Goal: Task Accomplishment & Management: Manage account settings

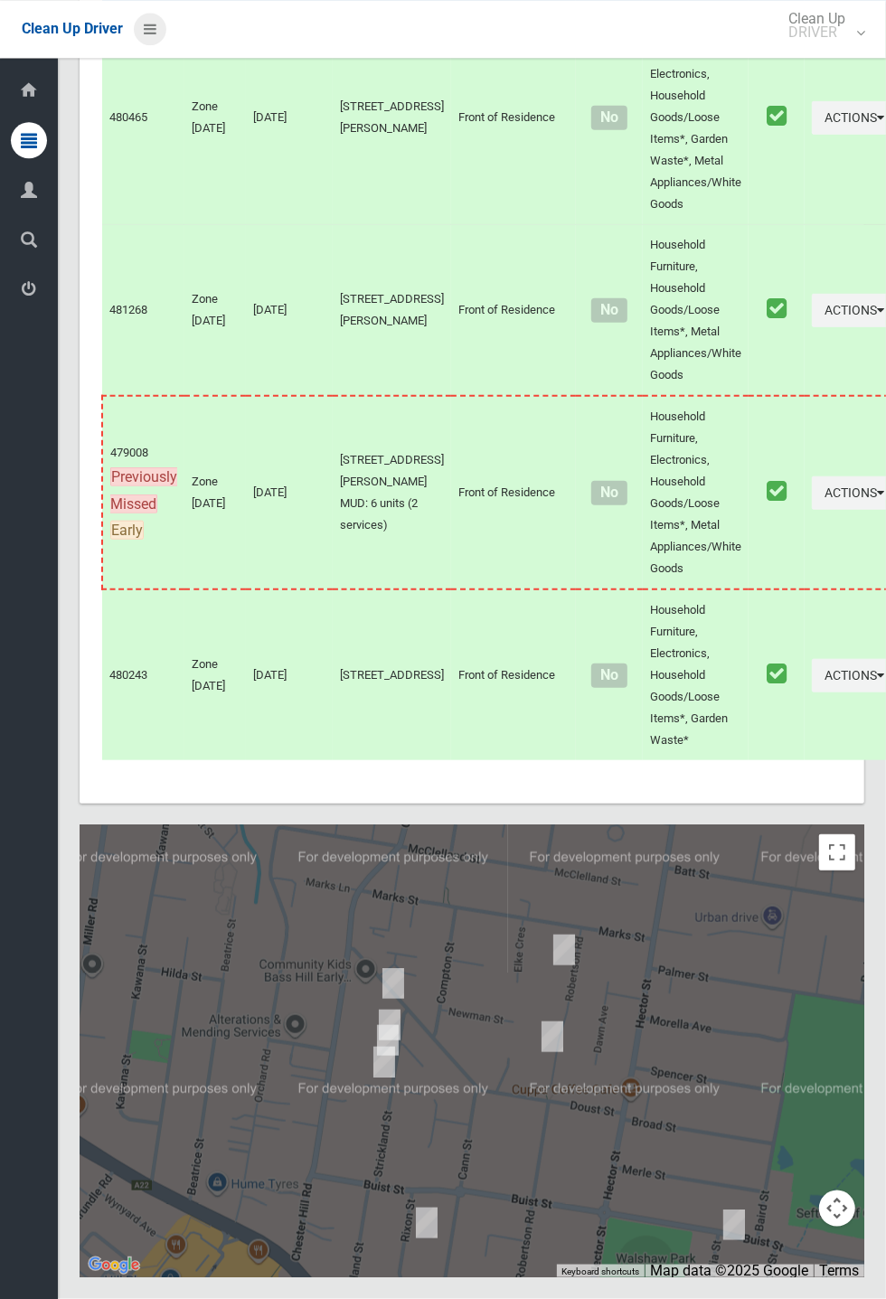
click at [156, 22] on icon at bounding box center [150, 29] width 13 height 31
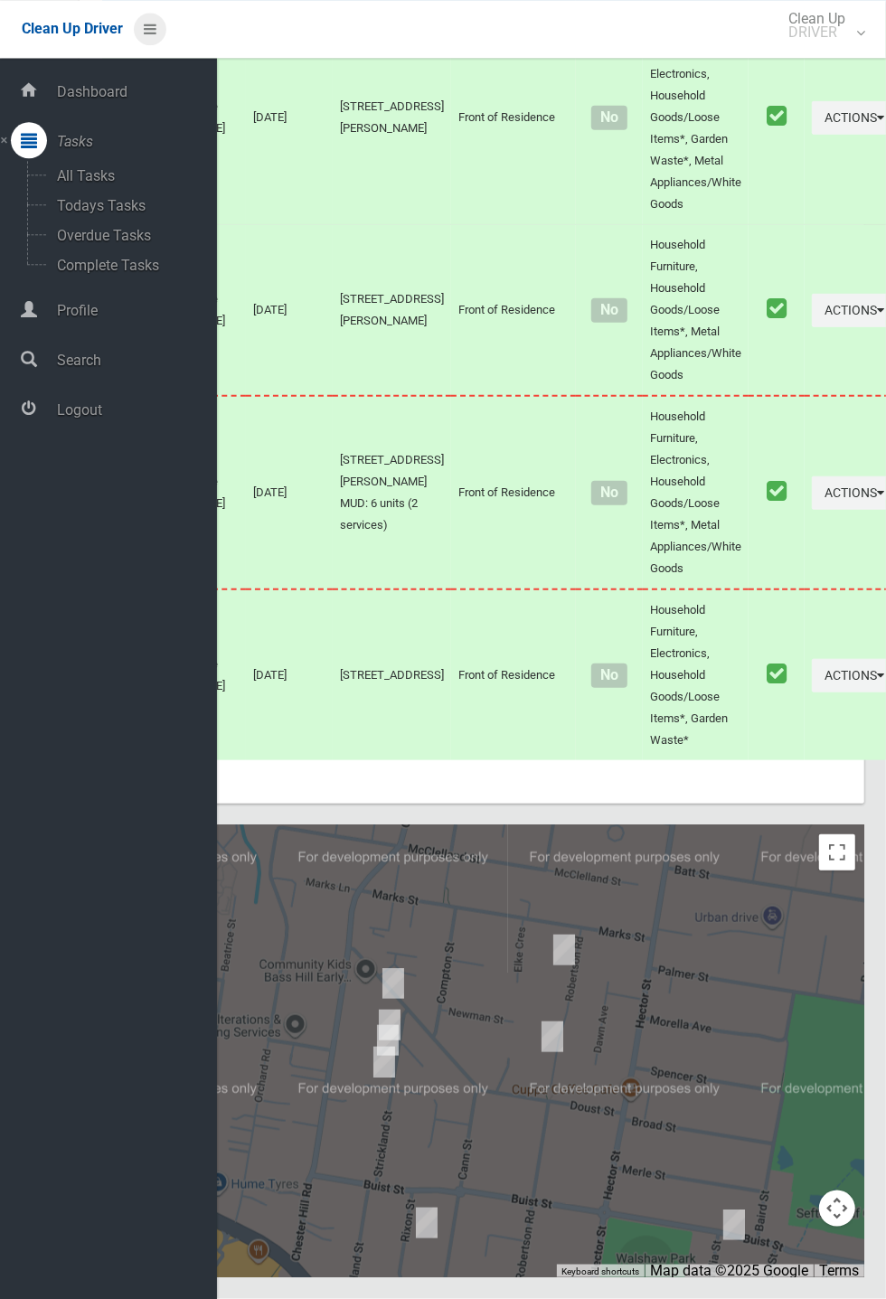
scroll to position [7590, 0]
click at [102, 408] on span "Logout" at bounding box center [134, 409] width 165 height 17
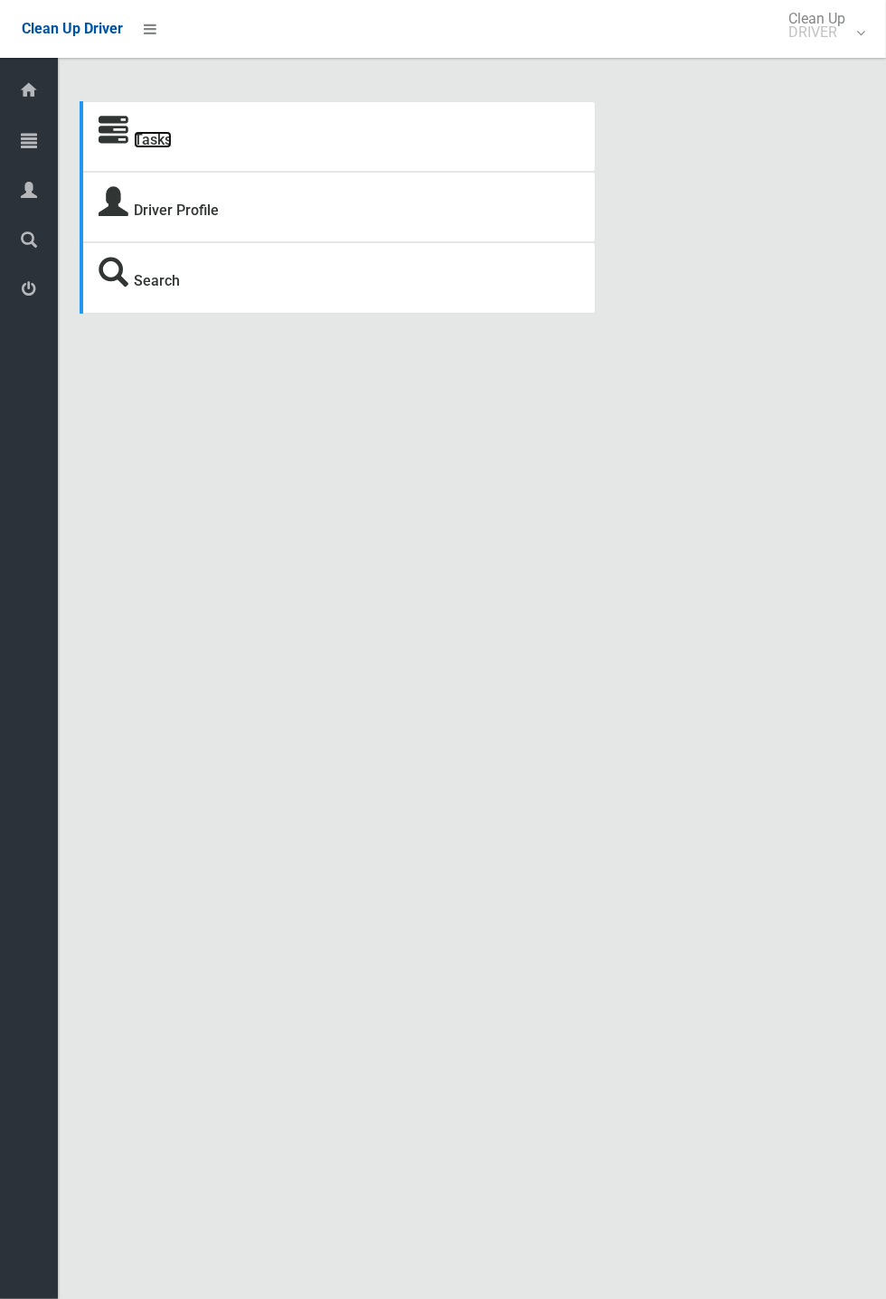
click at [152, 148] on link "Tasks" at bounding box center [153, 139] width 38 height 17
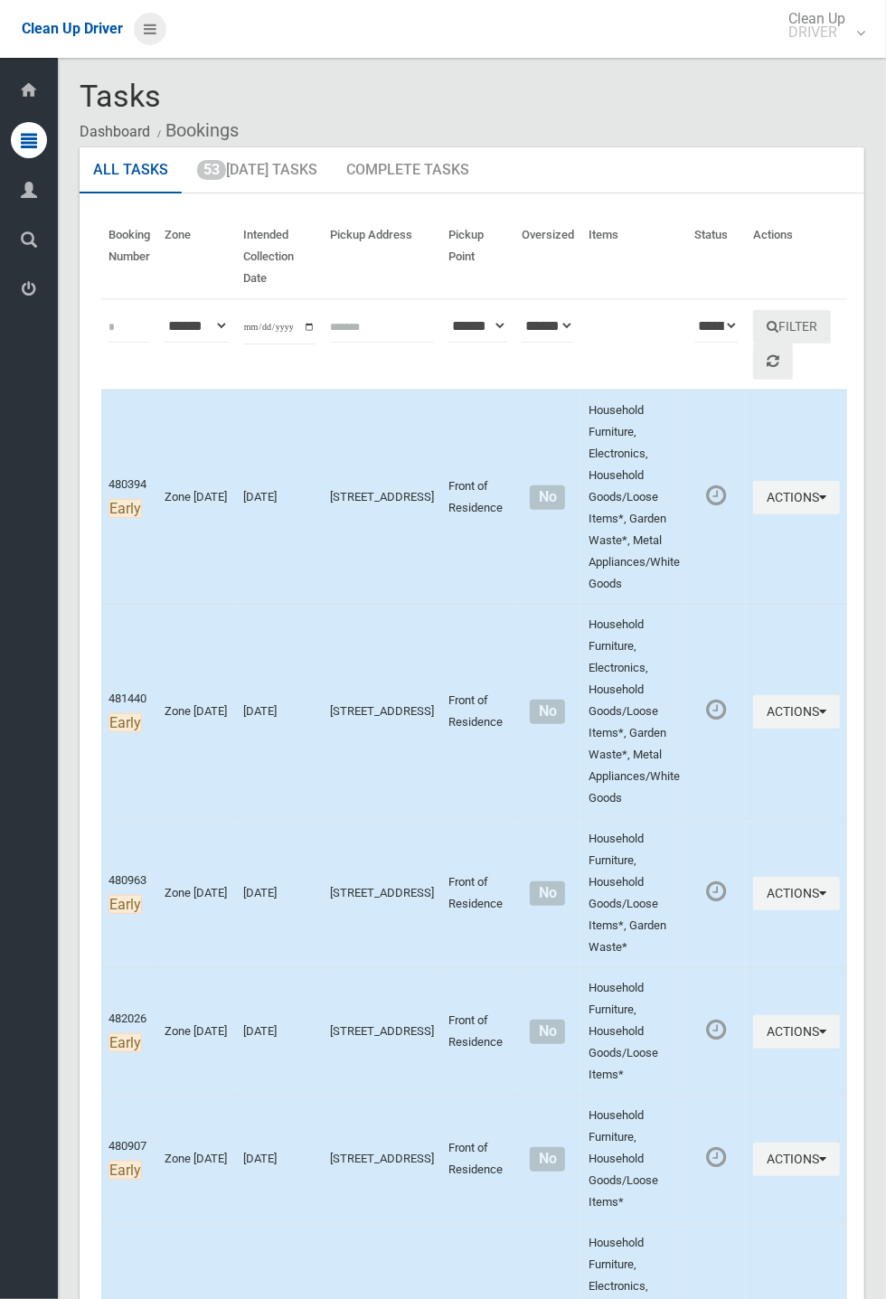
click at [156, 44] on icon at bounding box center [150, 29] width 13 height 31
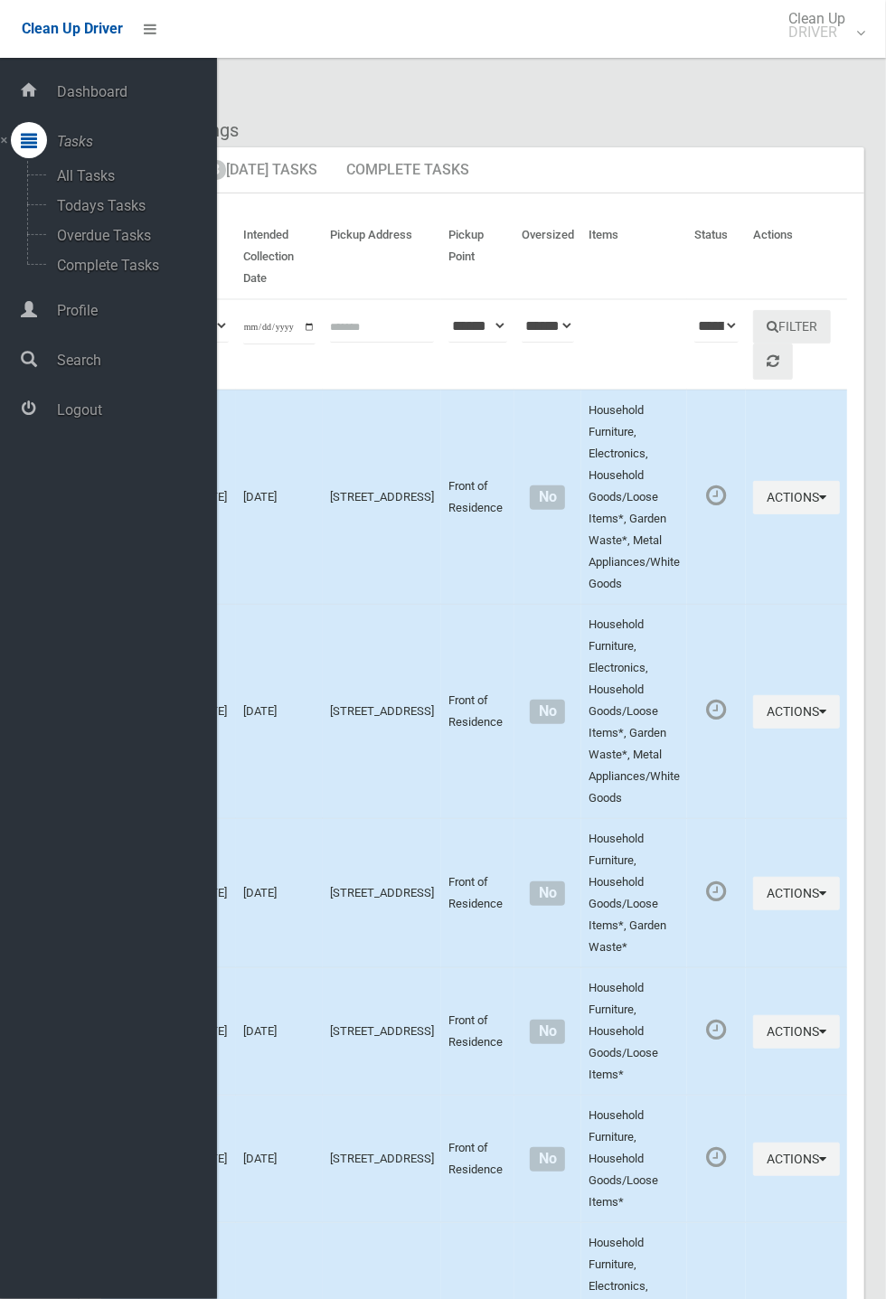
click at [70, 405] on span "Logout" at bounding box center [134, 409] width 165 height 17
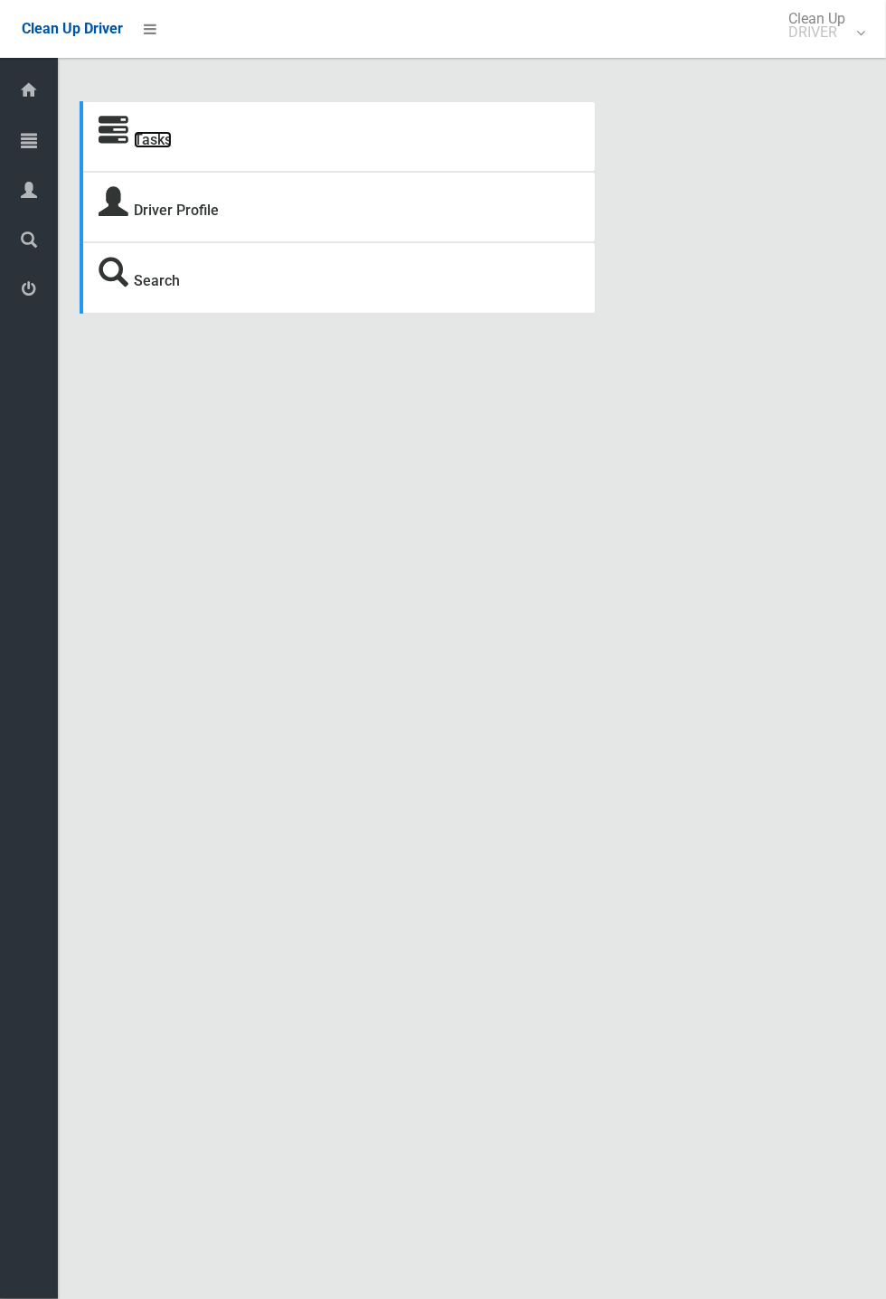
click at [163, 143] on link "Tasks" at bounding box center [153, 139] width 38 height 17
click at [113, 146] on icon at bounding box center [114, 132] width 30 height 30
click at [141, 138] on link "Tasks" at bounding box center [153, 139] width 38 height 17
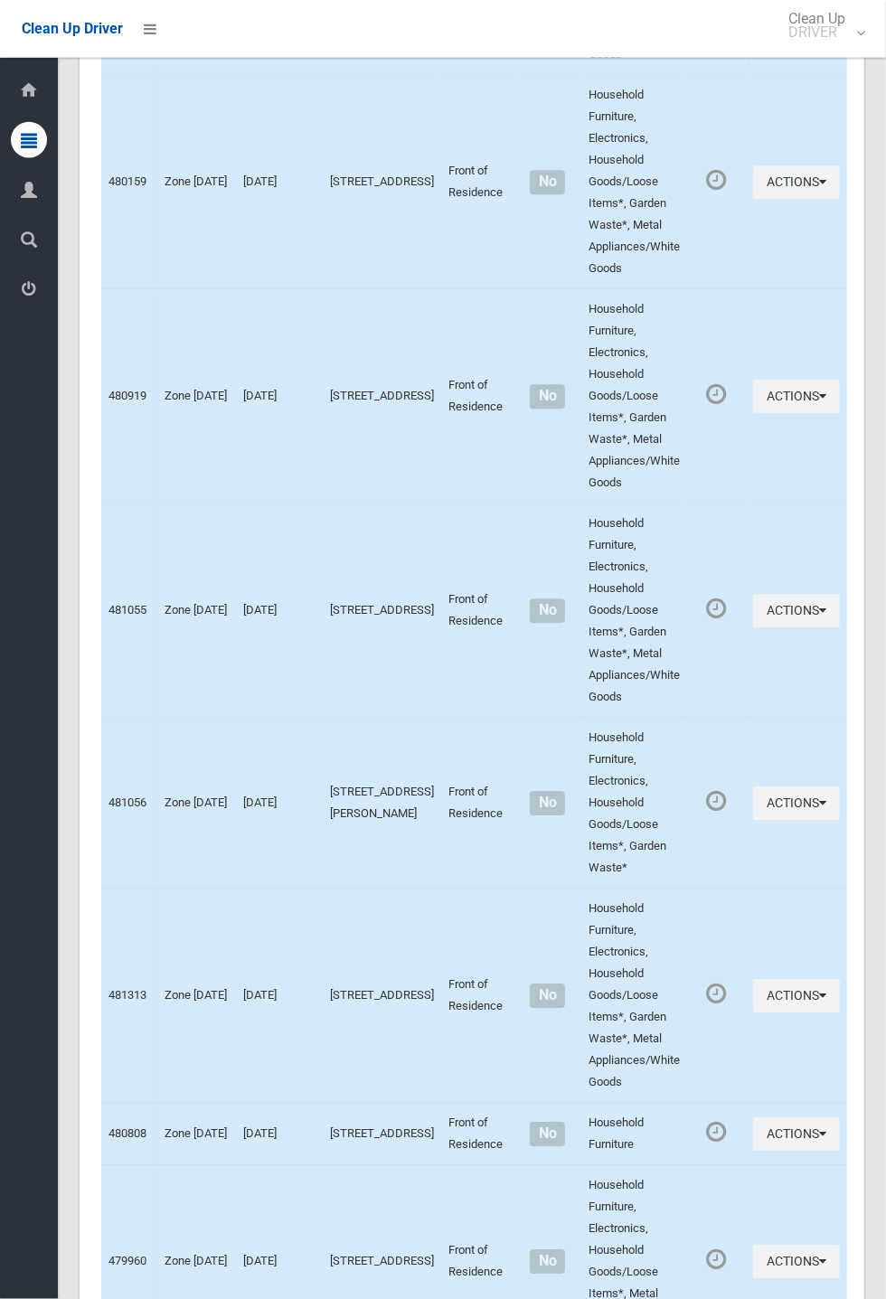
scroll to position [3432, 0]
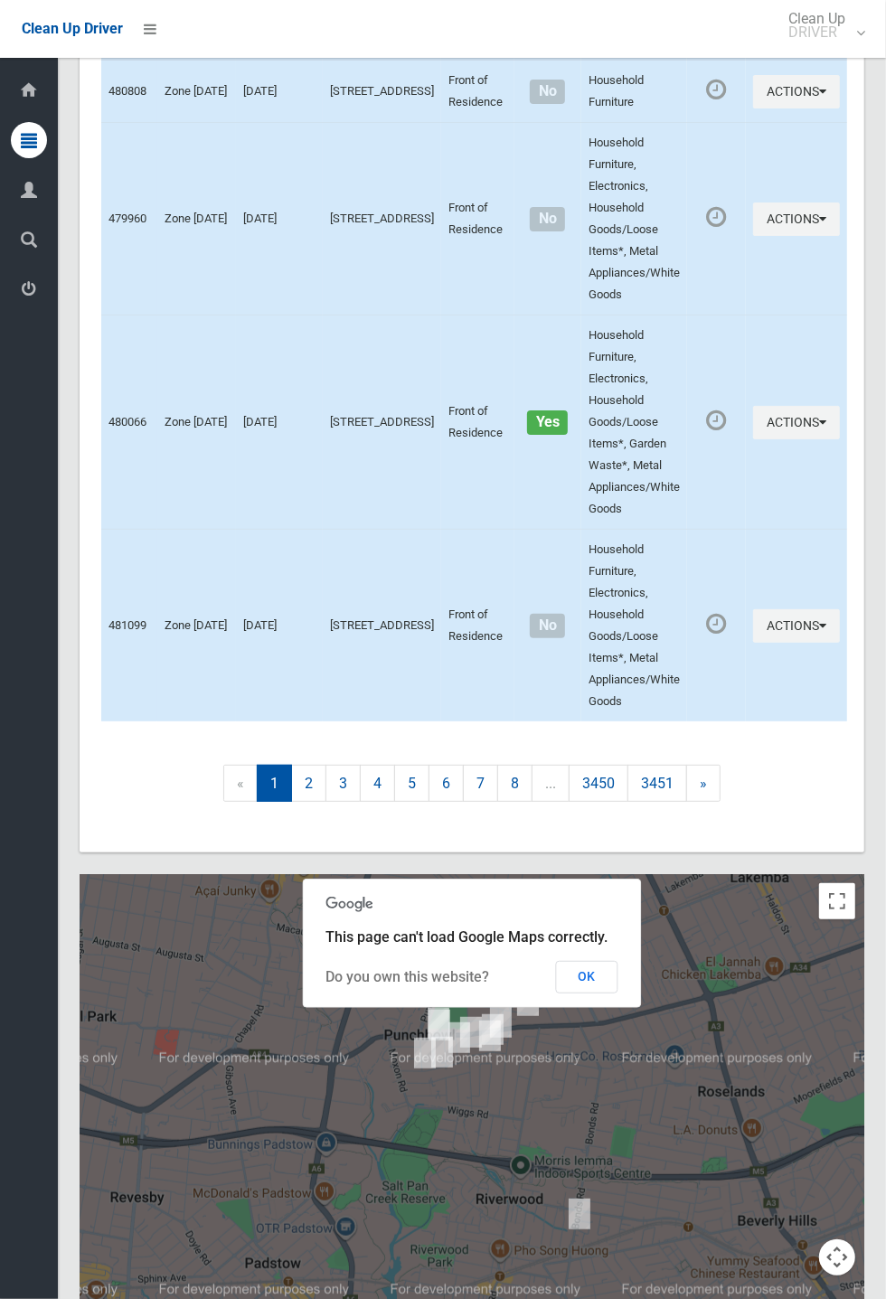
click at [618, 993] on button "OK" at bounding box center [587, 977] width 62 height 33
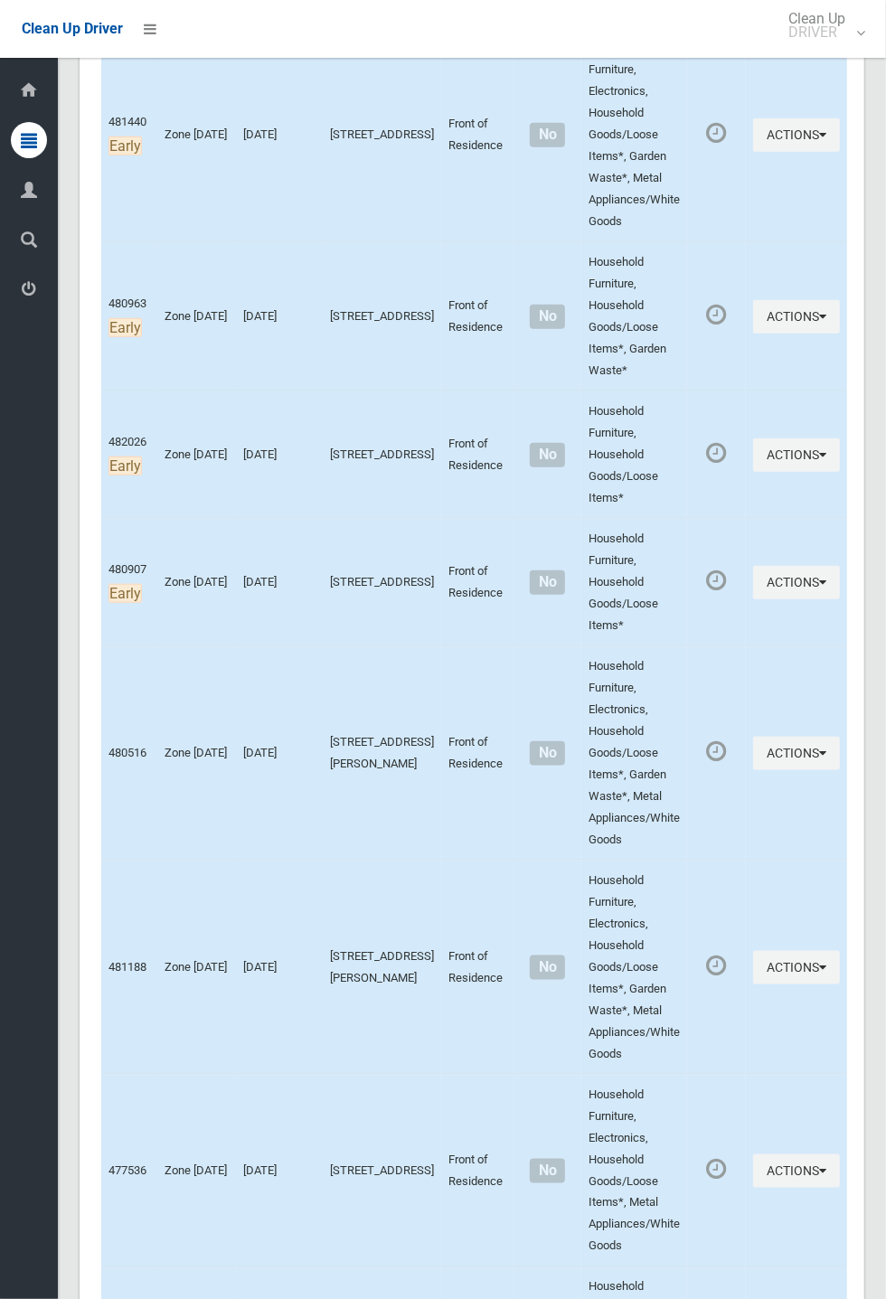
scroll to position [0, 0]
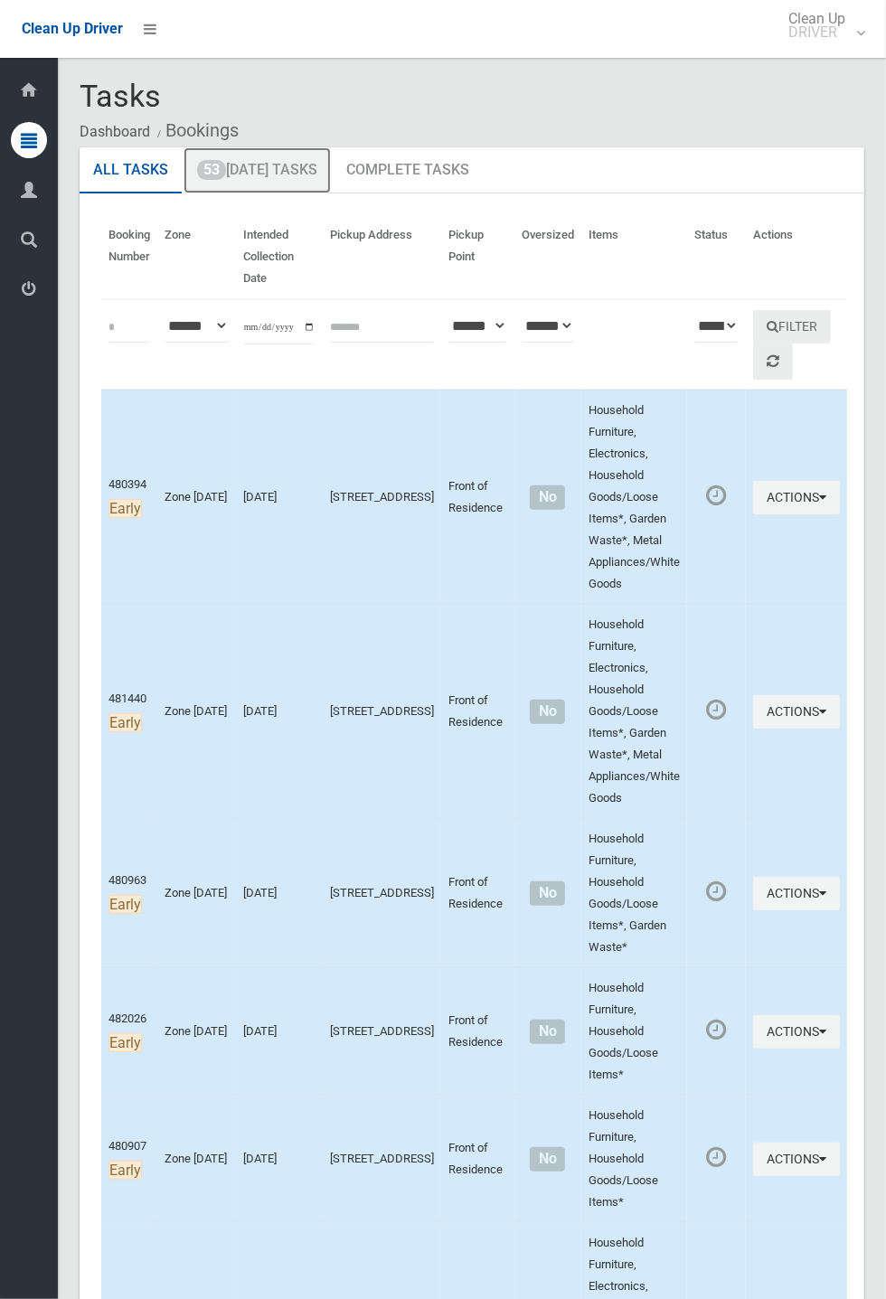
click at [279, 178] on link "53 [DATE] Tasks" at bounding box center [256, 170] width 147 height 47
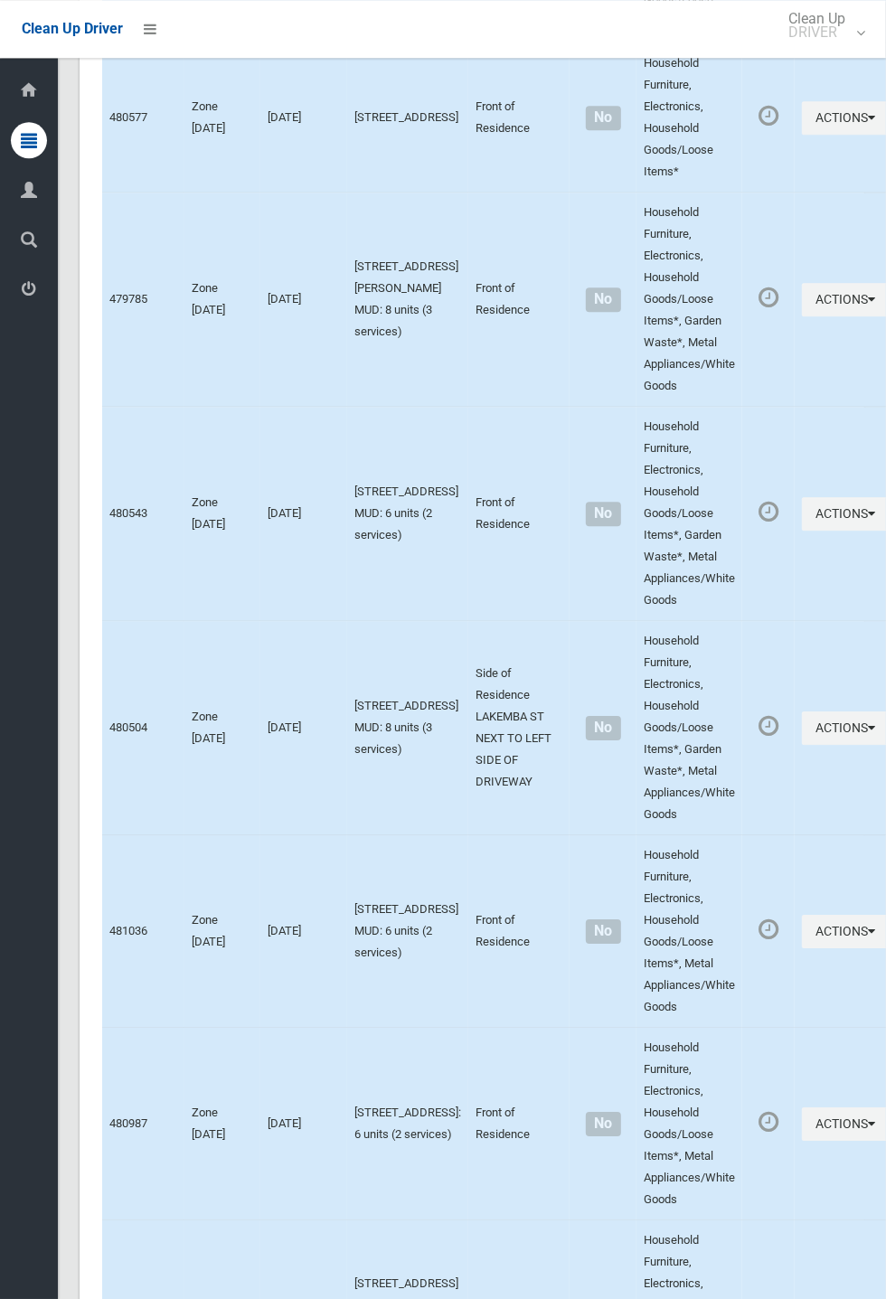
scroll to position [10324, 0]
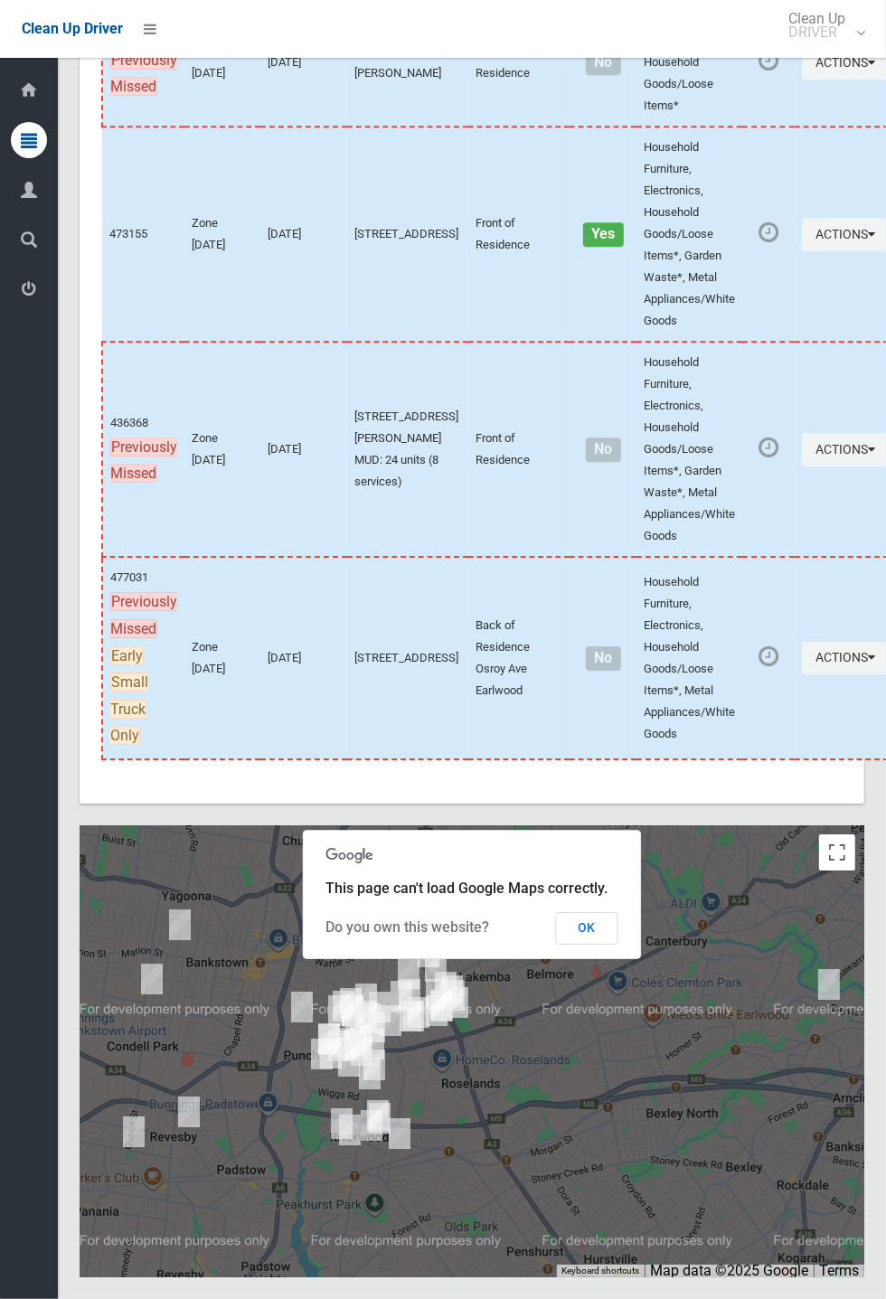
click at [618, 944] on button "OK" at bounding box center [587, 928] width 62 height 33
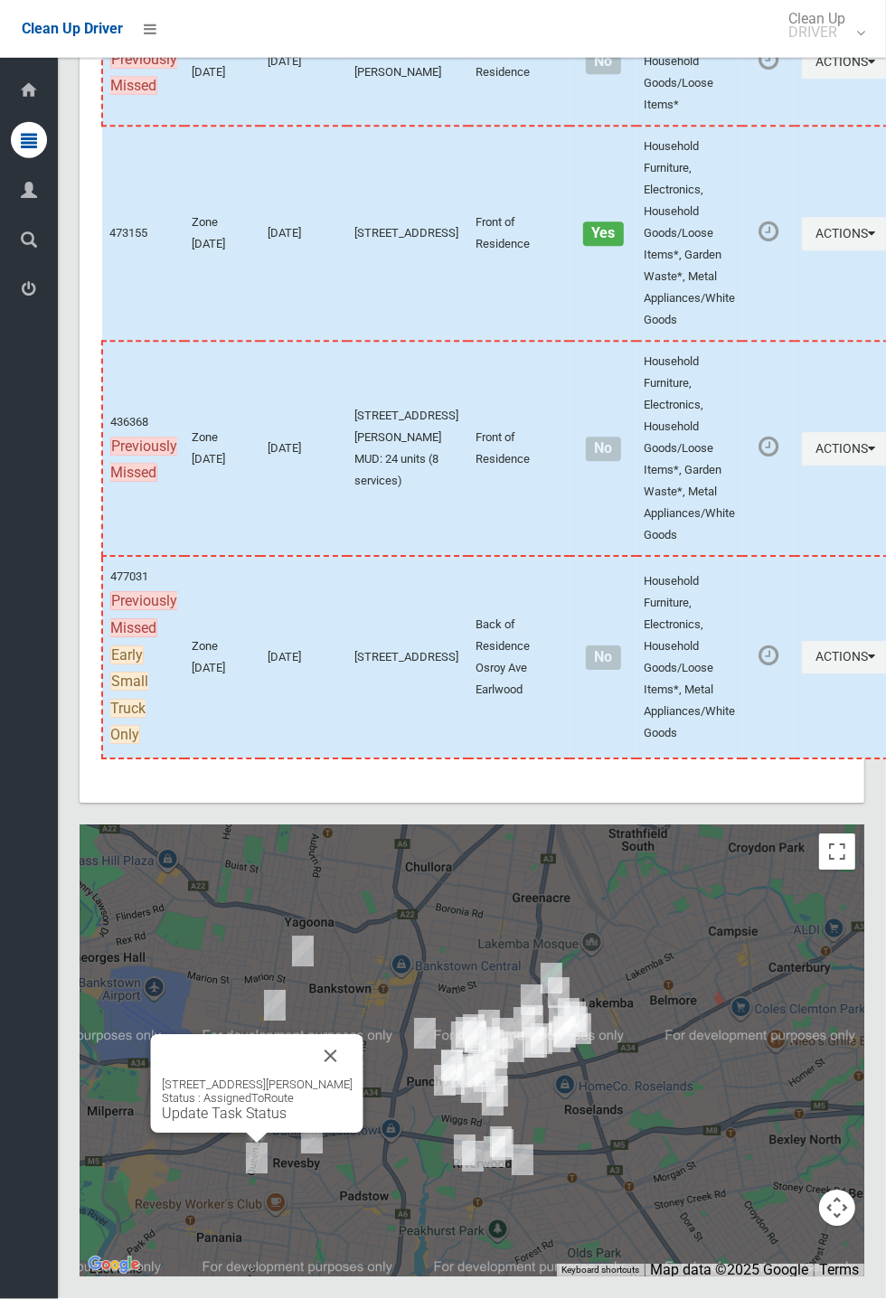
click at [349, 1078] on button "Close" at bounding box center [330, 1056] width 43 height 43
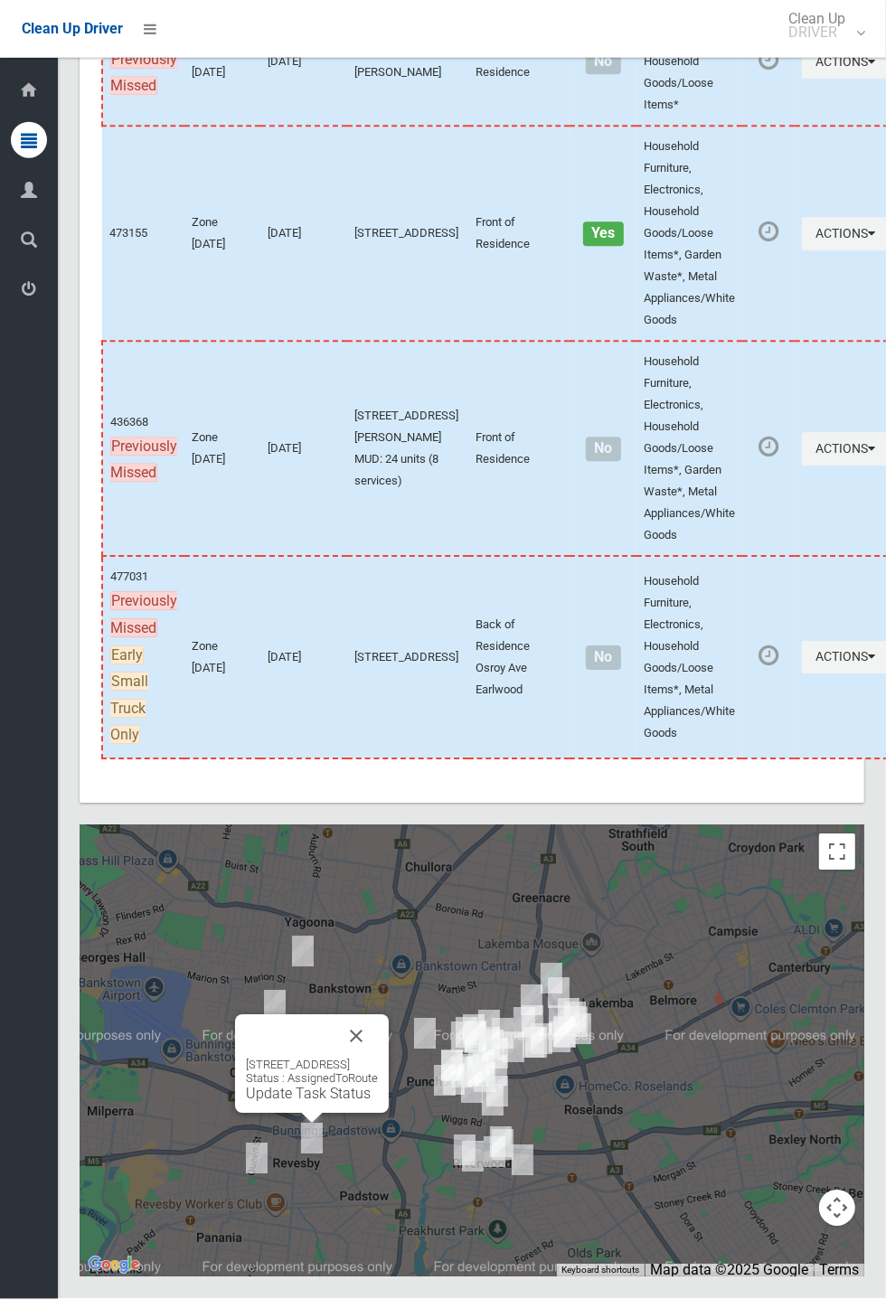
click at [378, 1058] on button "Close" at bounding box center [355, 1036] width 43 height 43
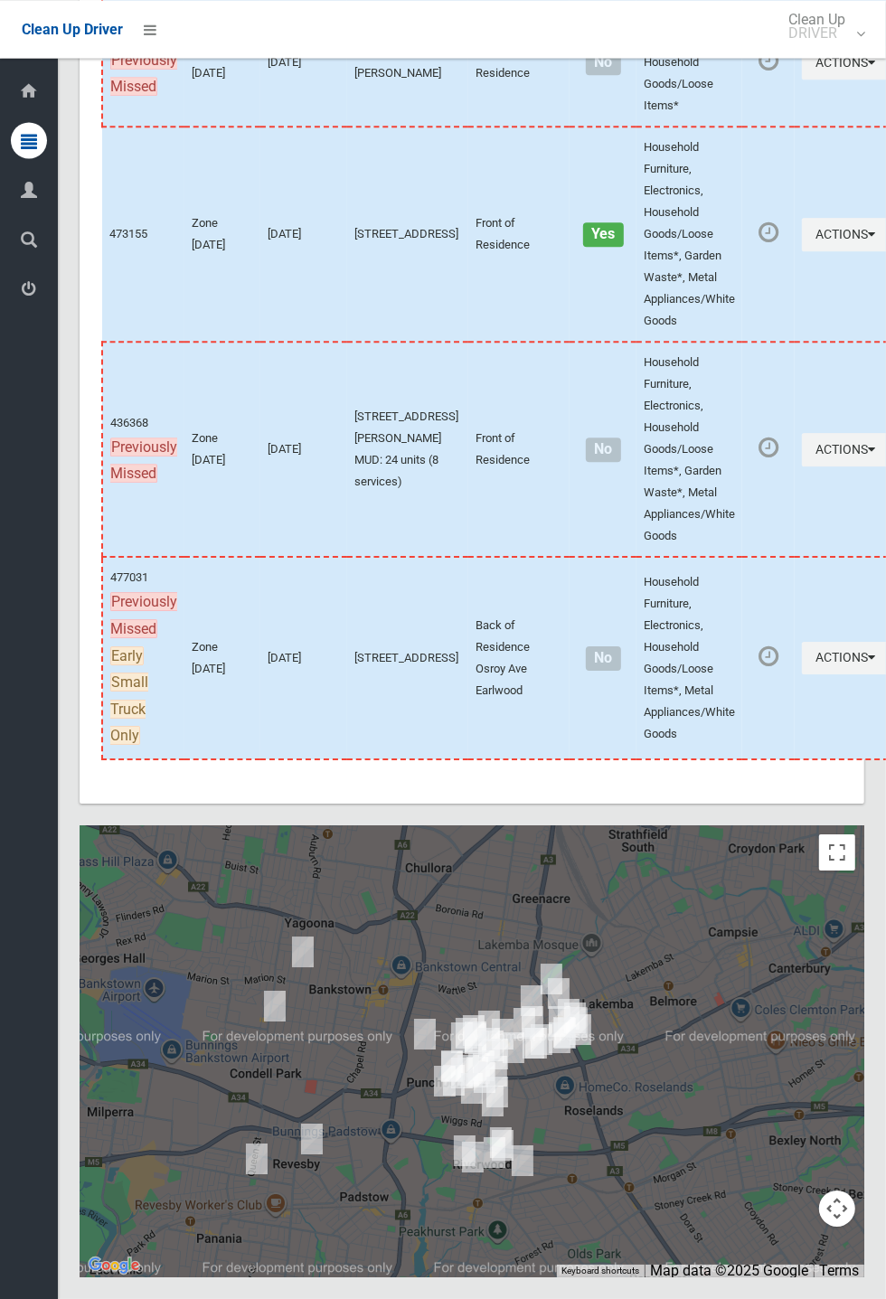
scroll to position [9786, 0]
click at [885, 80] on button "Actions" at bounding box center [845, 62] width 87 height 33
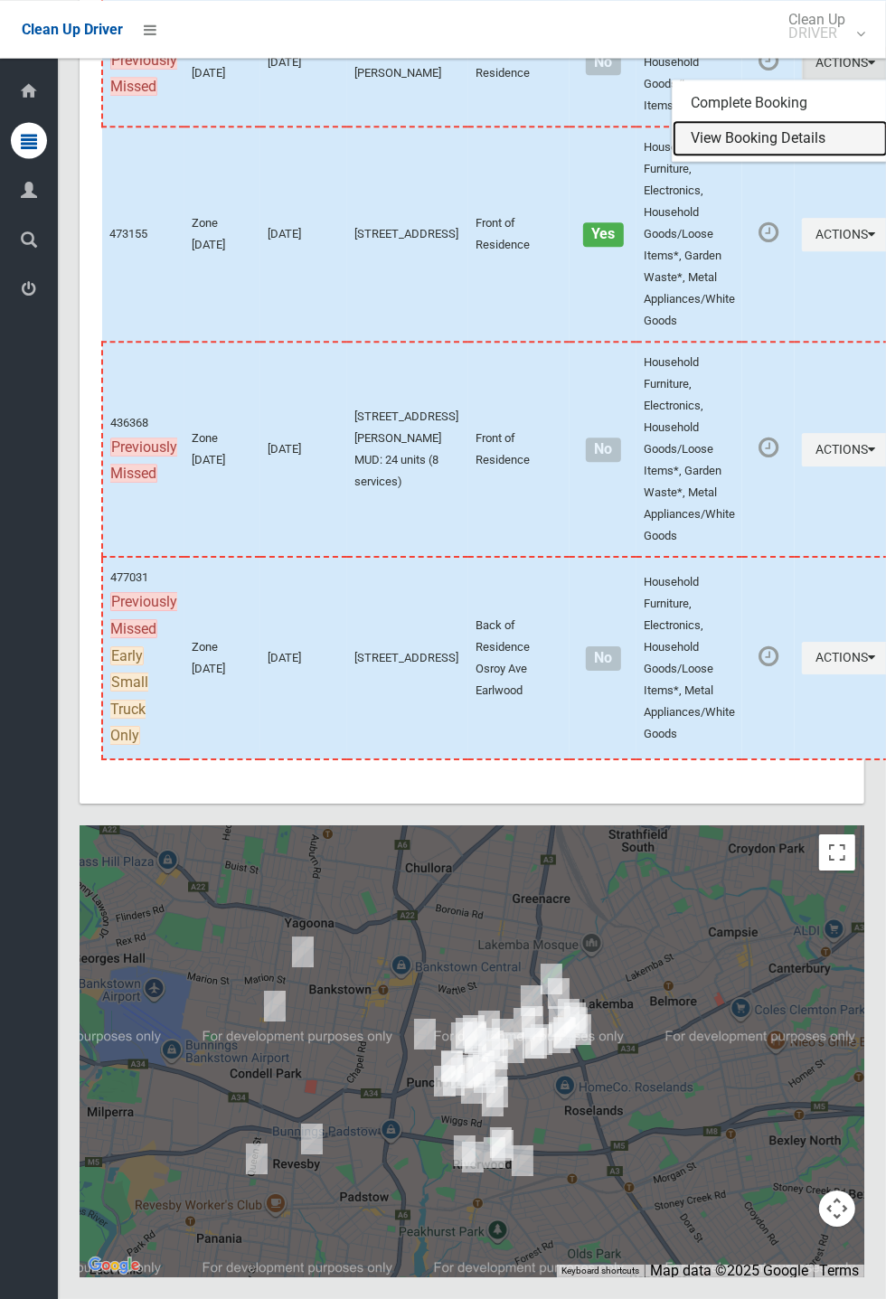
click at [746, 156] on link "View Booking Details" at bounding box center [779, 138] width 215 height 36
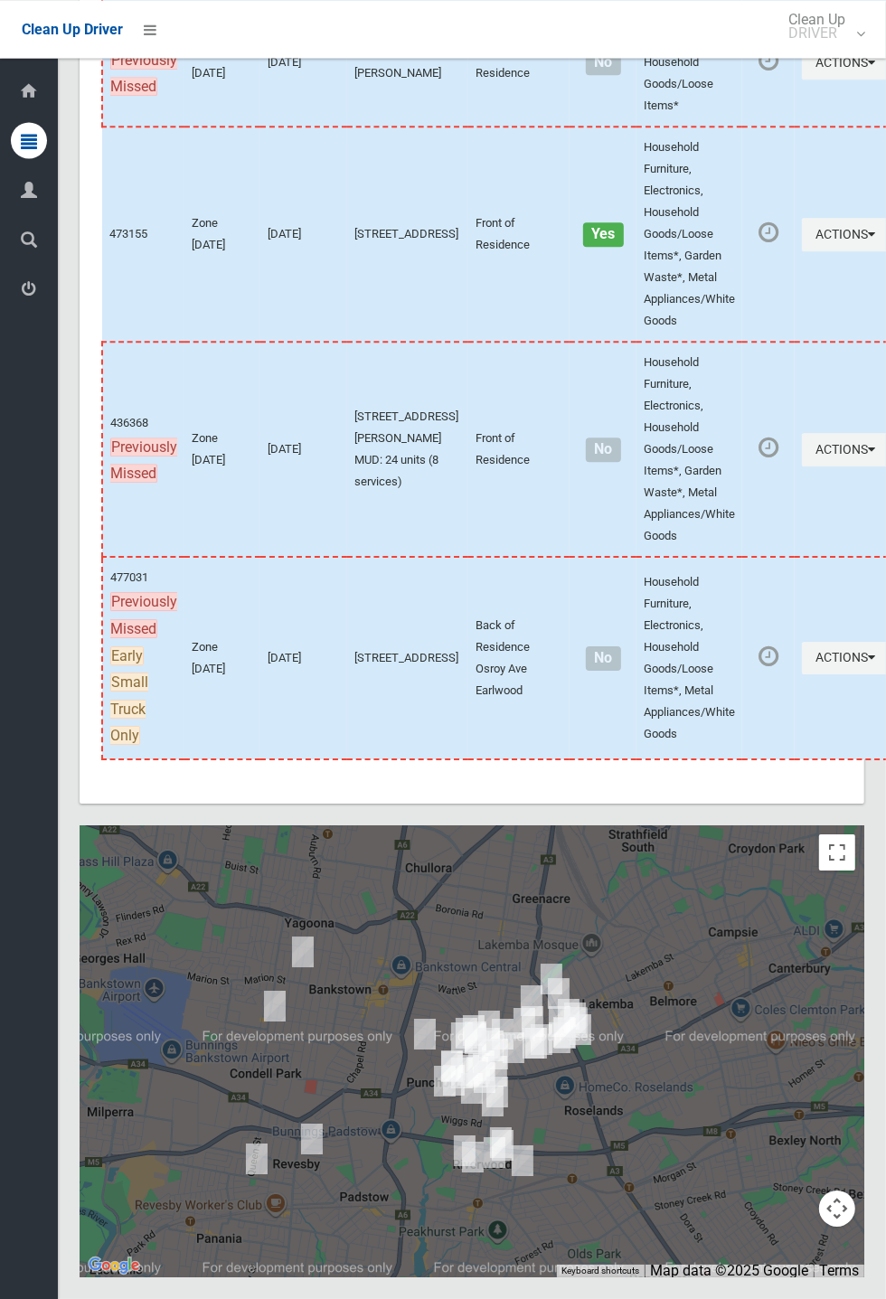
scroll to position [10324, 0]
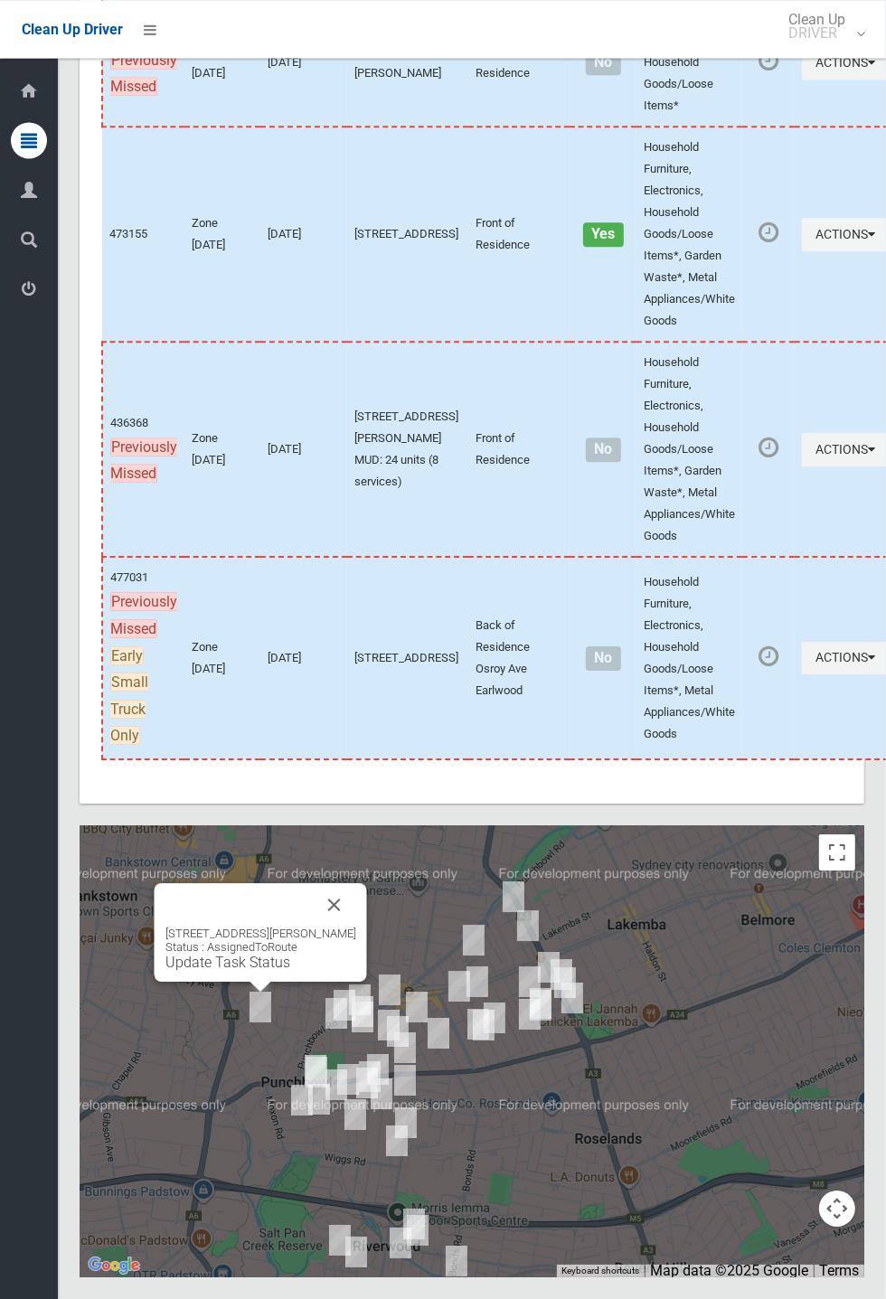
click at [356, 926] on button "Close" at bounding box center [334, 904] width 43 height 43
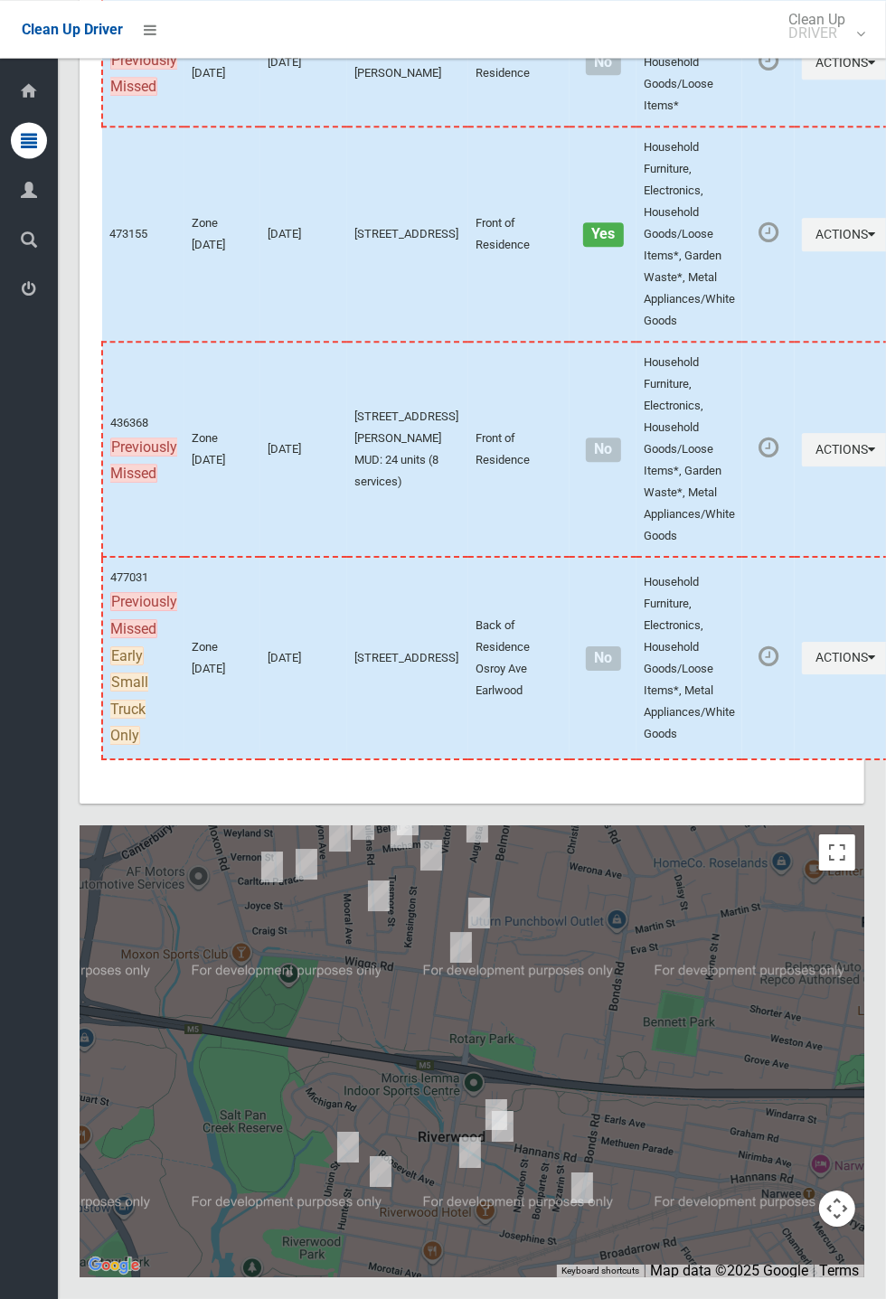
click at [587, 1226] on div at bounding box center [472, 1051] width 784 height 452
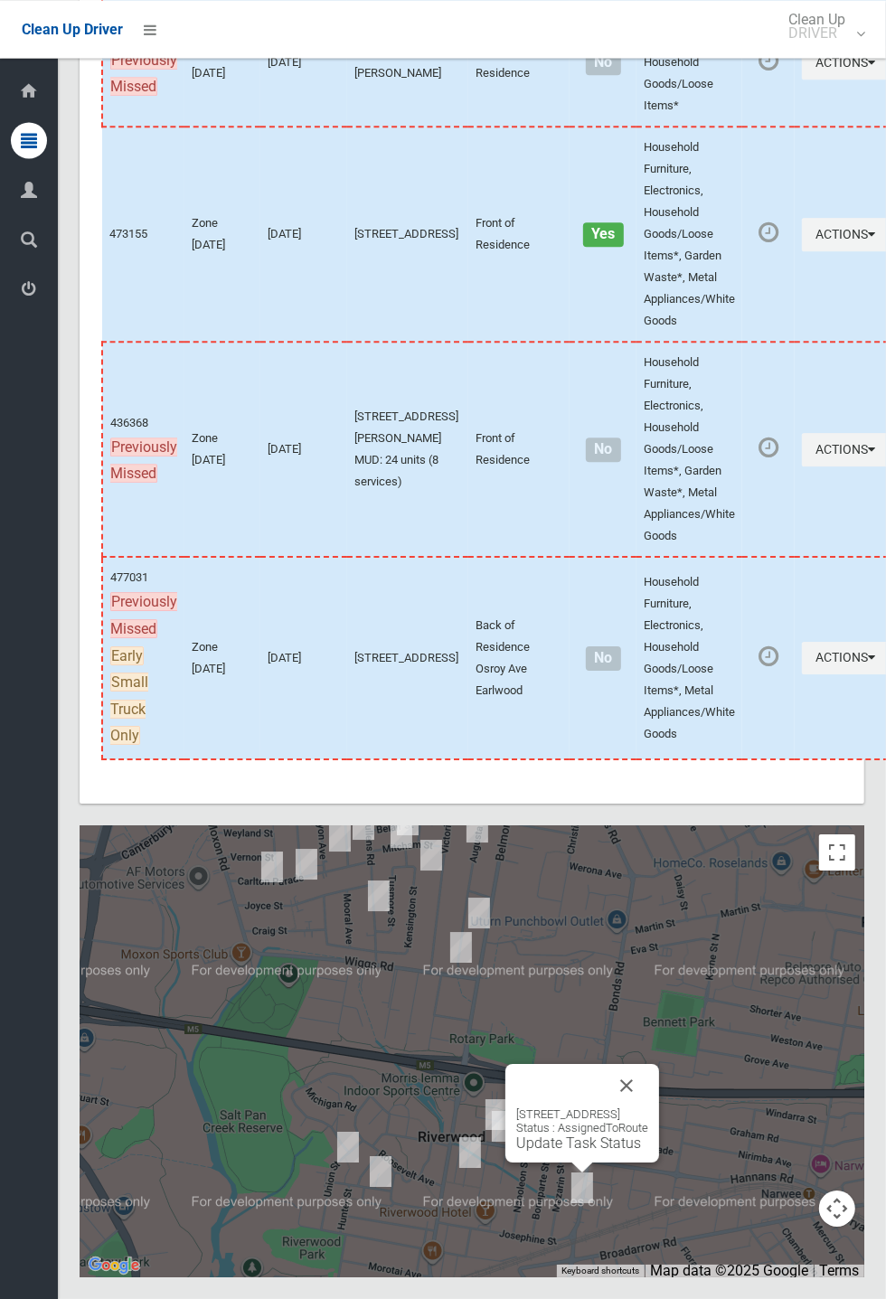
click at [648, 1107] on button "Close" at bounding box center [626, 1085] width 43 height 43
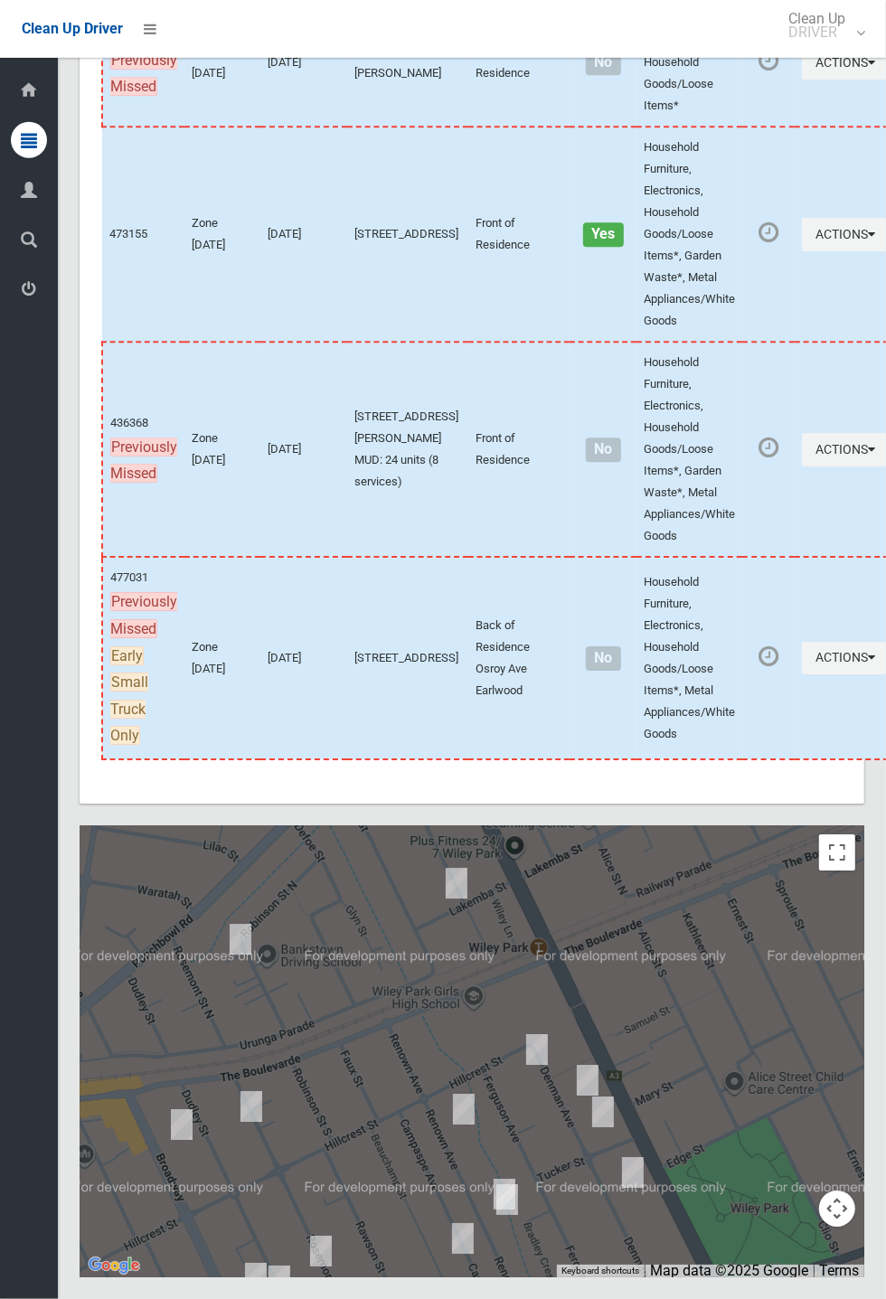
scroll to position [10324, 0]
click at [673, 750] on td "Household Furniture, Electronics, Household Goods/Loose Items*, Metal Appliance…" at bounding box center [689, 658] width 106 height 202
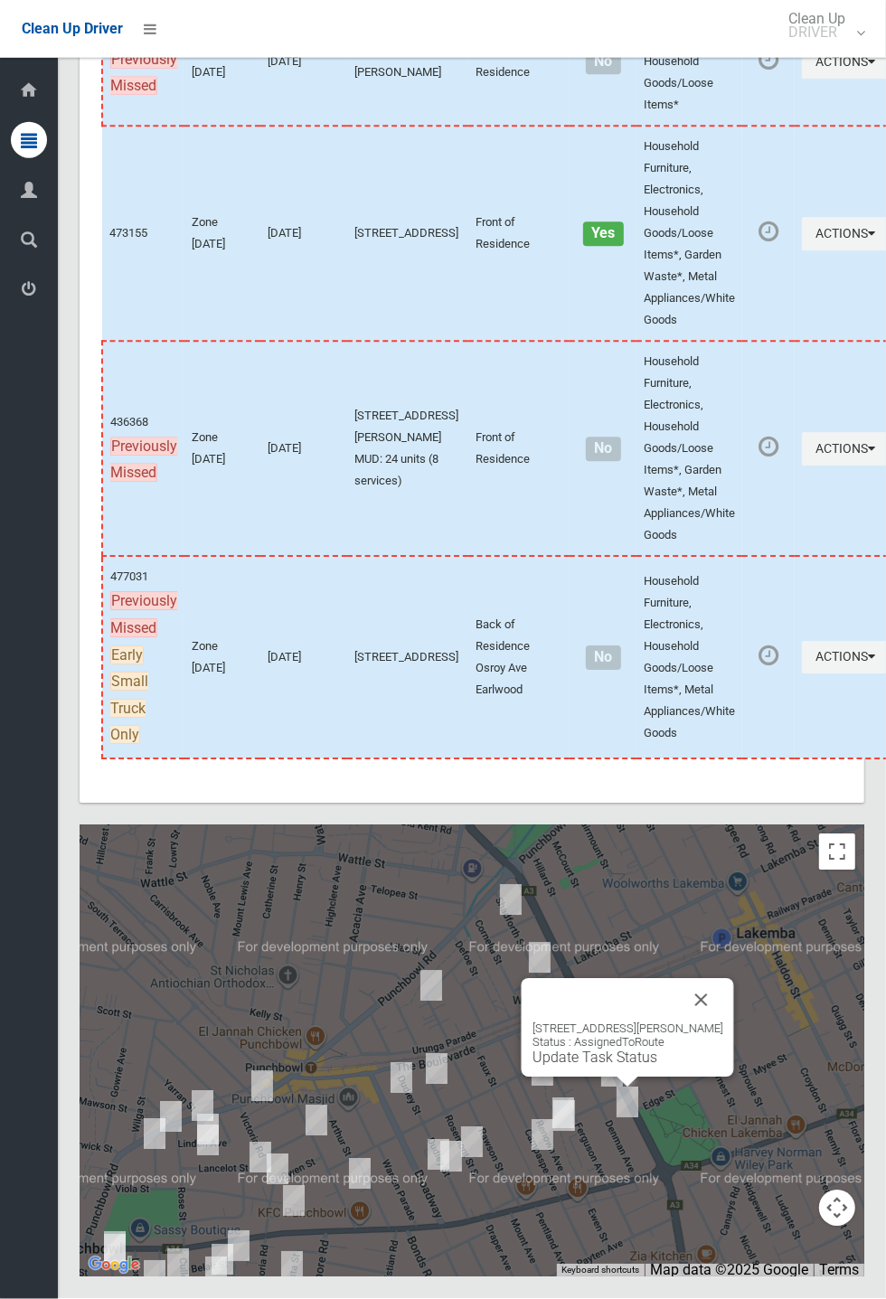
click at [723, 1022] on button "Close" at bounding box center [701, 1000] width 43 height 43
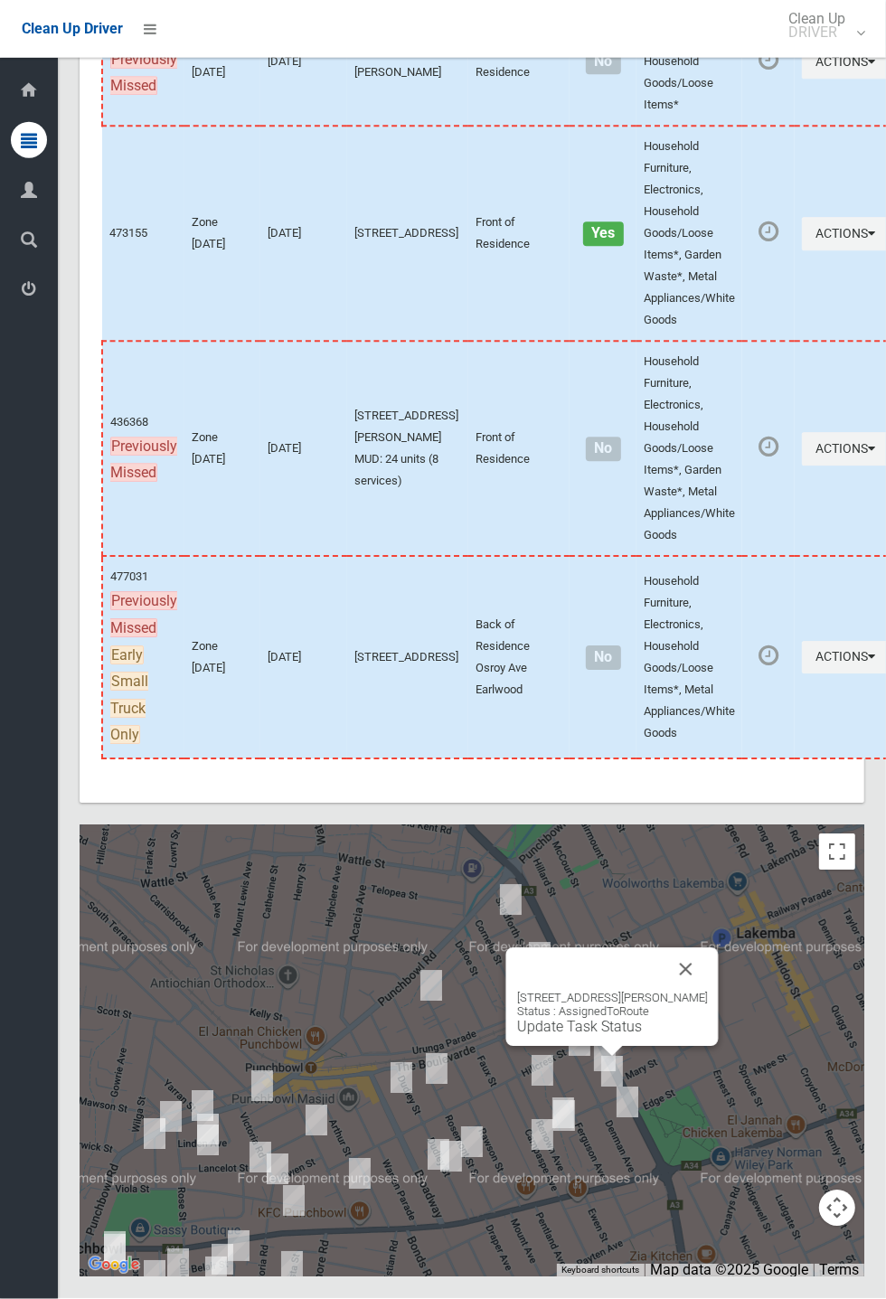
click at [709, 1042] on div "20 Denman Avenue, WILEY PARK NSW 2195 Status : AssignedToRoute Update Task Stat…" at bounding box center [612, 997] width 212 height 99
click at [668, 1036] on div "20 Denman Avenue, WILEY PARK NSW 2195 Status : AssignedToRoute Update Task Stat…" at bounding box center [612, 1013] width 191 height 44
click at [699, 991] on button "Close" at bounding box center [685, 969] width 43 height 43
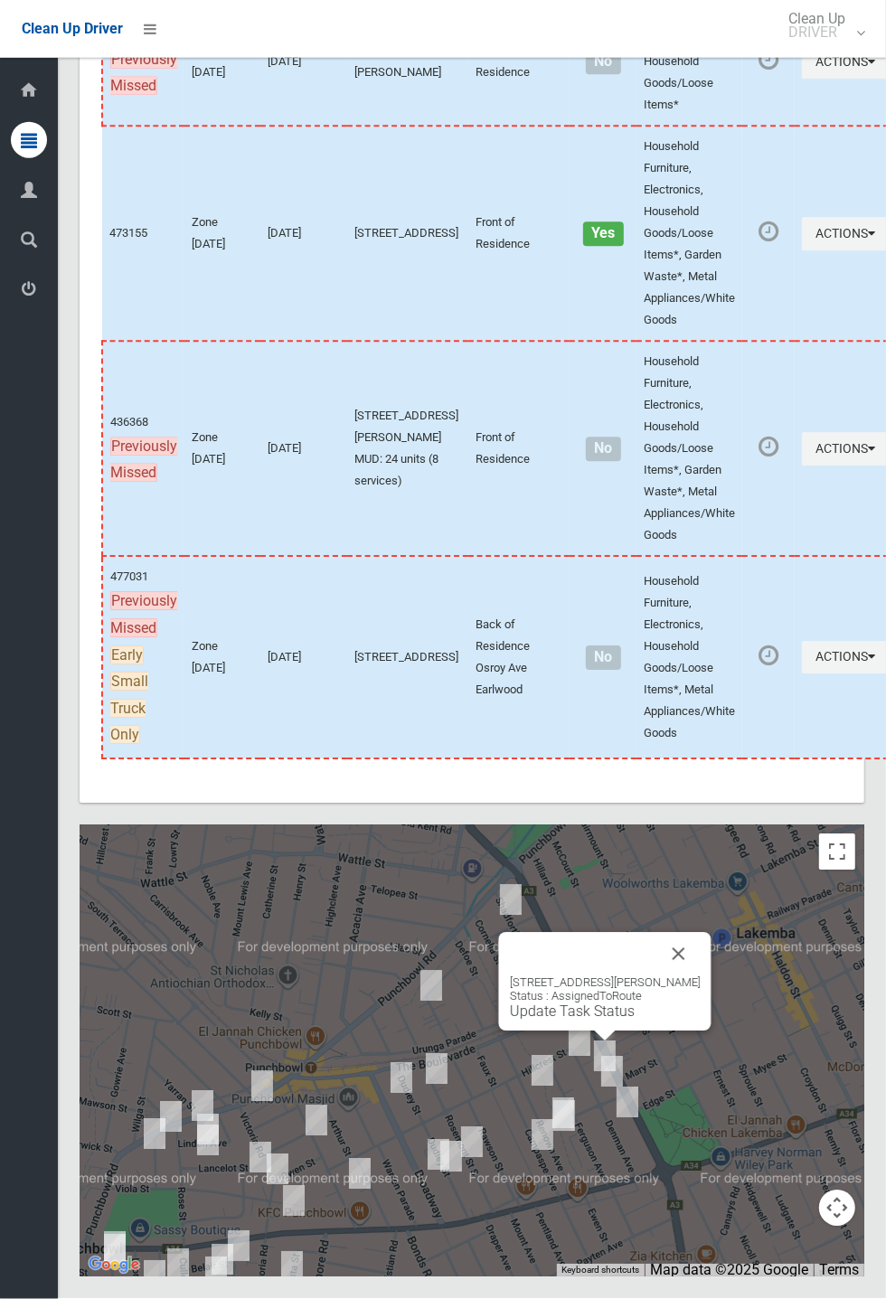
click at [697, 976] on button "Close" at bounding box center [678, 954] width 43 height 43
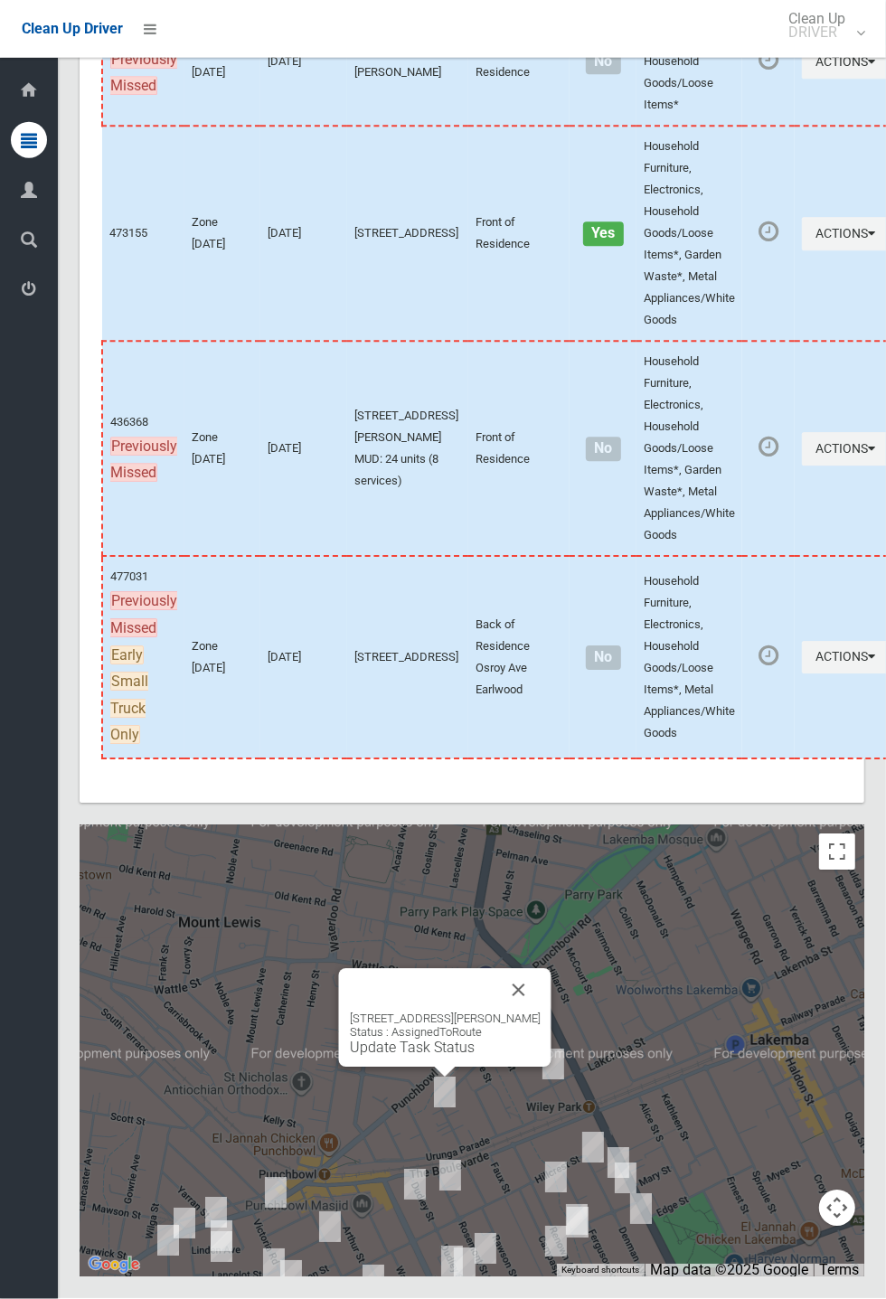
click at [540, 1012] on button "Close" at bounding box center [518, 990] width 43 height 43
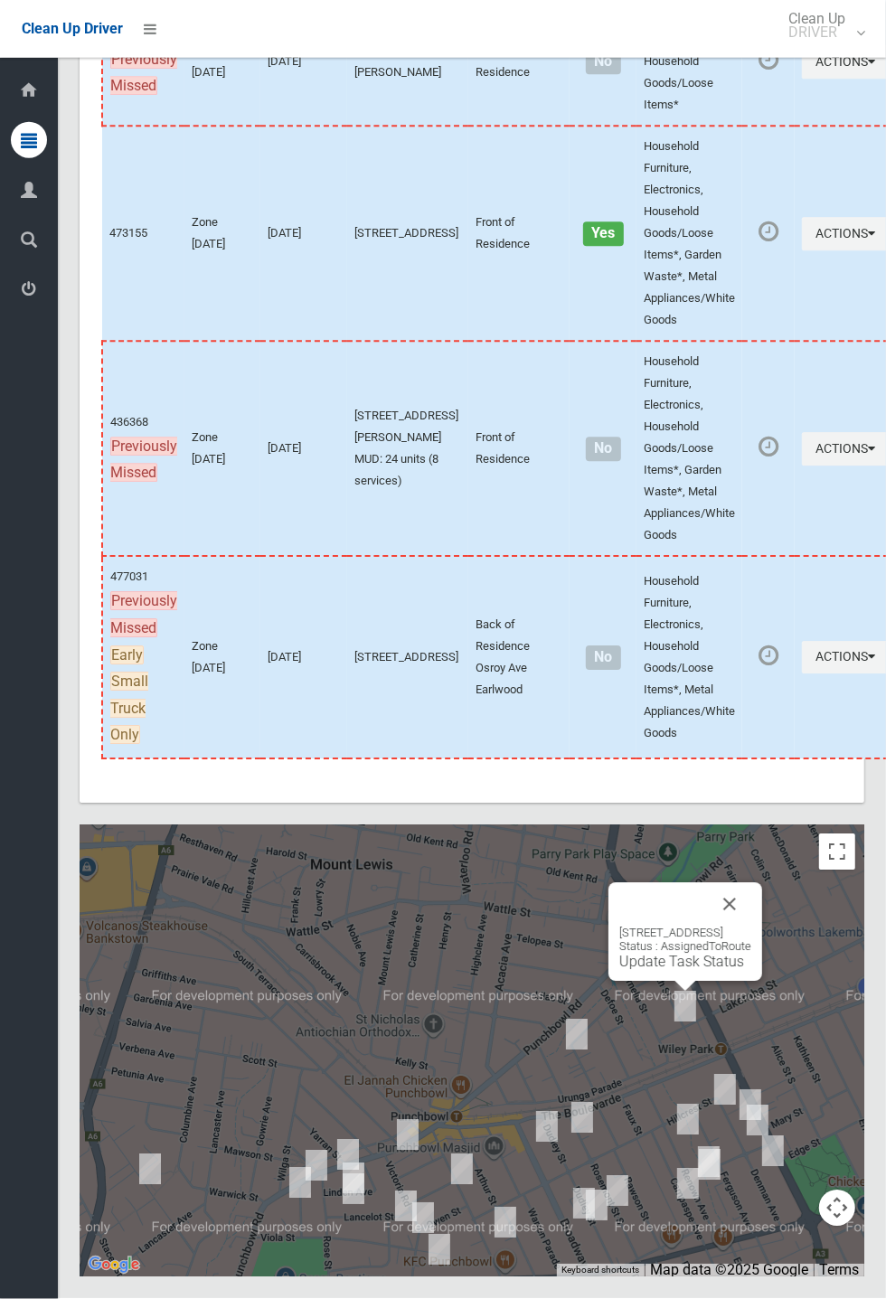
click at [751, 926] on button "Close" at bounding box center [729, 904] width 43 height 43
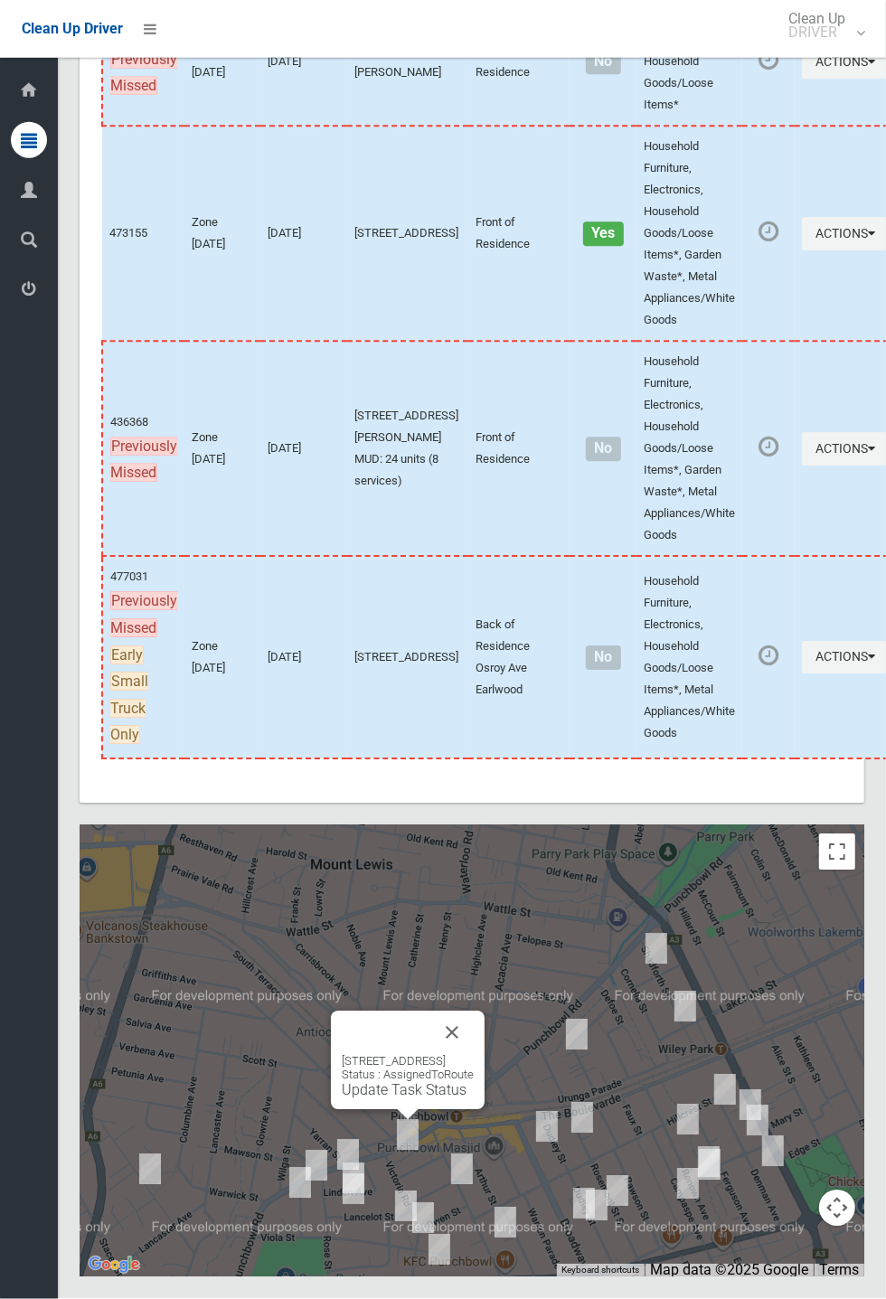
click at [474, 1055] on button "Close" at bounding box center [451, 1032] width 43 height 43
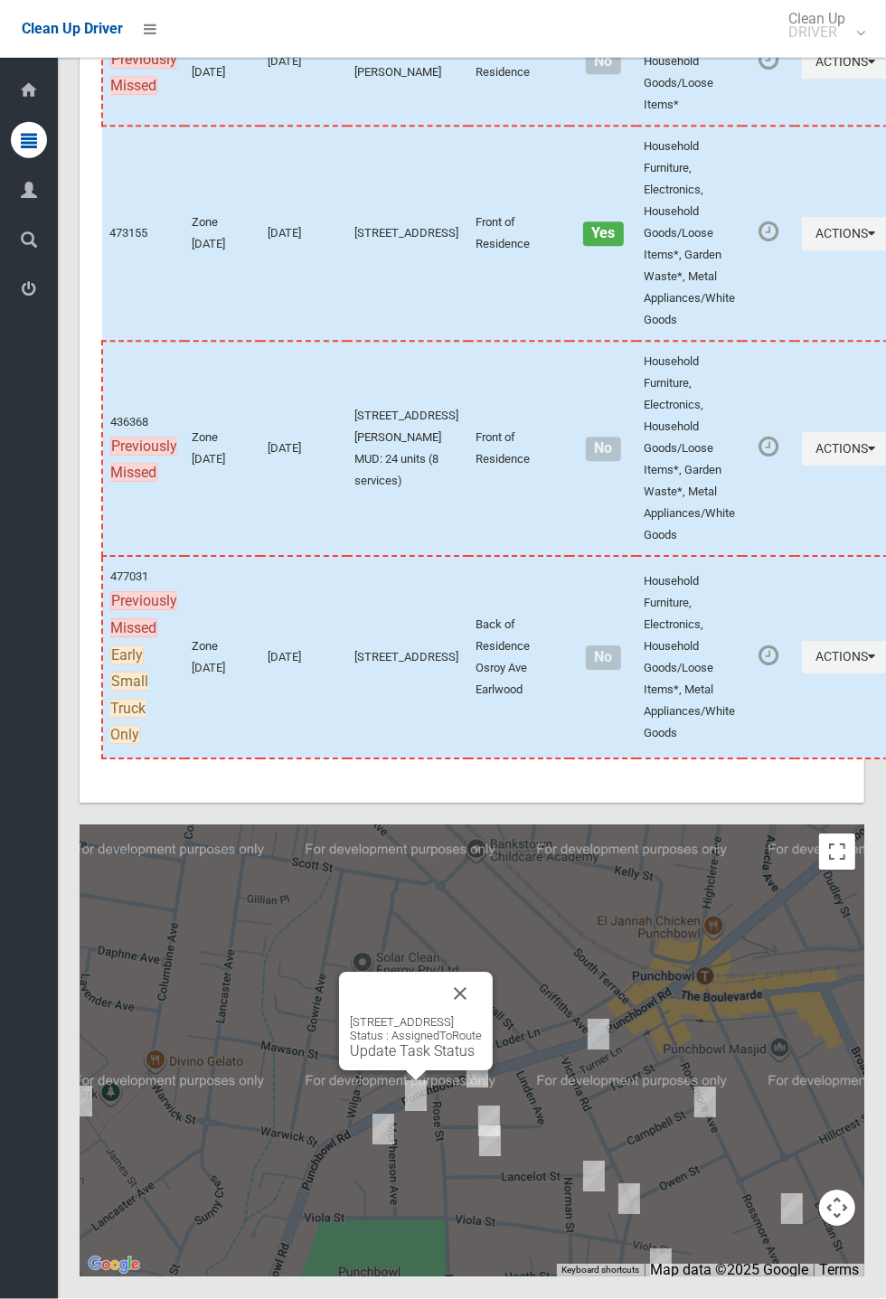
click at [482, 1016] on button "Close" at bounding box center [459, 993] width 43 height 43
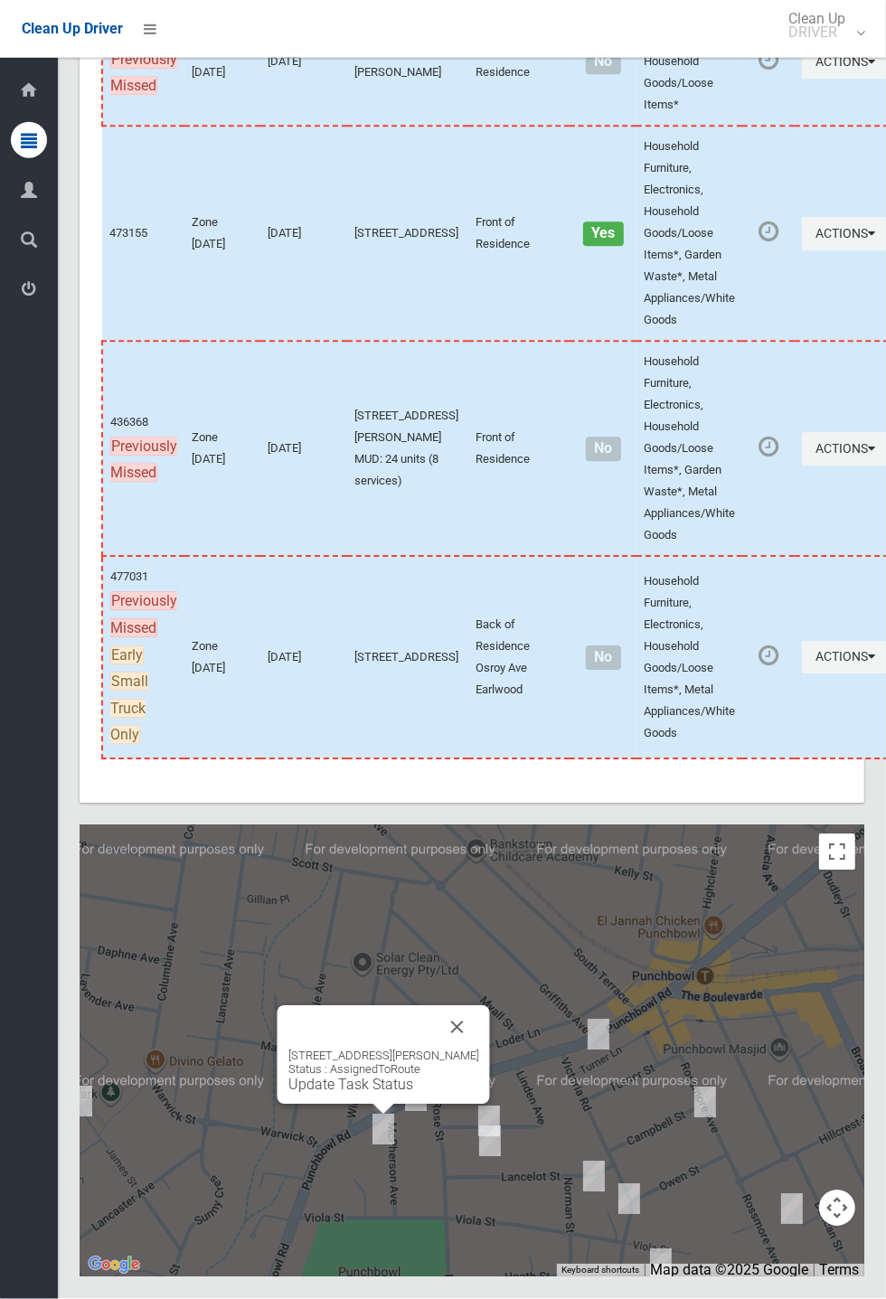
click at [479, 1049] on button "Close" at bounding box center [457, 1027] width 43 height 43
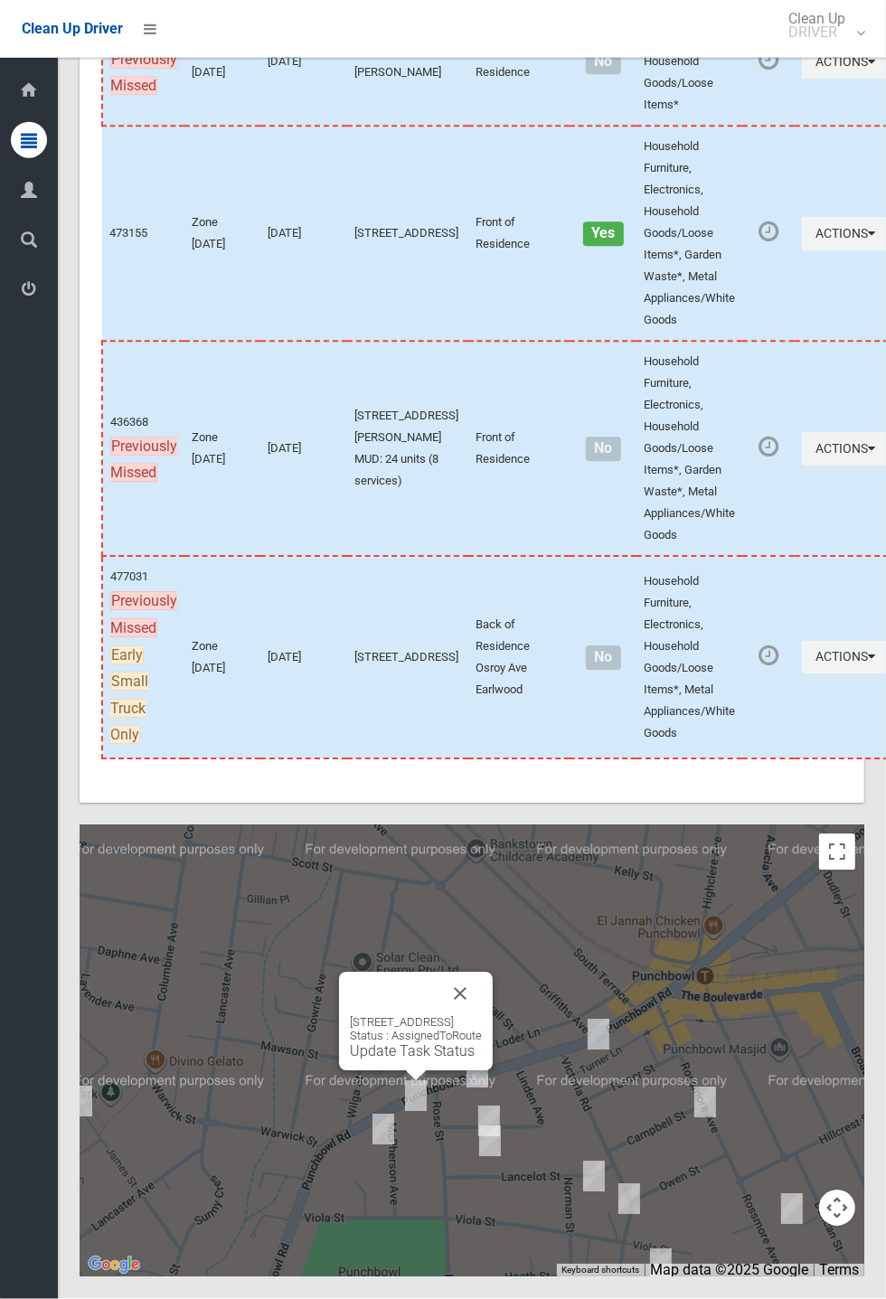
click at [482, 1016] on button "Close" at bounding box center [459, 993] width 43 height 43
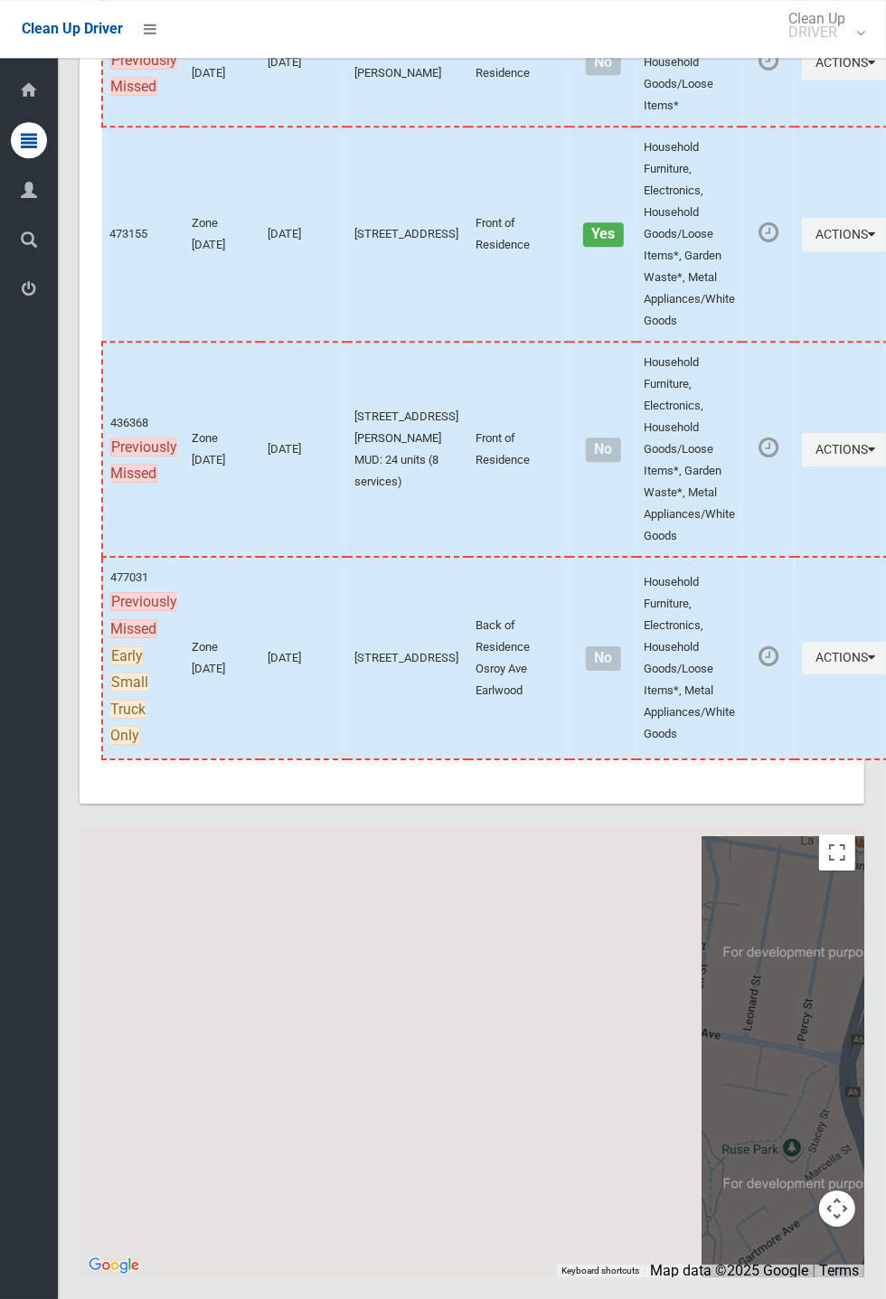
scroll to position [10323, 0]
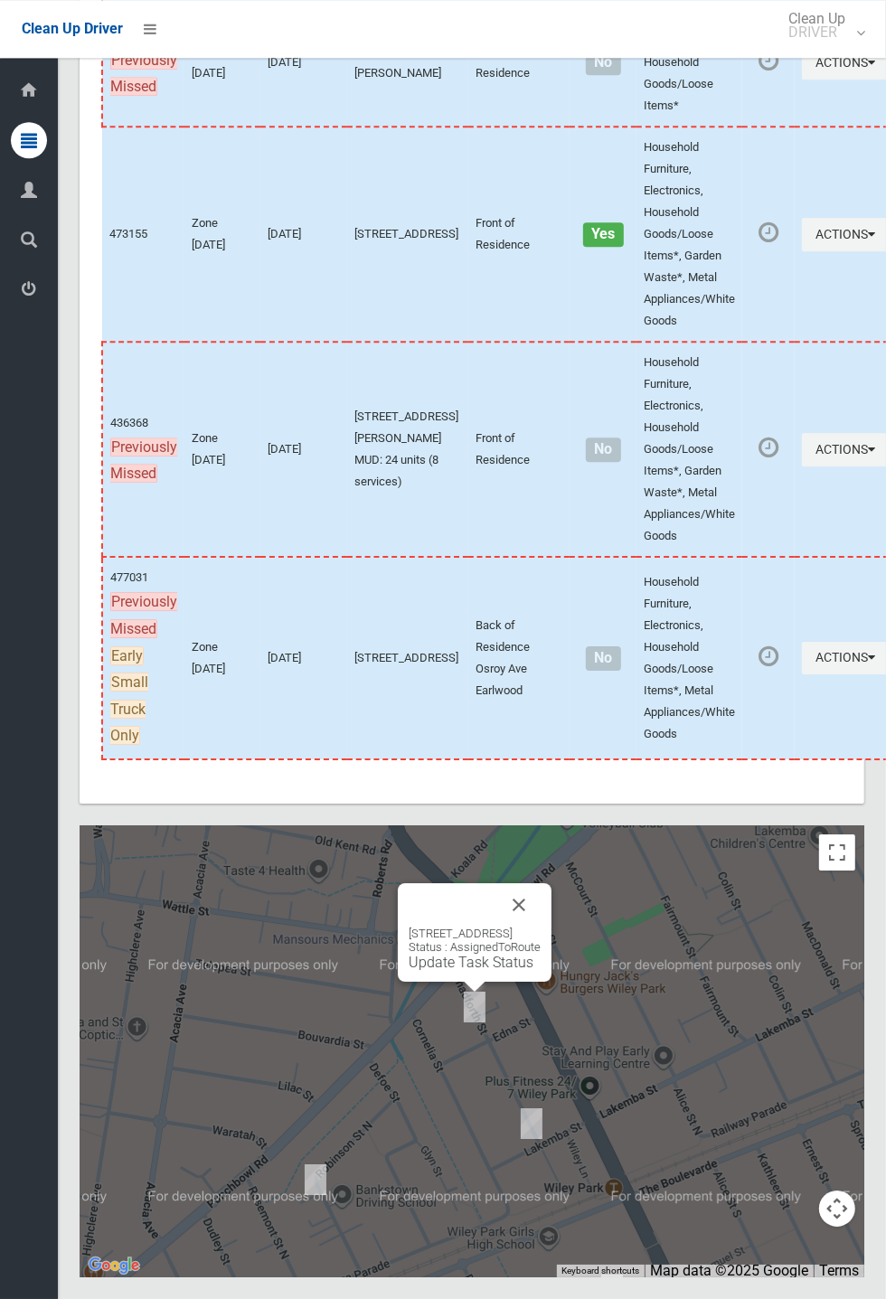
click at [540, 926] on button "Close" at bounding box center [518, 904] width 43 height 43
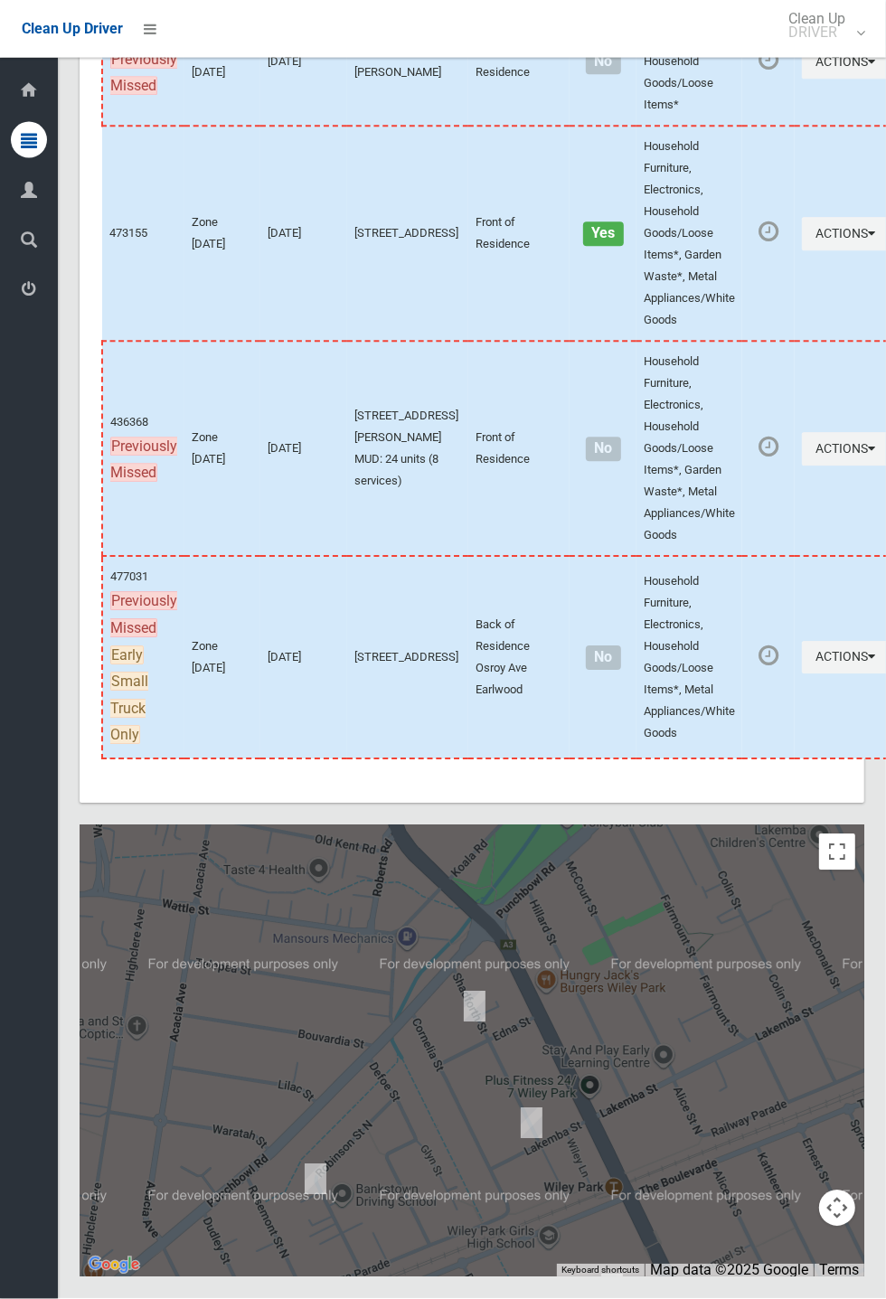
scroll to position [10324, 0]
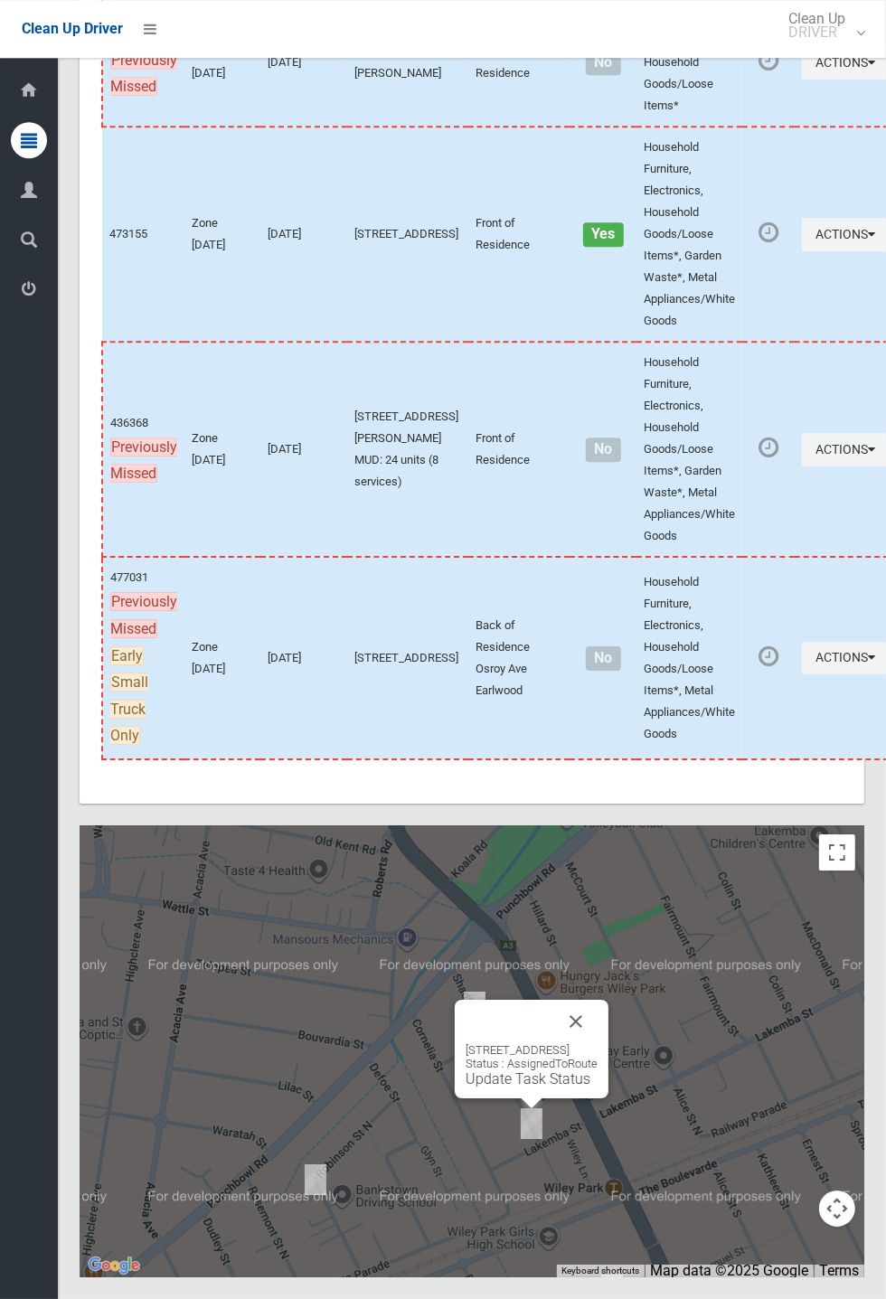
click at [540, 1098] on div "18 Shadforth Street, WILEY PARK NSW 2195 Status : AssignedToRoute Update Task S…" at bounding box center [532, 1049] width 154 height 99
click at [497, 1098] on div "18 Shadforth Street, WILEY PARK NSW 2195 Status : AssignedToRoute Update Task S…" at bounding box center [532, 1049] width 154 height 99
click at [597, 1043] on button "Close" at bounding box center [575, 1021] width 43 height 43
click at [501, 1087] on link "Update Task Status" at bounding box center [527, 1078] width 125 height 17
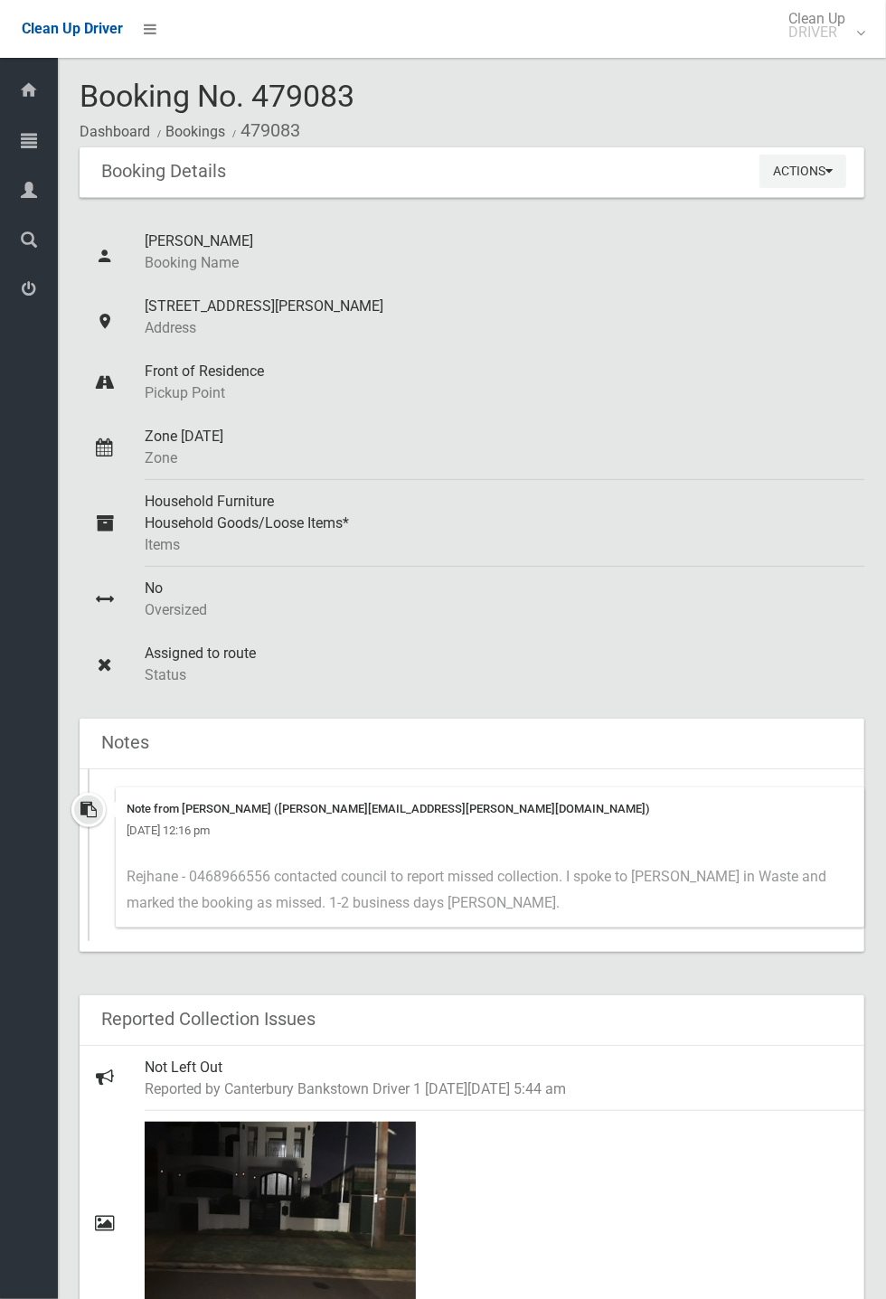
scroll to position [134, 0]
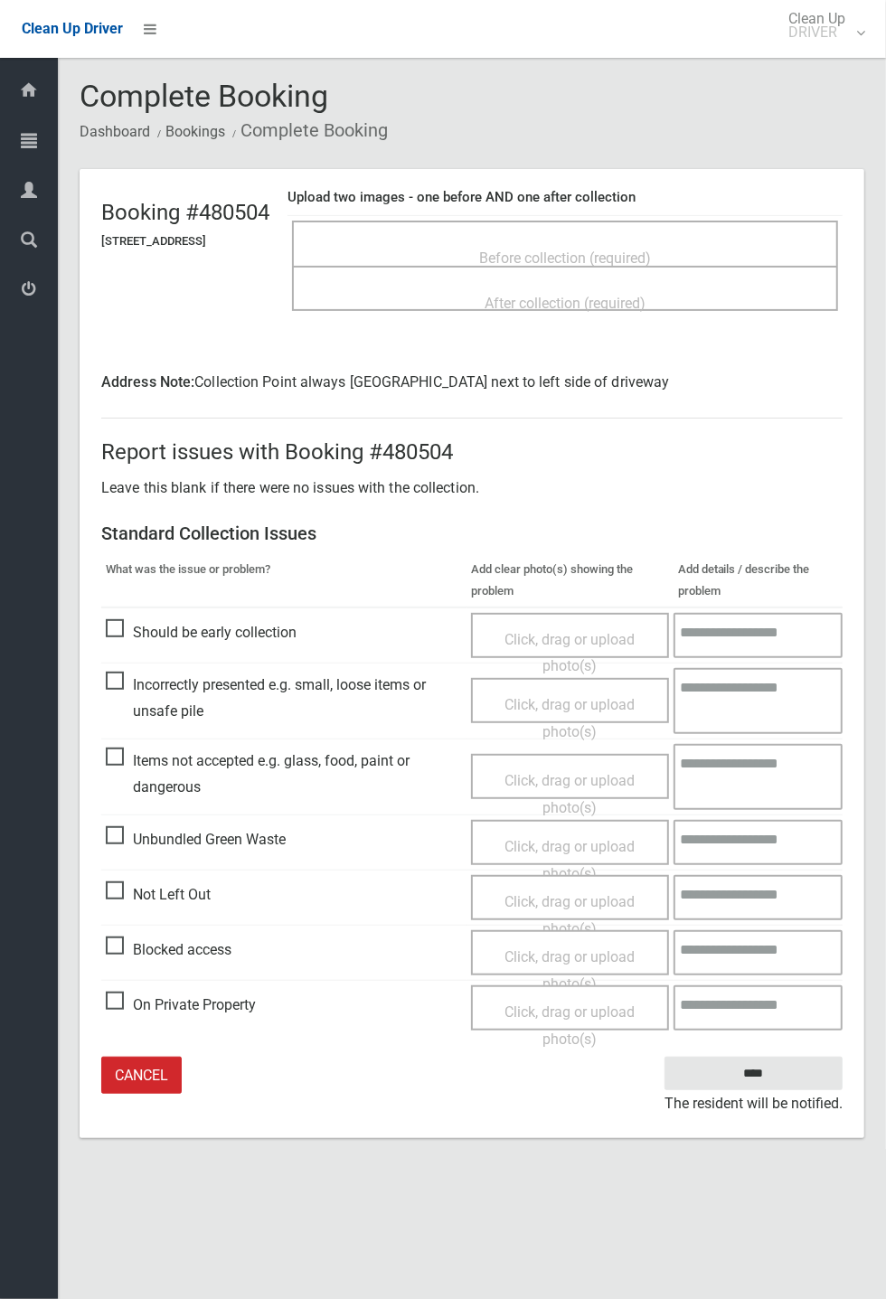
click at [510, 249] on span "Before collection (required)" at bounding box center [565, 257] width 172 height 17
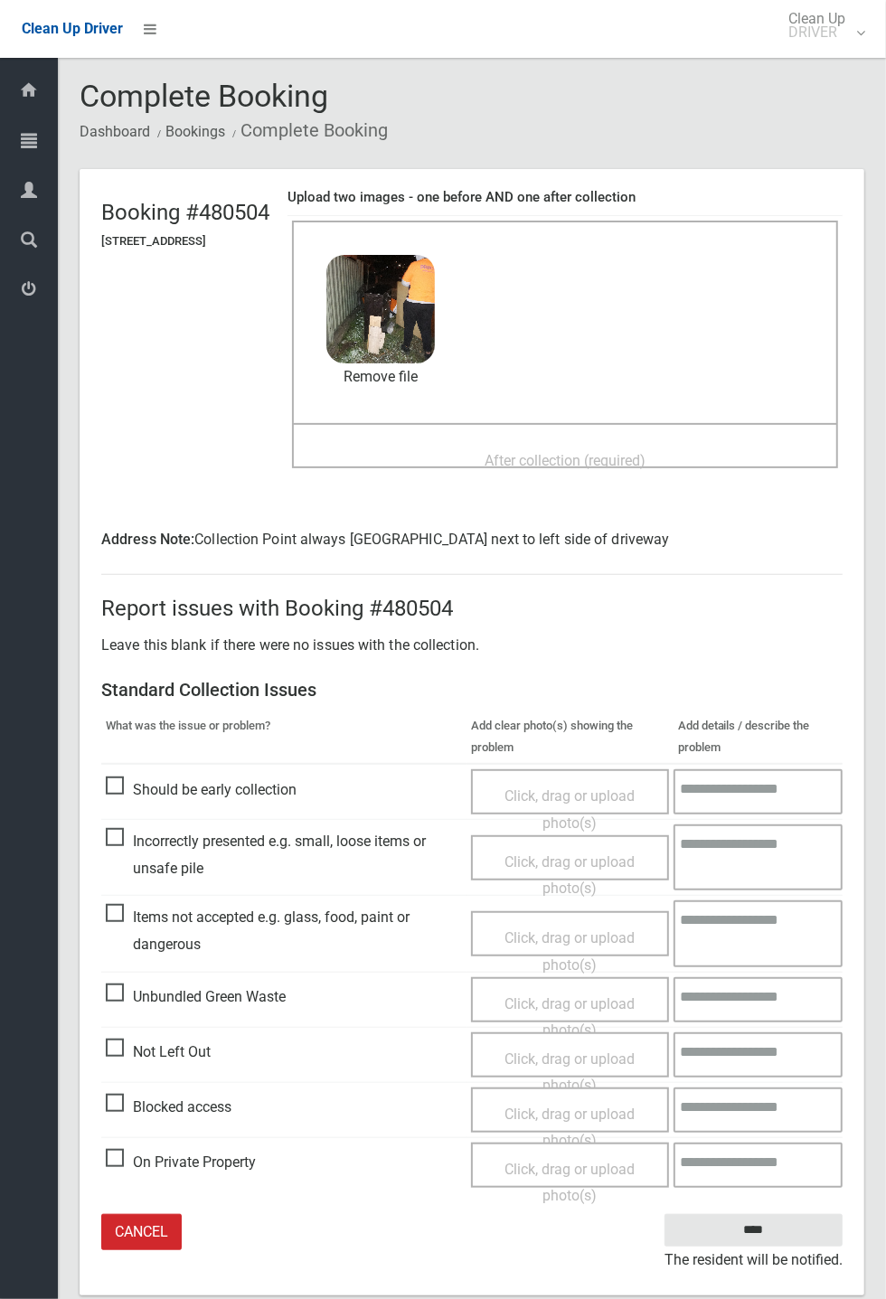
click at [517, 452] on span "After collection (required)" at bounding box center [564, 460] width 161 height 17
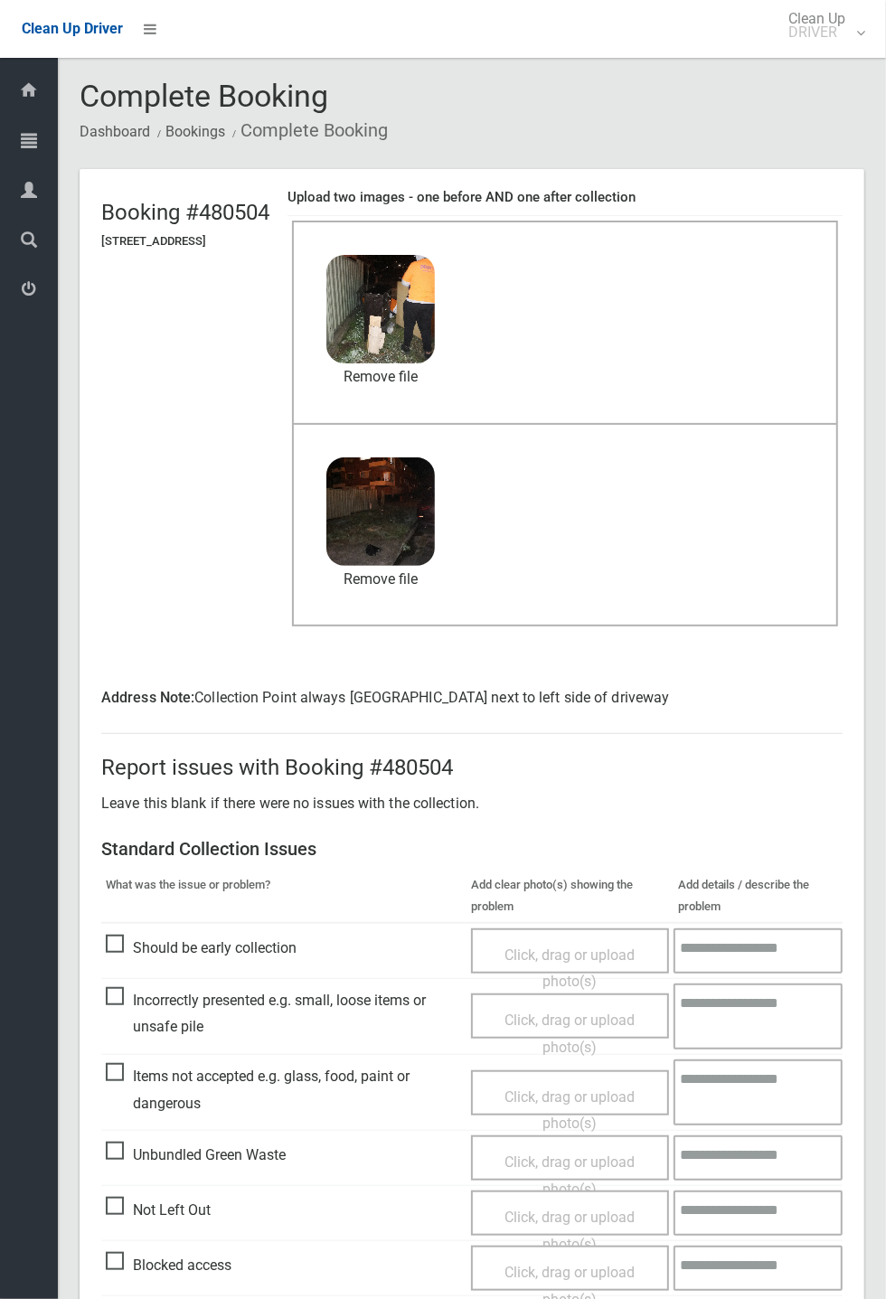
scroll to position [110, 0]
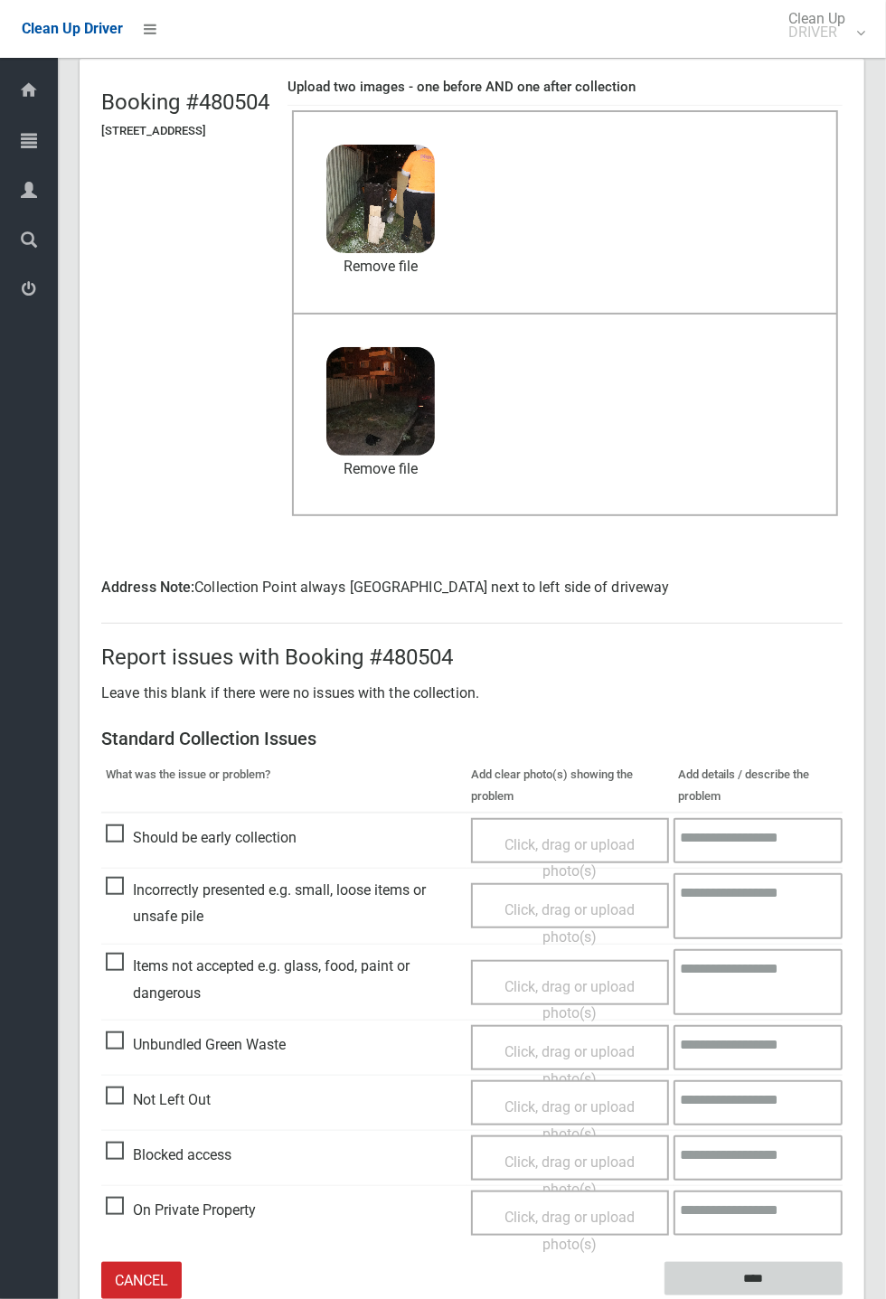
click at [765, 1277] on input "****" at bounding box center [753, 1278] width 178 height 33
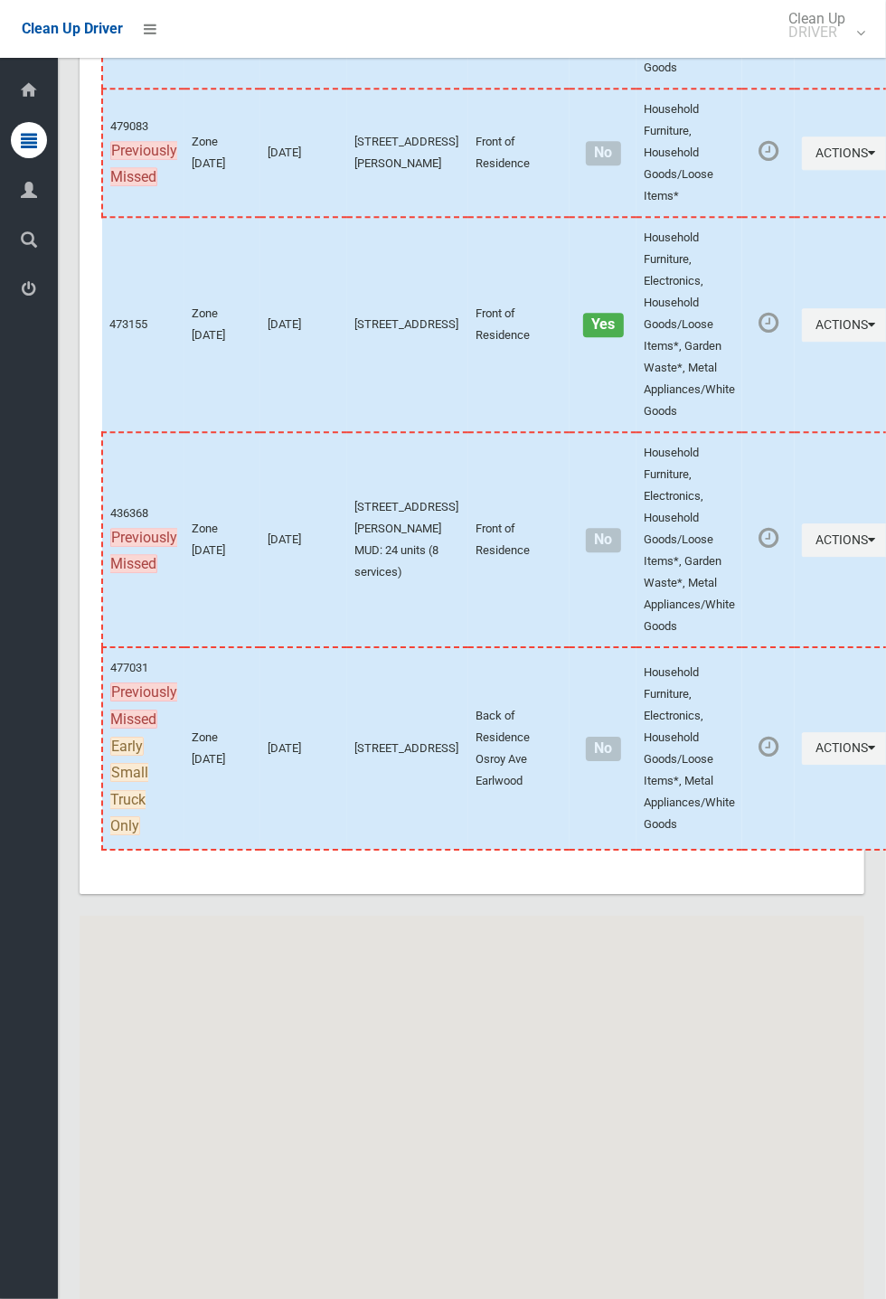
scroll to position [10324, 0]
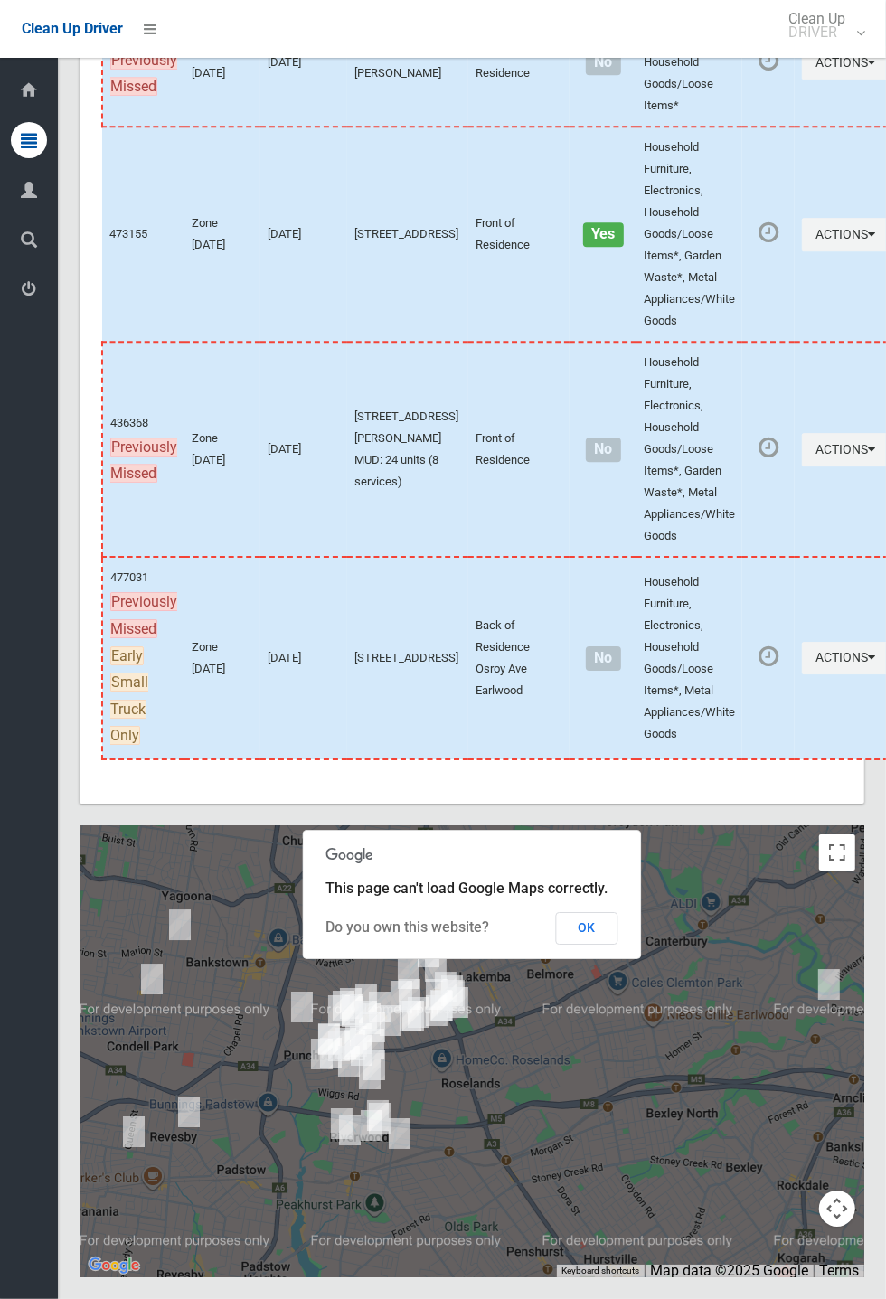
click at [618, 944] on button "OK" at bounding box center [587, 928] width 62 height 33
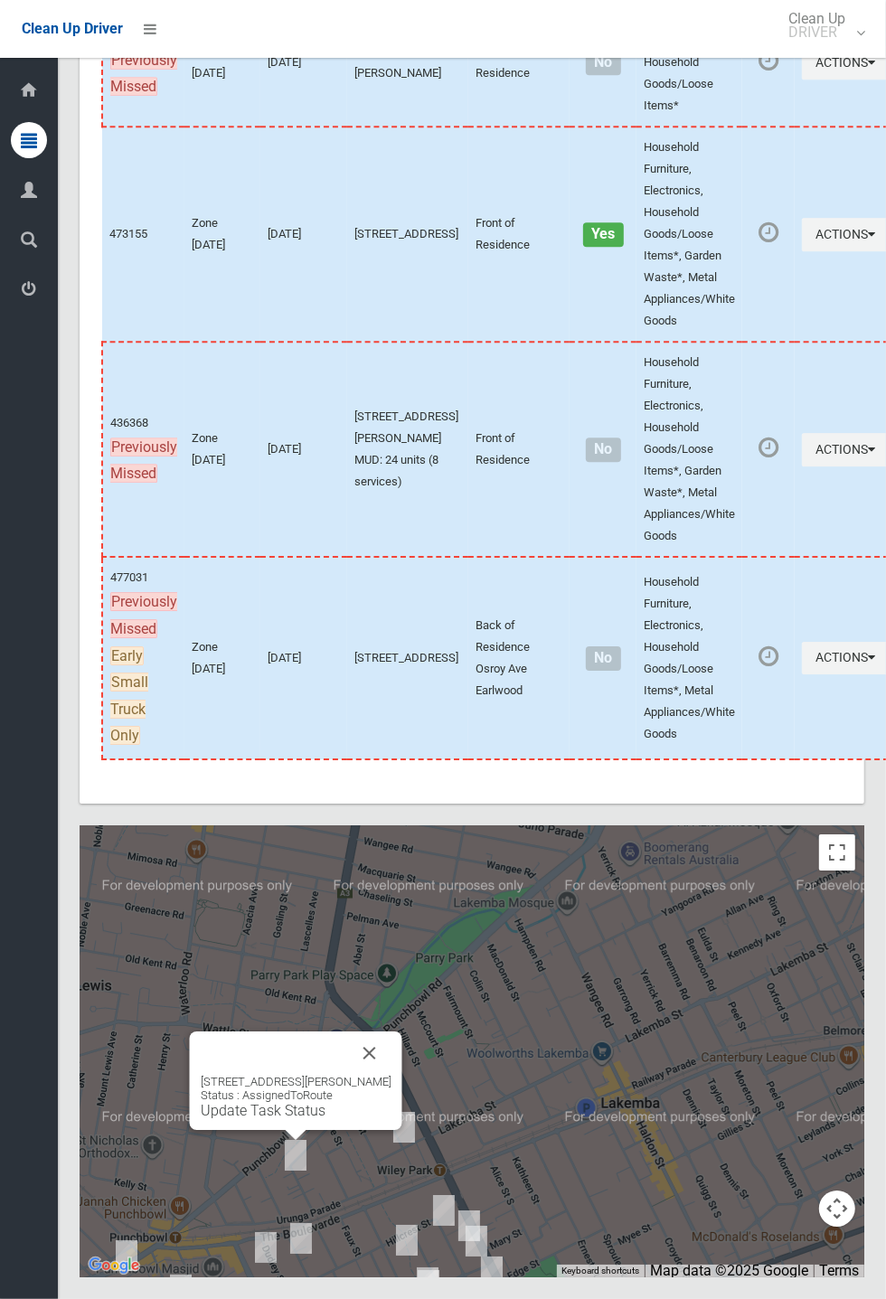
click at [391, 1075] on button "Close" at bounding box center [369, 1052] width 43 height 43
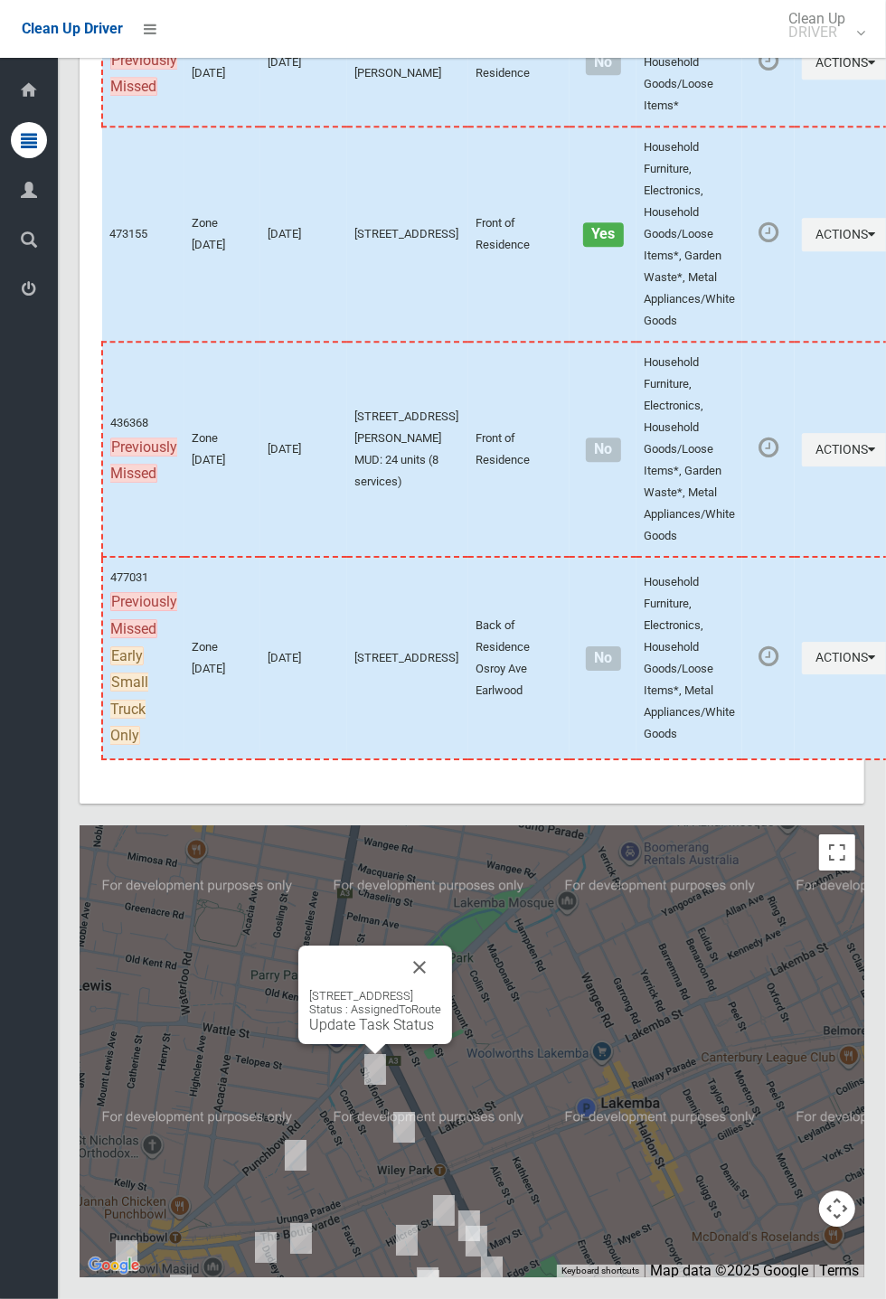
click at [378, 1033] on link "Update Task Status" at bounding box center [371, 1024] width 125 height 17
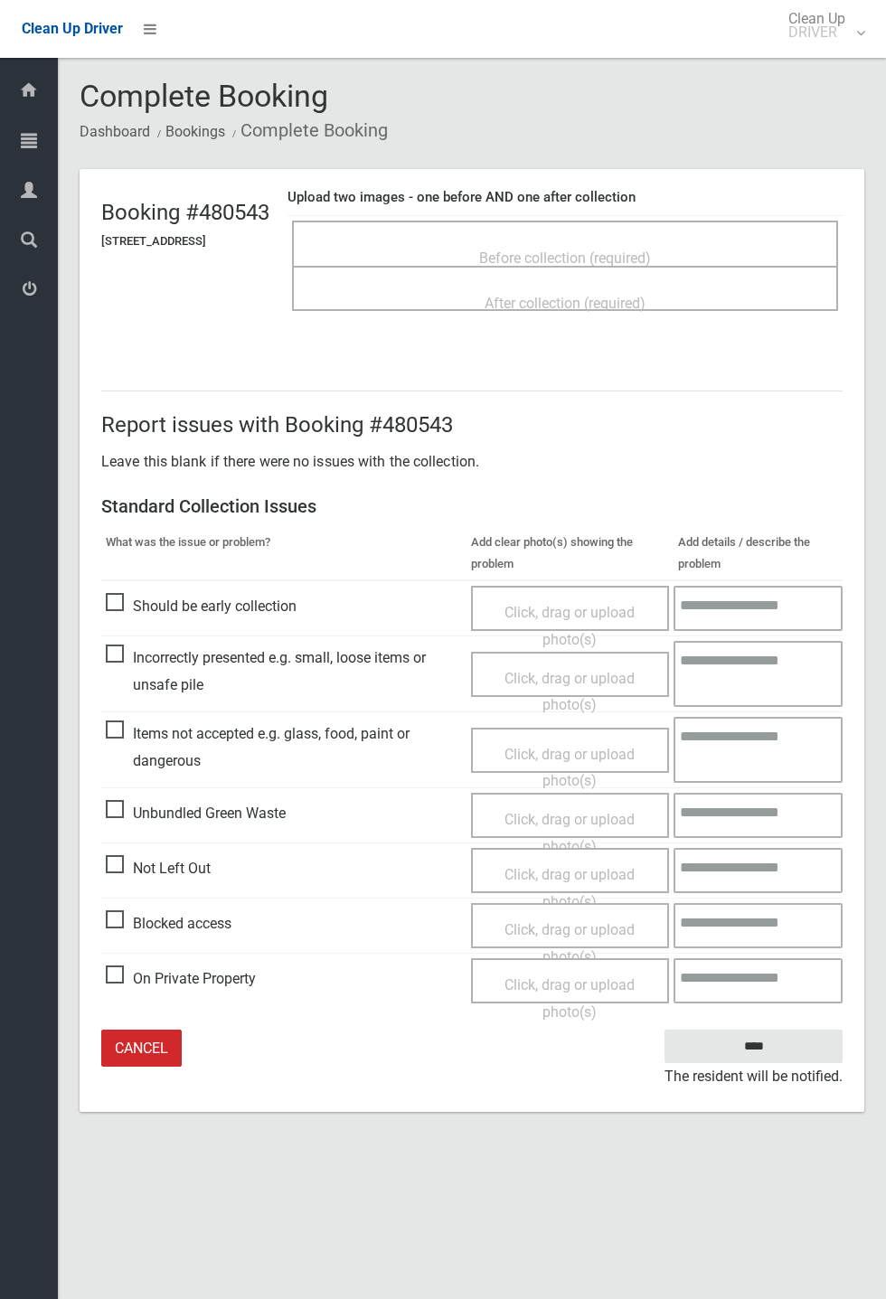
click at [550, 249] on span "Before collection (required)" at bounding box center [565, 257] width 172 height 17
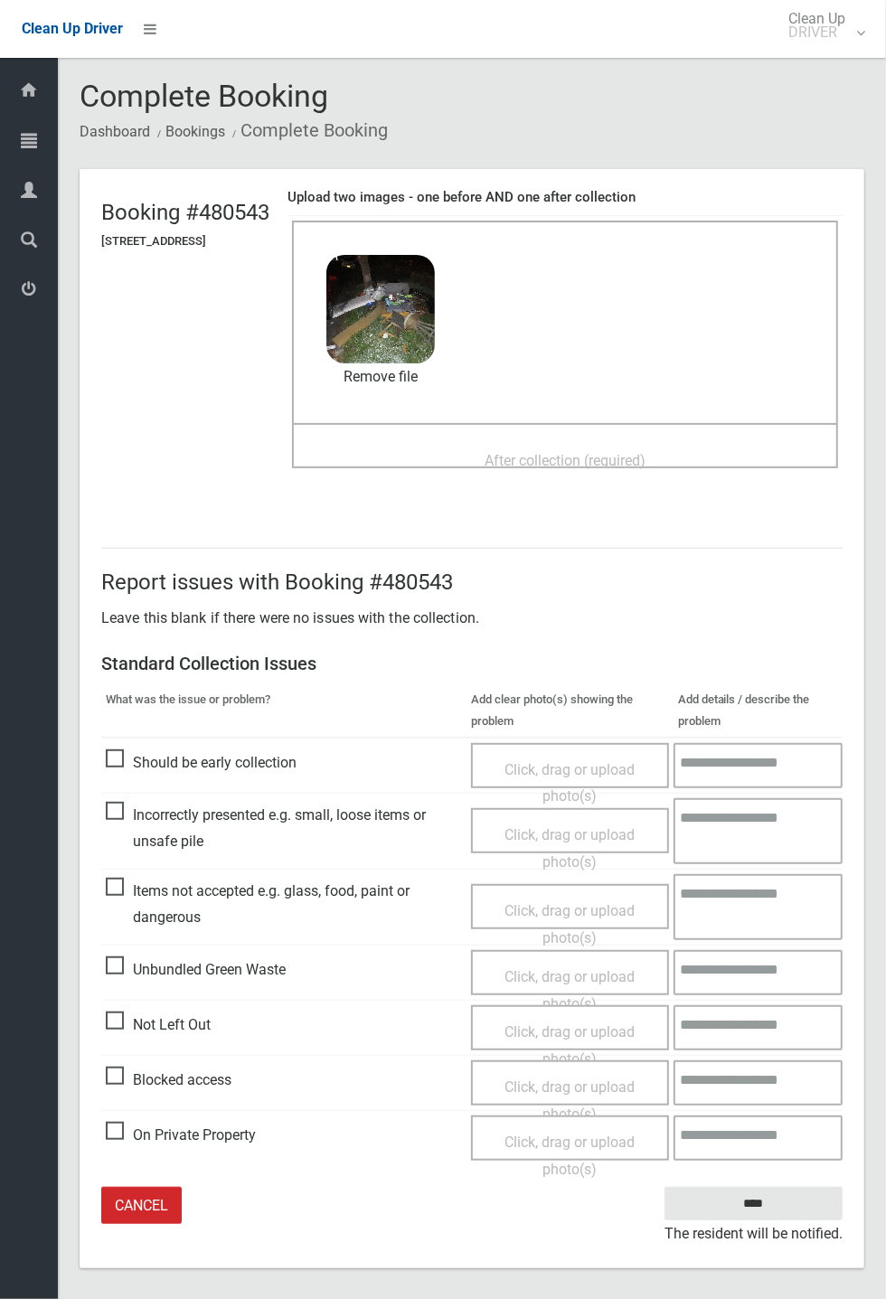
click at [586, 443] on div "After collection (required)" at bounding box center [565, 459] width 506 height 33
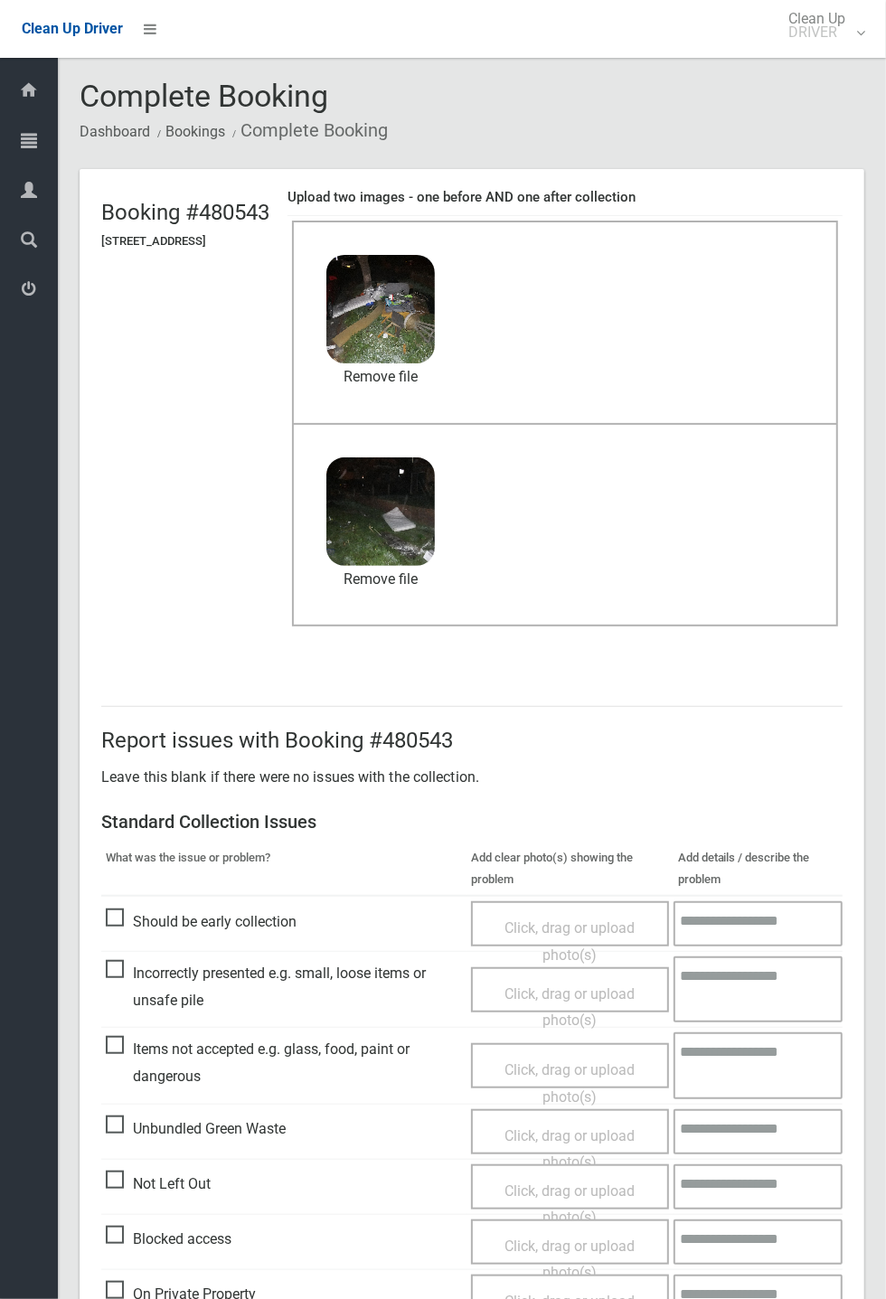
scroll to position [84, 0]
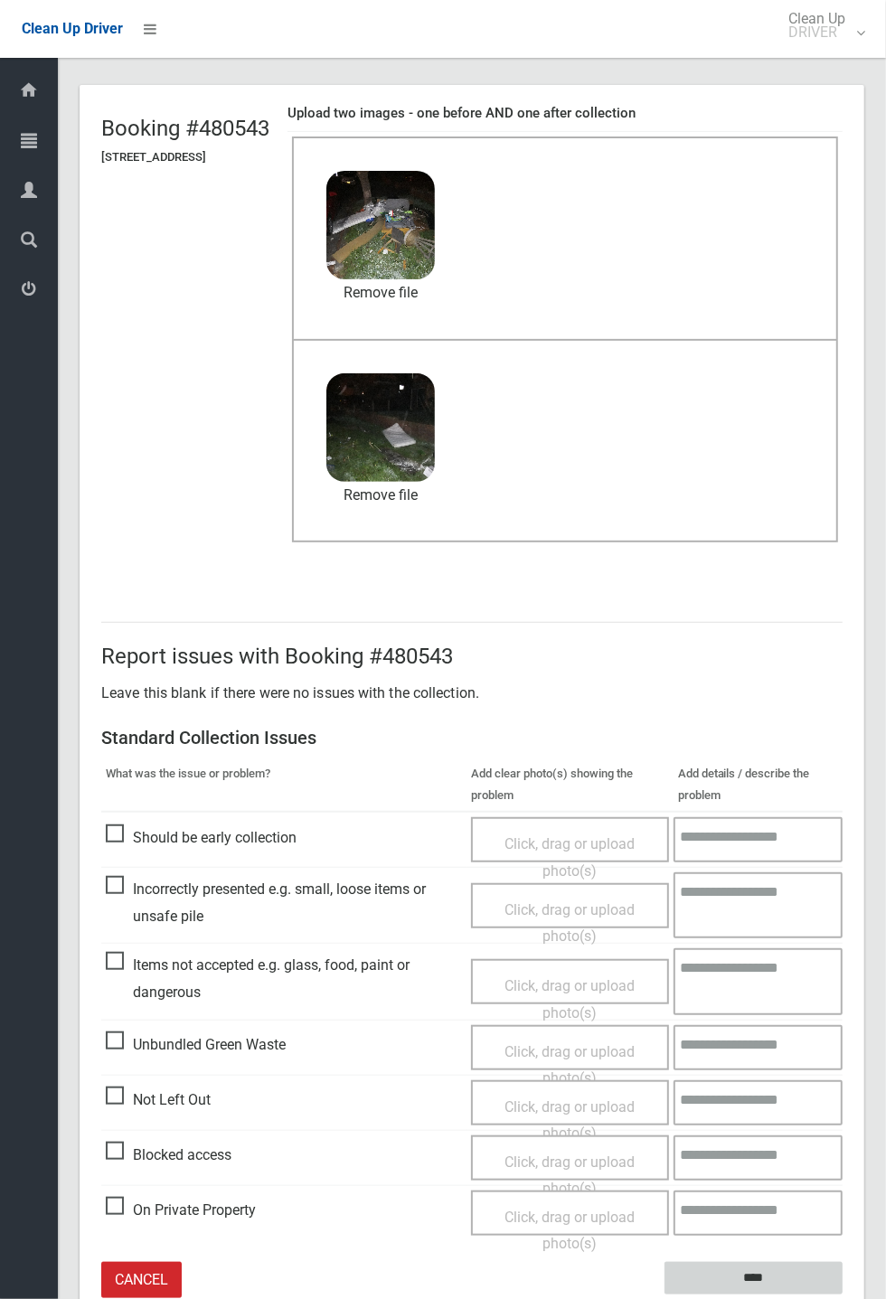
click at [842, 1295] on input "****" at bounding box center [753, 1278] width 178 height 33
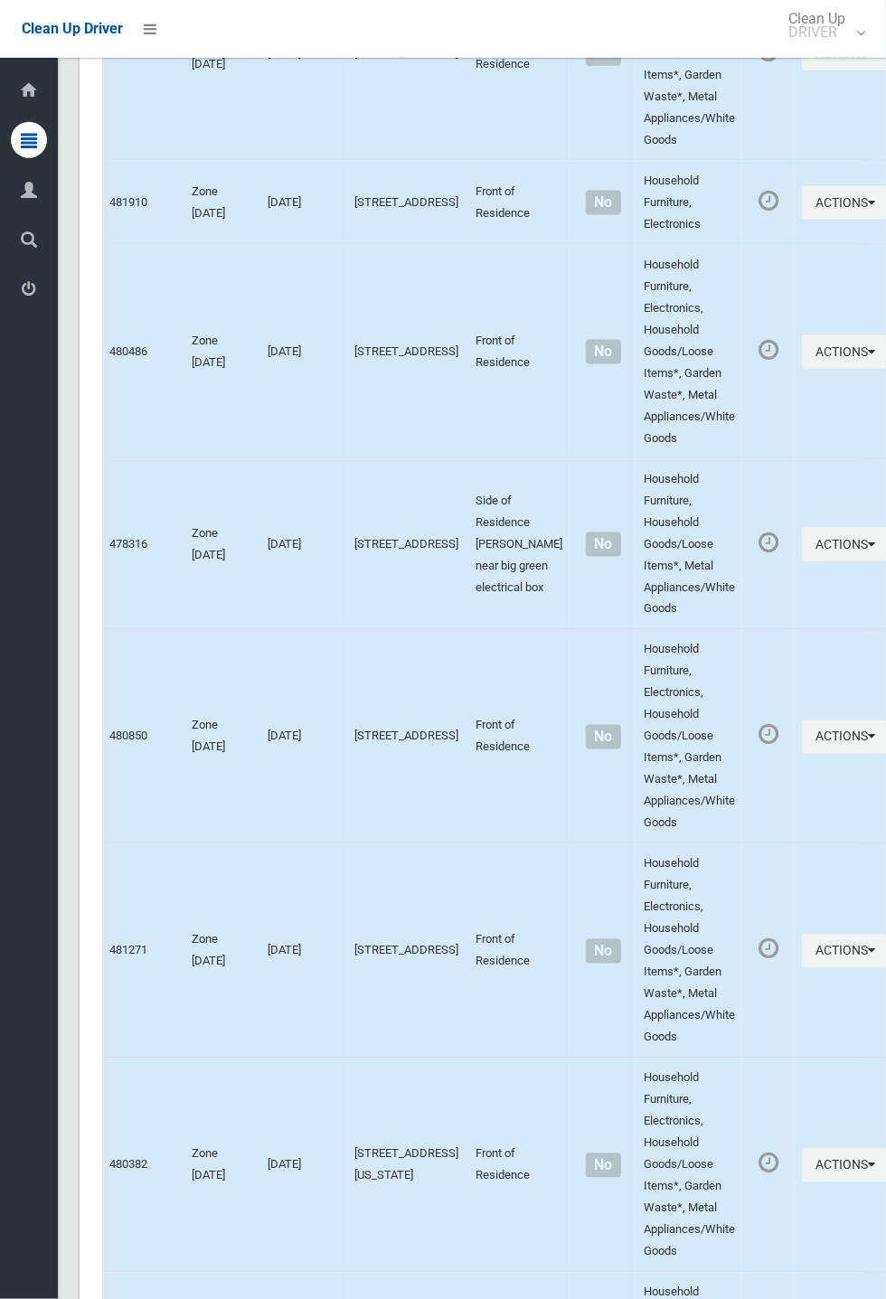
scroll to position [10324, 0]
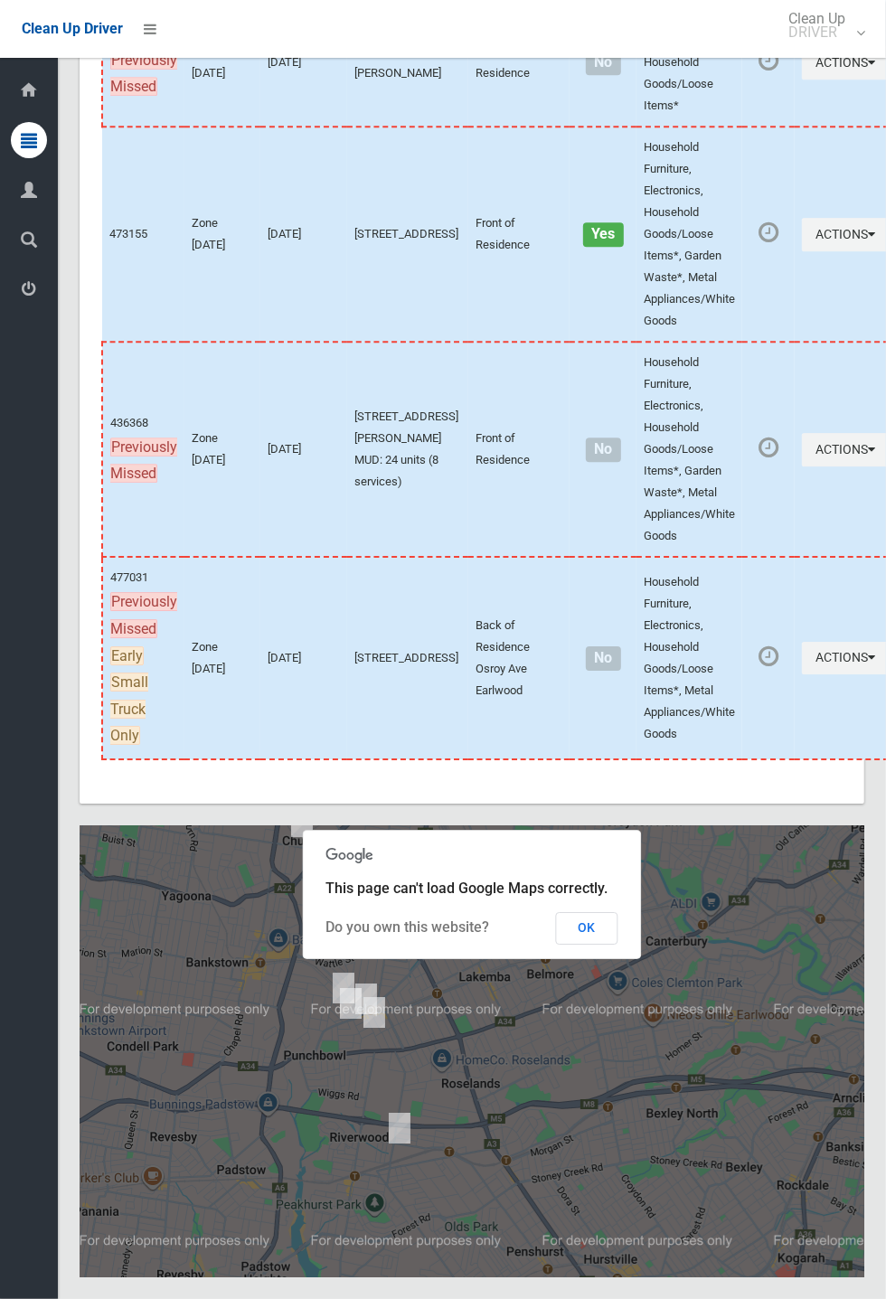
click at [618, 944] on button "OK" at bounding box center [587, 928] width 62 height 33
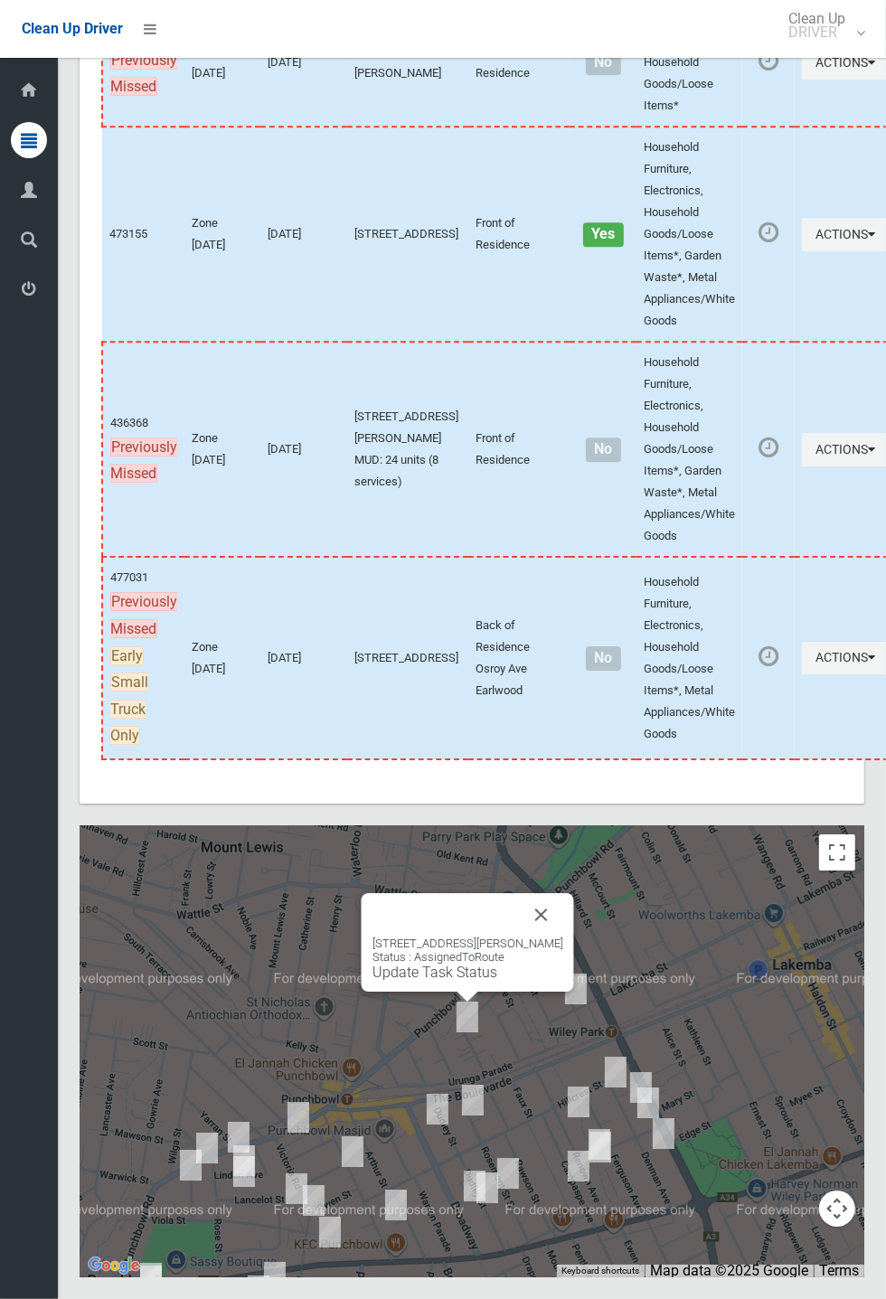
click at [563, 936] on button "Close" at bounding box center [541, 914] width 43 height 43
click at [432, 981] on link "Update Task Status" at bounding box center [434, 971] width 125 height 17
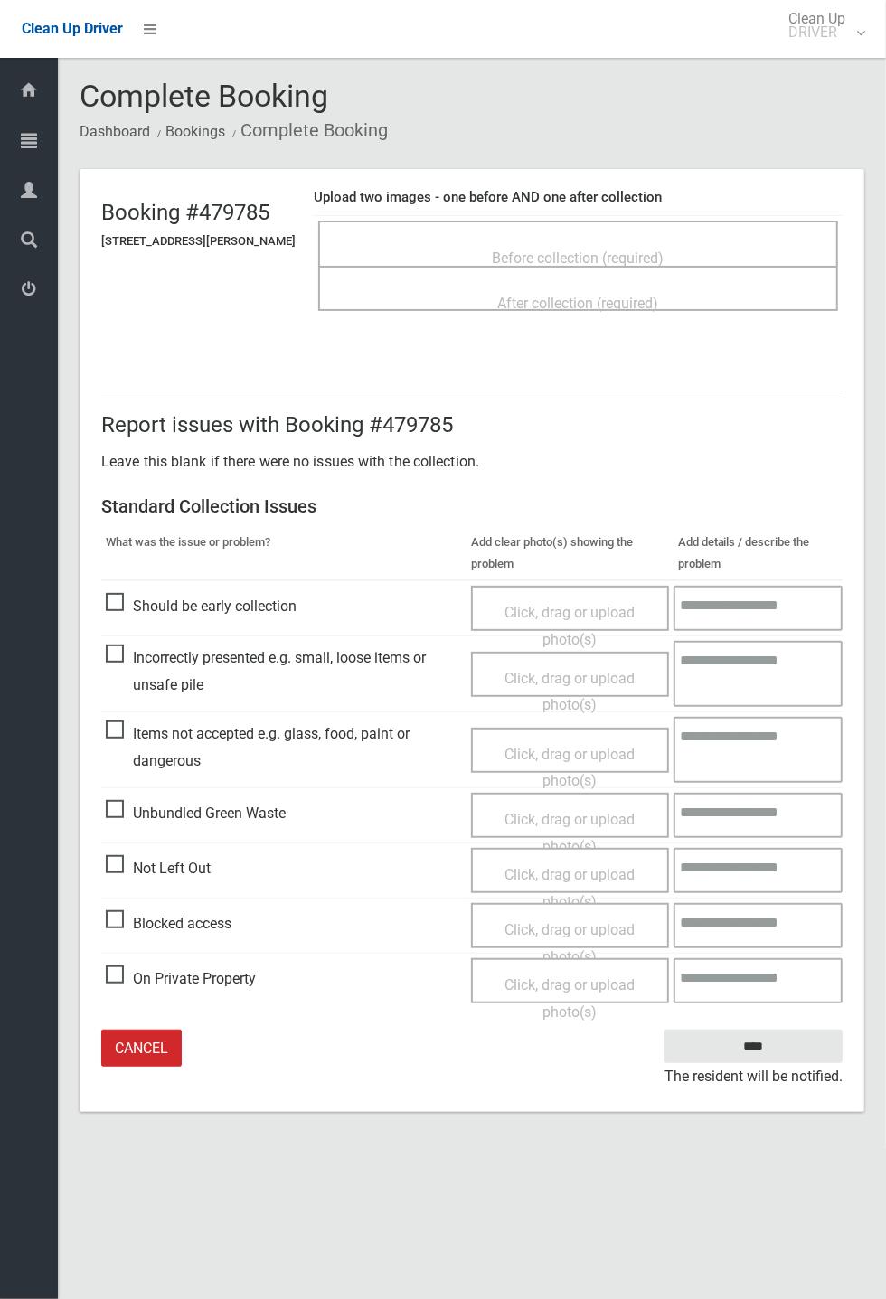
click at [135, 870] on span "Not Left Out" at bounding box center [158, 868] width 105 height 27
click at [562, 875] on span "Click, drag or upload photo(s)" at bounding box center [569, 888] width 130 height 44
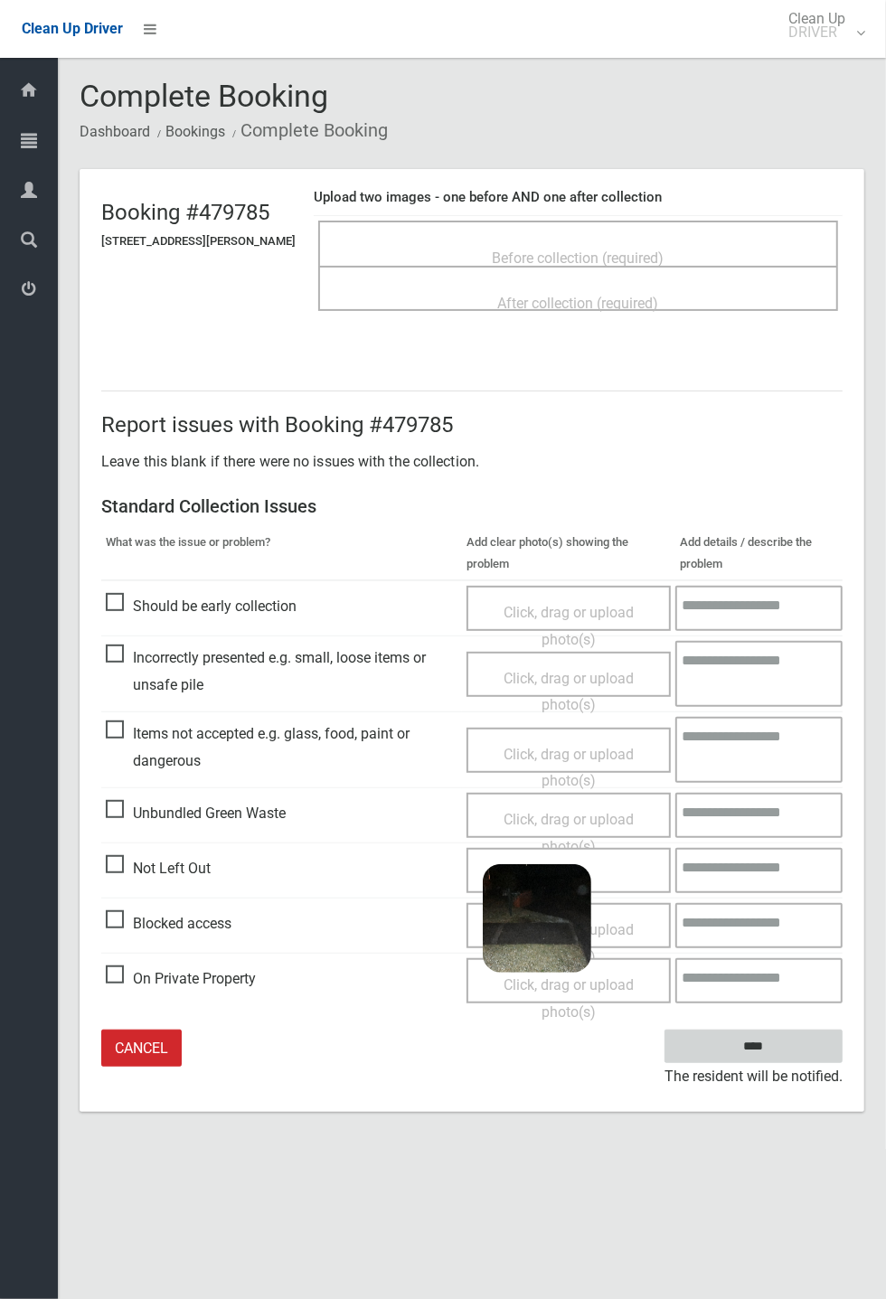
click at [750, 1042] on input "****" at bounding box center [753, 1045] width 178 height 33
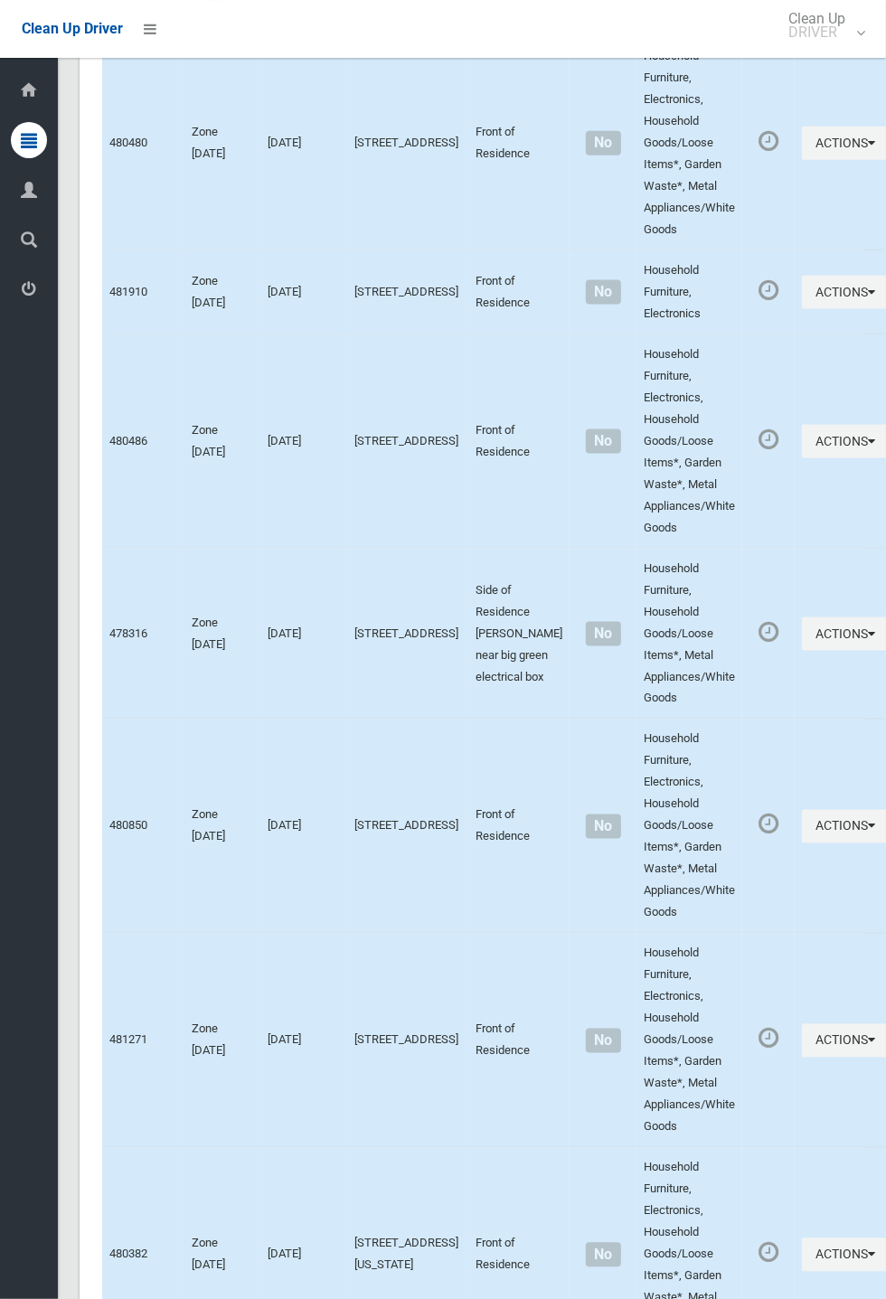
scroll to position [10324, 0]
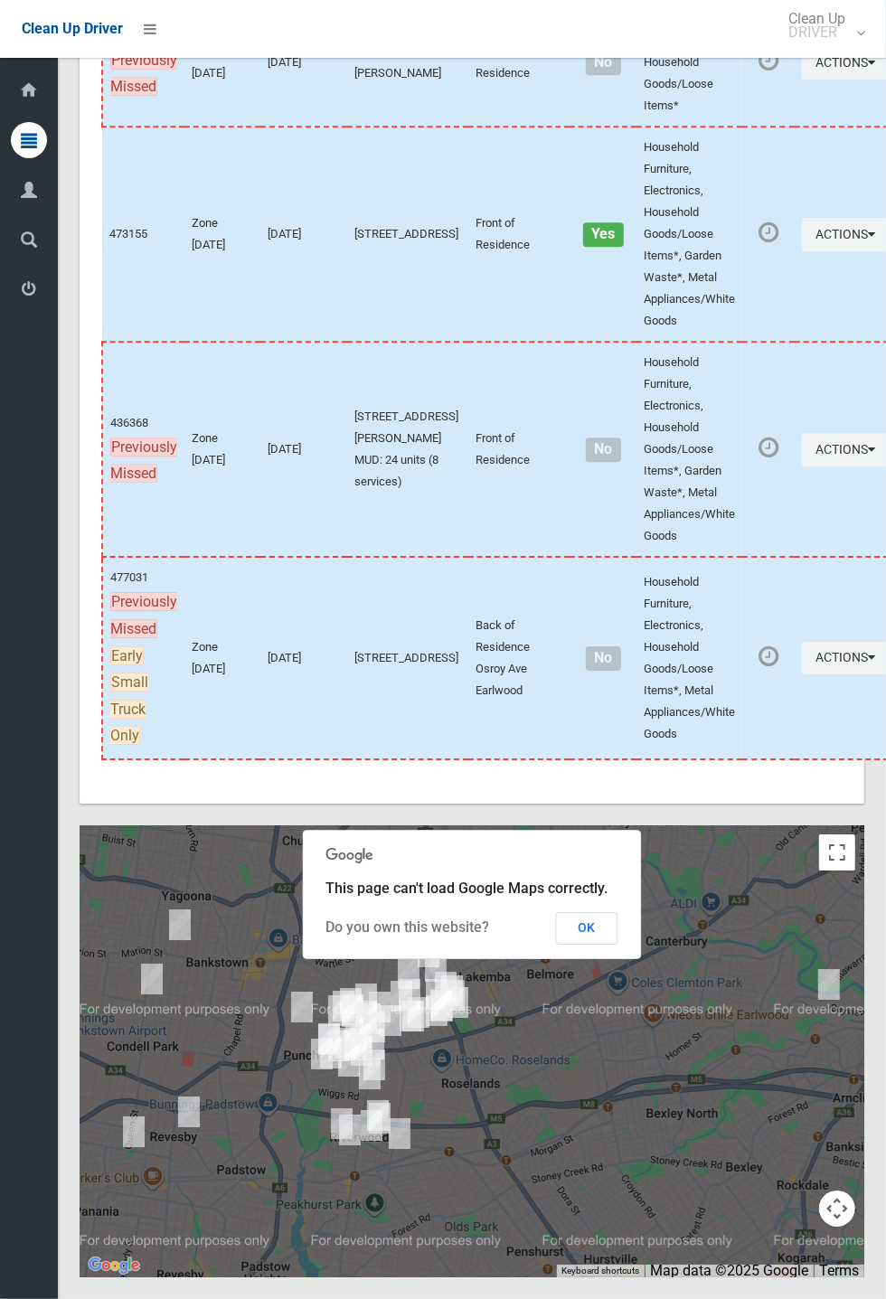
click at [618, 944] on button "OK" at bounding box center [587, 928] width 62 height 33
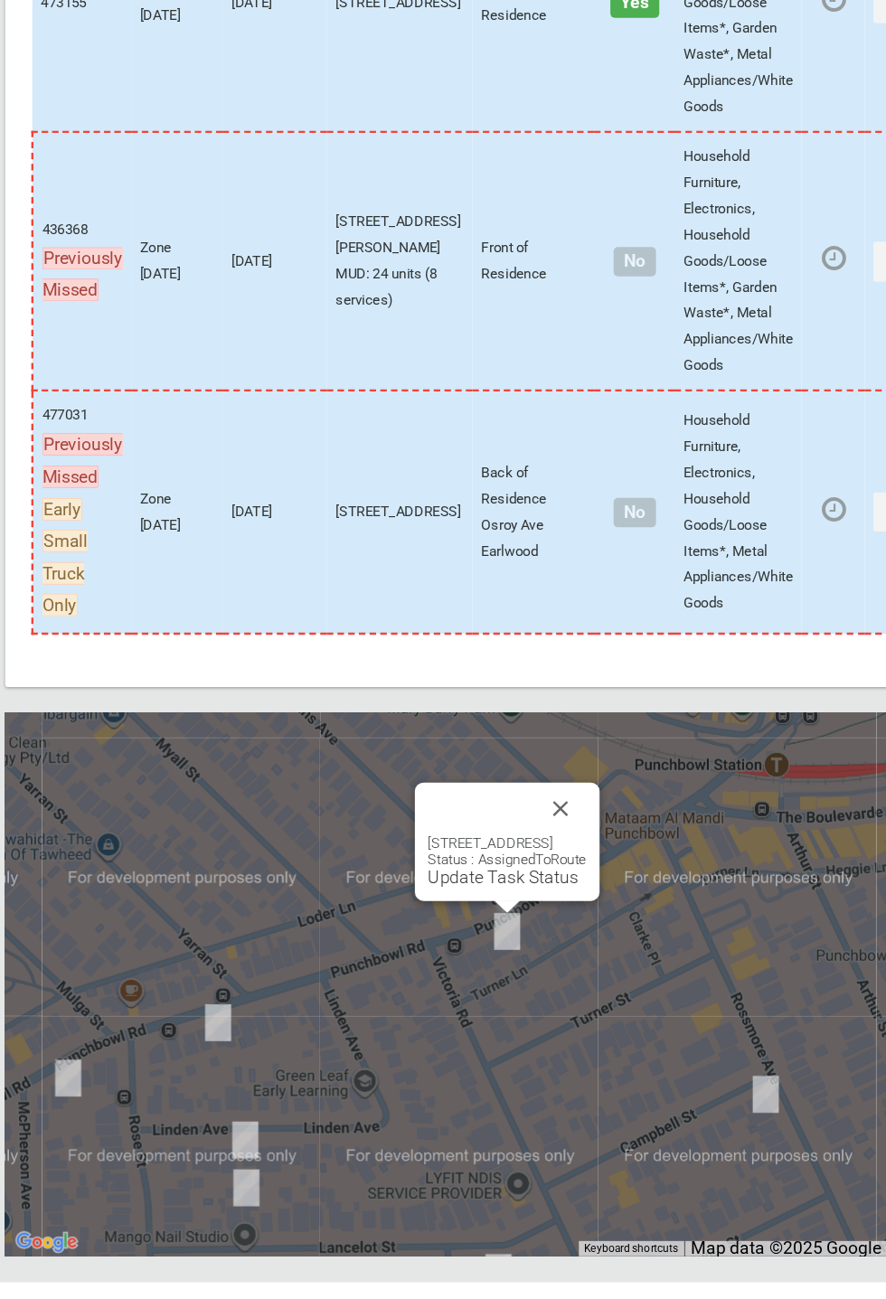
click at [483, 981] on div "1/856 Punchbowl Road, PUNCHBOWL NSW 2196 Status : AssignedToRoute Update Task S…" at bounding box center [497, 932] width 154 height 99
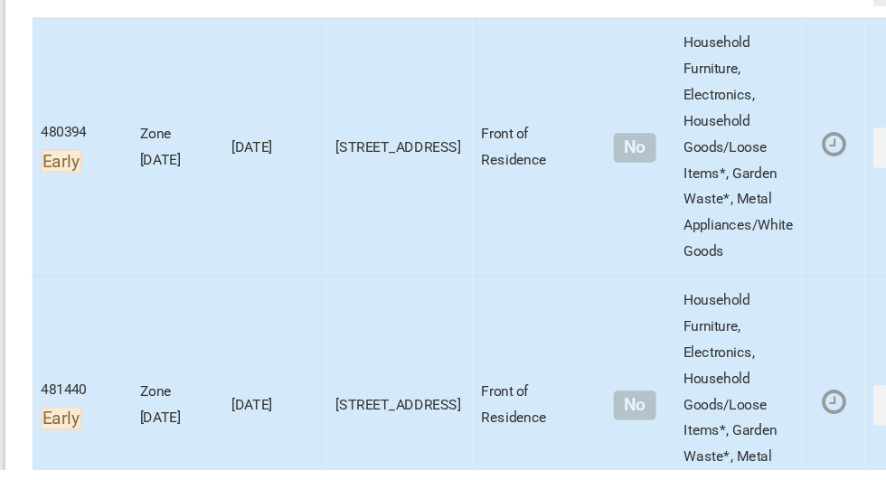
scroll to position [320, 0]
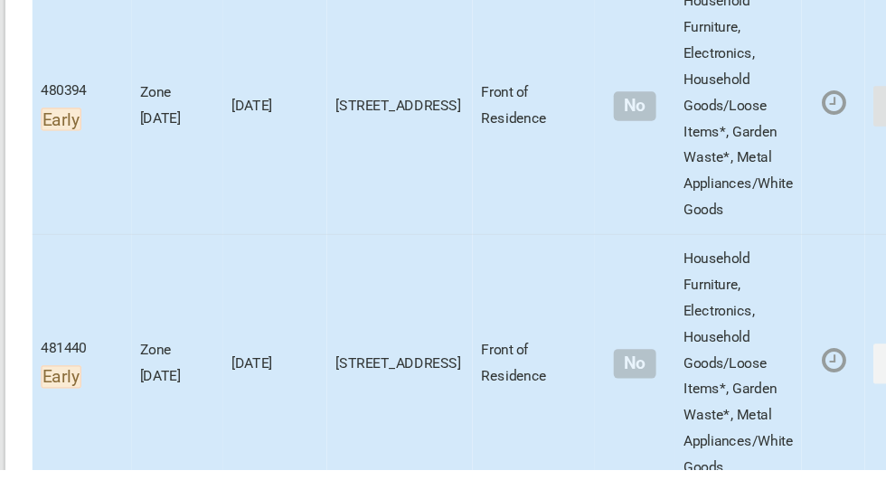
click at [802, 187] on button "Actions" at bounding box center [845, 177] width 87 height 33
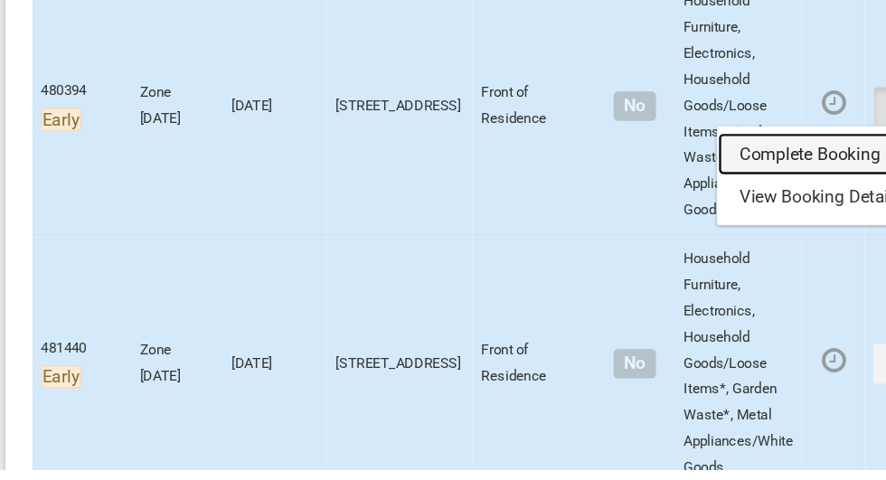
click at [708, 224] on link "Complete Booking" at bounding box center [779, 218] width 215 height 36
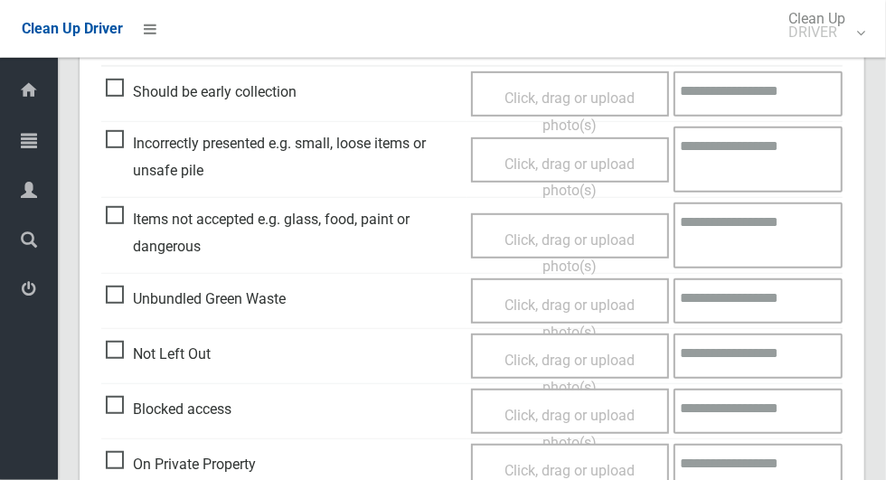
scroll to position [521, 0]
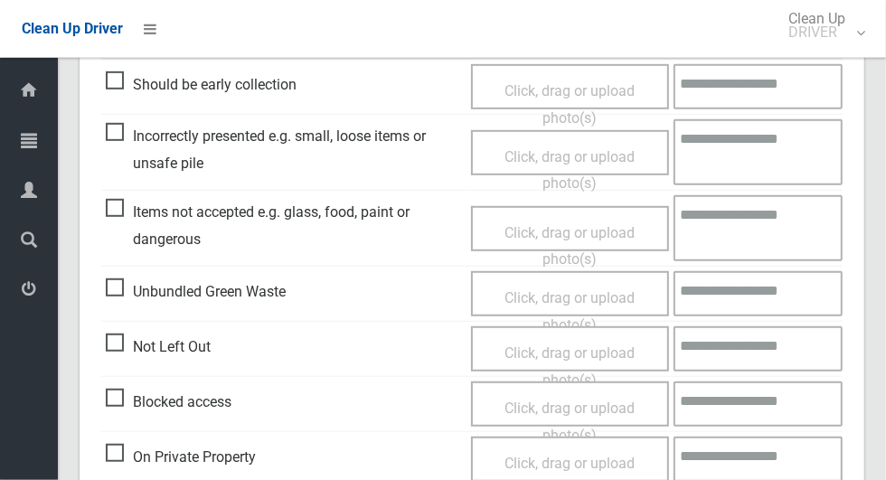
click at [121, 356] on span "Not Left Out" at bounding box center [158, 346] width 105 height 27
click at [574, 346] on span "Click, drag or upload photo(s)" at bounding box center [569, 366] width 130 height 44
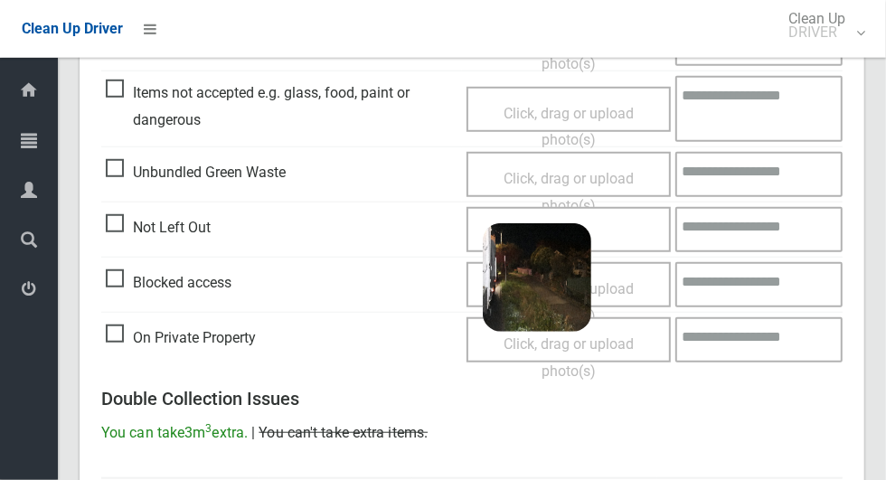
scroll to position [1165, 0]
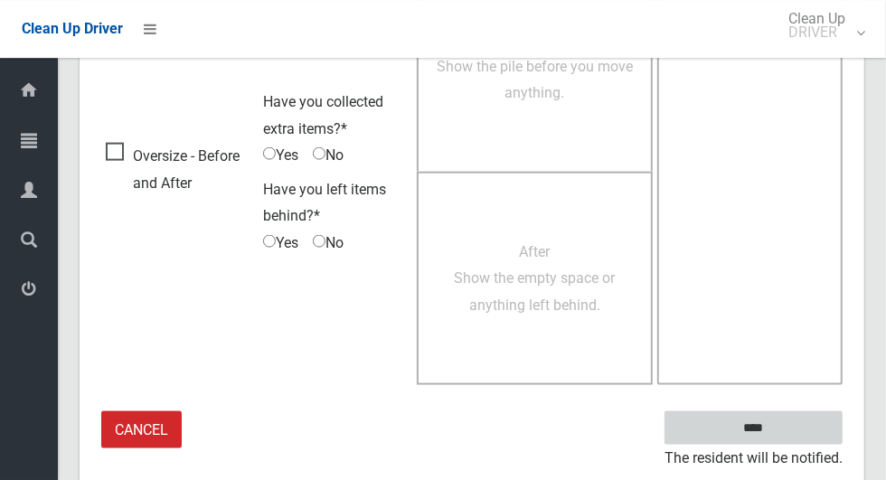
click at [784, 429] on input "****" at bounding box center [753, 427] width 178 height 33
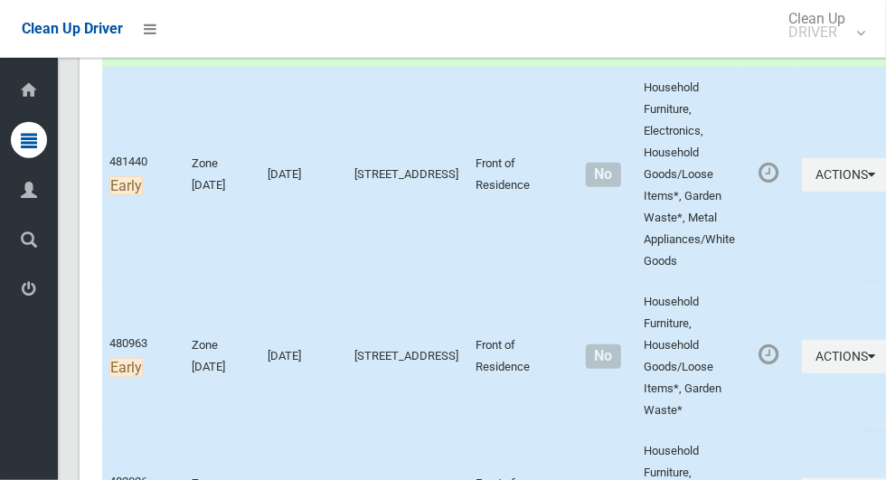
scroll to position [538, 0]
click at [802, 191] on button "Actions" at bounding box center [845, 173] width 87 height 33
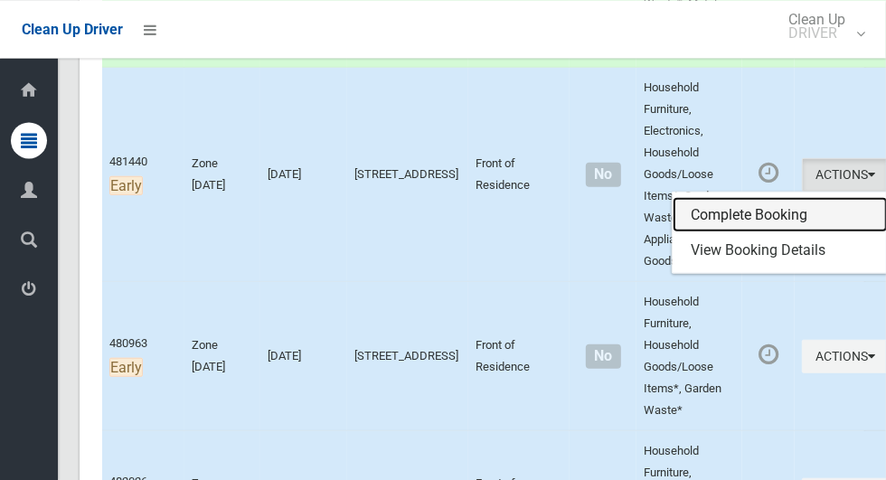
click at [700, 232] on link "Complete Booking" at bounding box center [779, 214] width 215 height 36
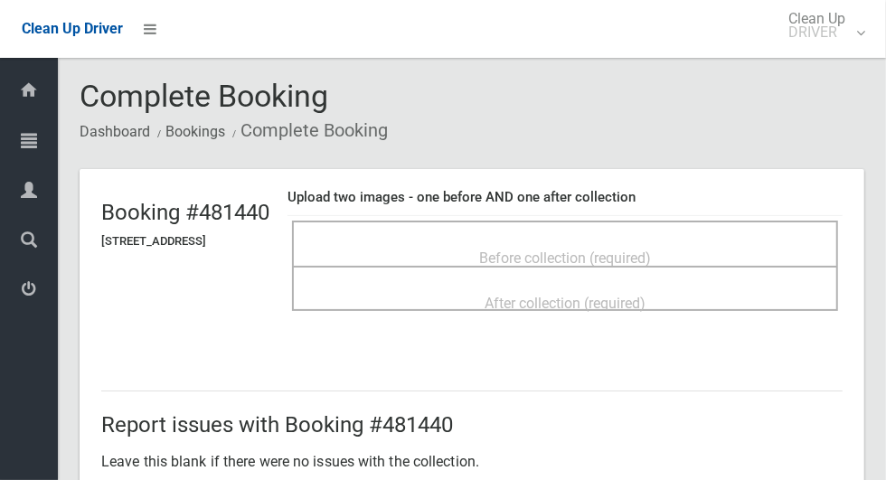
click at [517, 249] on span "Before collection (required)" at bounding box center [565, 257] width 172 height 17
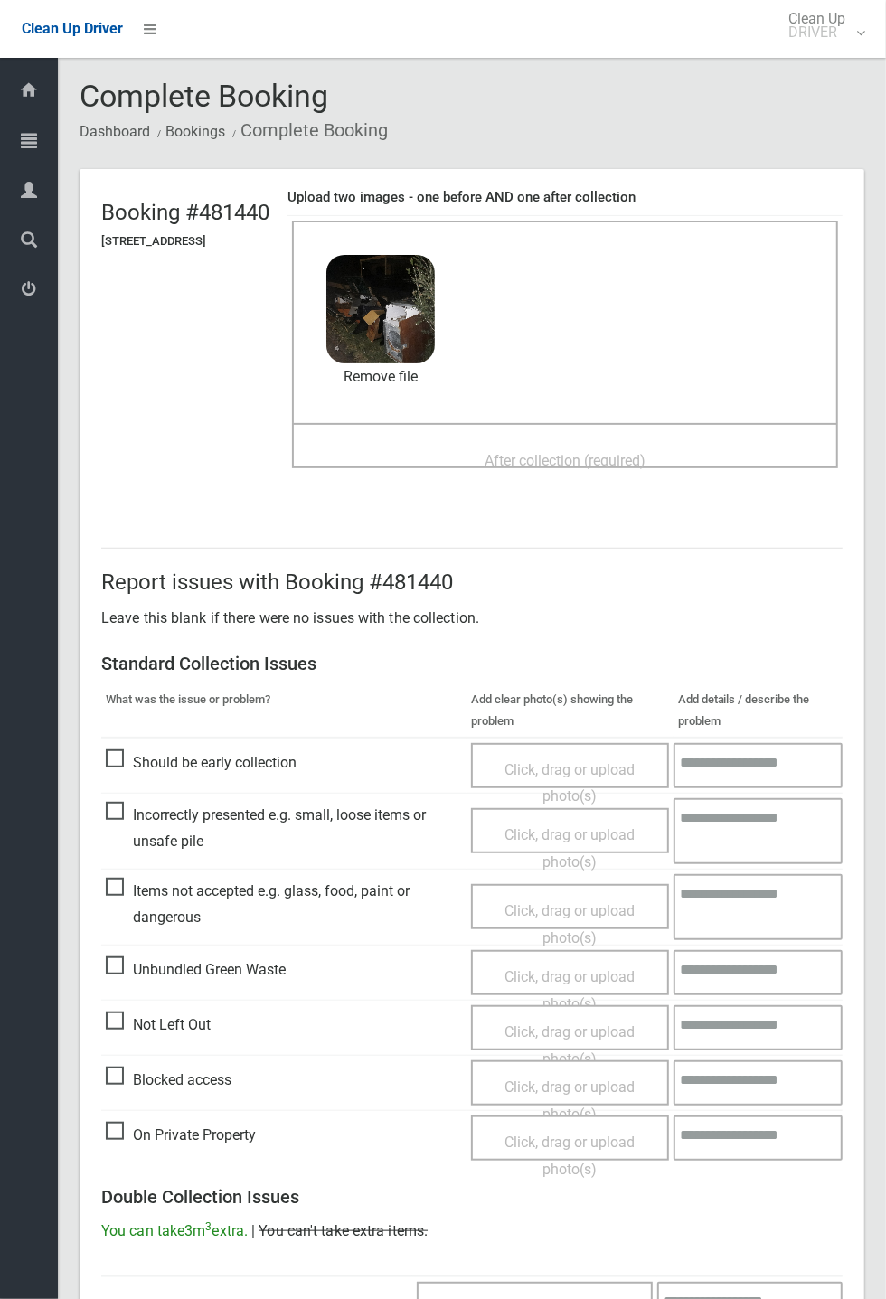
click at [575, 452] on span "After collection (required)" at bounding box center [564, 460] width 161 height 17
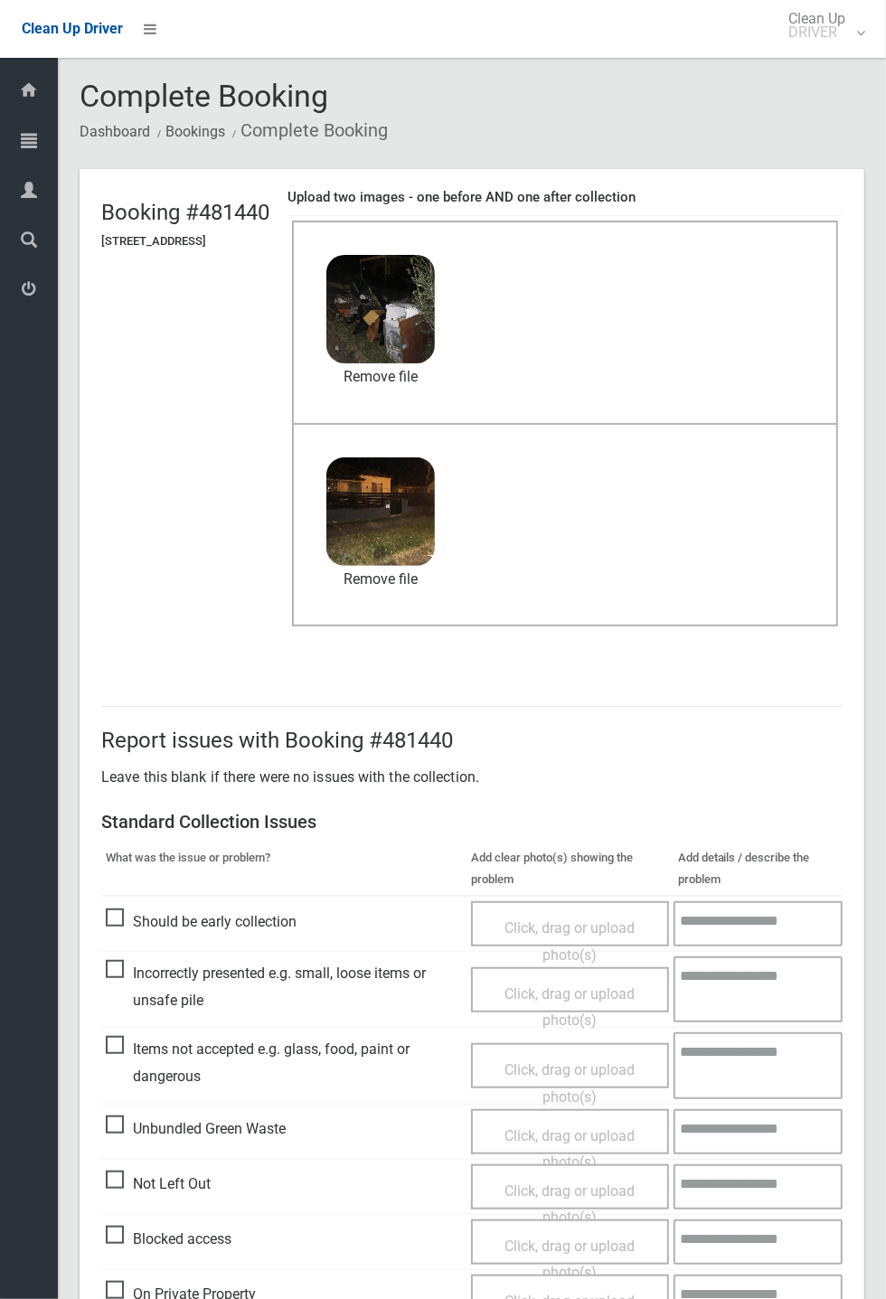
scroll to position [627, 0]
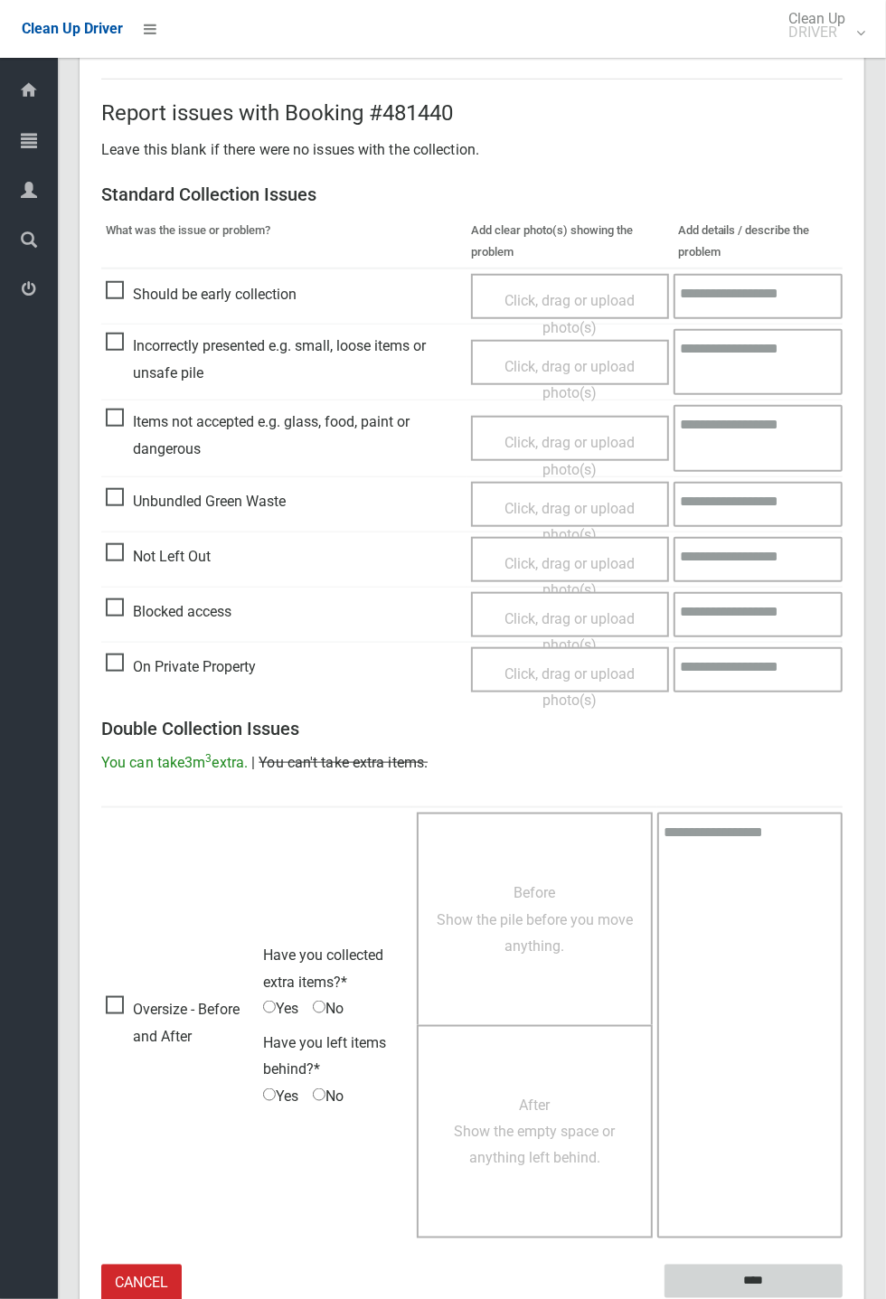
click at [748, 479] on input "****" at bounding box center [753, 1280] width 178 height 33
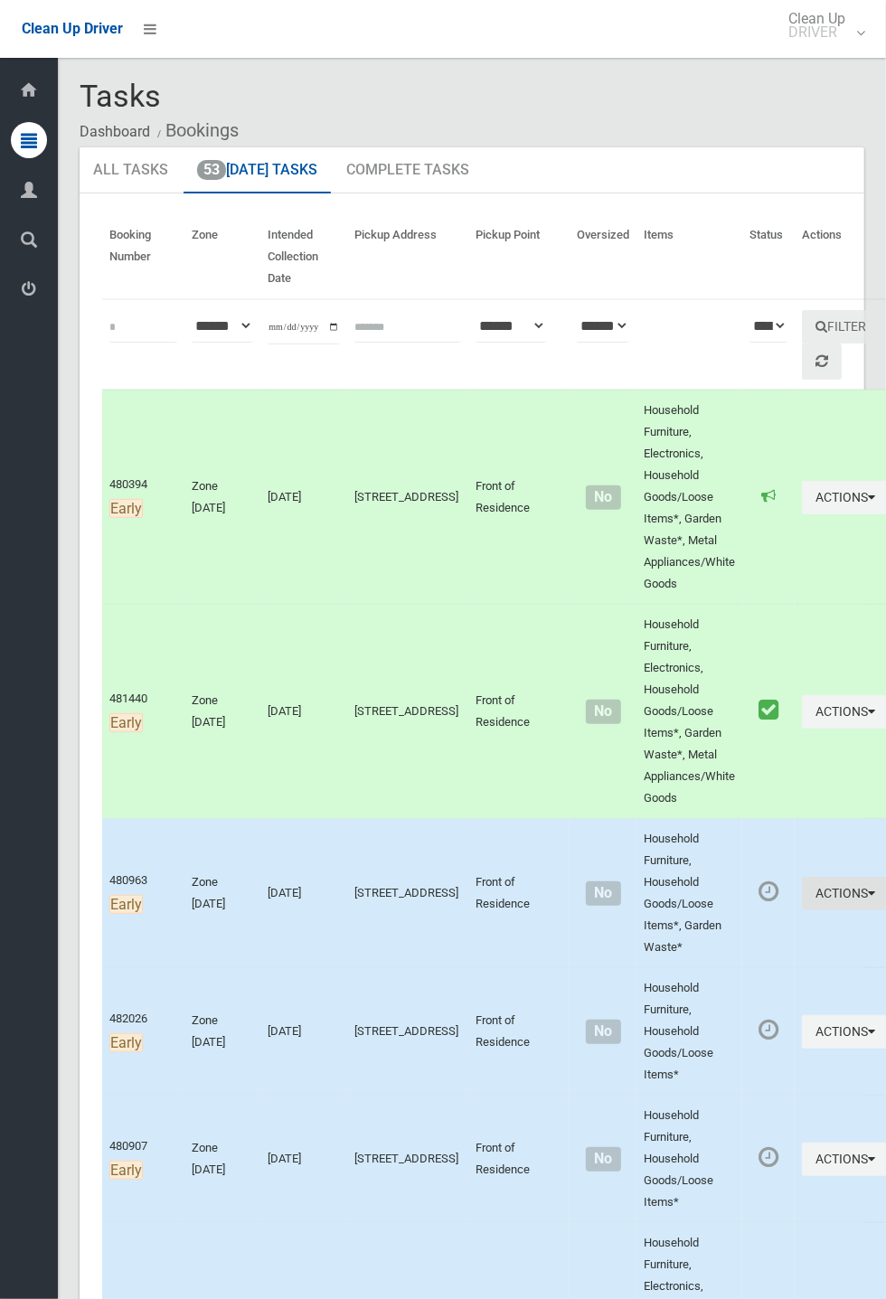
click at [806, 910] on button "Actions" at bounding box center [845, 893] width 87 height 33
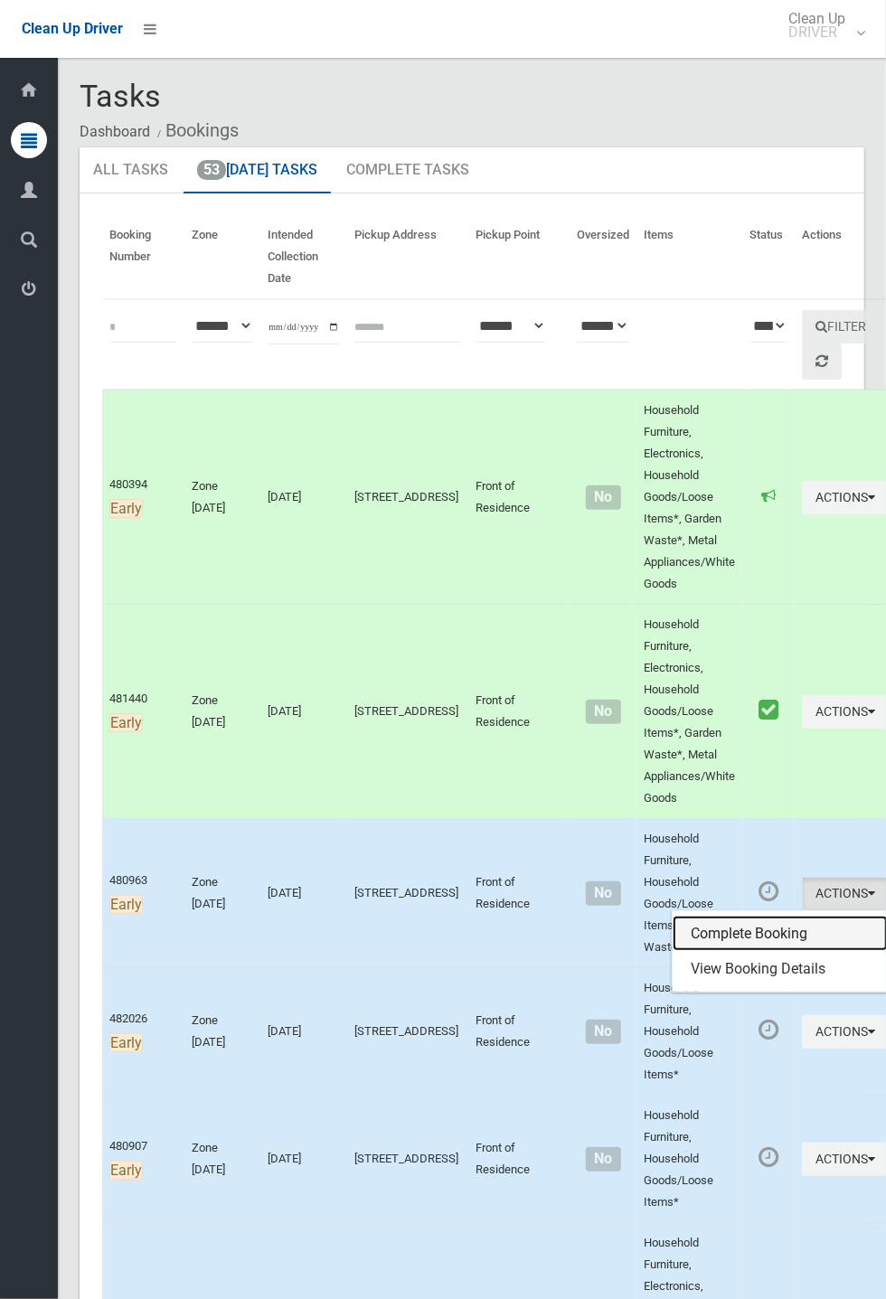
click at [709, 952] on link "Complete Booking" at bounding box center [779, 933] width 215 height 36
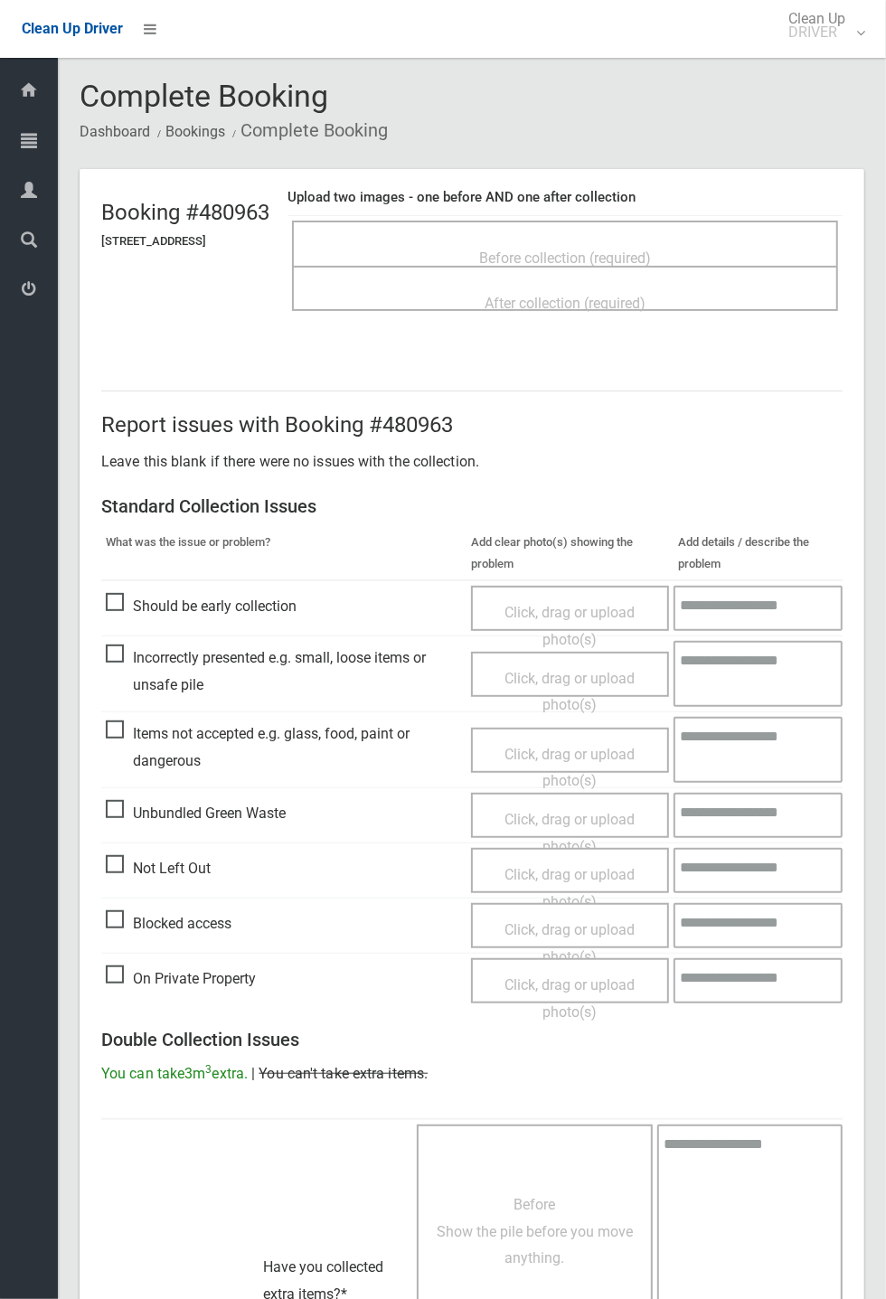
click at [578, 250] on span "Before collection (required)" at bounding box center [565, 257] width 172 height 17
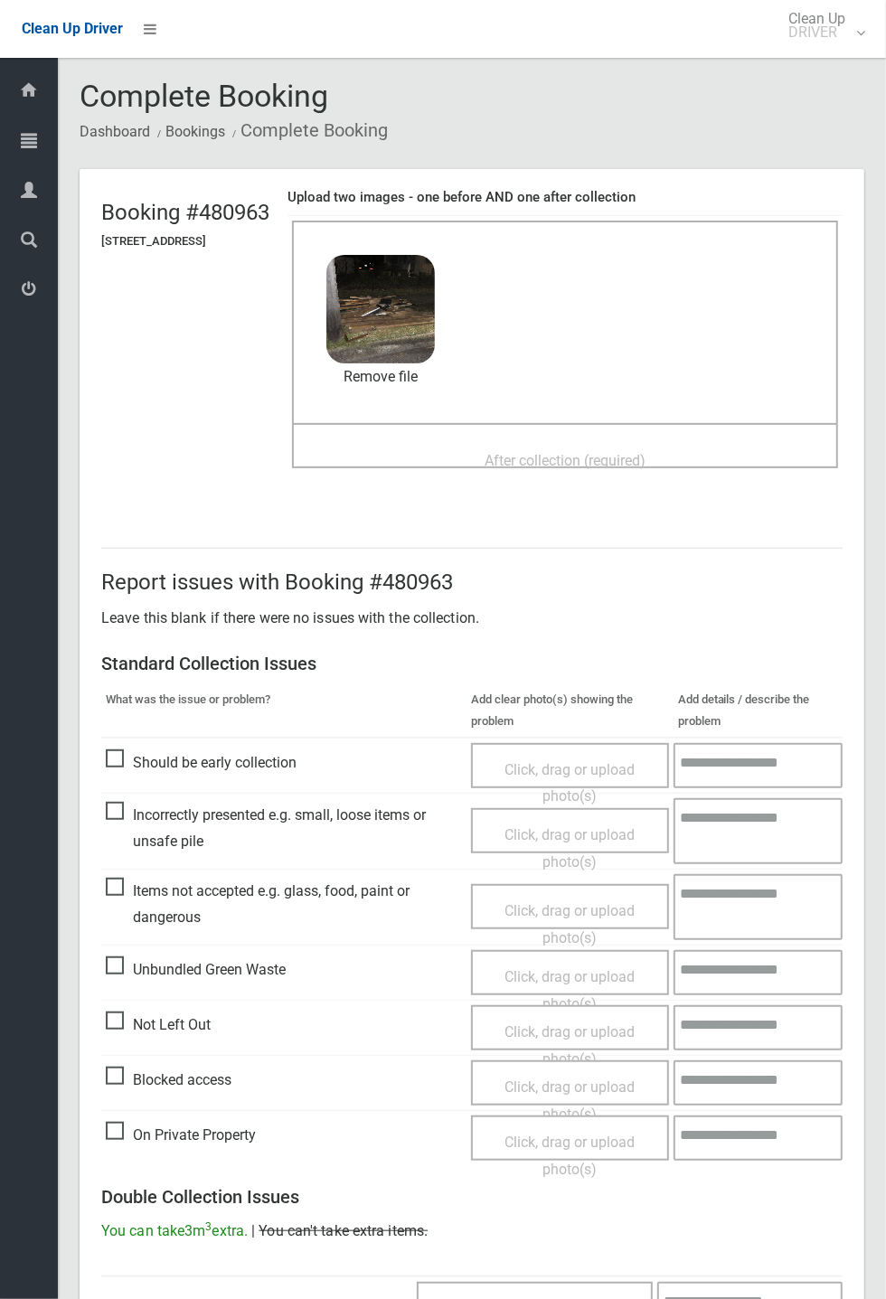
click at [599, 452] on span "After collection (required)" at bounding box center [564, 460] width 161 height 17
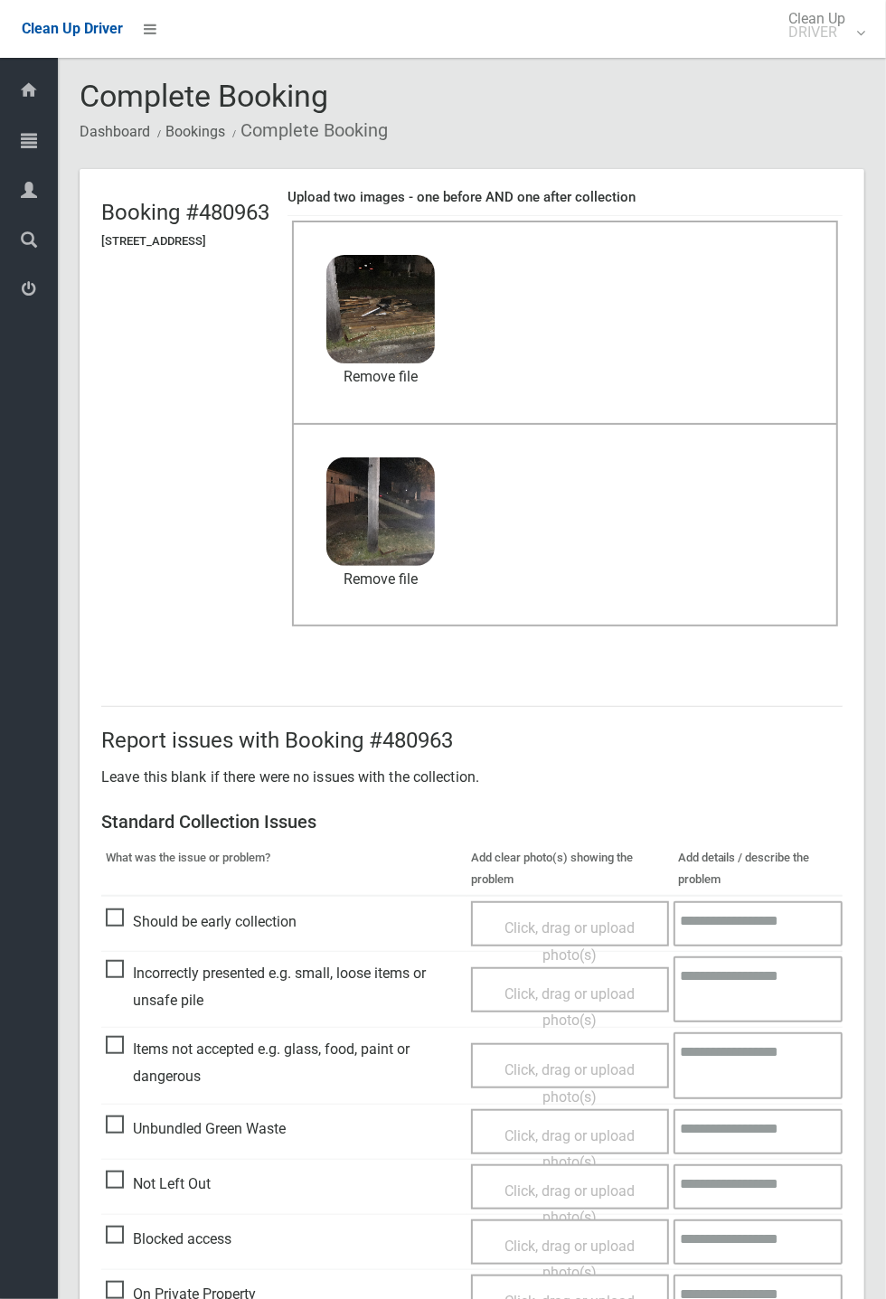
scroll to position [627, 0]
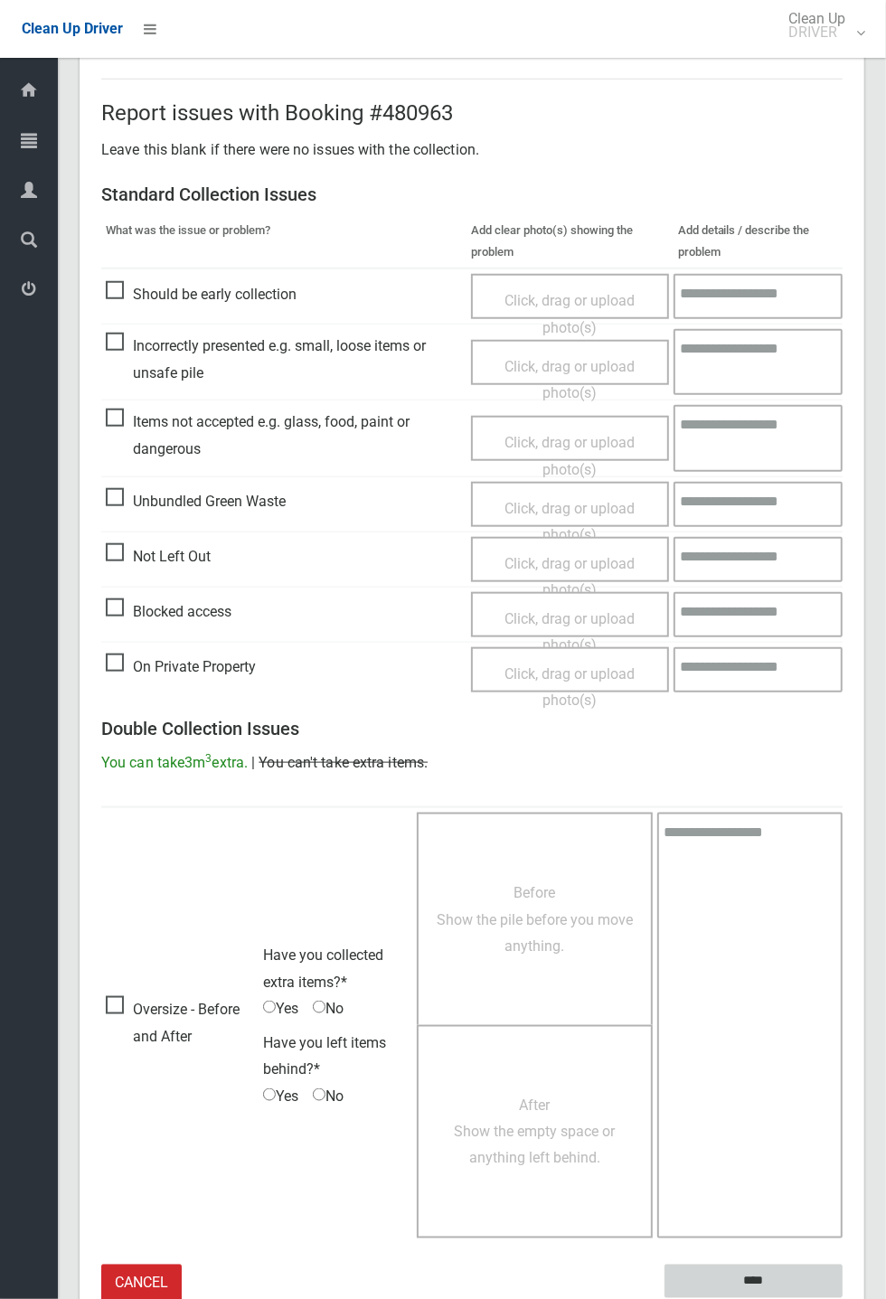
click at [842, 1298] on input "****" at bounding box center [753, 1280] width 178 height 33
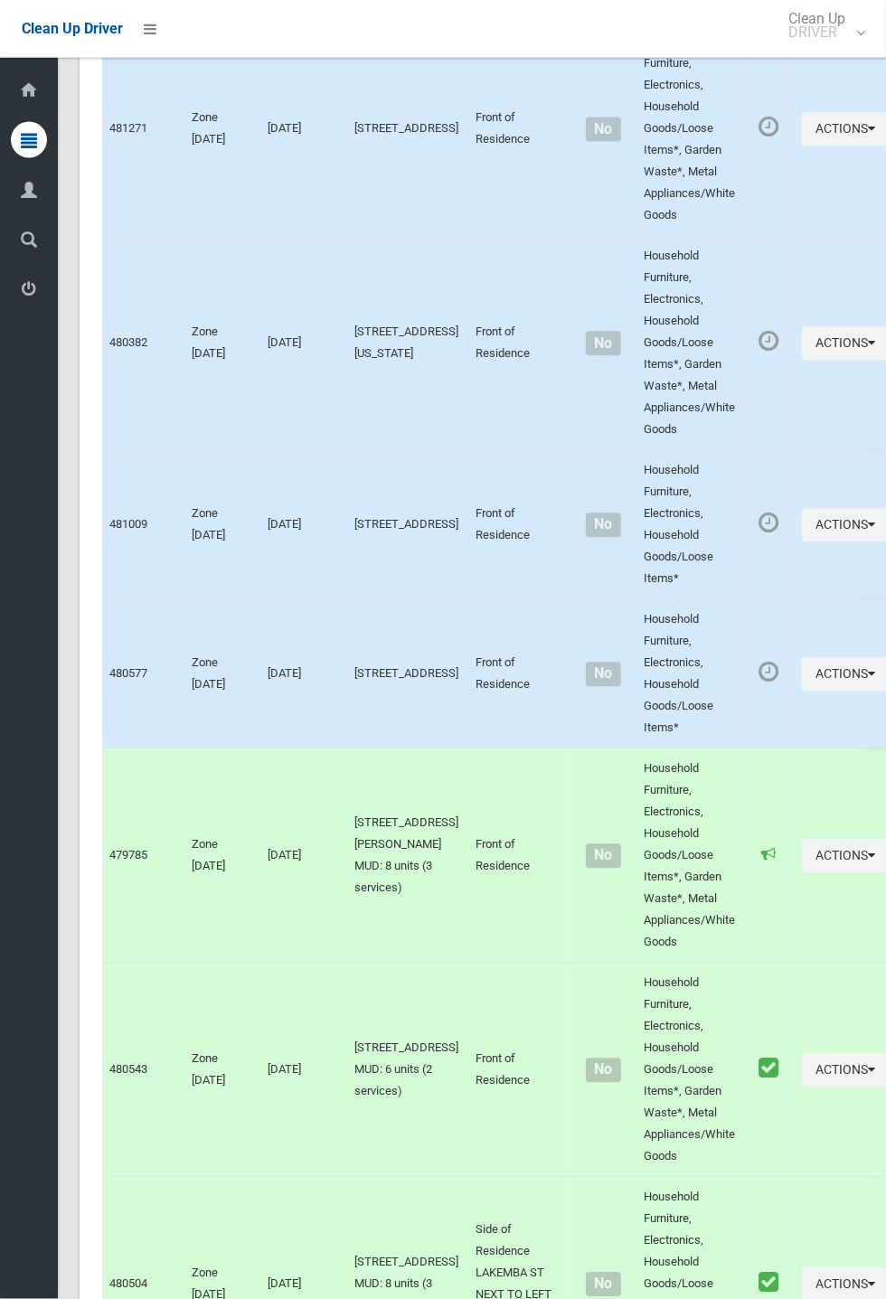
scroll to position [10324, 0]
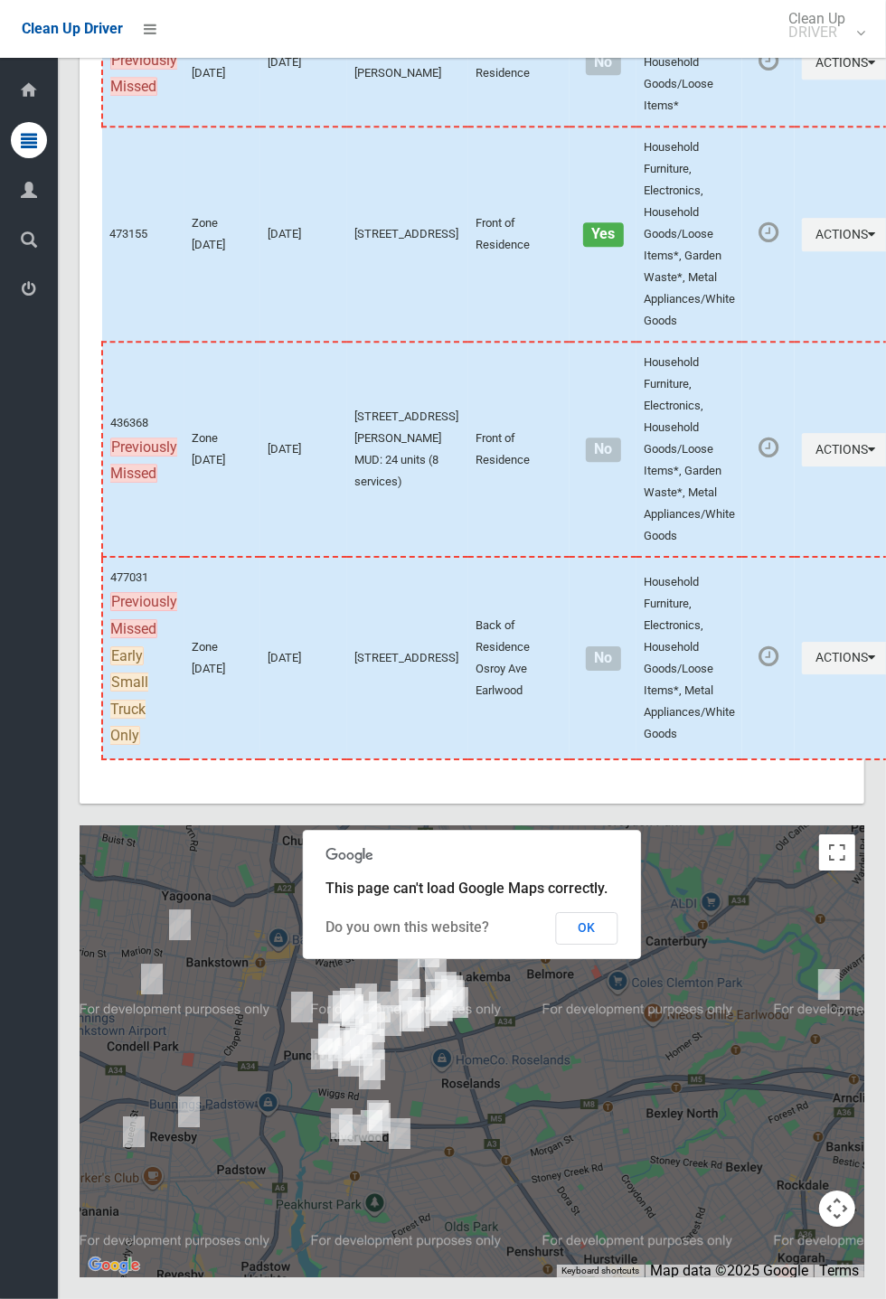
click at [618, 944] on button "OK" at bounding box center [587, 928] width 62 height 33
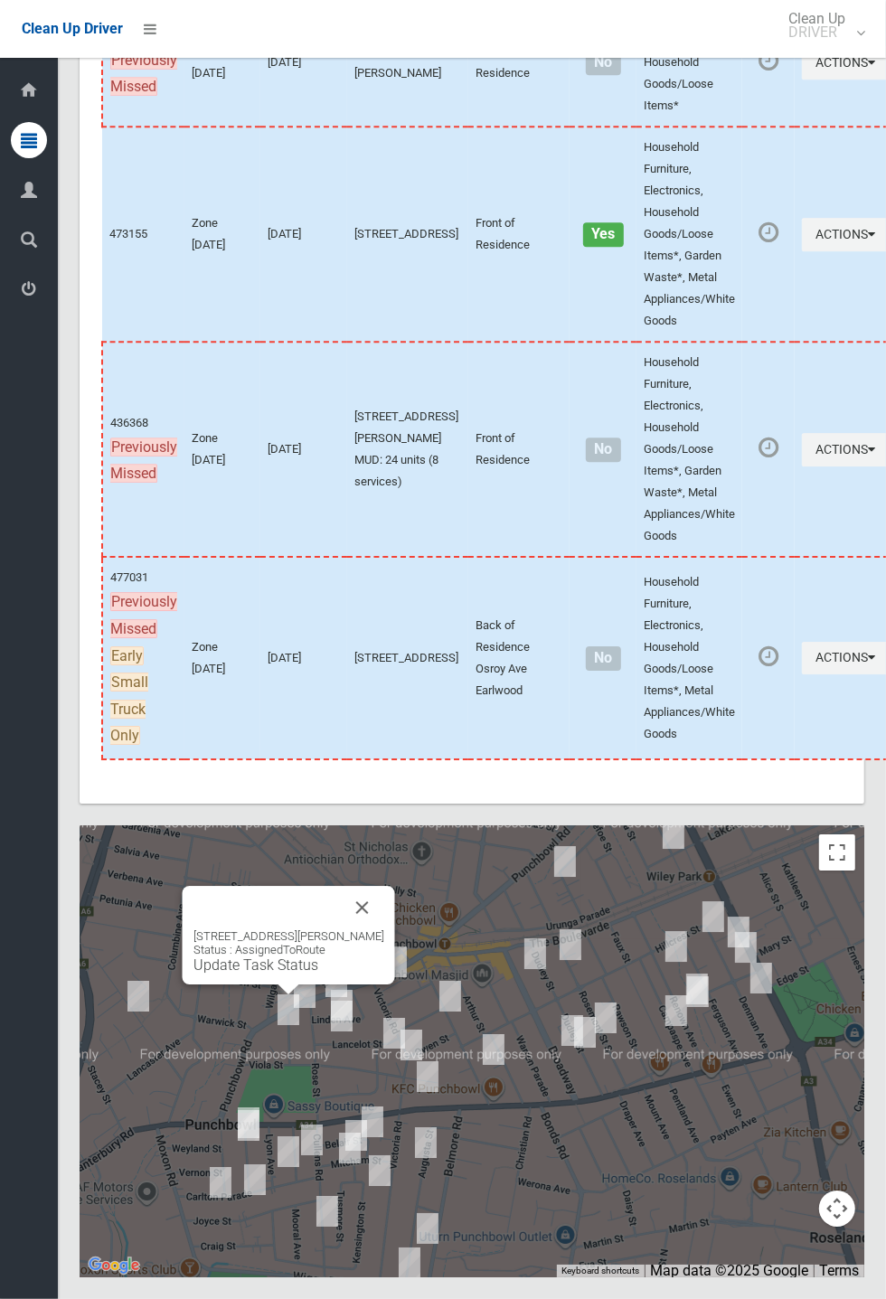
click at [270, 984] on div "1 McPherson Avenue, PUNCHBOWL NSW 2196 Status : AssignedToRoute Update Task Sta…" at bounding box center [289, 935] width 212 height 99
click at [384, 929] on button "Close" at bounding box center [362, 907] width 43 height 43
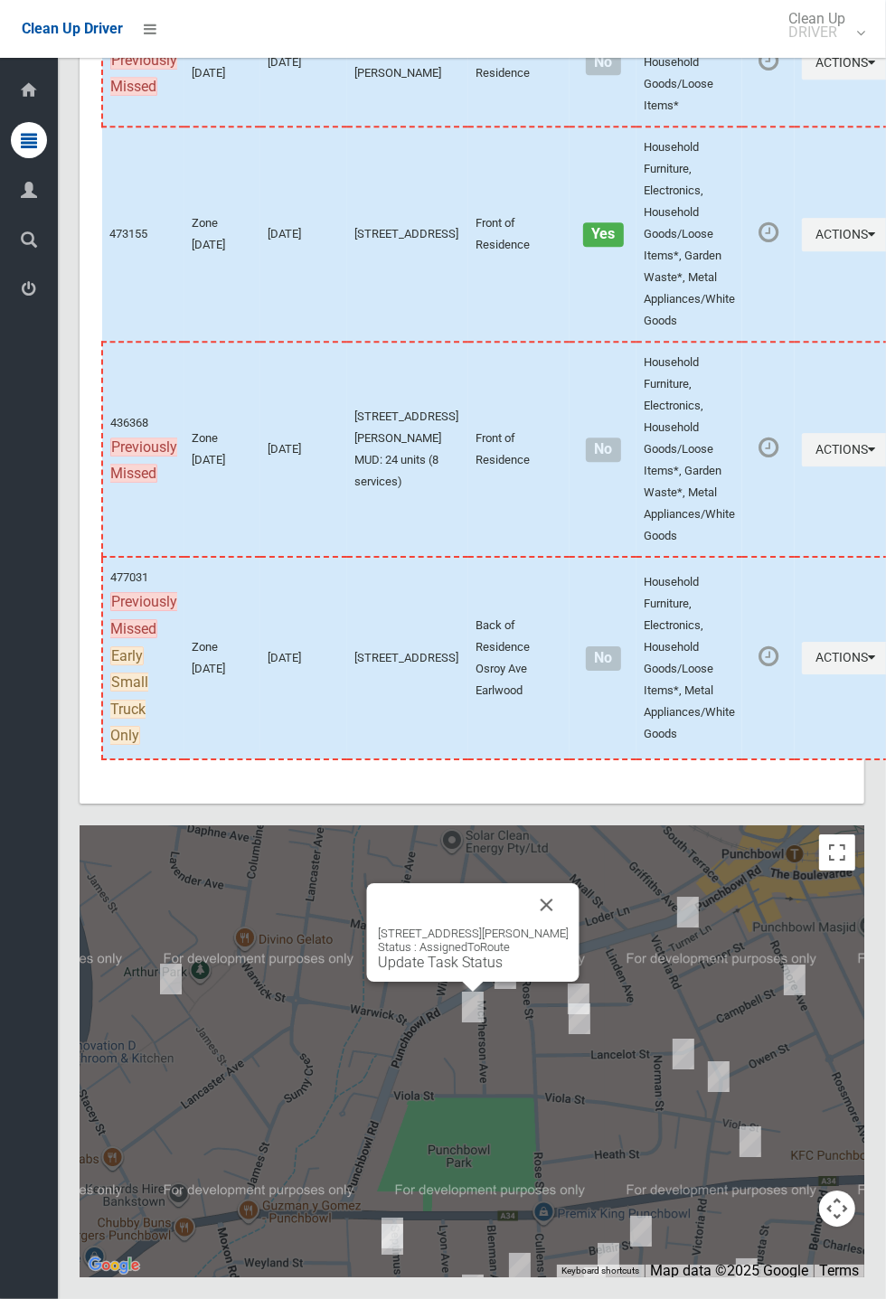
click at [475, 971] on div "1 McPherson Avenue, PUNCHBOWL NSW 2196 Status : AssignedToRoute Update Task Sta…" at bounding box center [473, 948] width 191 height 44
click at [462, 971] on link "Update Task Status" at bounding box center [440, 961] width 125 height 17
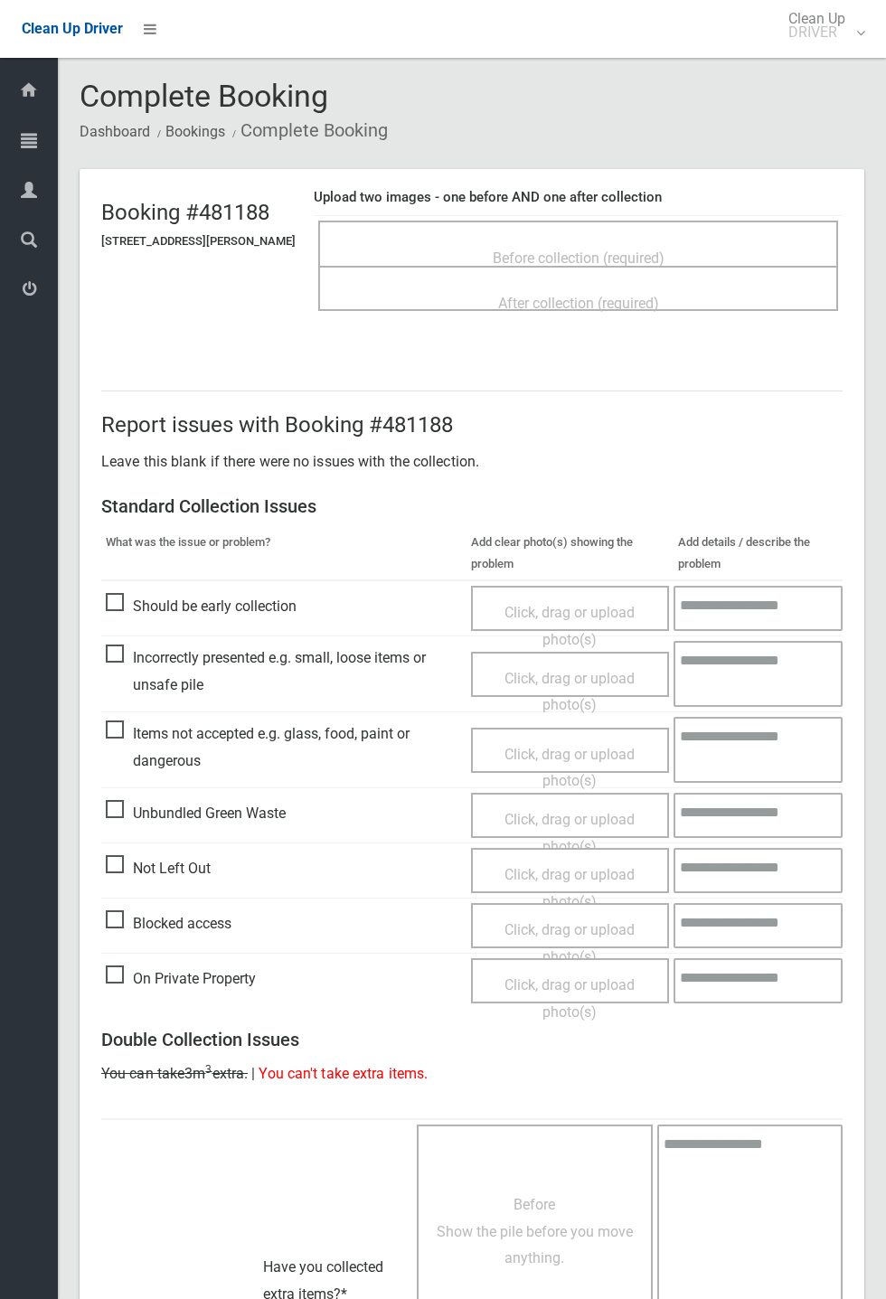
click at [611, 249] on span "Before collection (required)" at bounding box center [579, 257] width 172 height 17
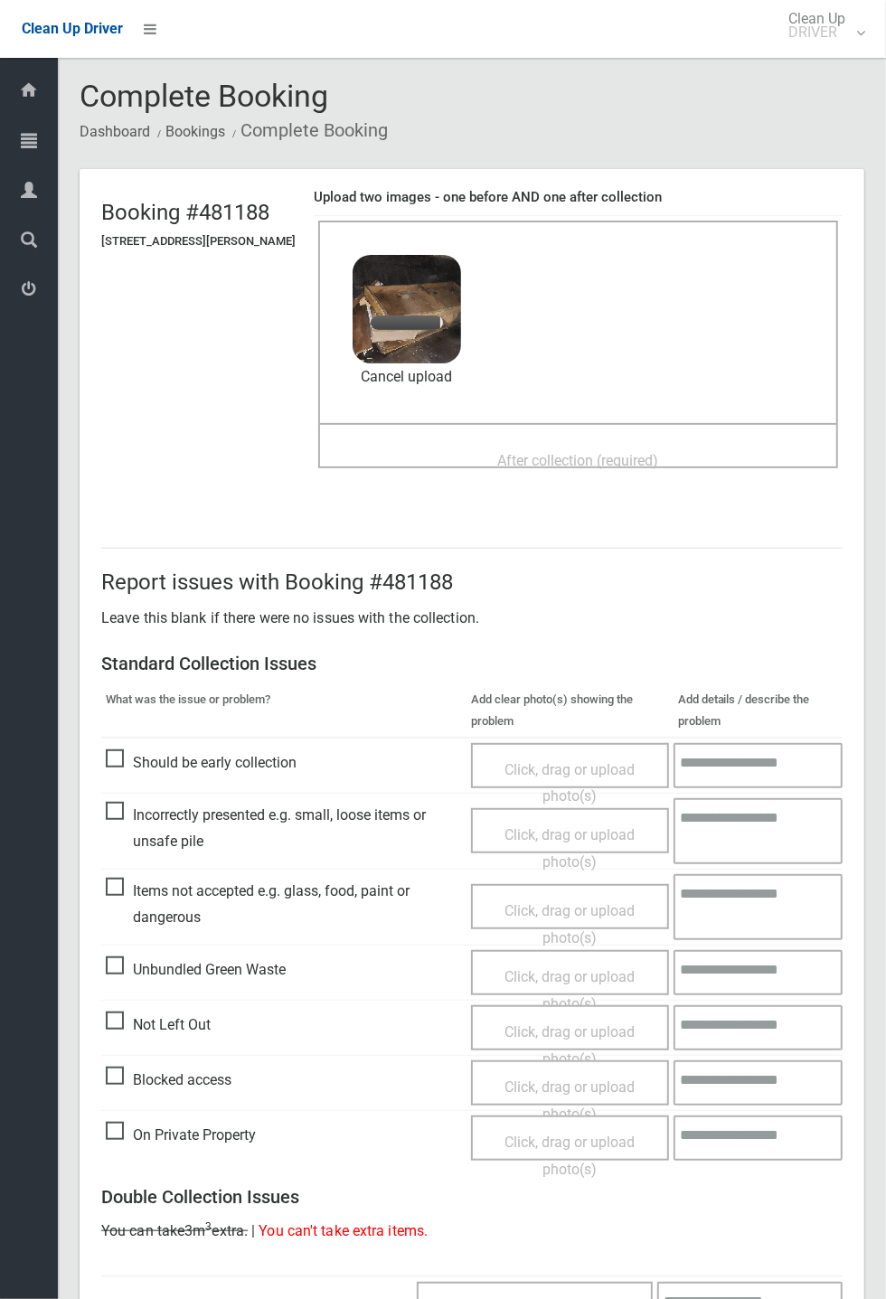
click at [586, 457] on span "After collection (required)" at bounding box center [578, 460] width 161 height 17
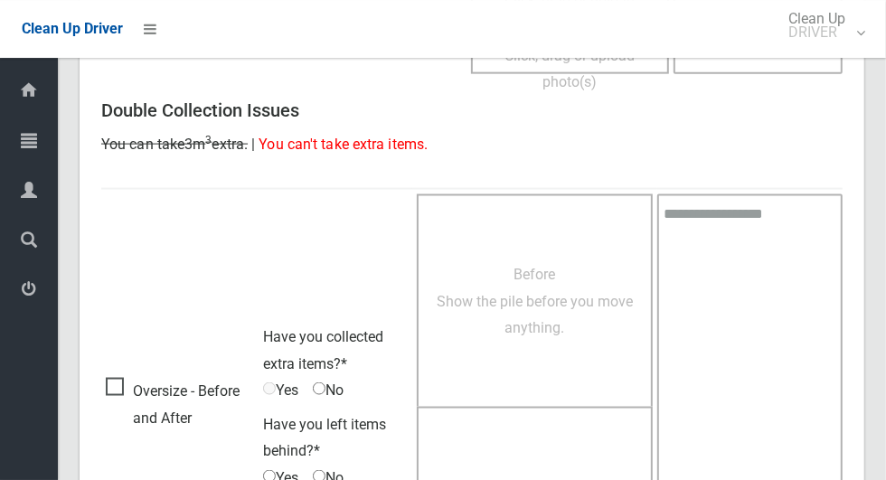
scroll to position [1479, 0]
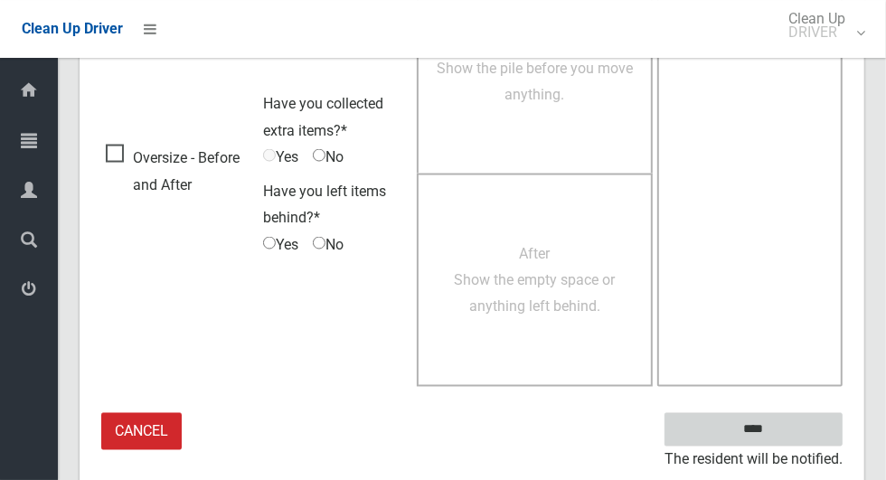
click at [784, 427] on input "****" at bounding box center [753, 429] width 178 height 33
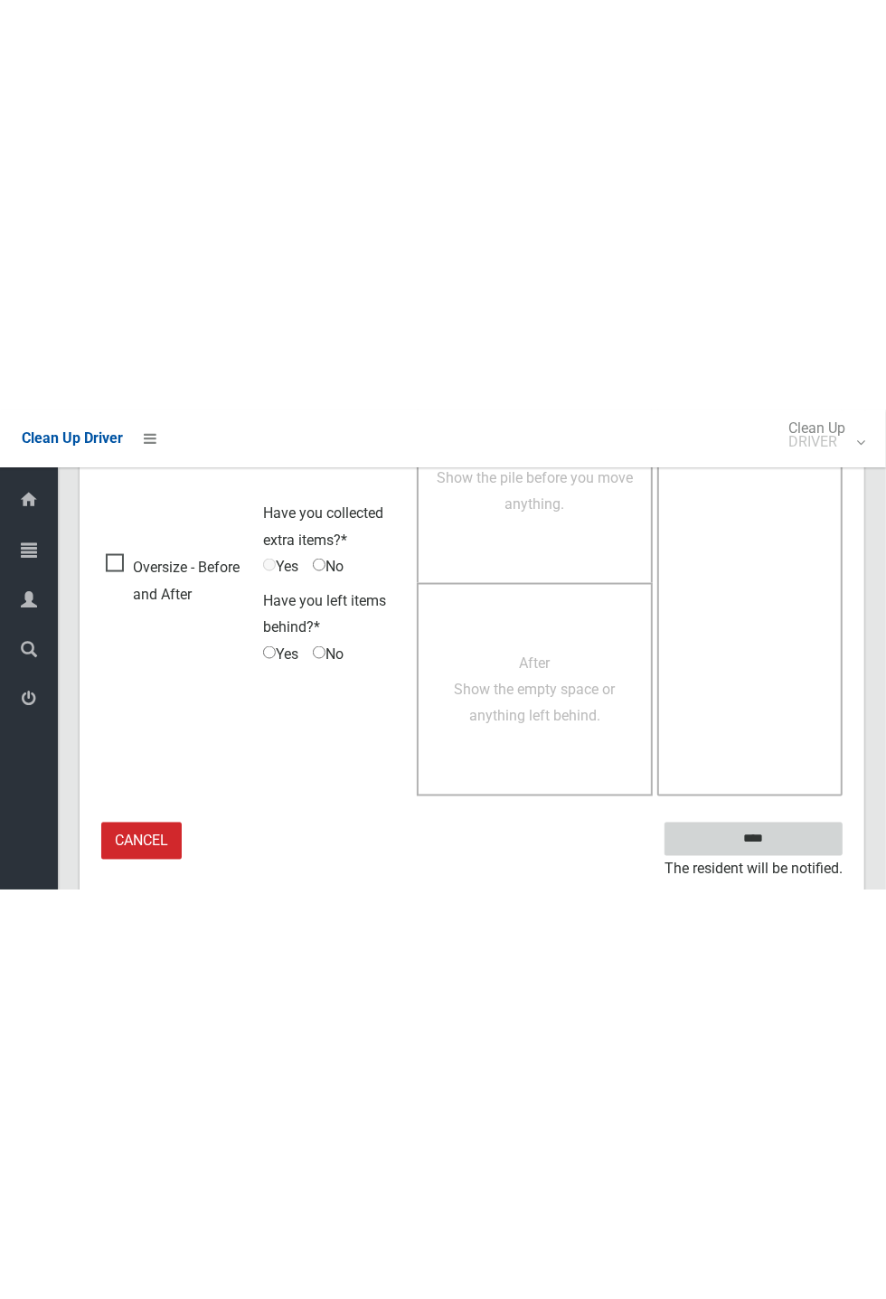
scroll to position [711, 0]
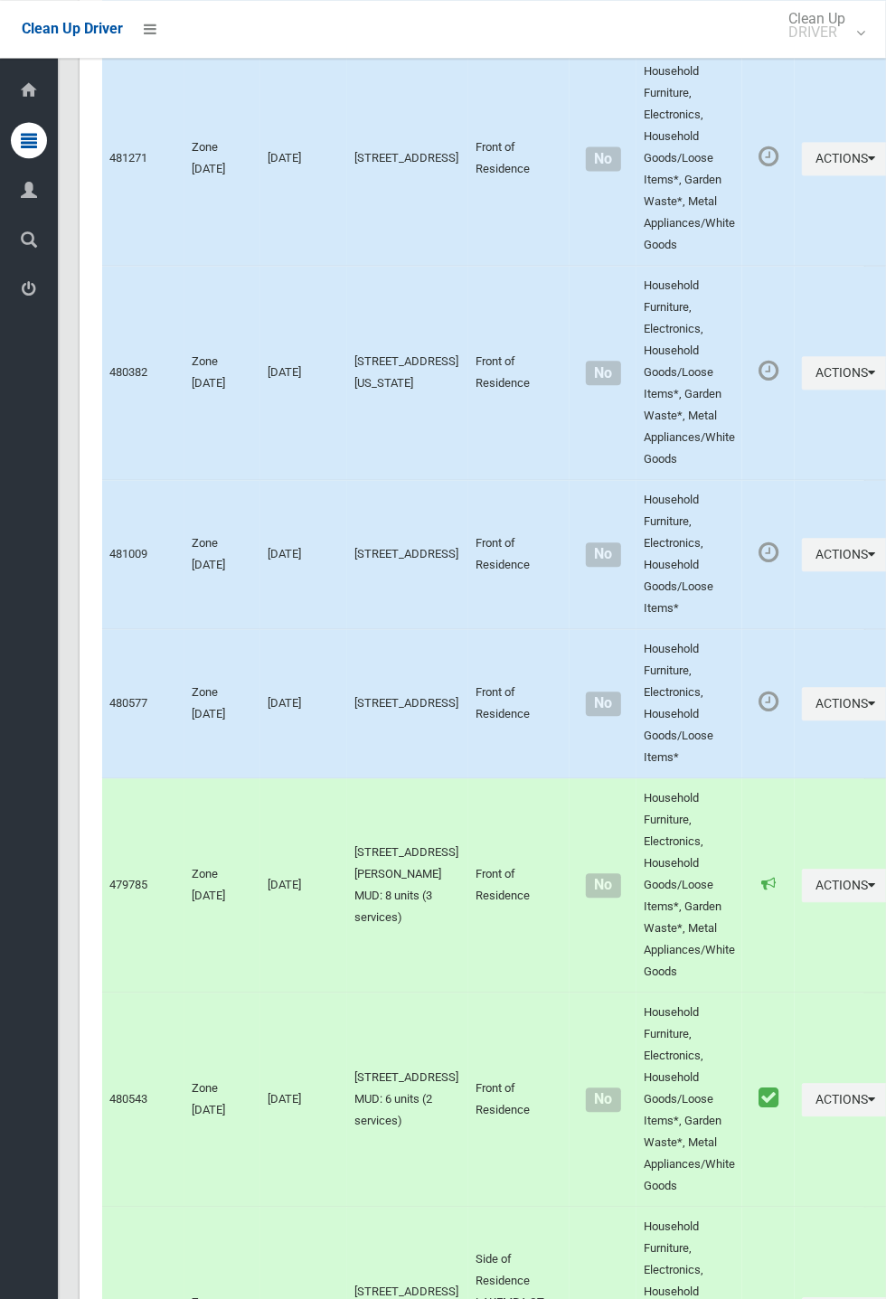
scroll to position [10324, 0]
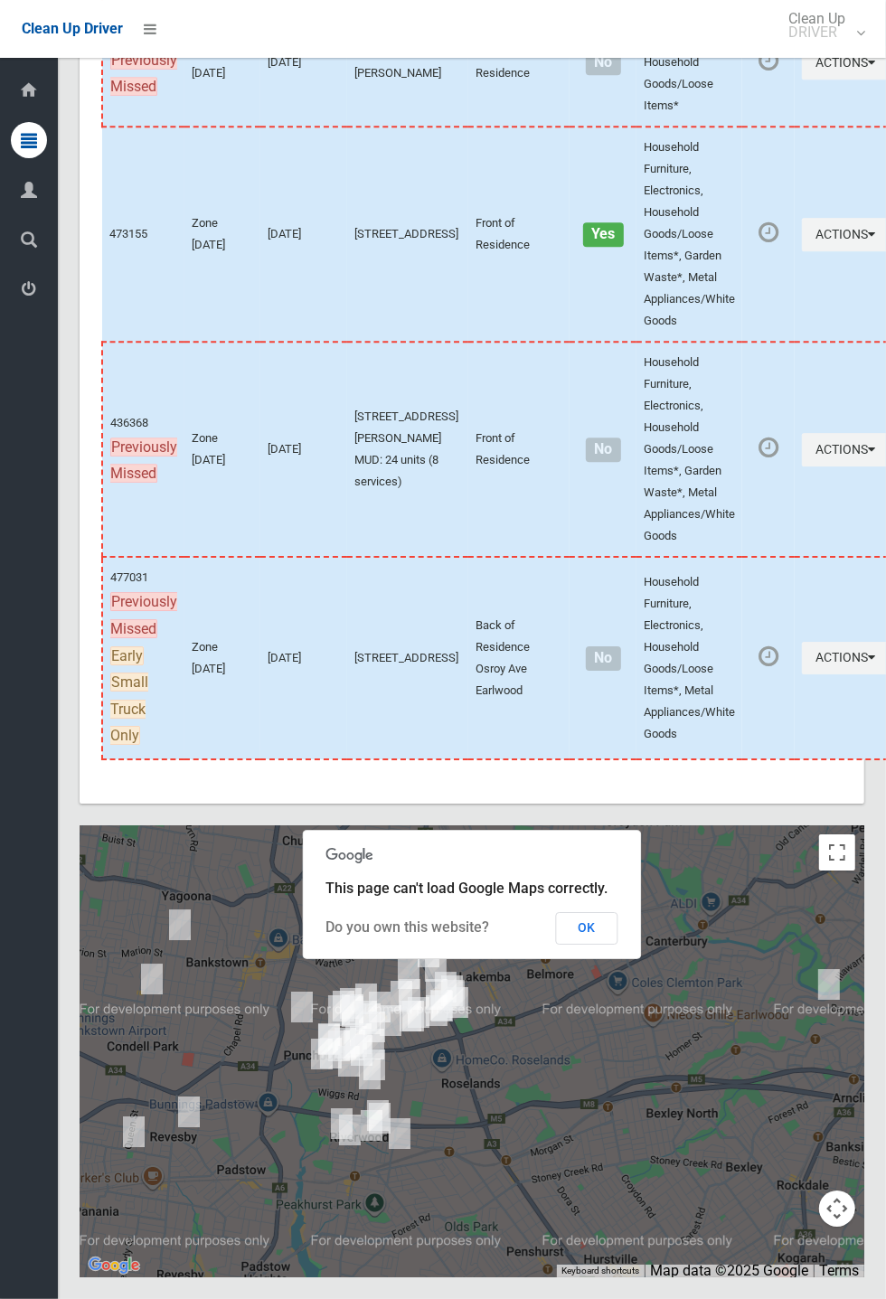
click at [594, 479] on button "OK" at bounding box center [587, 928] width 62 height 33
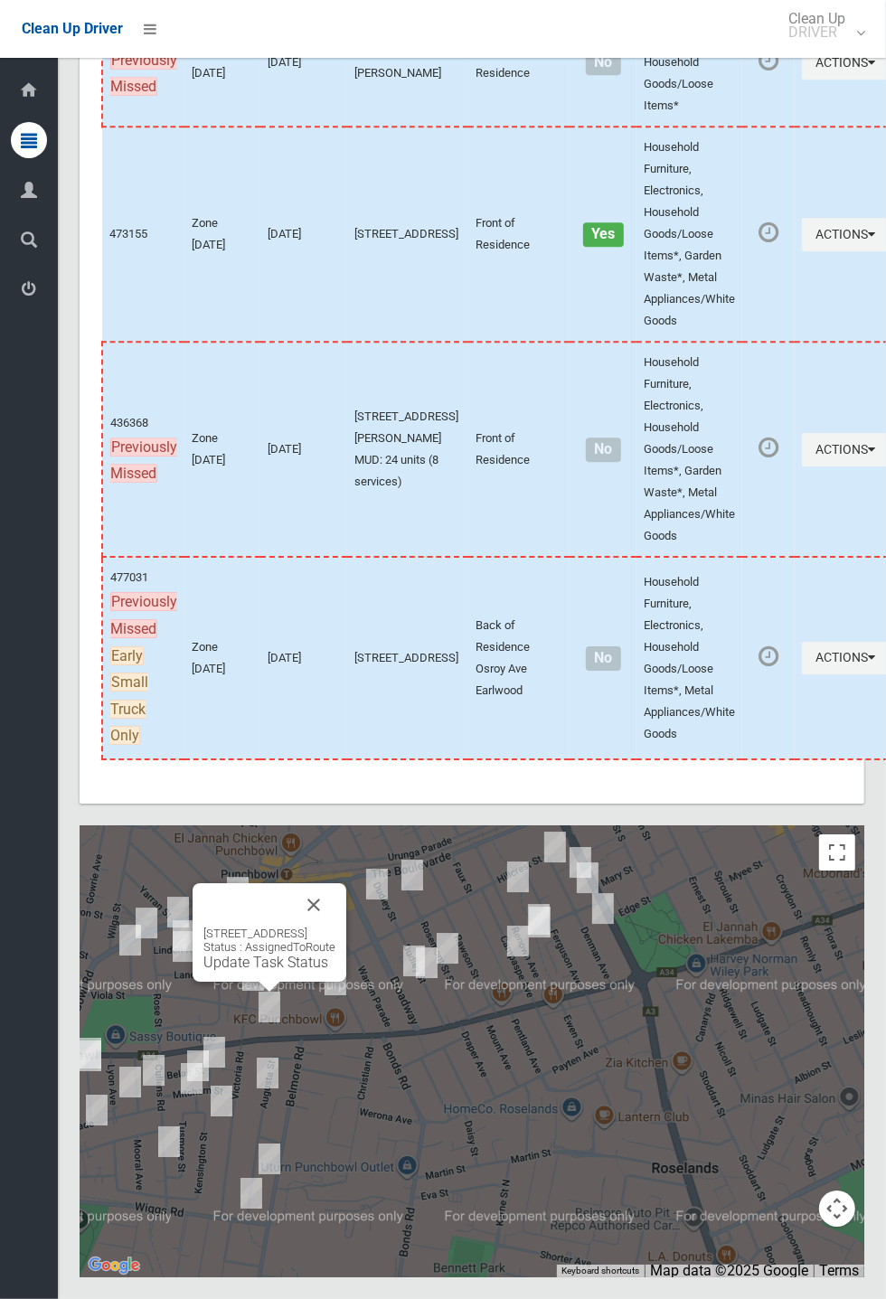
click at [335, 479] on button "Close" at bounding box center [313, 904] width 43 height 43
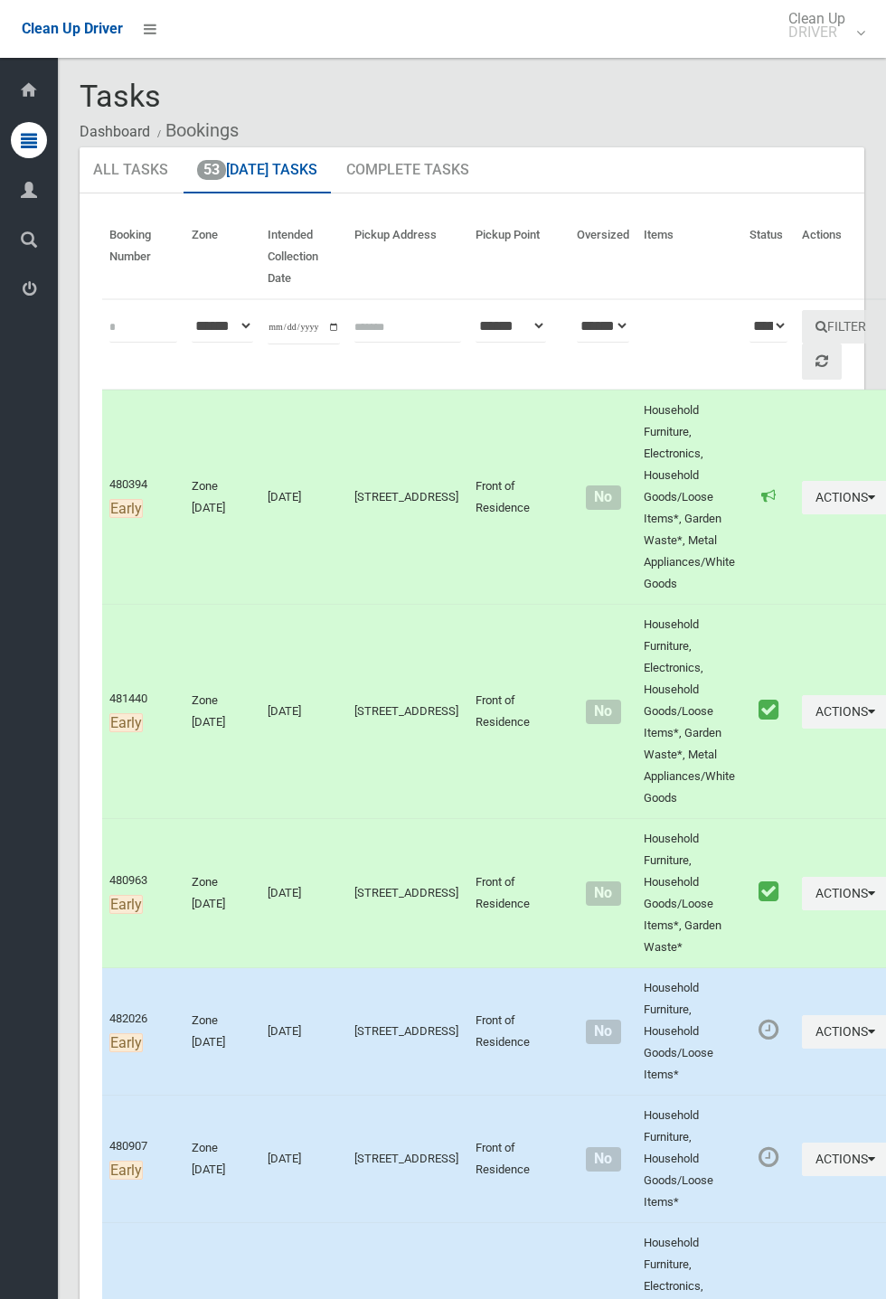
scroll to position [10324, 0]
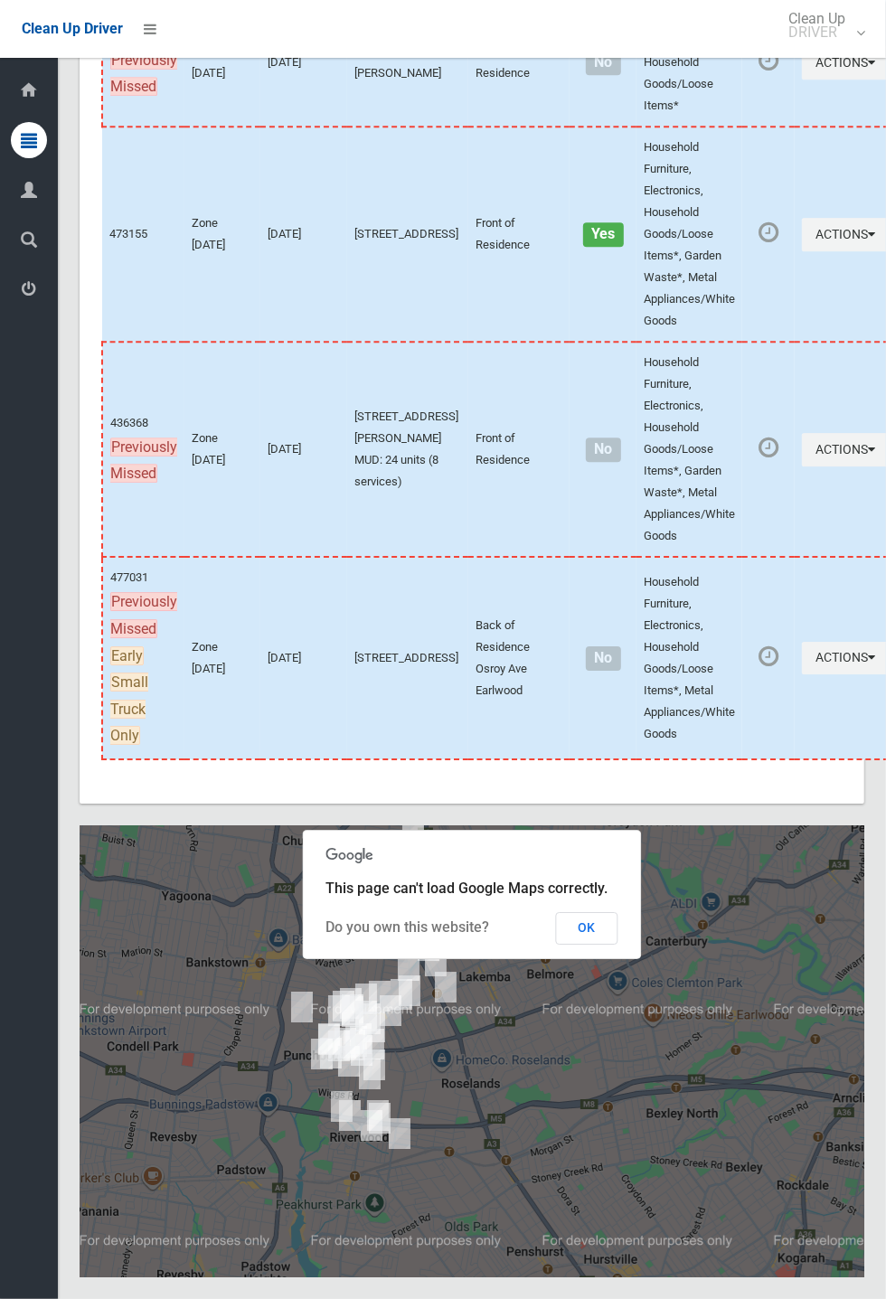
click at [618, 944] on button "OK" at bounding box center [587, 928] width 62 height 33
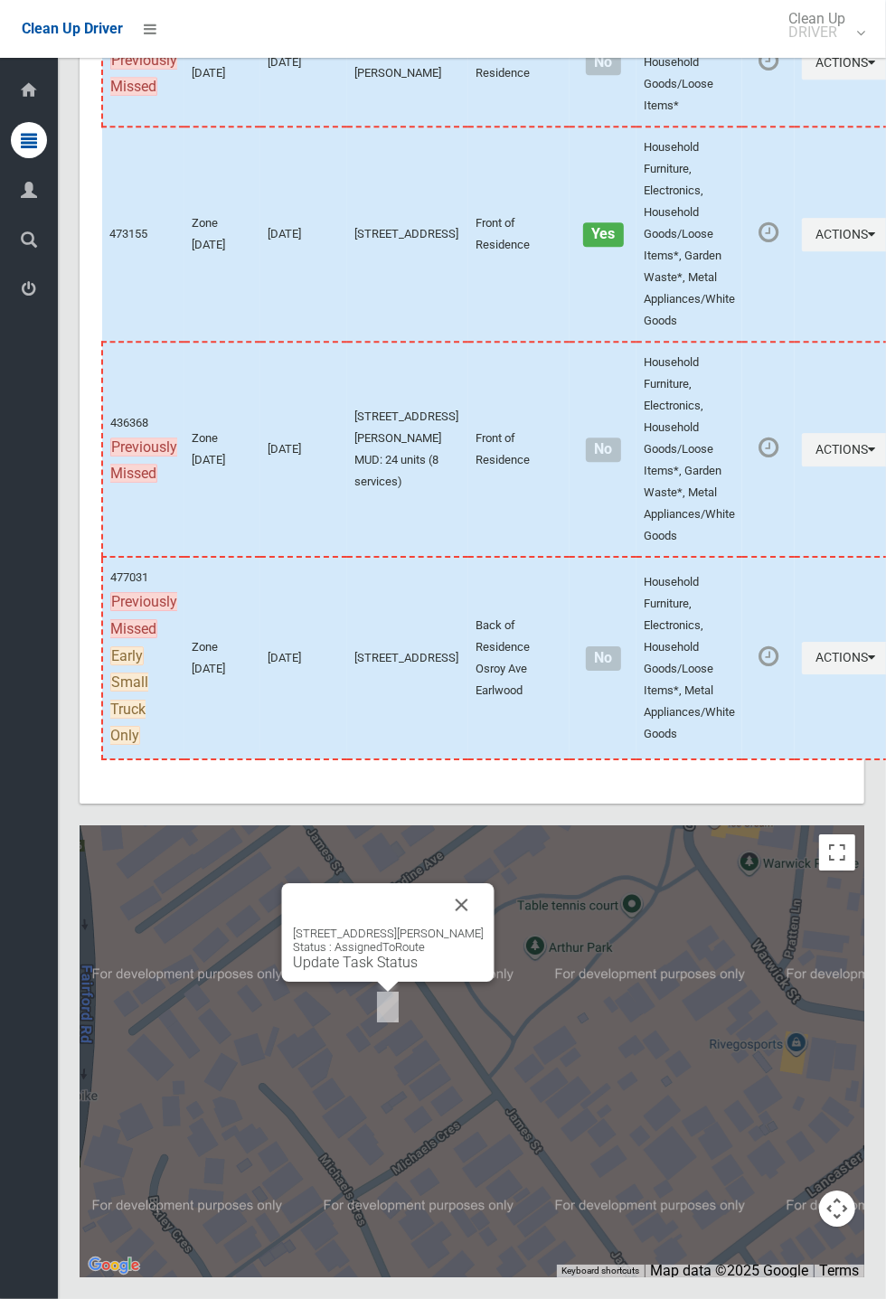
click at [372, 981] on div "74 James Street, PUNCHBOWL NSW 2196 Status : AssignedToRoute Update Task Status" at bounding box center [388, 932] width 212 height 99
click at [402, 971] on div "74 James Street, PUNCHBOWL NSW 2196 Status : AssignedToRoute Update Task Status" at bounding box center [388, 948] width 191 height 44
click at [353, 971] on link "Update Task Status" at bounding box center [355, 961] width 125 height 17
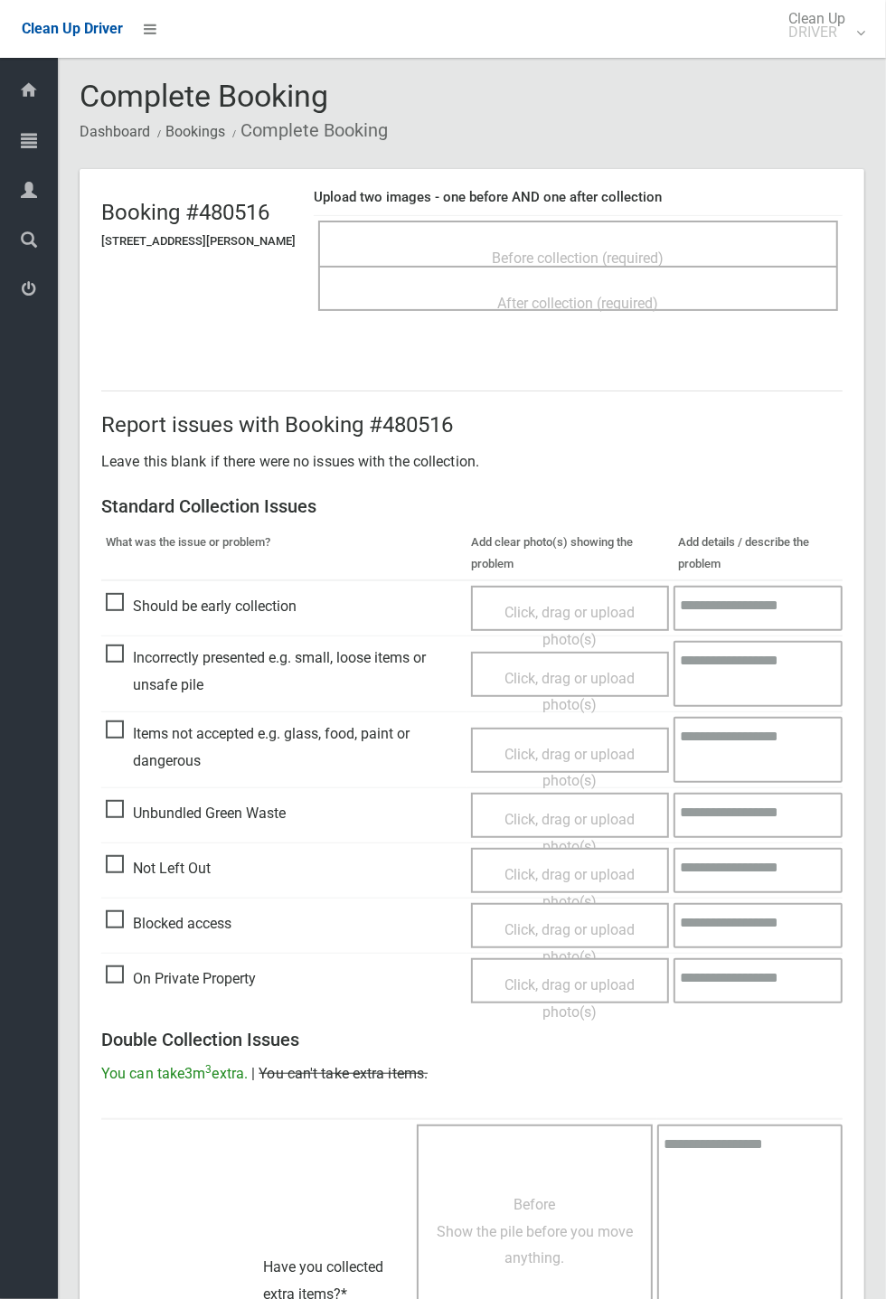
click at [643, 249] on span "Before collection (required)" at bounding box center [579, 257] width 172 height 17
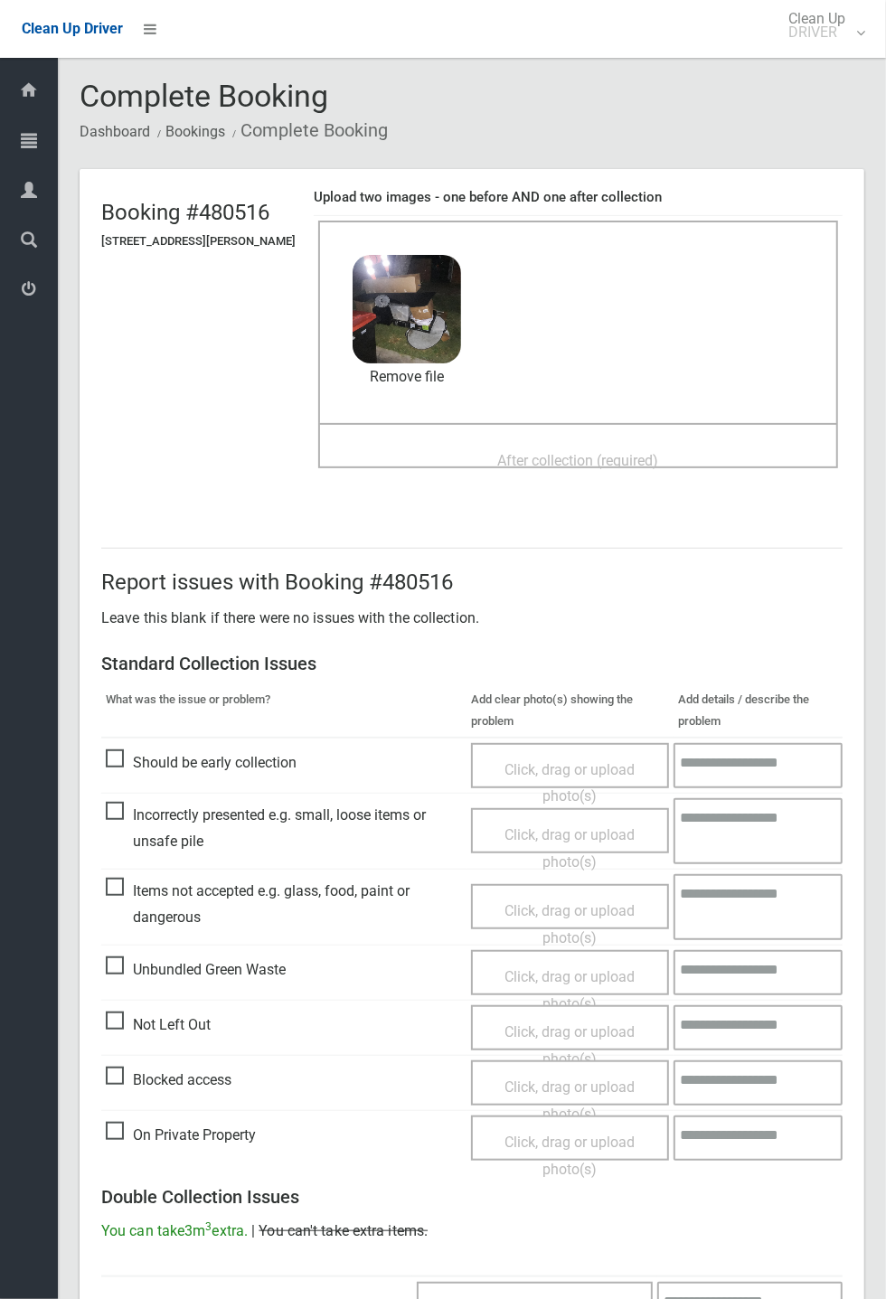
click at [540, 452] on span "After collection (required)" at bounding box center [578, 460] width 161 height 17
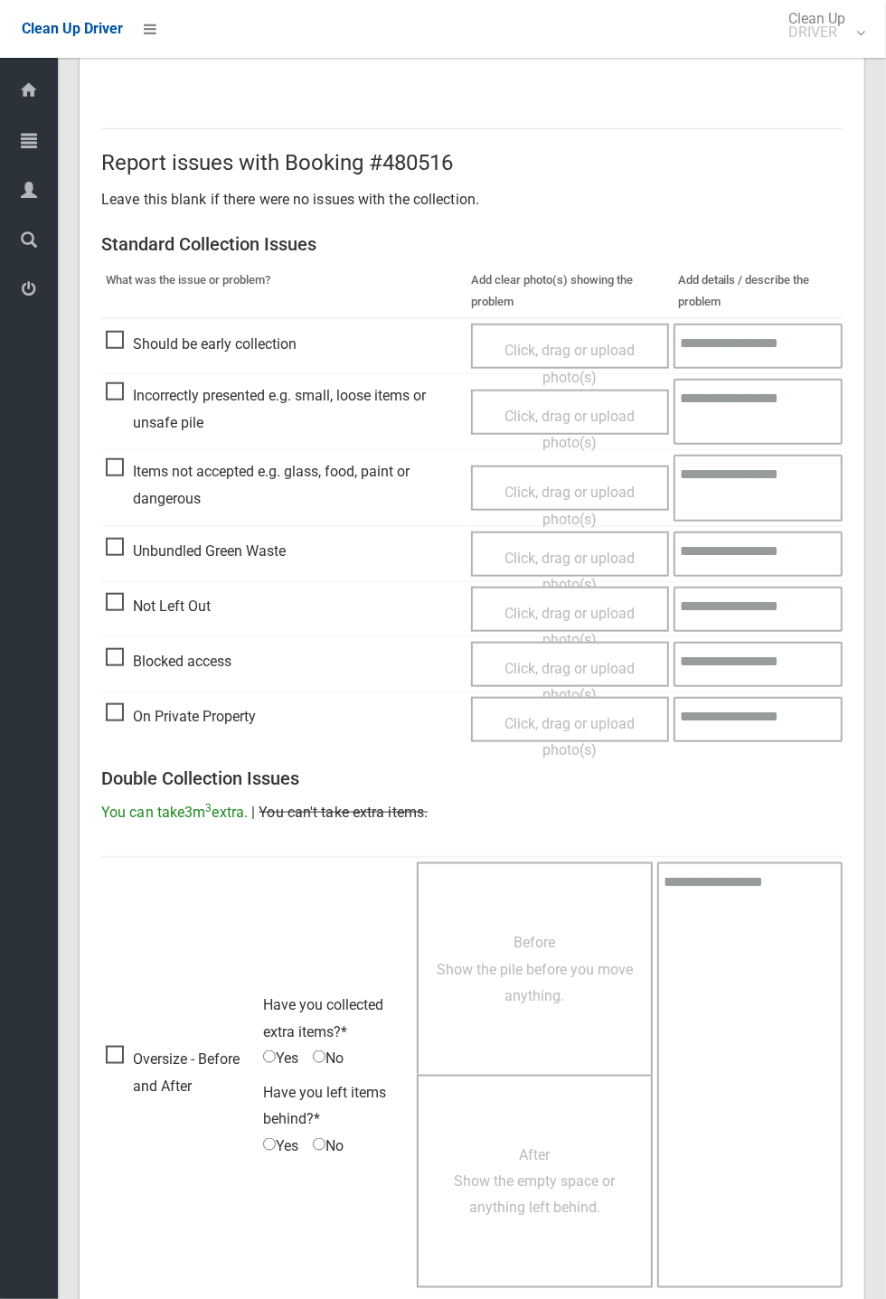
scroll to position [627, 0]
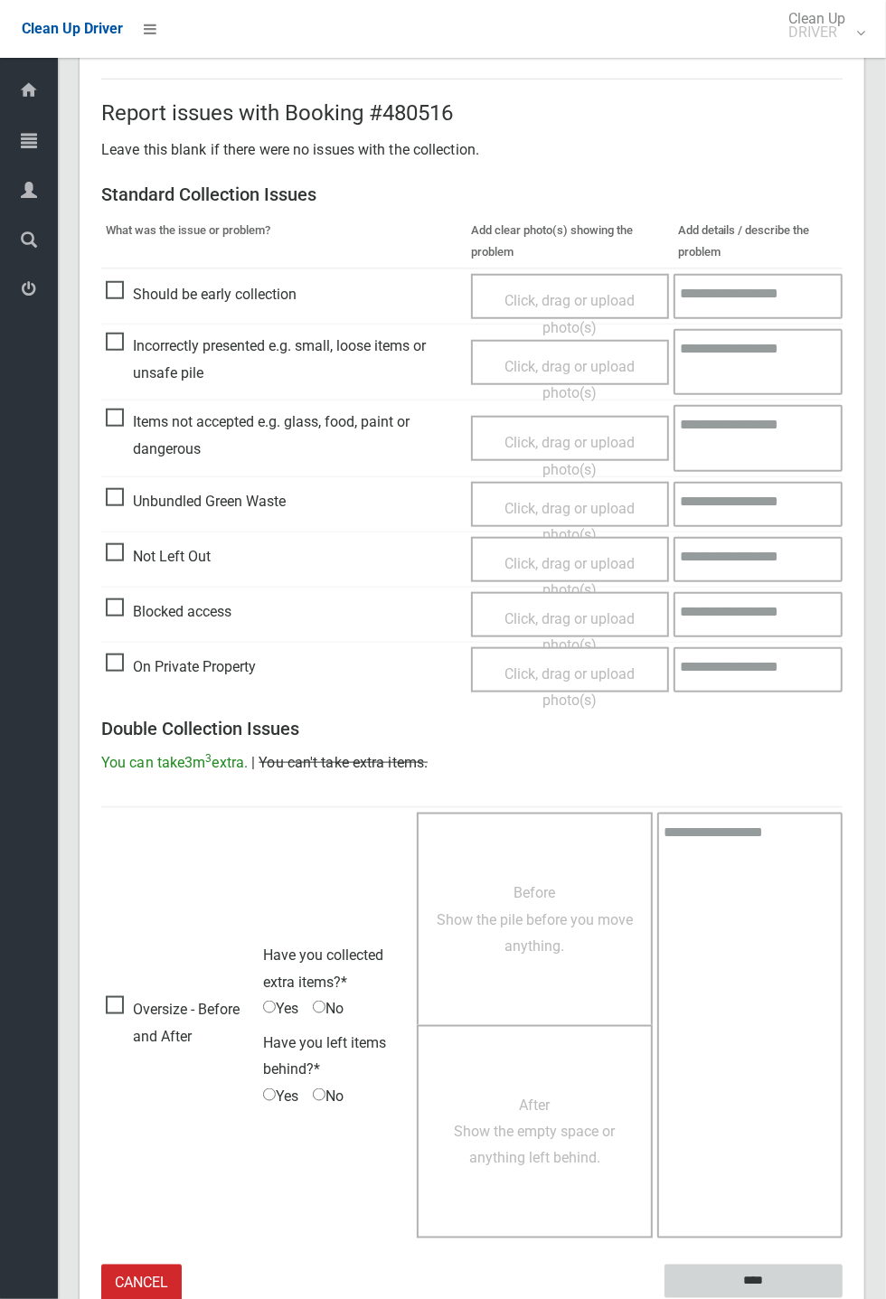
click at [842, 1298] on input "****" at bounding box center [753, 1280] width 178 height 33
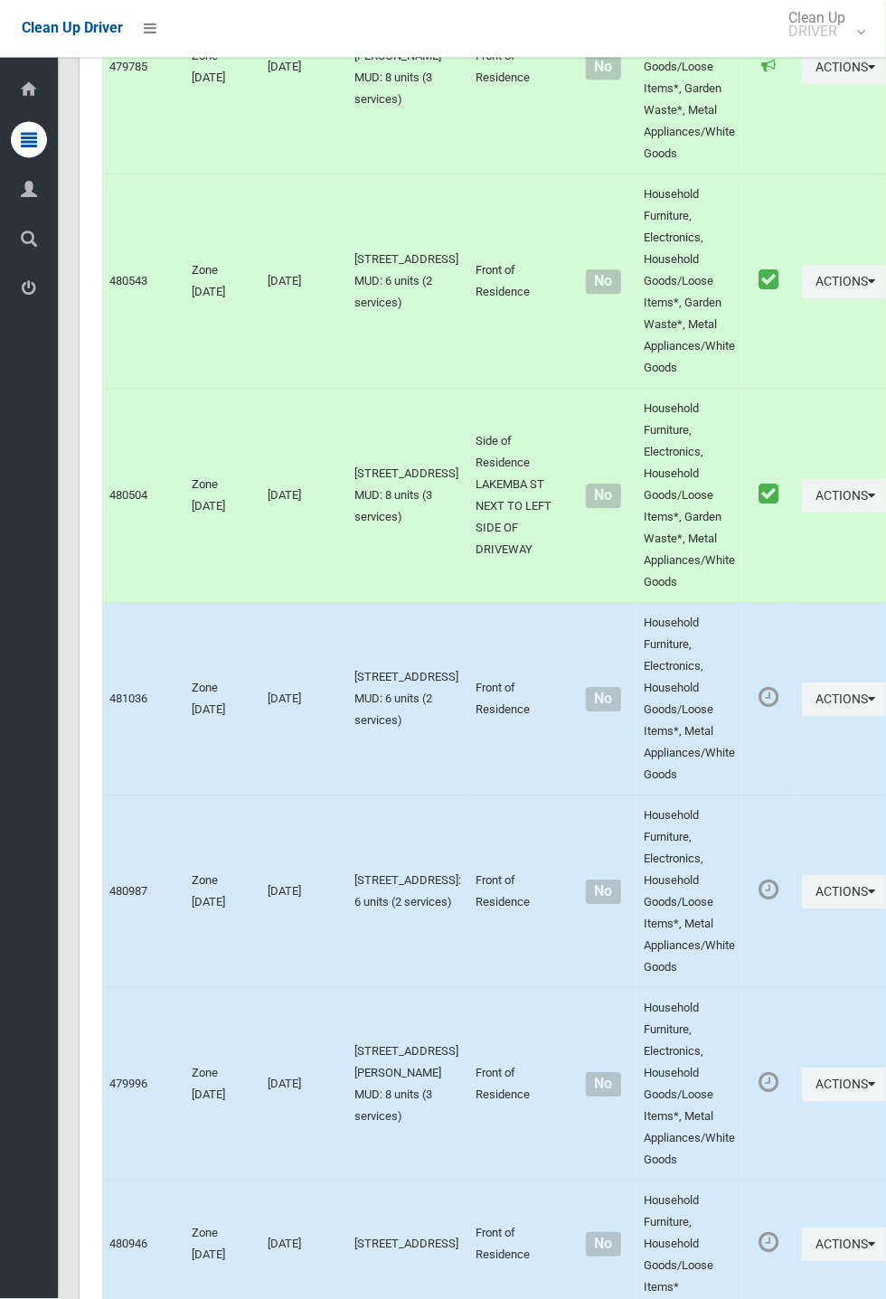
scroll to position [10324, 0]
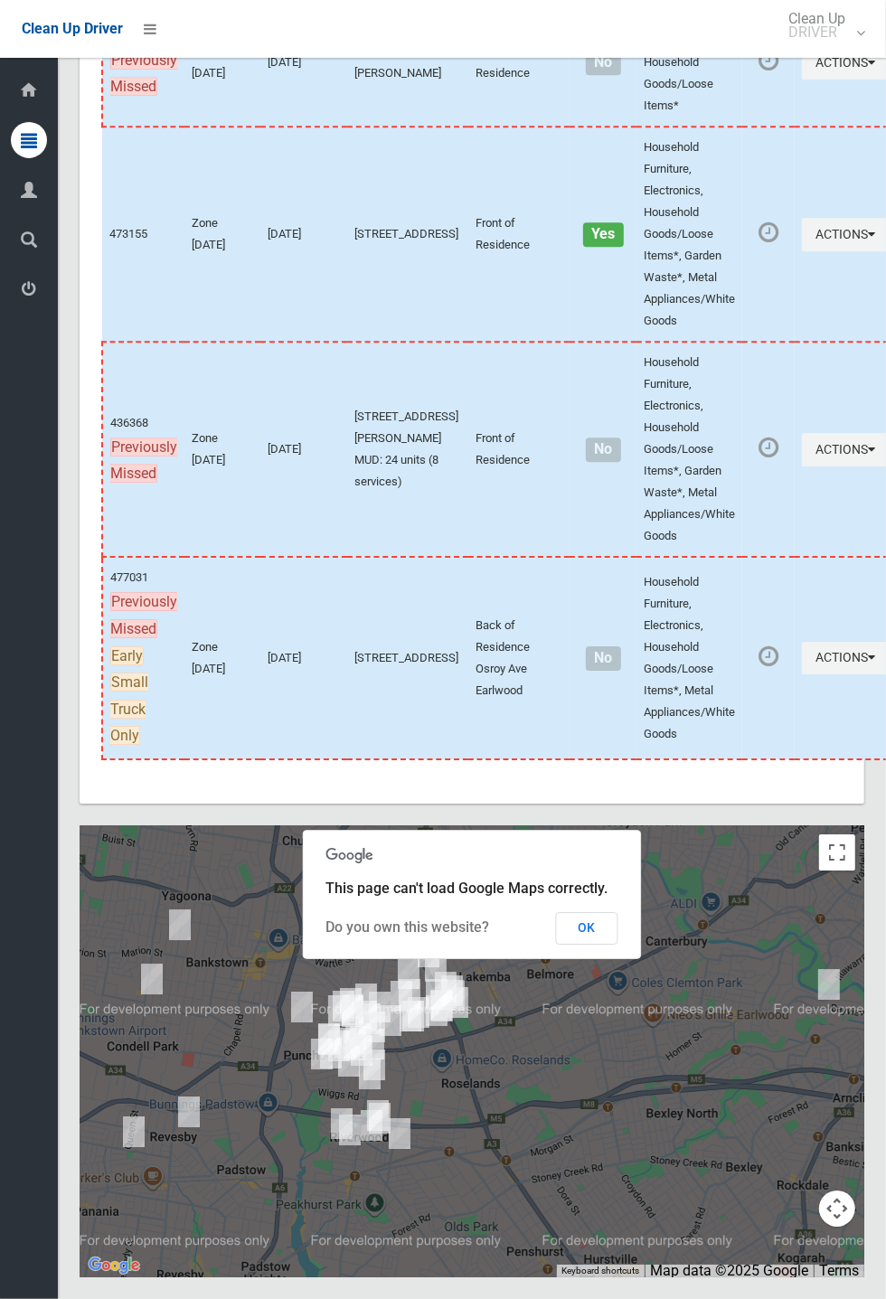
click at [588, 944] on button "OK" at bounding box center [587, 928] width 62 height 33
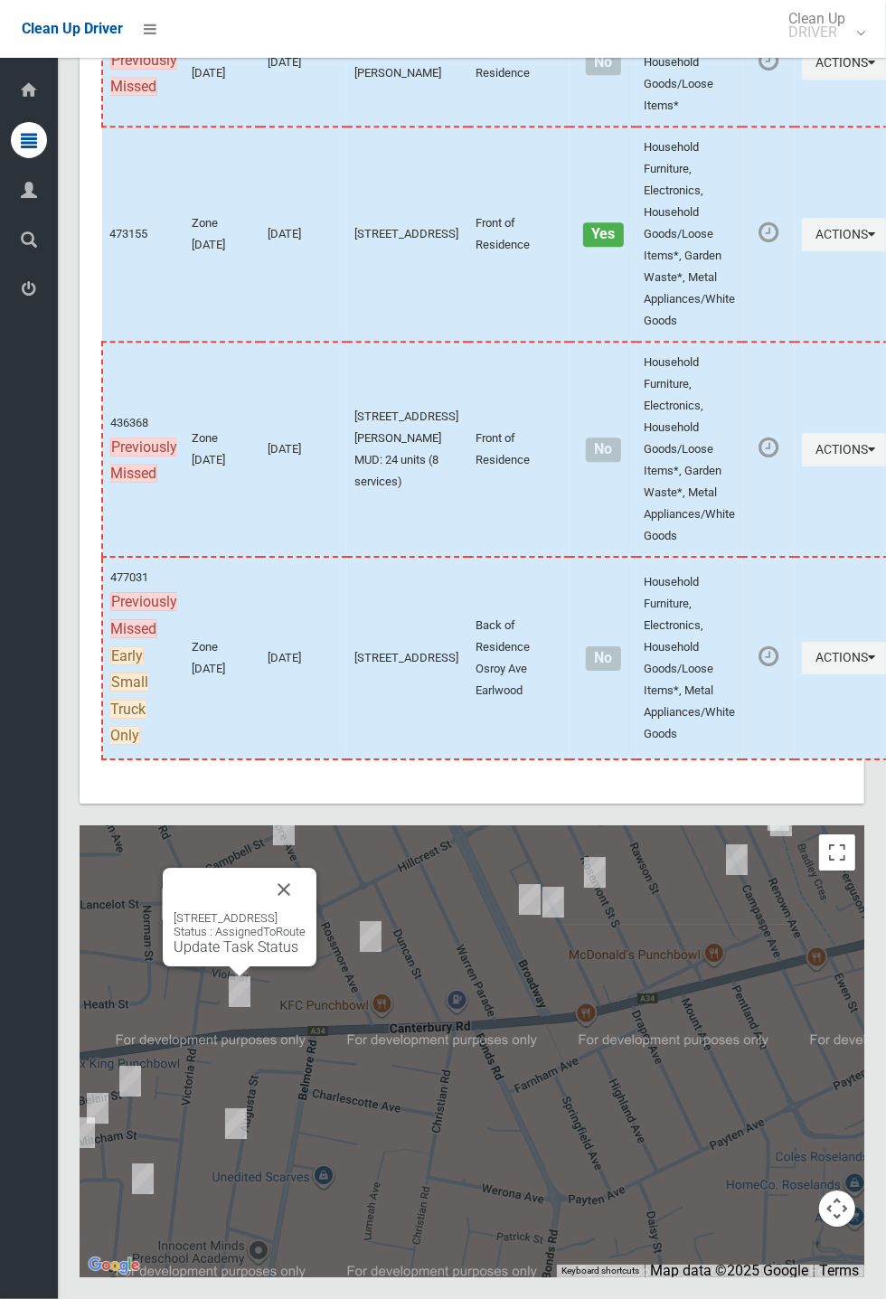
click at [230, 955] on div "1371 Canterbury Road, PUNCHBOWL NSW 2196 Status : AssignedToRoute Update Task S…" at bounding box center [240, 933] width 132 height 44
click at [227, 955] on link "Update Task Status" at bounding box center [236, 946] width 125 height 17
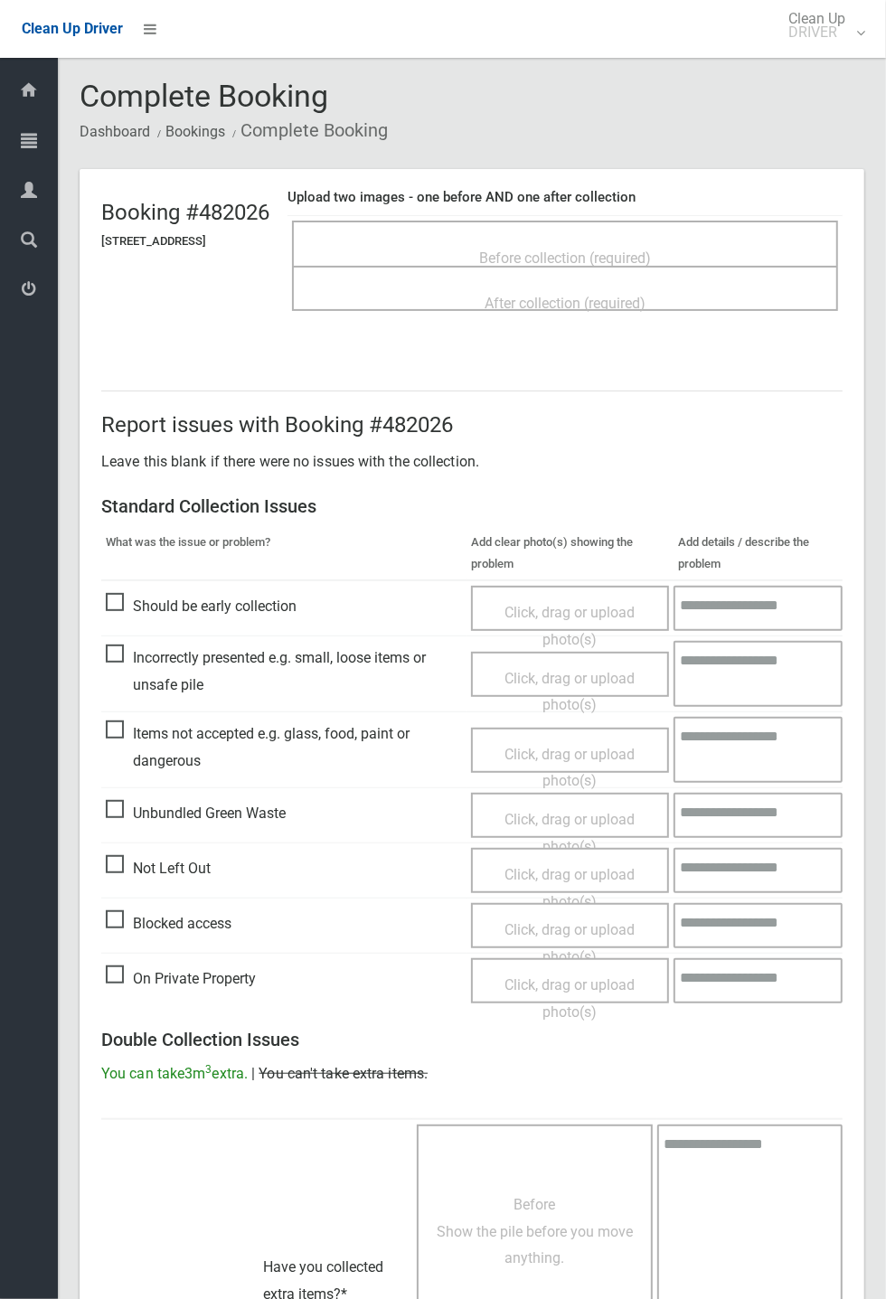
click at [589, 249] on span "Before collection (required)" at bounding box center [565, 257] width 172 height 17
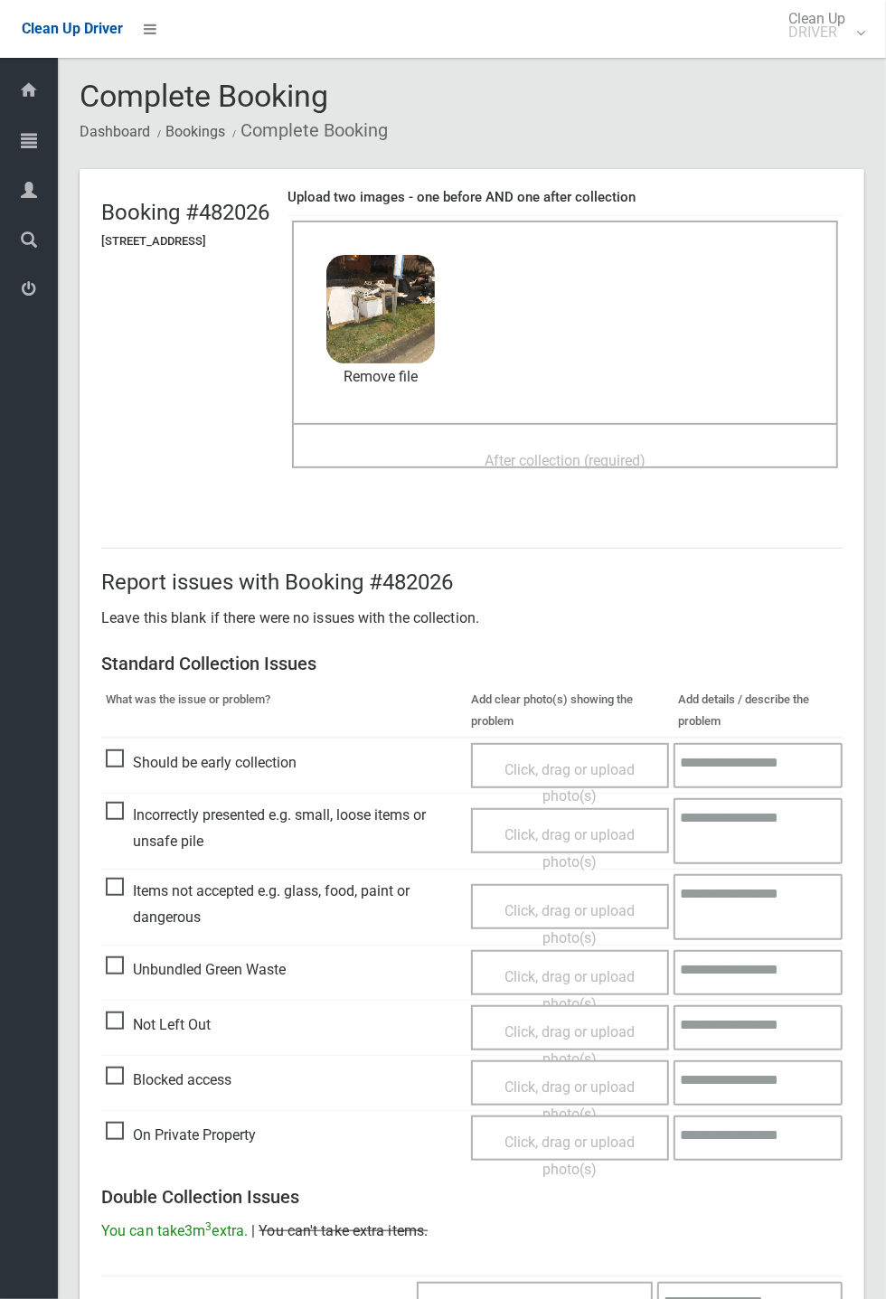
click at [586, 452] on span "After collection (required)" at bounding box center [564, 460] width 161 height 17
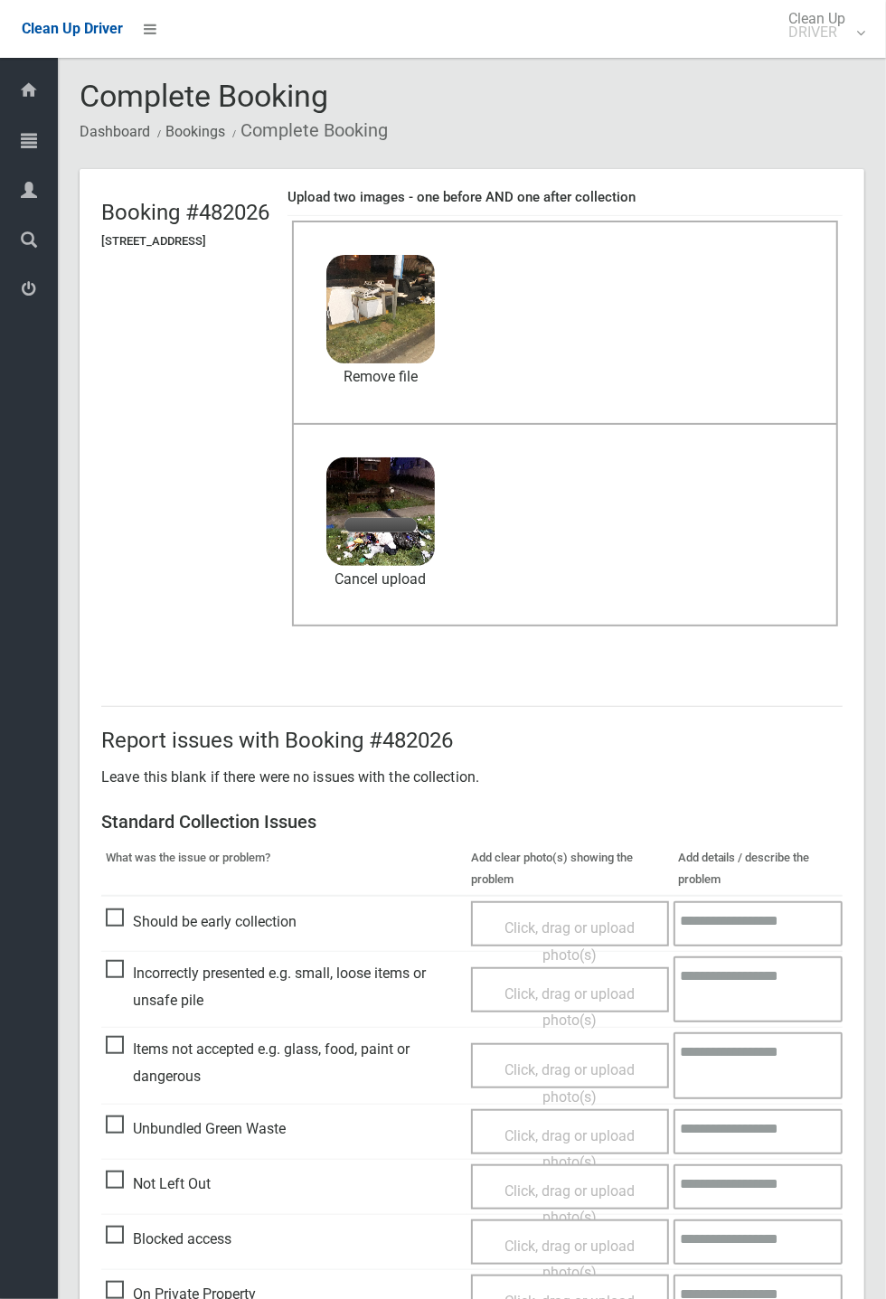
click at [119, 970] on span "Incorrectly presented e.g. small, loose items or unsafe pile" at bounding box center [284, 986] width 356 height 53
click at [531, 989] on span "Click, drag or upload photo(s)" at bounding box center [569, 1007] width 130 height 44
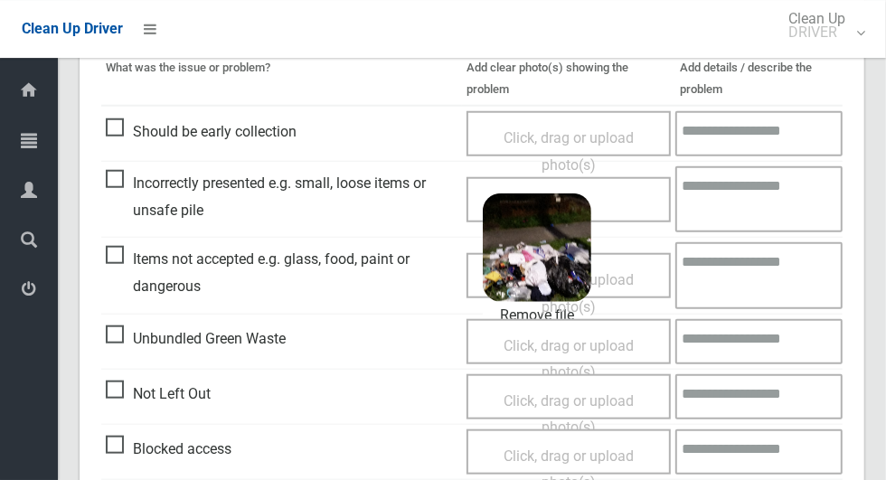
scroll to position [787, 0]
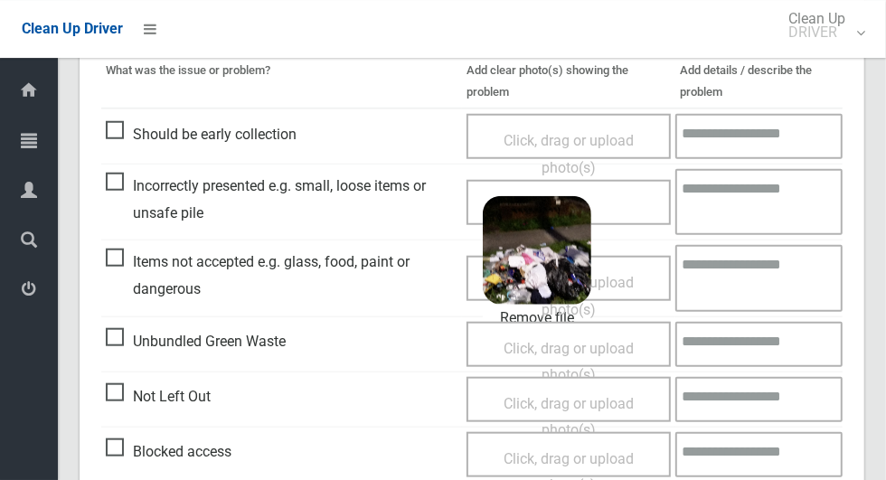
click at [127, 258] on span "Items not accepted e.g. glass, food, paint or dangerous" at bounding box center [282, 275] width 352 height 53
click at [634, 276] on span "Click, drag or upload photo(s)" at bounding box center [568, 296] width 130 height 44
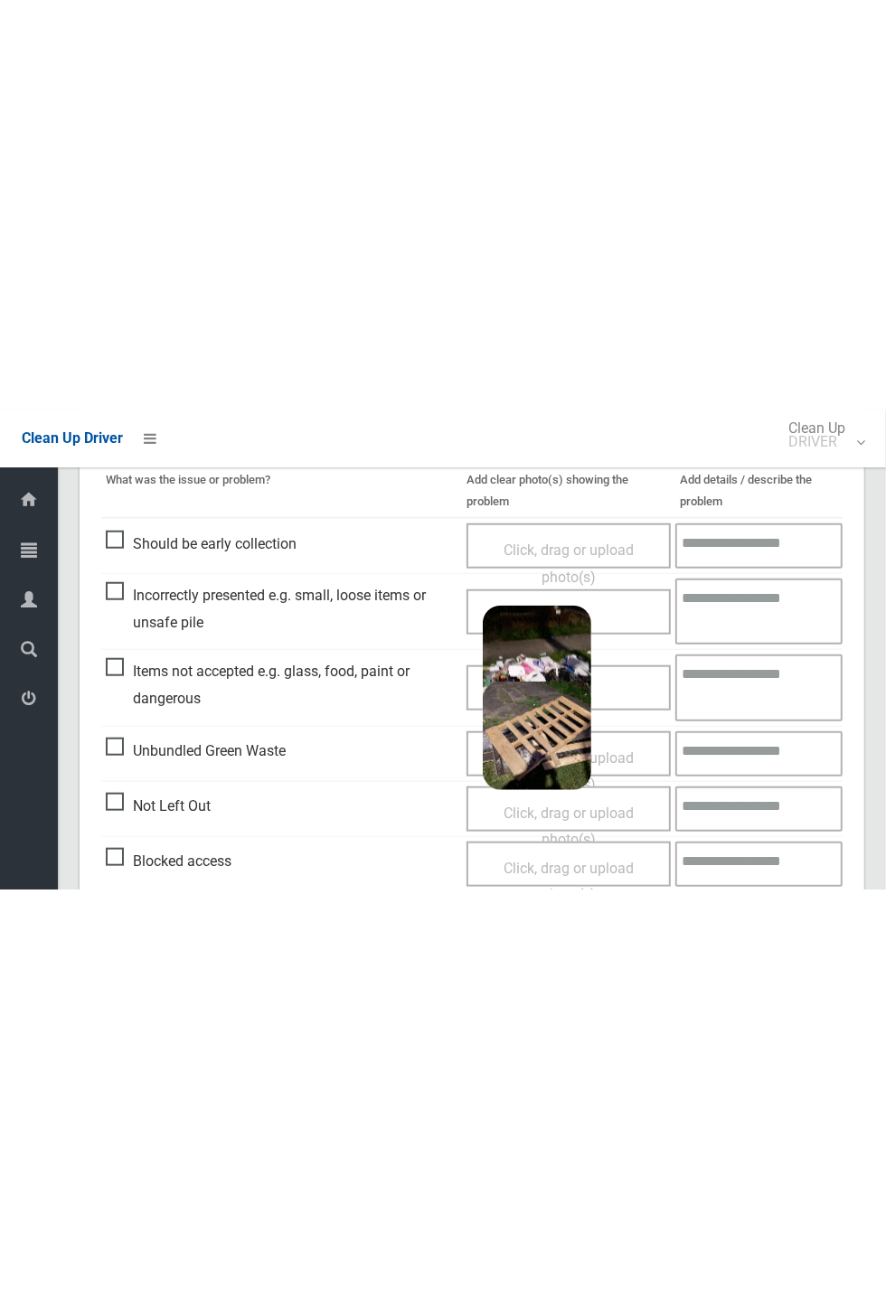
scroll to position [711, 0]
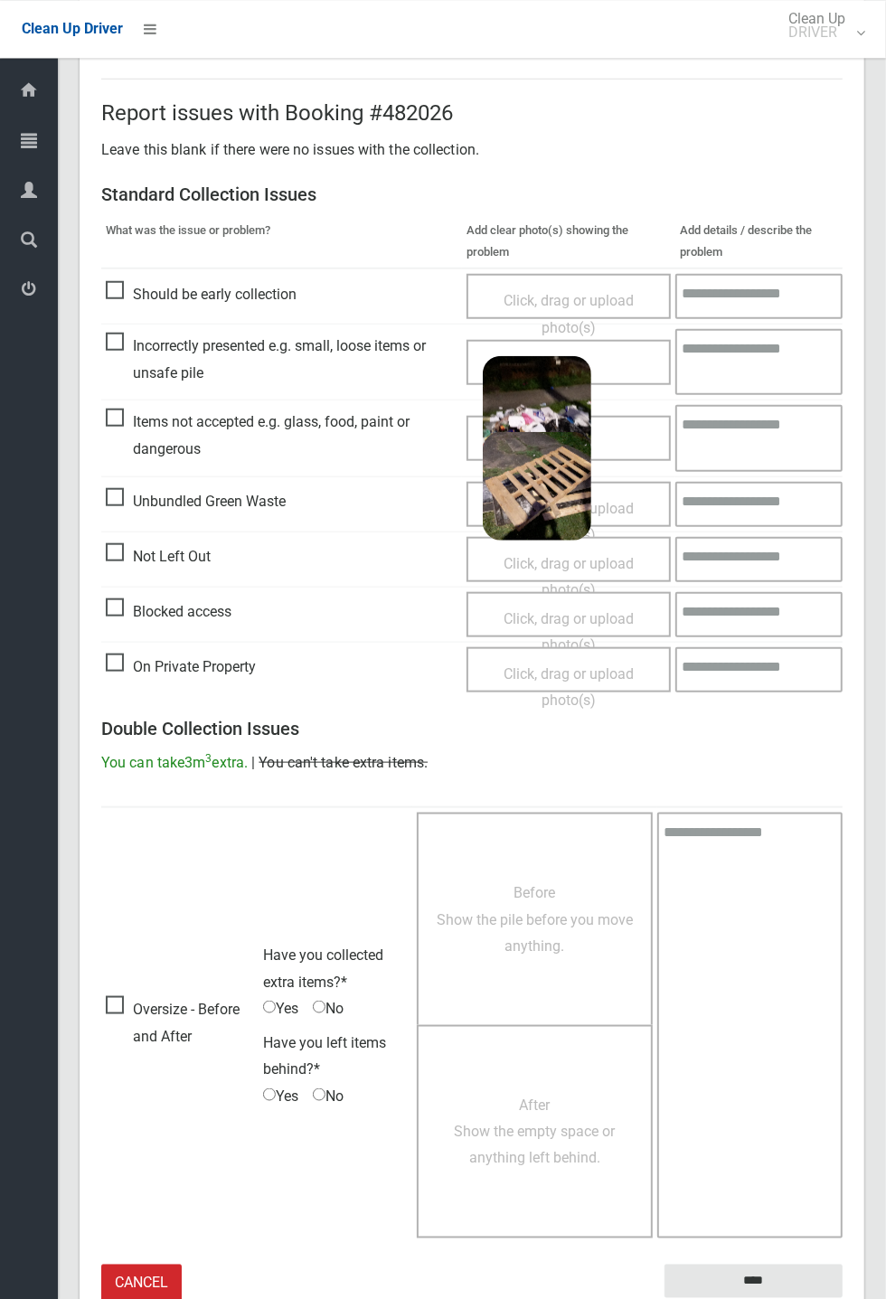
click at [734, 437] on textarea at bounding box center [758, 437] width 167 height 66
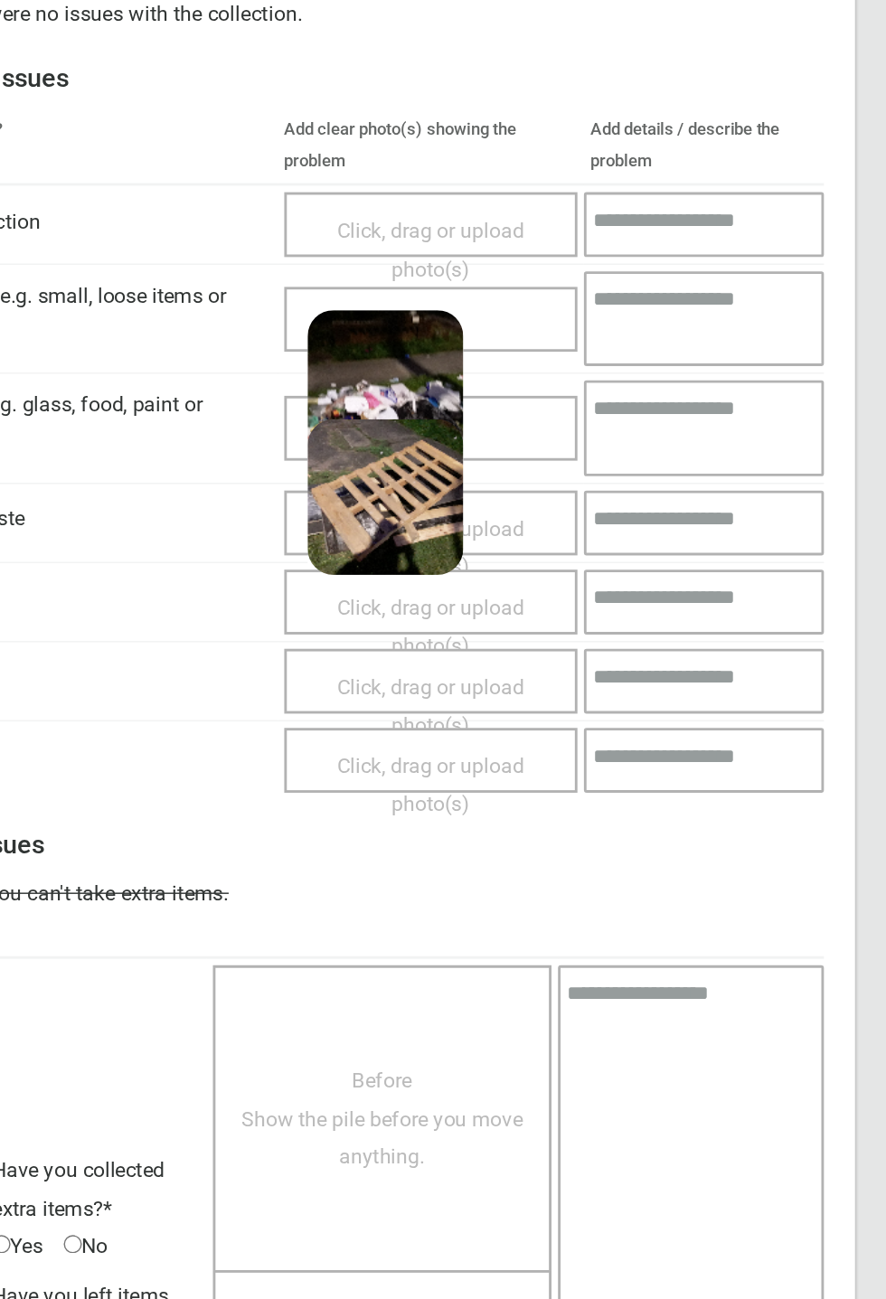
scroll to position [628, 0]
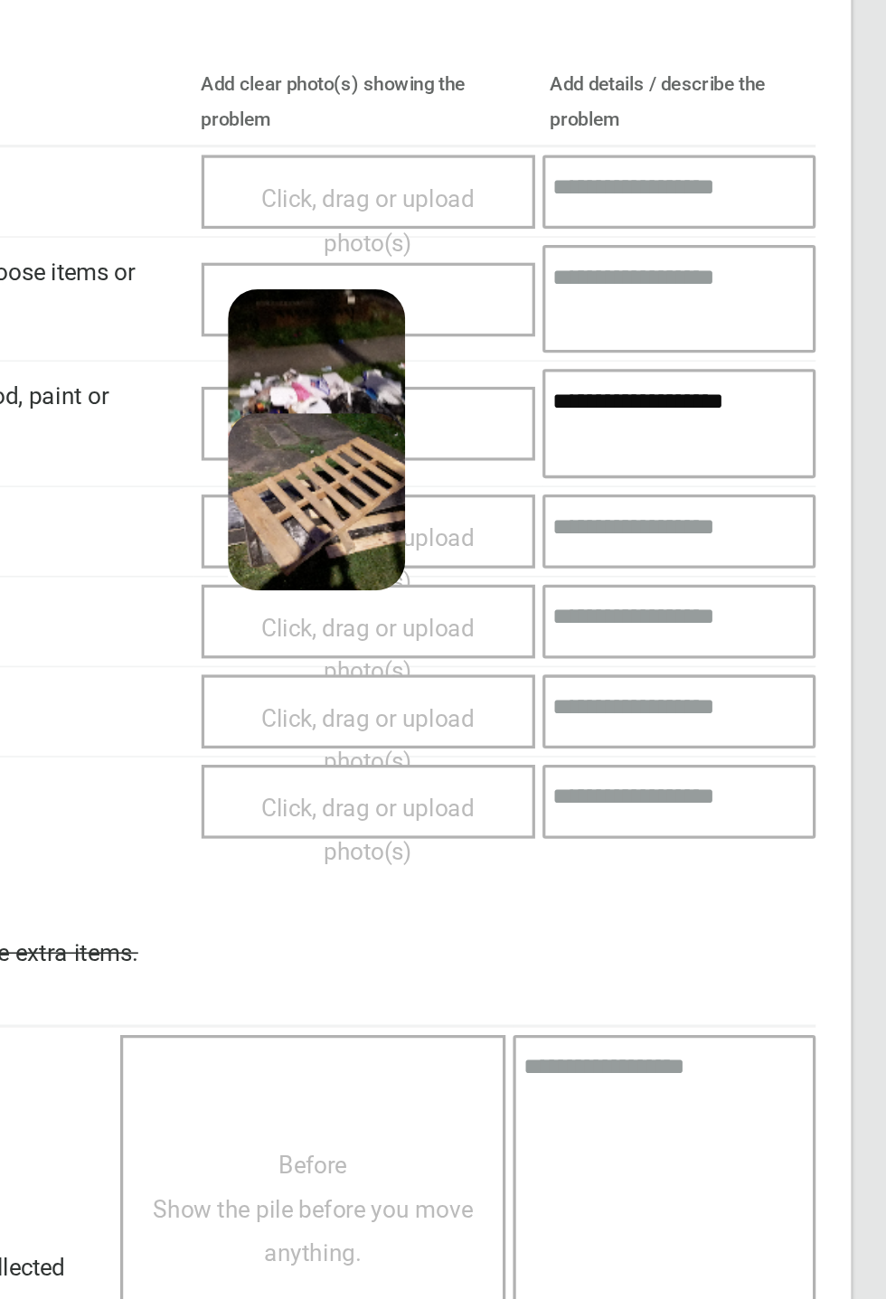
type textarea "**********"
click at [740, 358] on textarea at bounding box center [758, 361] width 167 height 66
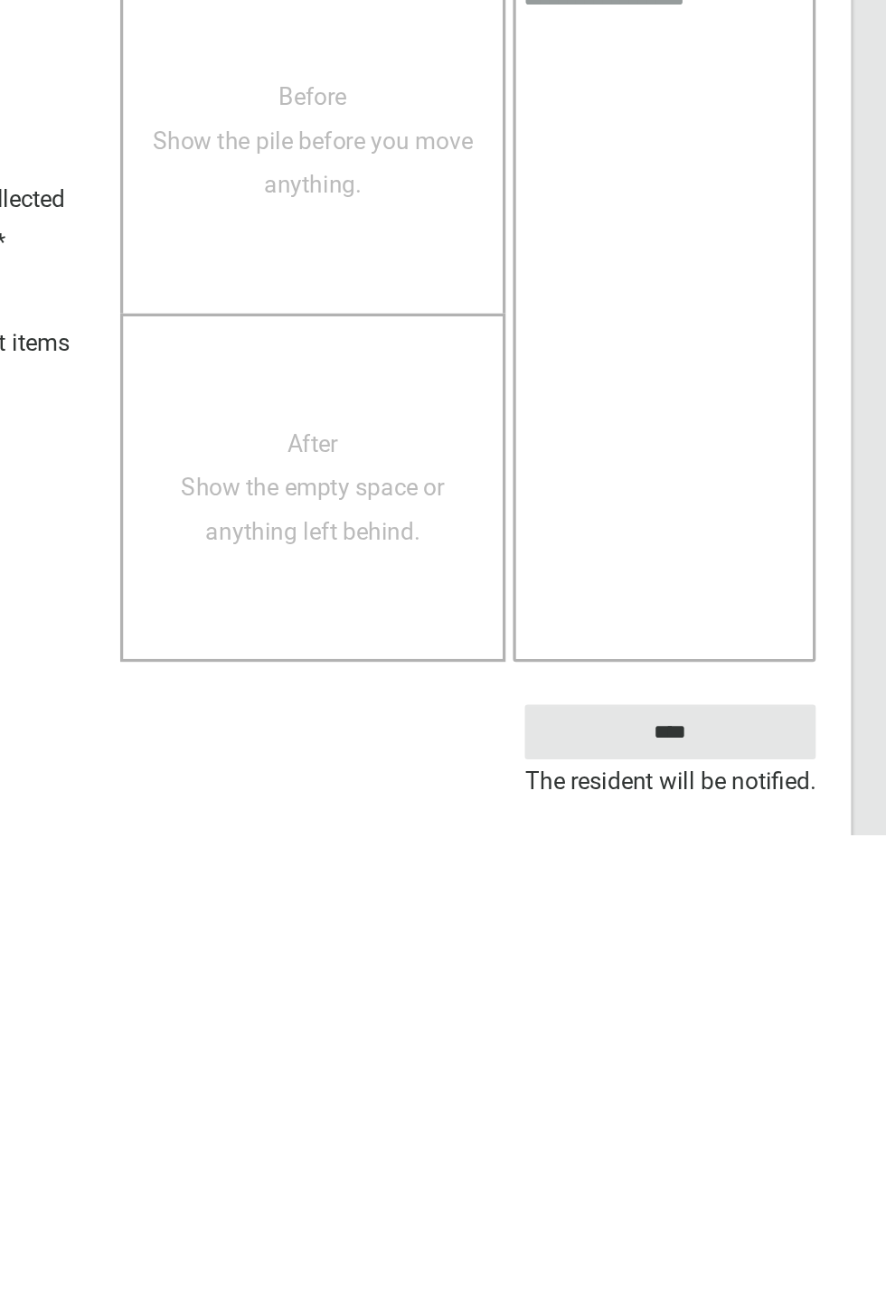
scroll to position [711, 0]
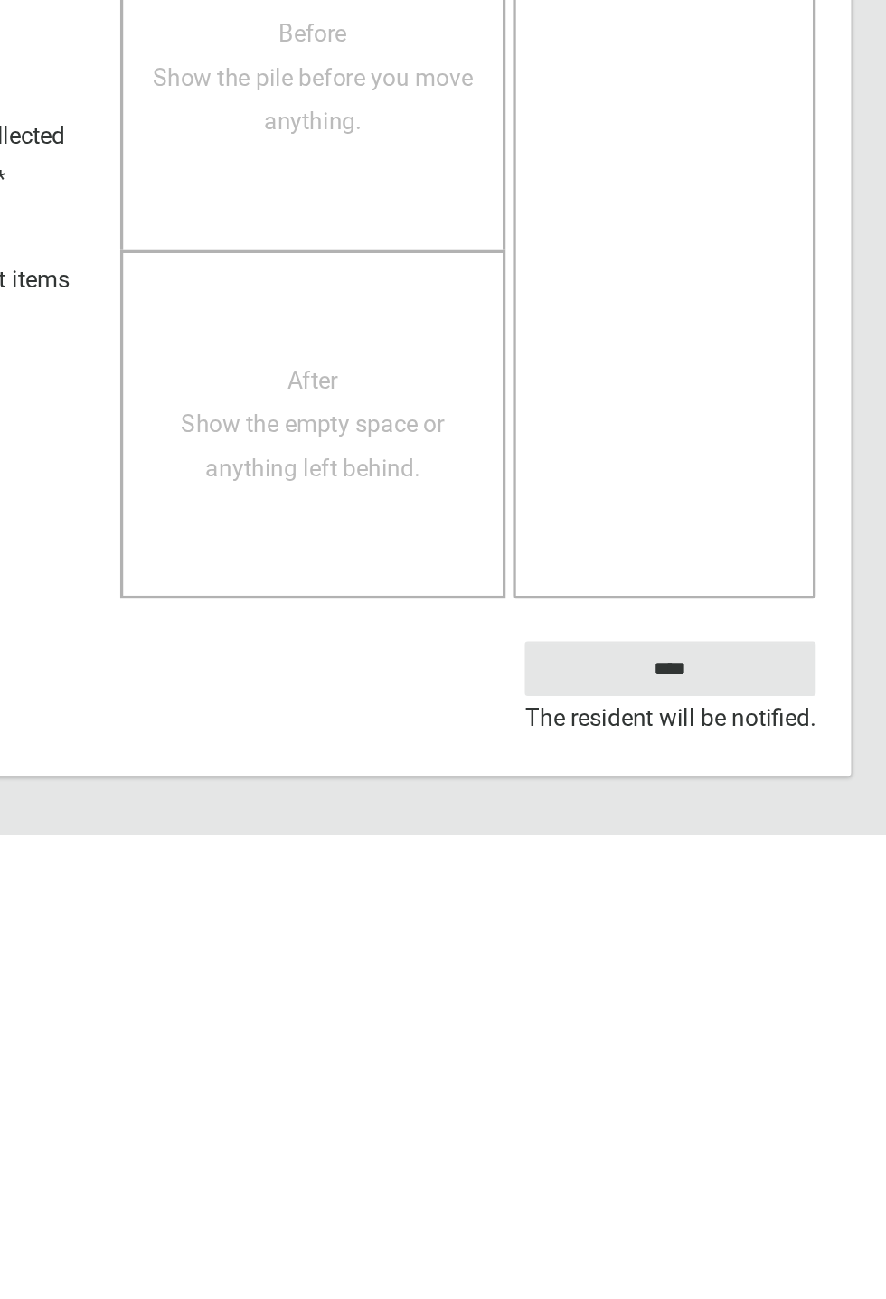
type textarea "**********"
click at [793, 1191] on input "****" at bounding box center [753, 1196] width 178 height 33
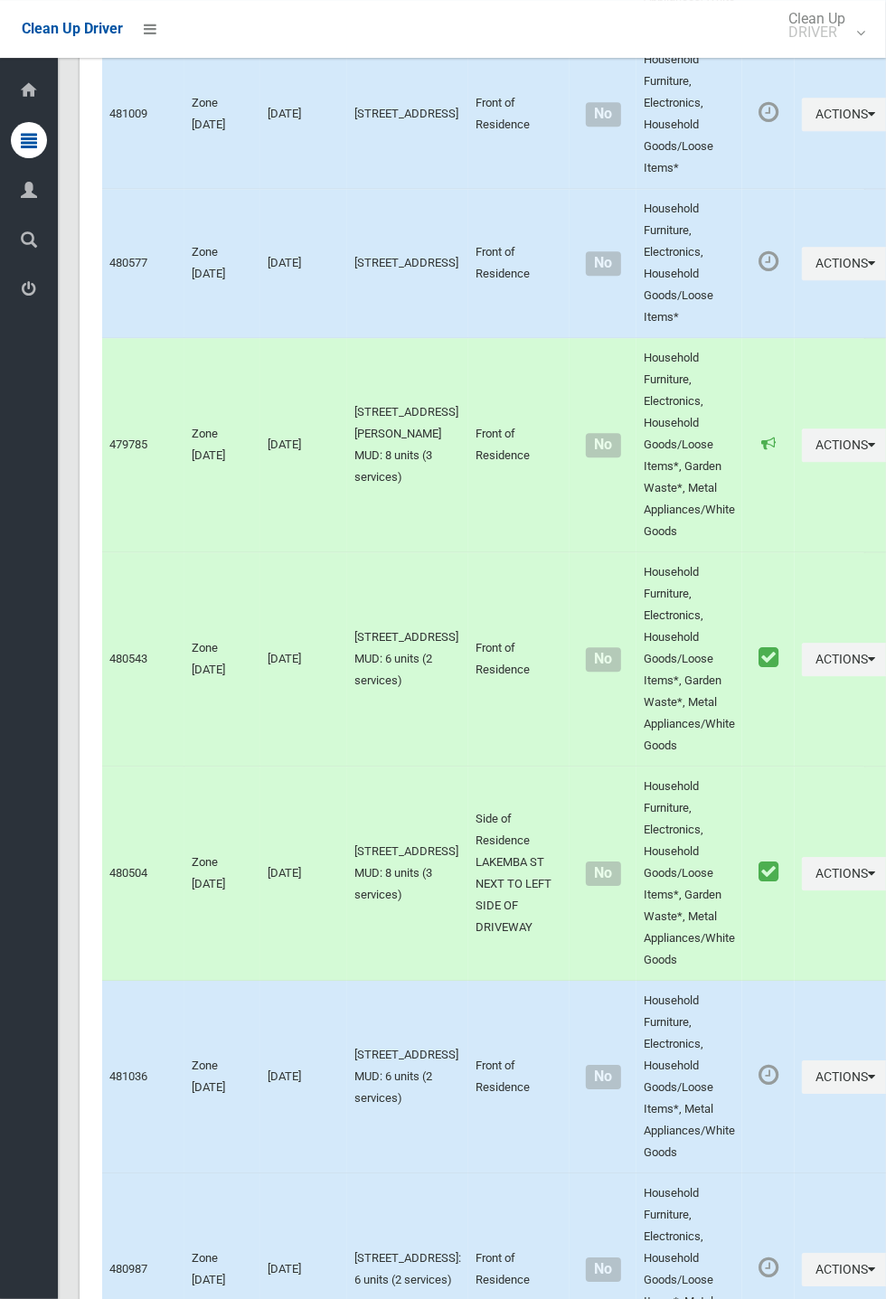
scroll to position [10324, 0]
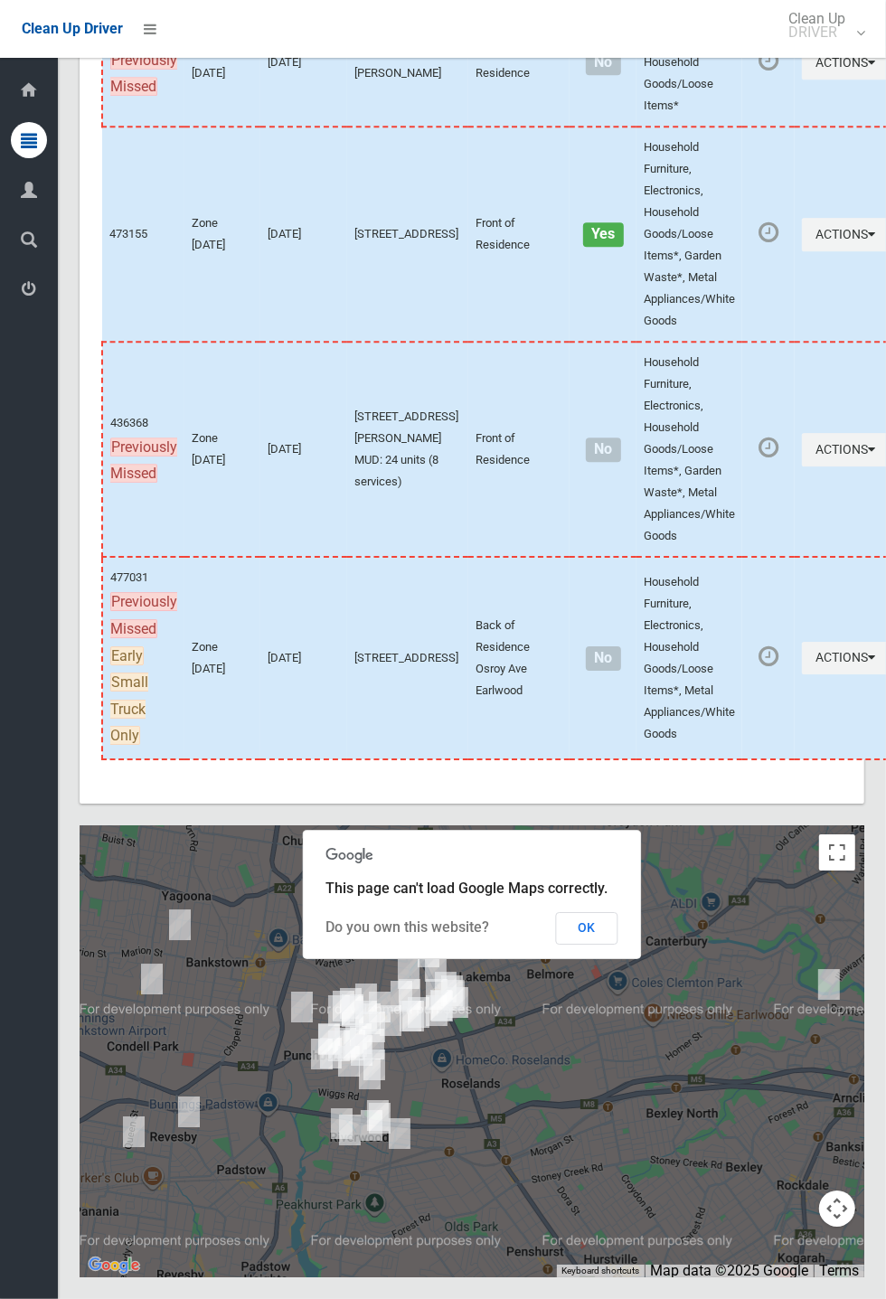
click at [618, 944] on button "OK" at bounding box center [587, 928] width 62 height 33
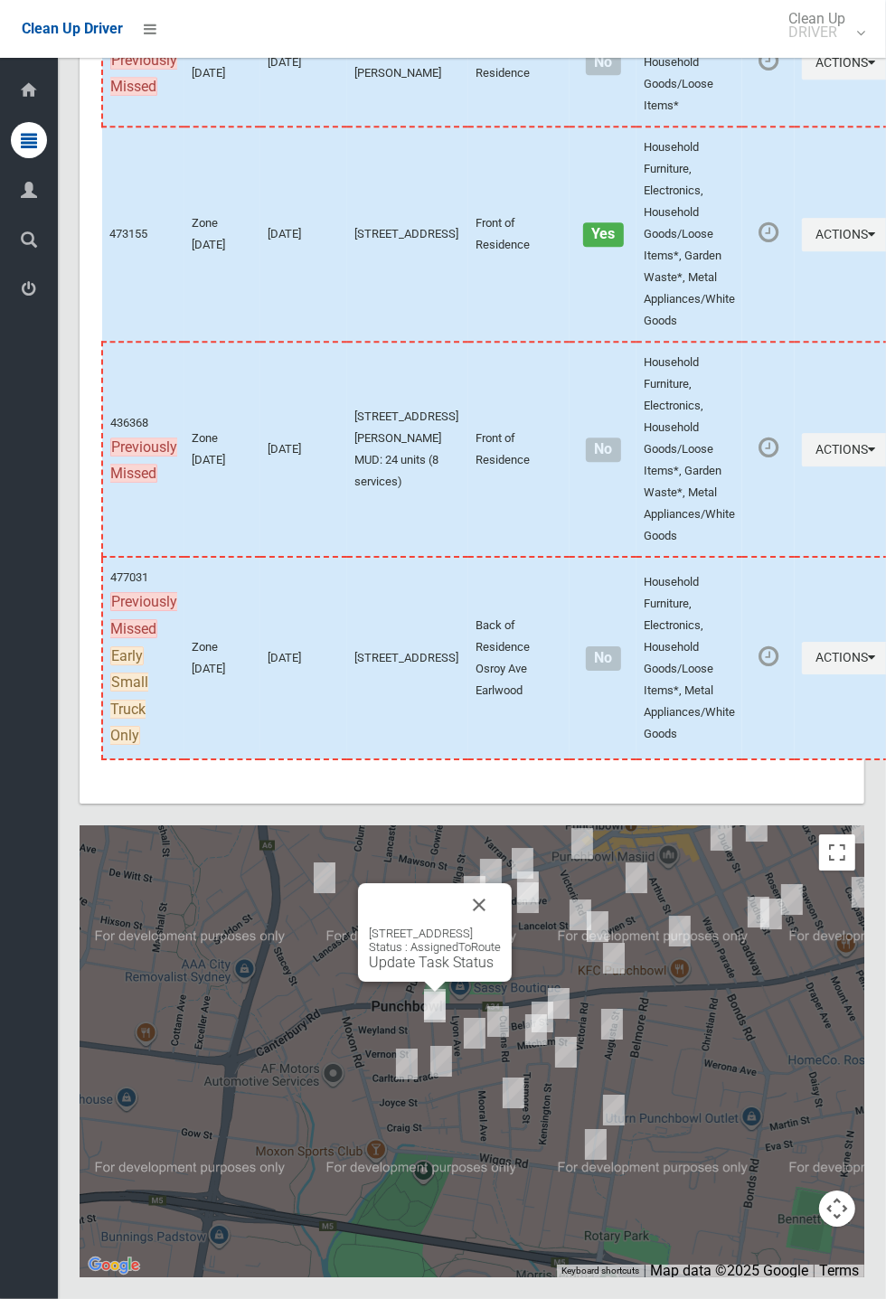
click at [501, 926] on button "Close" at bounding box center [478, 904] width 43 height 43
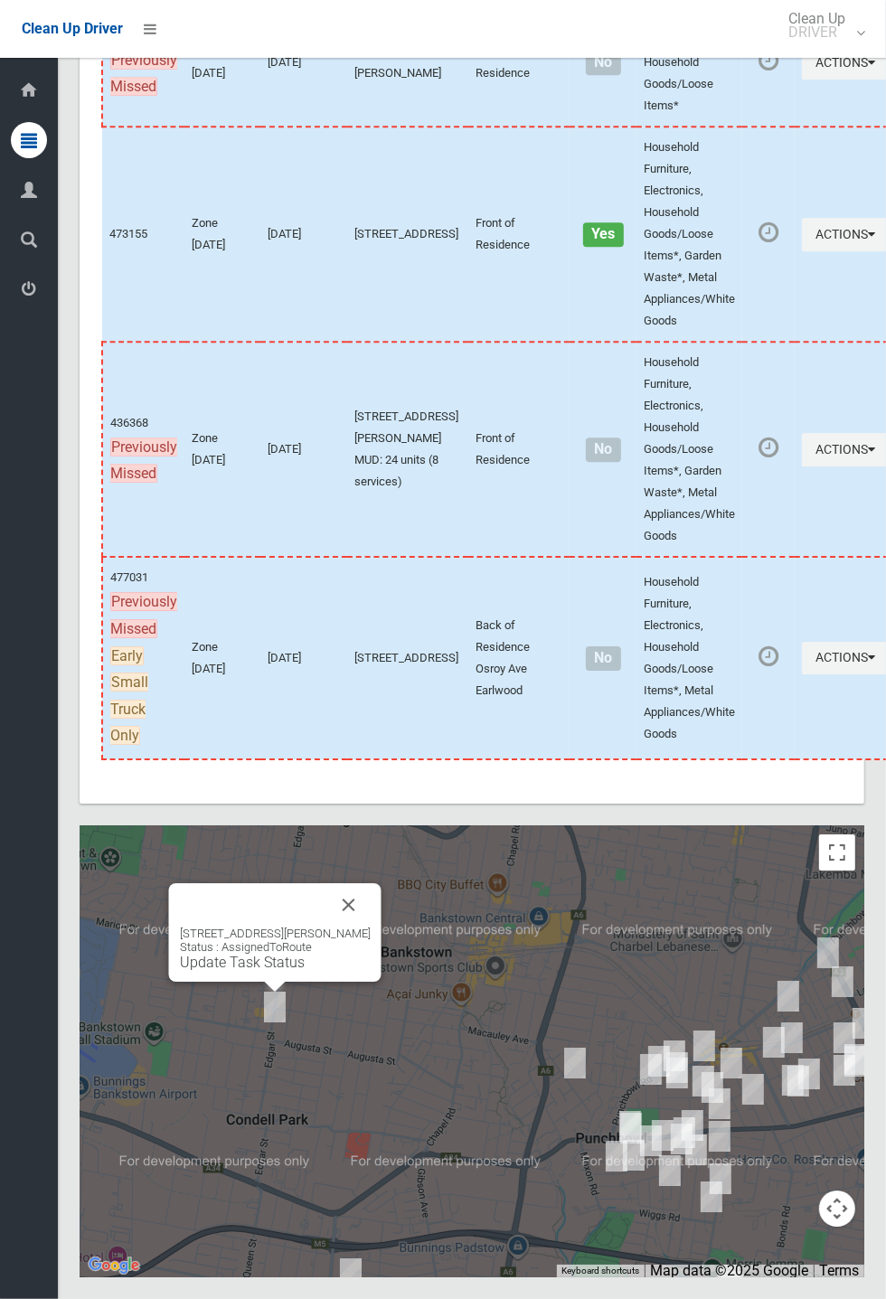
click at [371, 926] on button "Close" at bounding box center [348, 904] width 43 height 43
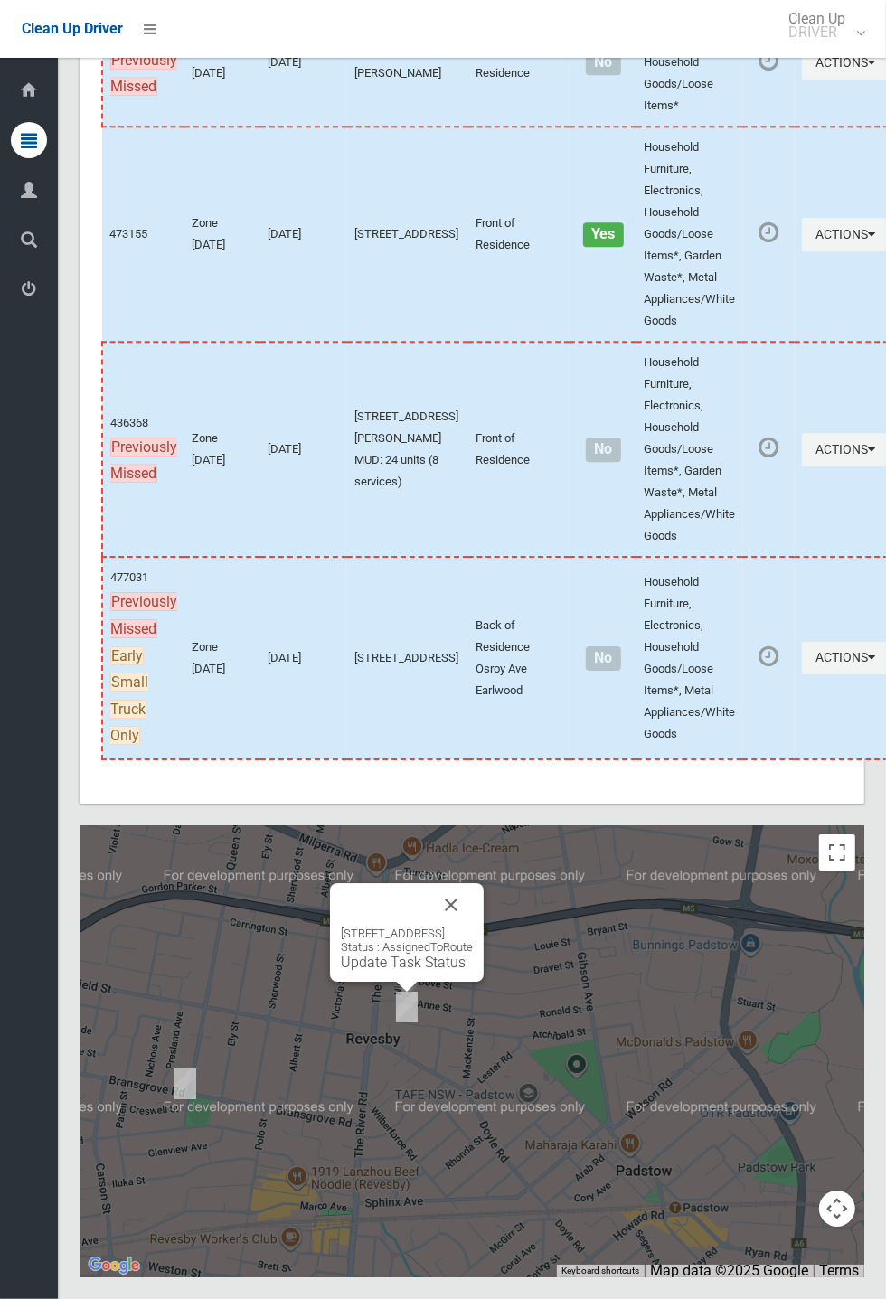
click at [473, 926] on button "Close" at bounding box center [450, 904] width 43 height 43
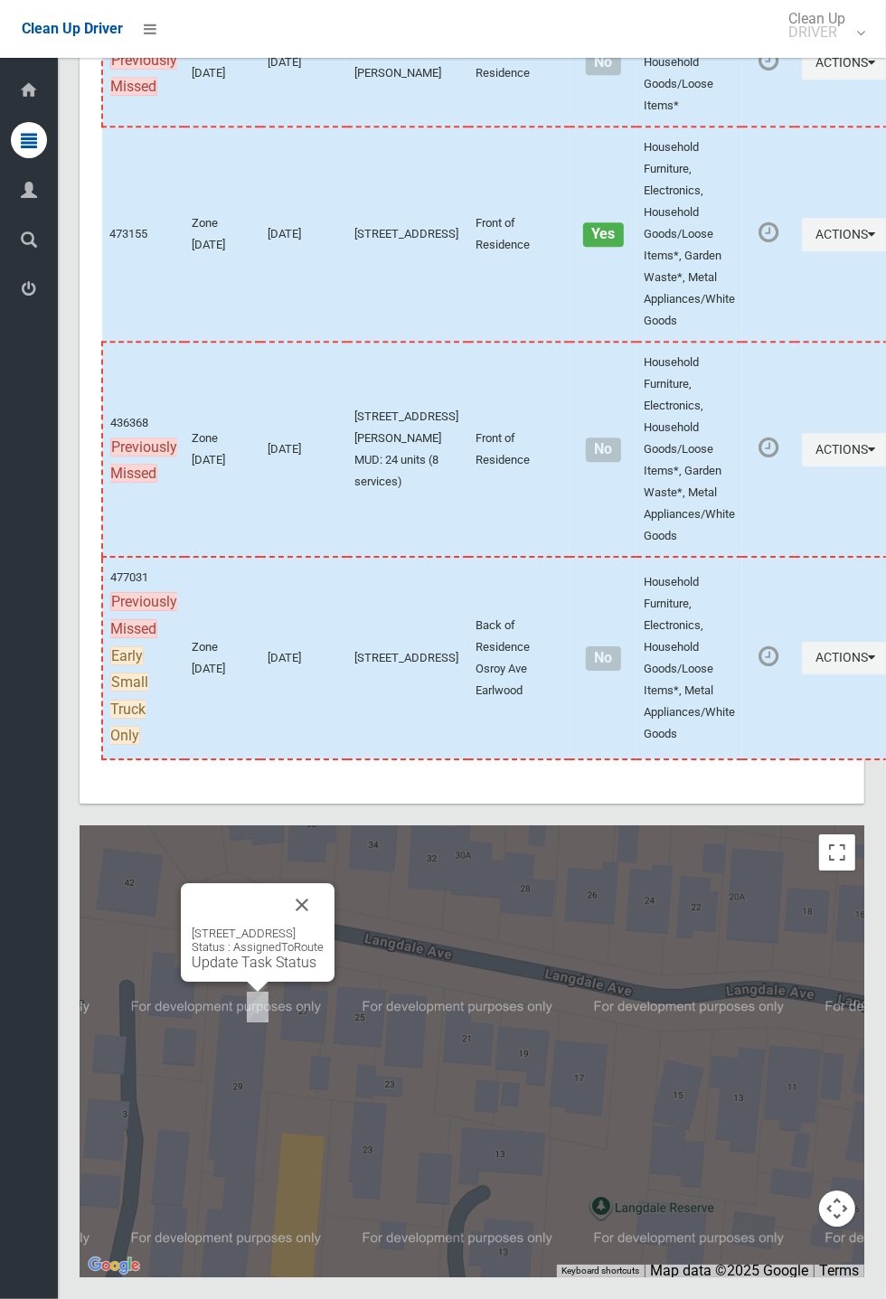
click at [334, 977] on div "[STREET_ADDRESS] Status : AssignedToRoute Update Task Status" at bounding box center [258, 932] width 154 height 99
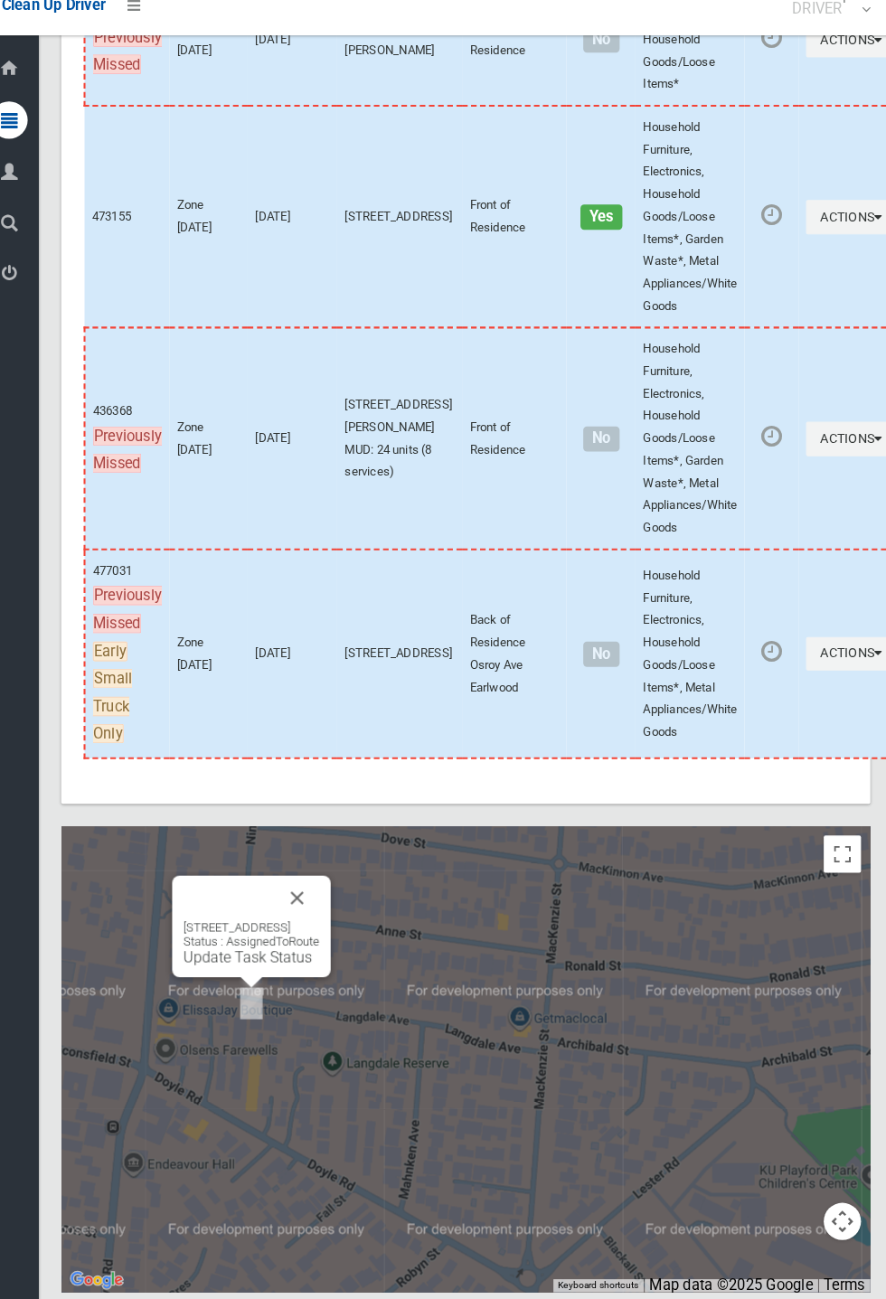
click at [330, 916] on button "Close" at bounding box center [307, 894] width 43 height 43
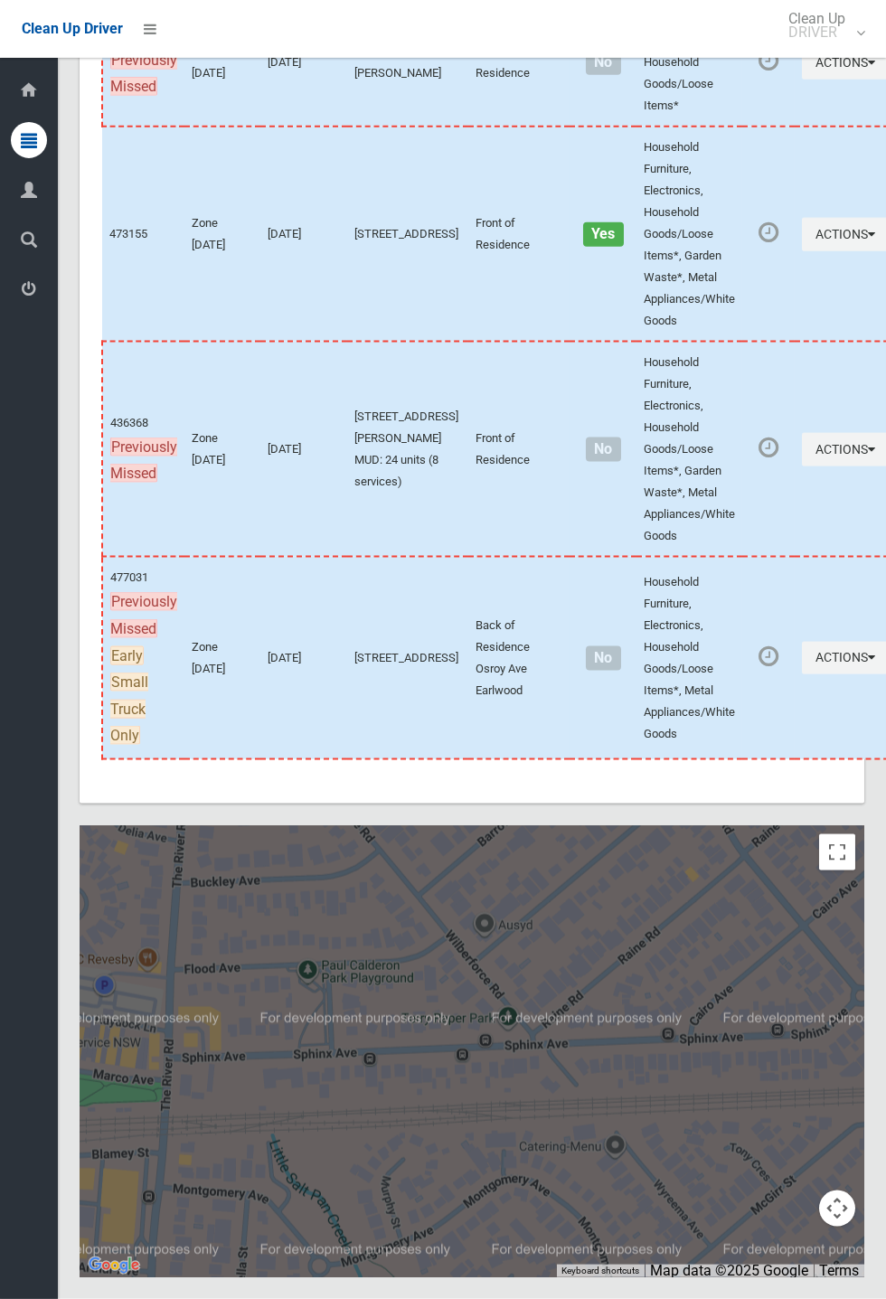
scroll to position [10324, 0]
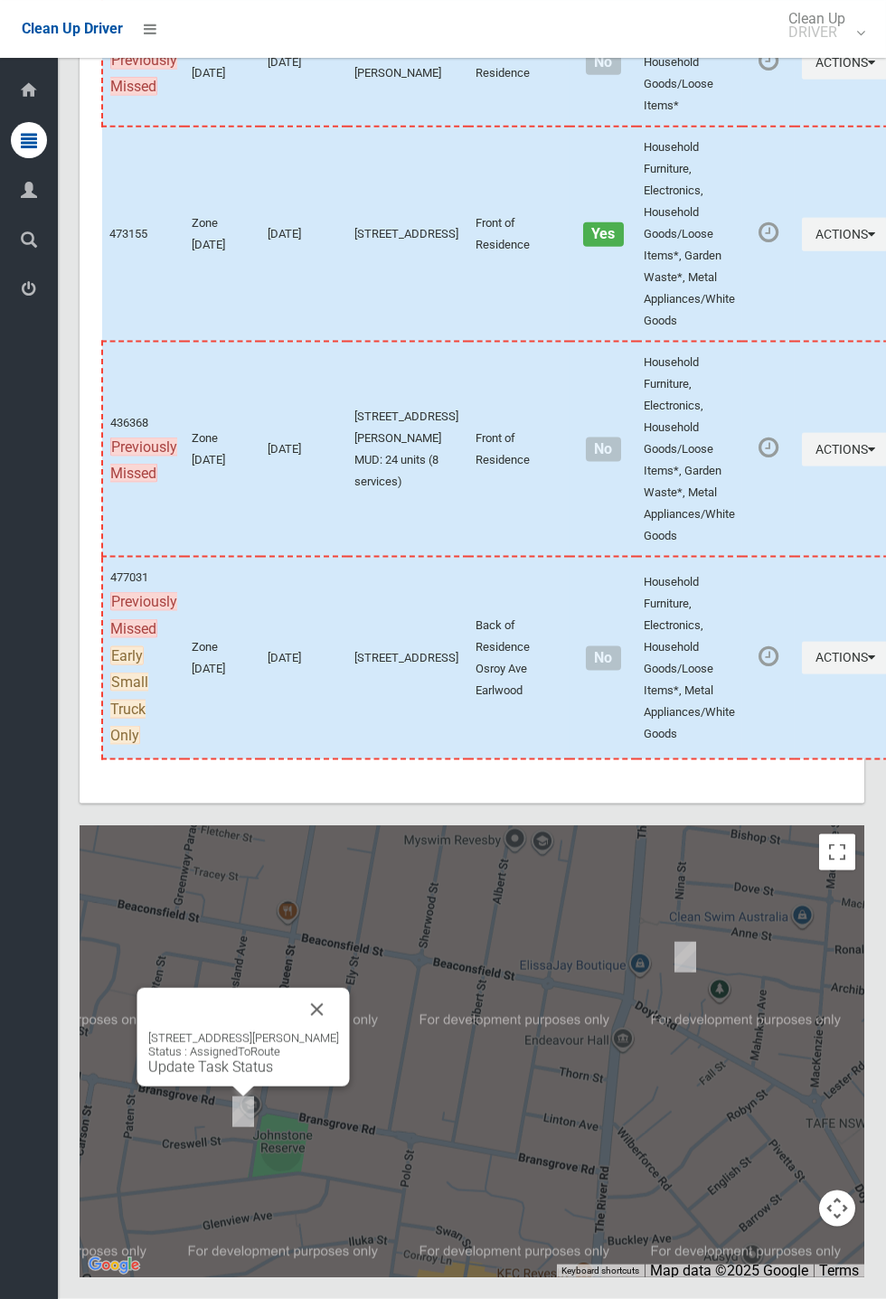
click at [335, 1031] on button "Close" at bounding box center [317, 1009] width 43 height 43
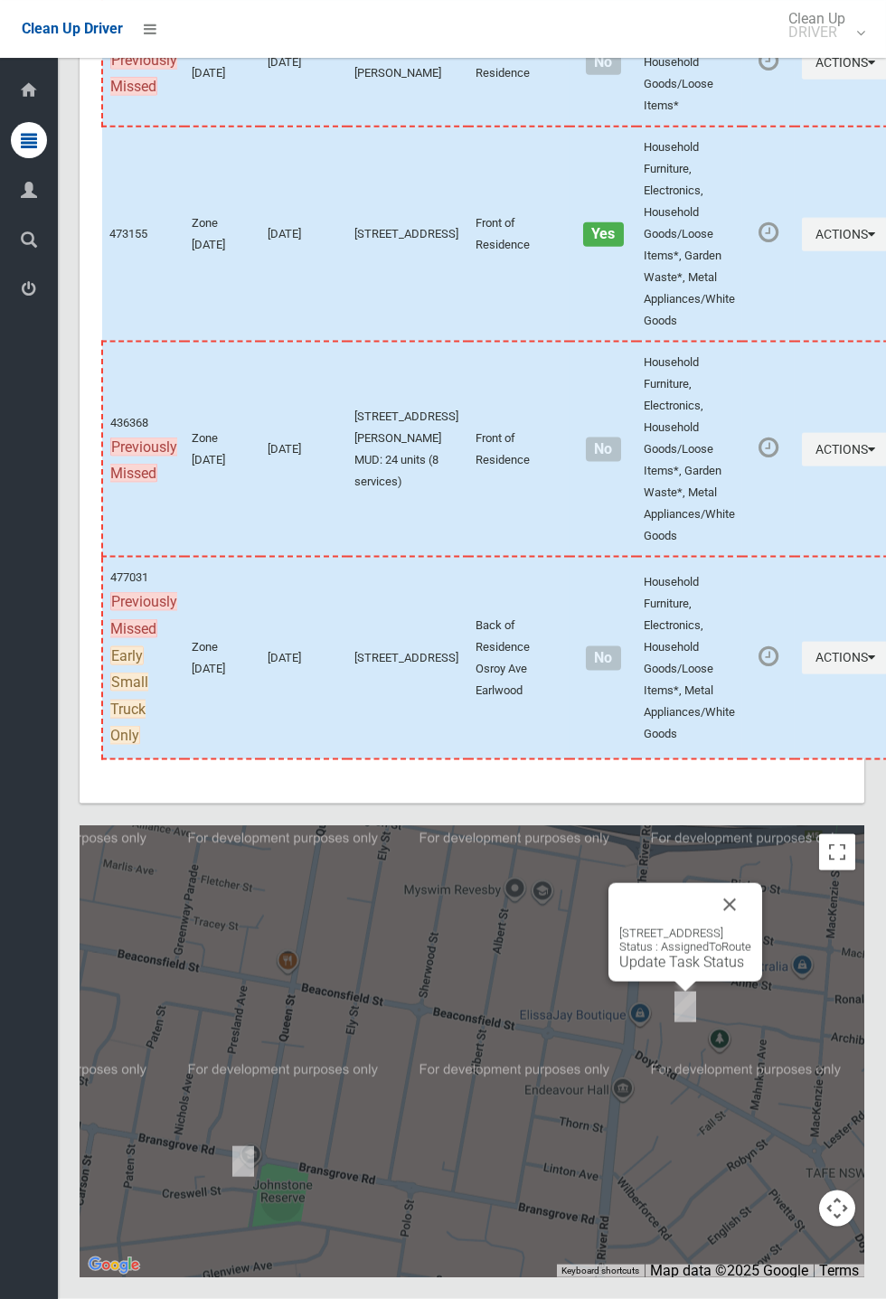
click at [674, 971] on link "Update Task Status" at bounding box center [681, 961] width 125 height 17
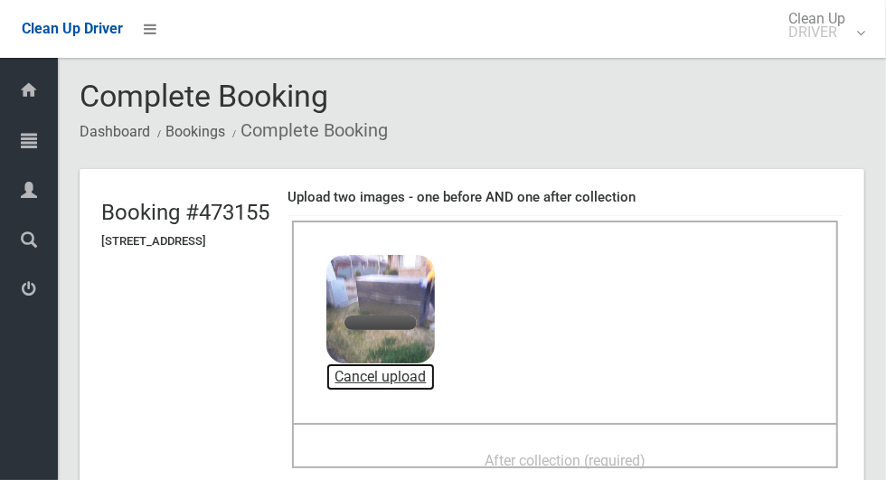
click at [435, 385] on link "Cancel upload" at bounding box center [380, 376] width 108 height 27
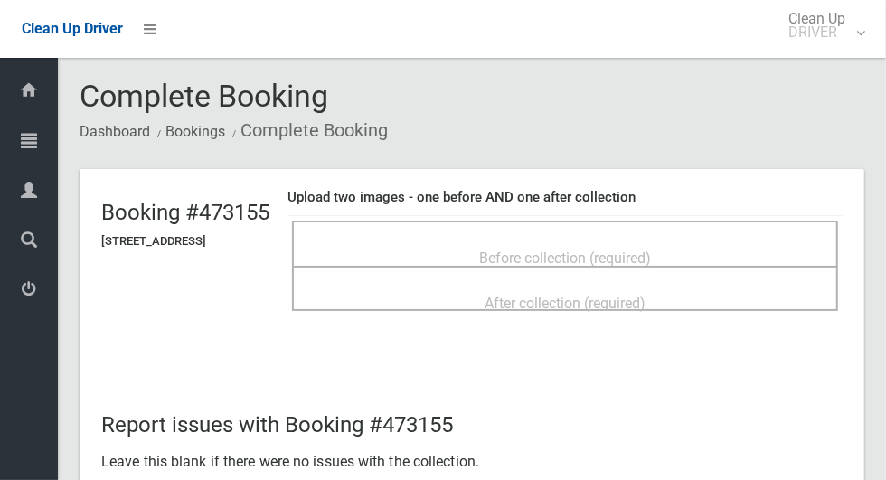
click at [651, 253] on span "Before collection (required)" at bounding box center [565, 257] width 172 height 17
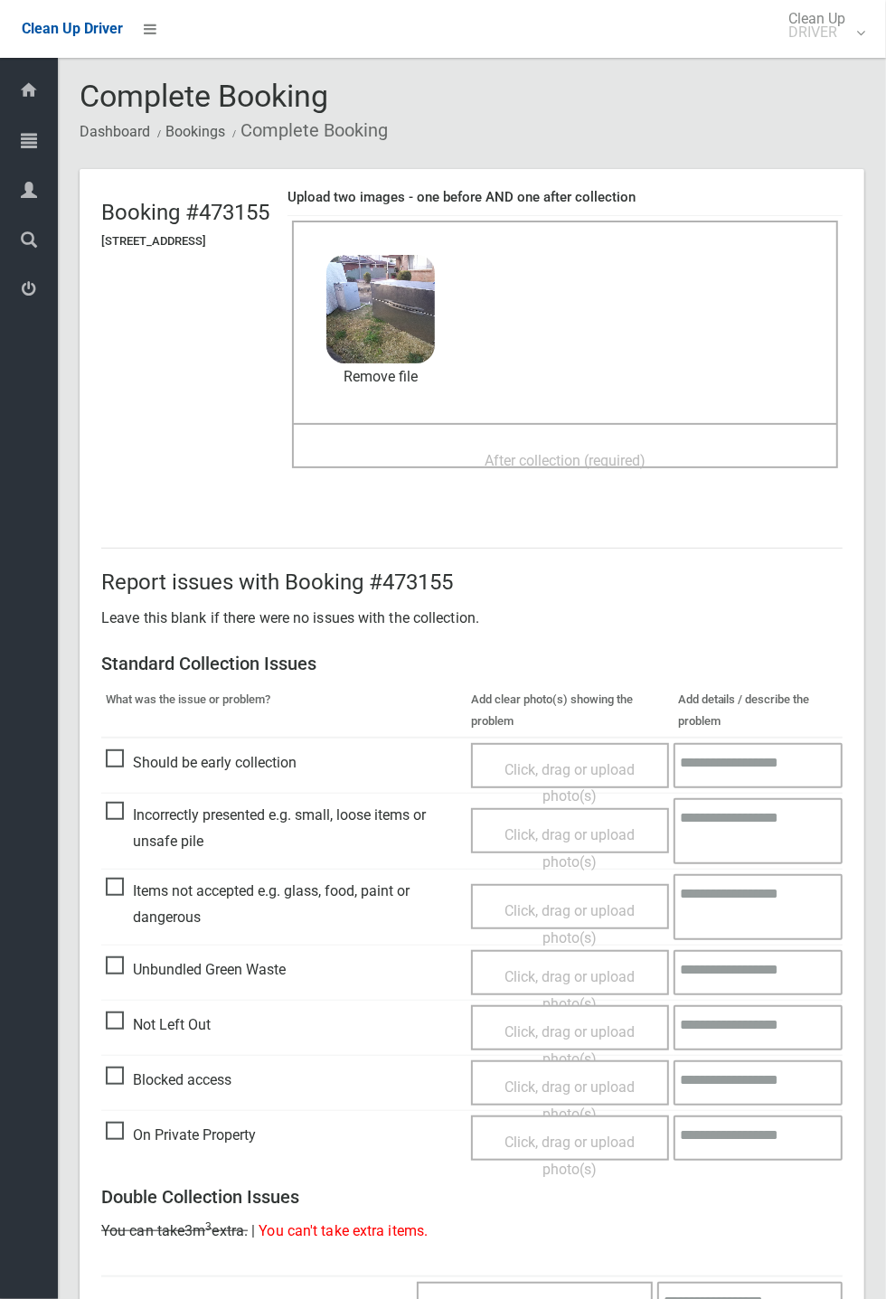
click at [569, 443] on div "After collection (required)" at bounding box center [565, 459] width 506 height 33
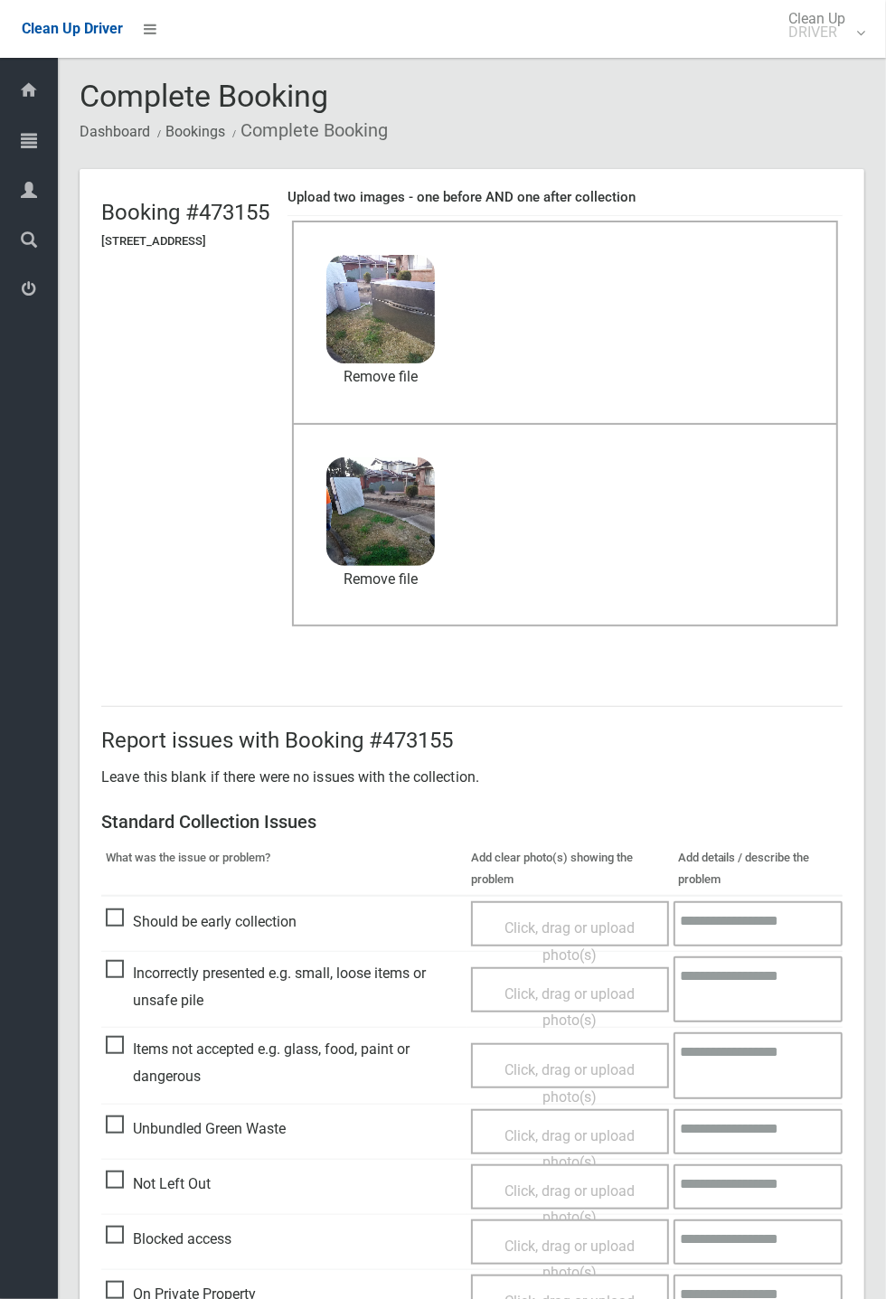
scroll to position [627, 0]
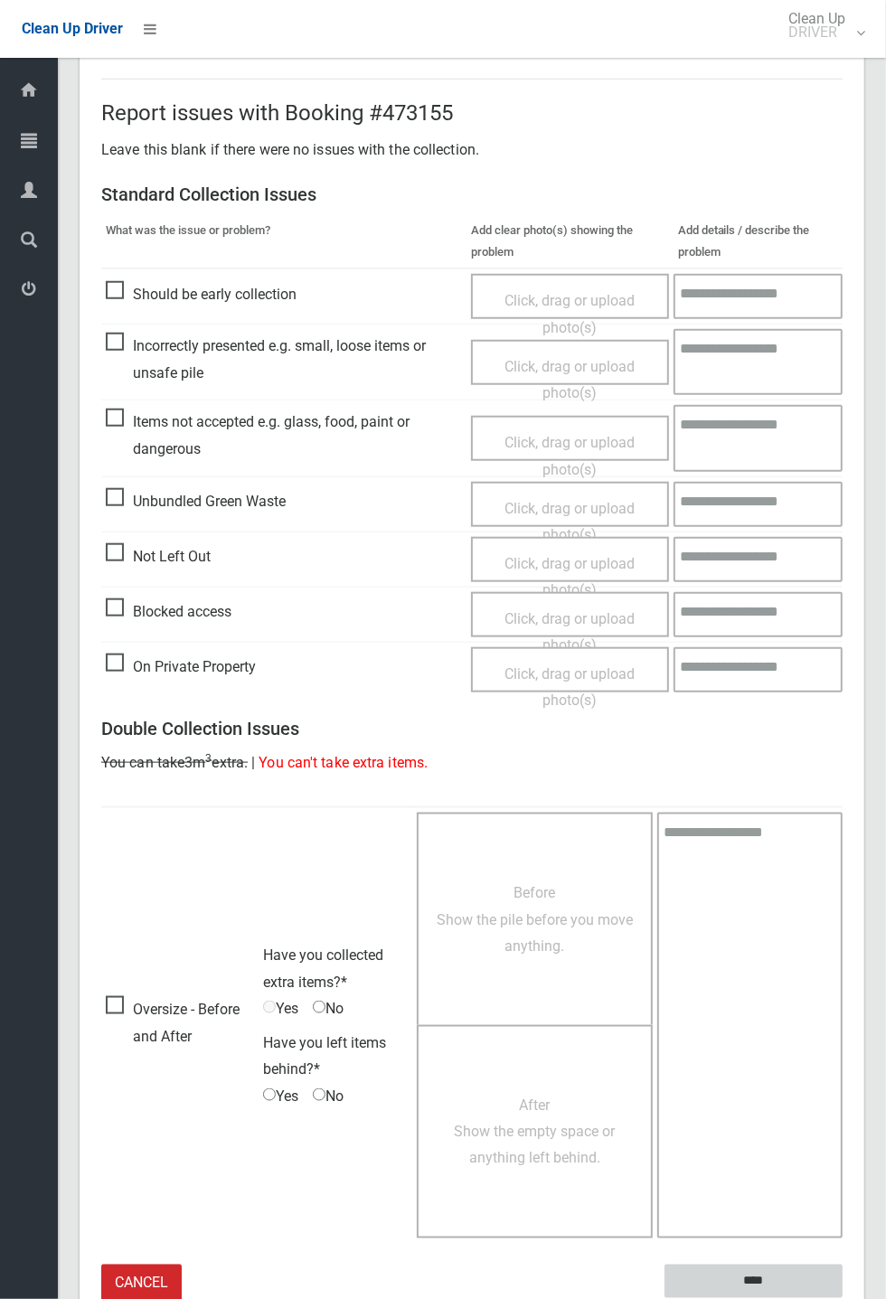
click at [753, 1270] on input "****" at bounding box center [753, 1280] width 178 height 33
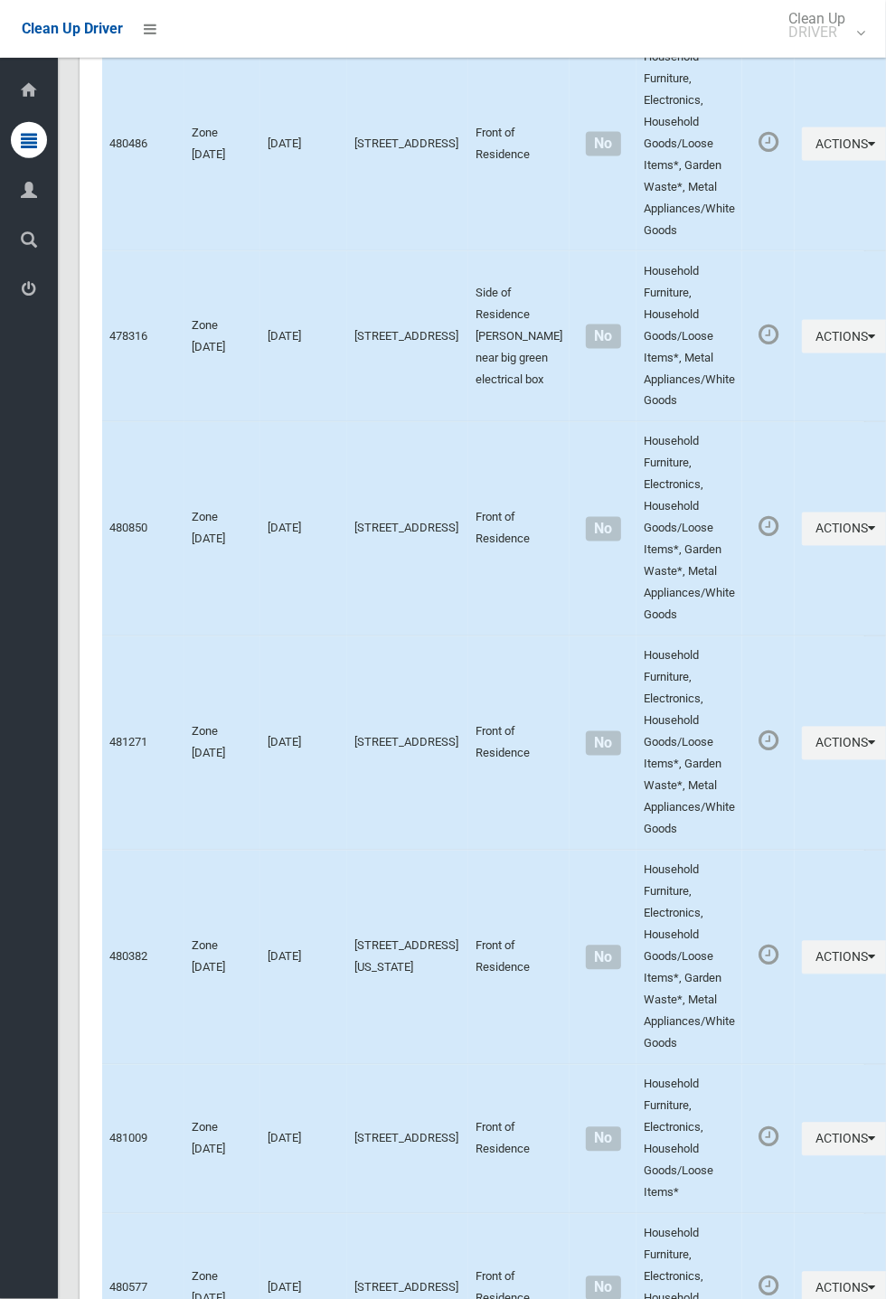
scroll to position [10324, 0]
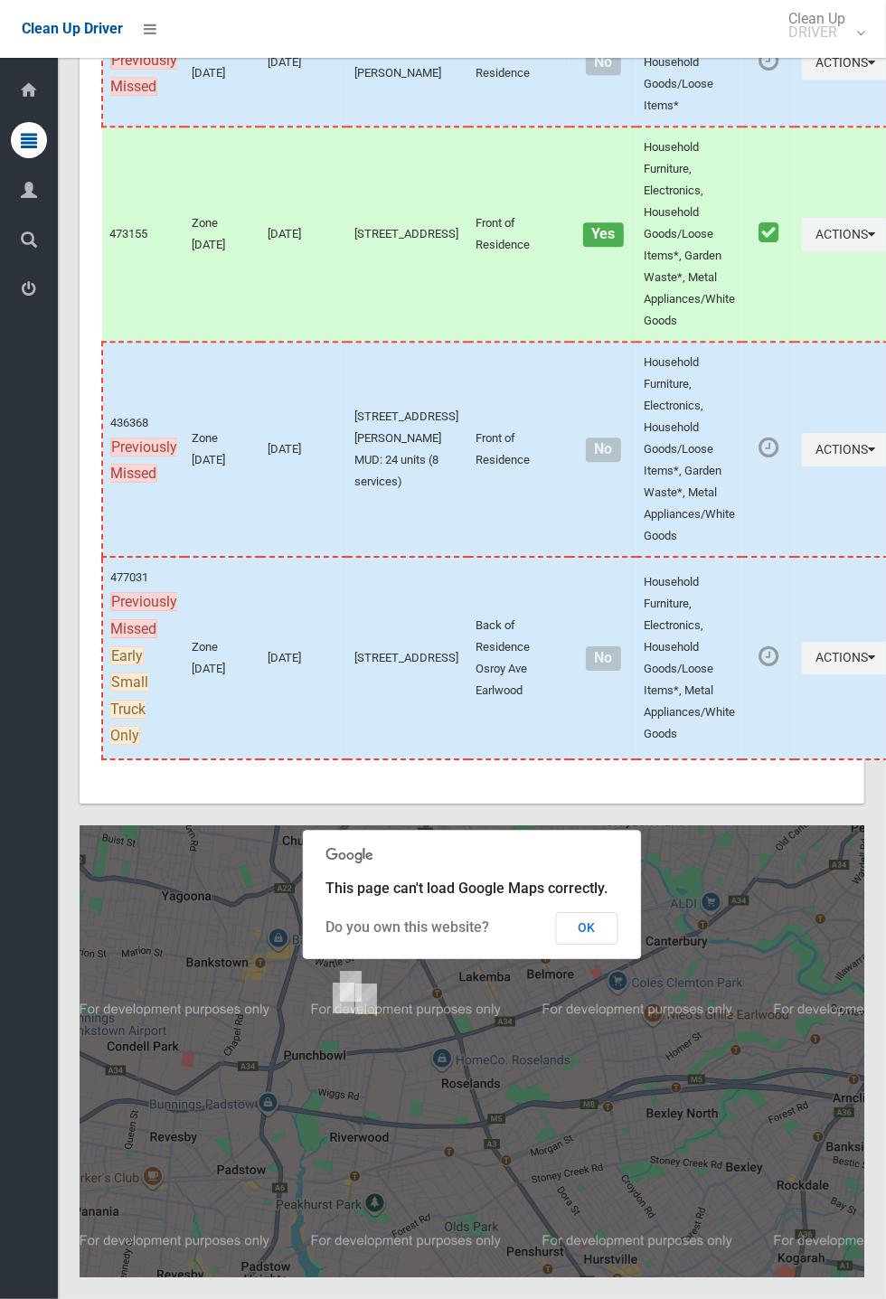
click at [618, 944] on button "OK" at bounding box center [587, 928] width 62 height 33
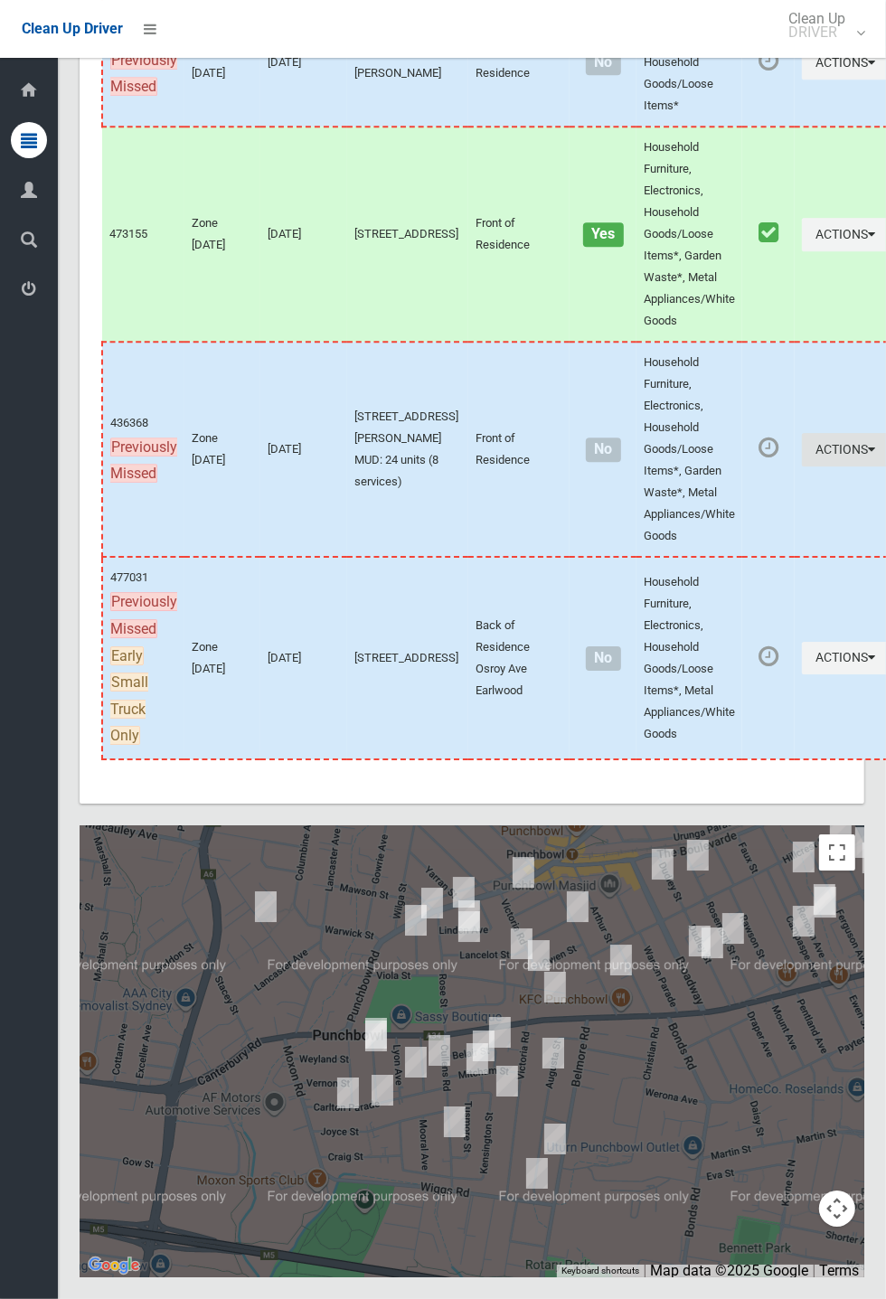
click at [885, 466] on button "Actions" at bounding box center [845, 449] width 87 height 33
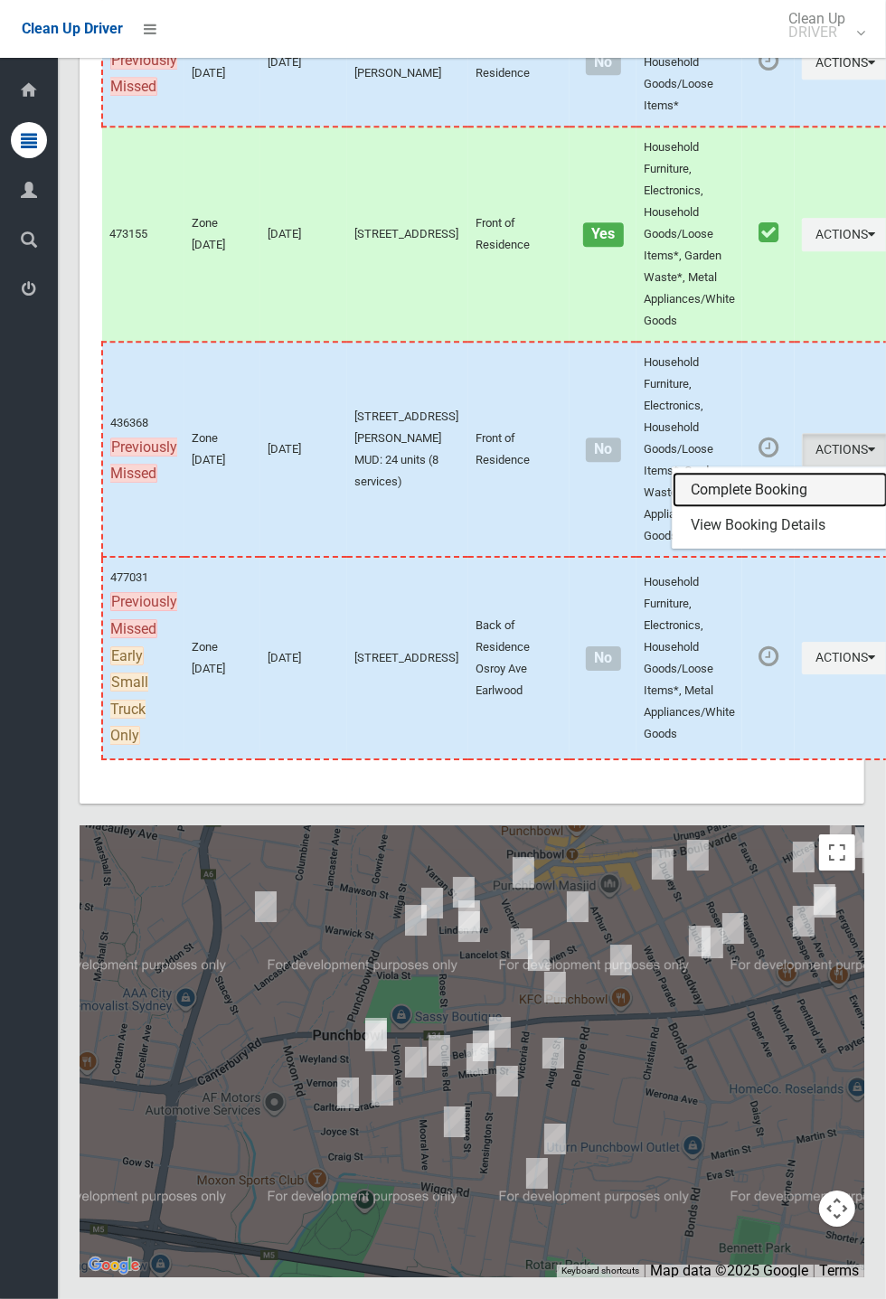
click at [716, 508] on link "Complete Booking" at bounding box center [779, 490] width 215 height 36
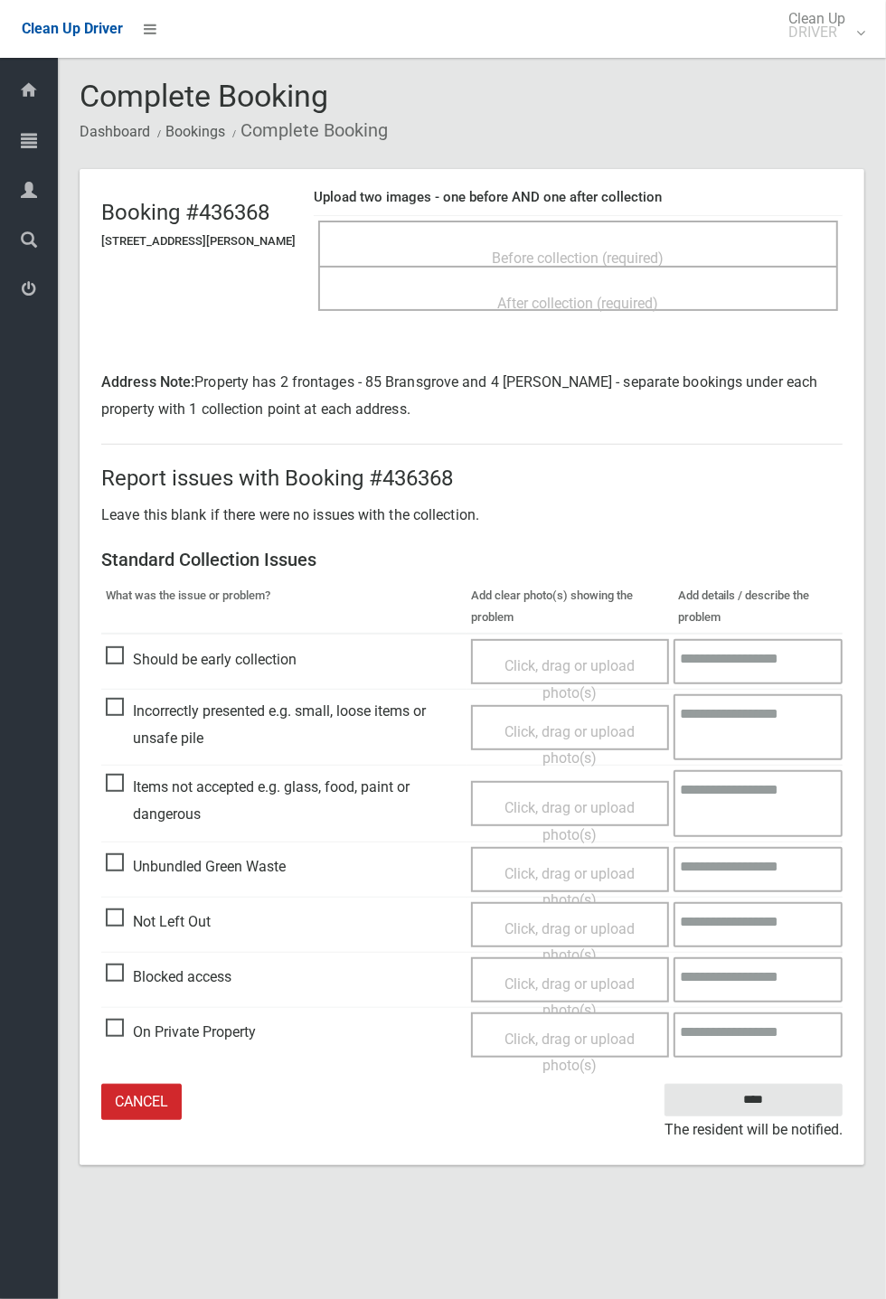
click at [601, 249] on span "Before collection (required)" at bounding box center [579, 257] width 172 height 17
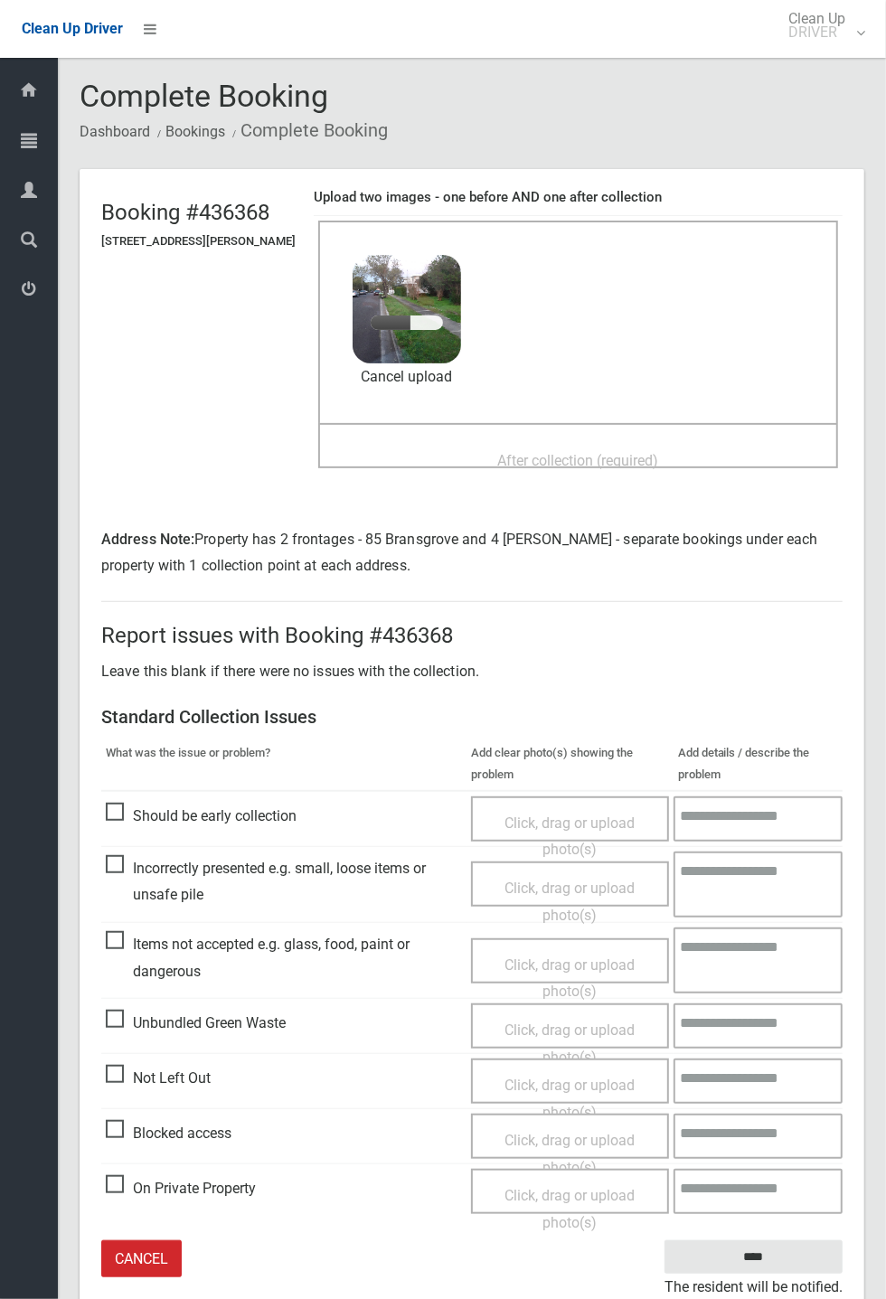
click at [606, 452] on span "After collection (required)" at bounding box center [578, 460] width 161 height 17
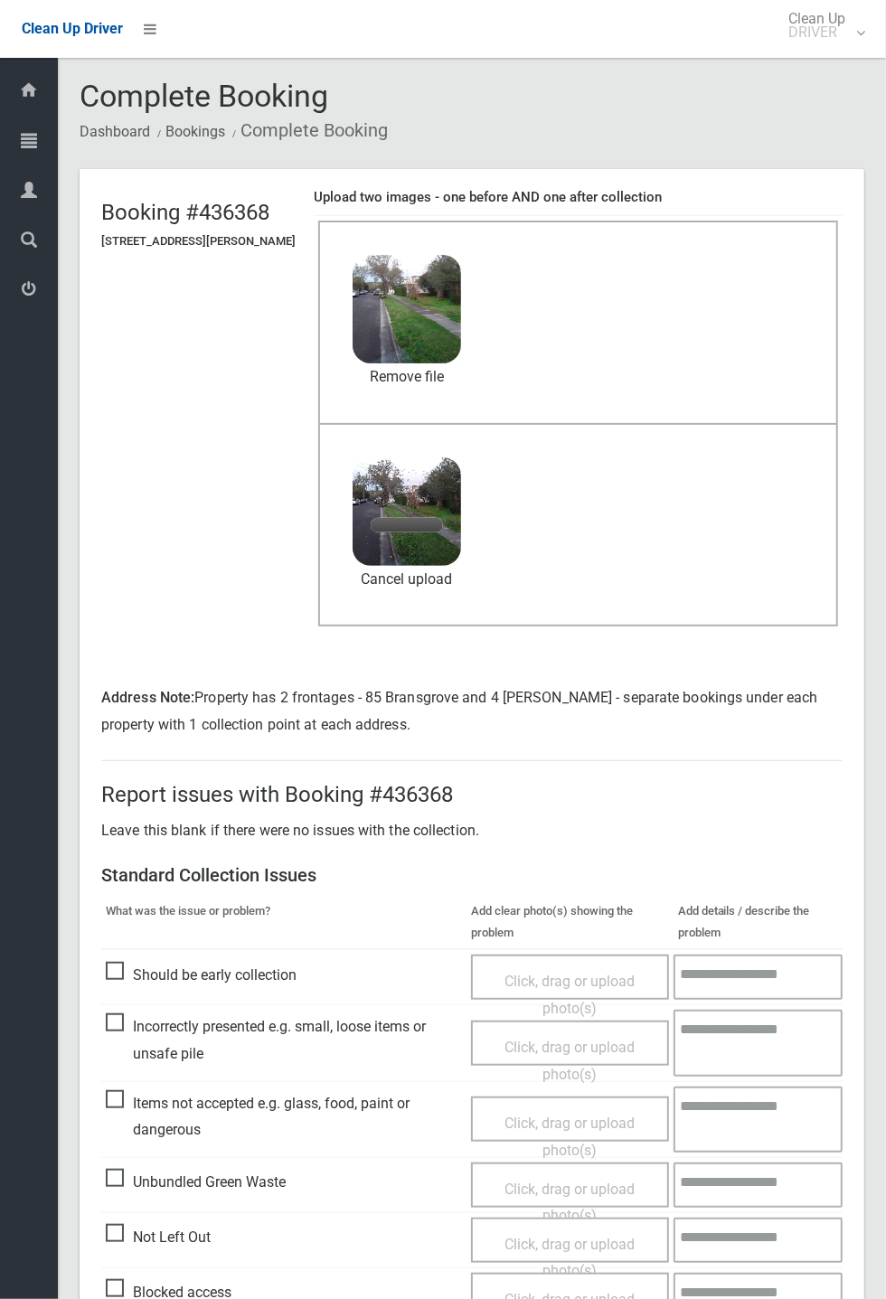
scroll to position [136, 0]
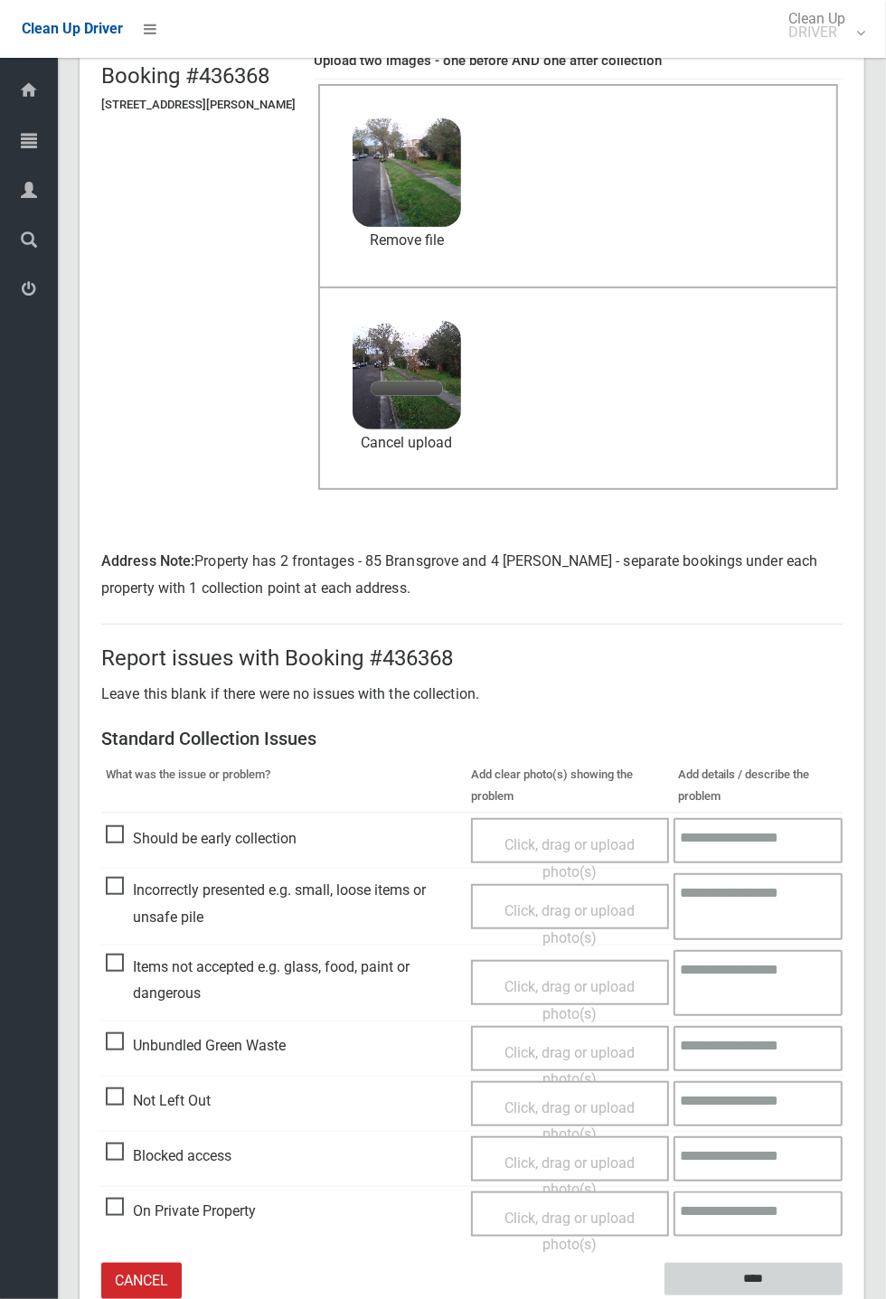
click at [762, 1282] on input "****" at bounding box center [753, 1279] width 178 height 33
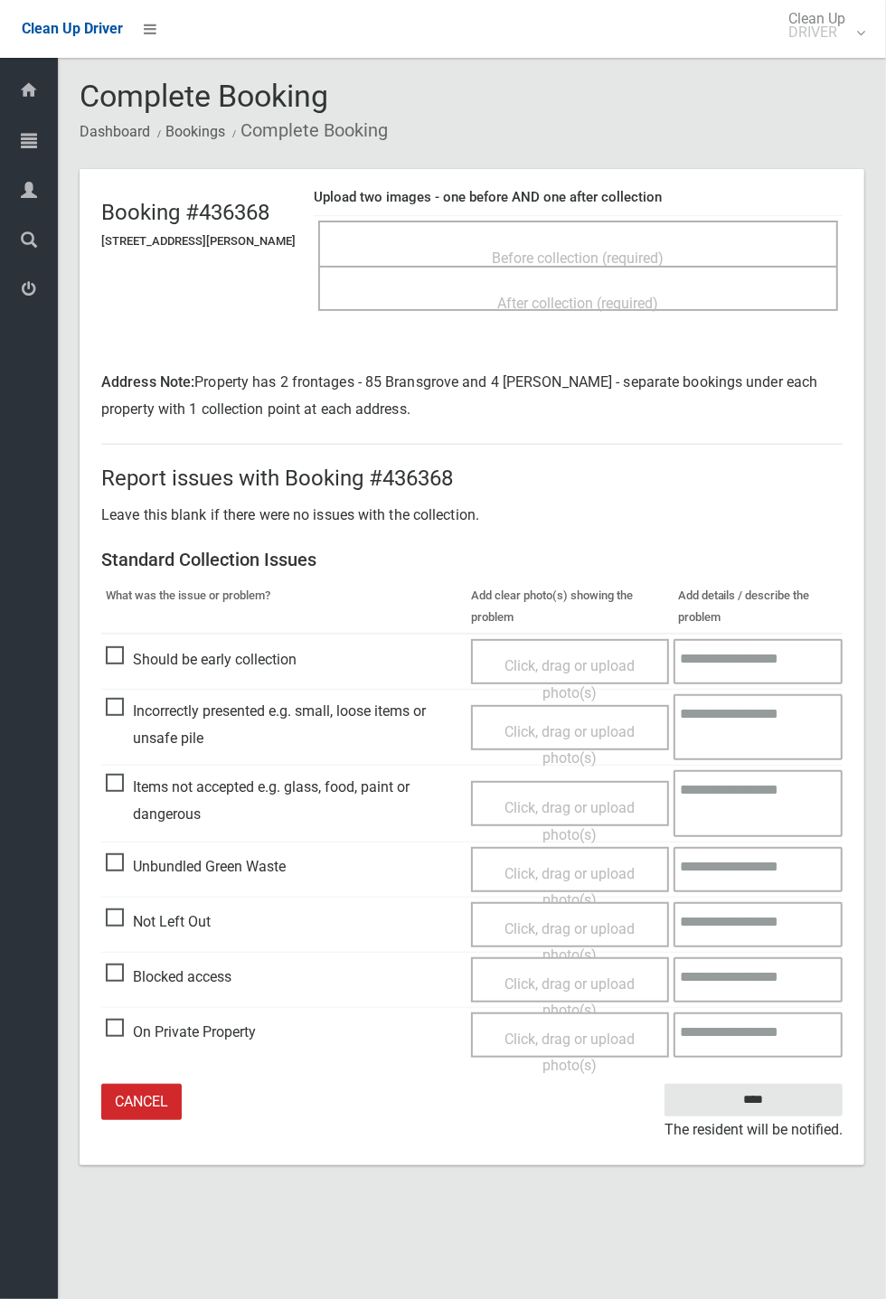
click at [630, 286] on div "After collection (required)" at bounding box center [578, 302] width 480 height 33
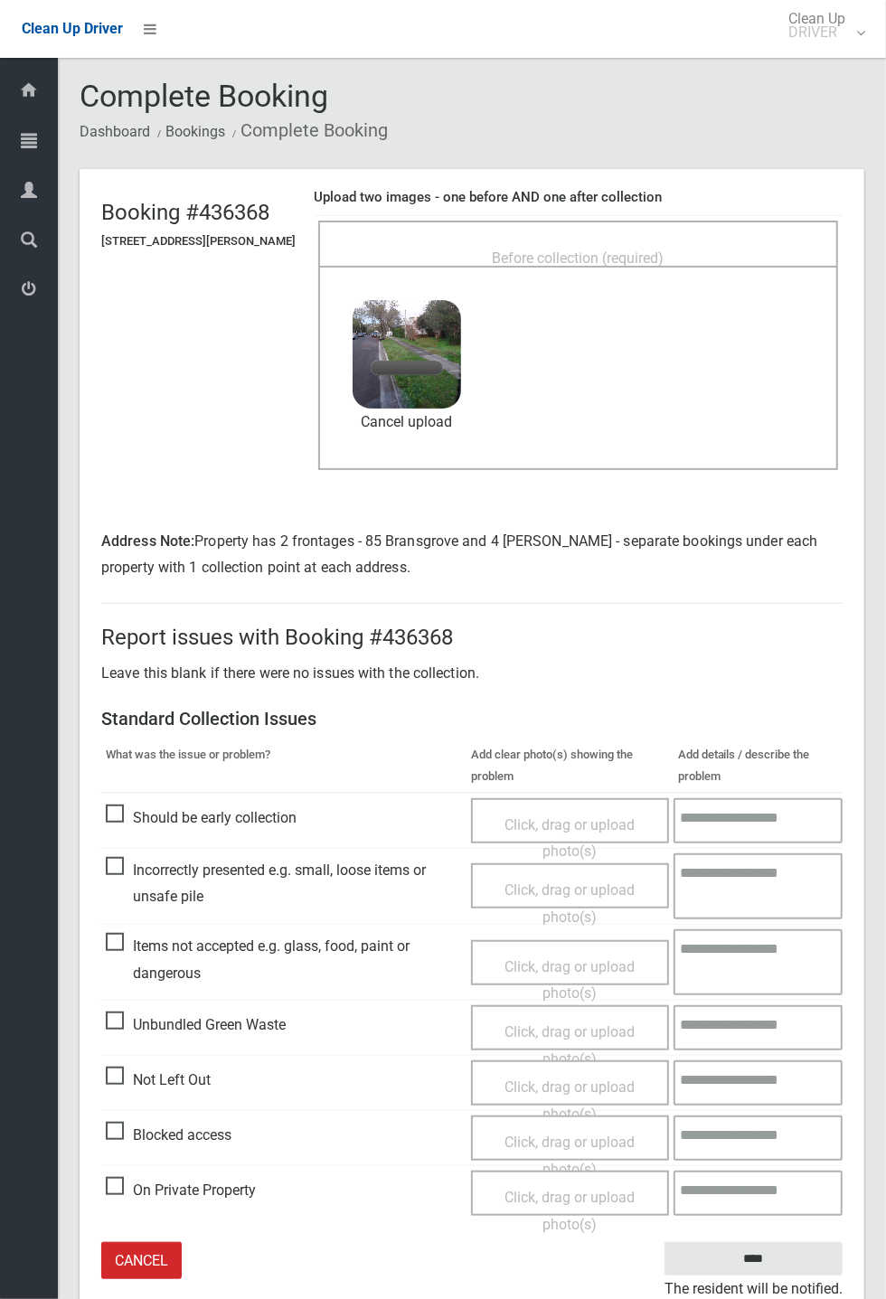
click at [601, 251] on span "Before collection (required)" at bounding box center [579, 257] width 172 height 17
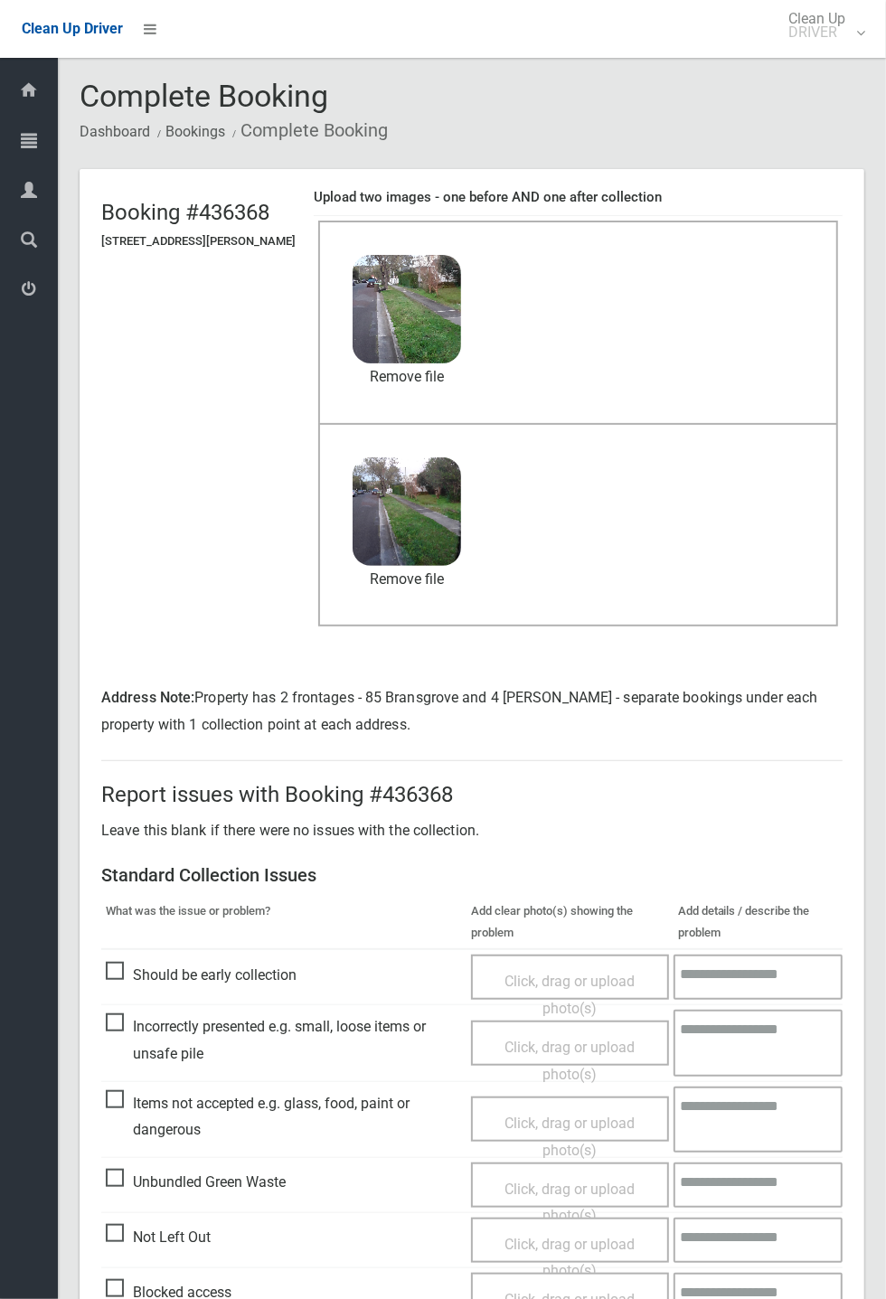
scroll to position [136, 0]
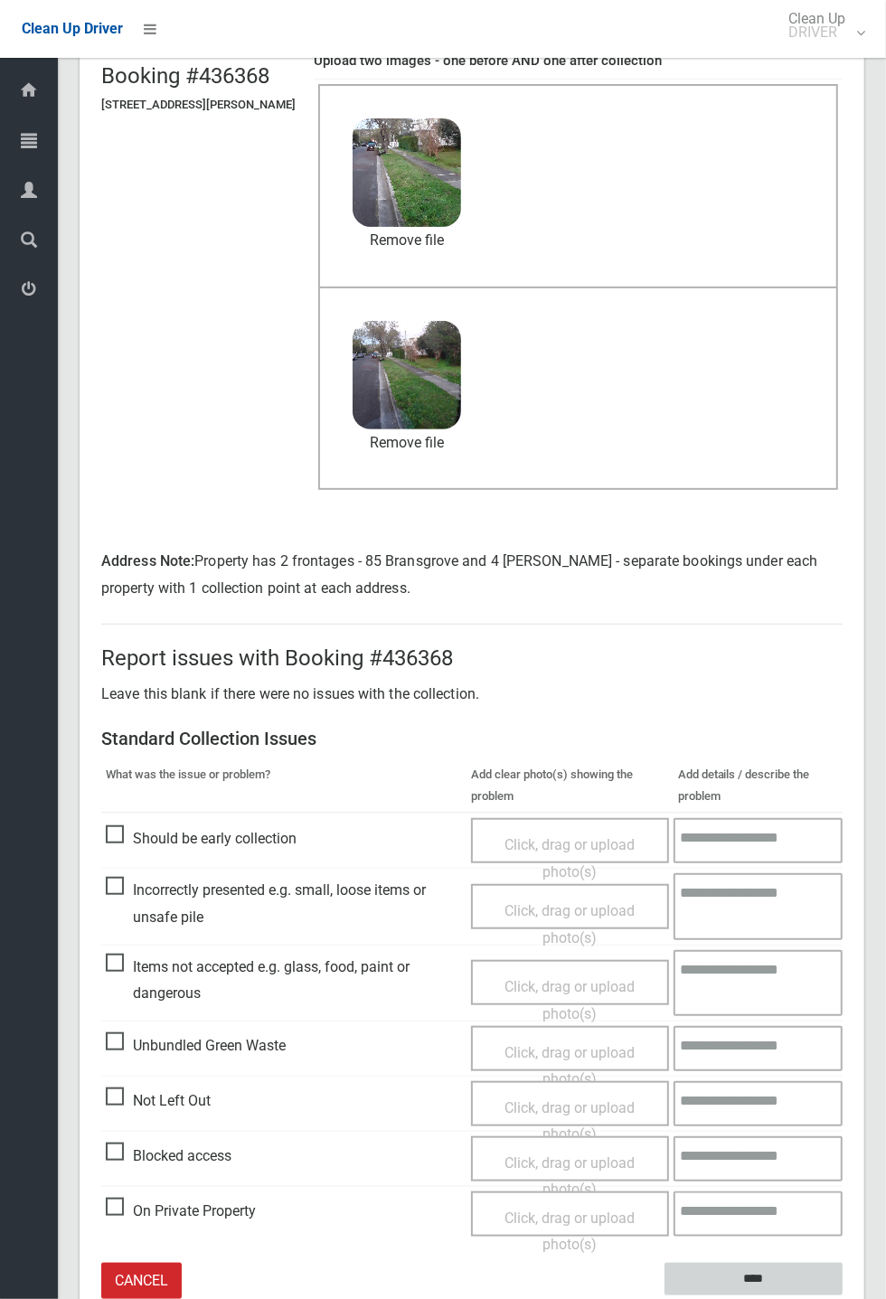
click at [842, 1296] on input "****" at bounding box center [753, 1279] width 178 height 33
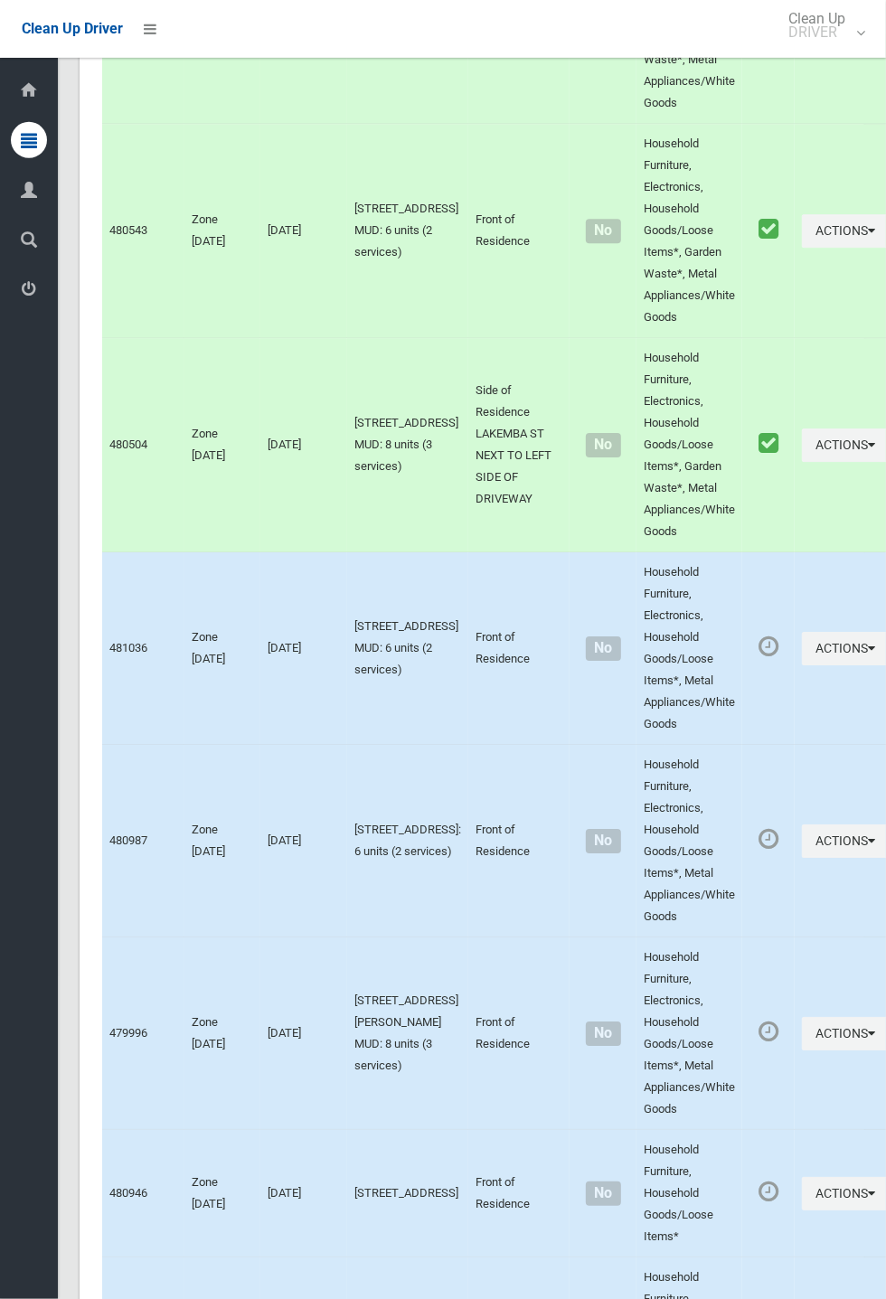
scroll to position [10324, 0]
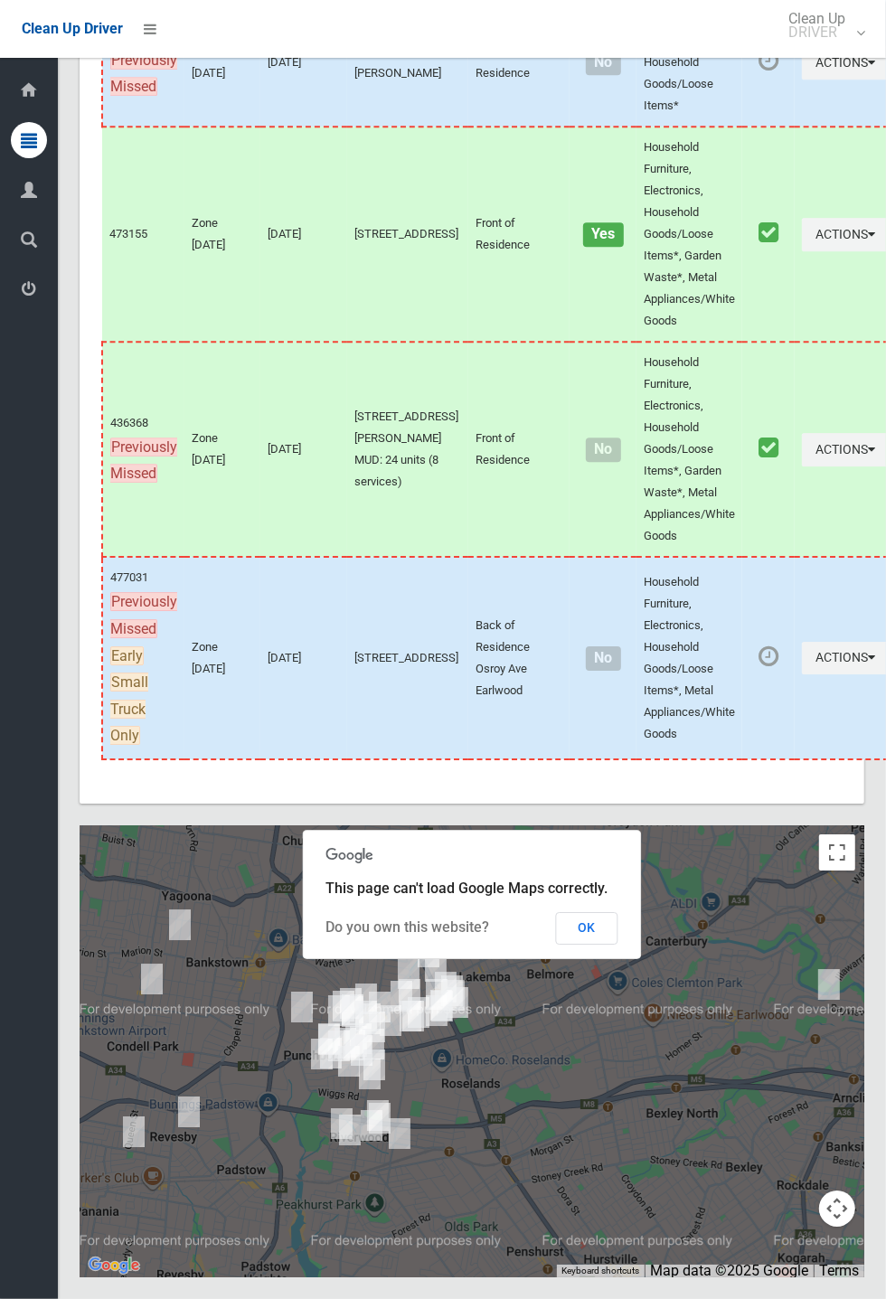
click at [618, 944] on button "OK" at bounding box center [587, 928] width 62 height 33
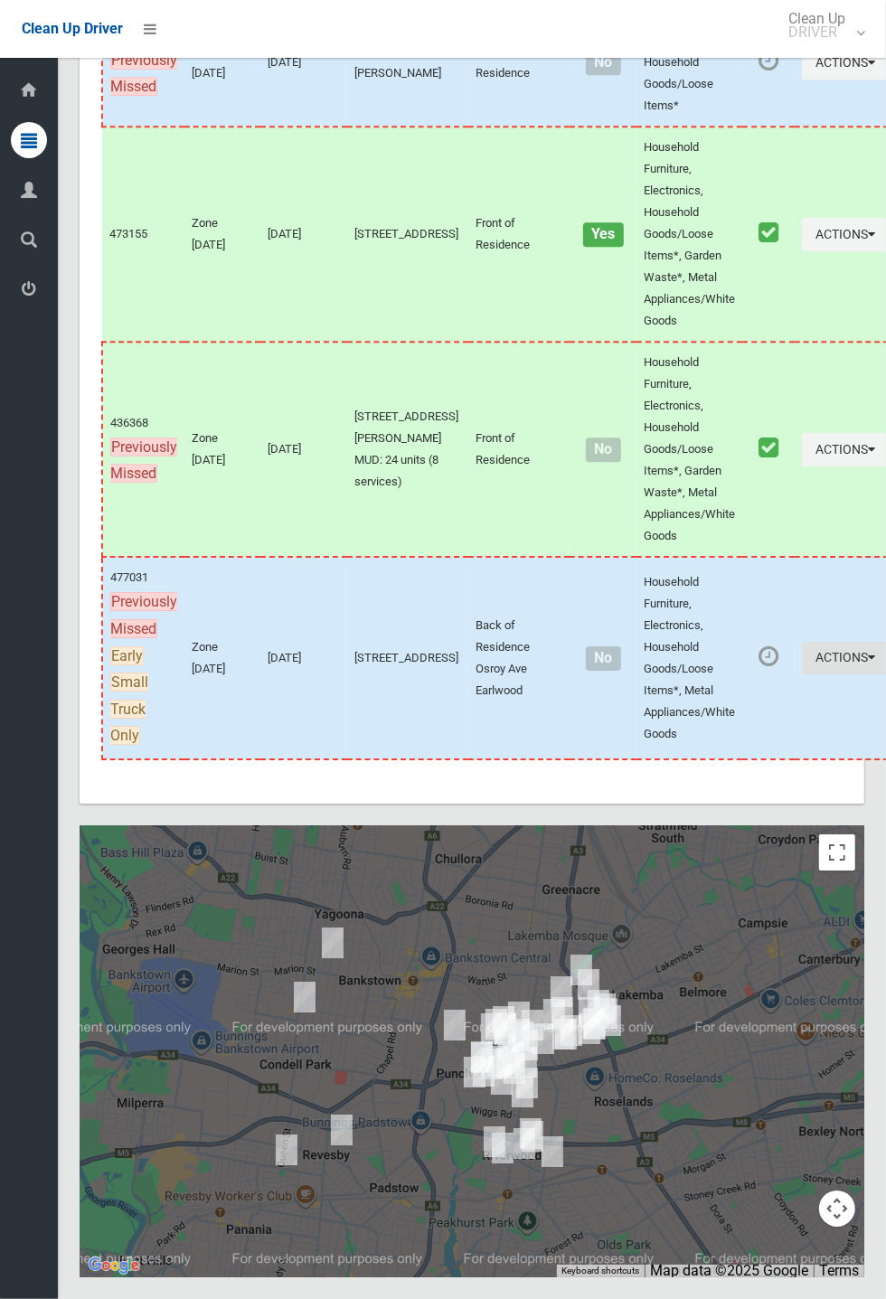
click at [802, 675] on button "Actions" at bounding box center [845, 658] width 87 height 33
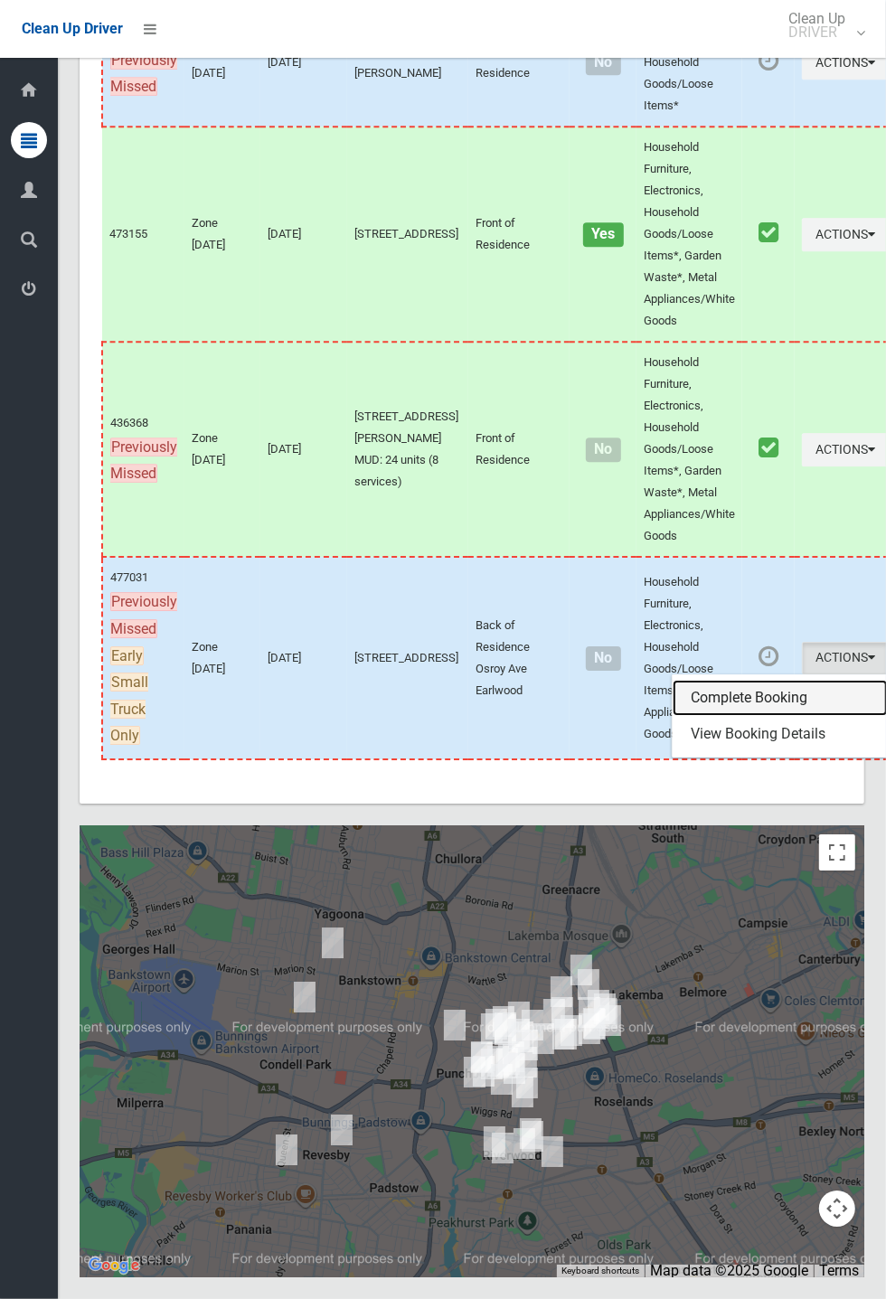
click at [711, 716] on link "Complete Booking" at bounding box center [779, 698] width 215 height 36
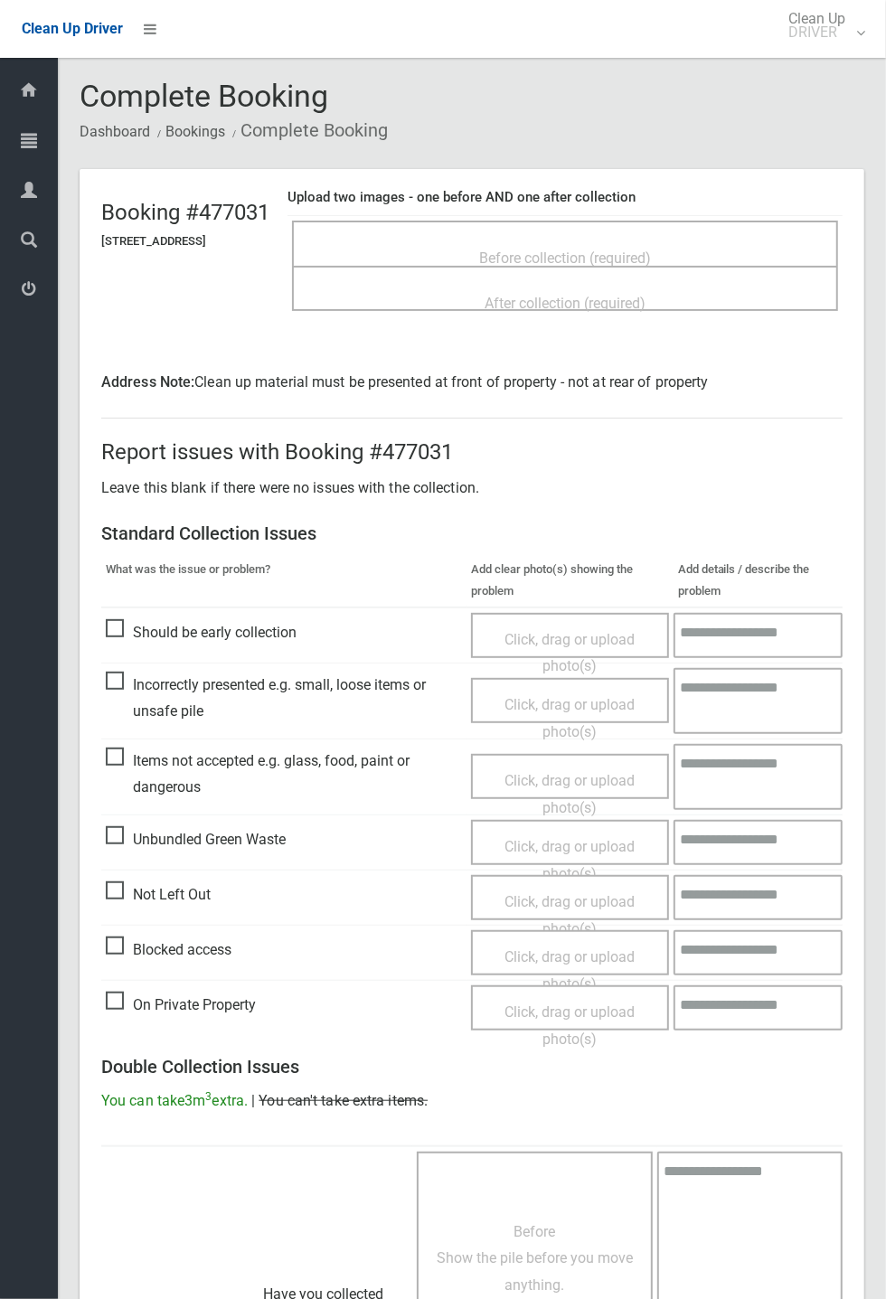
click at [651, 252] on span "Before collection (required)" at bounding box center [565, 257] width 172 height 17
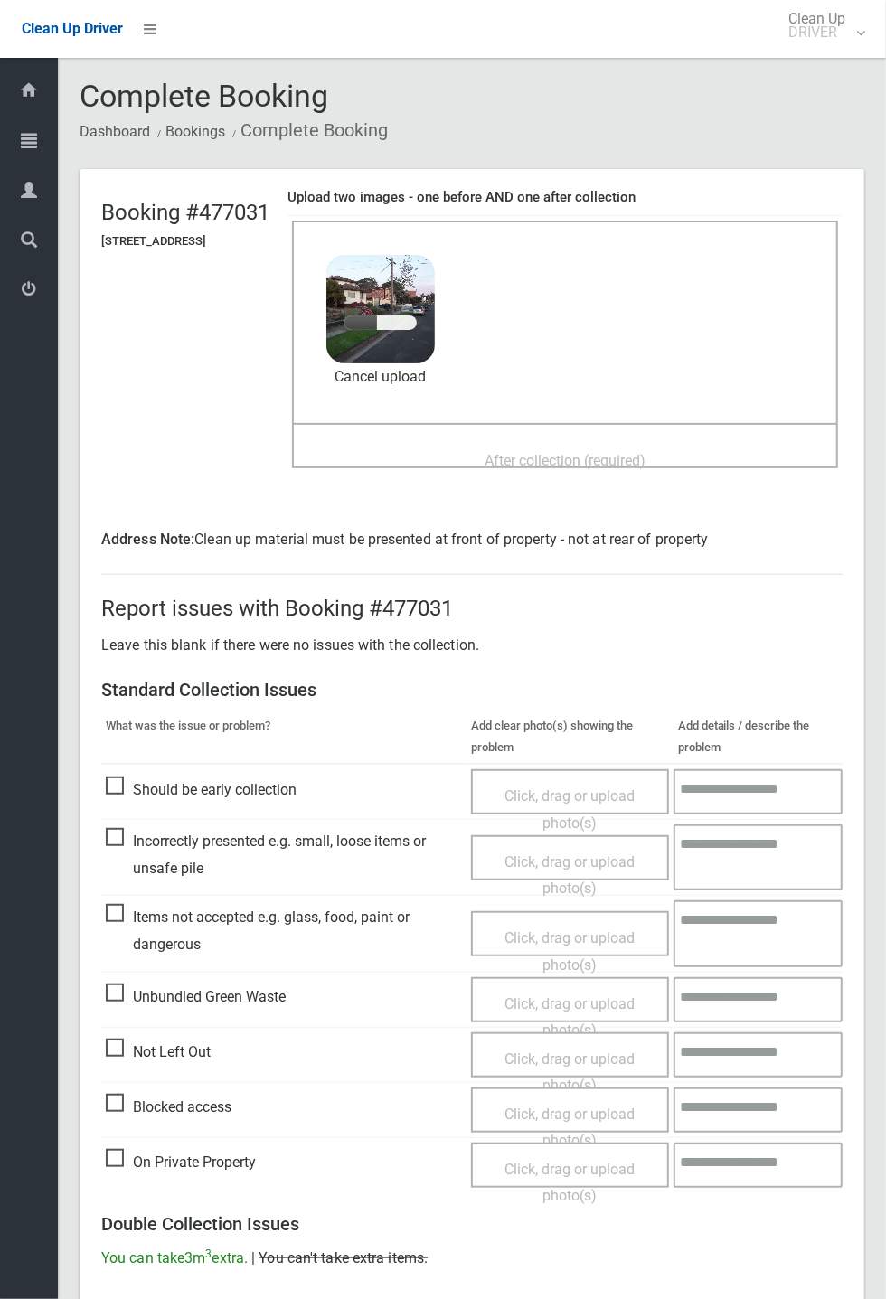
click at [613, 452] on span "After collection (required)" at bounding box center [564, 460] width 161 height 17
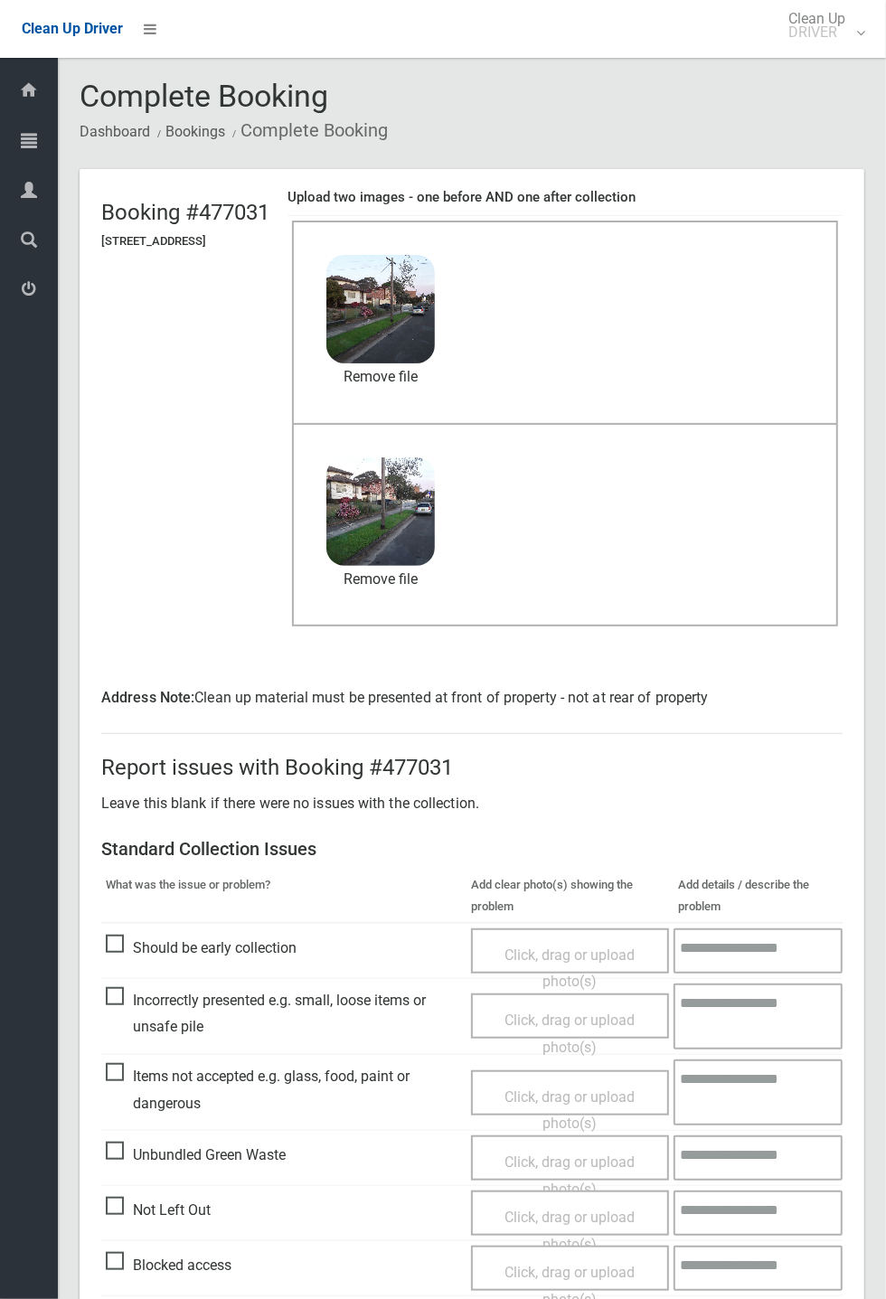
scroll to position [655, 0]
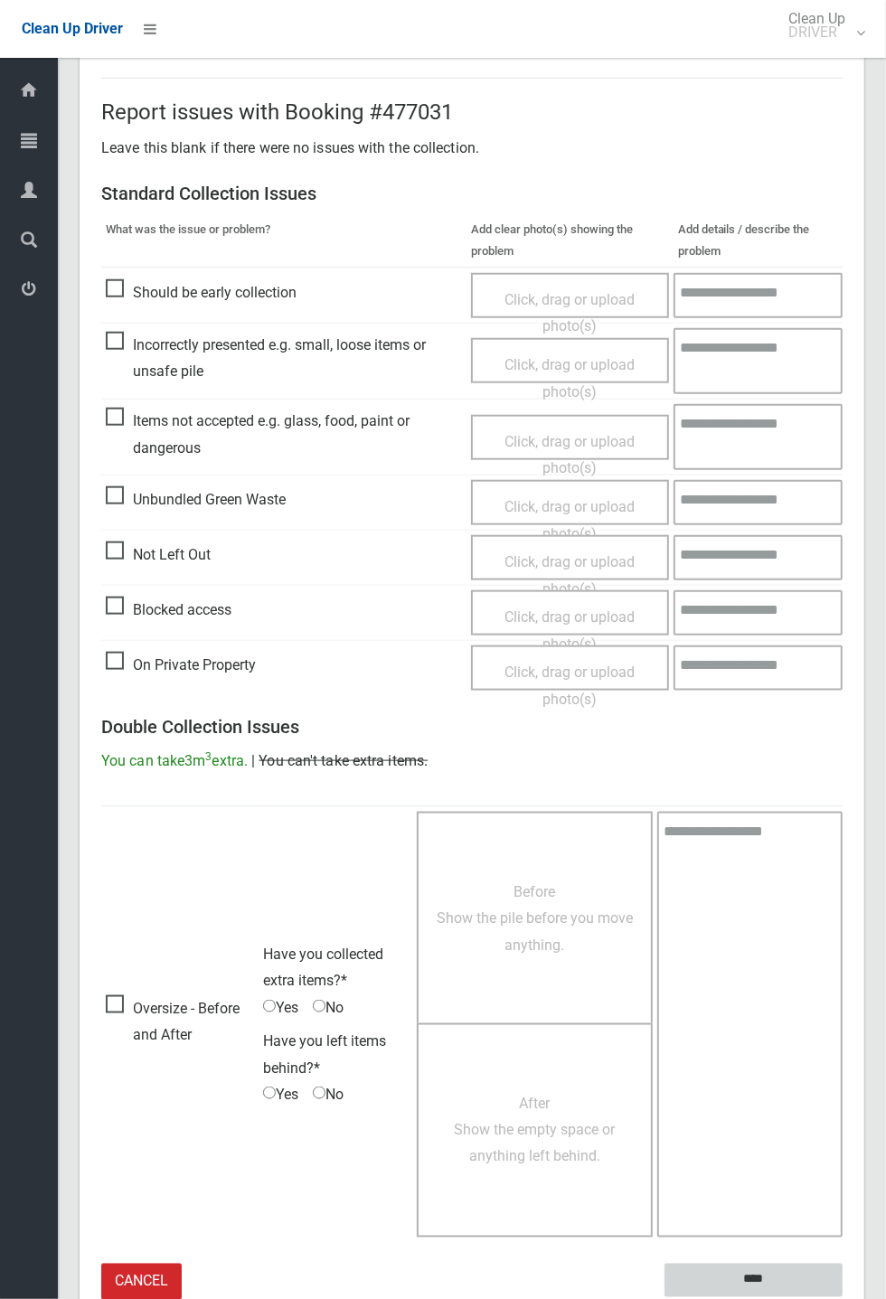
click at [754, 1277] on input "****" at bounding box center [753, 1279] width 178 height 33
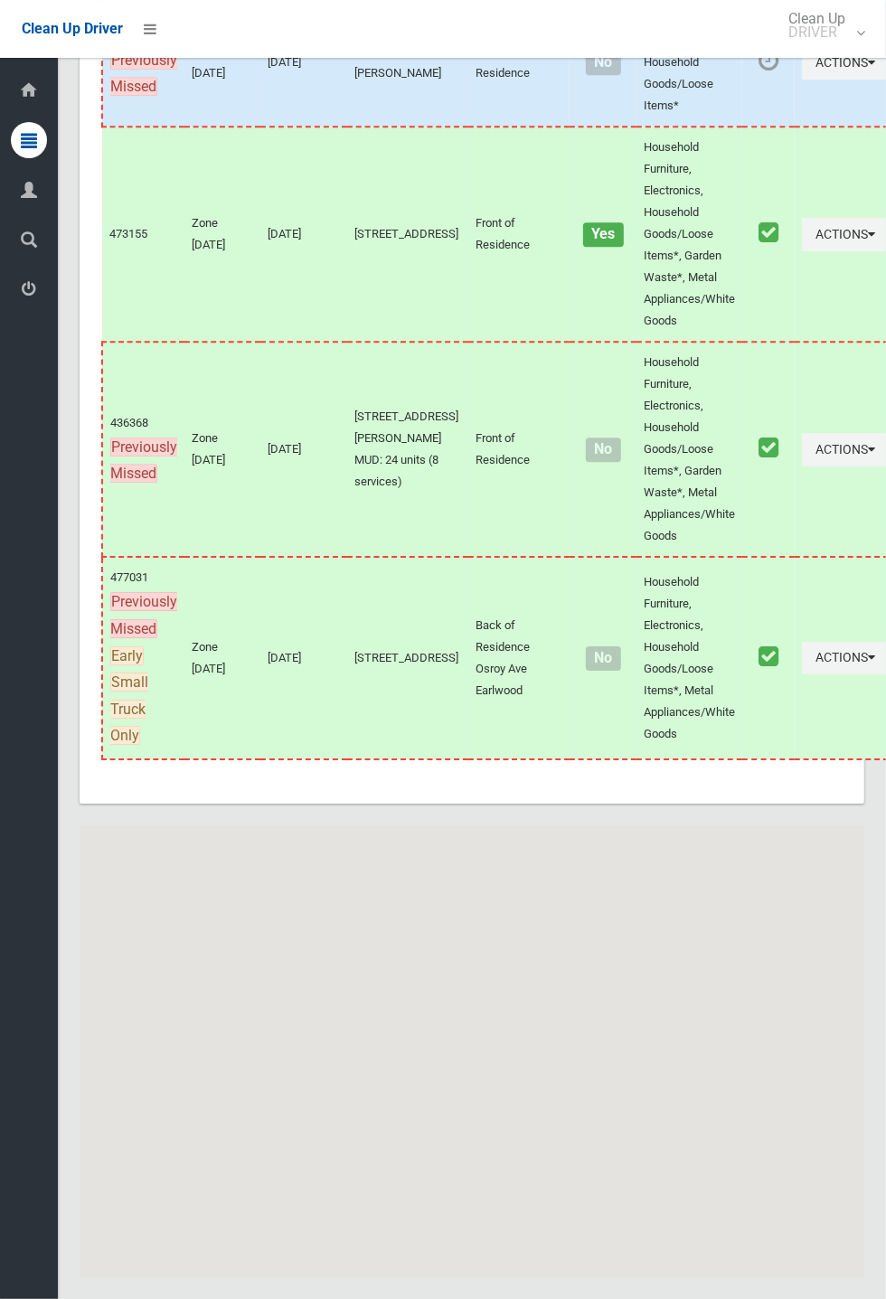
scroll to position [10324, 0]
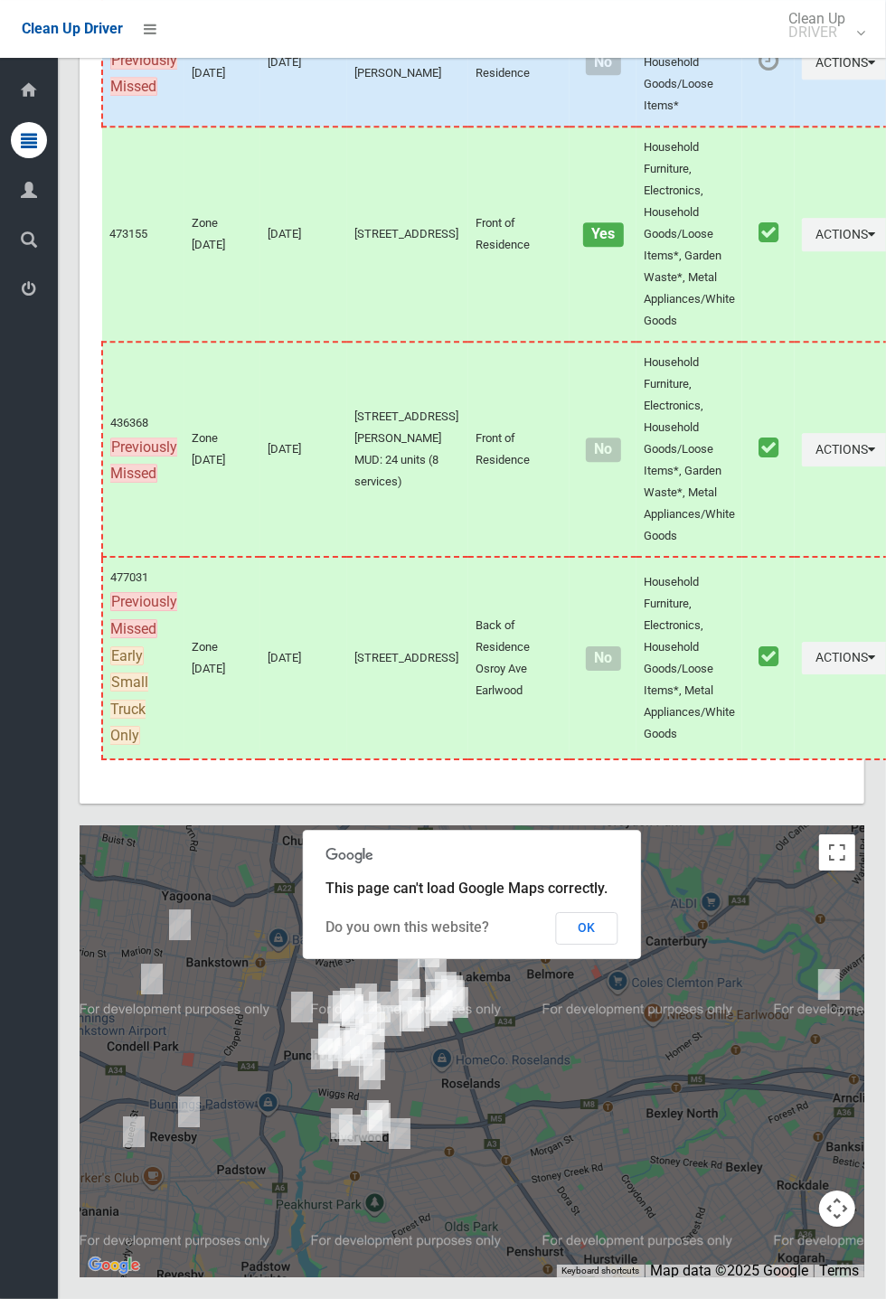
click at [4, 844] on div "Dashboard Tasks All Tasks Todays Tasks Overdue Tasks Complete Tasks Profile Sea…" at bounding box center [29, 678] width 58 height 1241
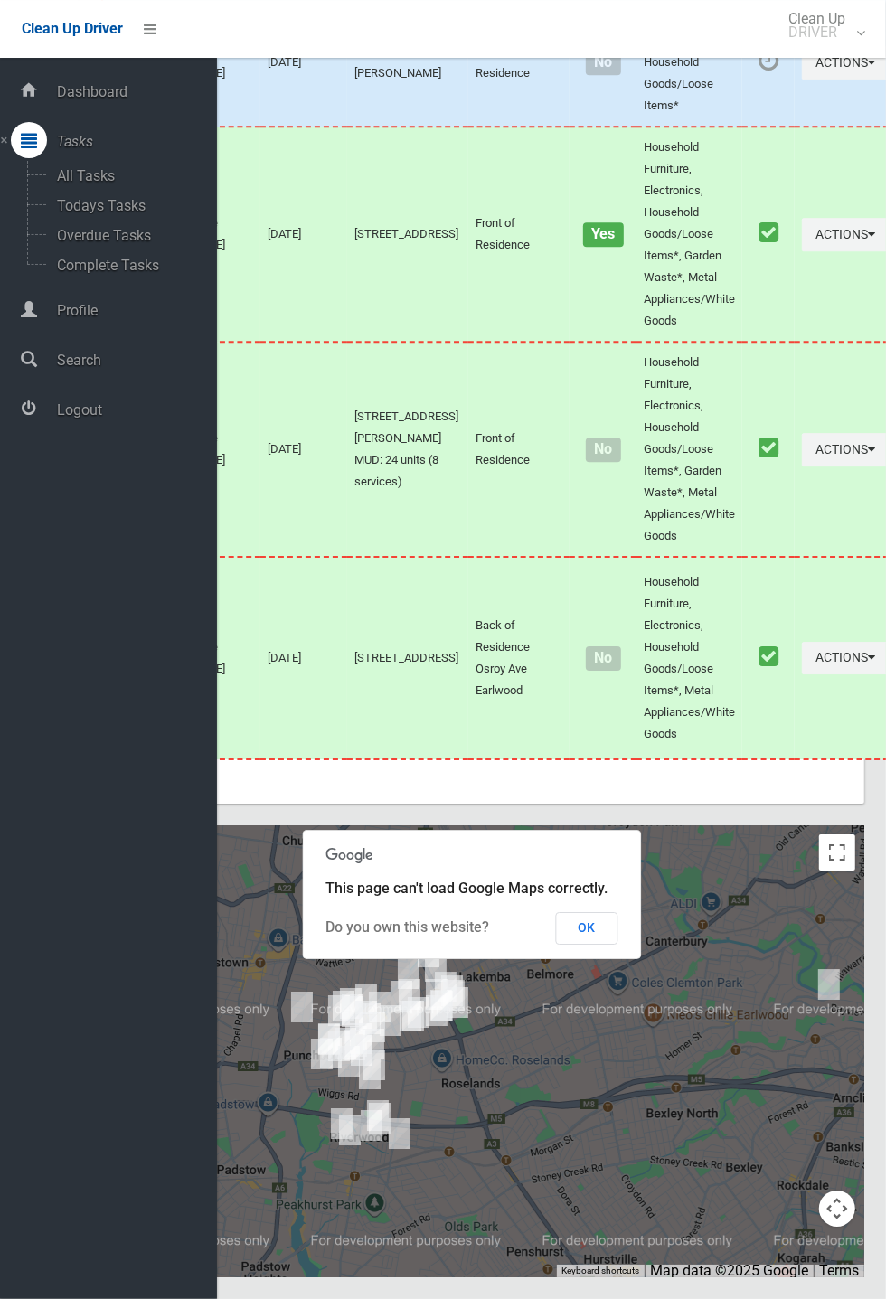
click at [5, 864] on div "Dashboard Tasks All Tasks Todays Tasks Overdue Tasks Complete Tasks Profile Sea…" at bounding box center [108, 678] width 217 height 1241
click at [618, 944] on button "OK" at bounding box center [587, 928] width 62 height 33
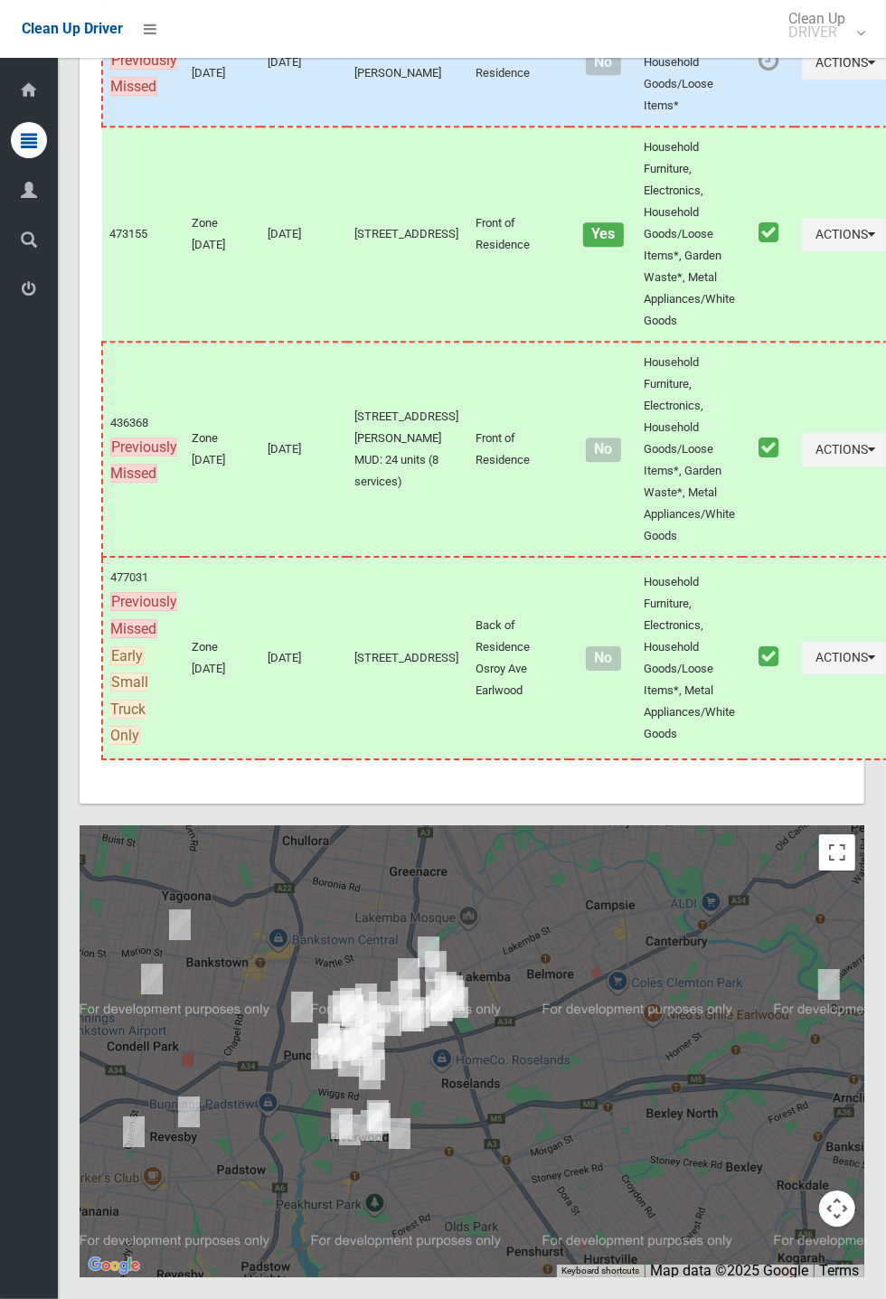
click at [606, 1016] on div at bounding box center [472, 1051] width 784 height 452
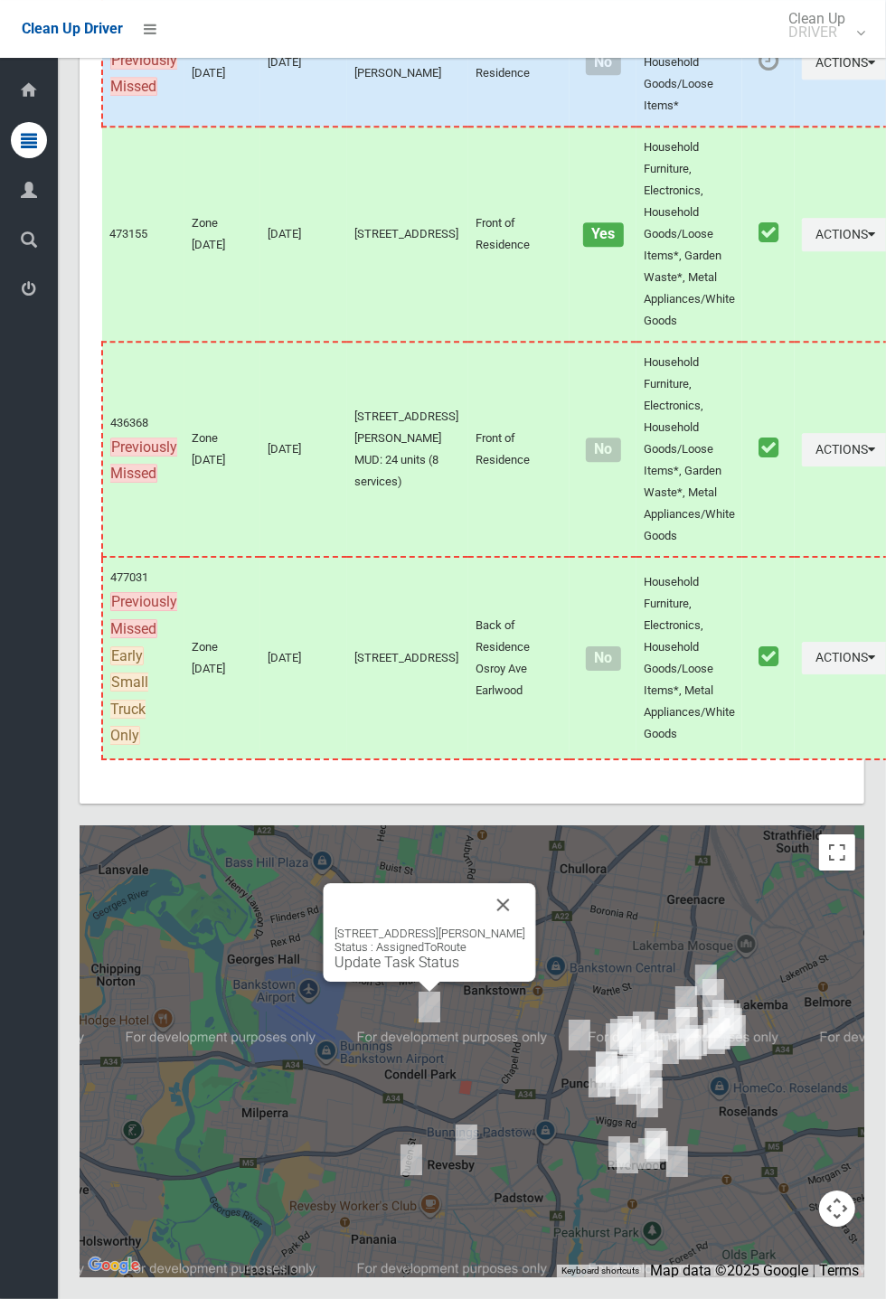
click at [525, 926] on button "Close" at bounding box center [503, 904] width 43 height 43
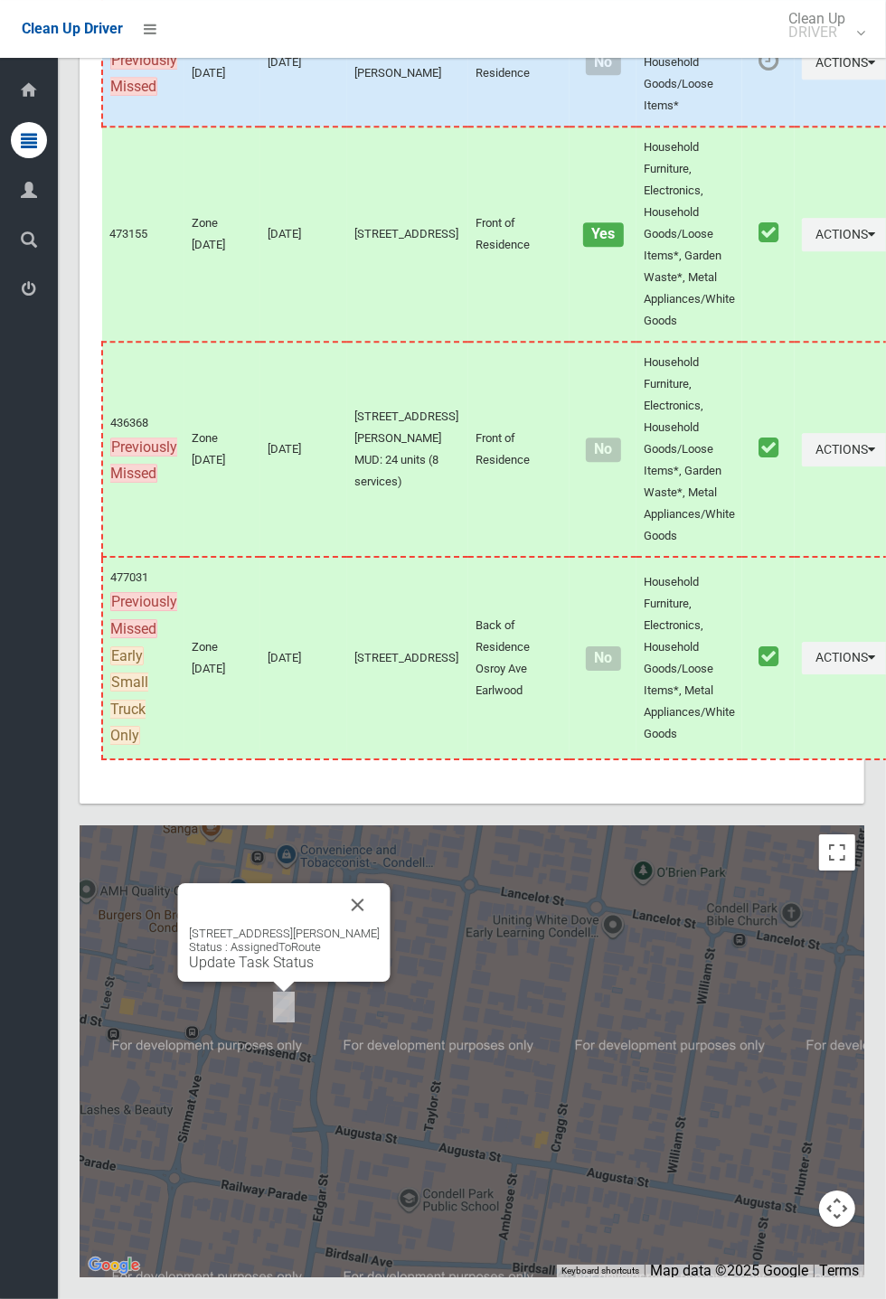
click at [380, 926] on button "Close" at bounding box center [357, 904] width 43 height 43
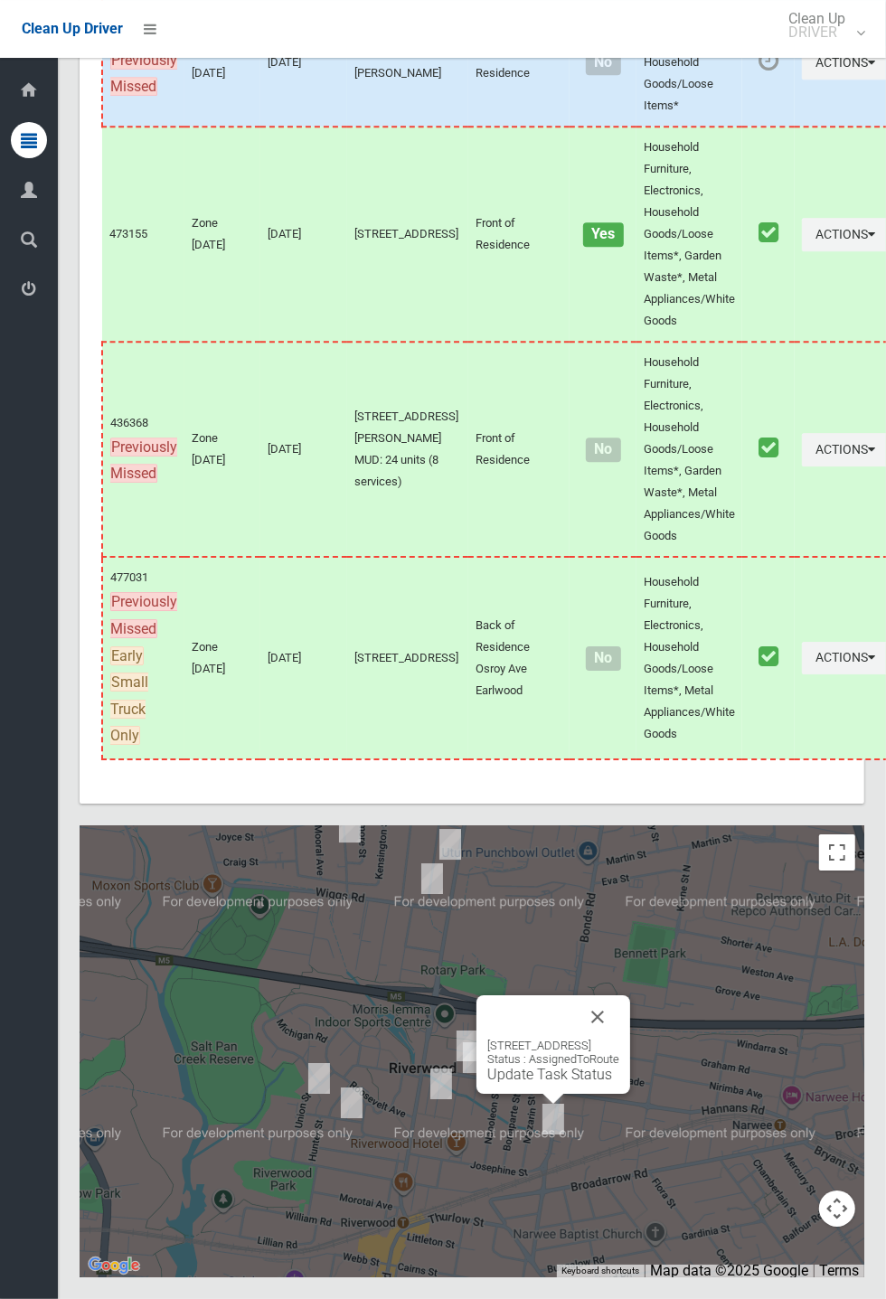
click at [619, 1038] on button "Close" at bounding box center [597, 1016] width 43 height 43
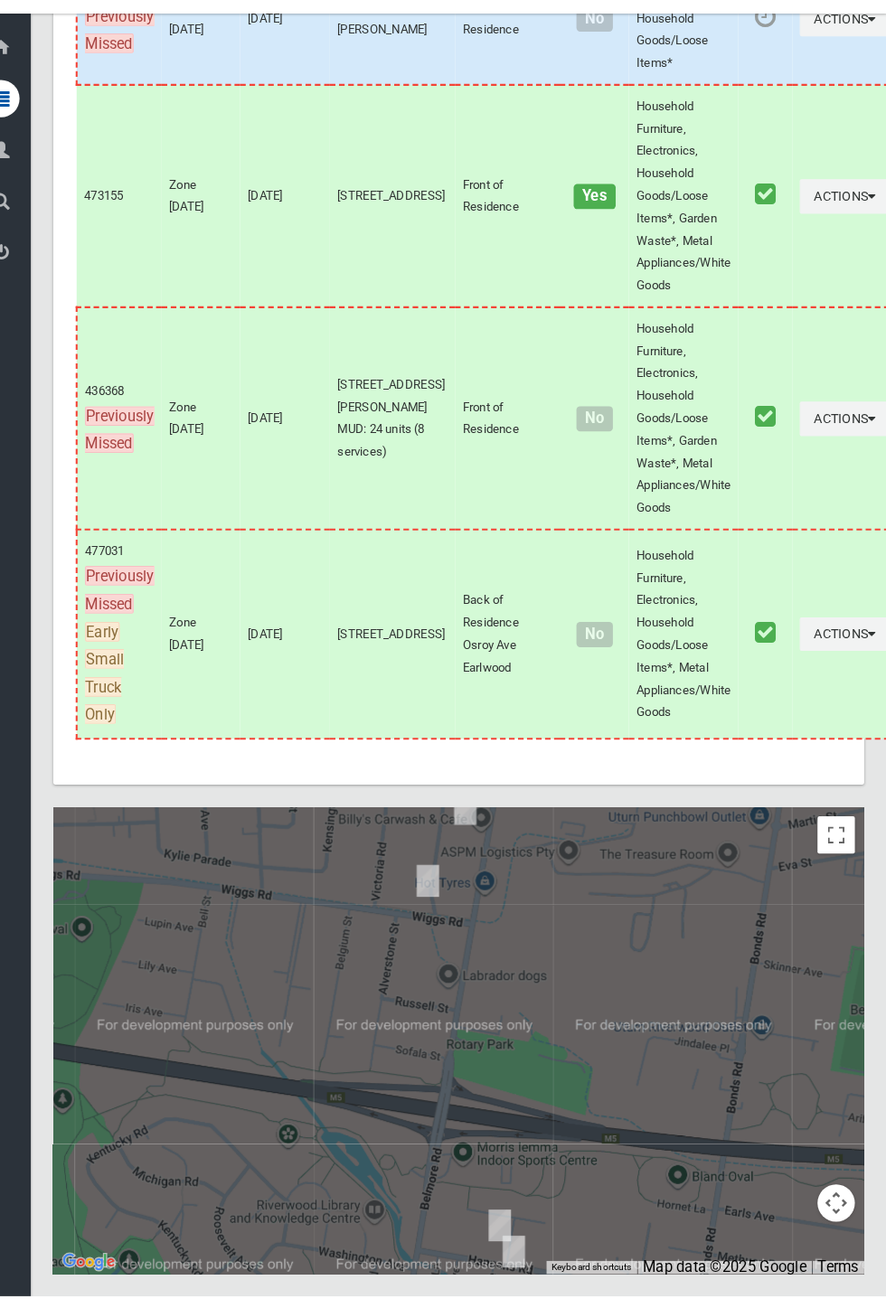
scroll to position [10324, 0]
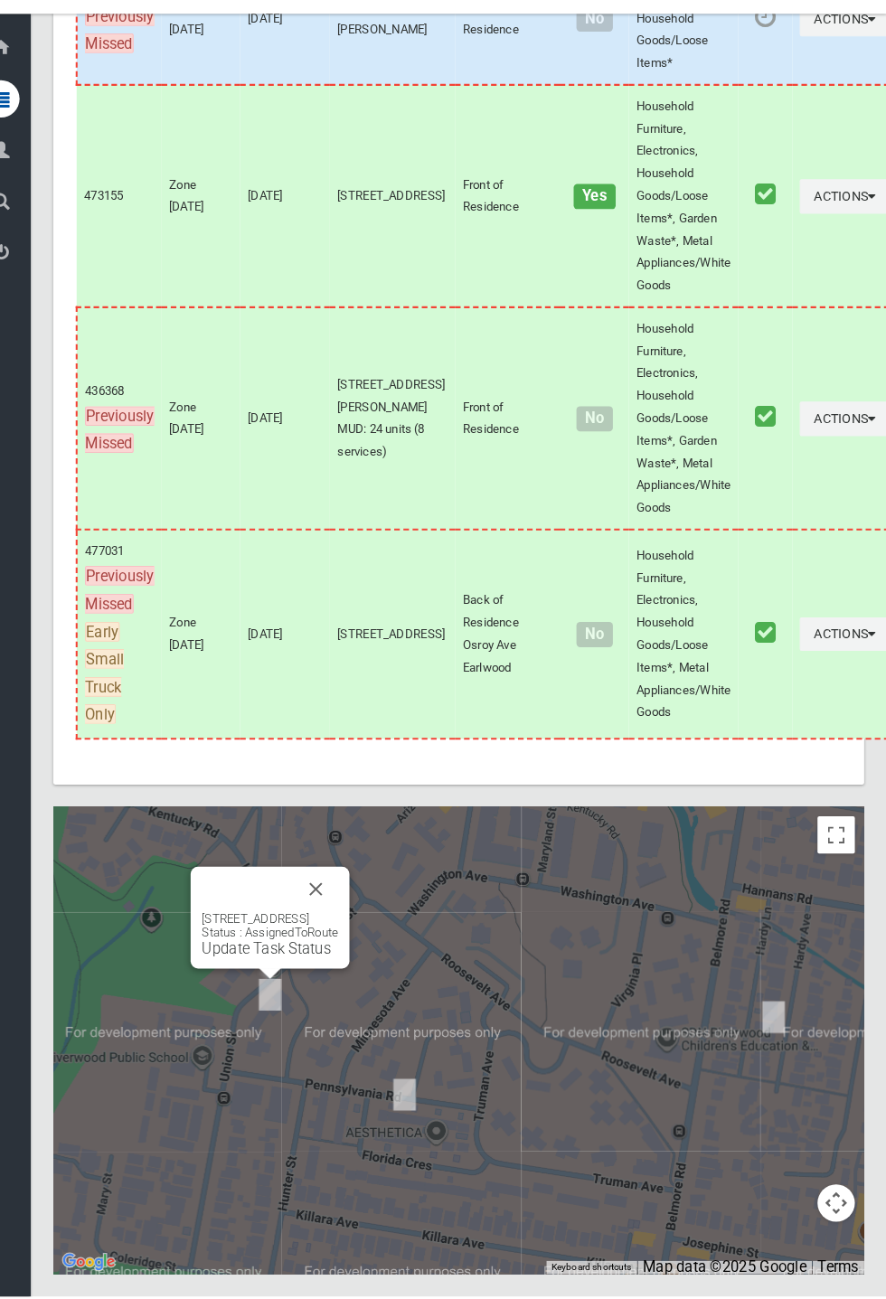
click at [355, 926] on button "Close" at bounding box center [333, 904] width 43 height 43
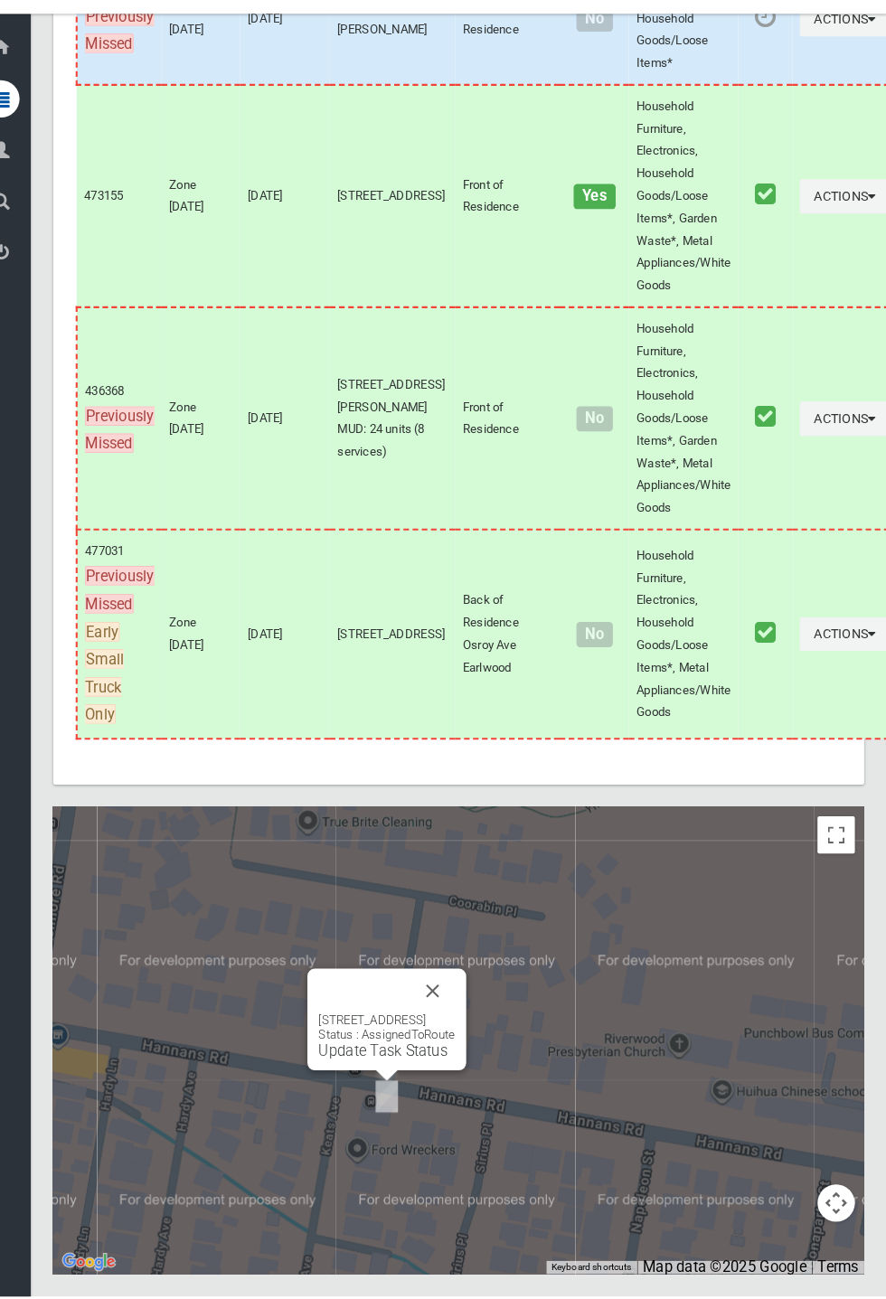
click at [468, 1025] on button "Close" at bounding box center [446, 1002] width 43 height 43
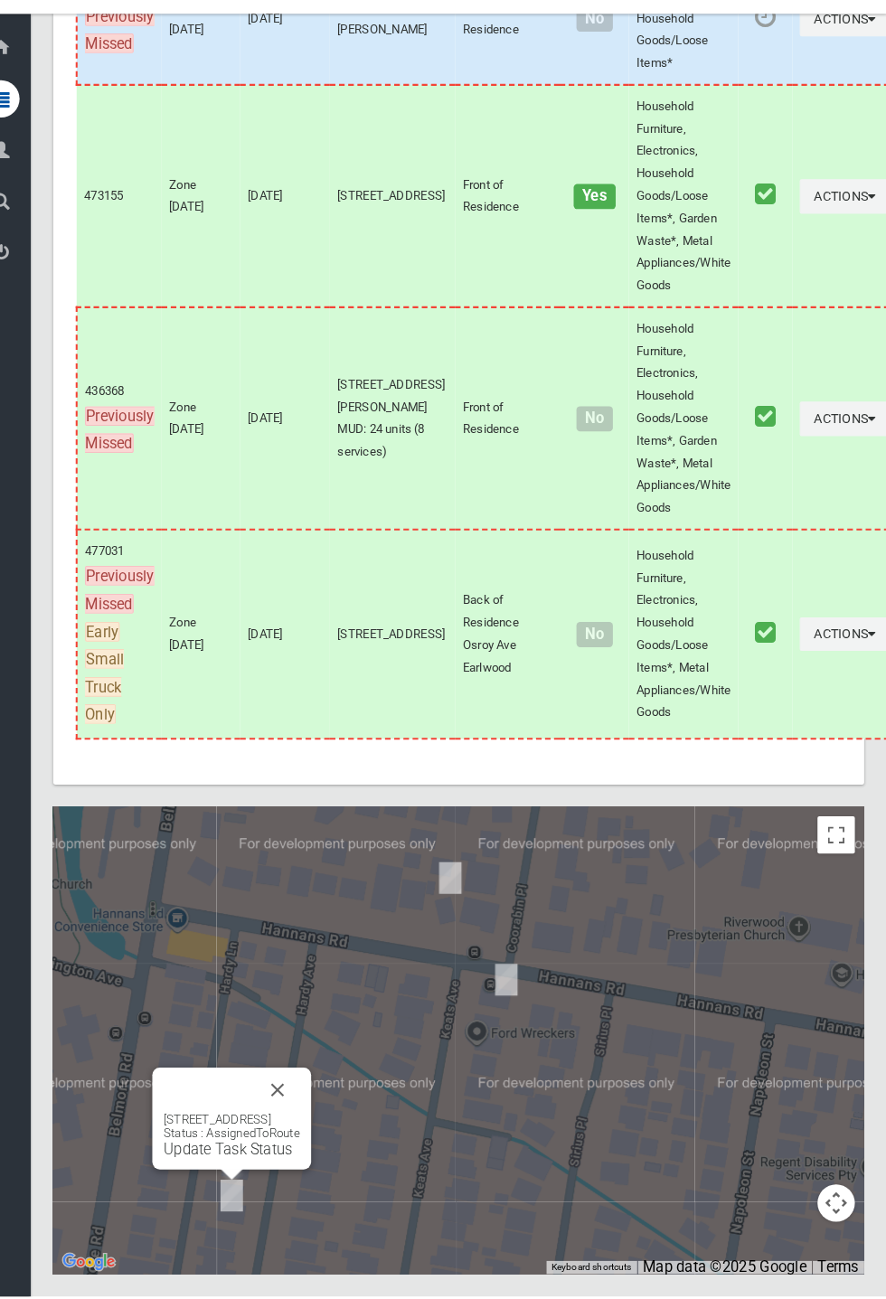
click at [329, 1176] on div "23 Hardy Avenue, RIVERWOOD NSW 2210 Status : AssignedToRoute Update Task Status" at bounding box center [252, 1126] width 154 height 99
click at [318, 1121] on button "Close" at bounding box center [296, 1098] width 43 height 43
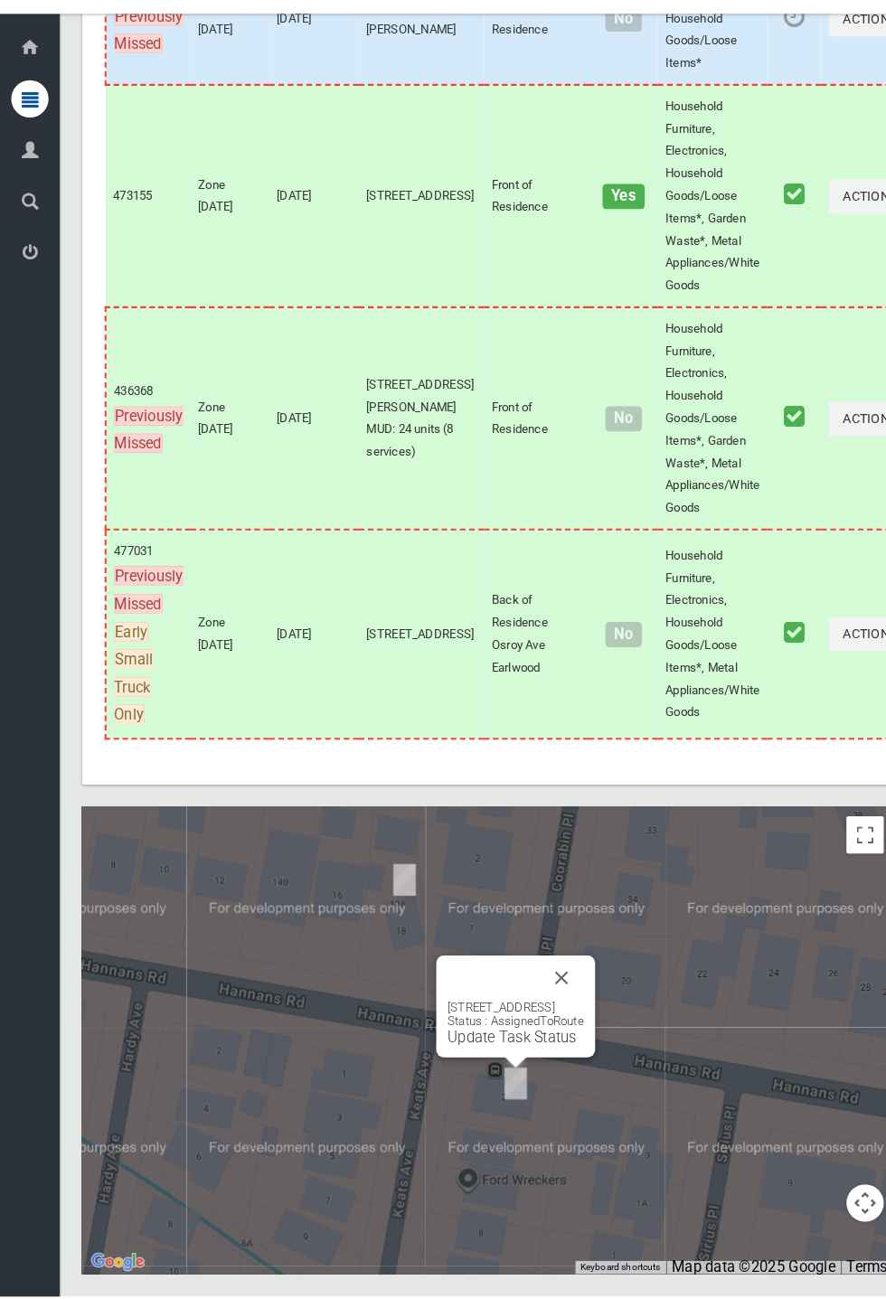
click at [565, 1012] on button "Close" at bounding box center [542, 990] width 43 height 43
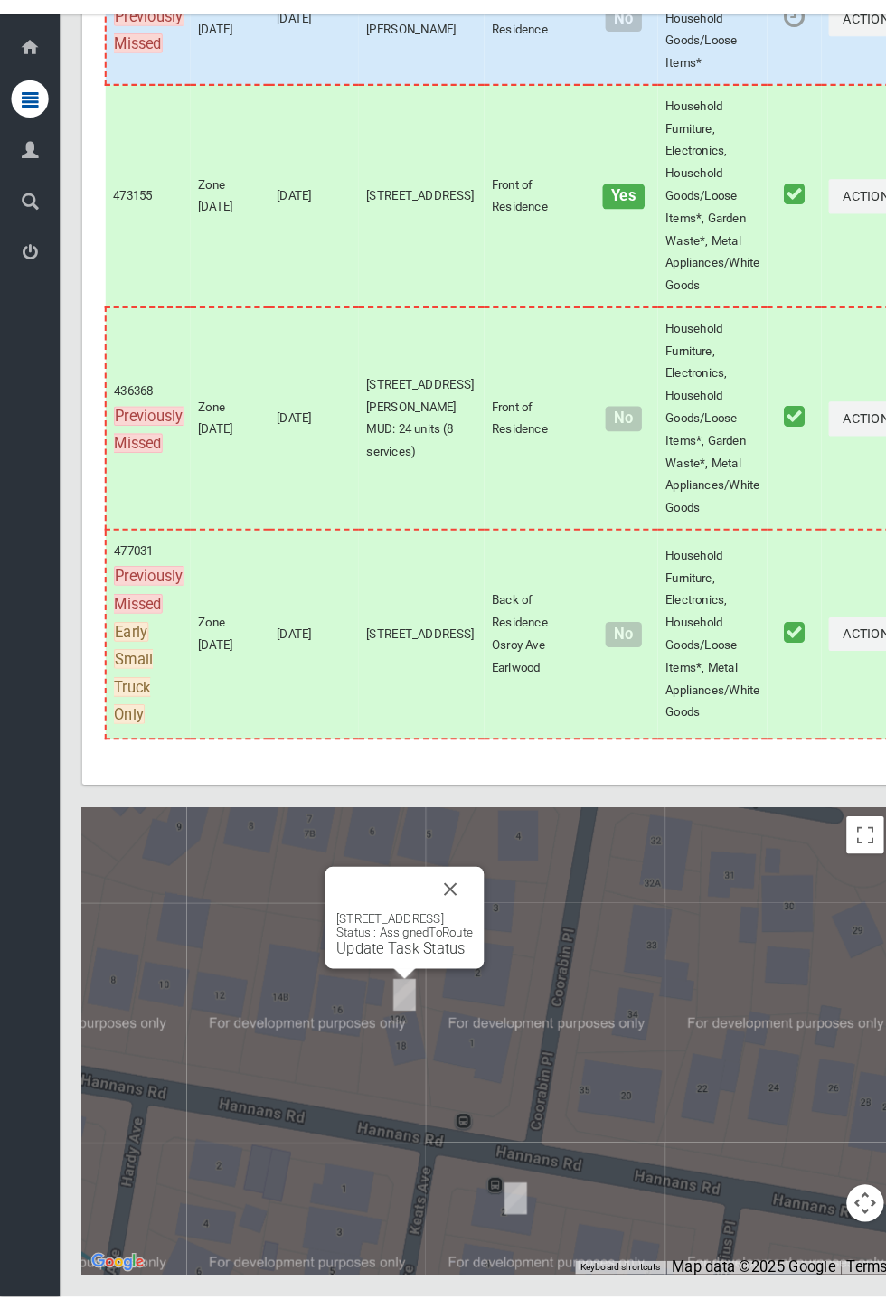
click at [389, 971] on link "Update Task Status" at bounding box center [387, 961] width 125 height 17
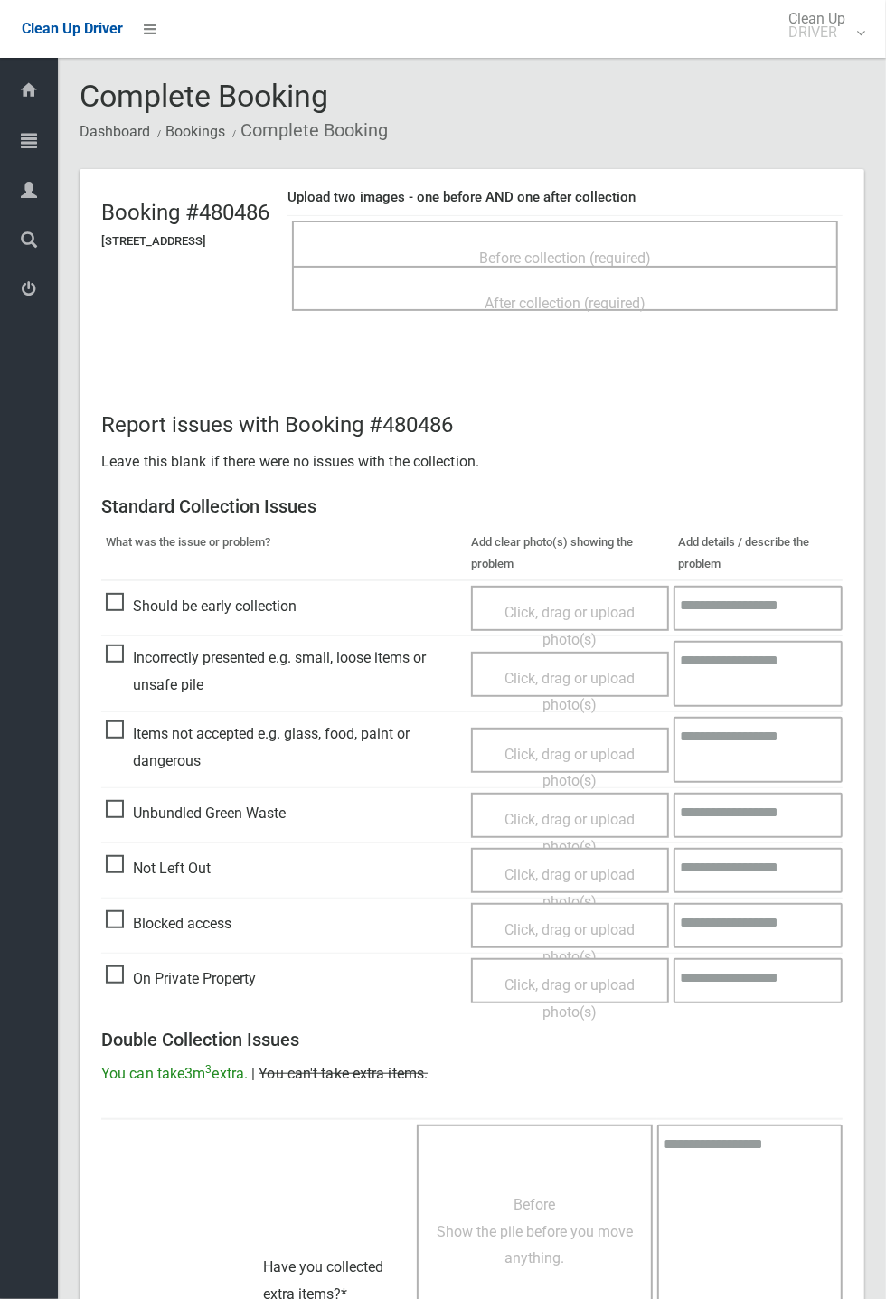
click at [587, 249] on span "Before collection (required)" at bounding box center [565, 257] width 172 height 17
click at [559, 264] on span "Before collection (required)" at bounding box center [565, 257] width 172 height 17
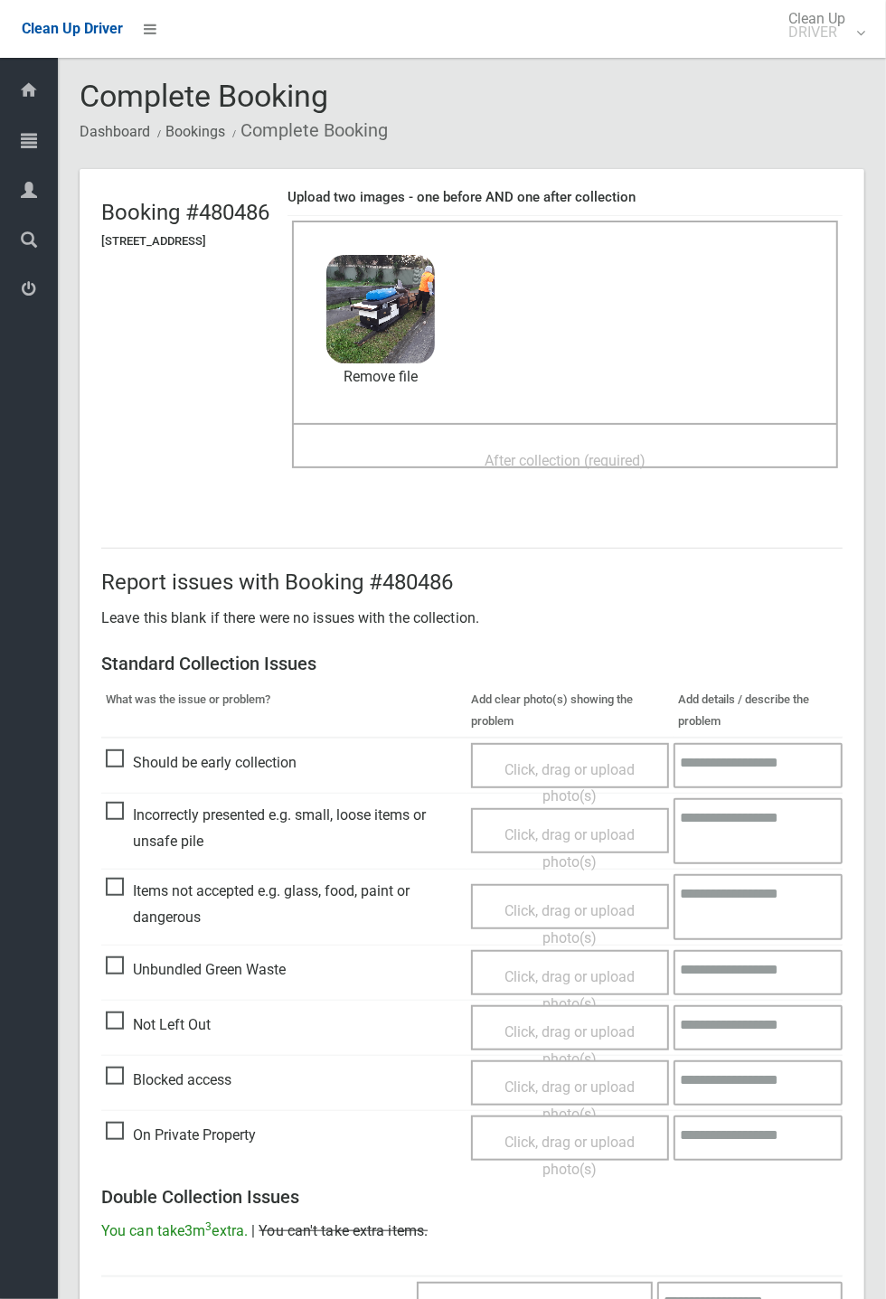
click at [559, 455] on span "After collection (required)" at bounding box center [564, 460] width 161 height 17
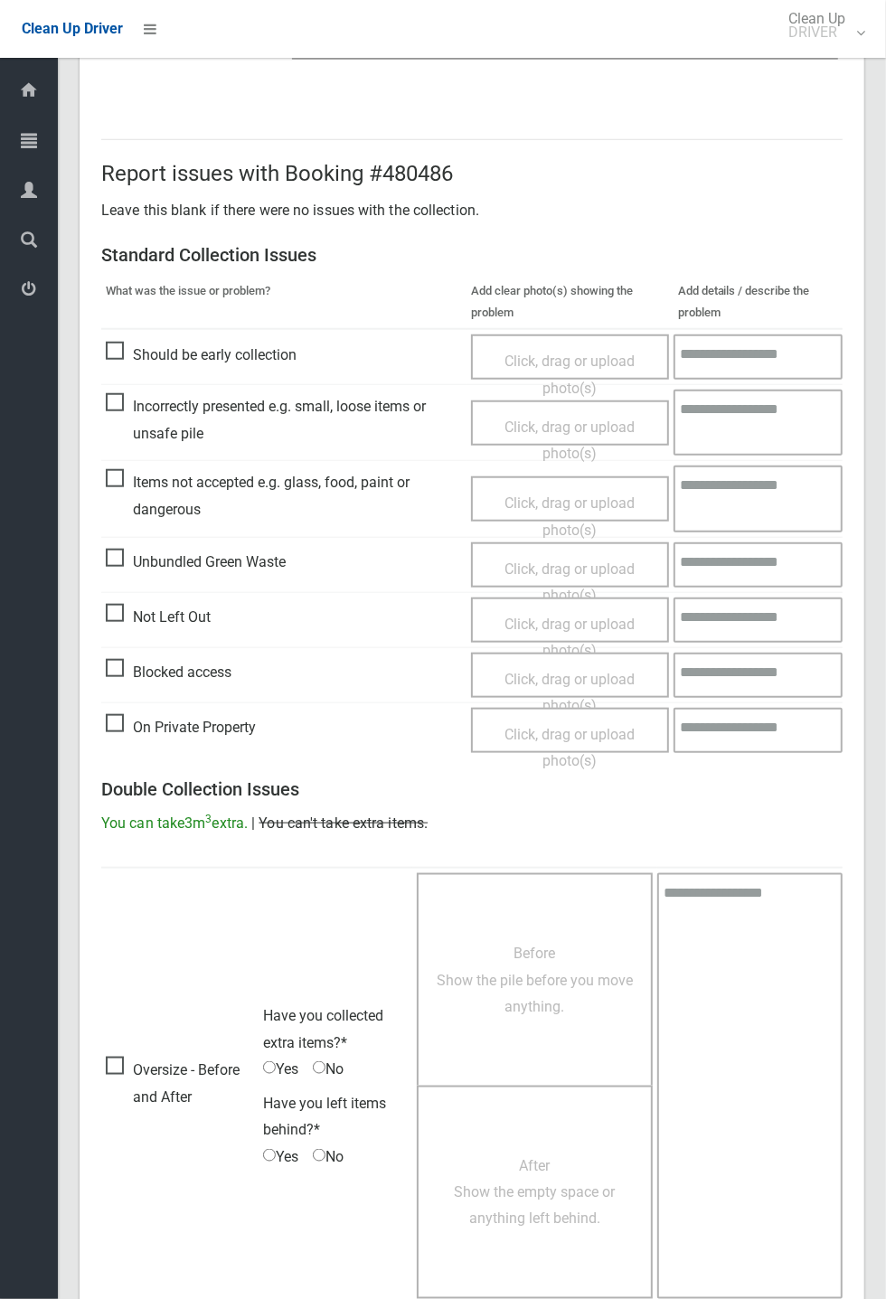
scroll to position [627, 0]
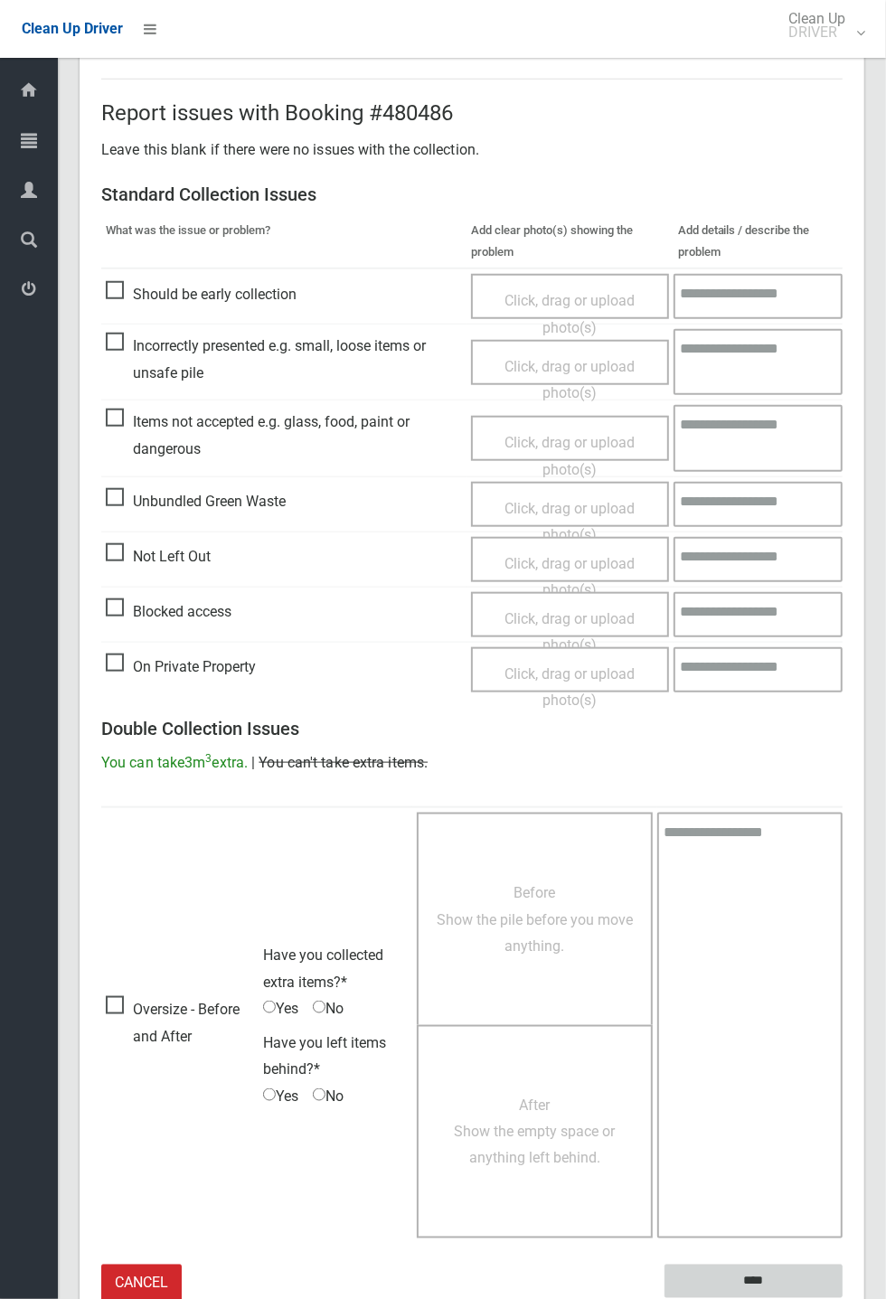
click at [752, 1276] on input "****" at bounding box center [753, 1280] width 178 height 33
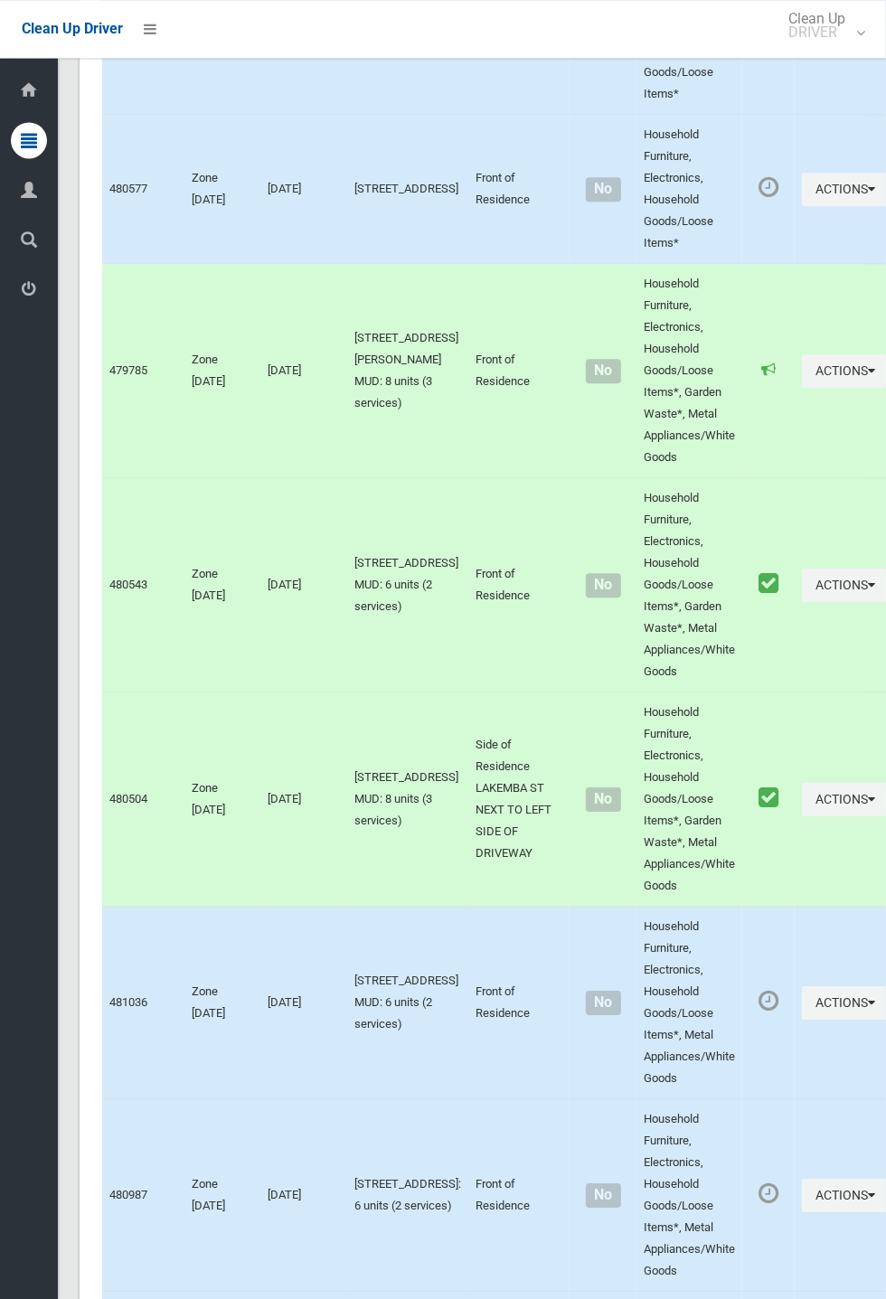
scroll to position [10324, 0]
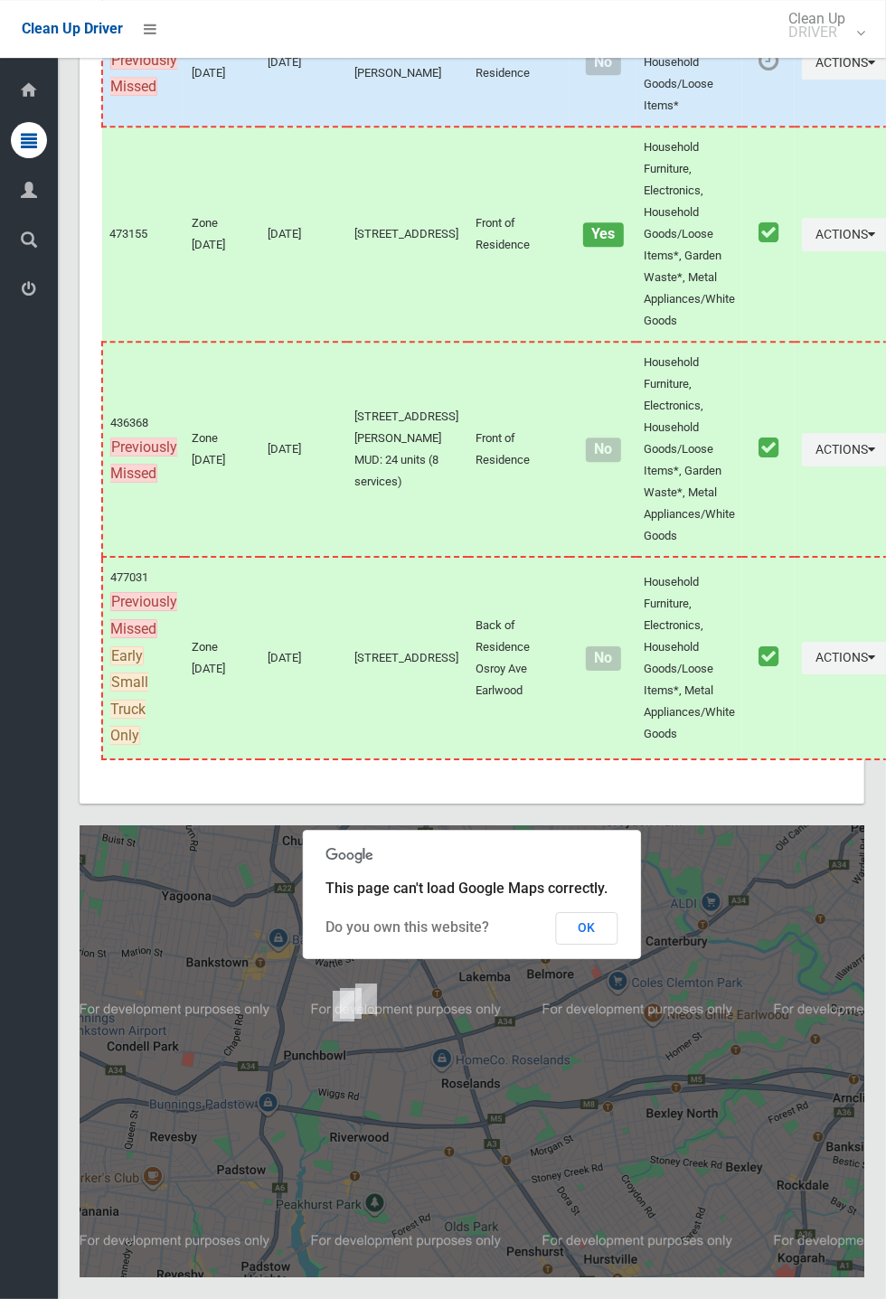
click at [618, 944] on button "OK" at bounding box center [587, 928] width 62 height 33
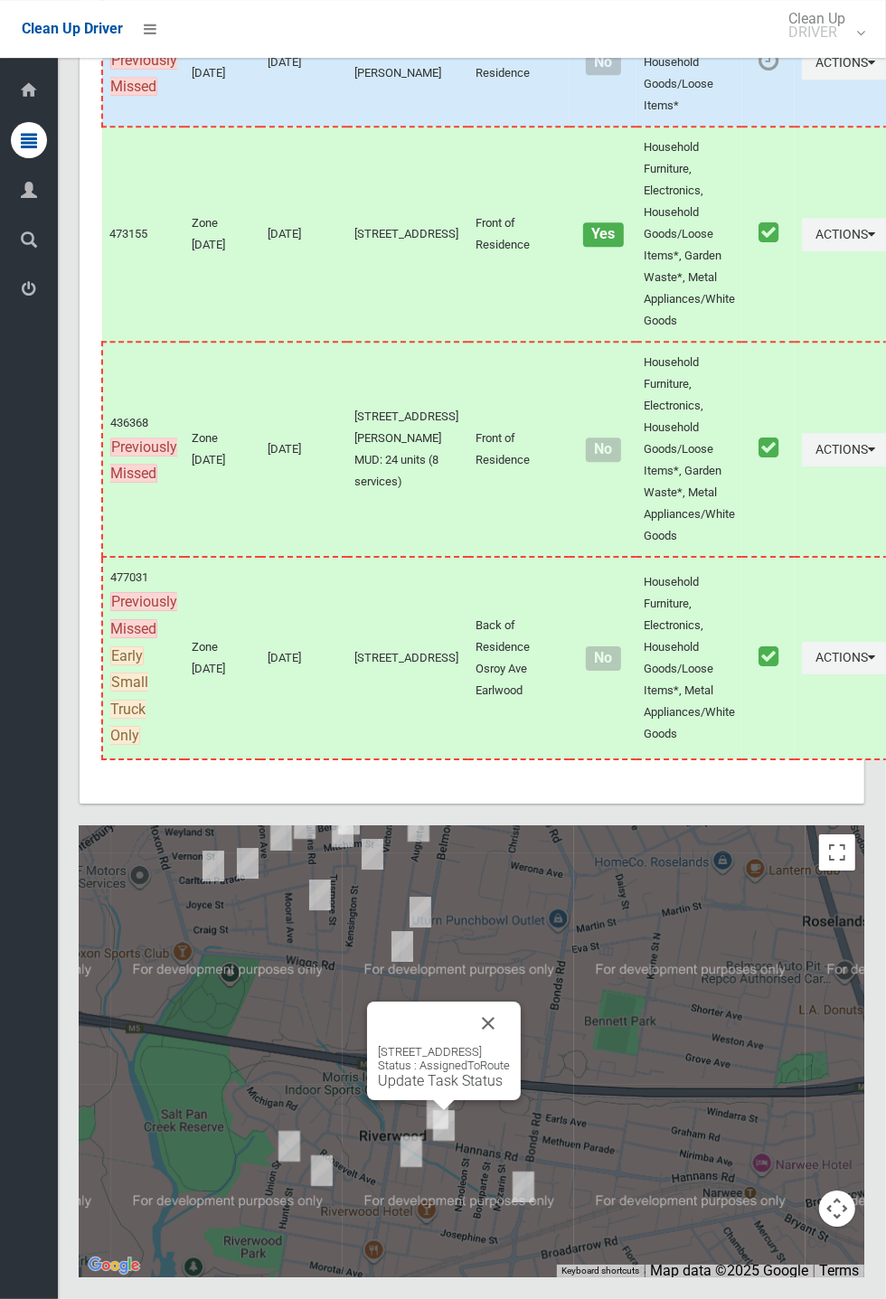
click at [444, 1089] on link "Update Task Status" at bounding box center [440, 1080] width 125 height 17
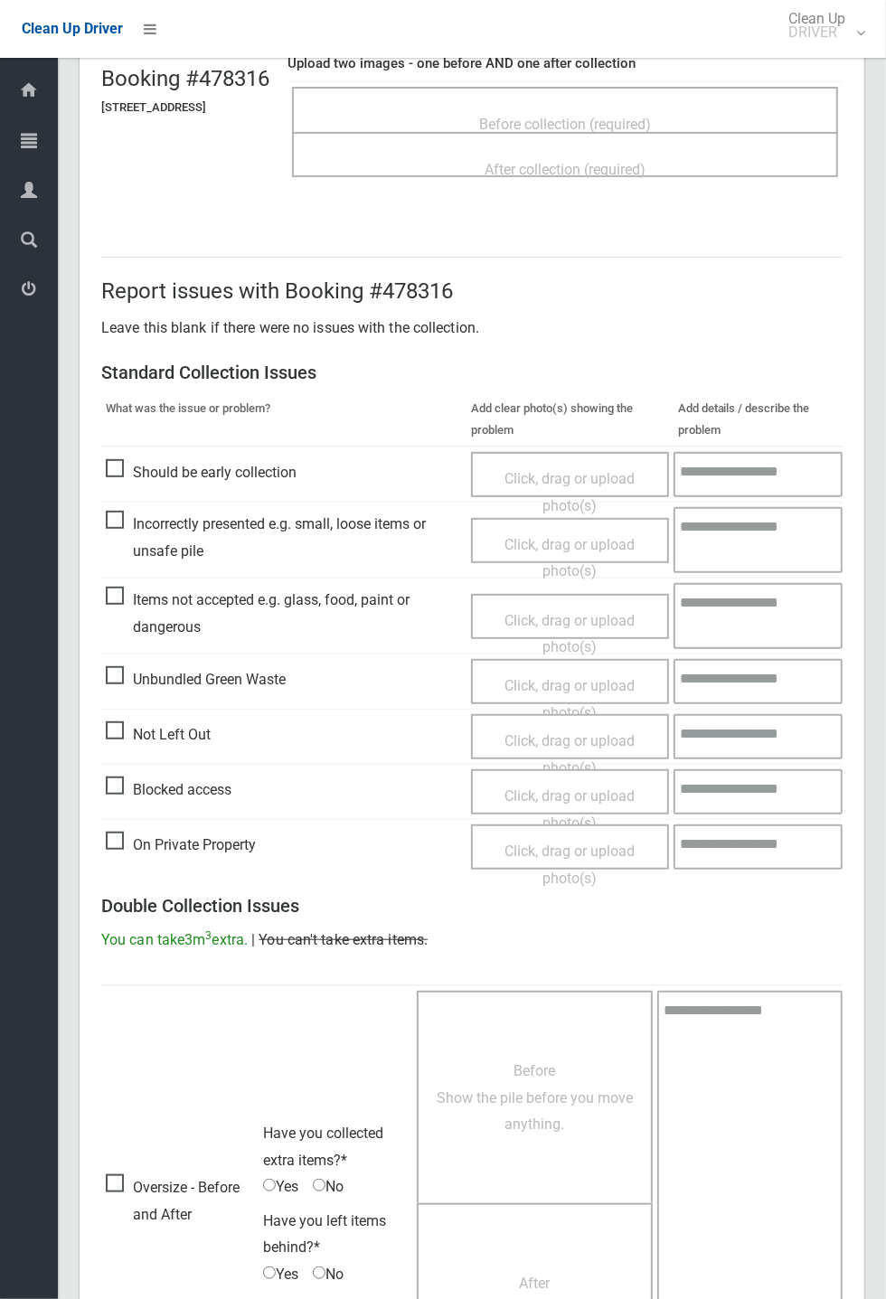
scroll to position [134, 0]
click at [122, 729] on span "Not Left Out" at bounding box center [158, 734] width 105 height 27
click at [540, 737] on span "Click, drag or upload photo(s)" at bounding box center [569, 754] width 130 height 44
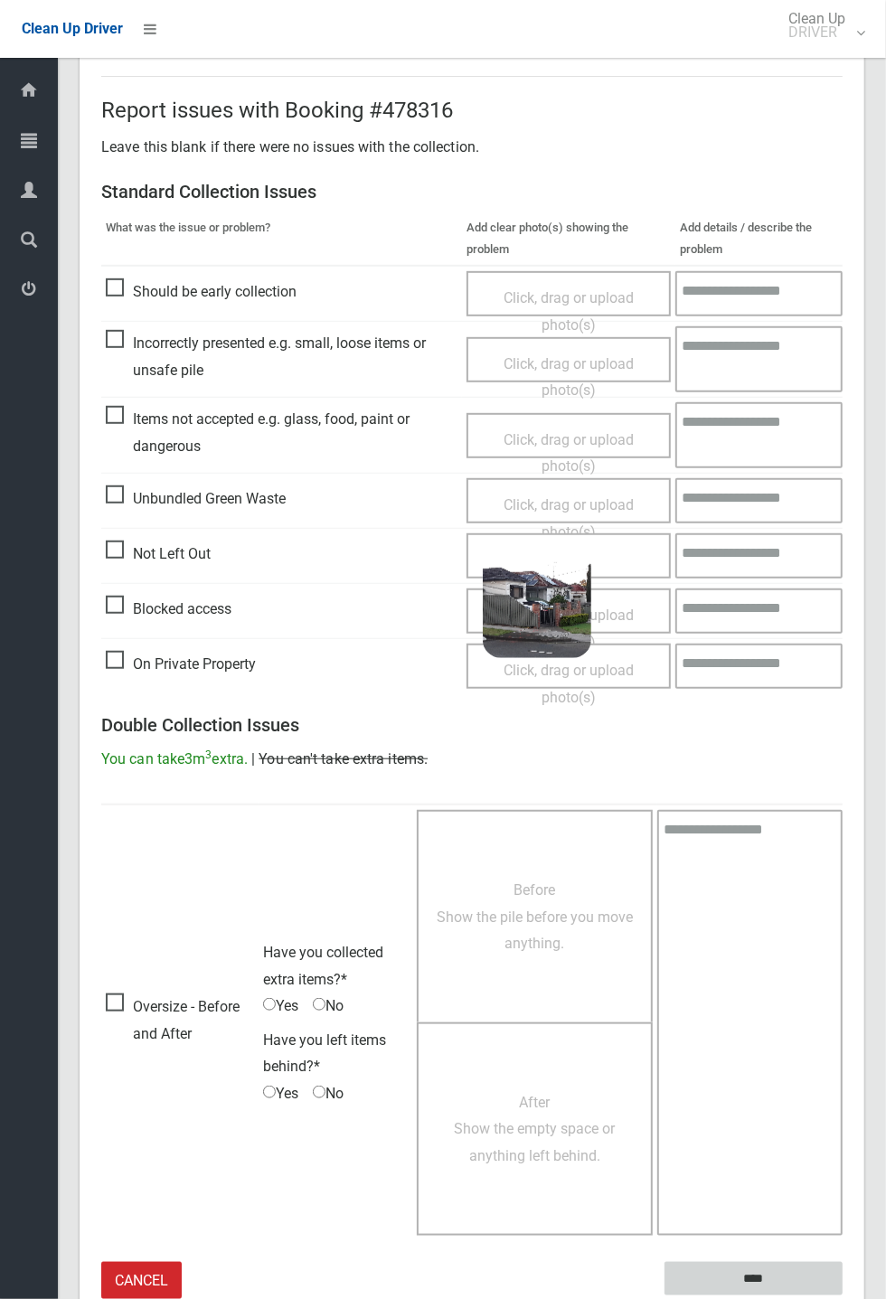
click at [764, 1276] on input "****" at bounding box center [753, 1278] width 178 height 33
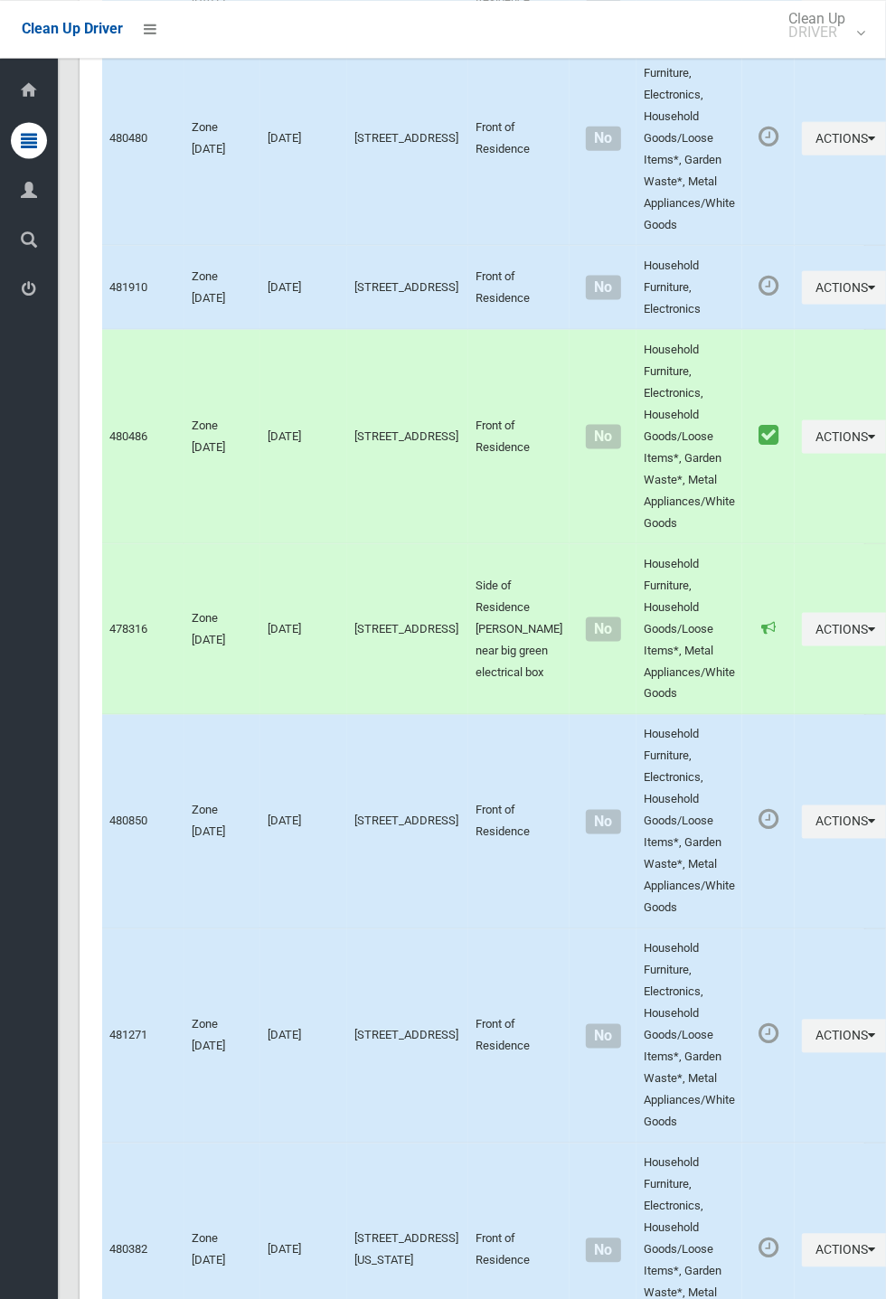
scroll to position [4643, 0]
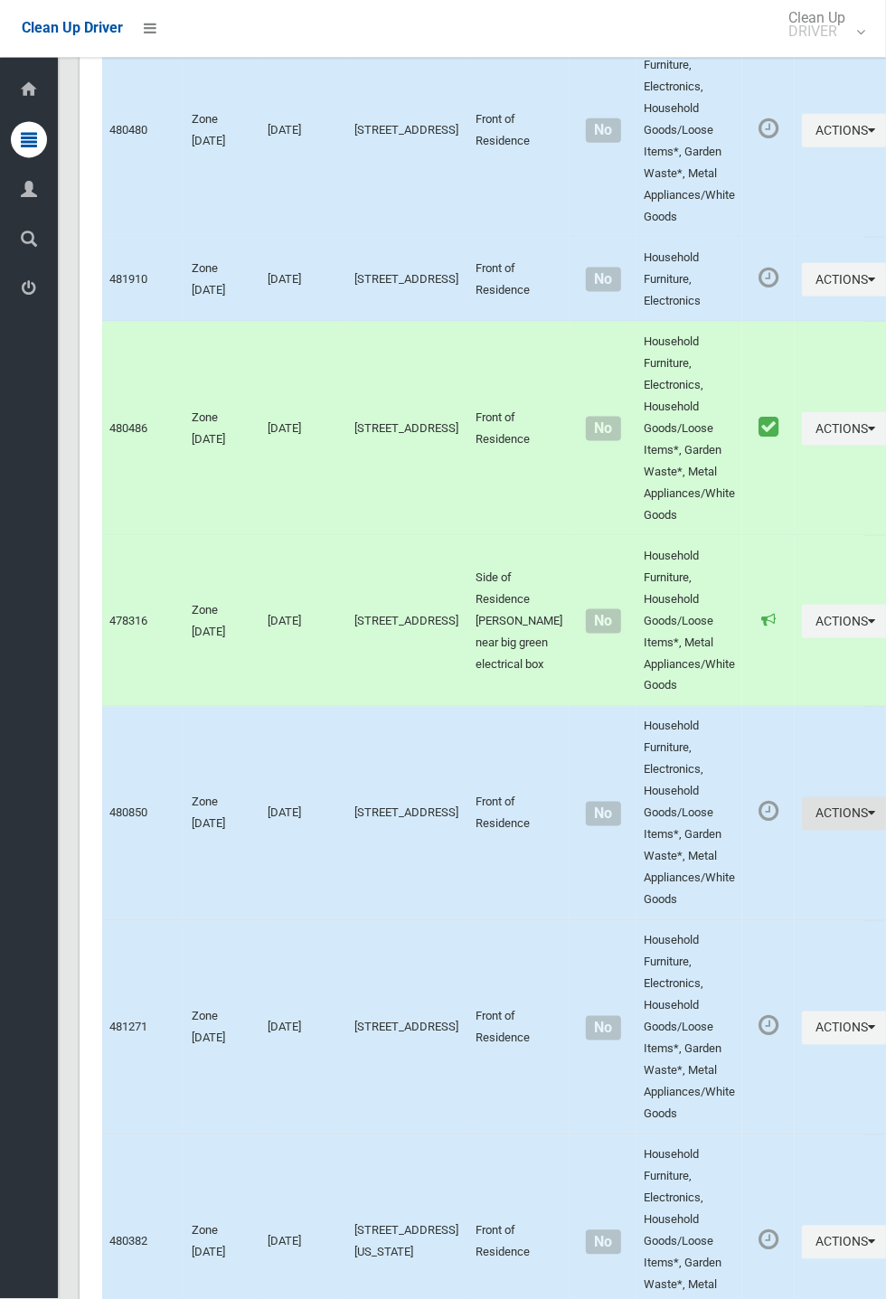
click at [885, 831] on button "Actions" at bounding box center [845, 813] width 87 height 33
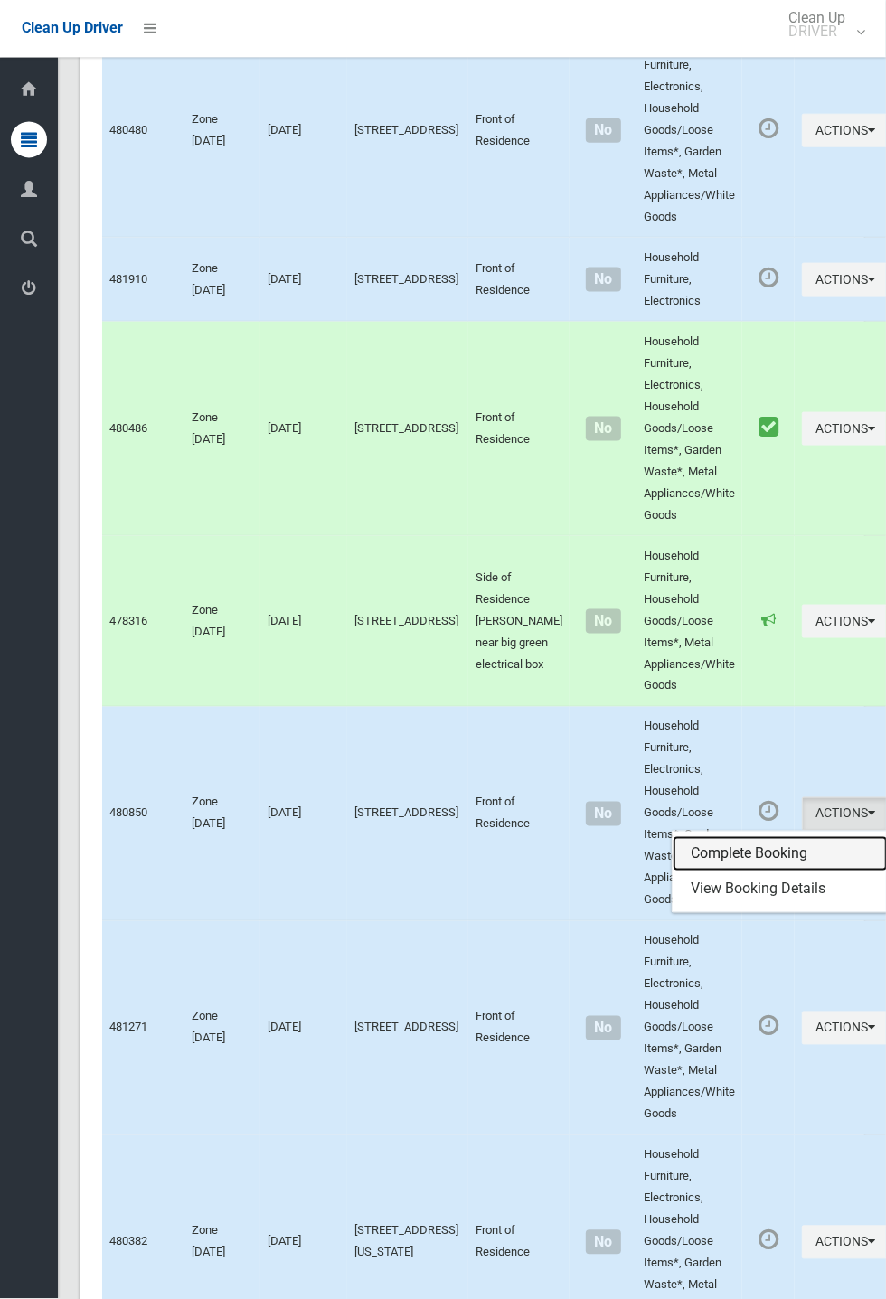
click at [722, 872] on link "Complete Booking" at bounding box center [779, 854] width 215 height 36
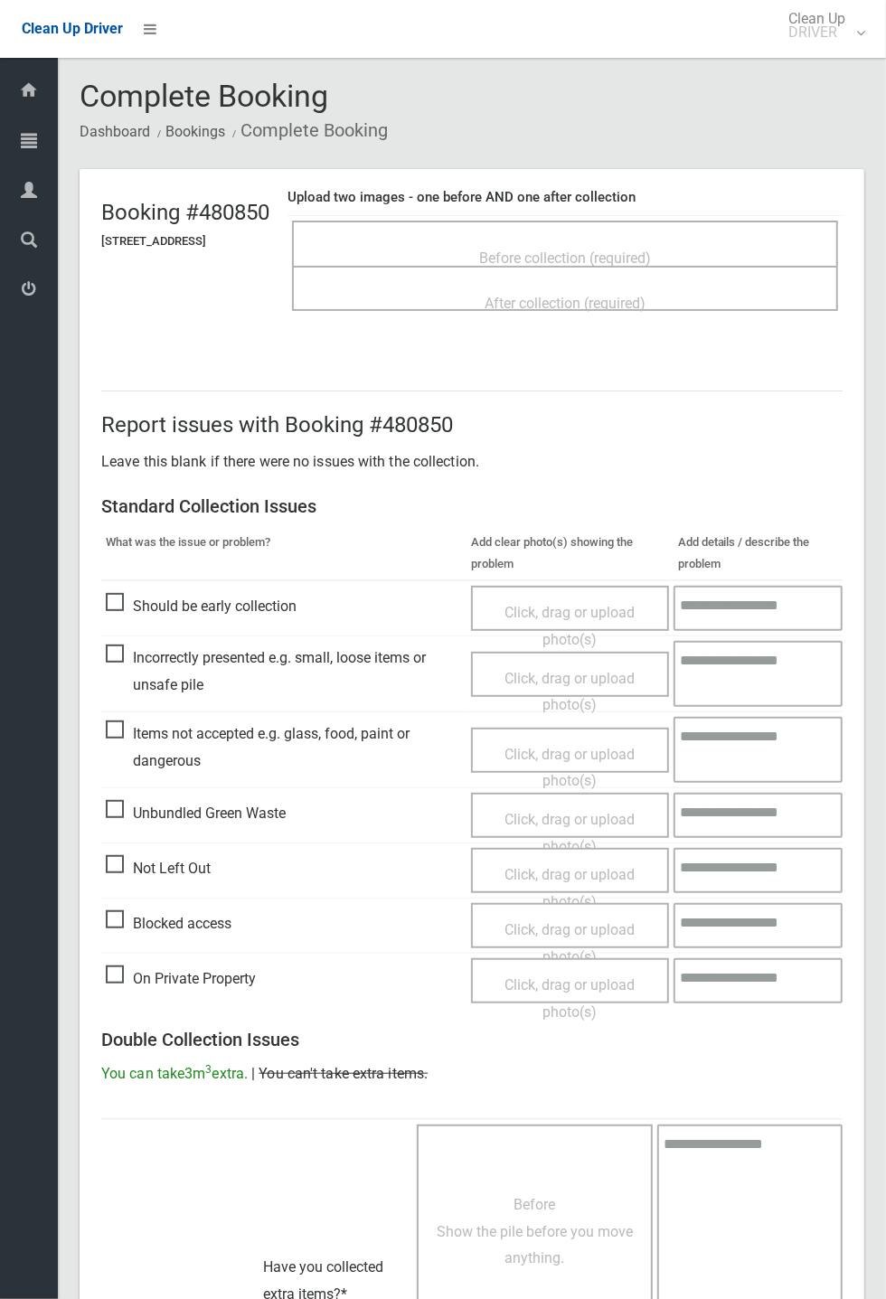
click at [587, 249] on span "Before collection (required)" at bounding box center [565, 257] width 172 height 17
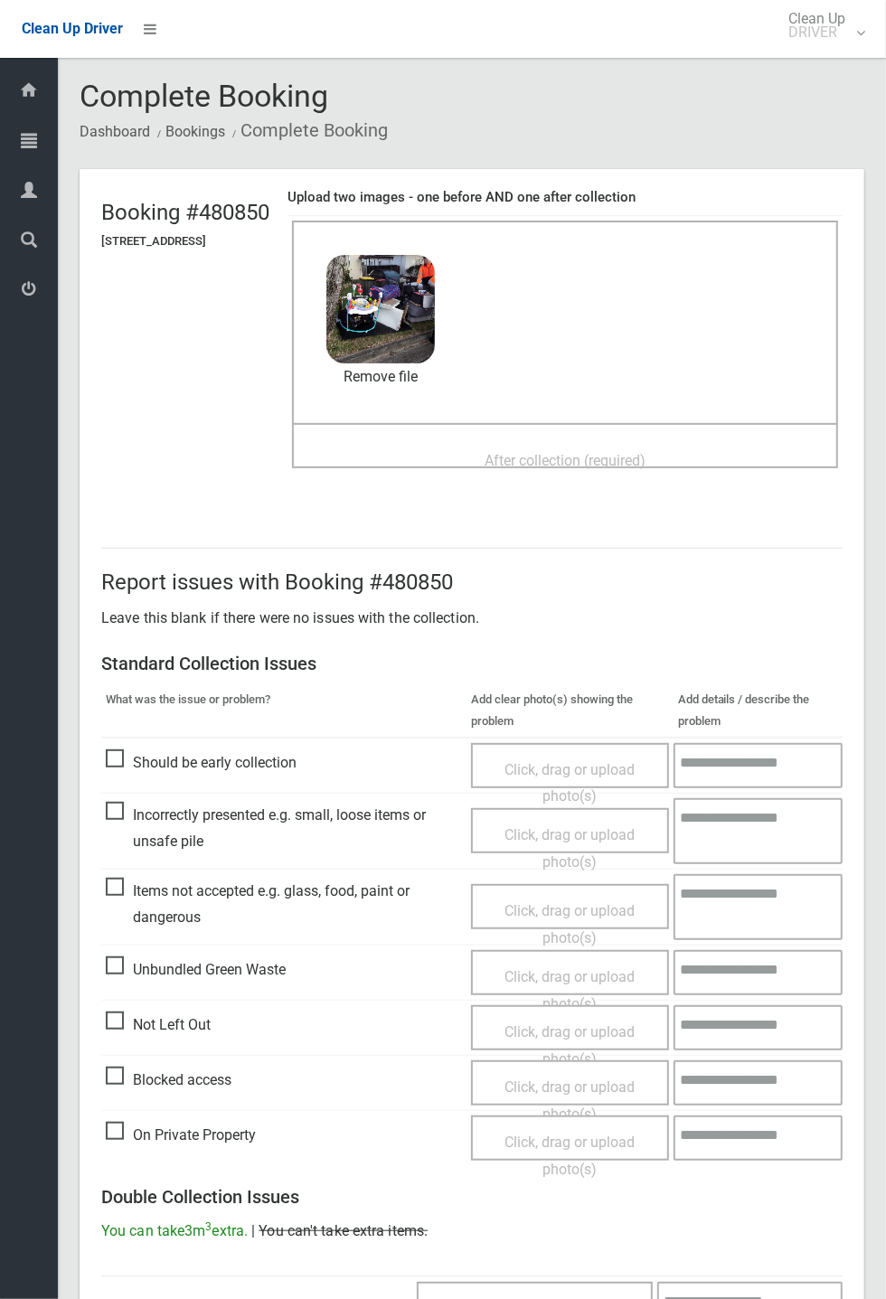
click at [537, 452] on span "After collection (required)" at bounding box center [564, 460] width 161 height 17
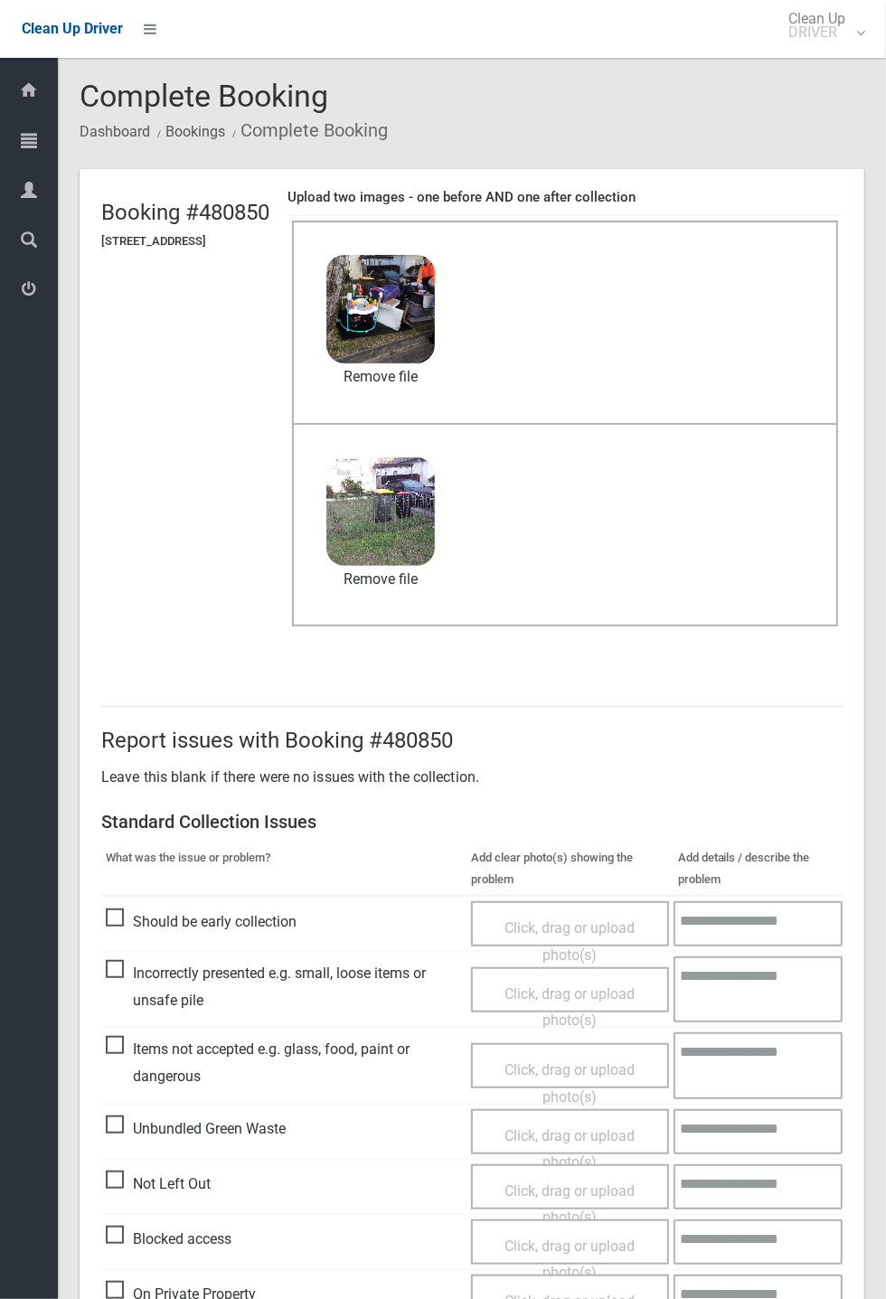
scroll to position [627, 0]
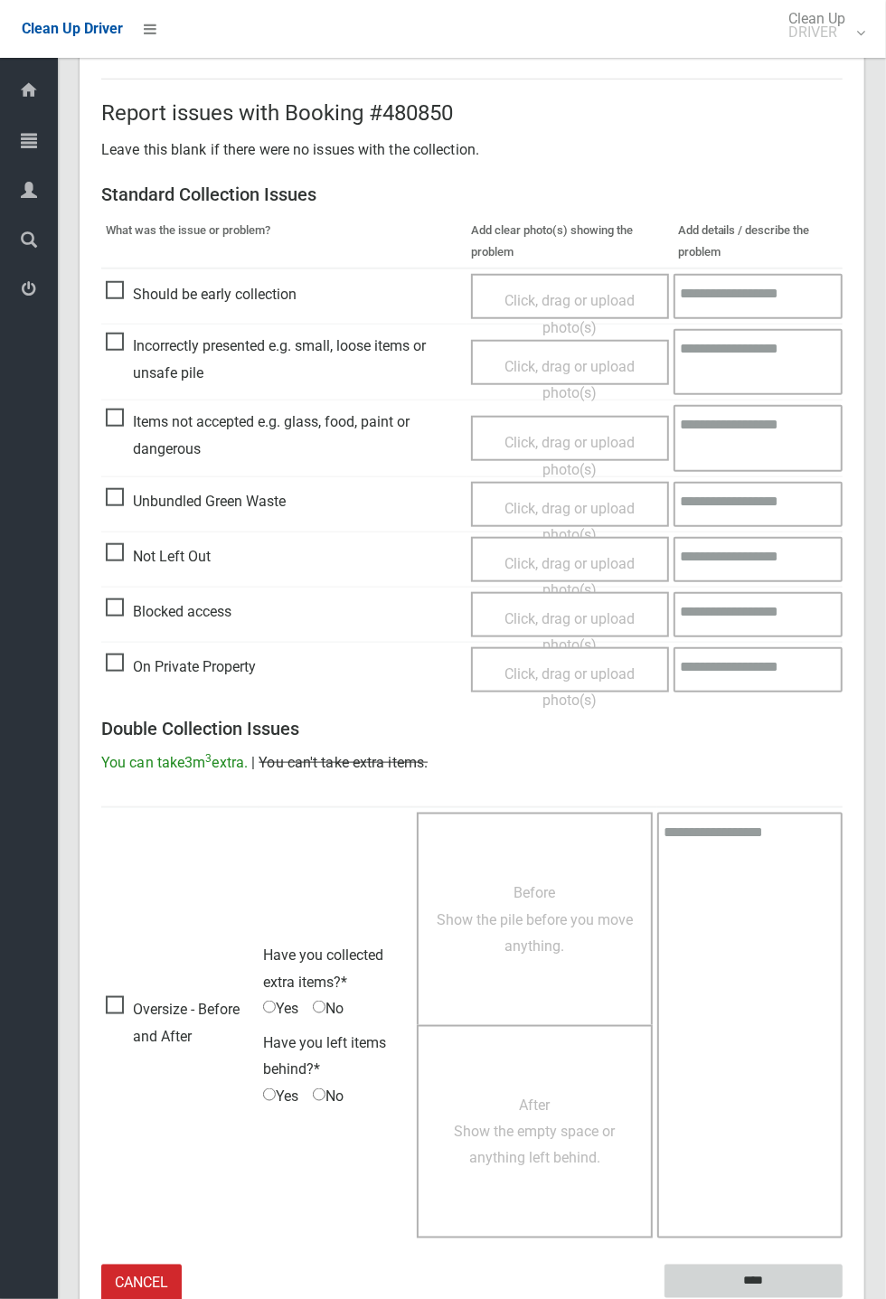
click at [842, 1298] on input "****" at bounding box center [753, 1280] width 178 height 33
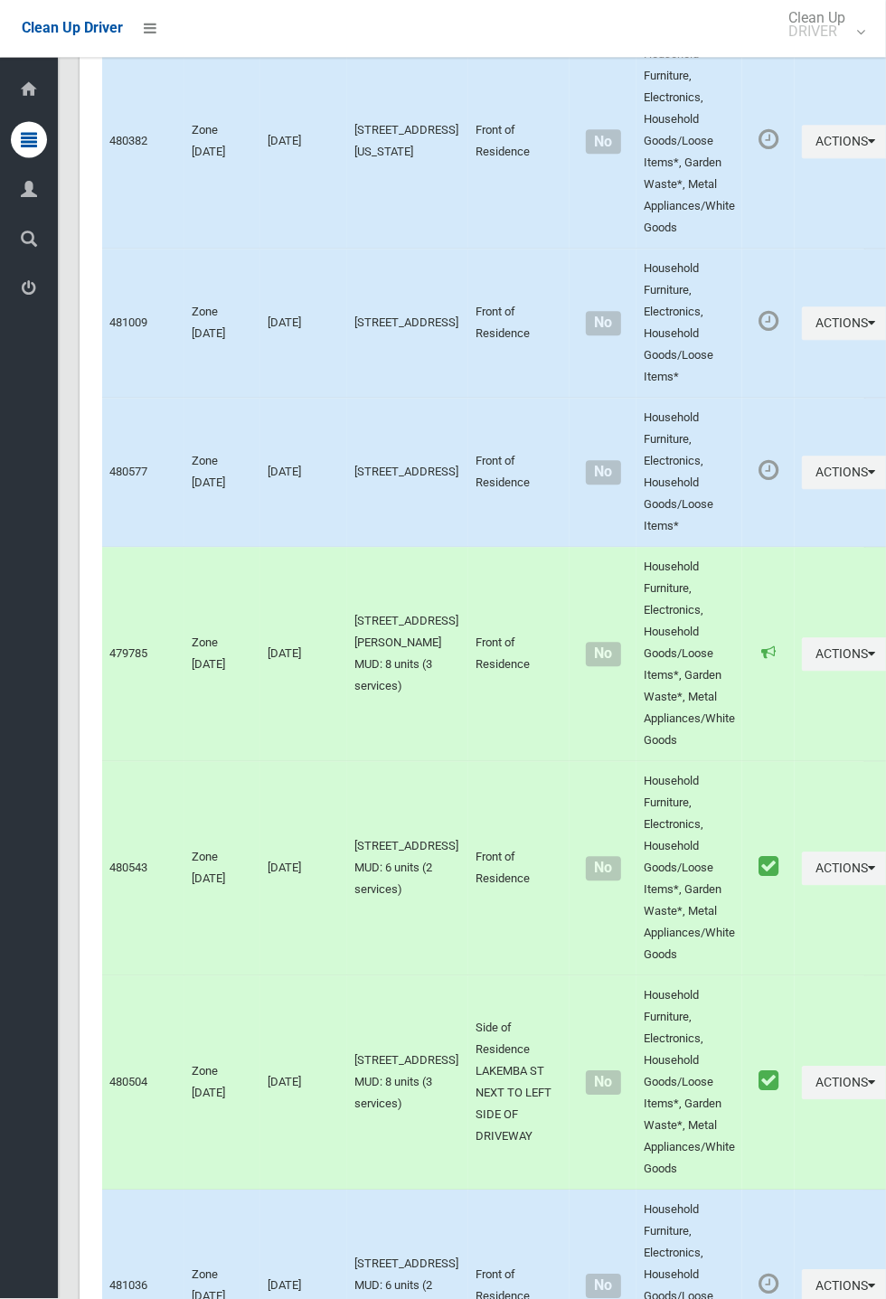
scroll to position [10324, 0]
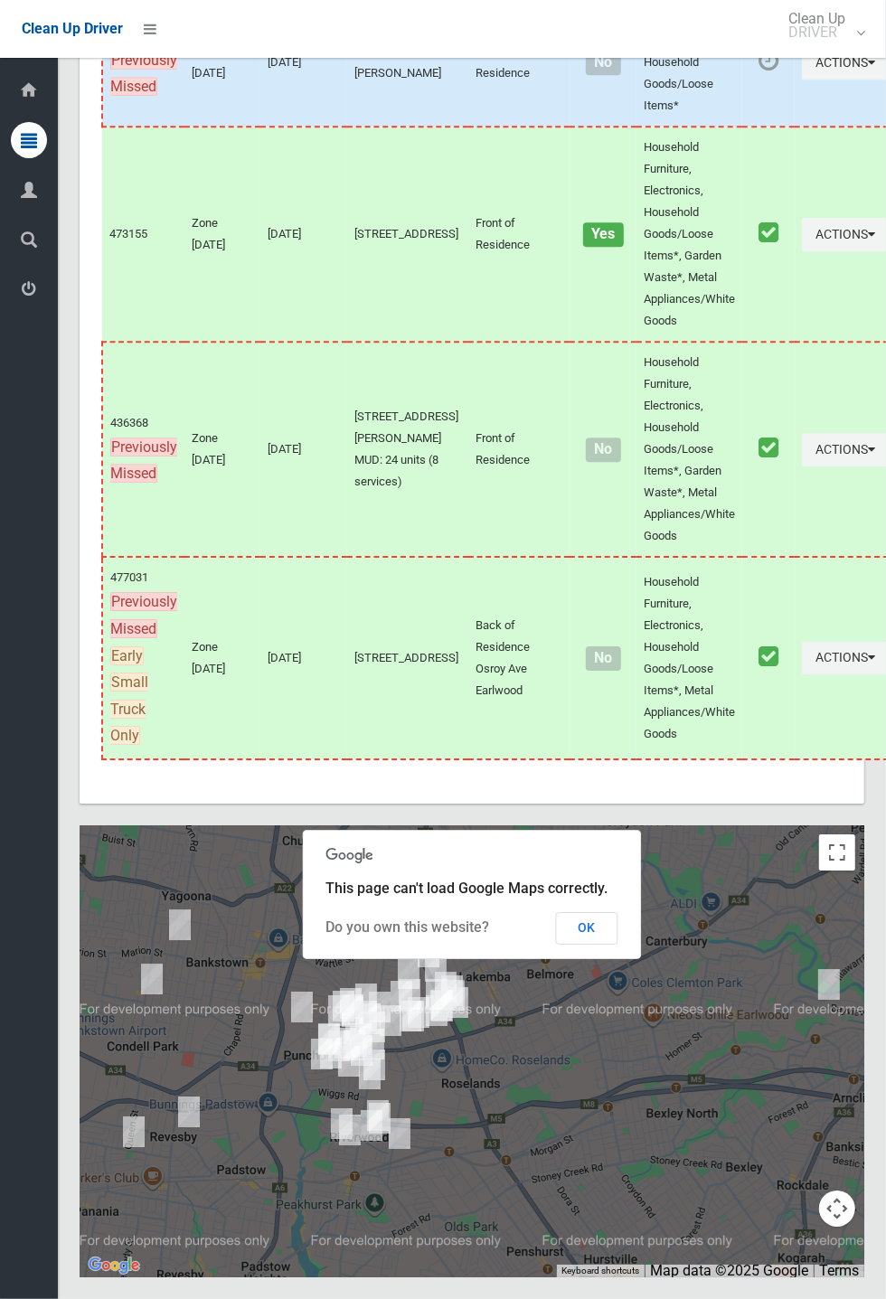
click at [618, 944] on button "OK" at bounding box center [587, 928] width 62 height 33
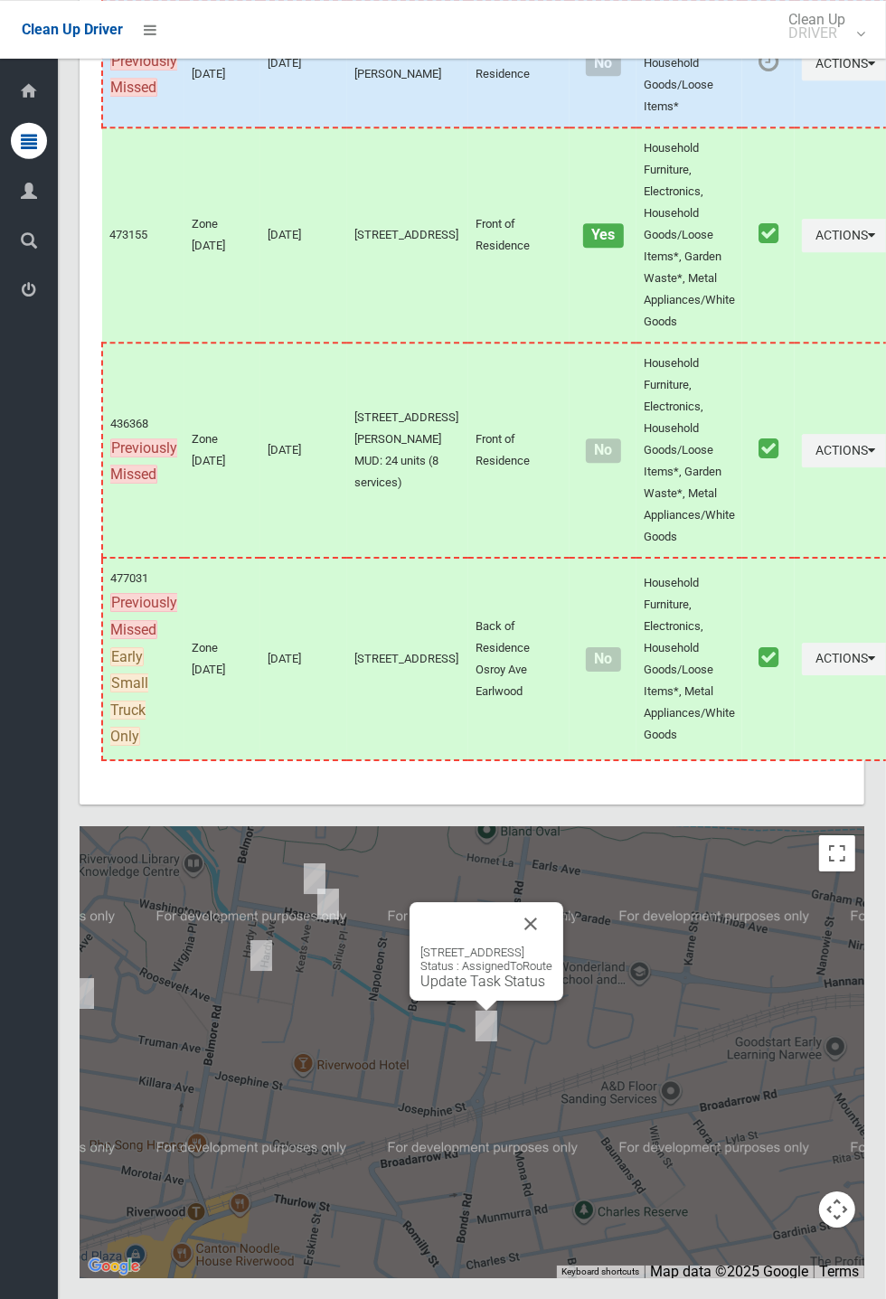
scroll to position [10319, 0]
click at [552, 989] on div "265 Bonds Road, RIVERWOOD NSW 2210 Status : AssignedToRoute Update Task Status" at bounding box center [486, 966] width 132 height 44
click at [563, 1000] on div "265 Bonds Road, RIVERWOOD NSW 2210 Status : AssignedToRoute Update Task Status" at bounding box center [486, 950] width 154 height 99
click at [552, 944] on button "Close" at bounding box center [530, 922] width 43 height 43
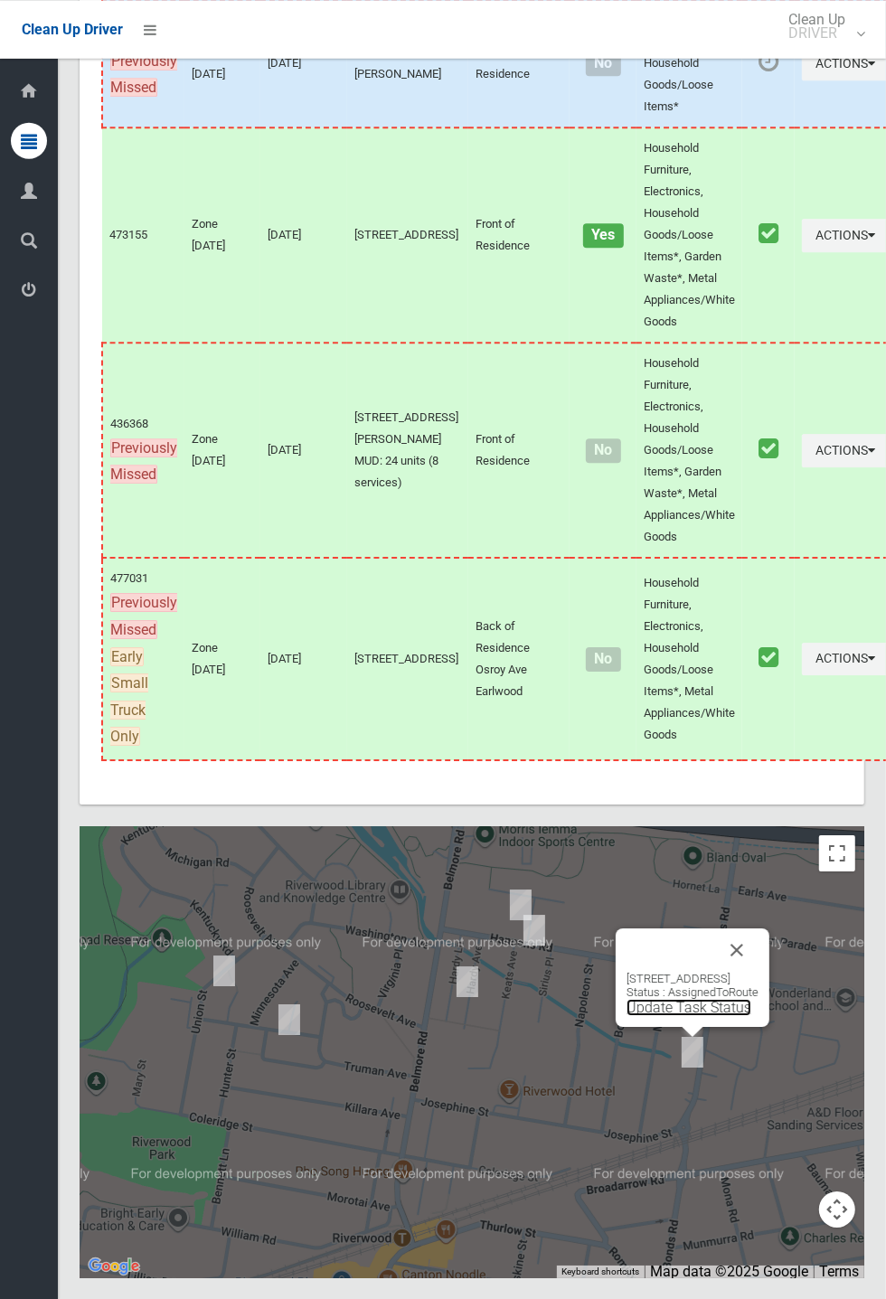
click at [678, 1015] on link "Update Task Status" at bounding box center [688, 1006] width 125 height 17
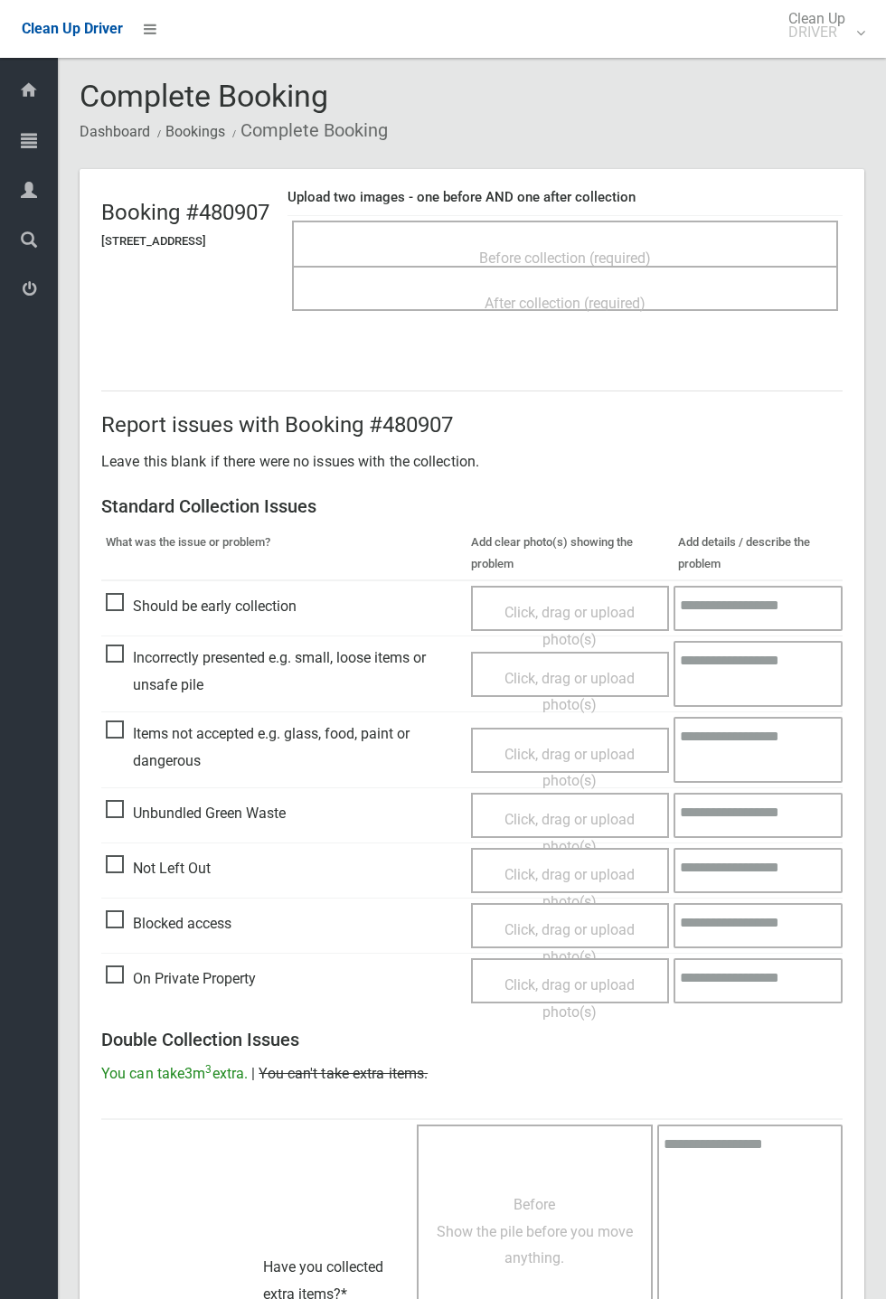
click at [594, 249] on span "Before collection (required)" at bounding box center [565, 257] width 172 height 17
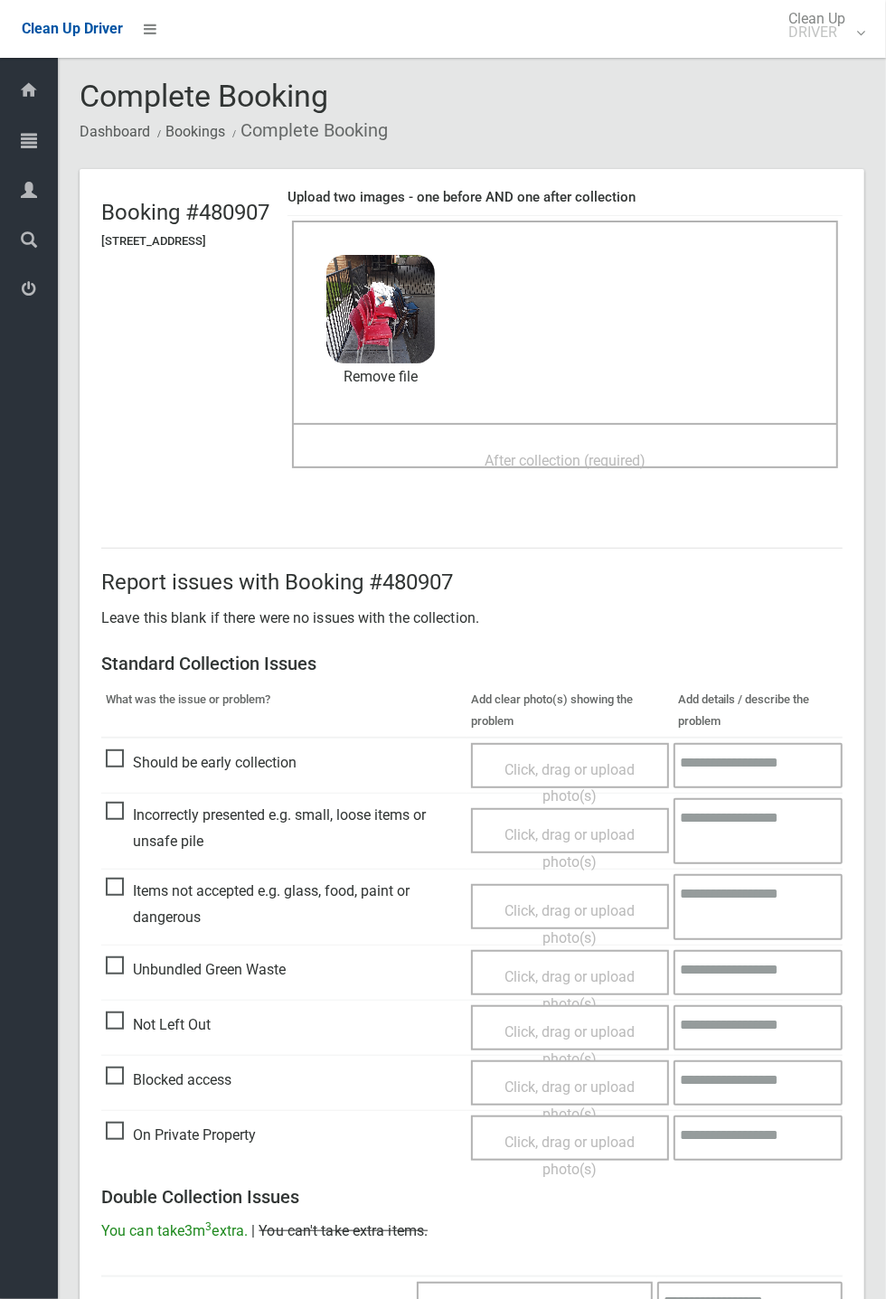
click at [554, 456] on span "After collection (required)" at bounding box center [564, 460] width 161 height 17
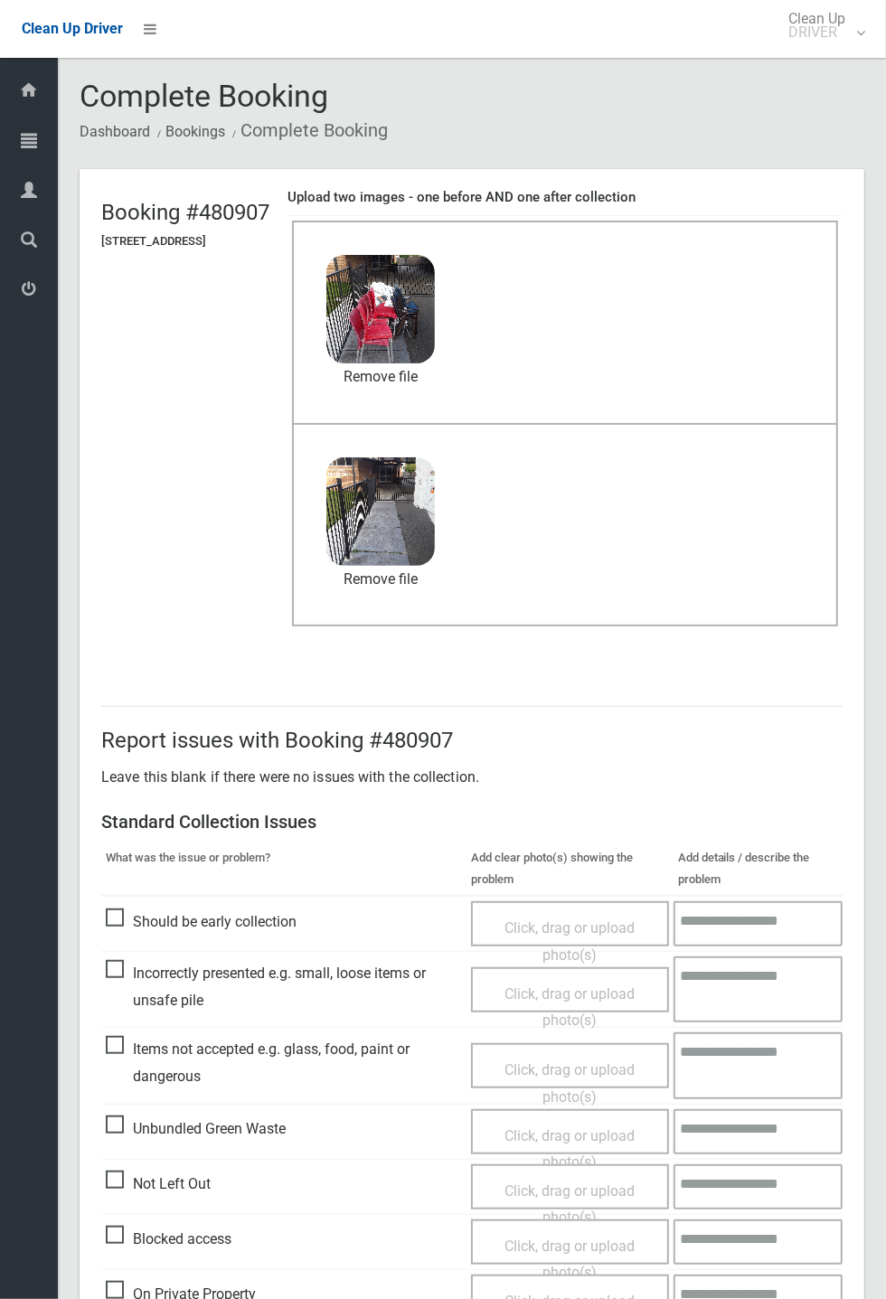
scroll to position [627, 0]
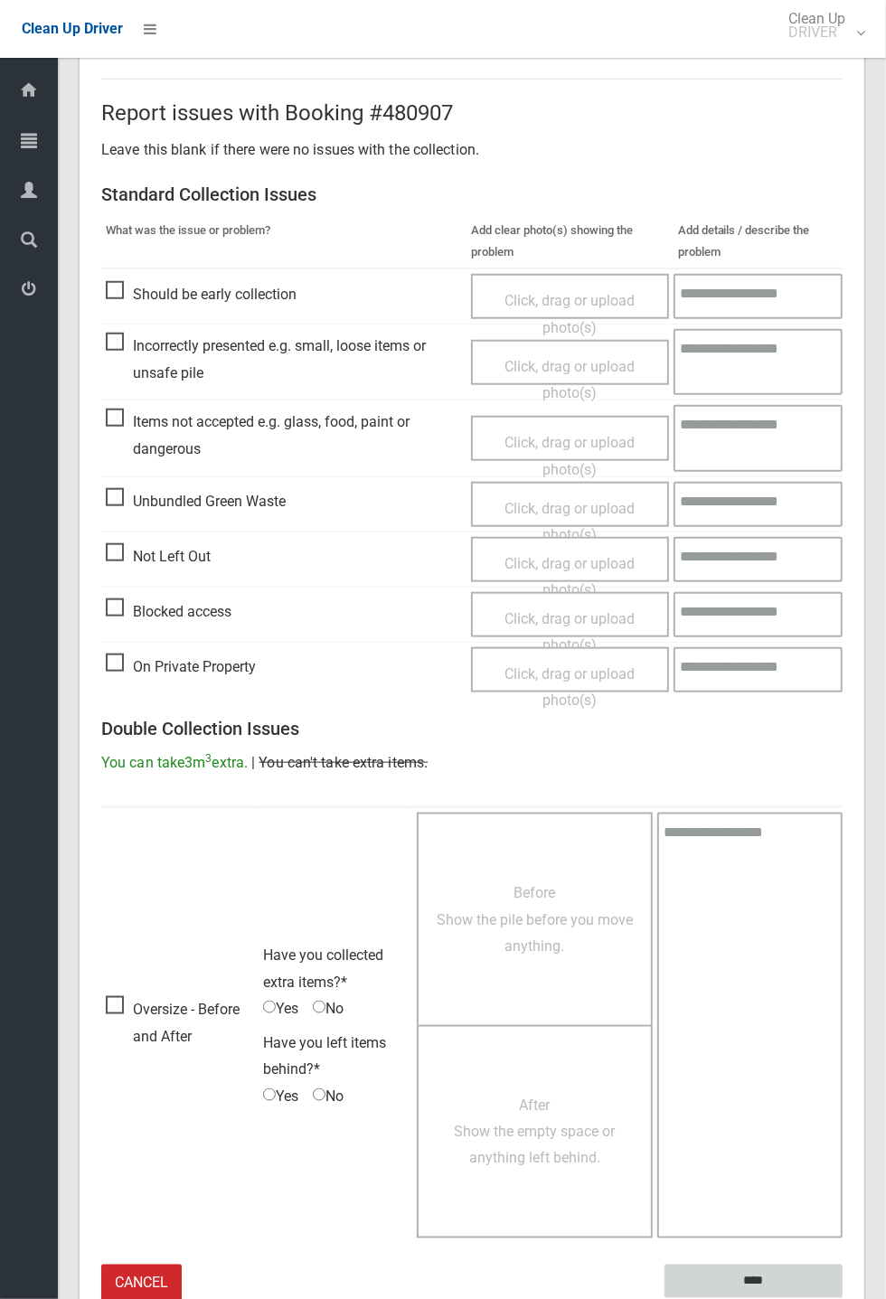
click at [842, 1298] on input "****" at bounding box center [753, 1280] width 178 height 33
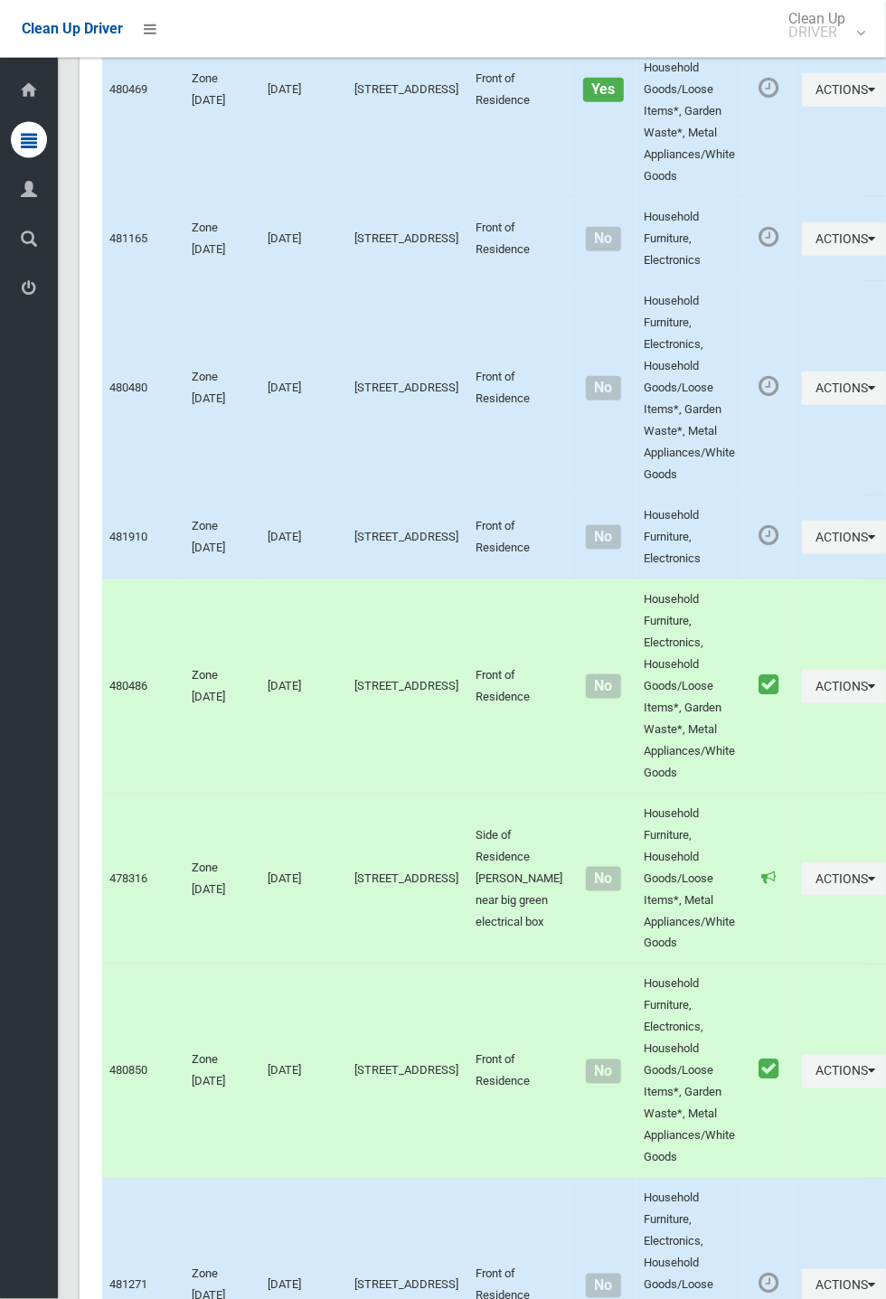
scroll to position [10324, 0]
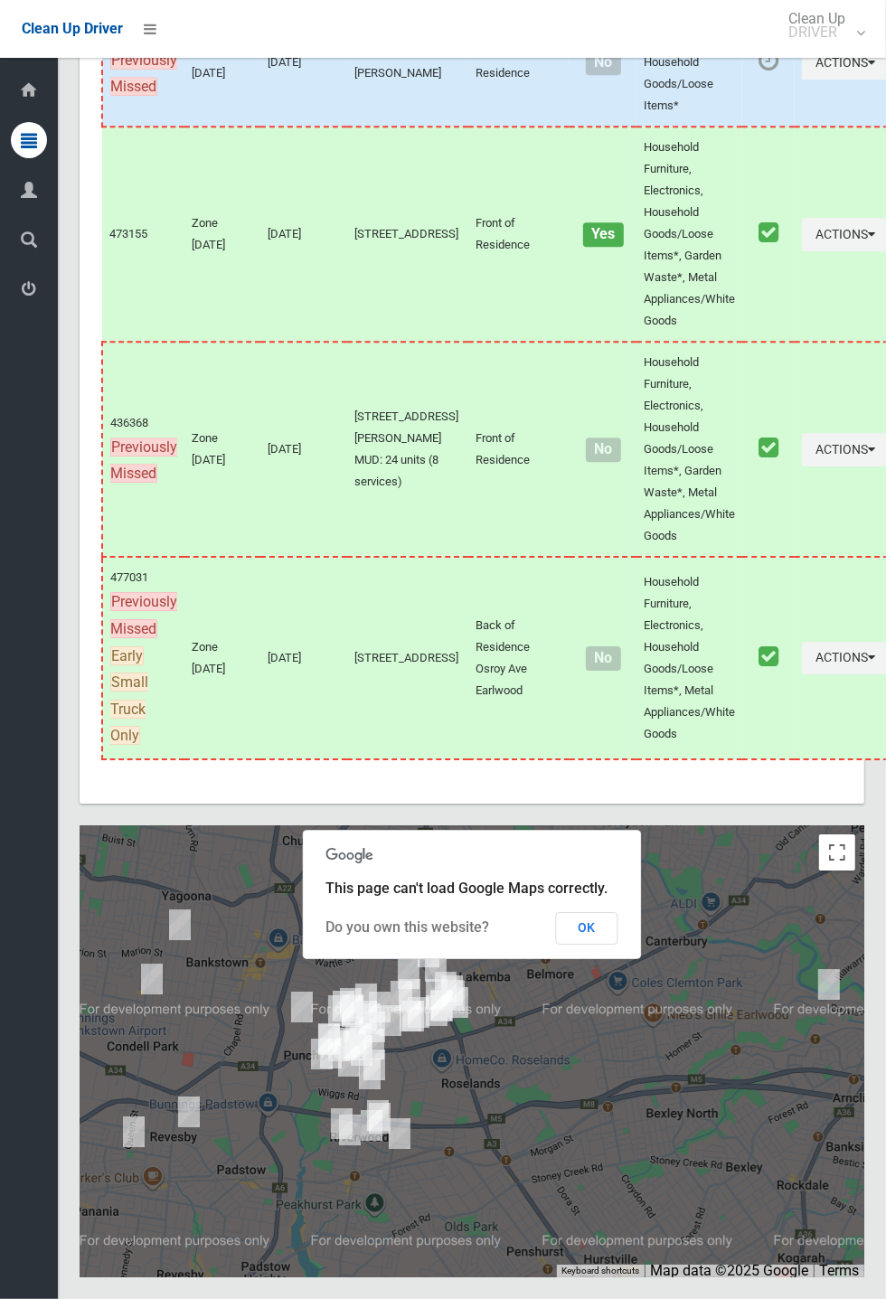
click at [601, 897] on span "This page can't load Google Maps correctly." at bounding box center [467, 887] width 282 height 17
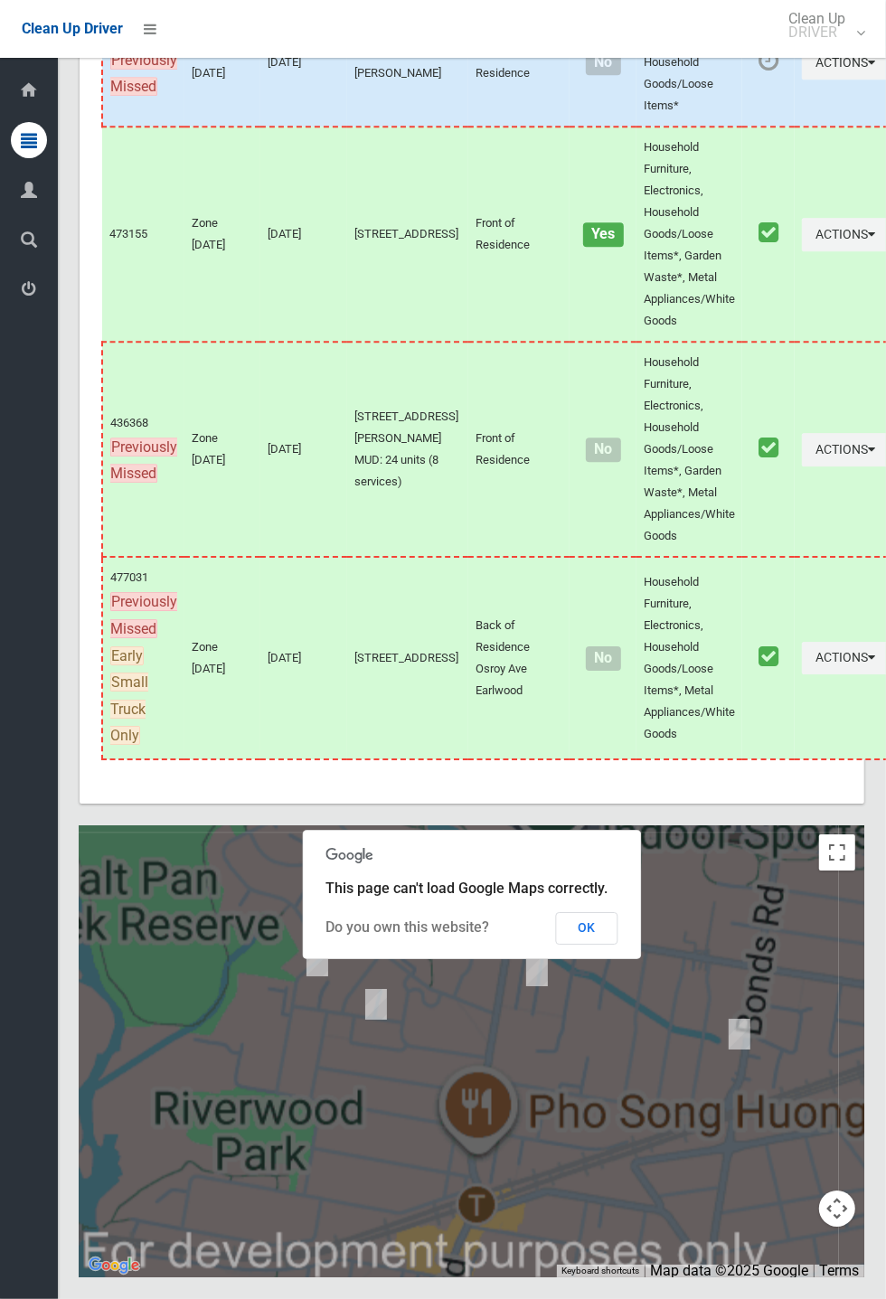
click at [594, 944] on button "OK" at bounding box center [587, 928] width 62 height 33
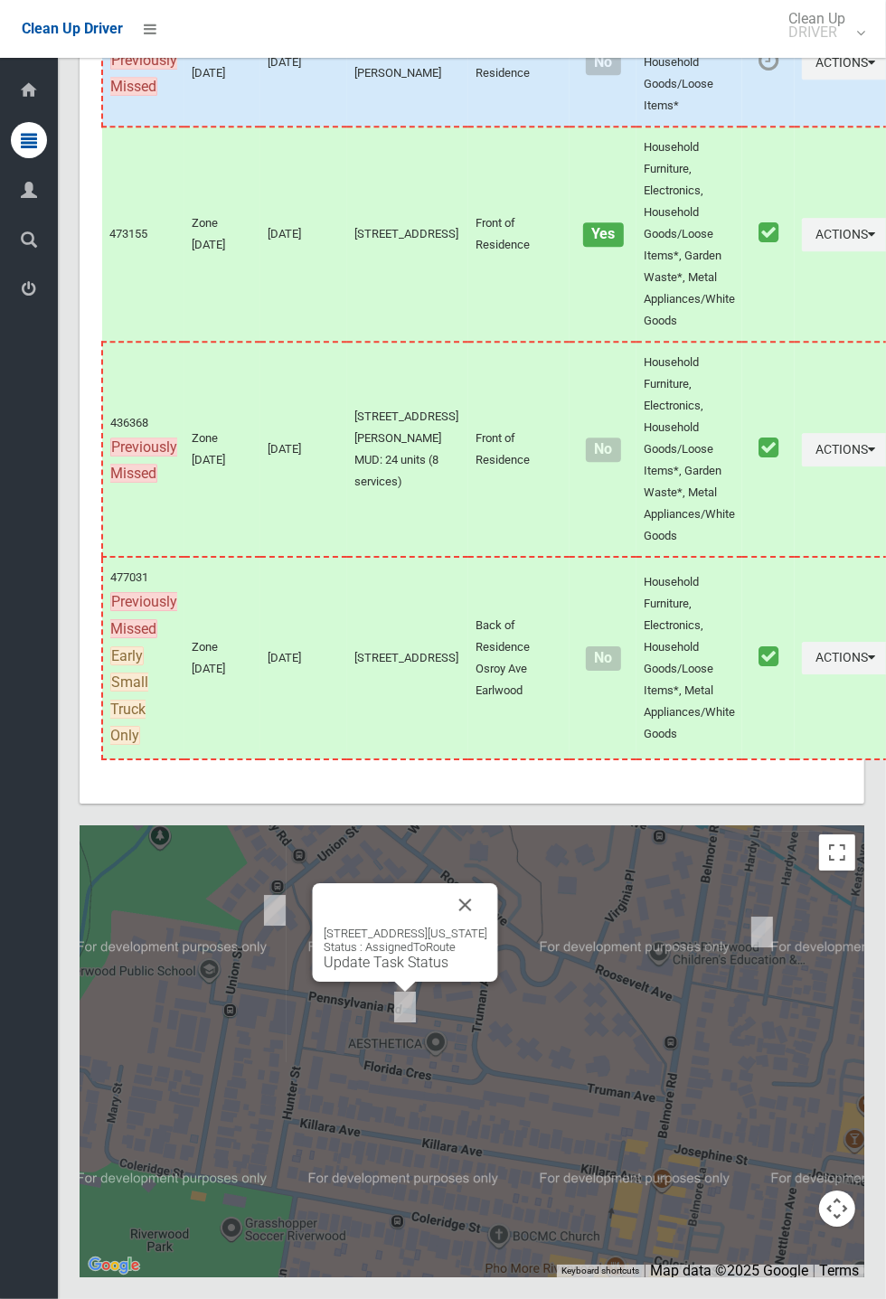
click at [487, 926] on button "Close" at bounding box center [465, 904] width 43 height 43
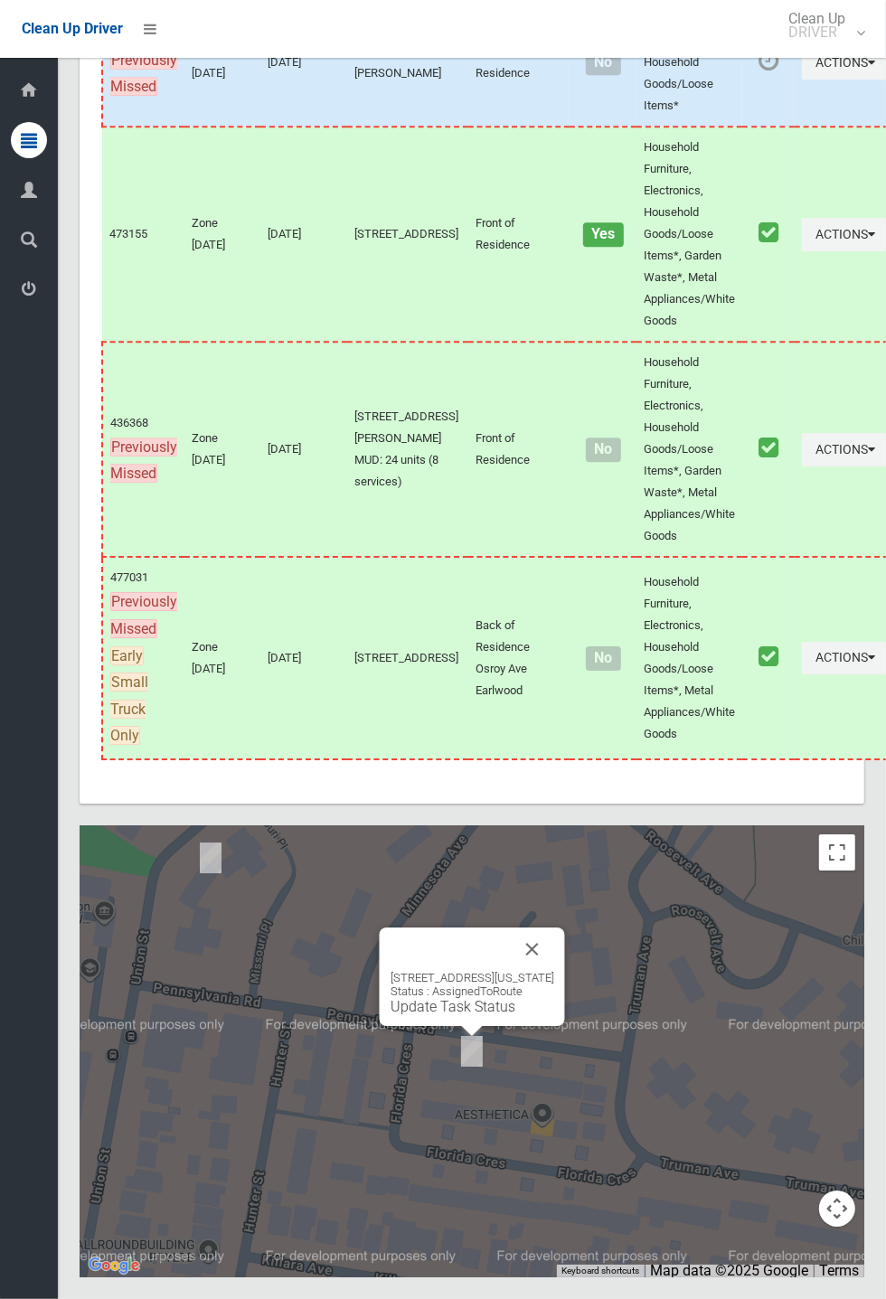
click at [439, 1015] on link "Update Task Status" at bounding box center [452, 1006] width 125 height 17
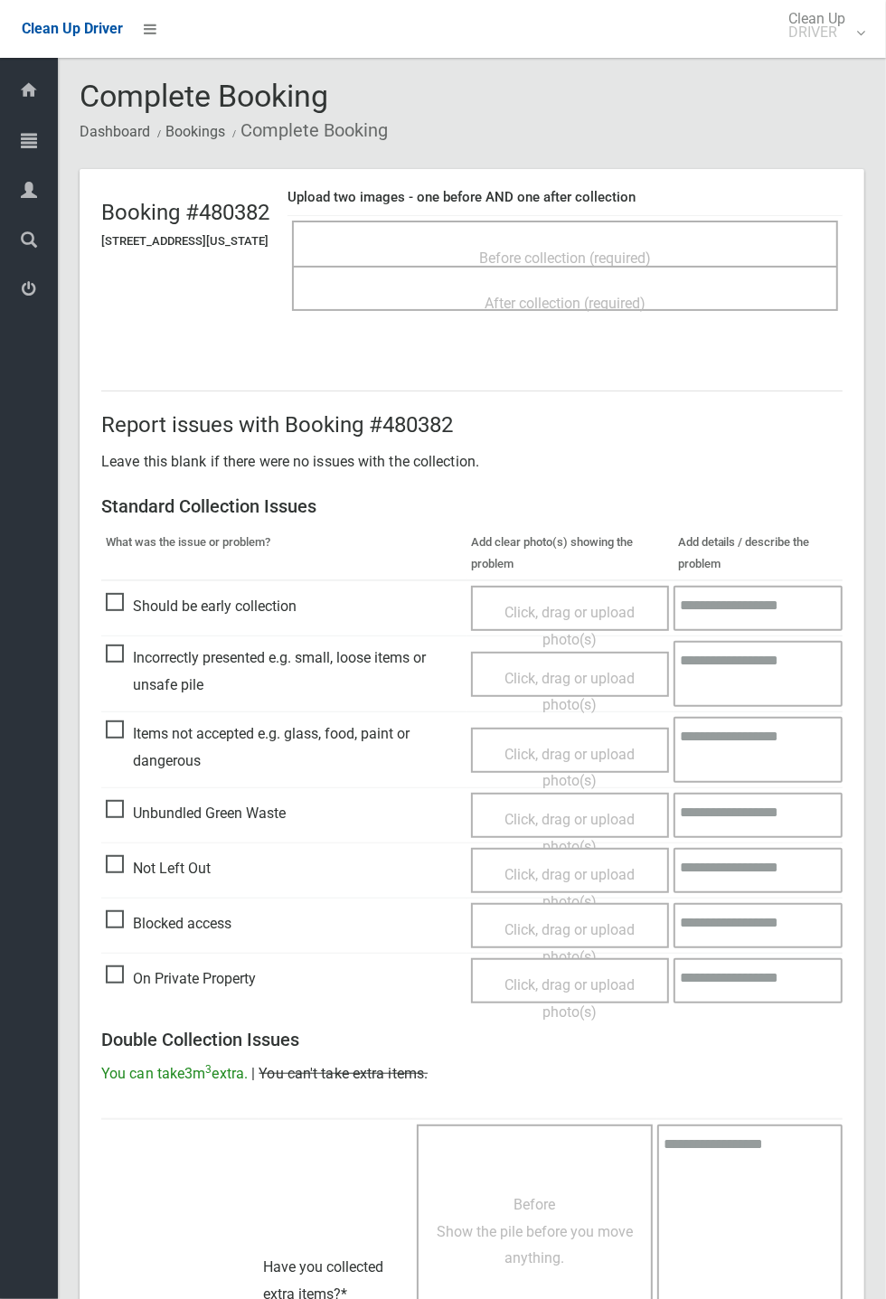
click at [554, 221] on div "Before collection (required)" at bounding box center [565, 243] width 546 height 45
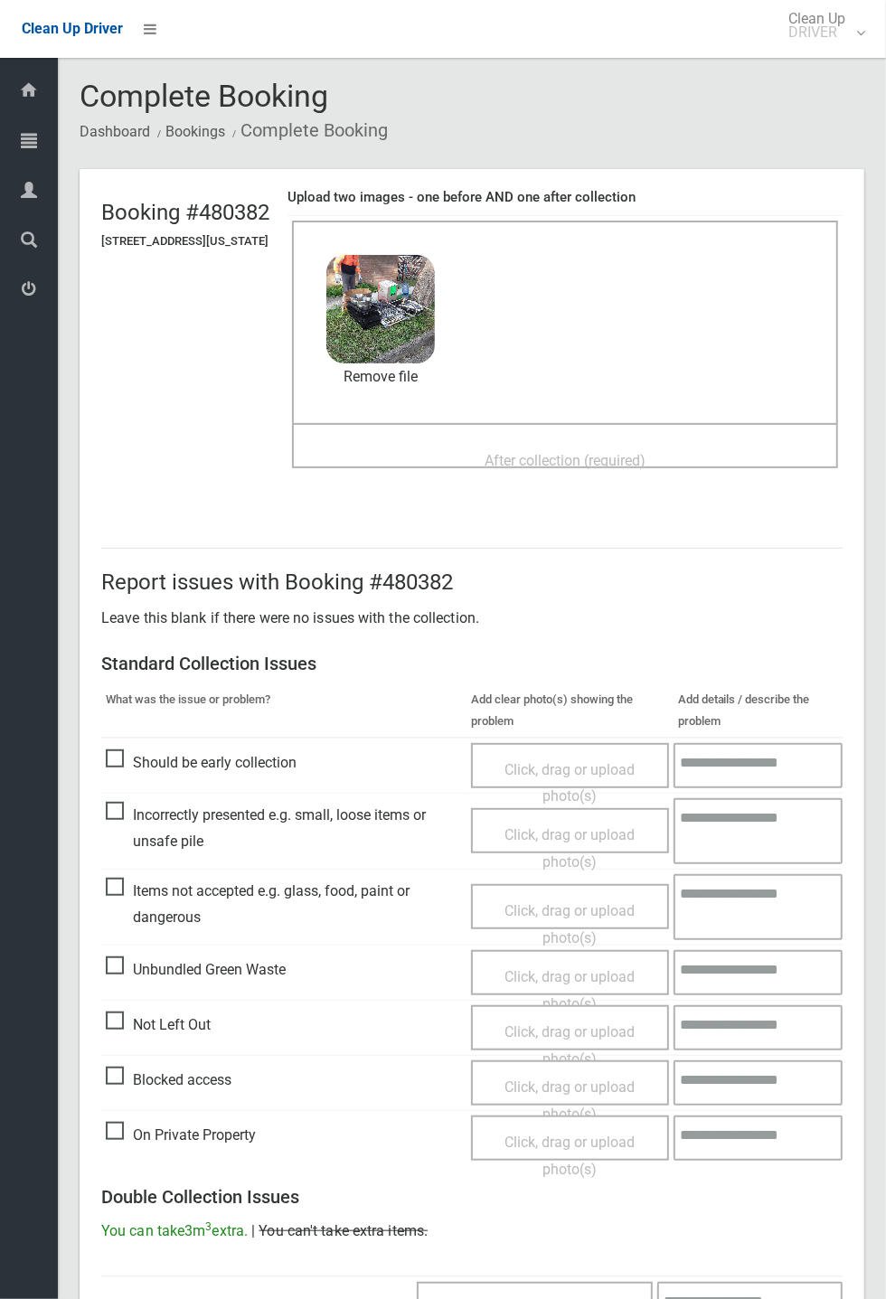
click at [574, 452] on span "After collection (required)" at bounding box center [564, 460] width 161 height 17
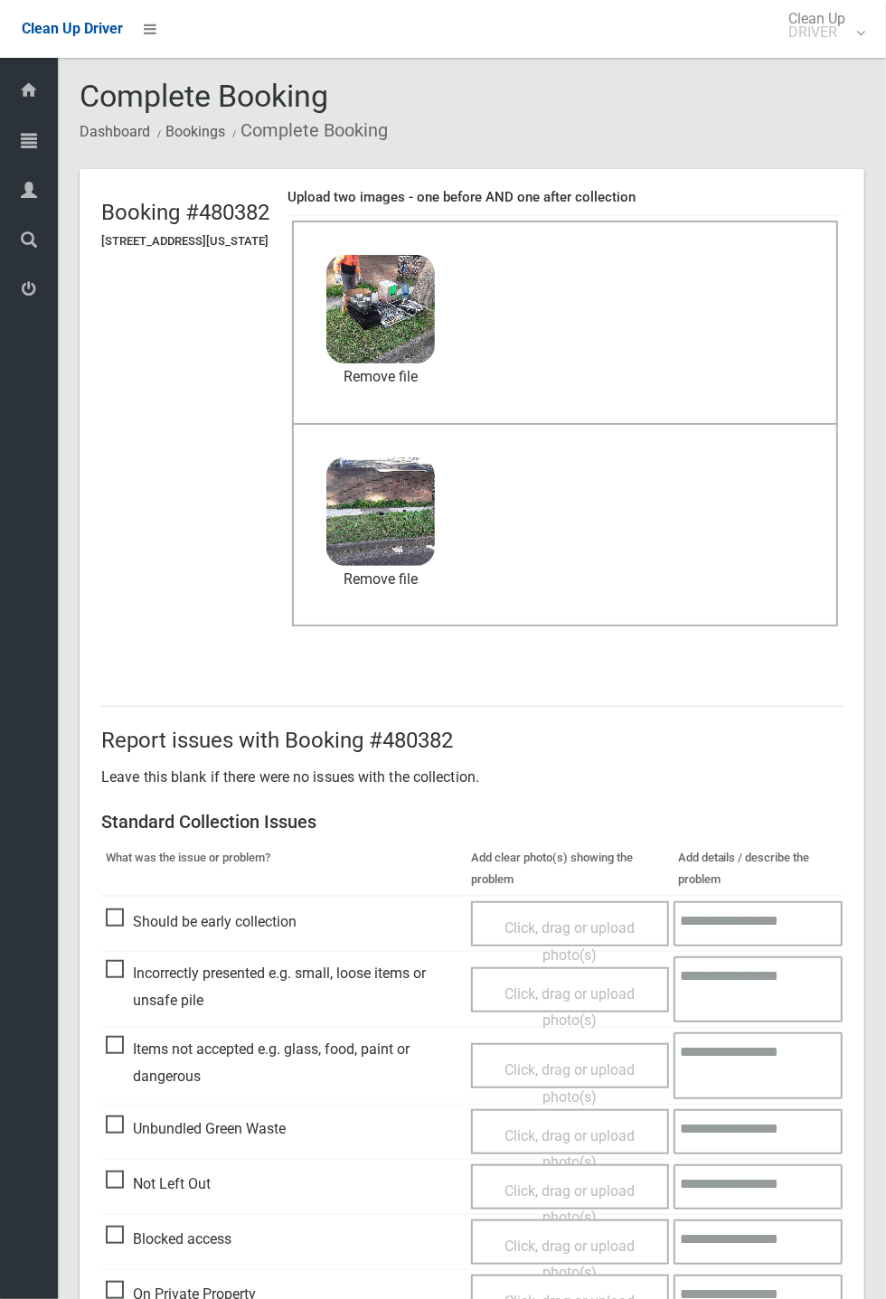
scroll to position [627, 0]
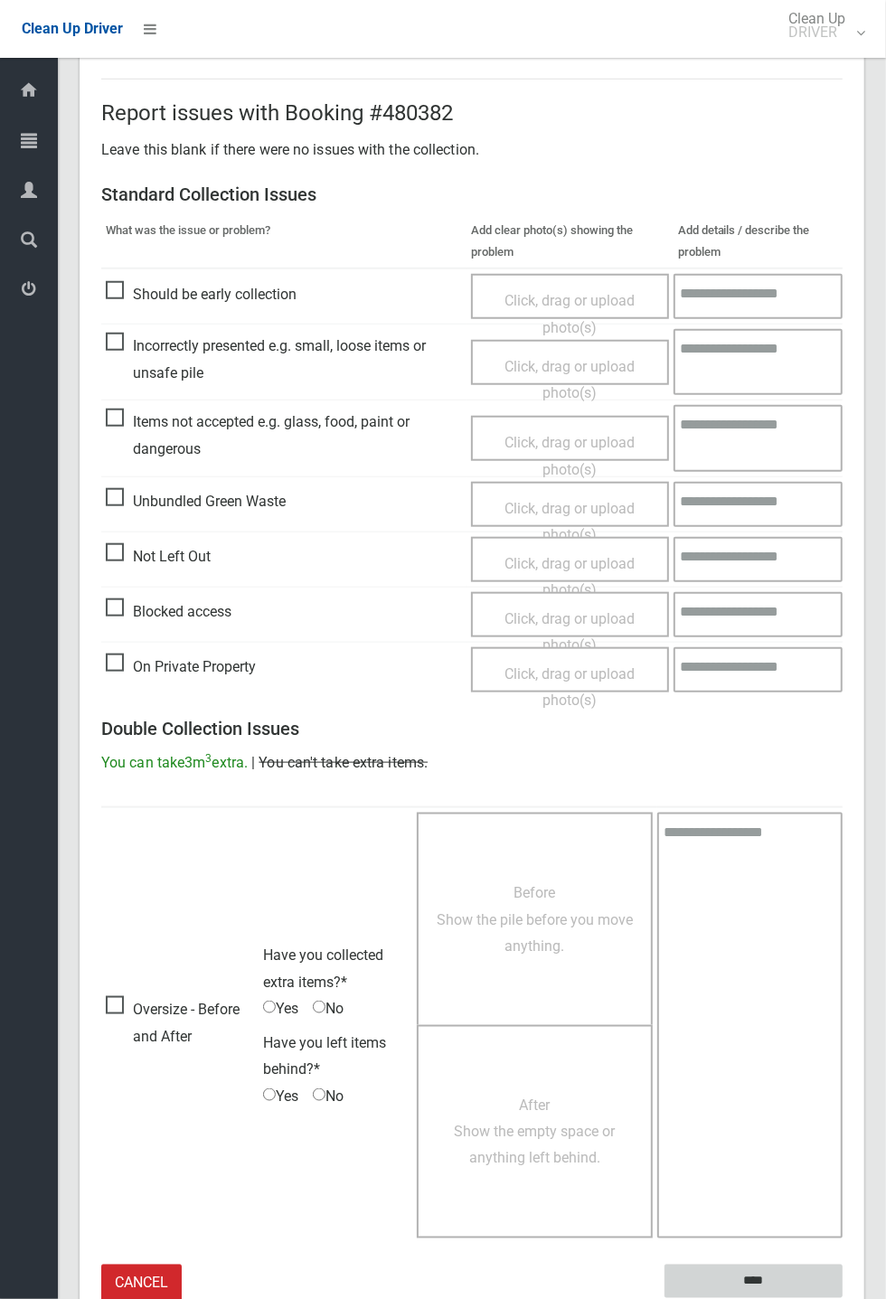
click at [842, 1298] on input "****" at bounding box center [753, 1280] width 178 height 33
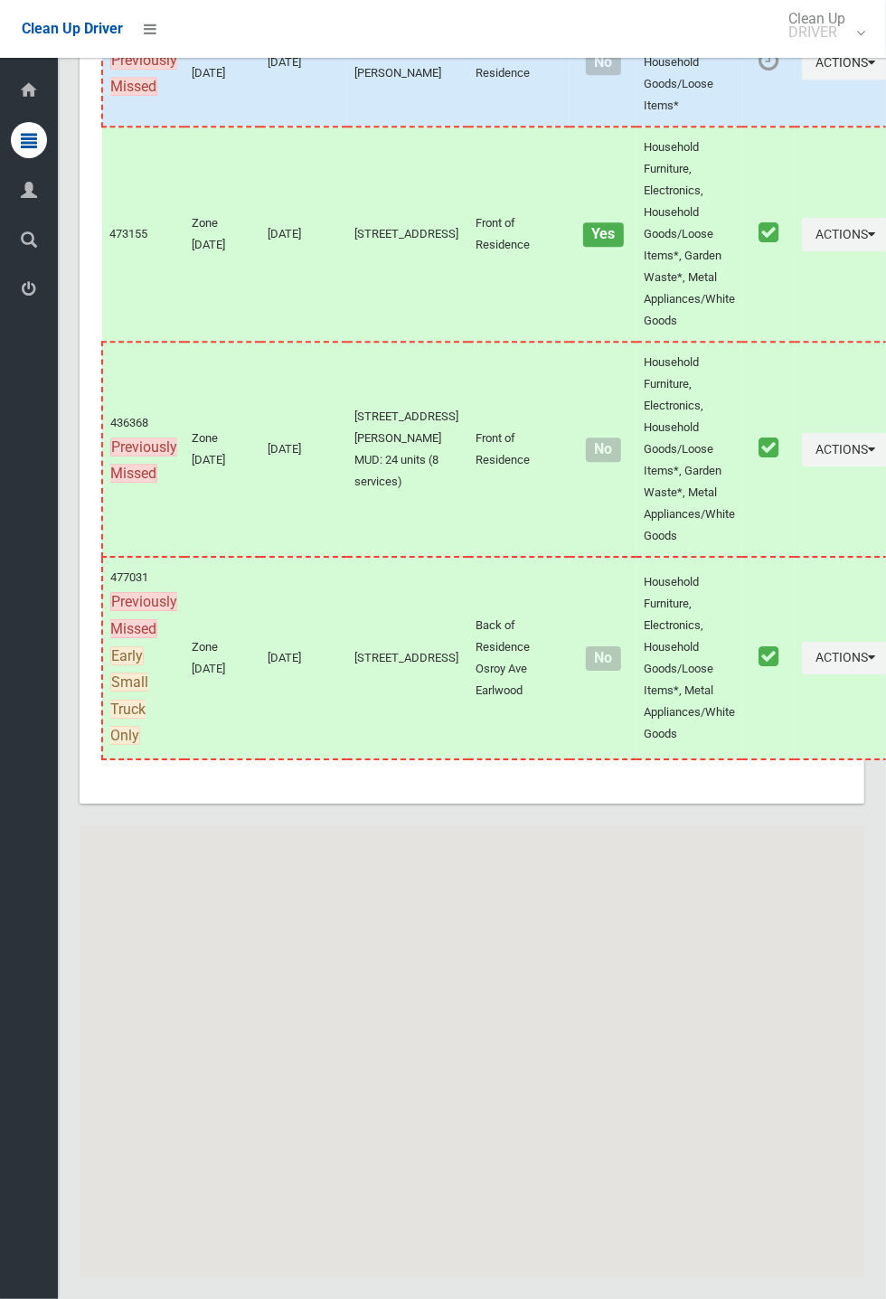
scroll to position [10324, 0]
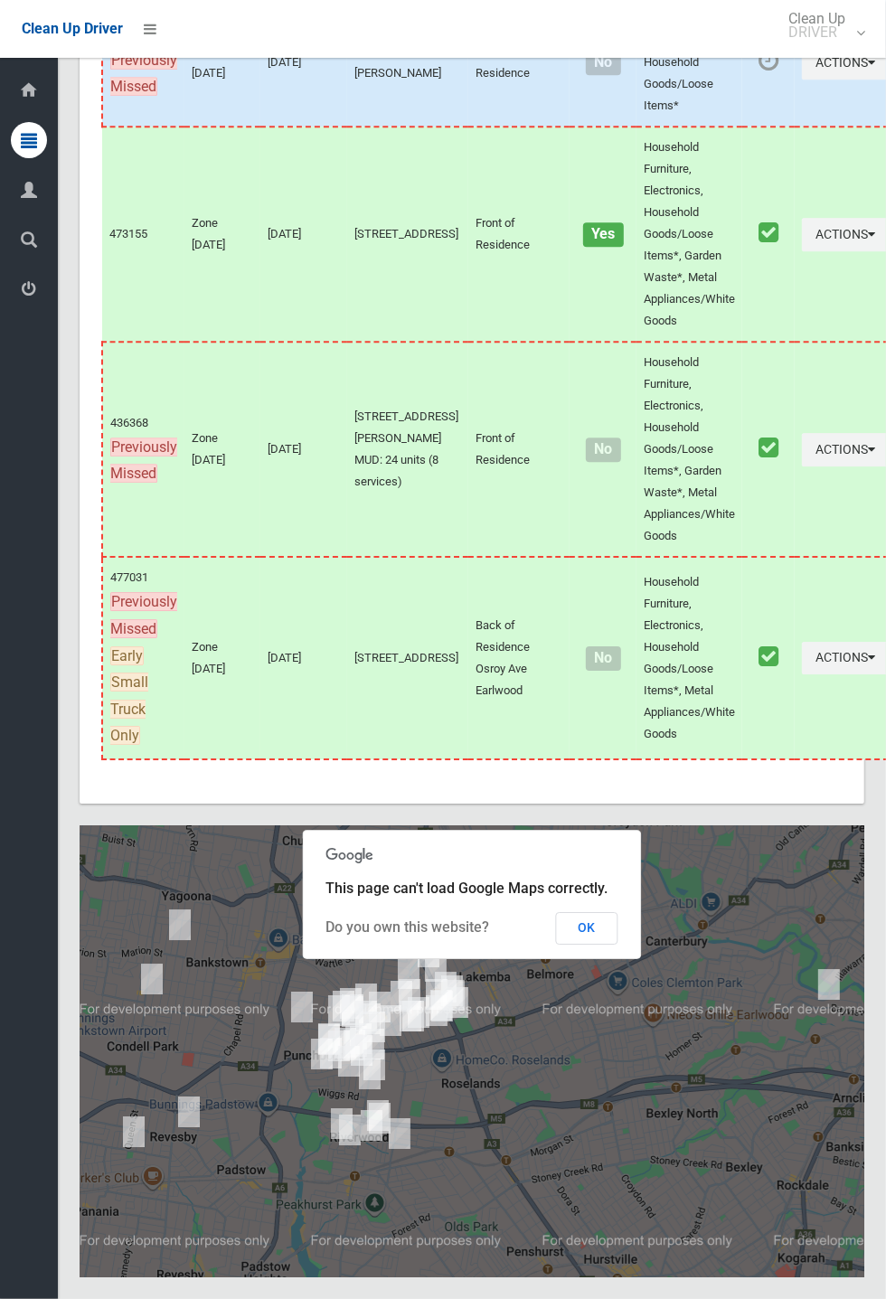
click at [618, 944] on button "OK" at bounding box center [587, 928] width 62 height 33
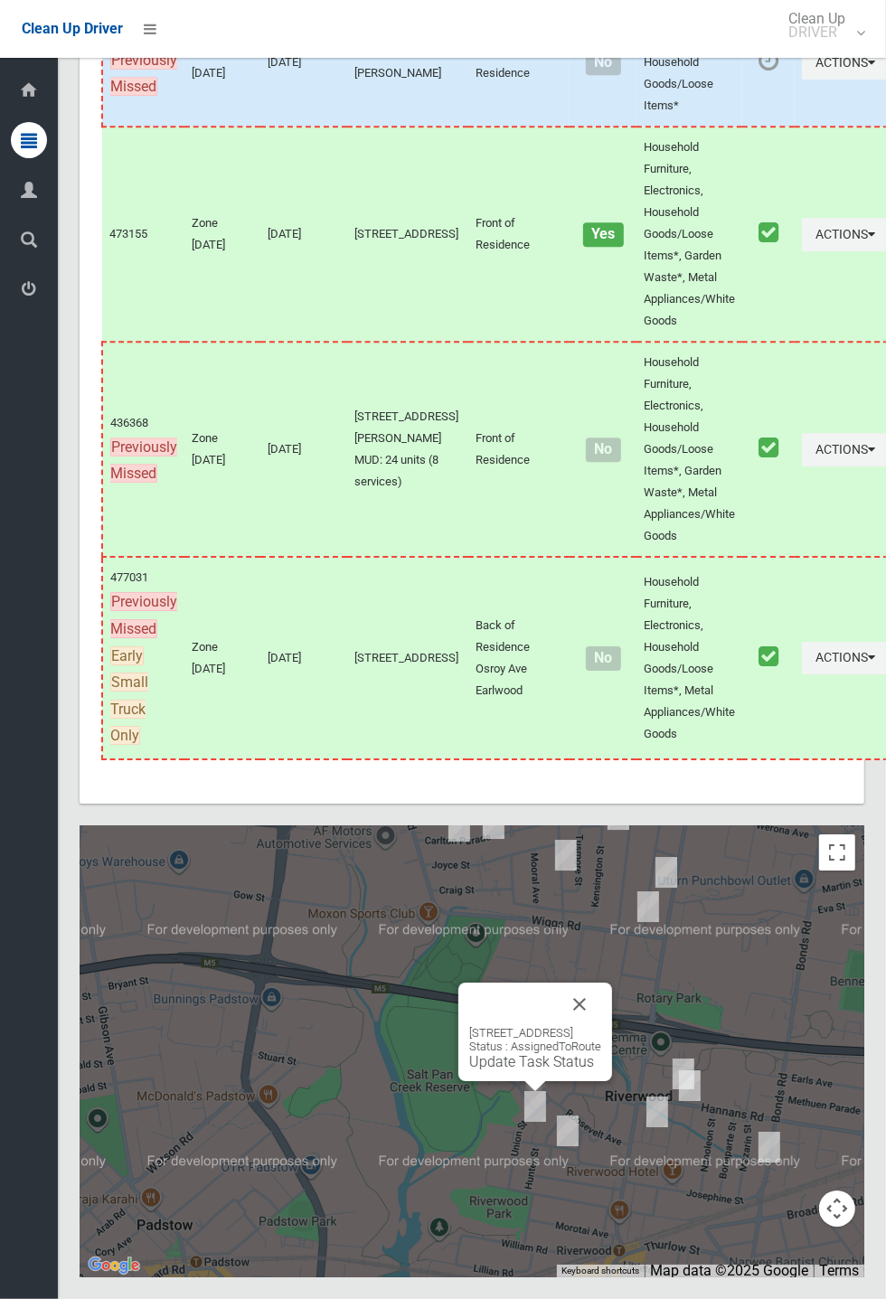
click at [601, 1026] on button "Close" at bounding box center [579, 1003] width 43 height 43
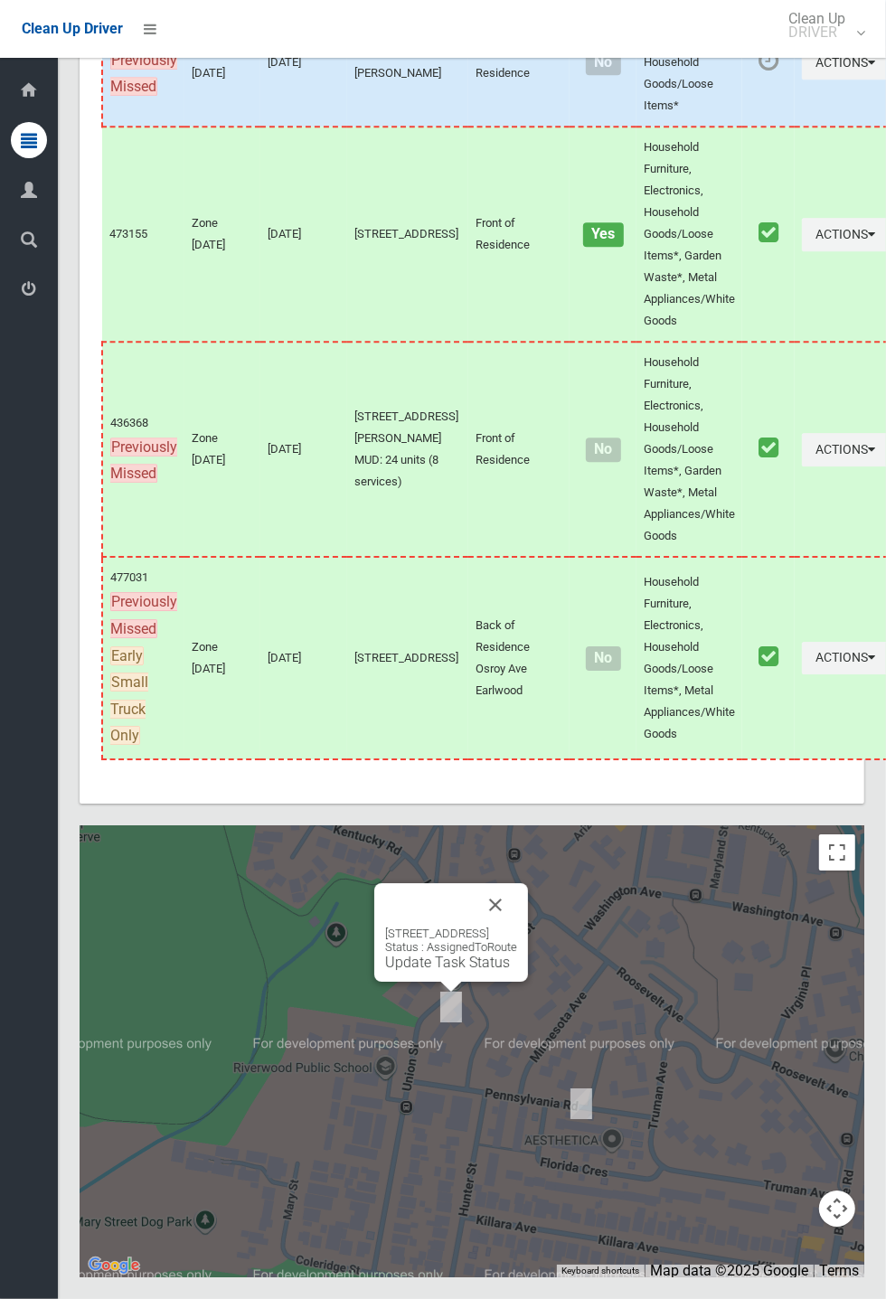
click at [517, 926] on button "Close" at bounding box center [495, 904] width 43 height 43
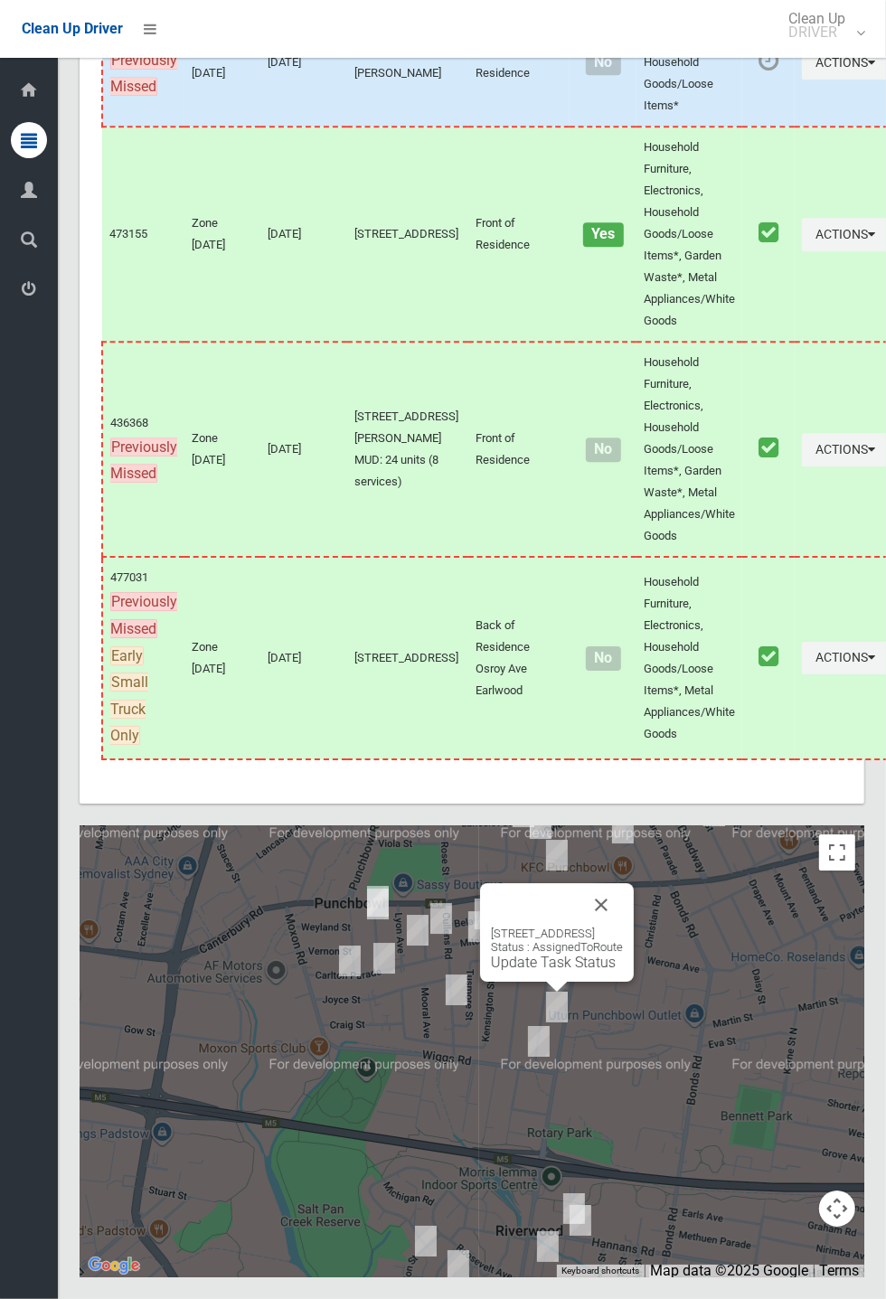
click at [623, 926] on button "Close" at bounding box center [600, 904] width 43 height 43
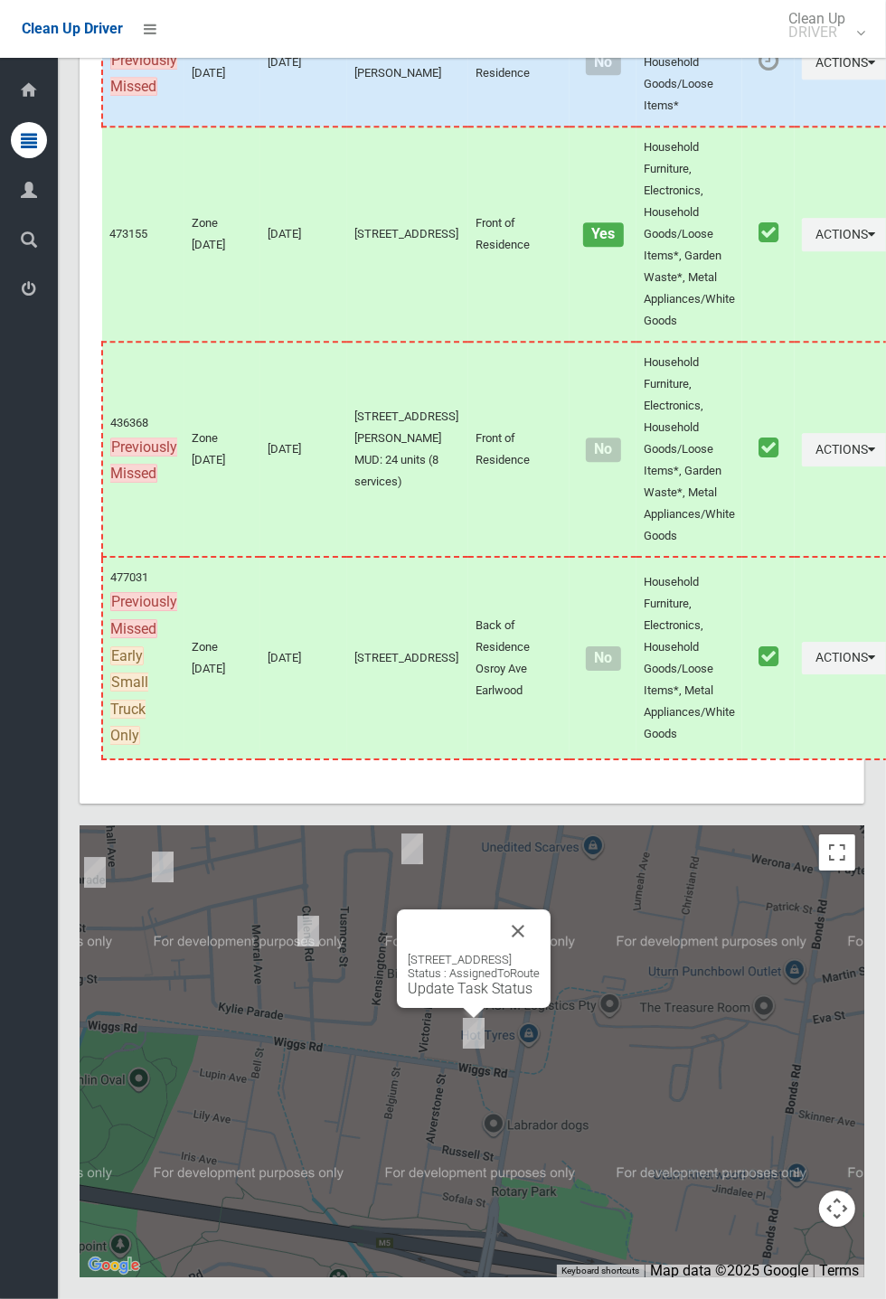
click at [540, 953] on button "Close" at bounding box center [517, 930] width 43 height 43
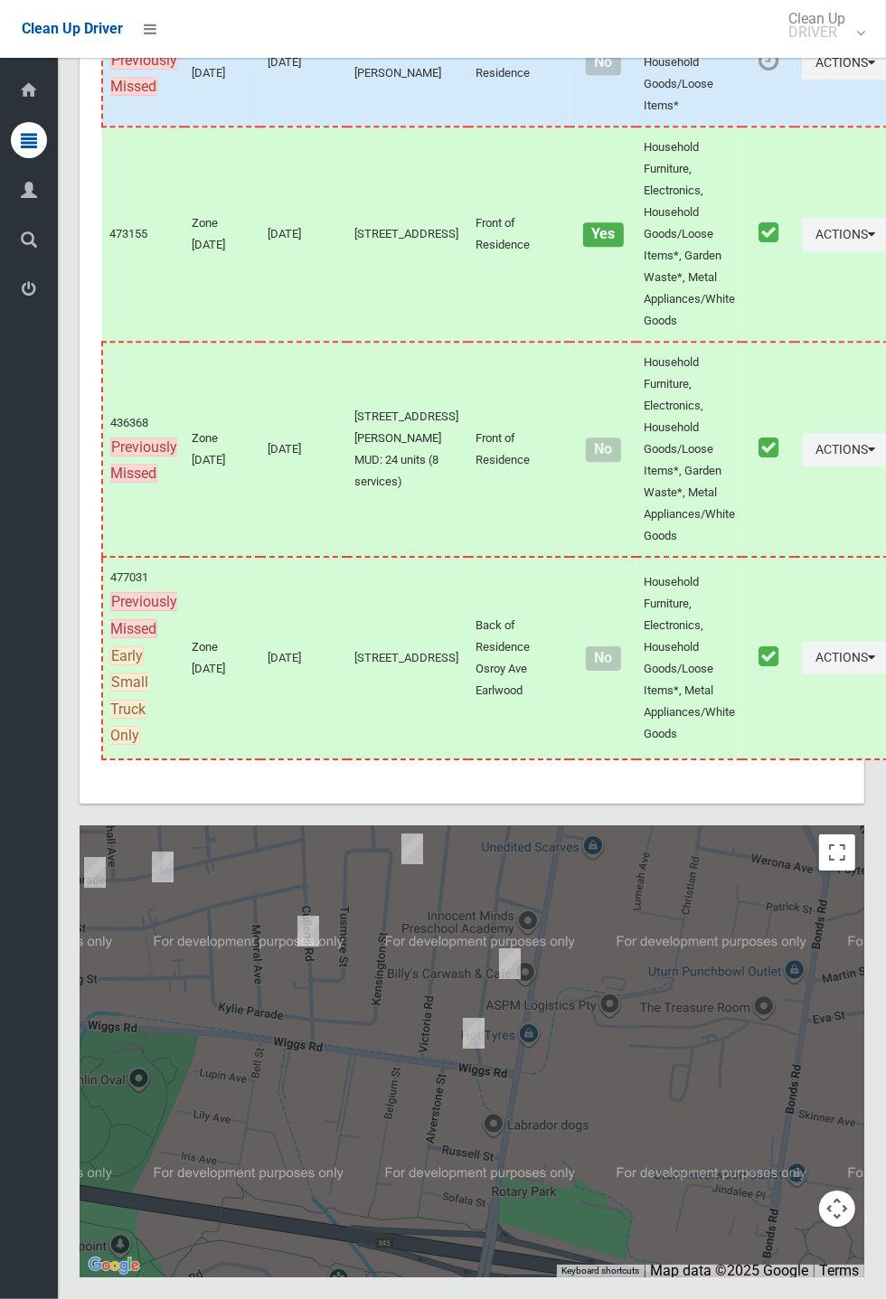
scroll to position [10322, 0]
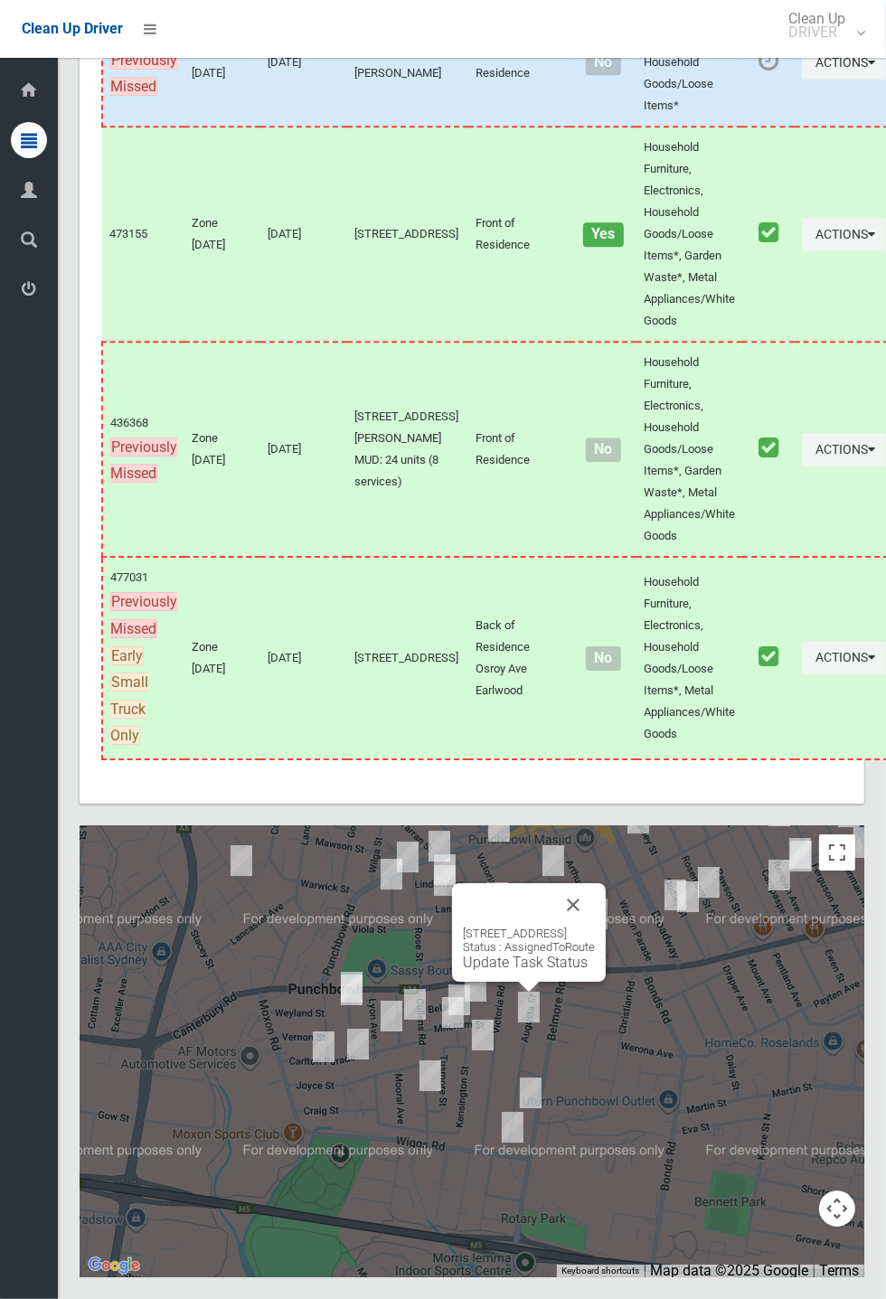
click at [595, 926] on button "Close" at bounding box center [572, 904] width 43 height 43
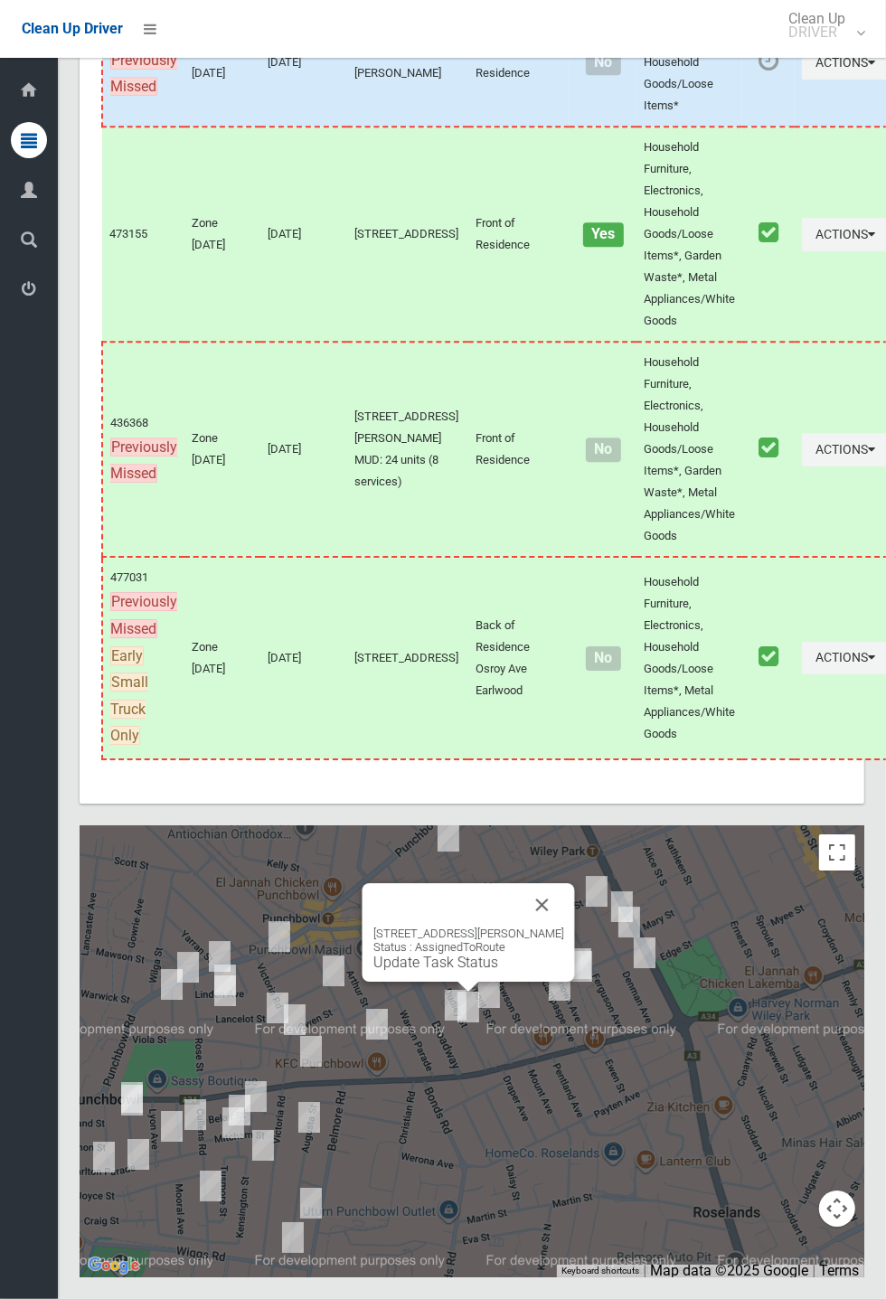
click at [560, 926] on button "Close" at bounding box center [542, 904] width 43 height 43
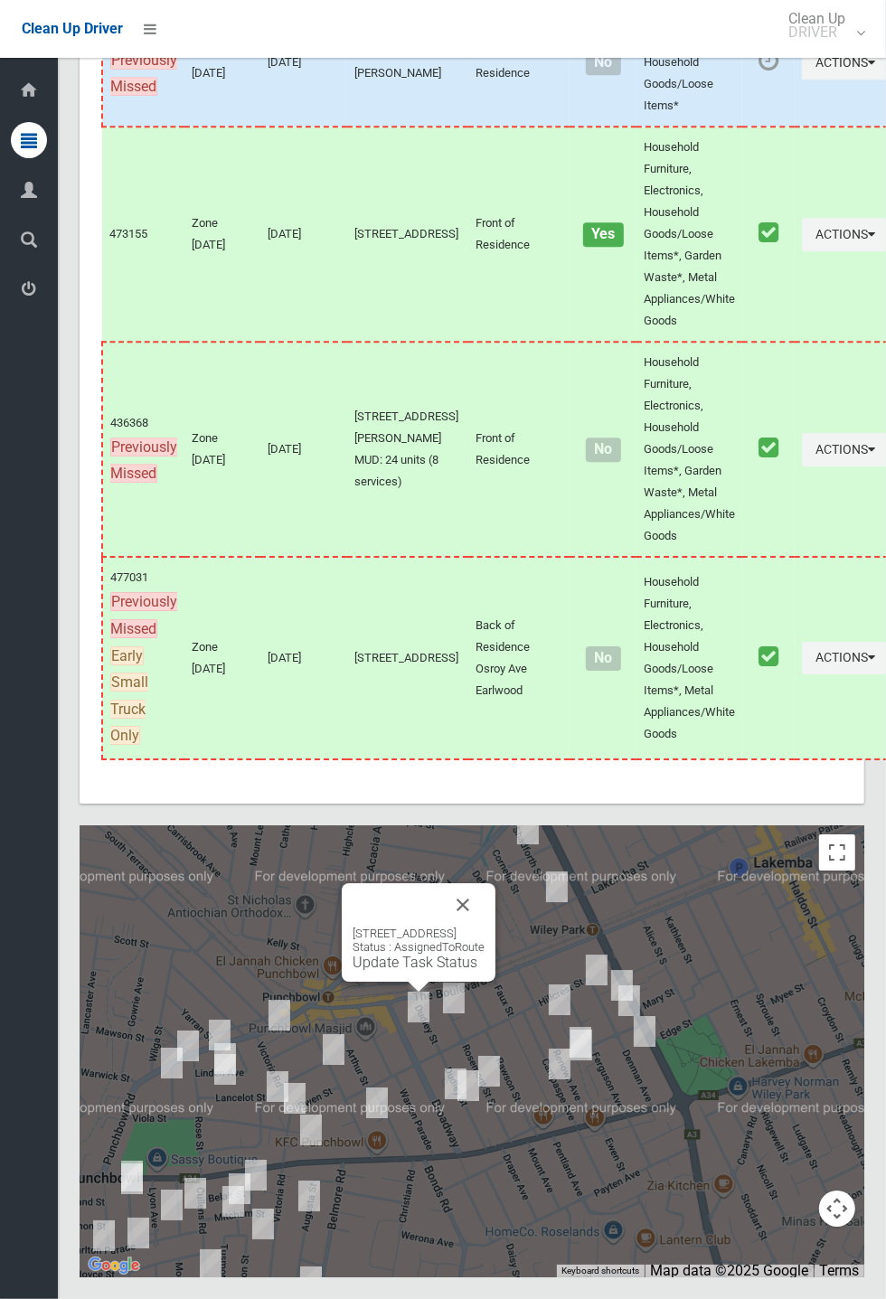
click at [484, 926] on button "Close" at bounding box center [462, 904] width 43 height 43
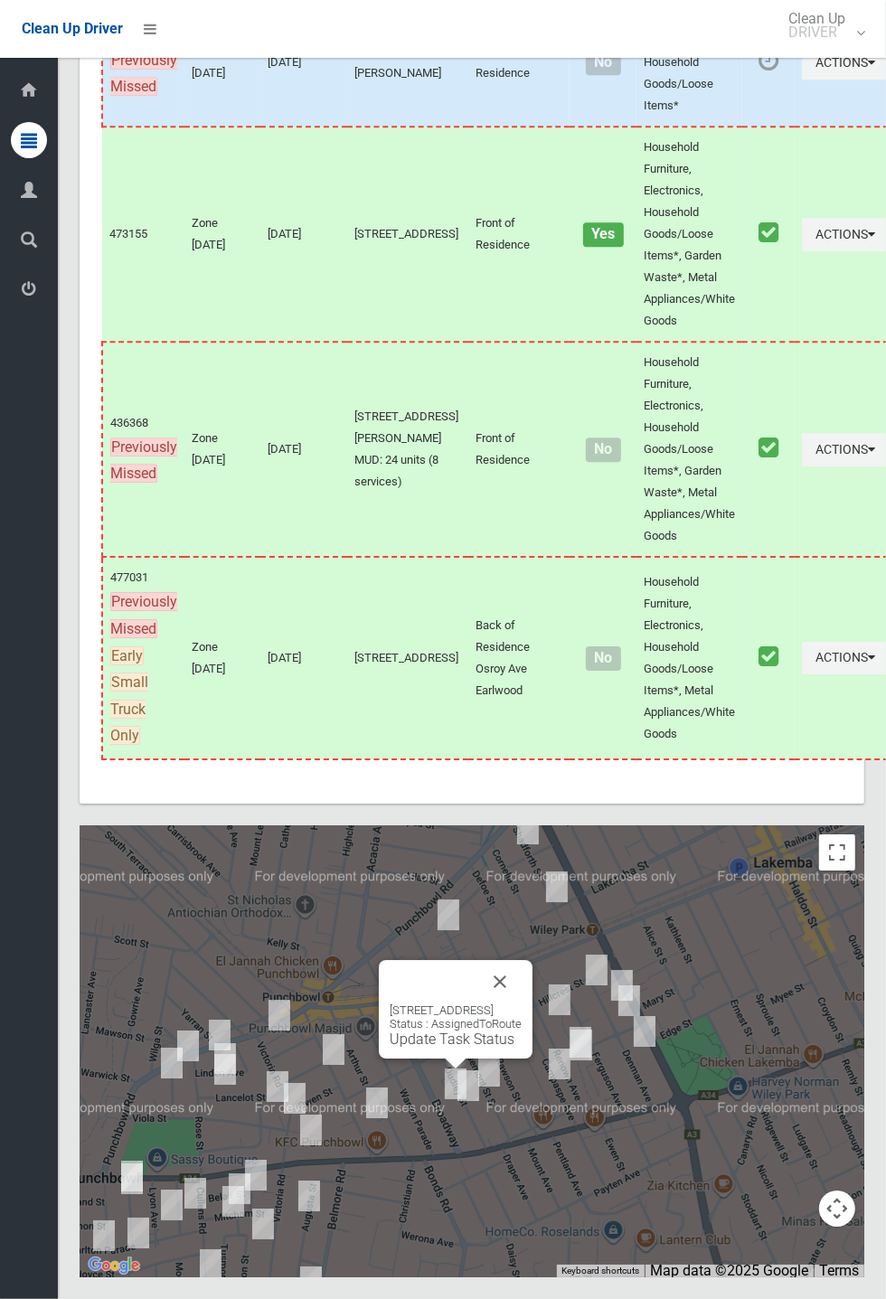
click at [521, 1003] on button "Close" at bounding box center [499, 981] width 43 height 43
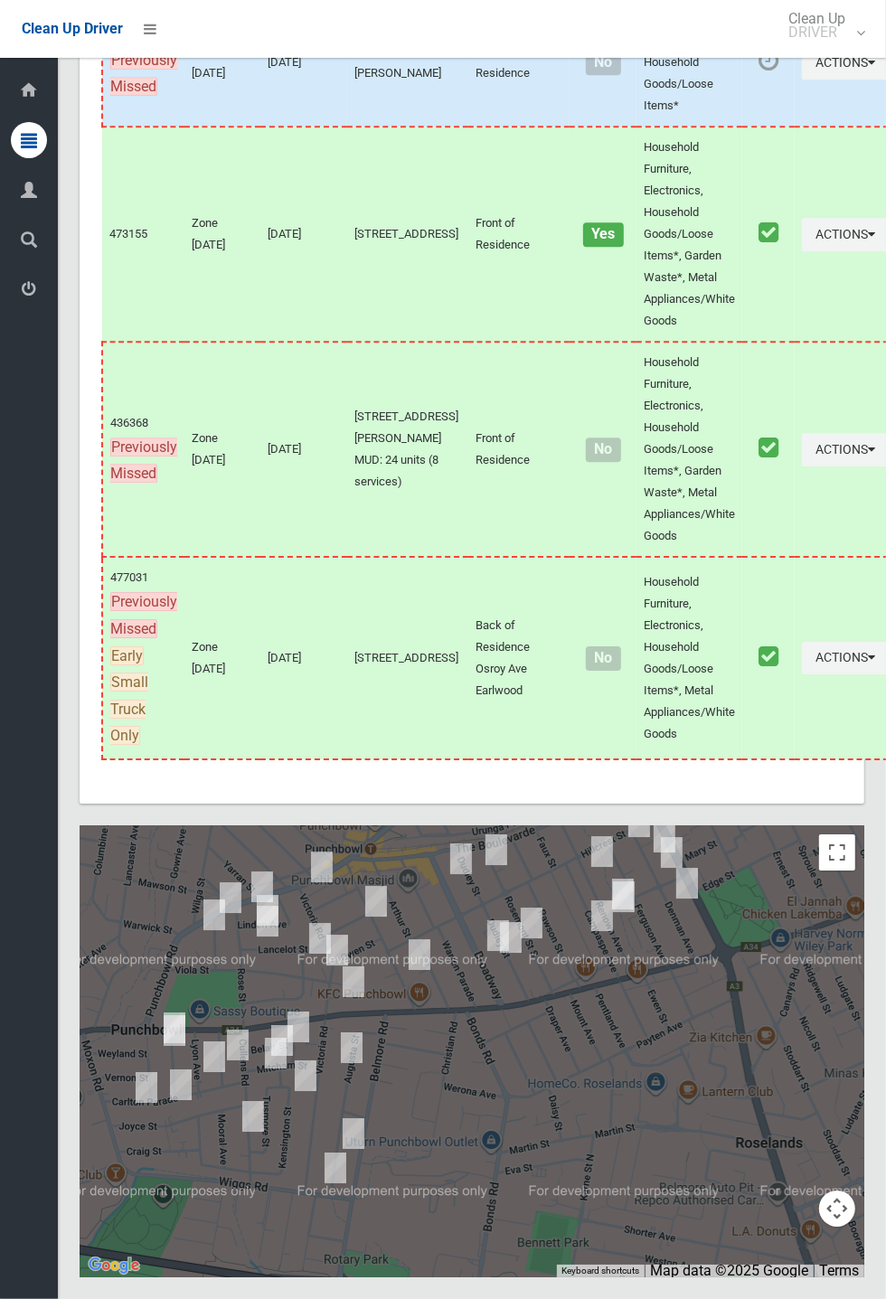
scroll to position [10324, 0]
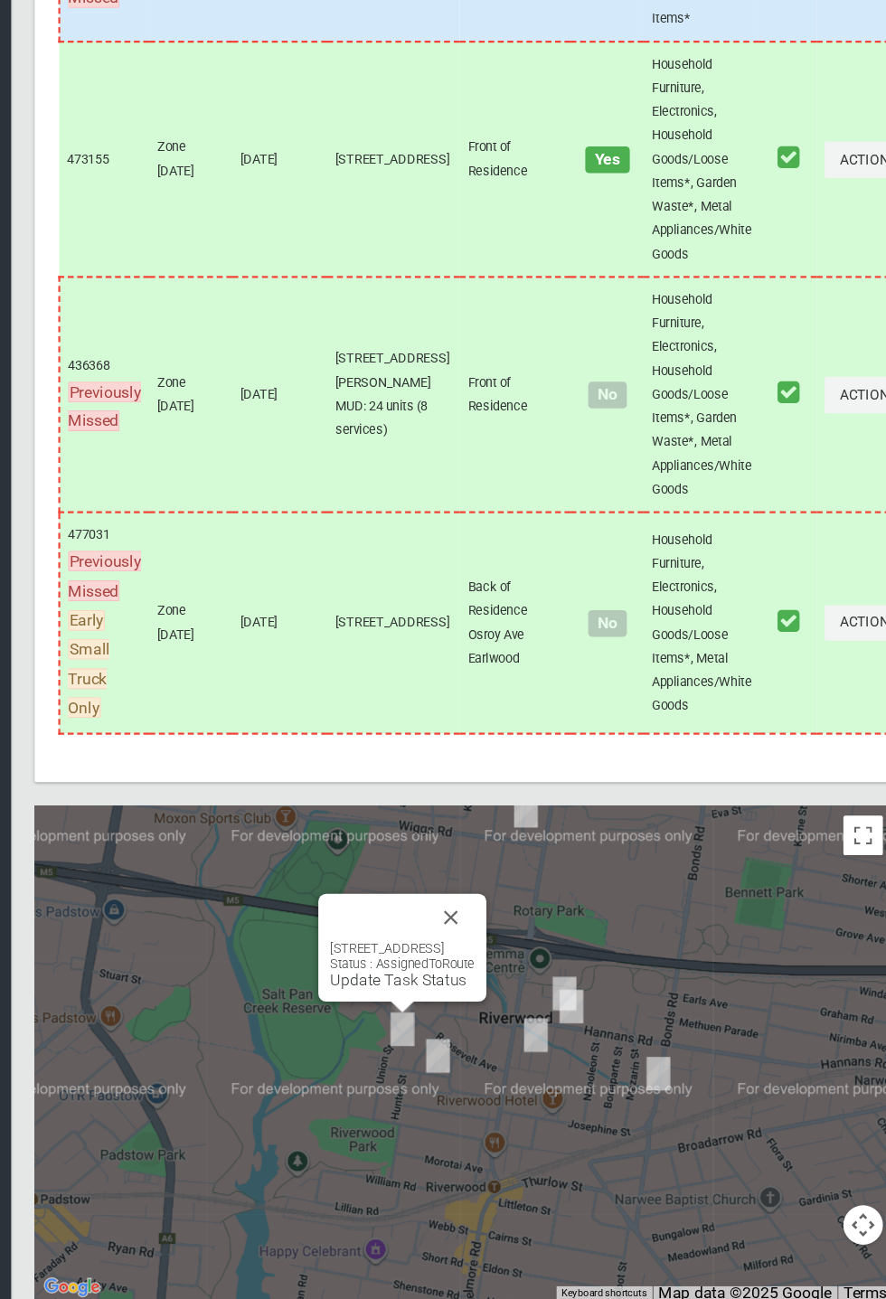
click at [421, 1004] on div "[STREET_ADDRESS] Status : AssignedToRoute Update Task Status" at bounding box center [416, 955] width 154 height 99
click at [436, 993] on div "[STREET_ADDRESS] Status : AssignedToRoute Update Task Status" at bounding box center [416, 971] width 132 height 44
click at [412, 1004] on div "[STREET_ADDRESS] Status : AssignedToRoute Update Task Status" at bounding box center [416, 955] width 154 height 99
click at [408, 1004] on div "[STREET_ADDRESS] Status : AssignedToRoute Update Task Status" at bounding box center [416, 955] width 154 height 99
click at [396, 1004] on div "[STREET_ADDRESS] Status : AssignedToRoute Update Task Status" at bounding box center [416, 955] width 154 height 99
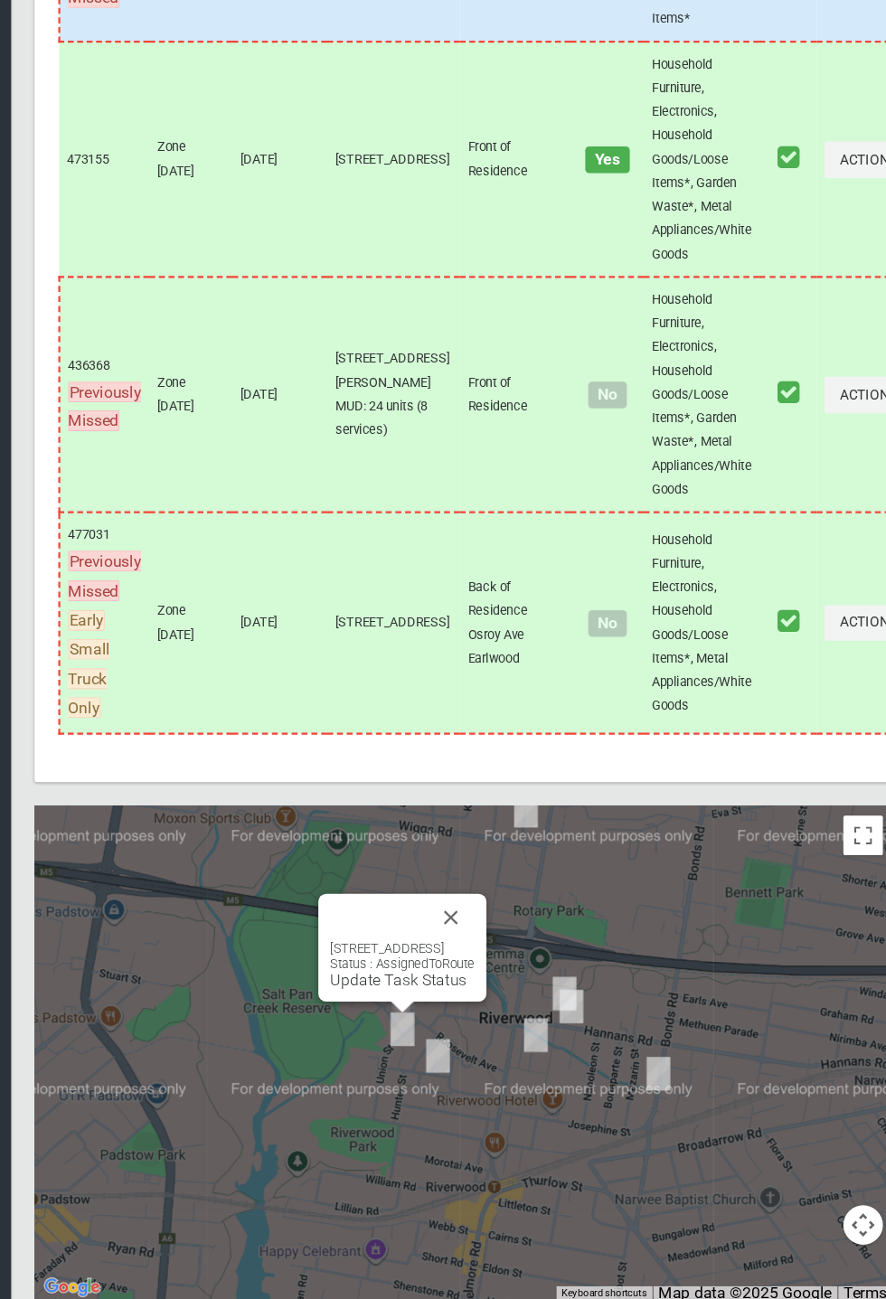
scroll to position [10324, 0]
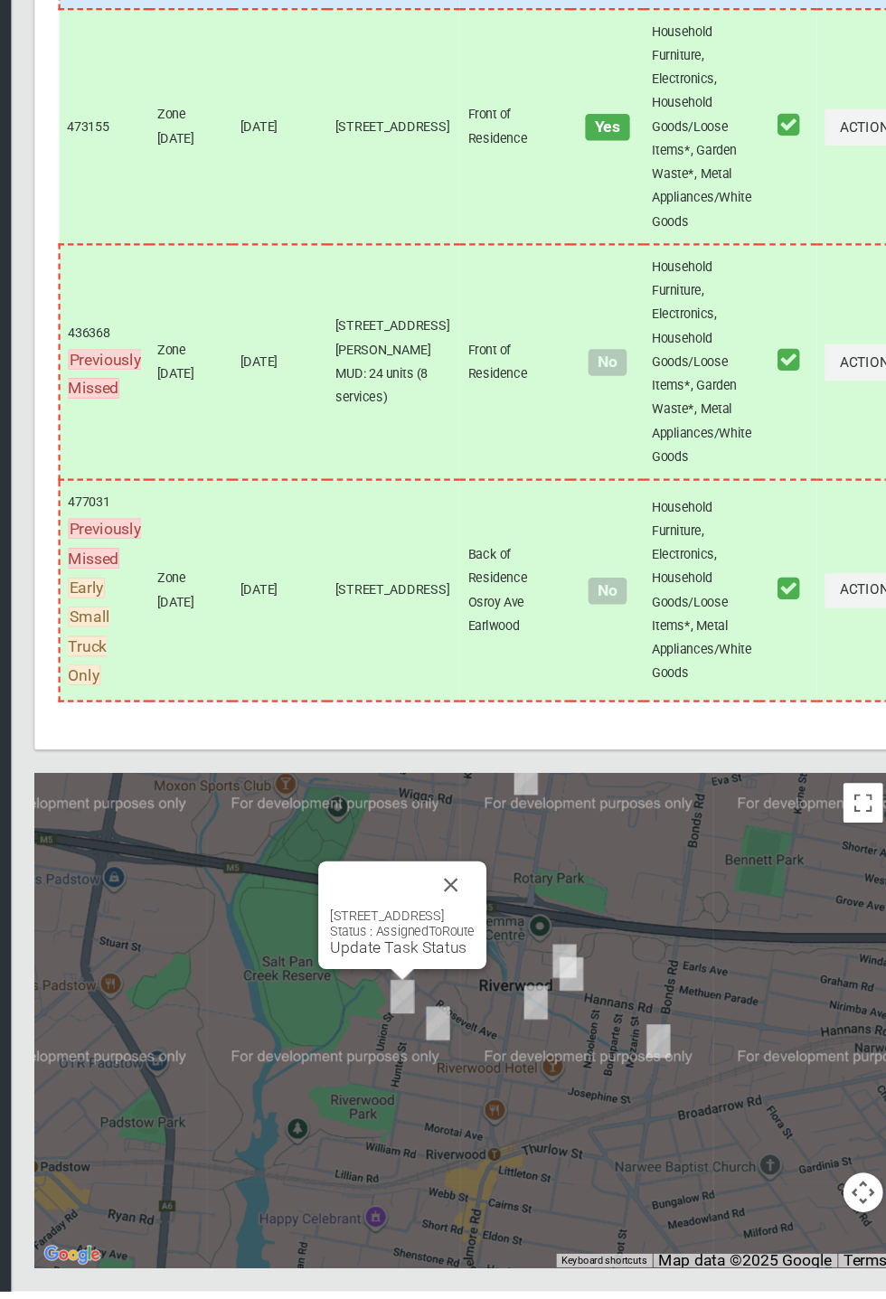
click at [403, 1004] on div "[STREET_ADDRESS] Status : AssignedToRoute Update Task Status" at bounding box center [416, 955] width 154 height 99
click at [380, 993] on div "[STREET_ADDRESS] Status : AssignedToRoute Update Task Status" at bounding box center [416, 971] width 132 height 44
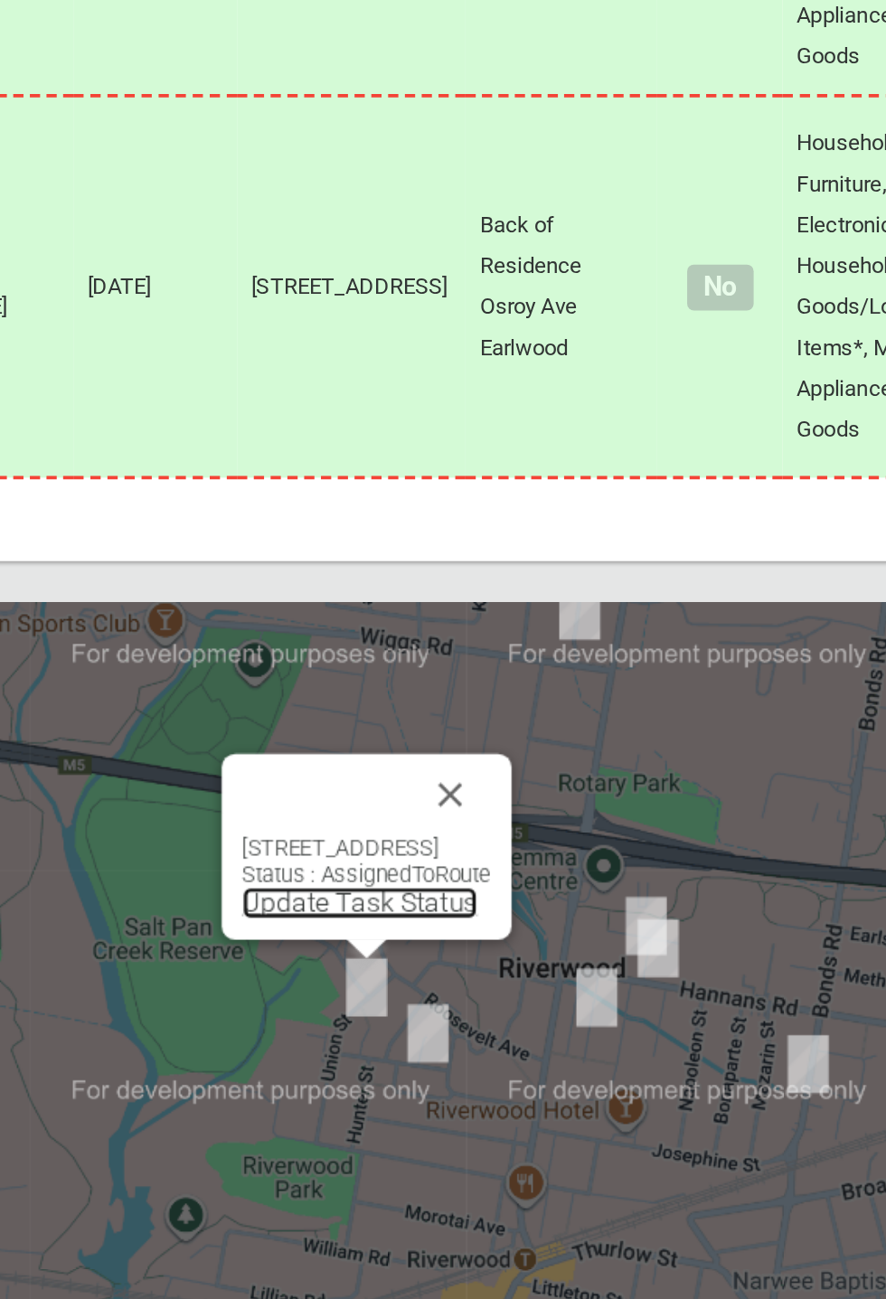
click at [389, 993] on link "Update Task Status" at bounding box center [412, 984] width 125 height 17
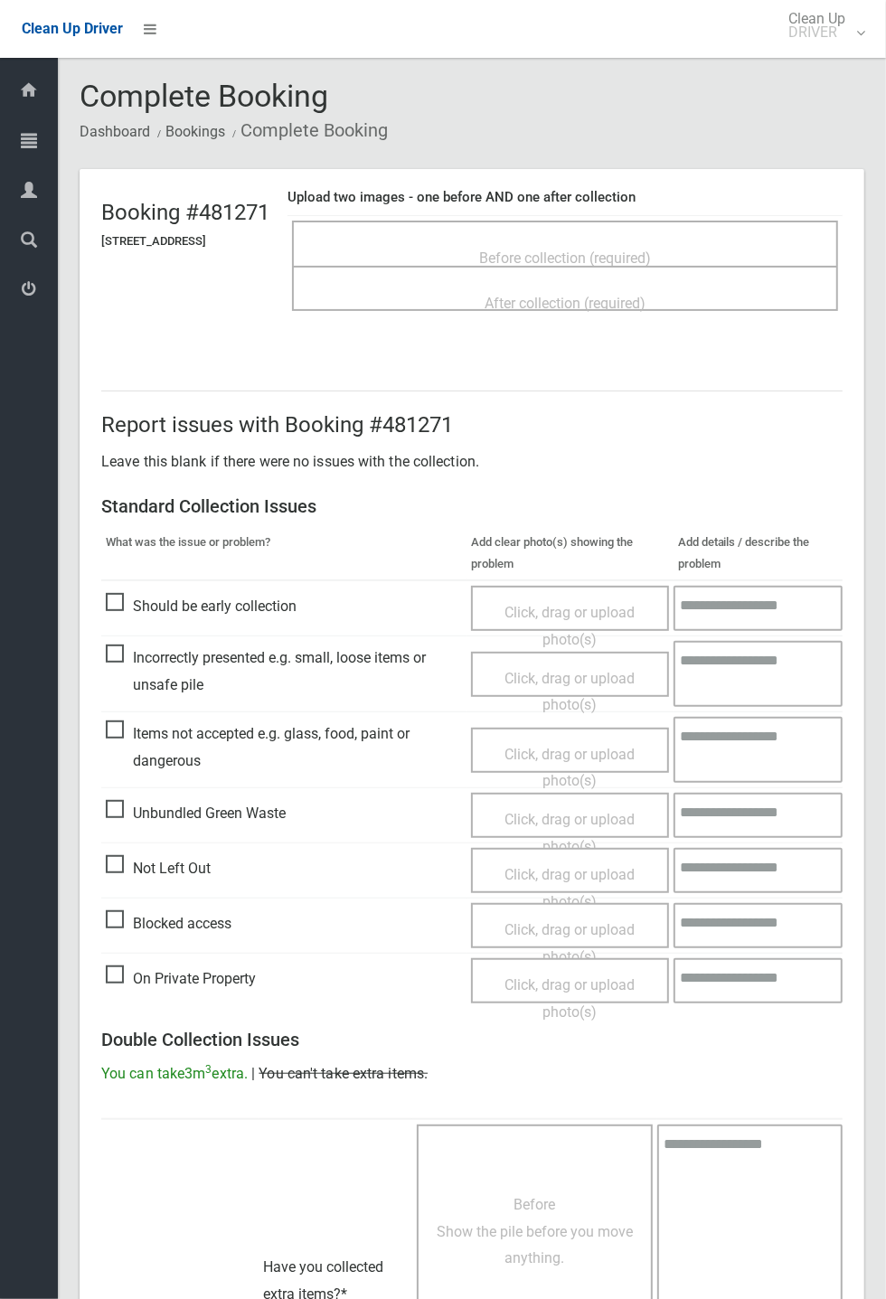
click at [590, 250] on span "Before collection (required)" at bounding box center [565, 257] width 172 height 17
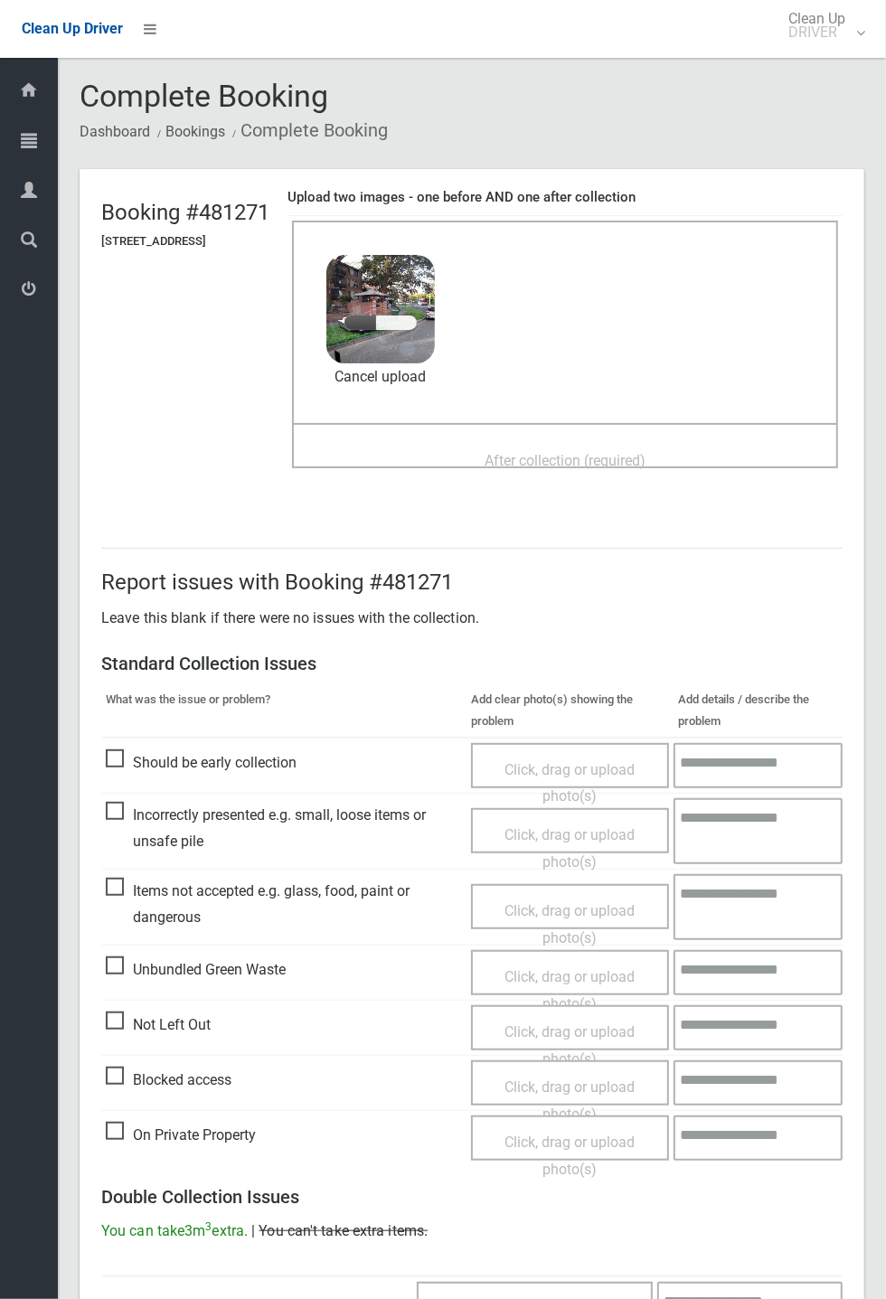
click at [566, 452] on span "After collection (required)" at bounding box center [564, 460] width 161 height 17
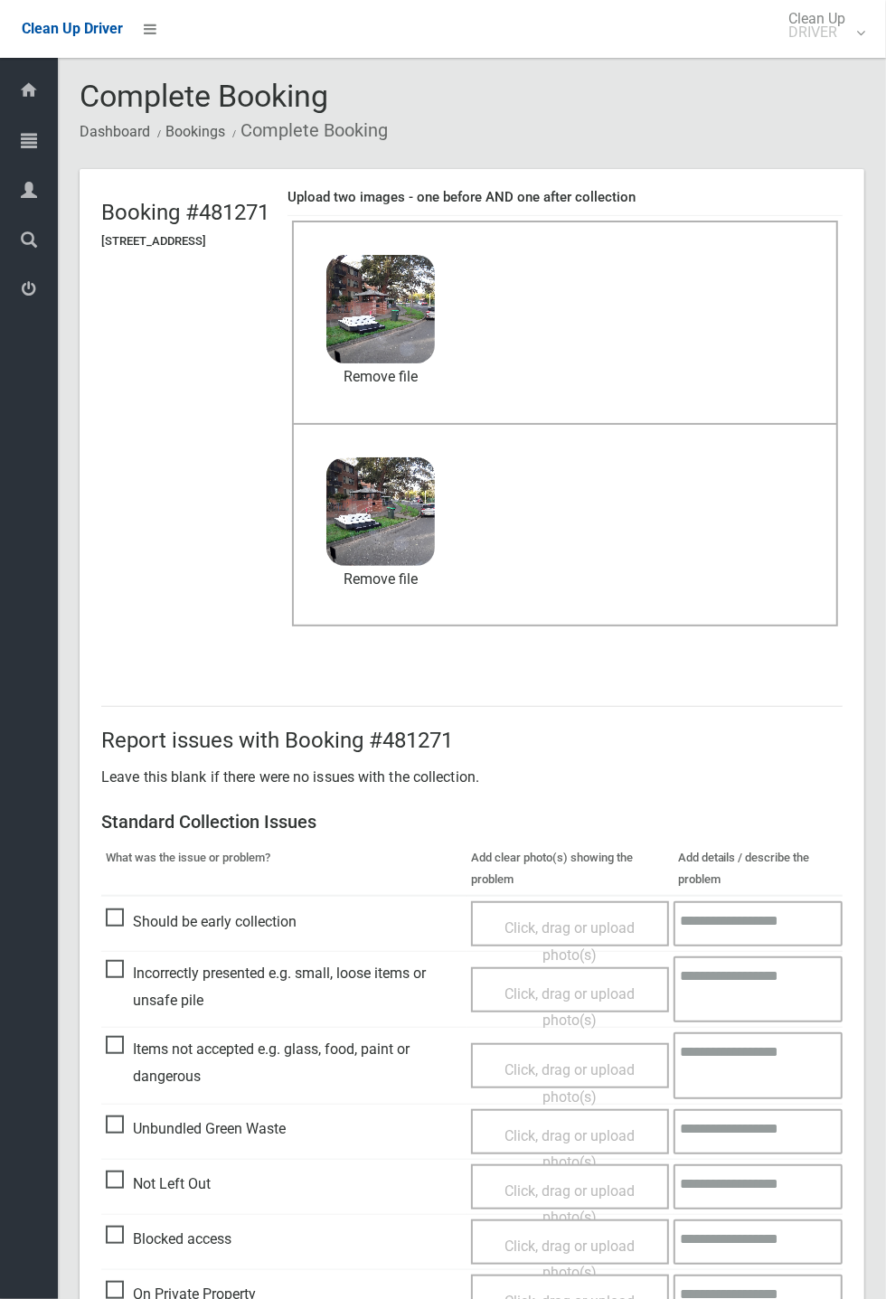
scroll to position [627, 0]
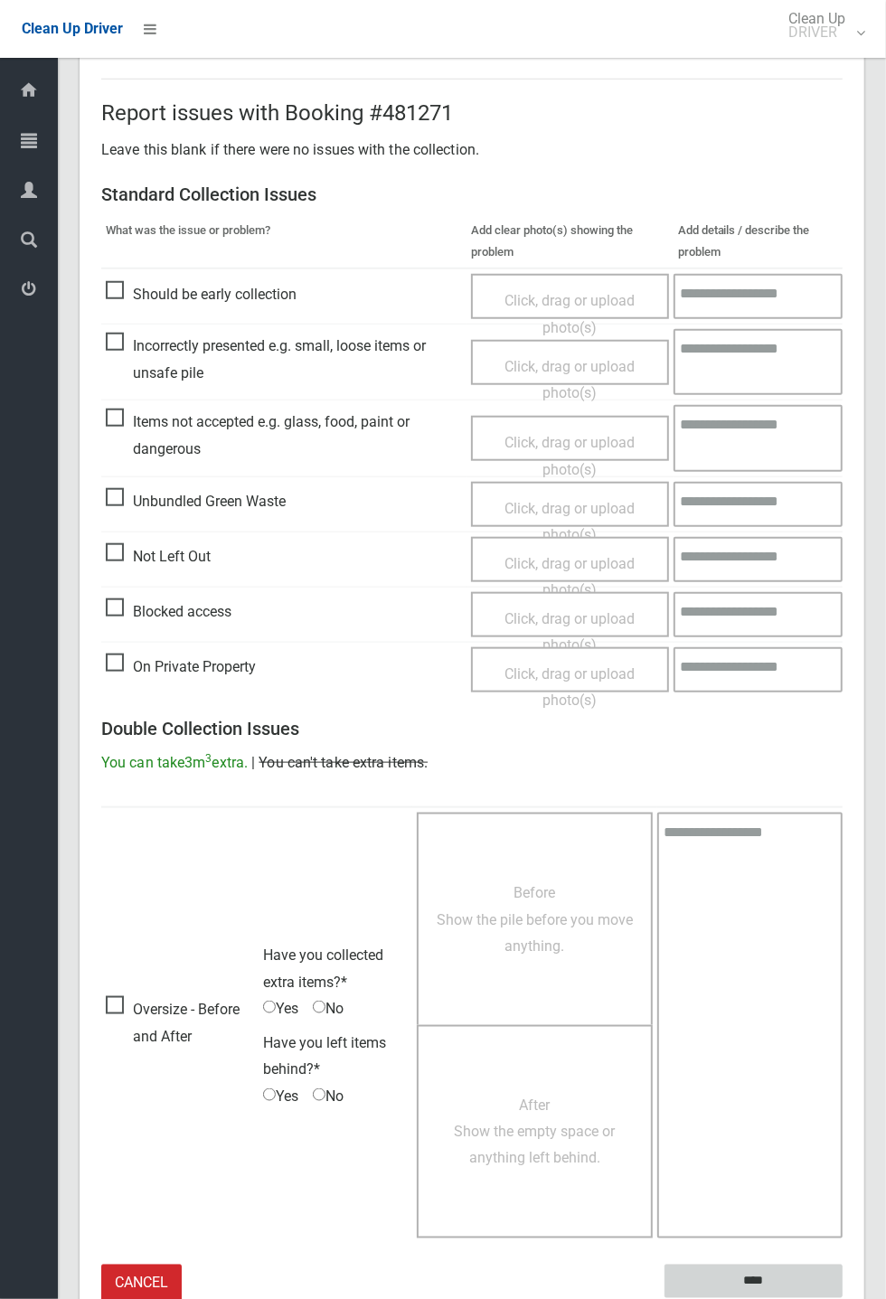
click at [747, 1280] on input "****" at bounding box center [753, 1280] width 178 height 33
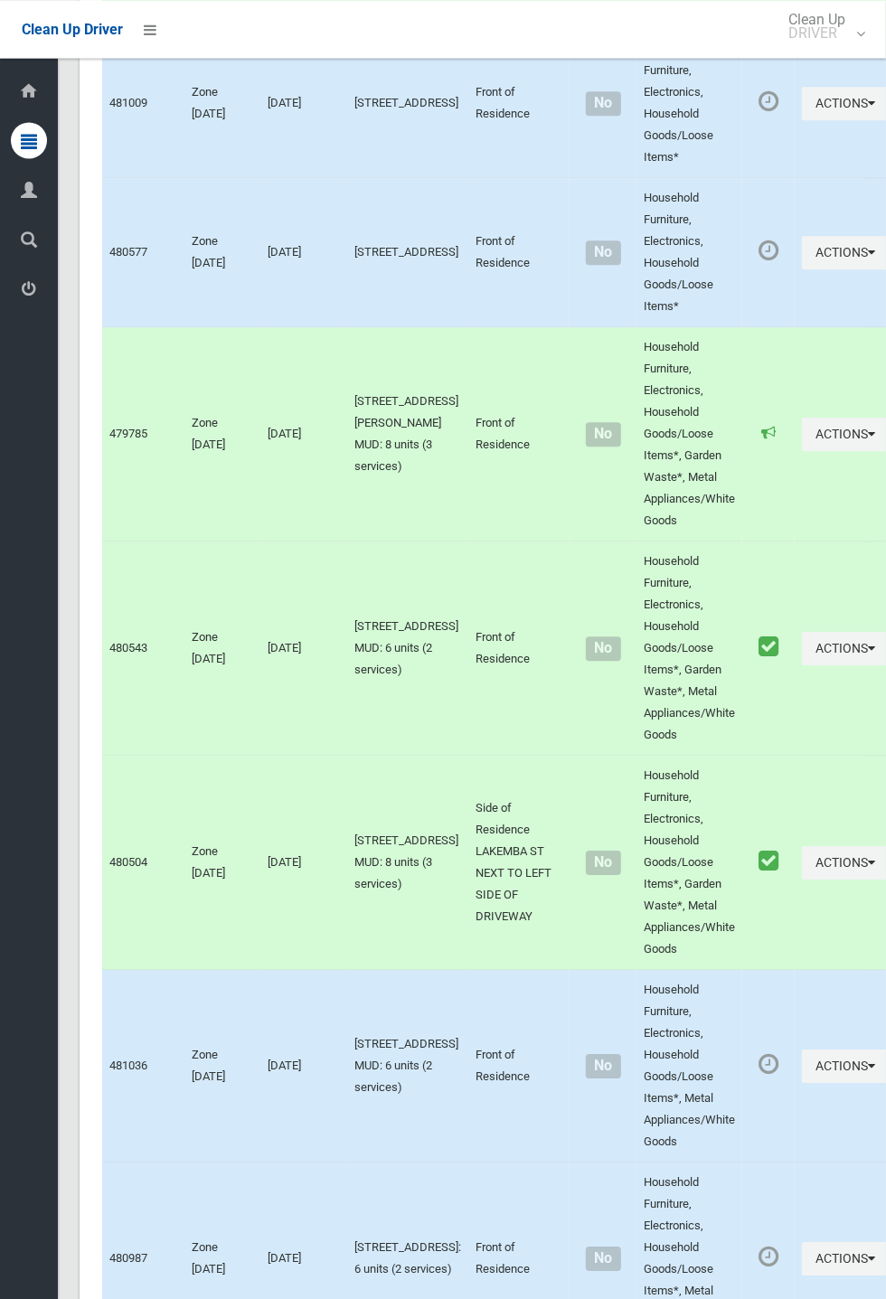
scroll to position [10324, 0]
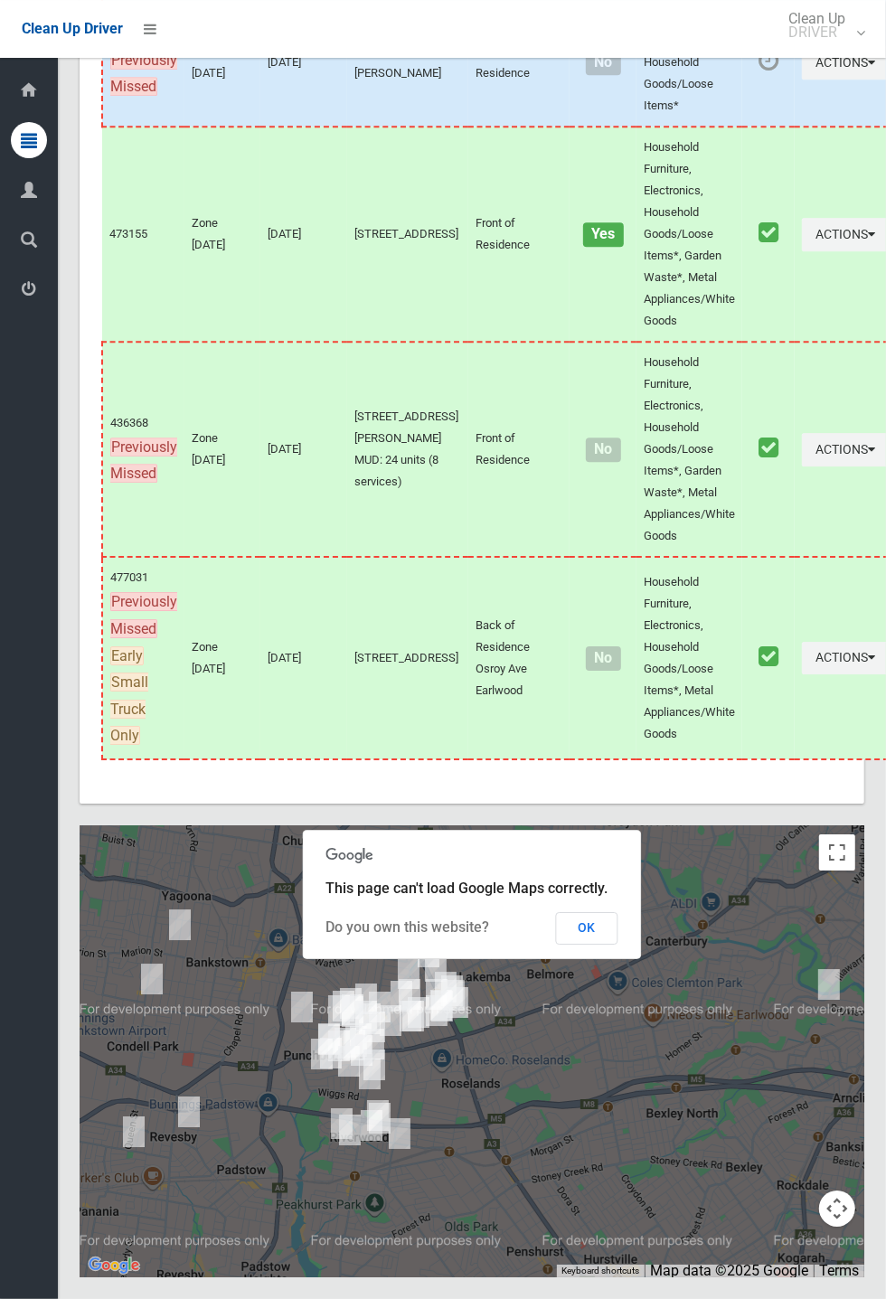
click at [594, 944] on button "OK" at bounding box center [587, 928] width 62 height 33
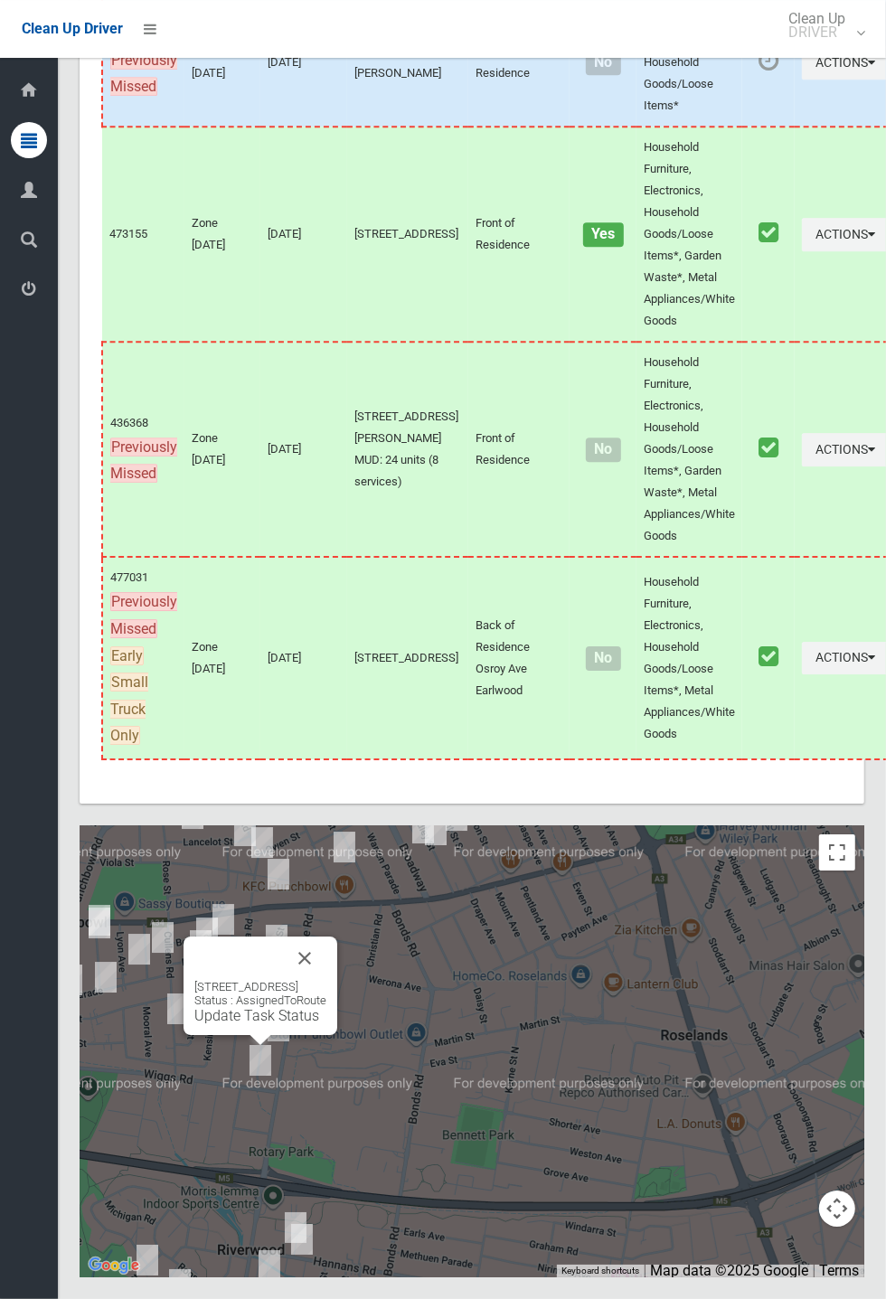
click at [260, 1024] on link "Update Task Status" at bounding box center [256, 1015] width 125 height 17
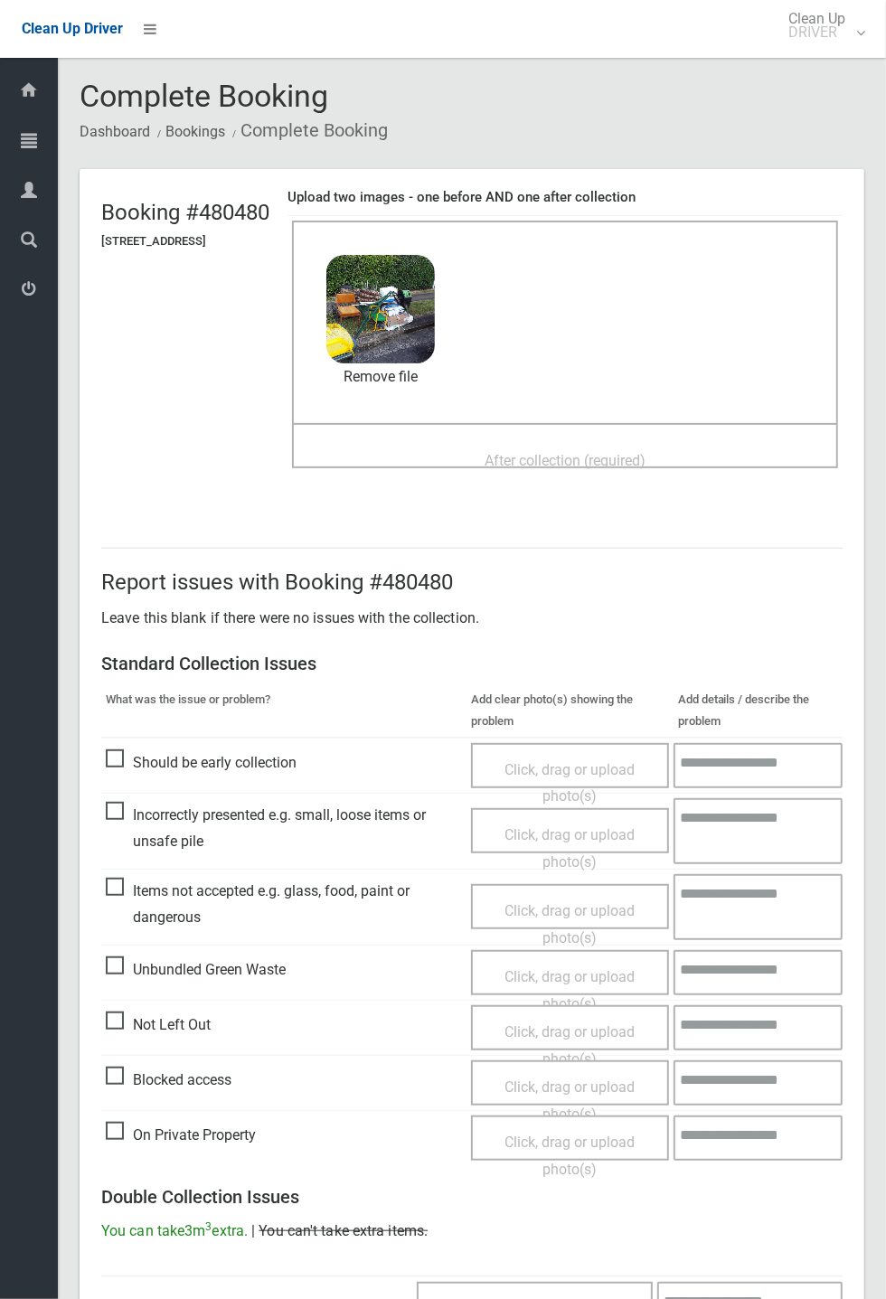
click at [517, 452] on span "After collection (required)" at bounding box center [564, 460] width 161 height 17
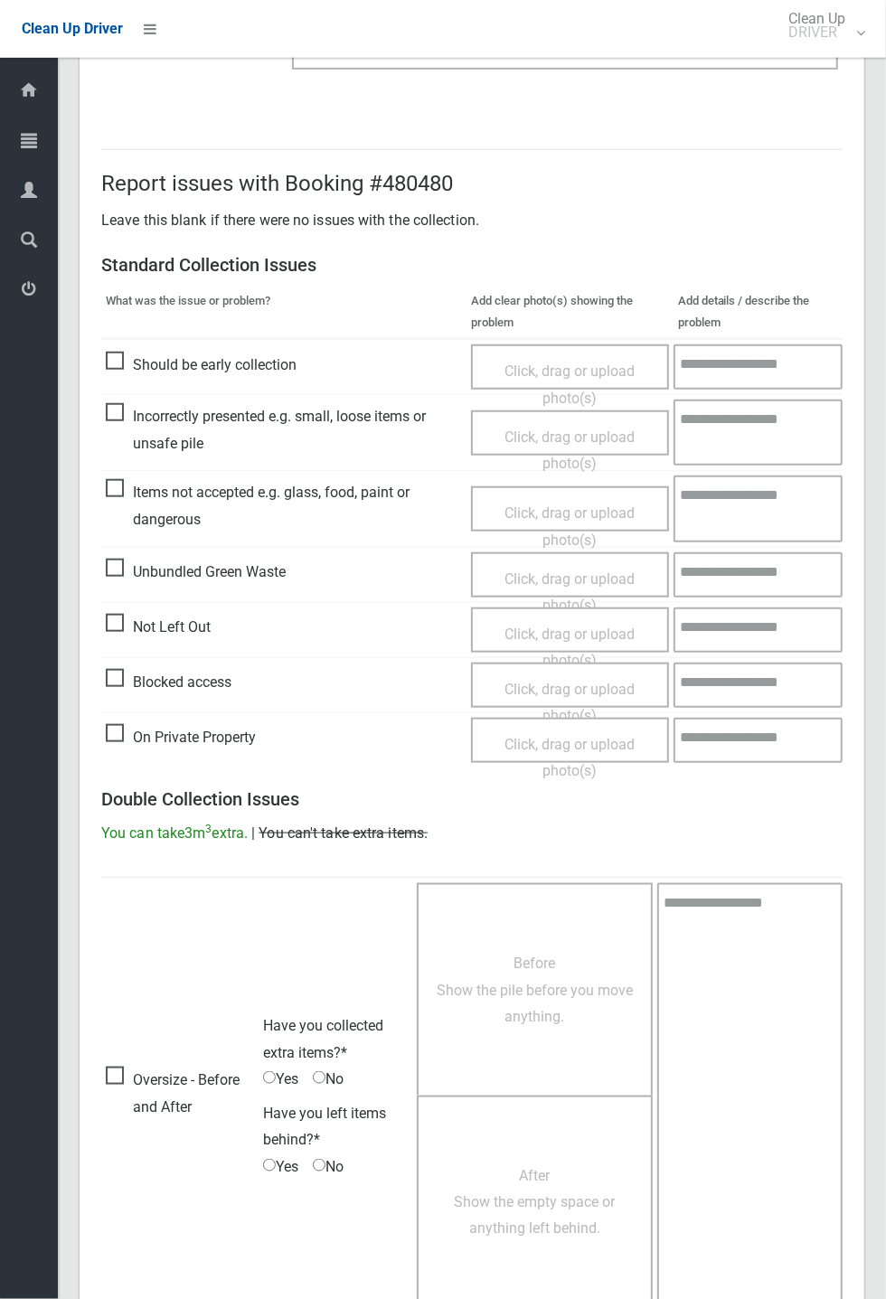
scroll to position [627, 0]
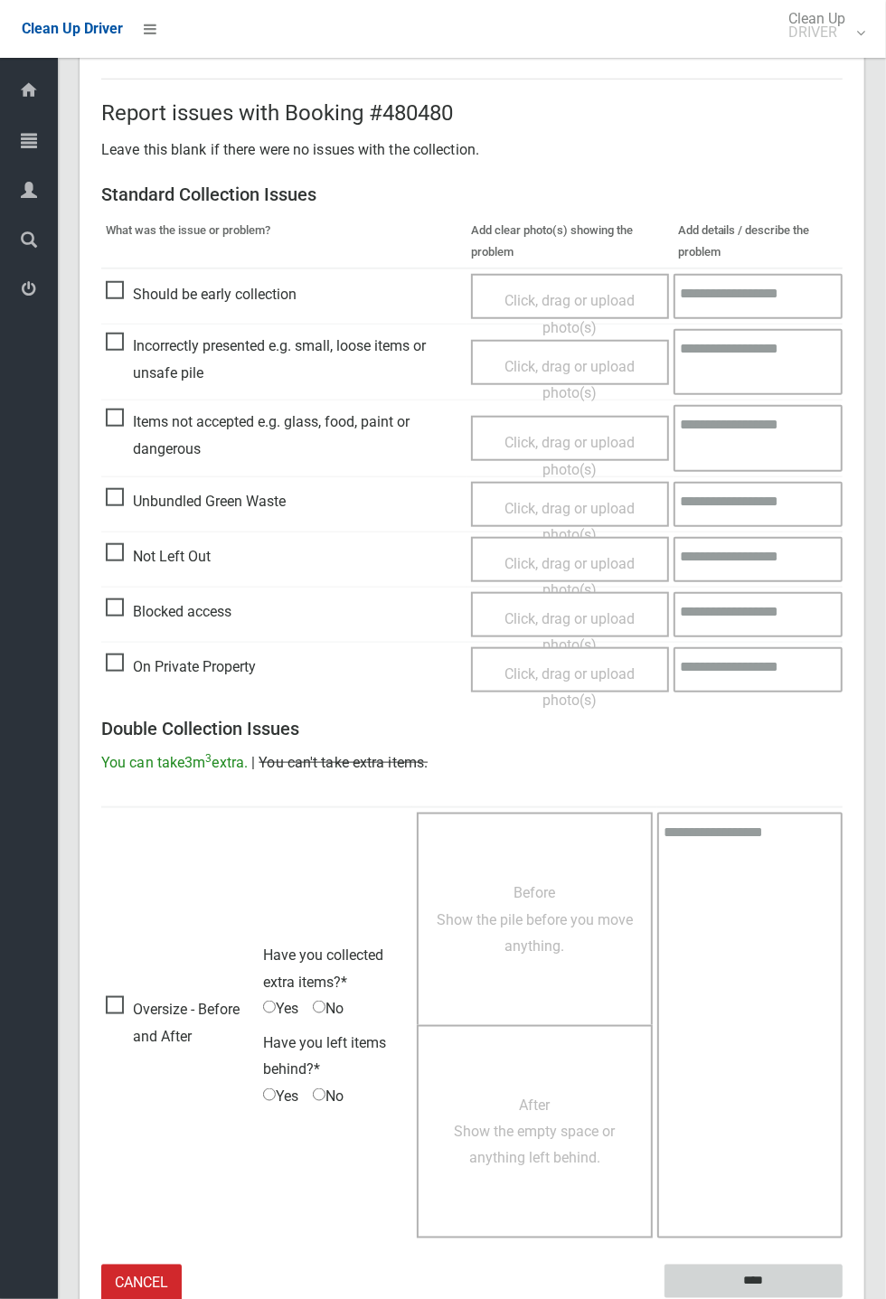
click at [842, 1298] on input "****" at bounding box center [753, 1280] width 178 height 33
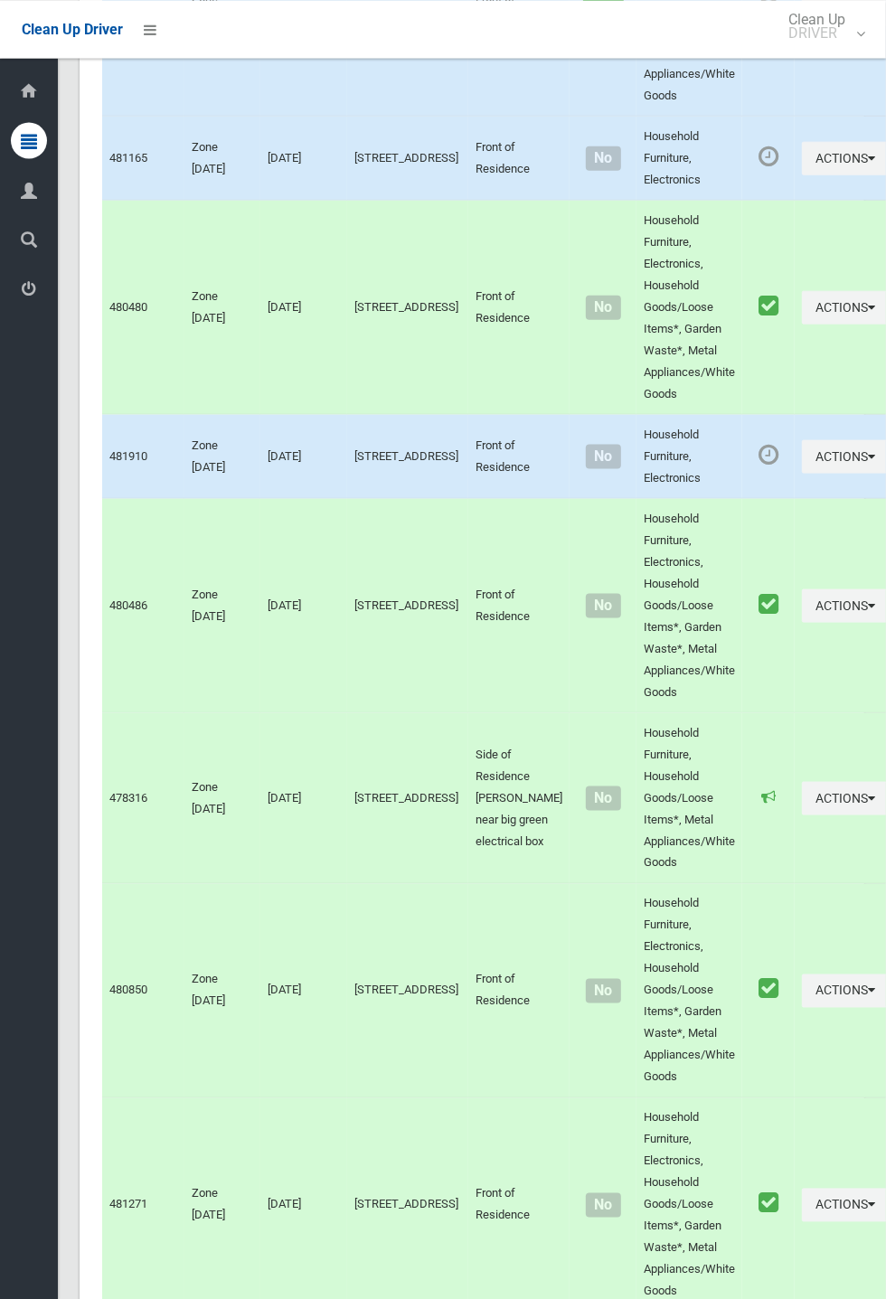
scroll to position [10324, 0]
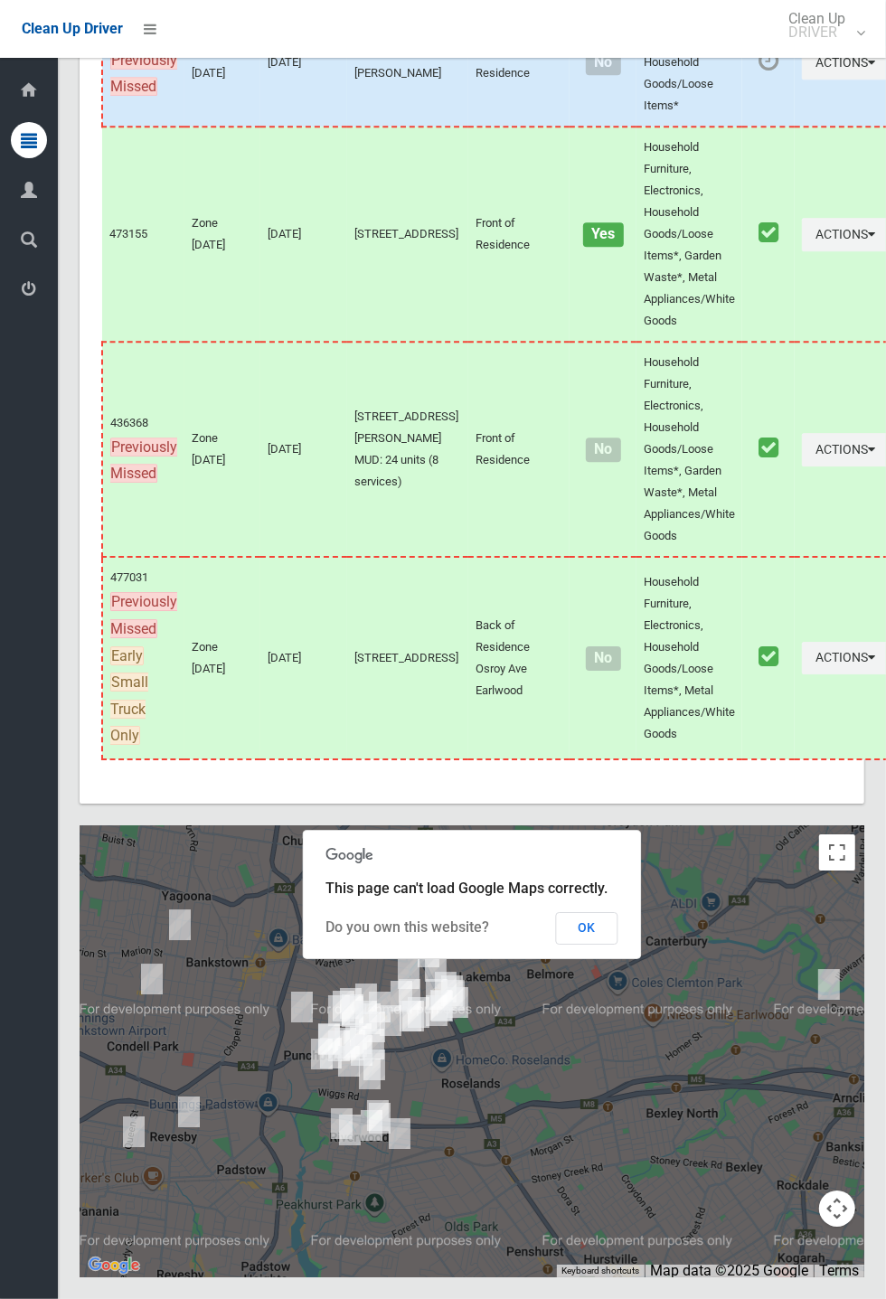
click at [585, 944] on button "OK" at bounding box center [587, 928] width 62 height 33
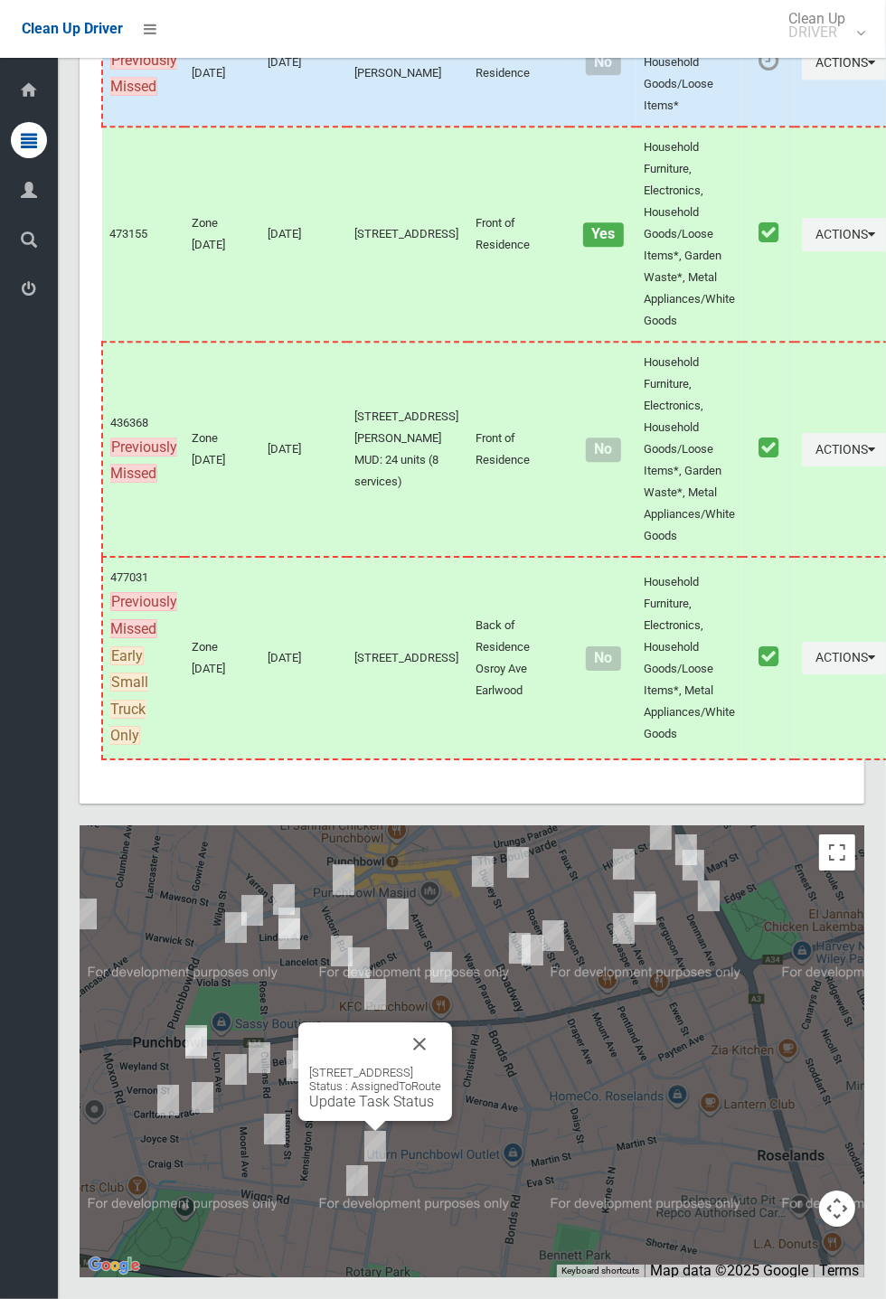
click at [365, 1110] on link "Update Task Status" at bounding box center [371, 1101] width 125 height 17
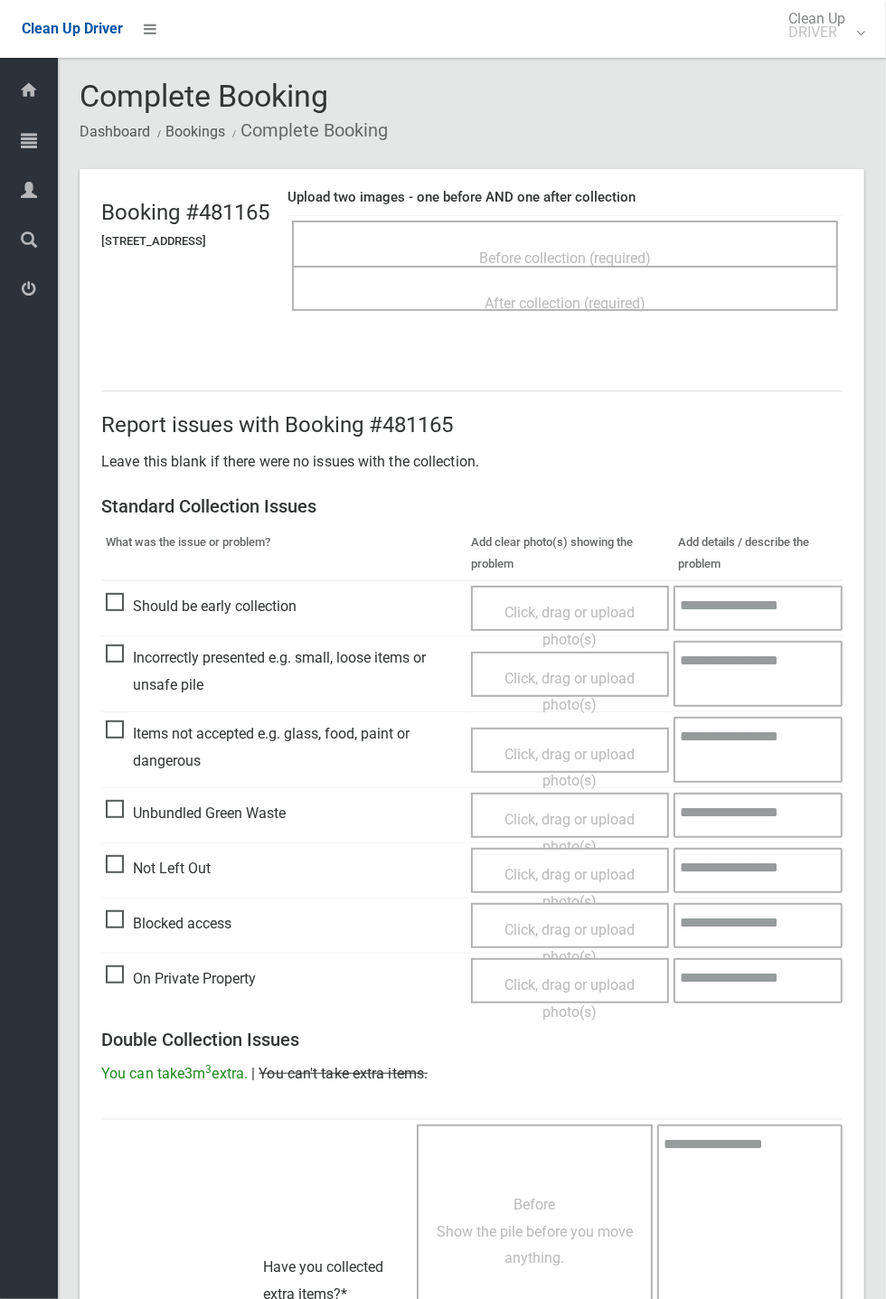
click at [651, 249] on span "Before collection (required)" at bounding box center [565, 257] width 172 height 17
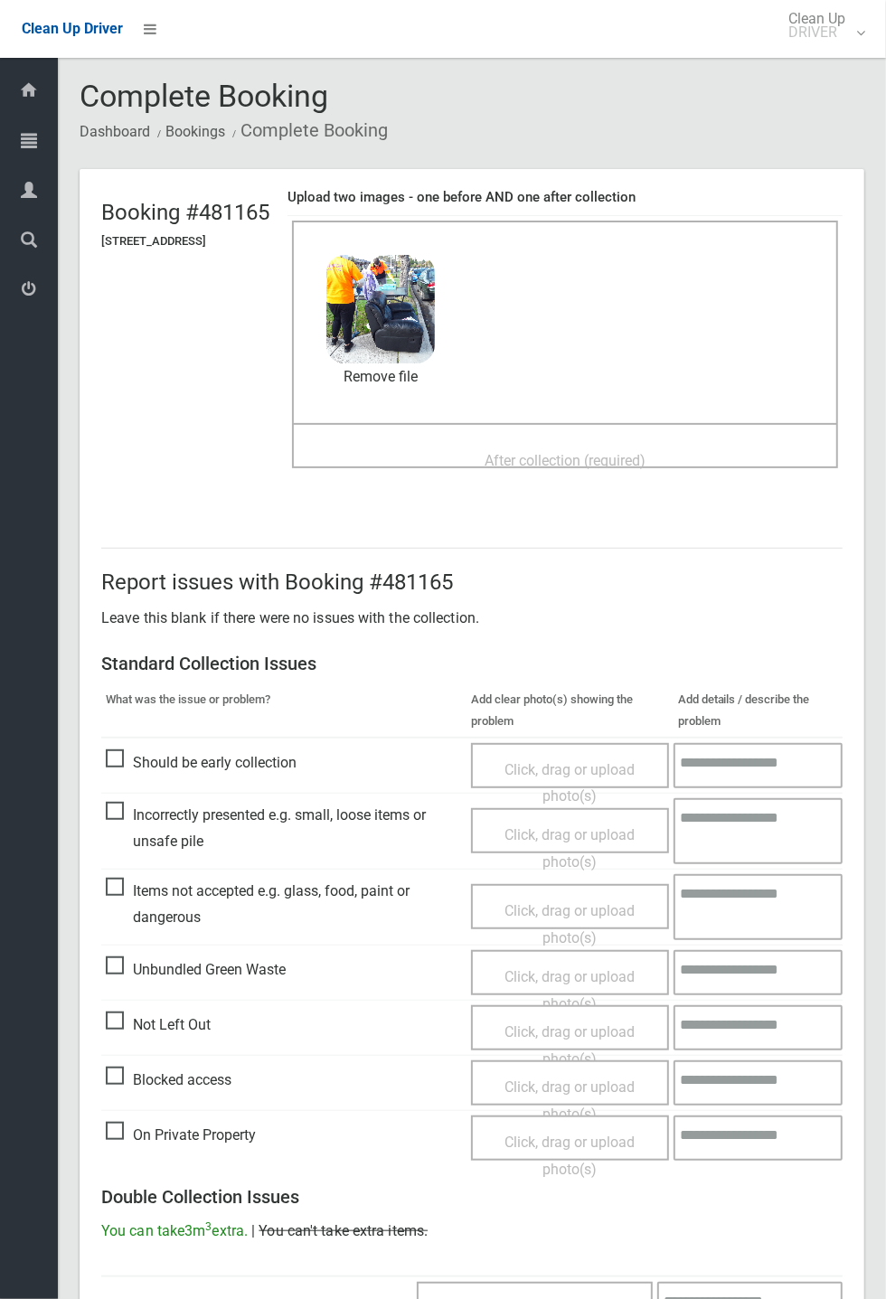
click at [571, 452] on span "After collection (required)" at bounding box center [564, 460] width 161 height 17
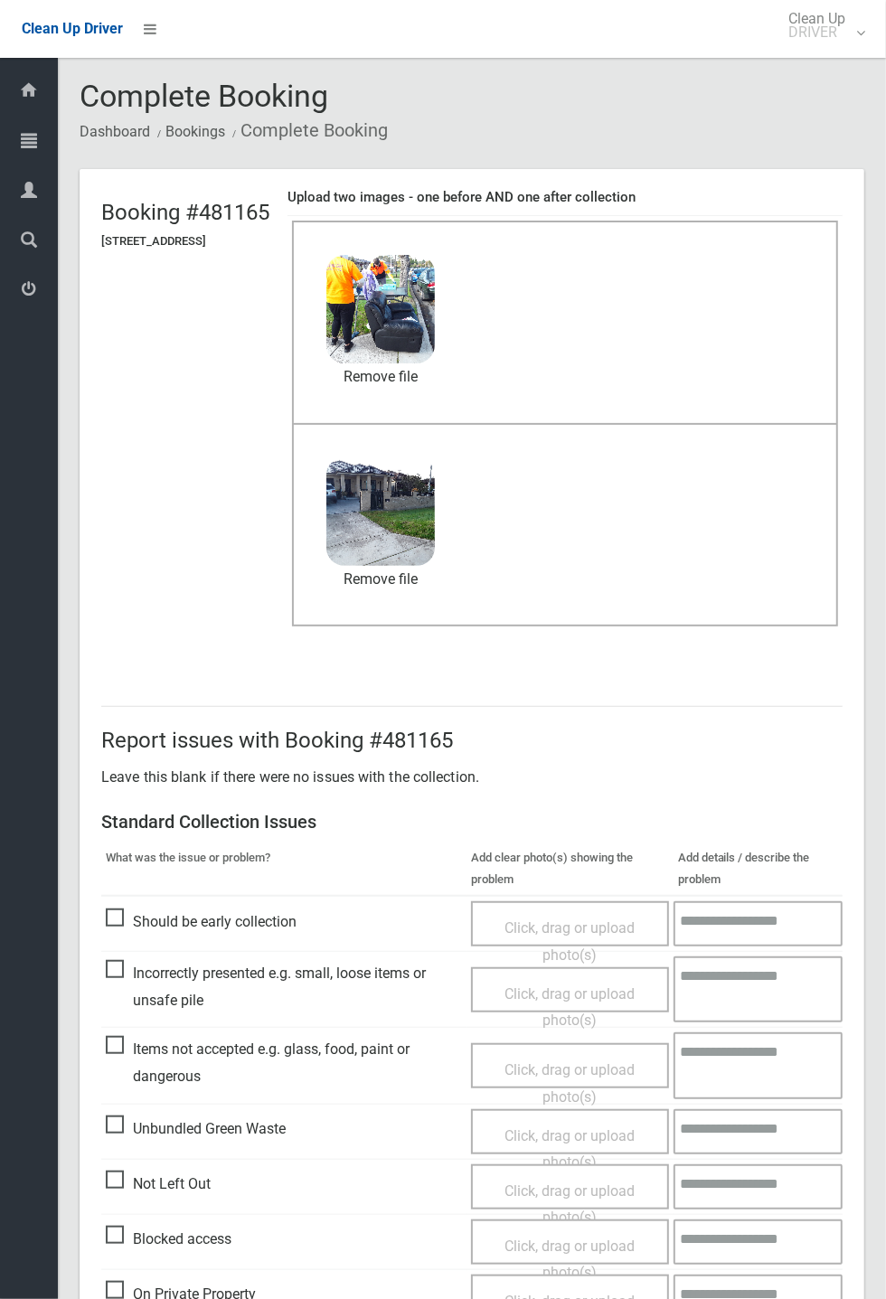
scroll to position [627, 0]
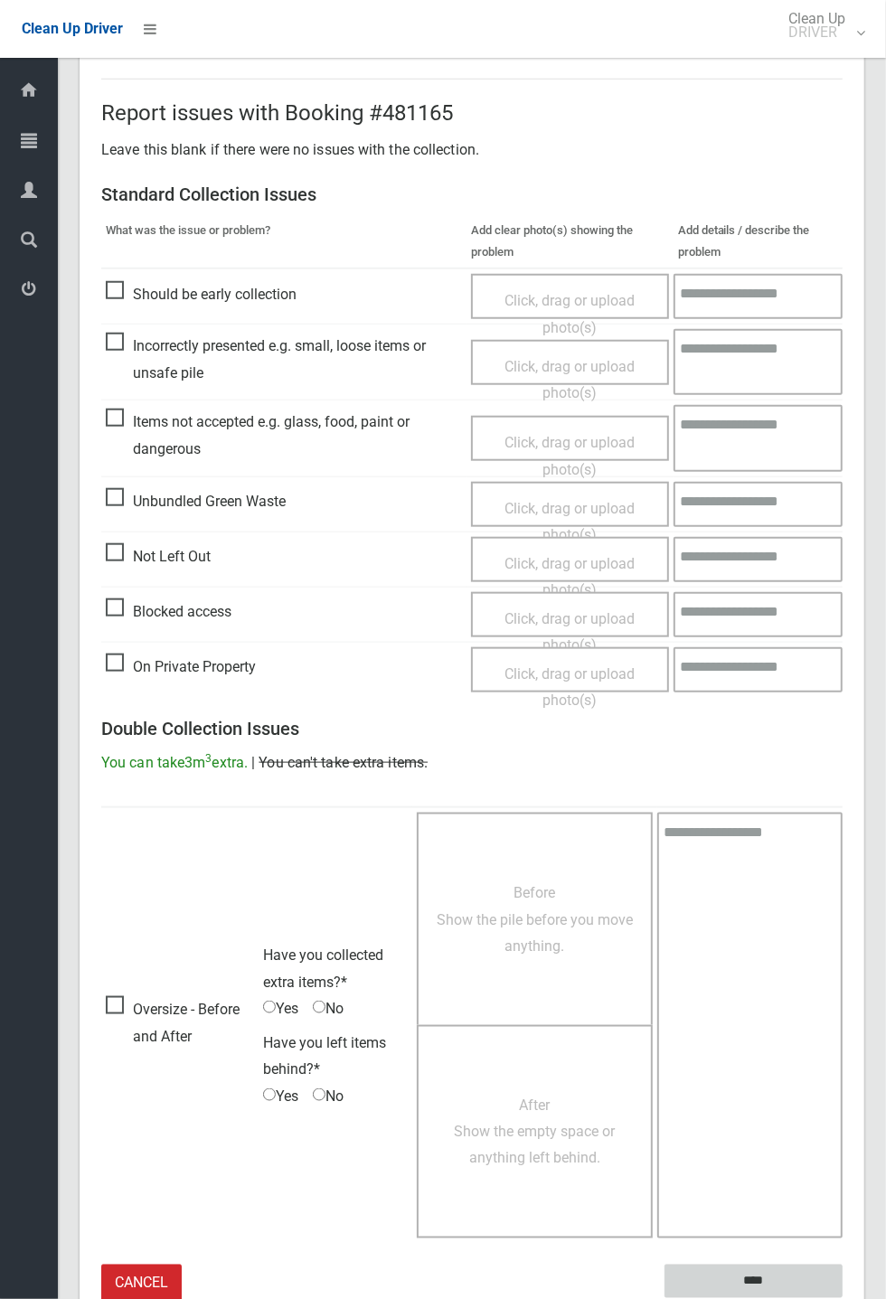
click at [842, 1298] on input "****" at bounding box center [753, 1280] width 178 height 33
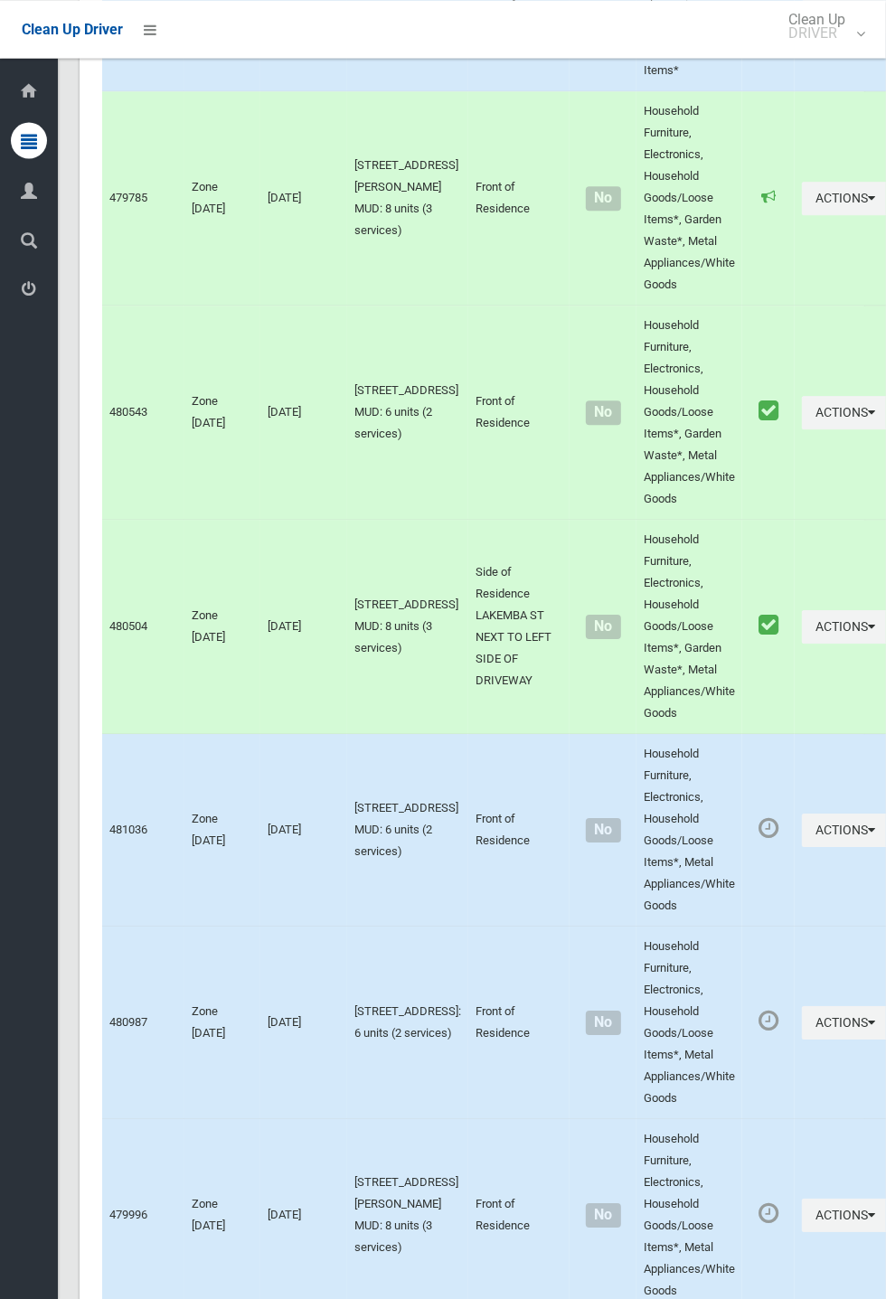
scroll to position [10324, 0]
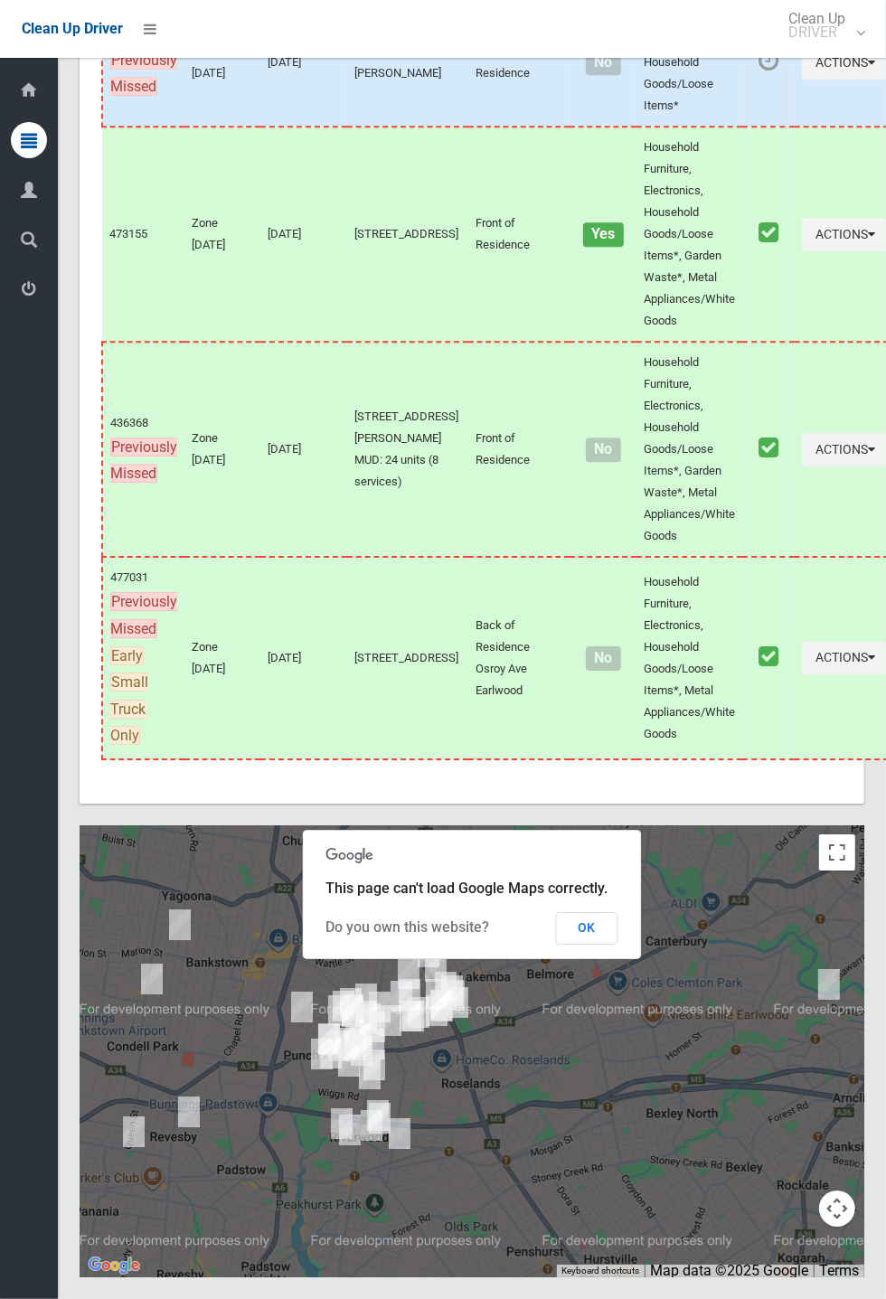
click at [618, 944] on button "OK" at bounding box center [587, 928] width 62 height 33
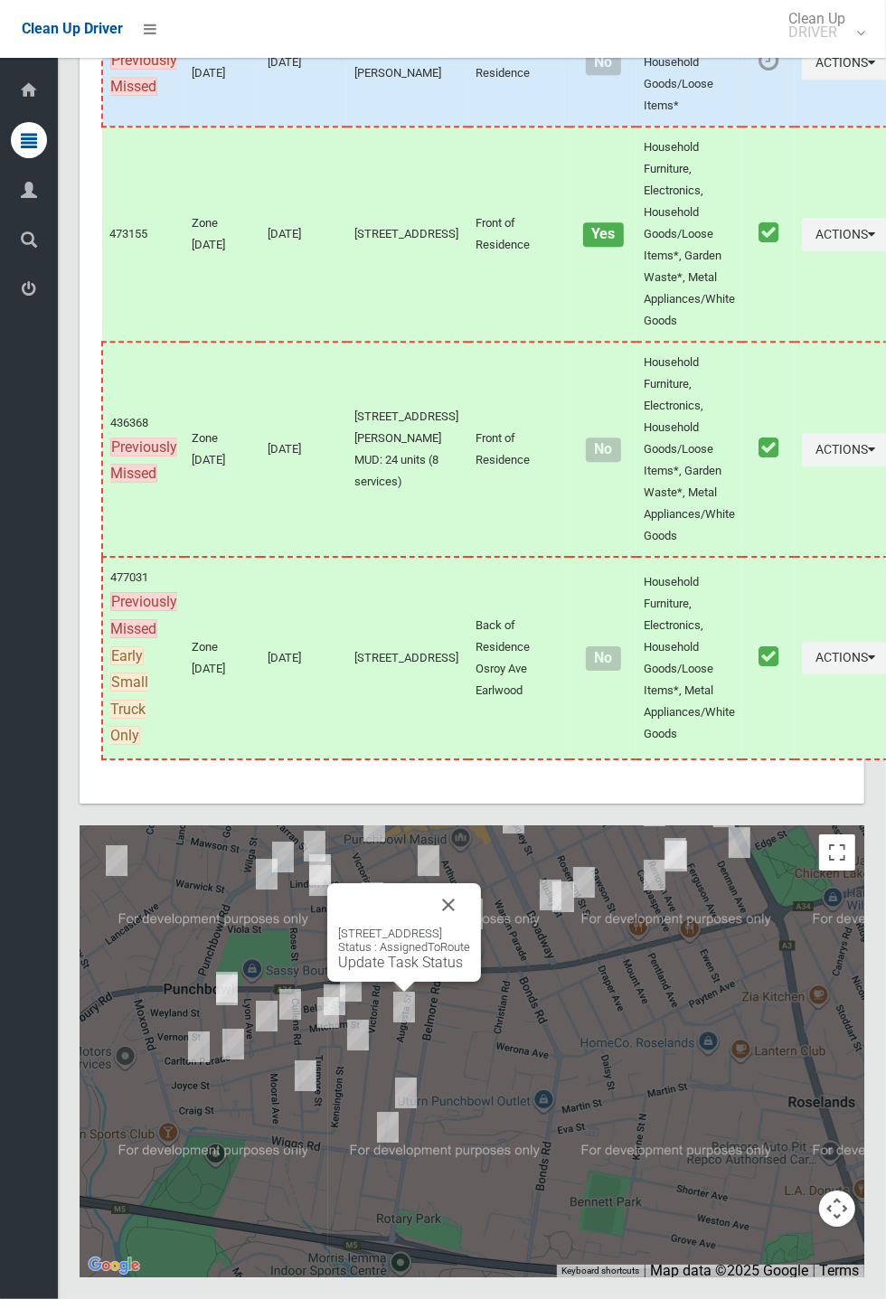
click at [470, 926] on button "Close" at bounding box center [448, 904] width 43 height 43
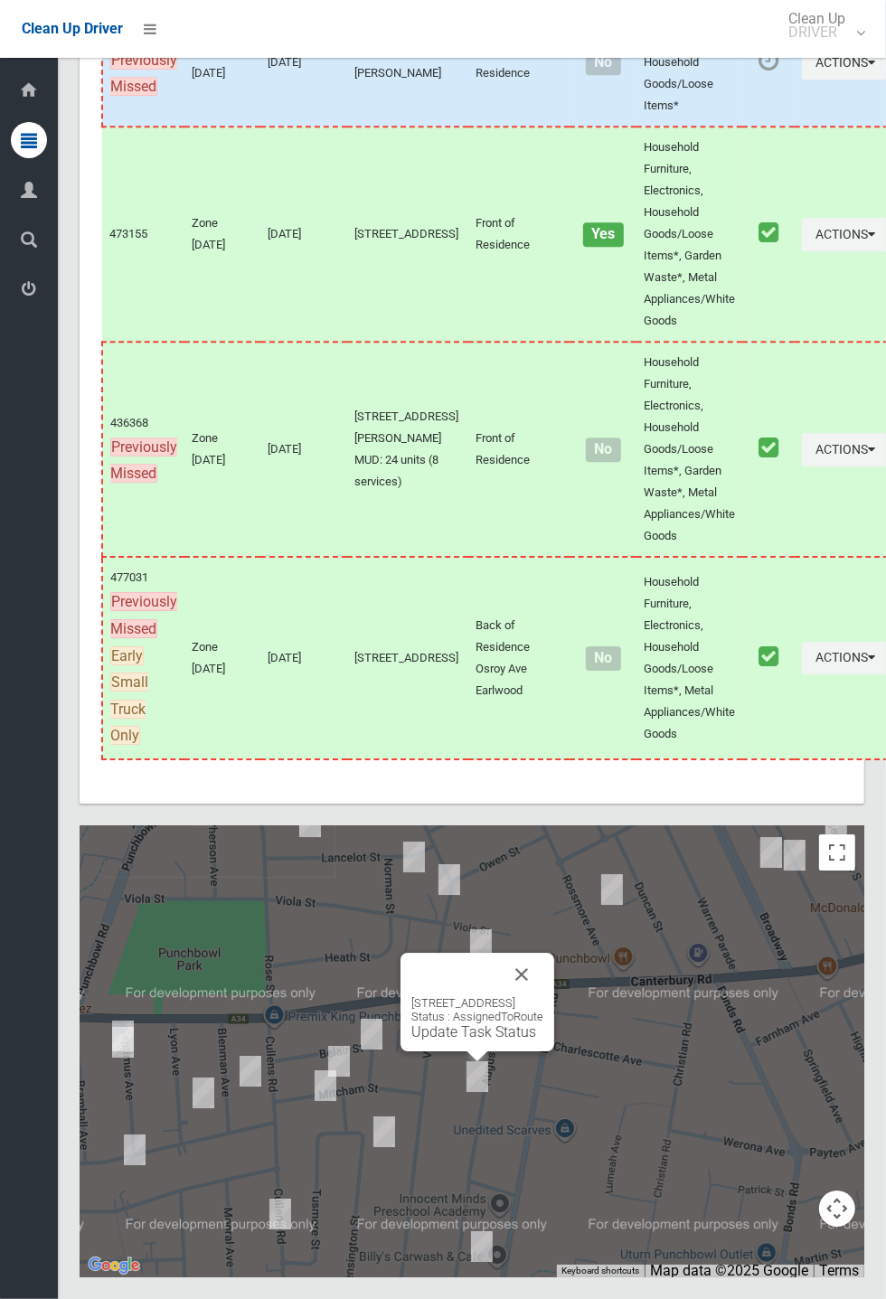
click at [455, 1040] on link "Update Task Status" at bounding box center [473, 1031] width 125 height 17
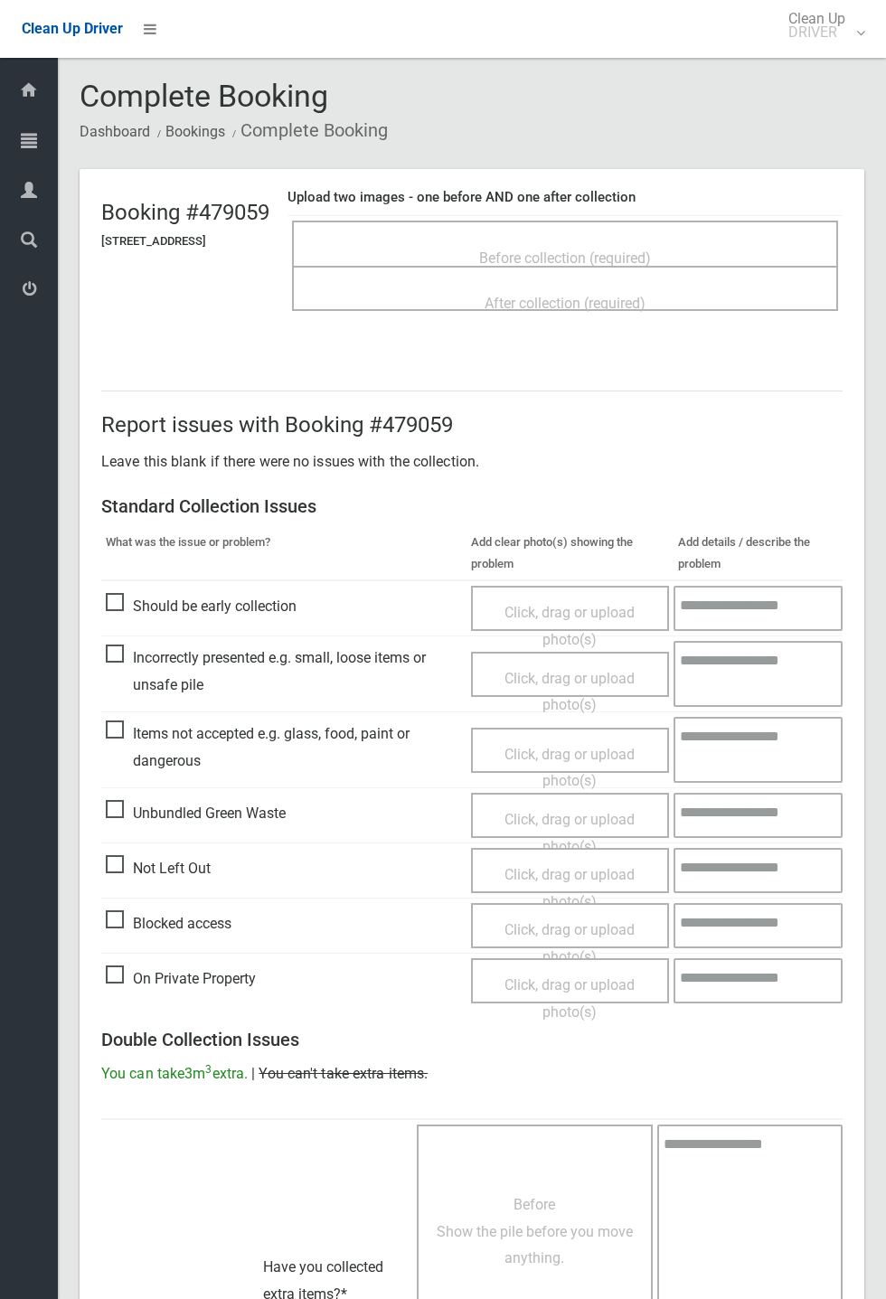
click at [613, 249] on span "Before collection (required)" at bounding box center [565, 257] width 172 height 17
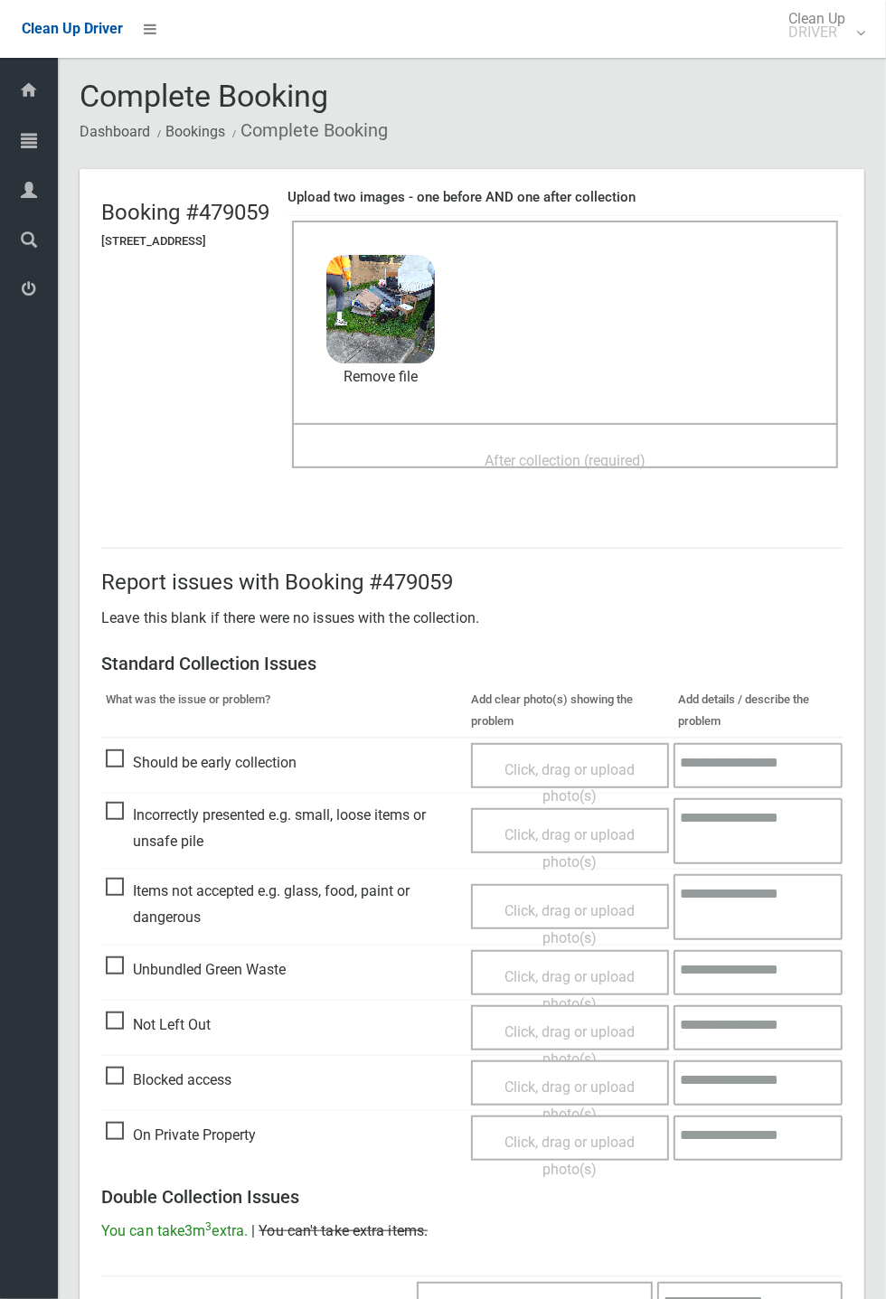
click at [600, 452] on span "After collection (required)" at bounding box center [564, 460] width 161 height 17
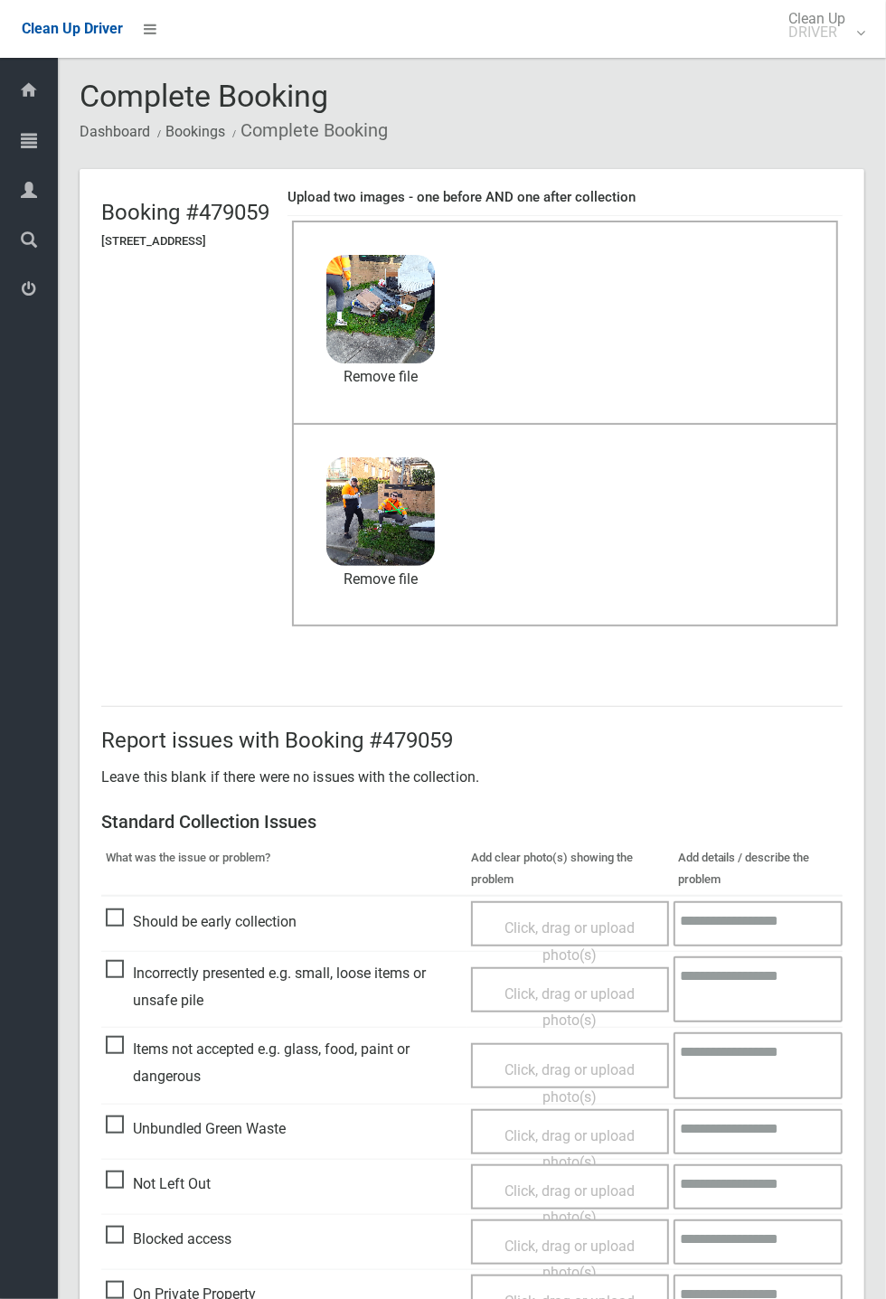
scroll to position [627, 0]
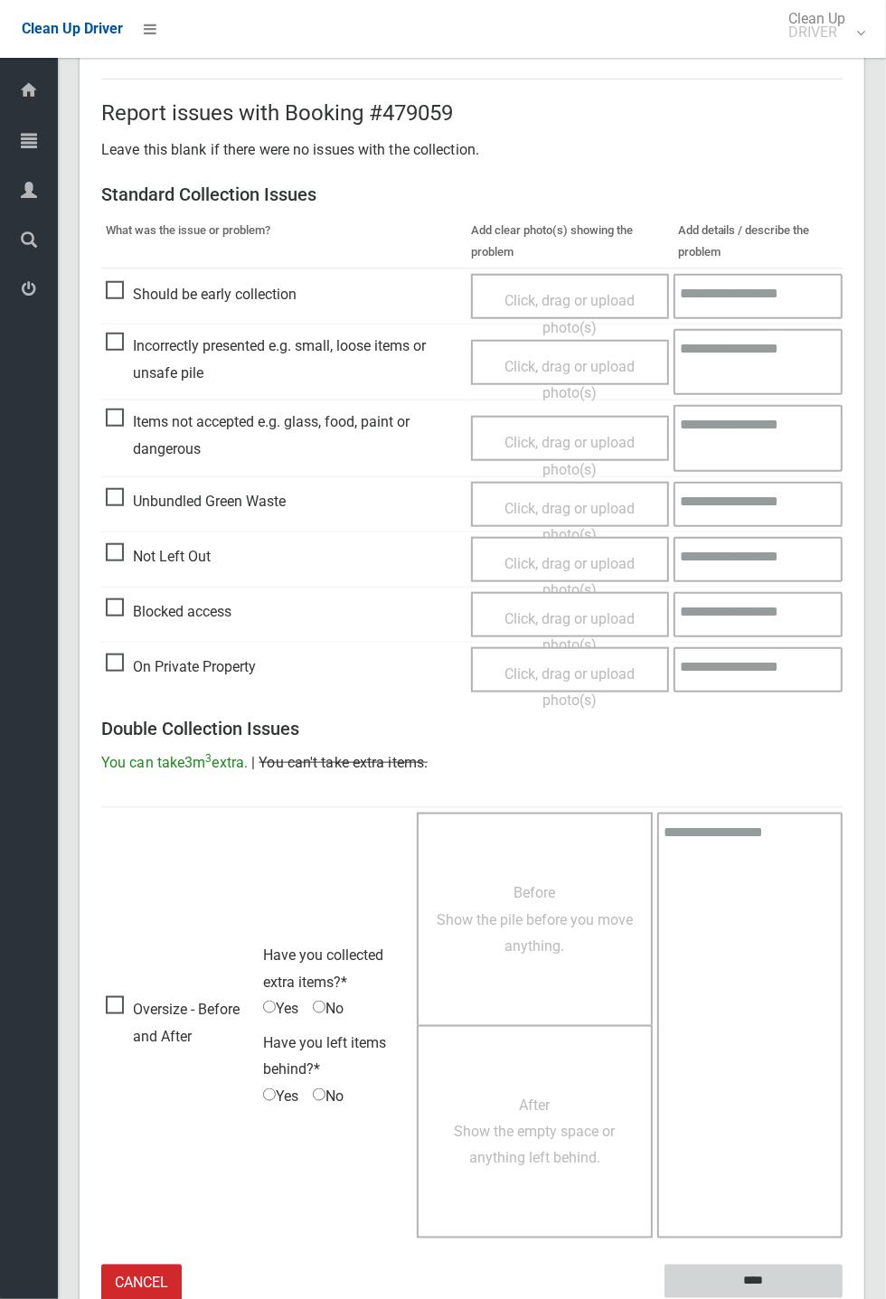
click at [842, 1298] on input "****" at bounding box center [753, 1280] width 178 height 33
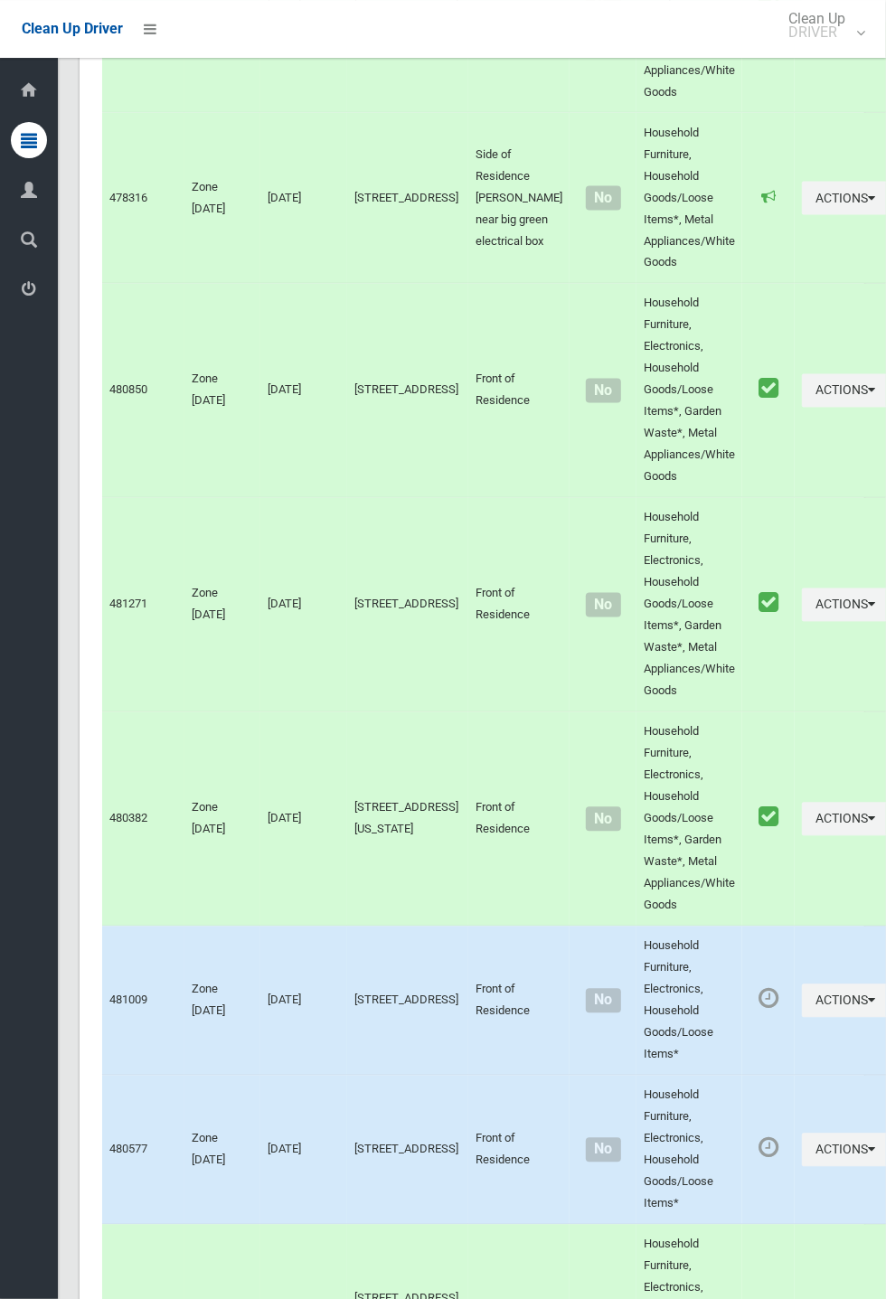
scroll to position [10324, 0]
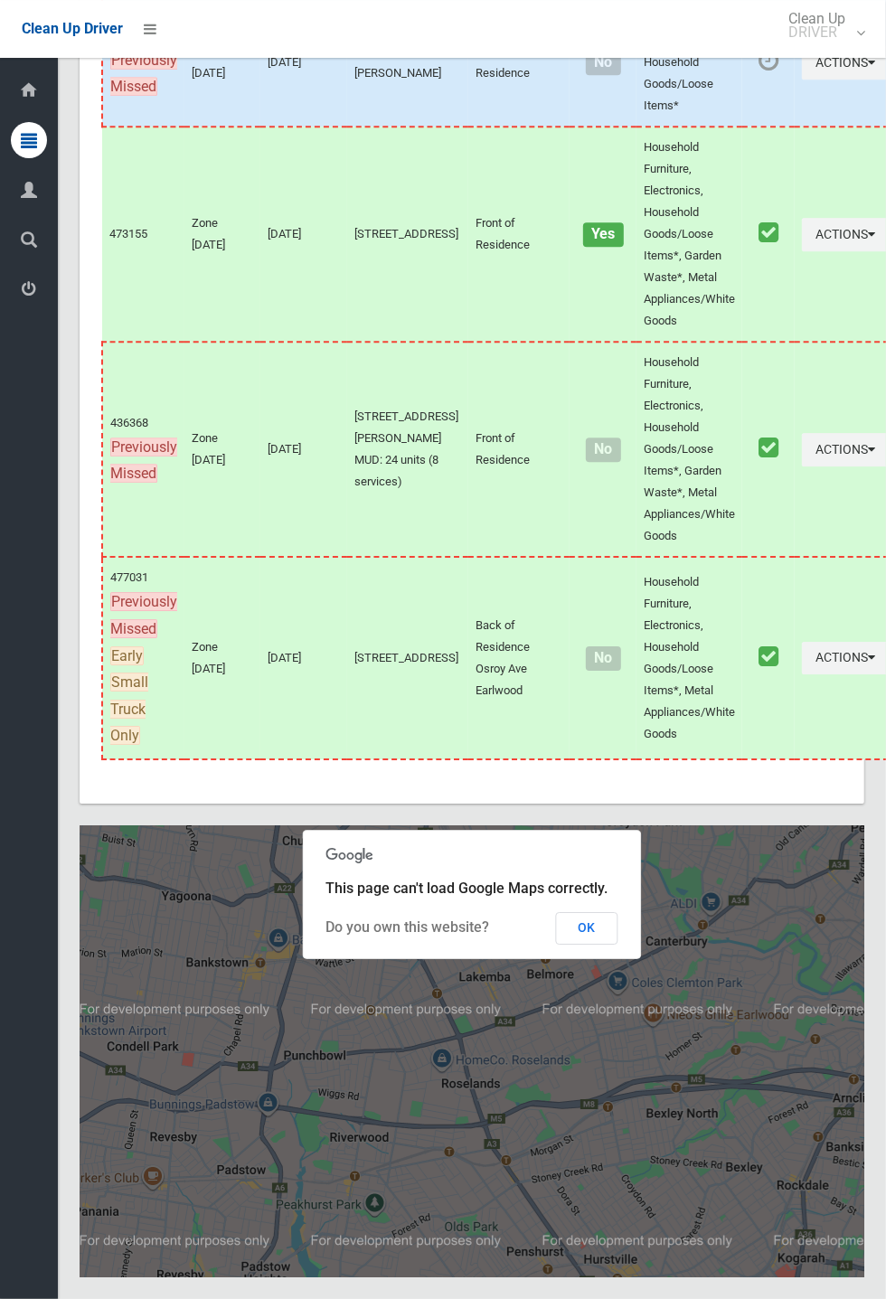
click at [618, 944] on button "OK" at bounding box center [587, 928] width 62 height 33
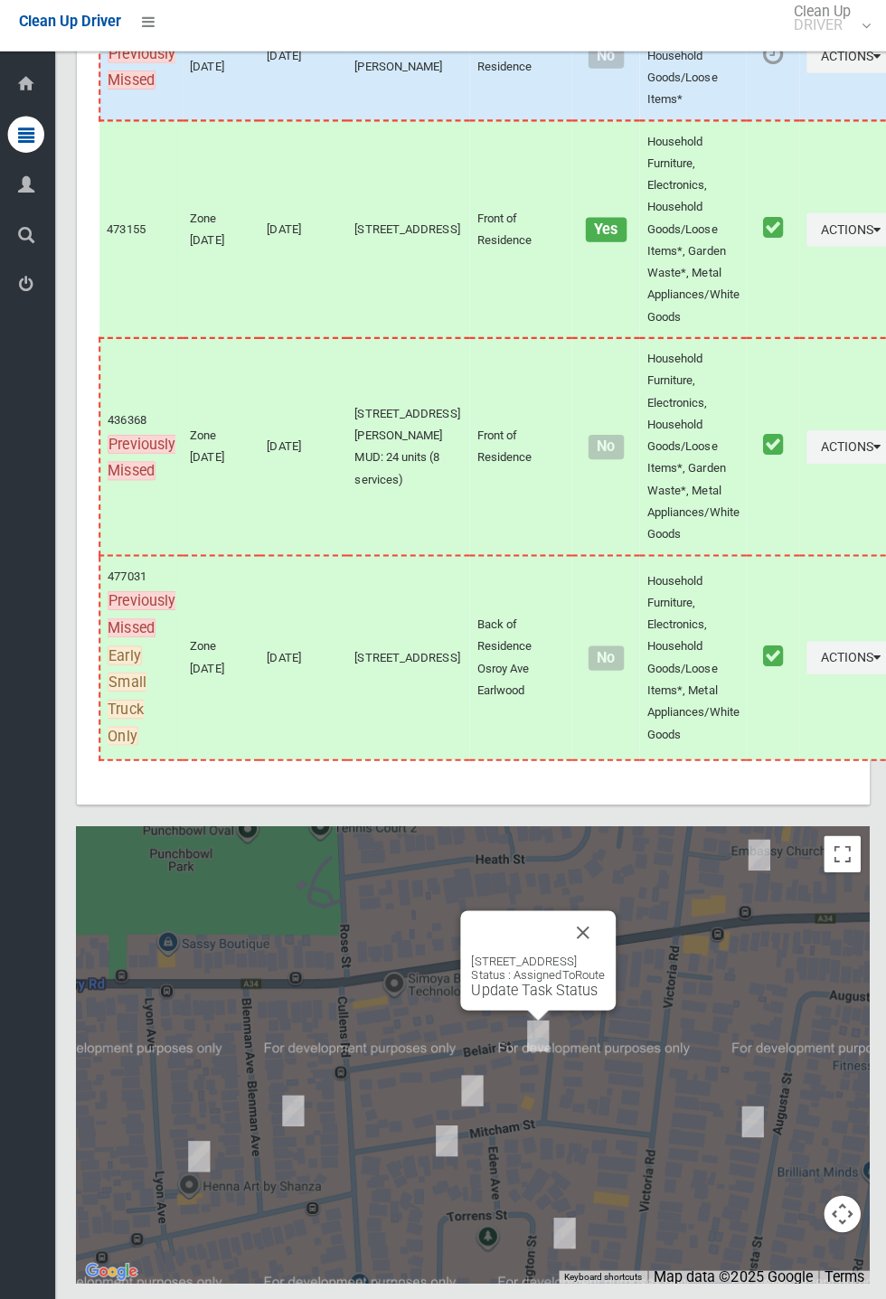
click at [511, 996] on link "Update Task Status" at bounding box center [532, 987] width 125 height 17
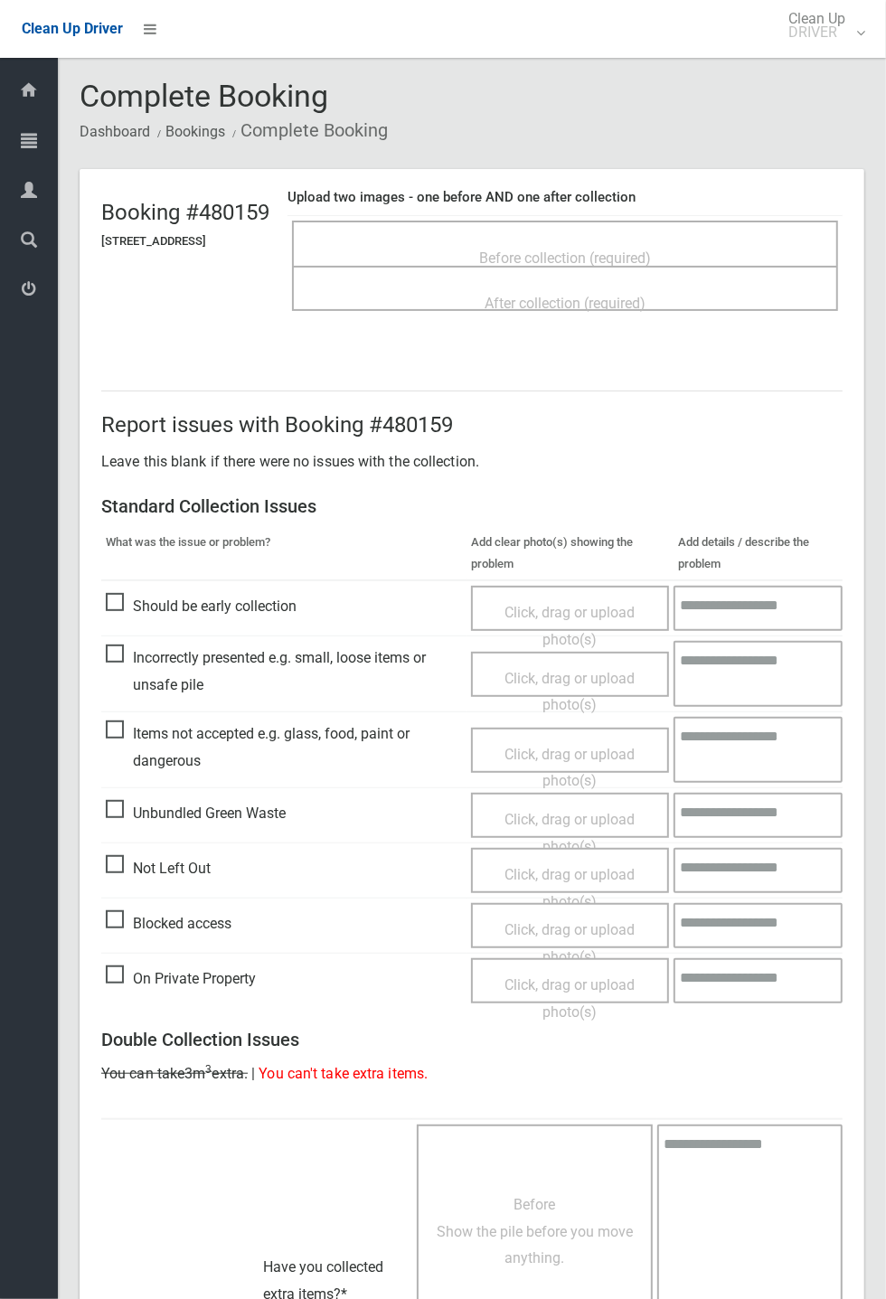
click at [609, 249] on span "Before collection (required)" at bounding box center [565, 257] width 172 height 17
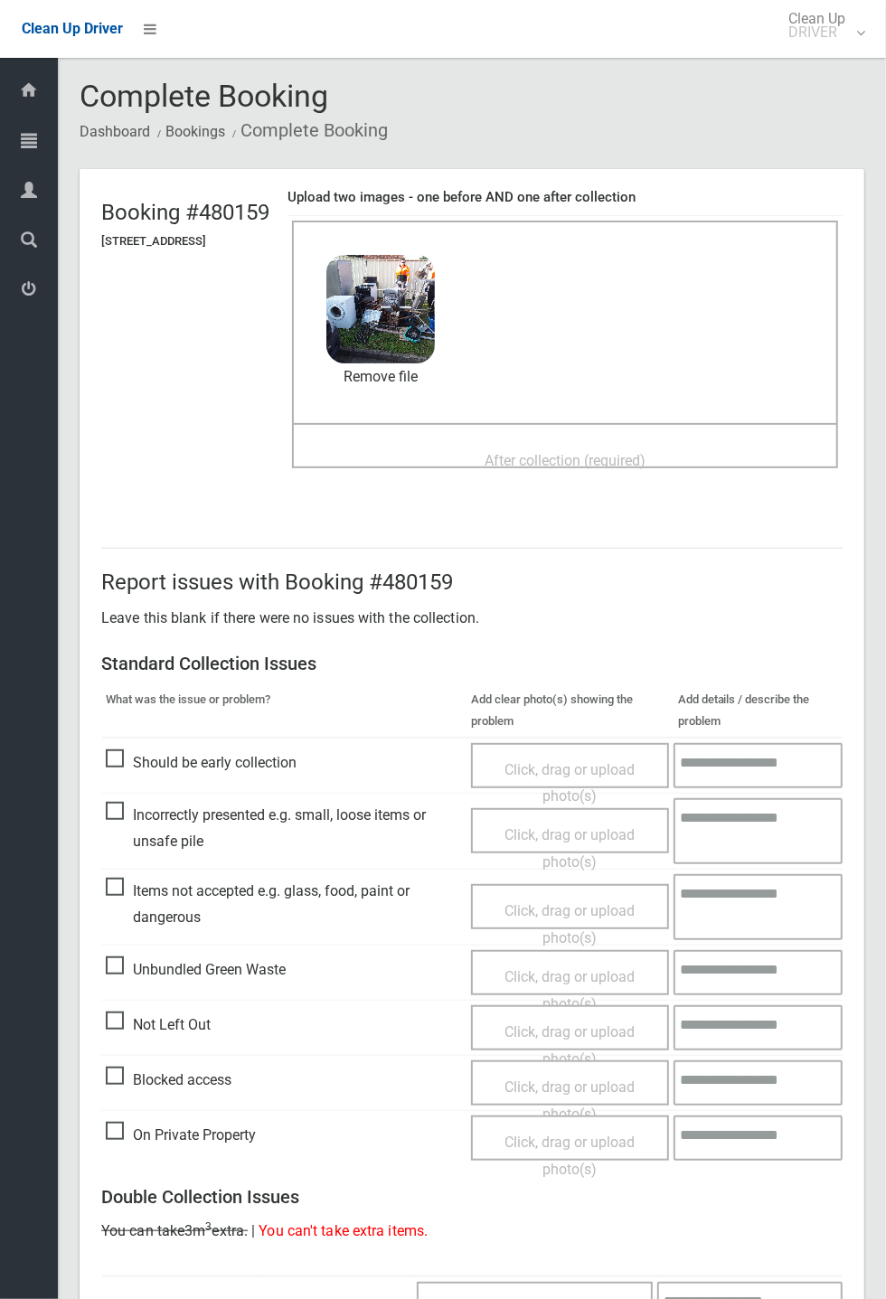
click at [549, 452] on span "After collection (required)" at bounding box center [564, 460] width 161 height 17
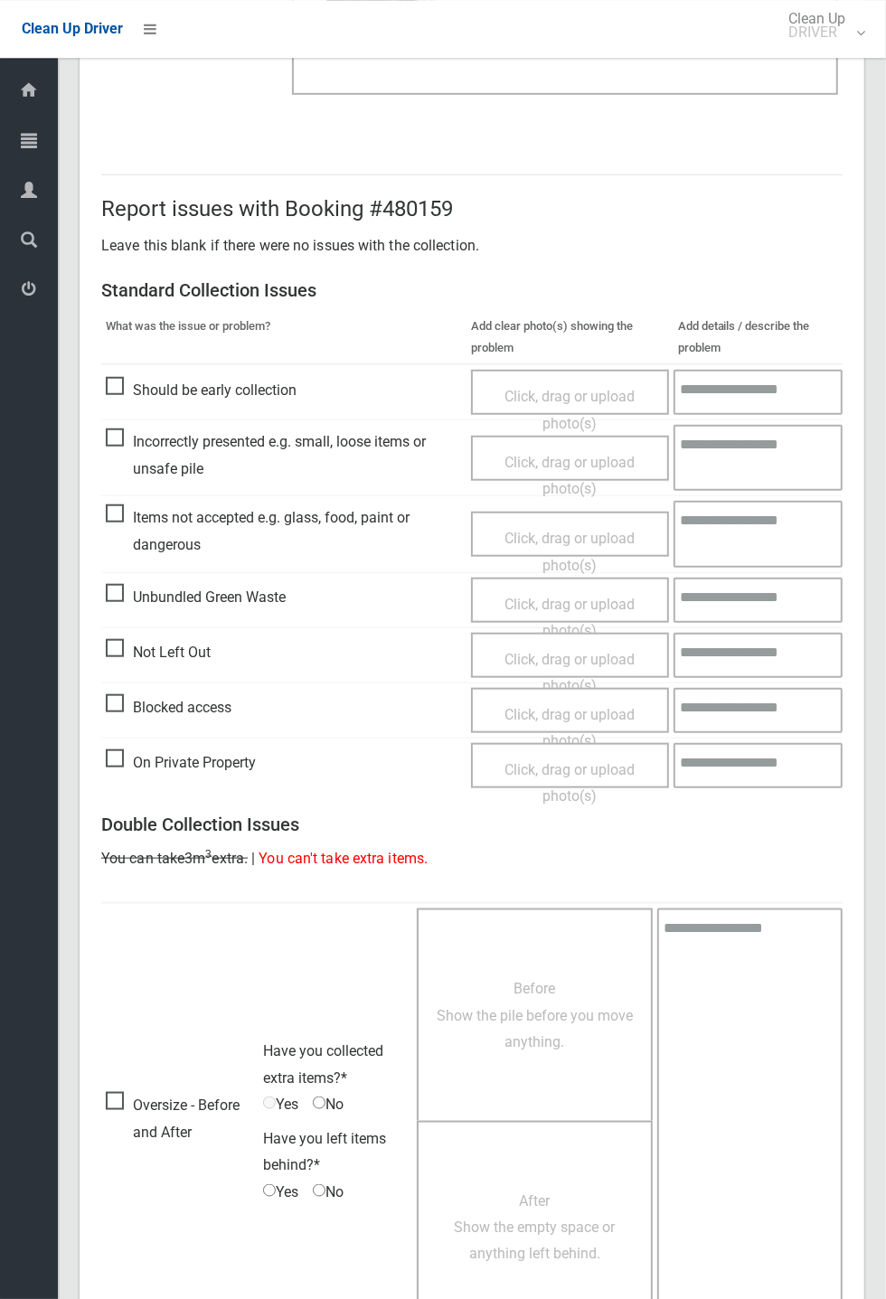
scroll to position [627, 0]
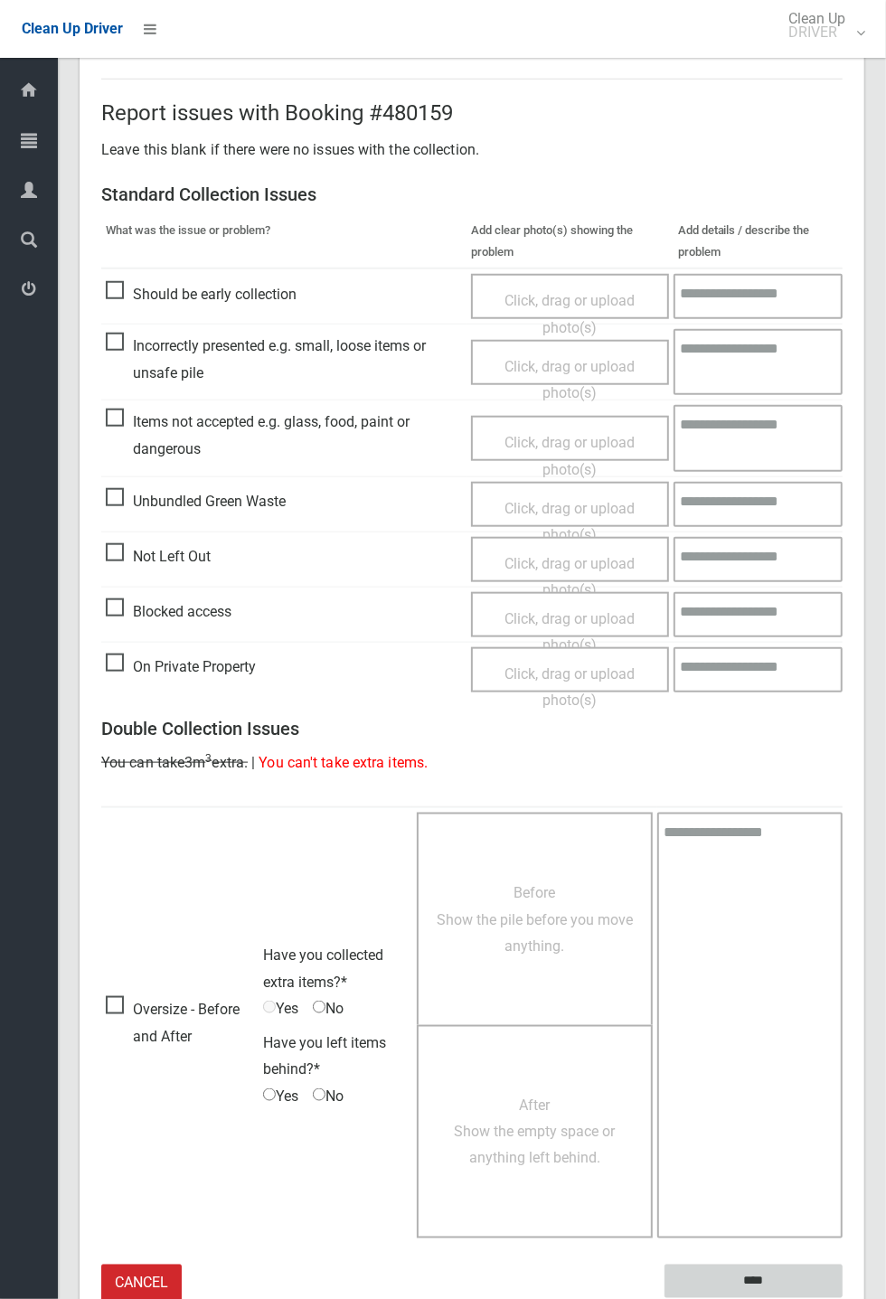
click at [842, 1298] on input "****" at bounding box center [753, 1280] width 178 height 33
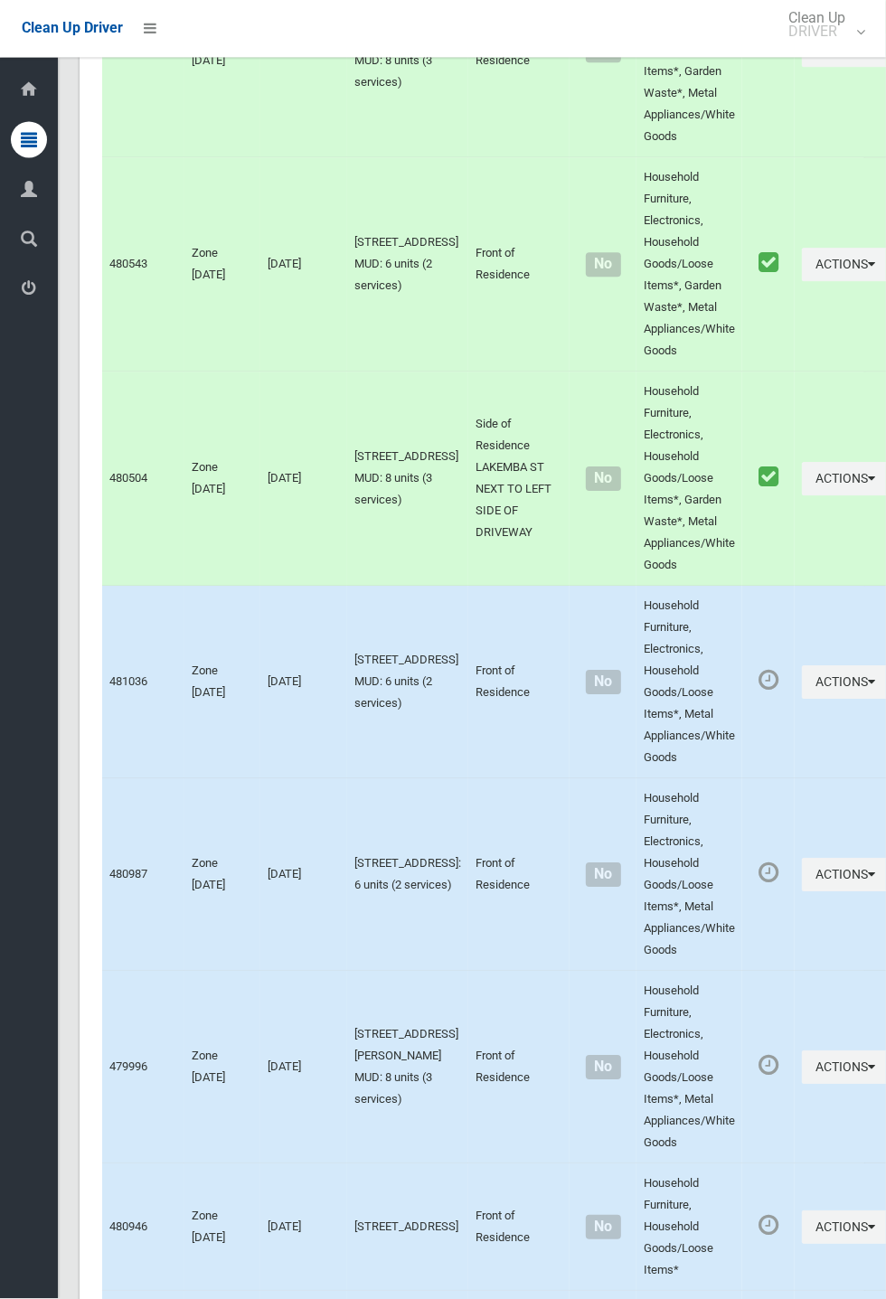
scroll to position [10324, 0]
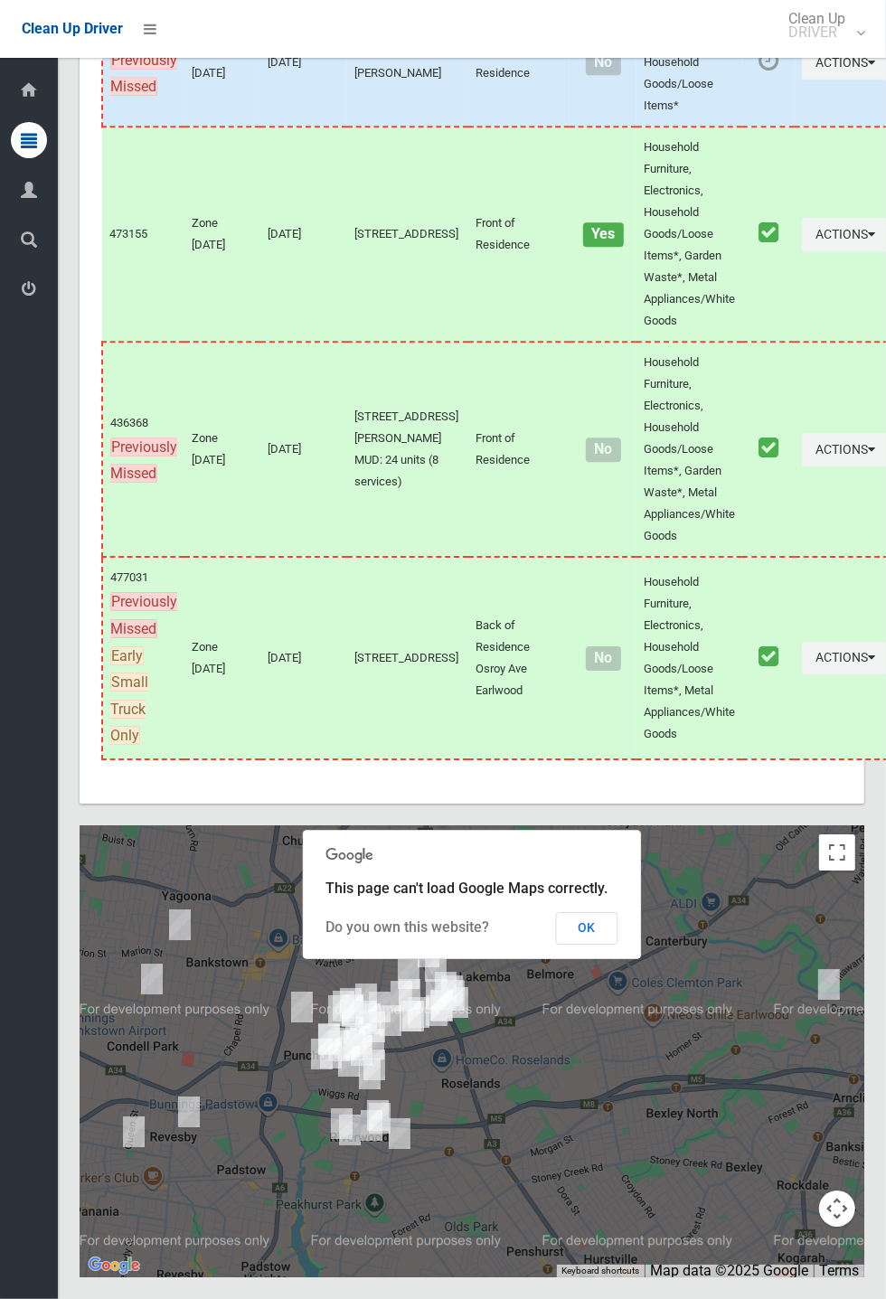
click at [618, 944] on button "OK" at bounding box center [587, 928] width 62 height 33
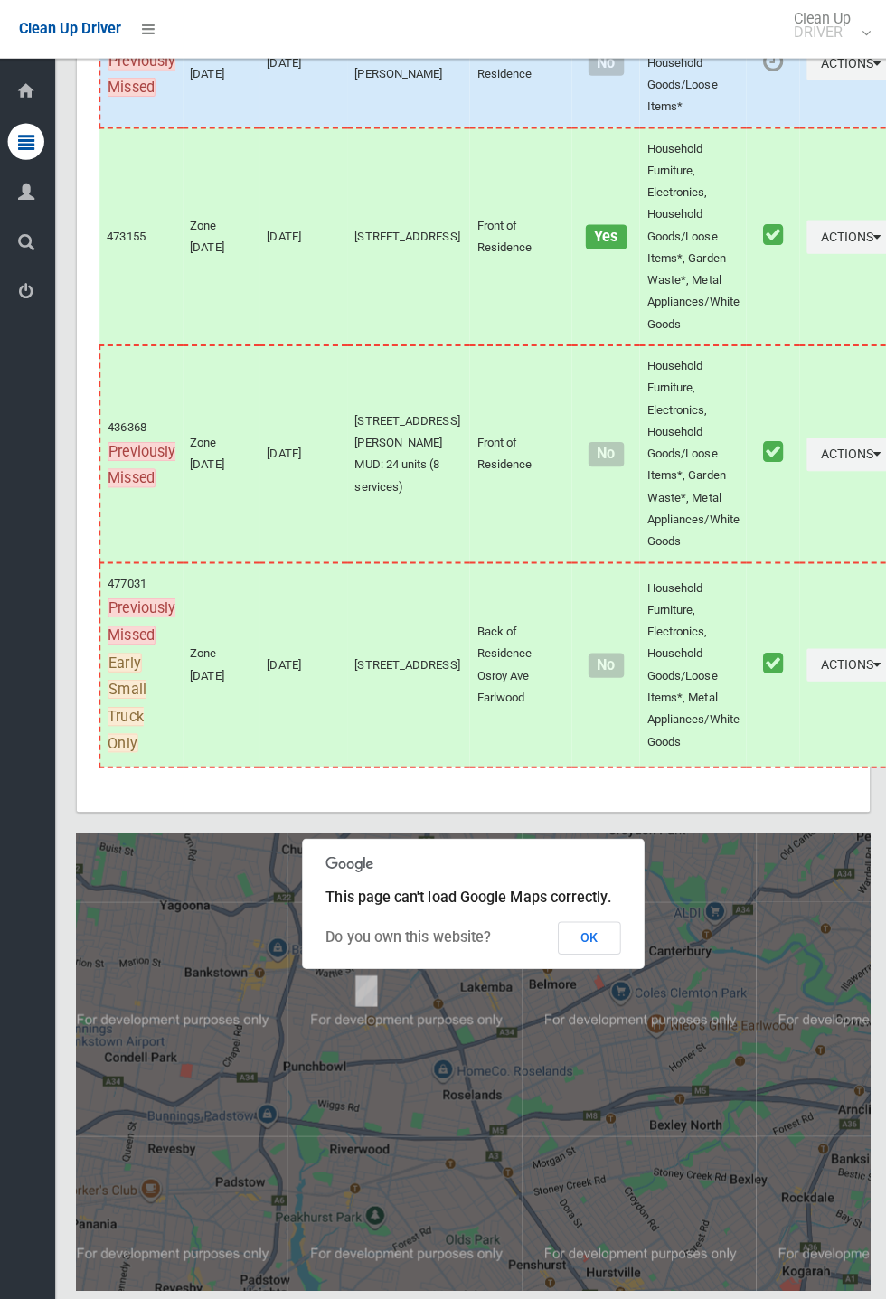
scroll to position [10331, 0]
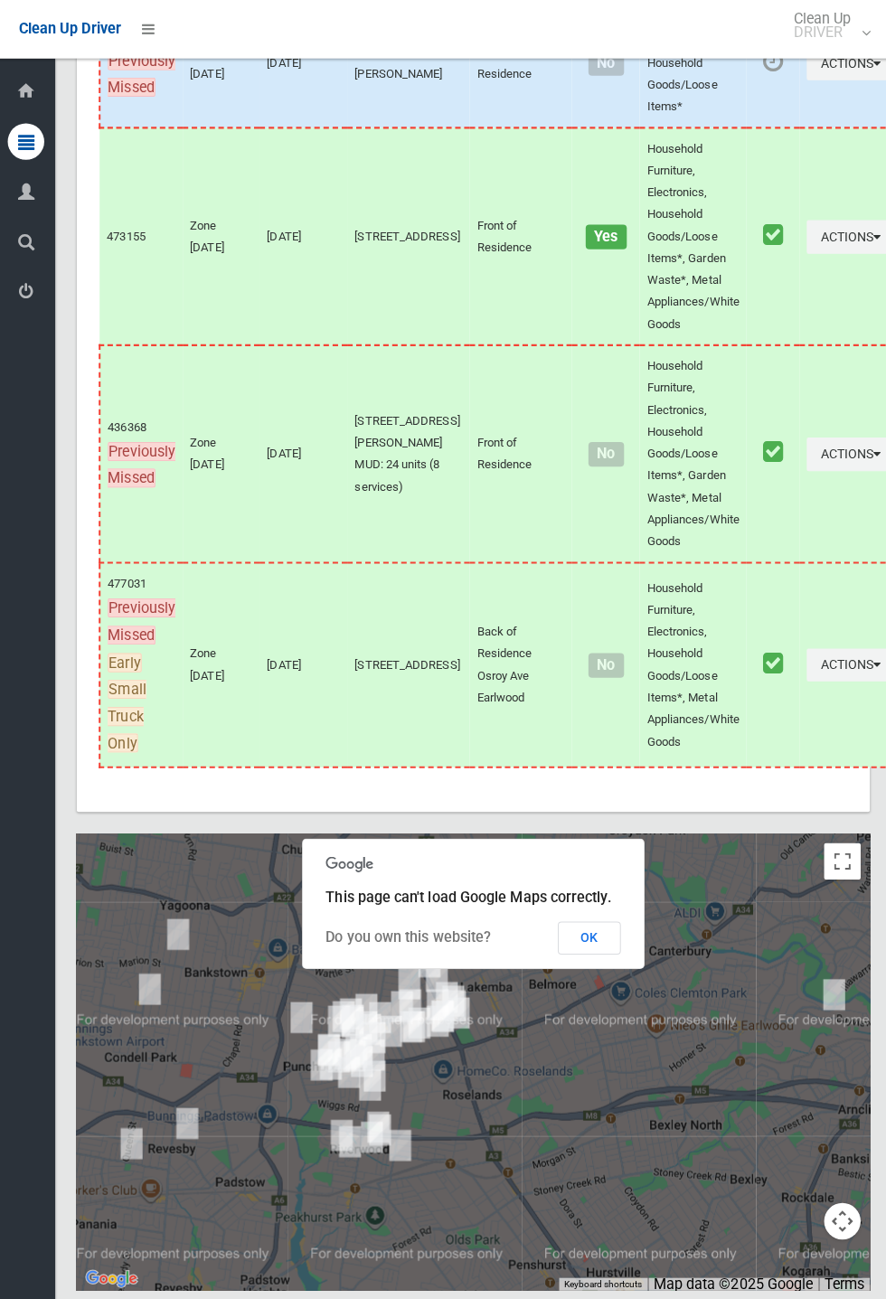
click at [618, 944] on button "OK" at bounding box center [587, 928] width 62 height 33
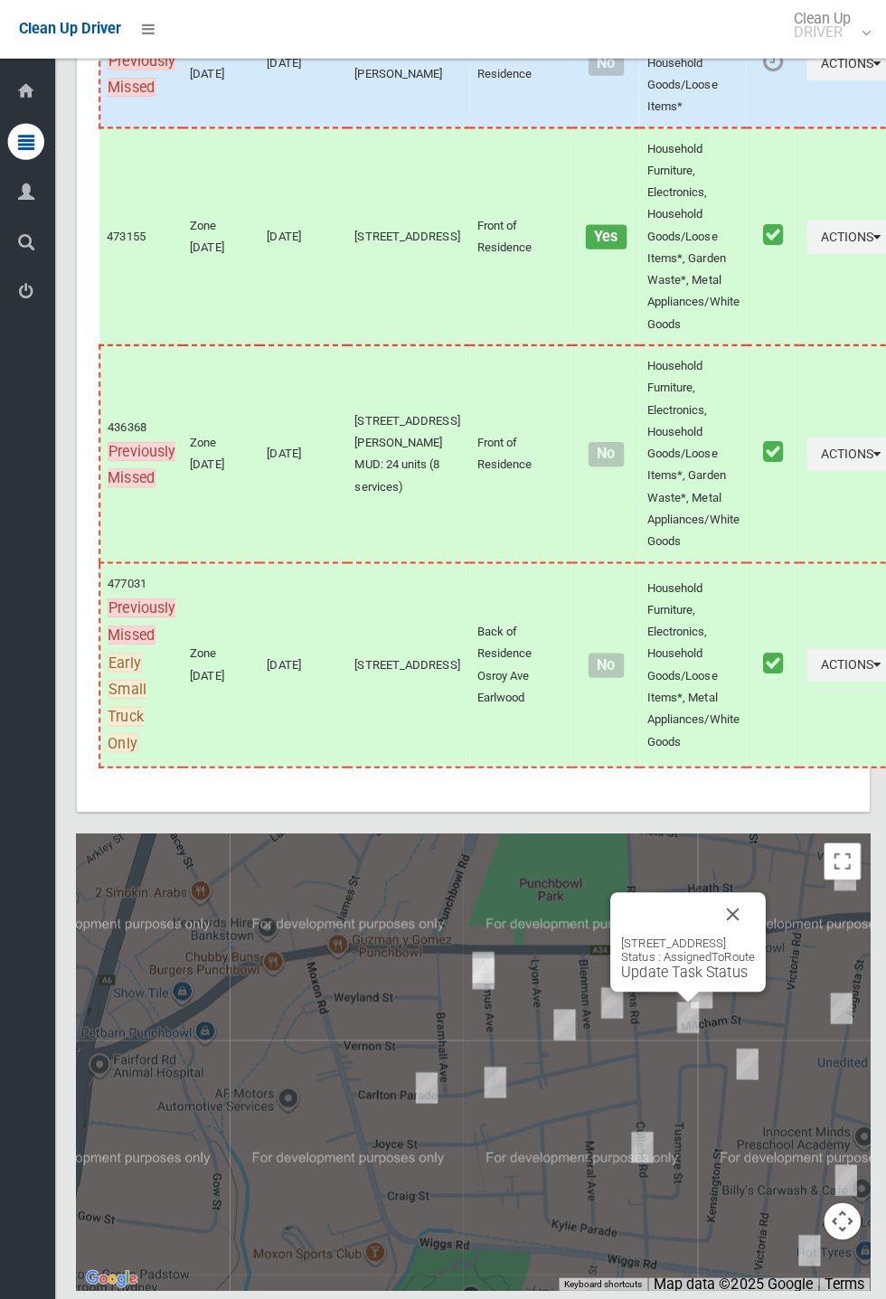
click at [682, 971] on link "Update Task Status" at bounding box center [680, 961] width 125 height 17
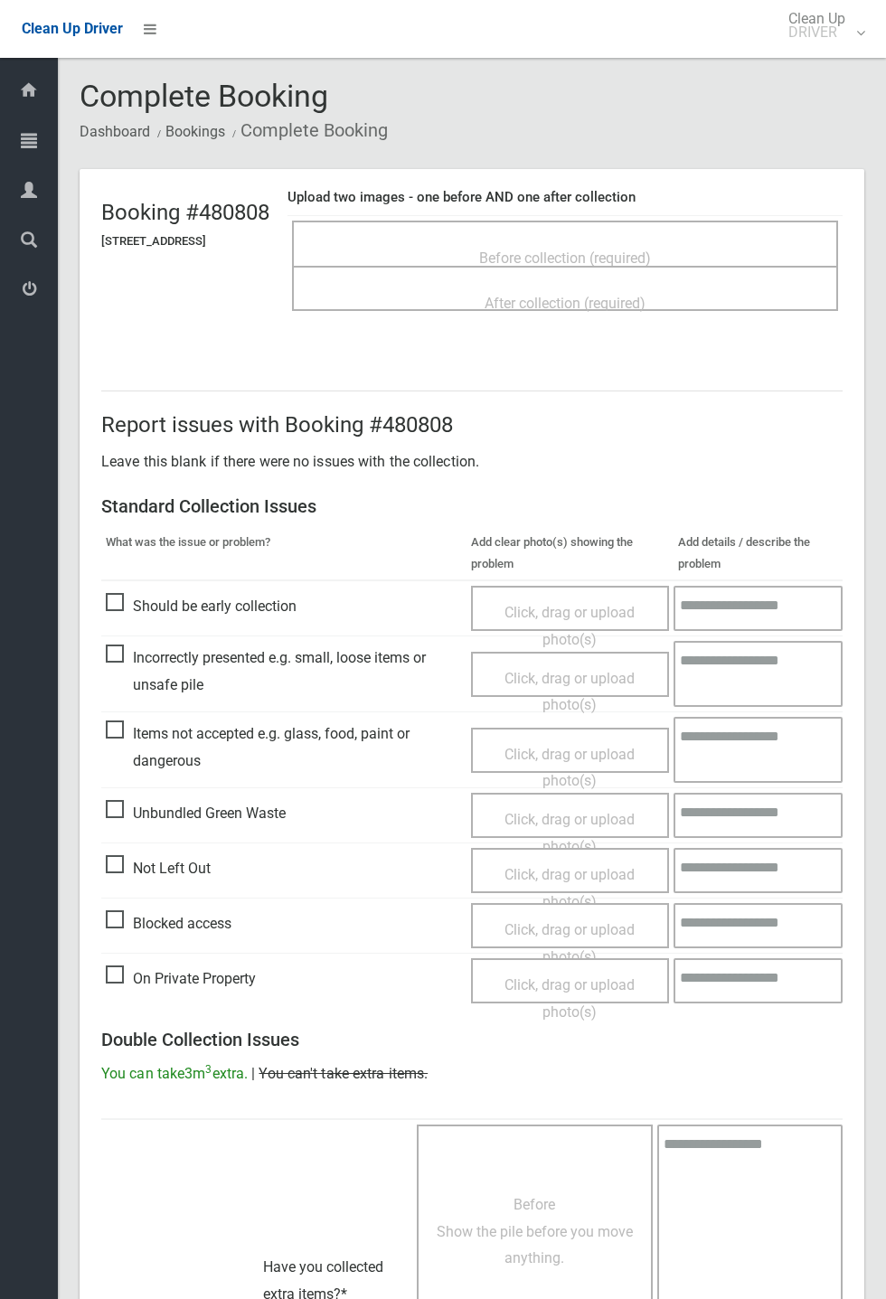
click at [651, 249] on span "Before collection (required)" at bounding box center [565, 257] width 172 height 17
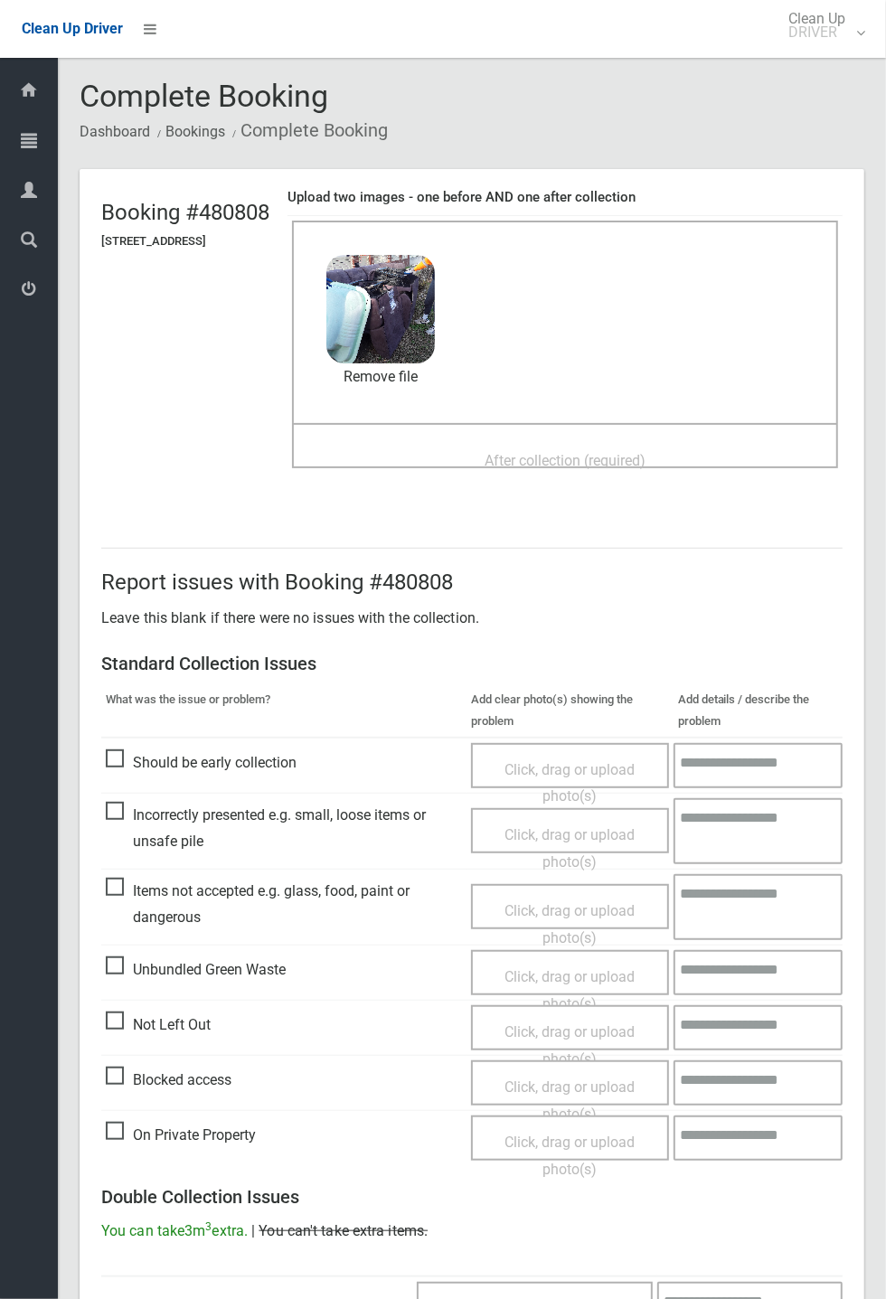
click at [600, 460] on span "After collection (required)" at bounding box center [564, 460] width 161 height 17
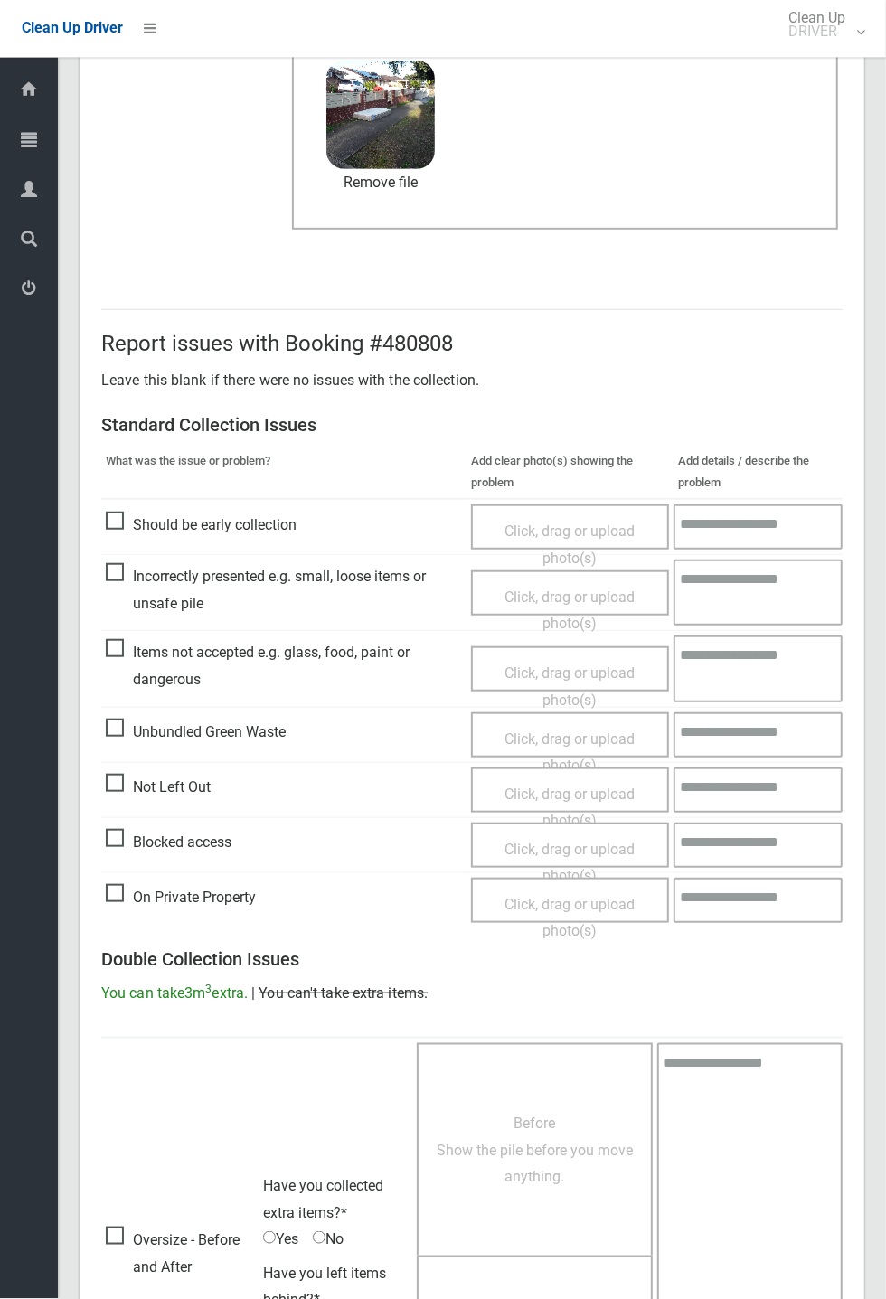
scroll to position [627, 0]
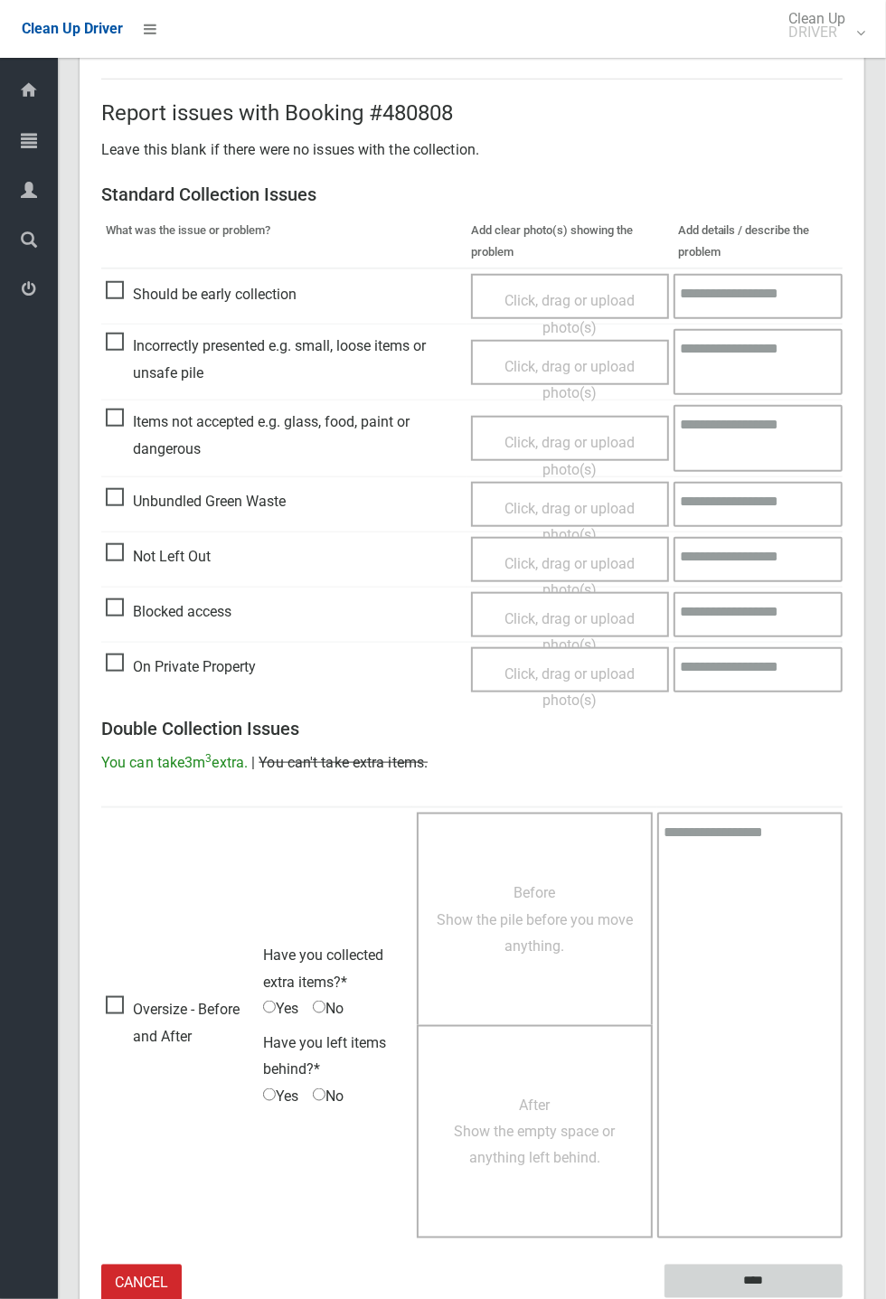
click at [842, 1298] on input "****" at bounding box center [753, 1280] width 178 height 33
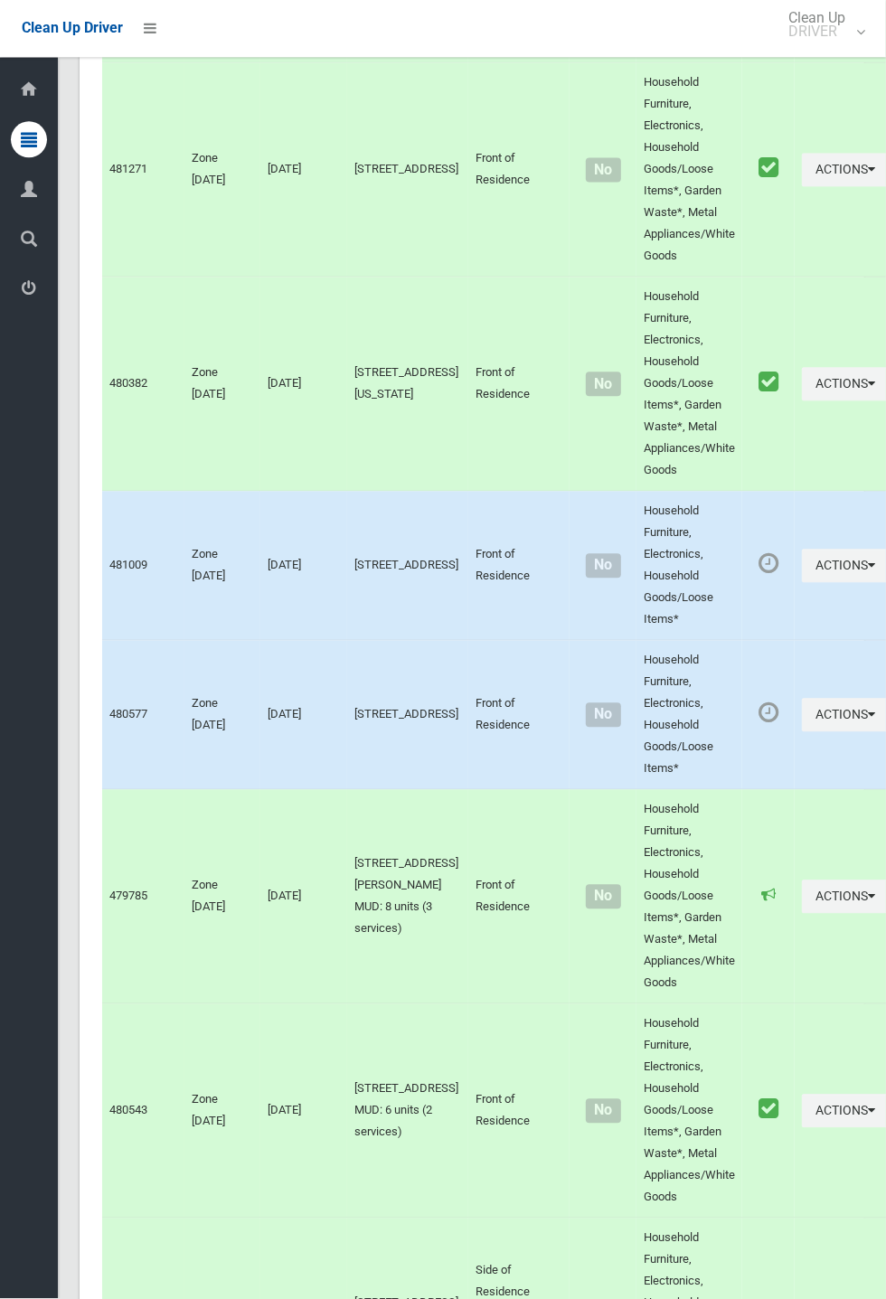
scroll to position [10324, 0]
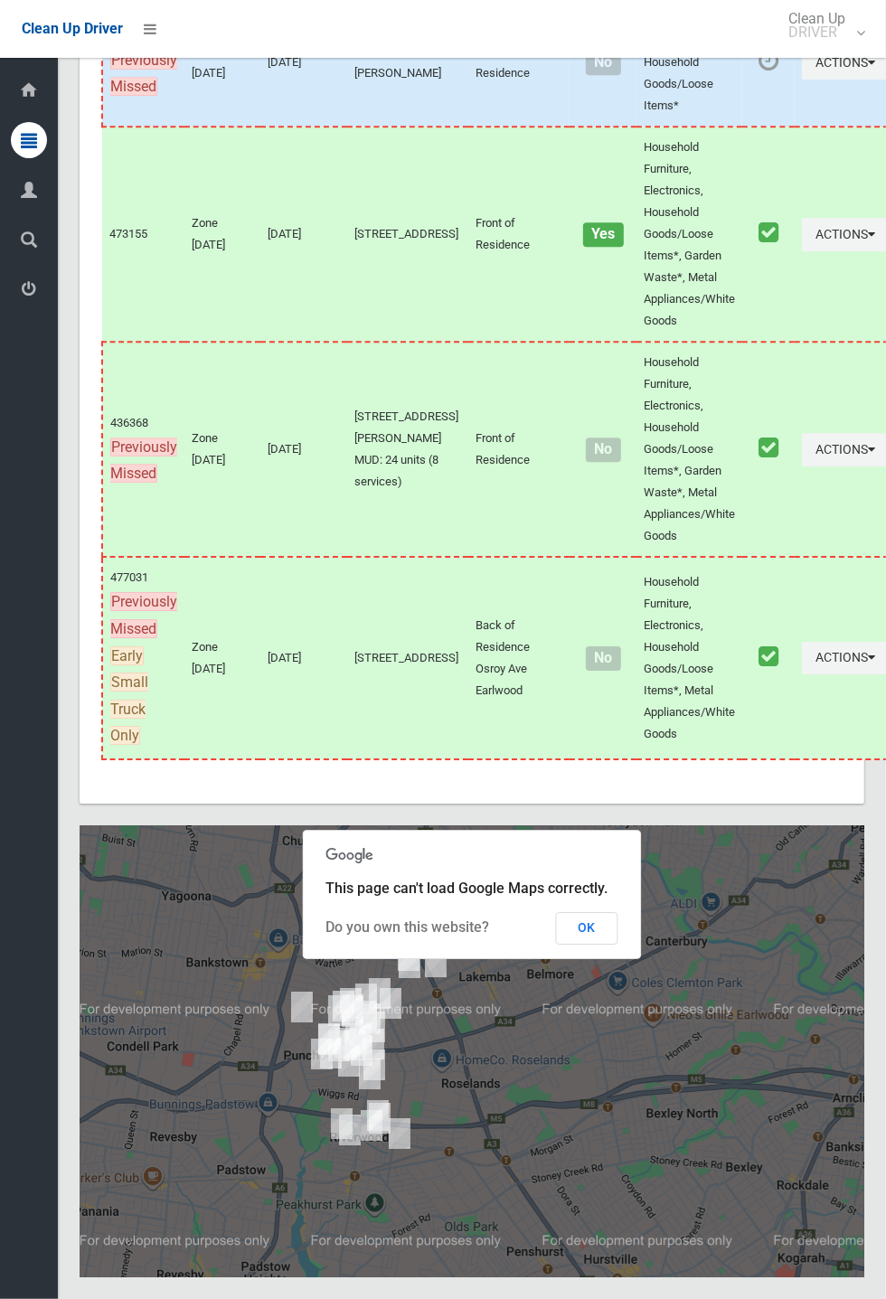
click at [618, 944] on button "OK" at bounding box center [587, 928] width 62 height 33
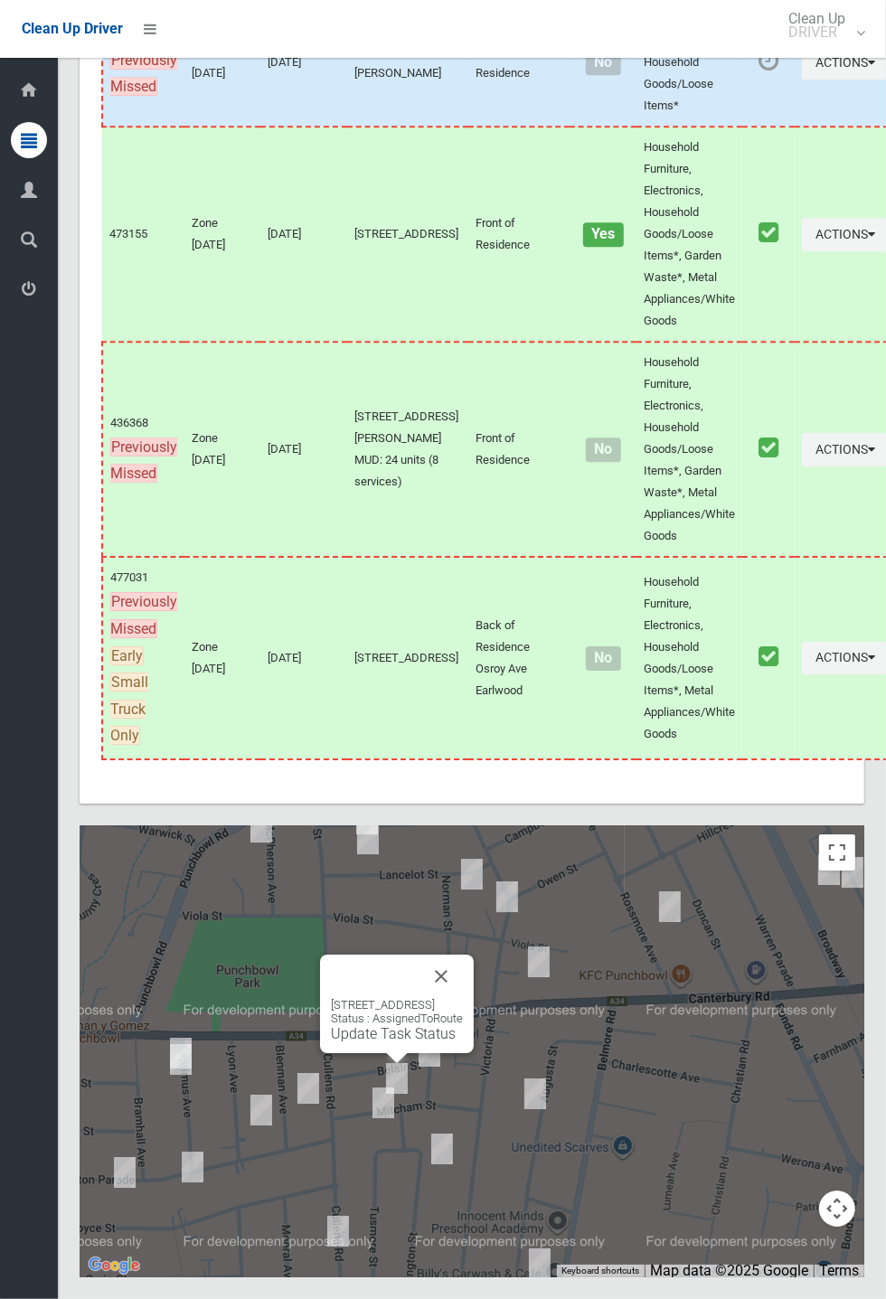
click at [383, 1042] on link "Update Task Status" at bounding box center [393, 1033] width 125 height 17
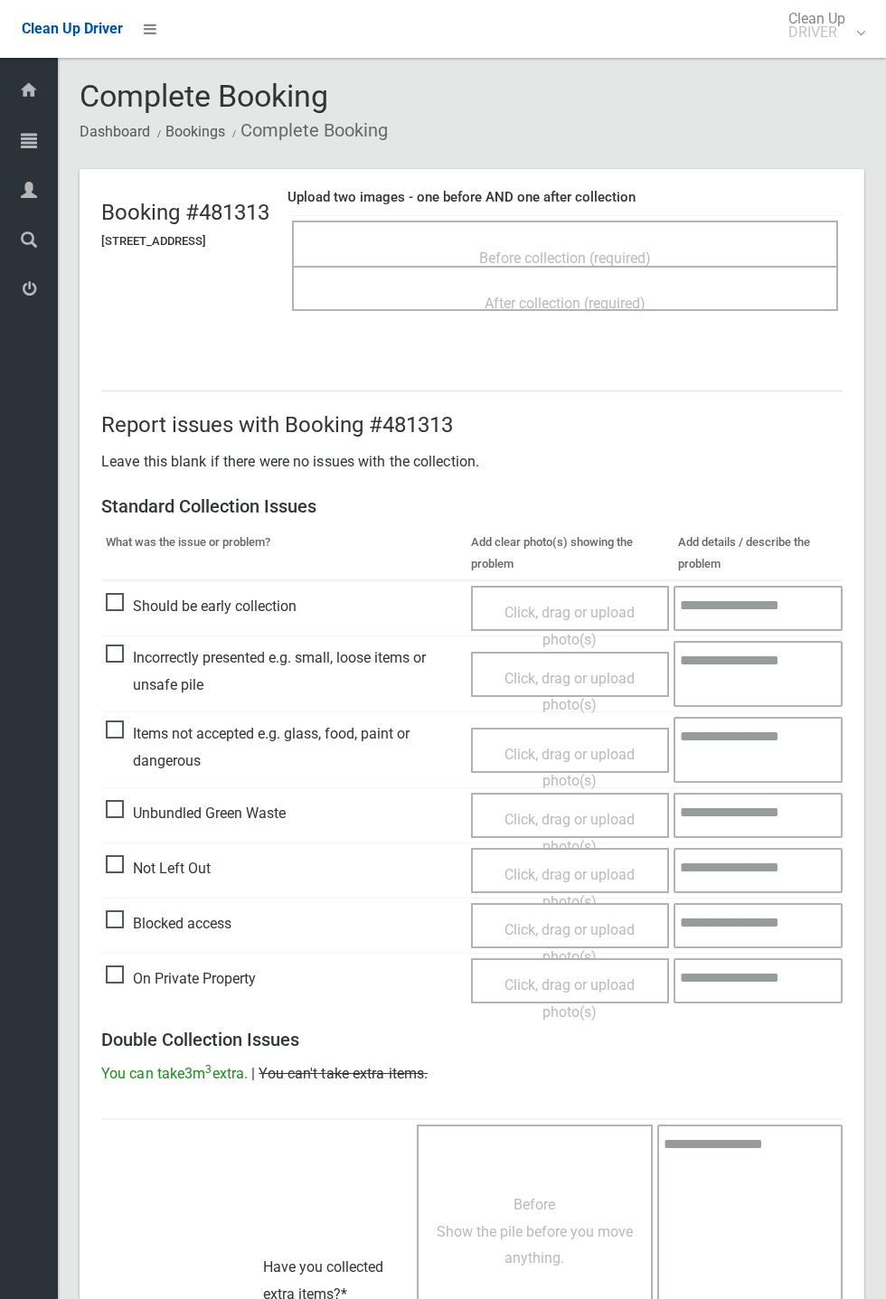
click at [599, 240] on div "Before collection (required)" at bounding box center [565, 256] width 506 height 33
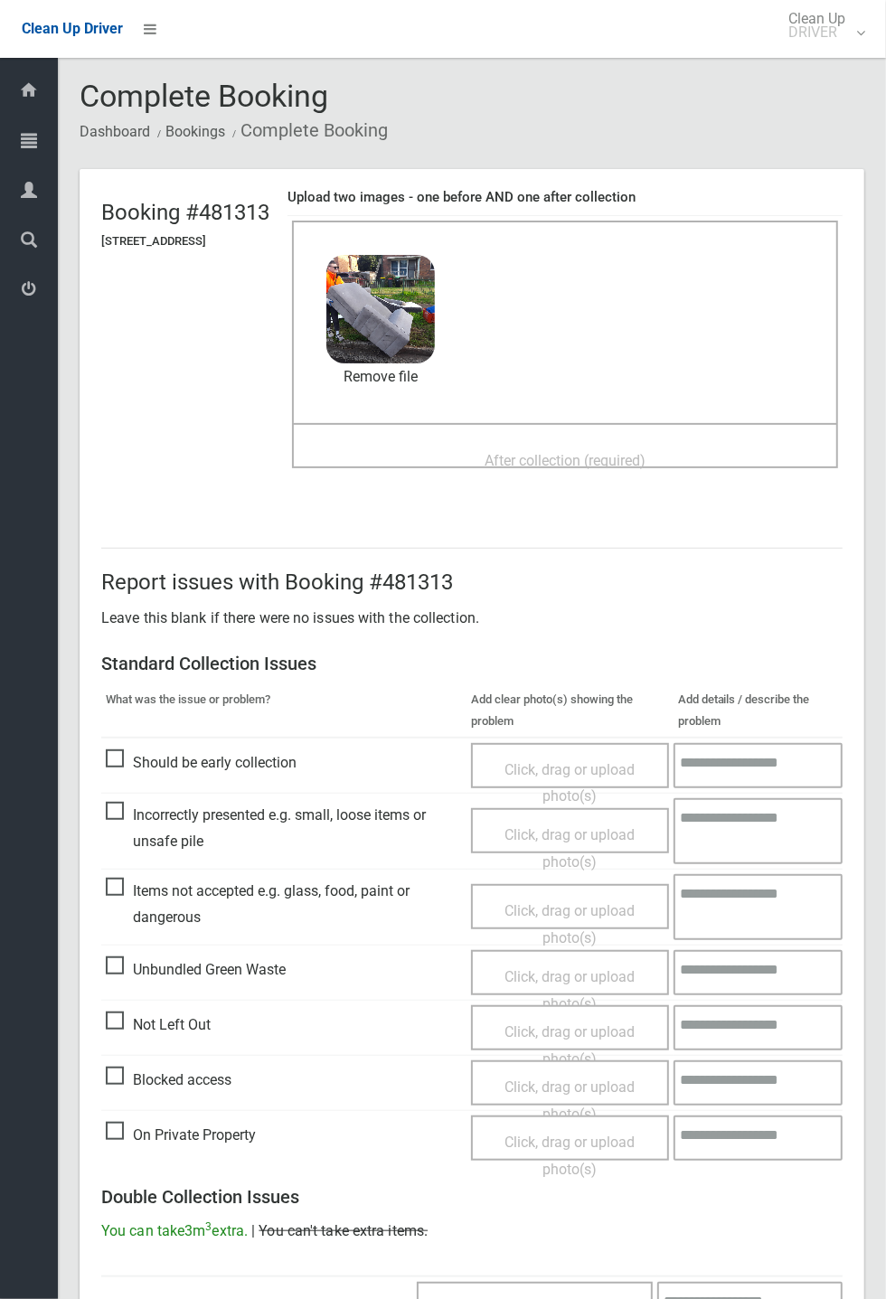
click at [570, 443] on div "After collection (required)" at bounding box center [565, 459] width 506 height 33
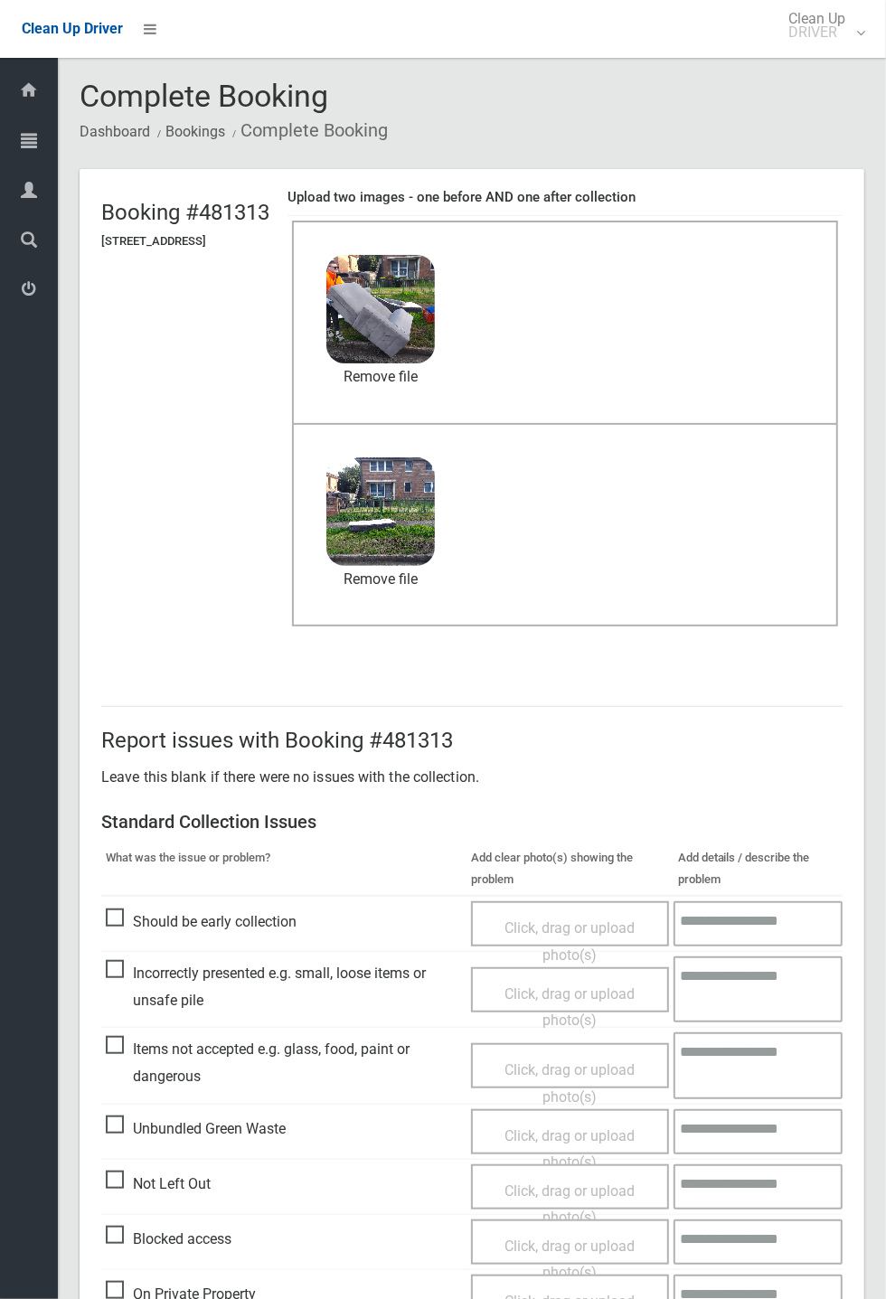
scroll to position [627, 0]
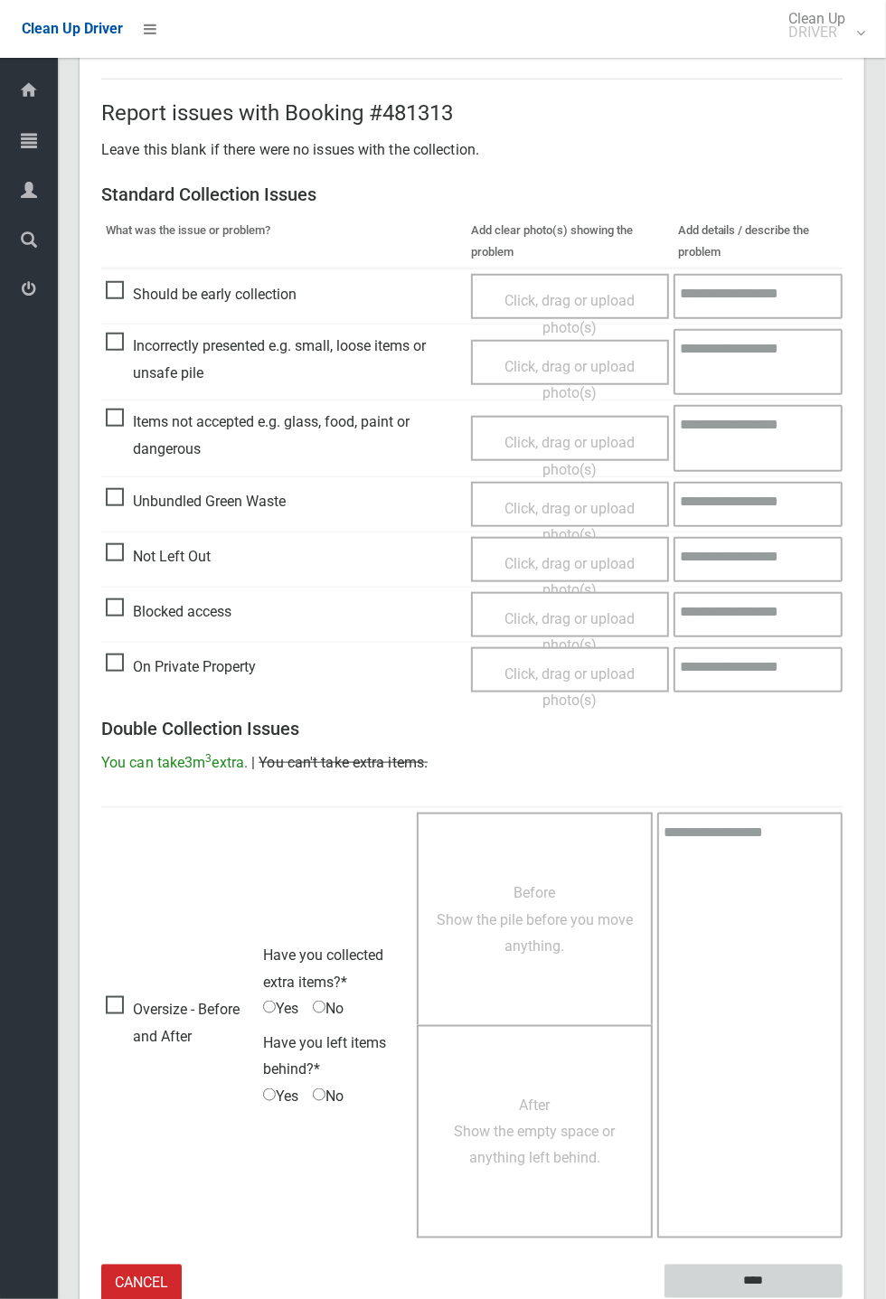
click at [842, 1298] on input "****" at bounding box center [753, 1280] width 178 height 33
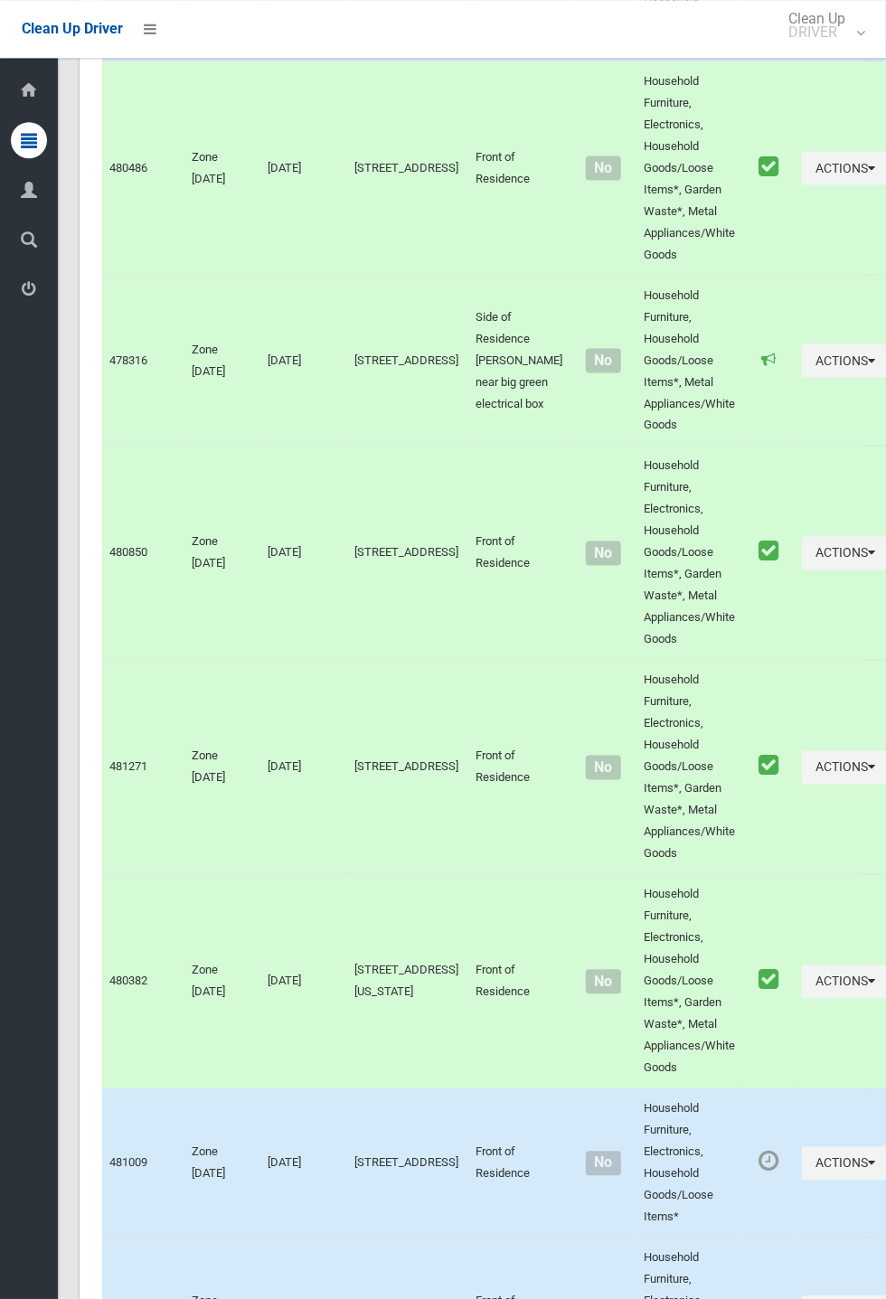
scroll to position [10324, 0]
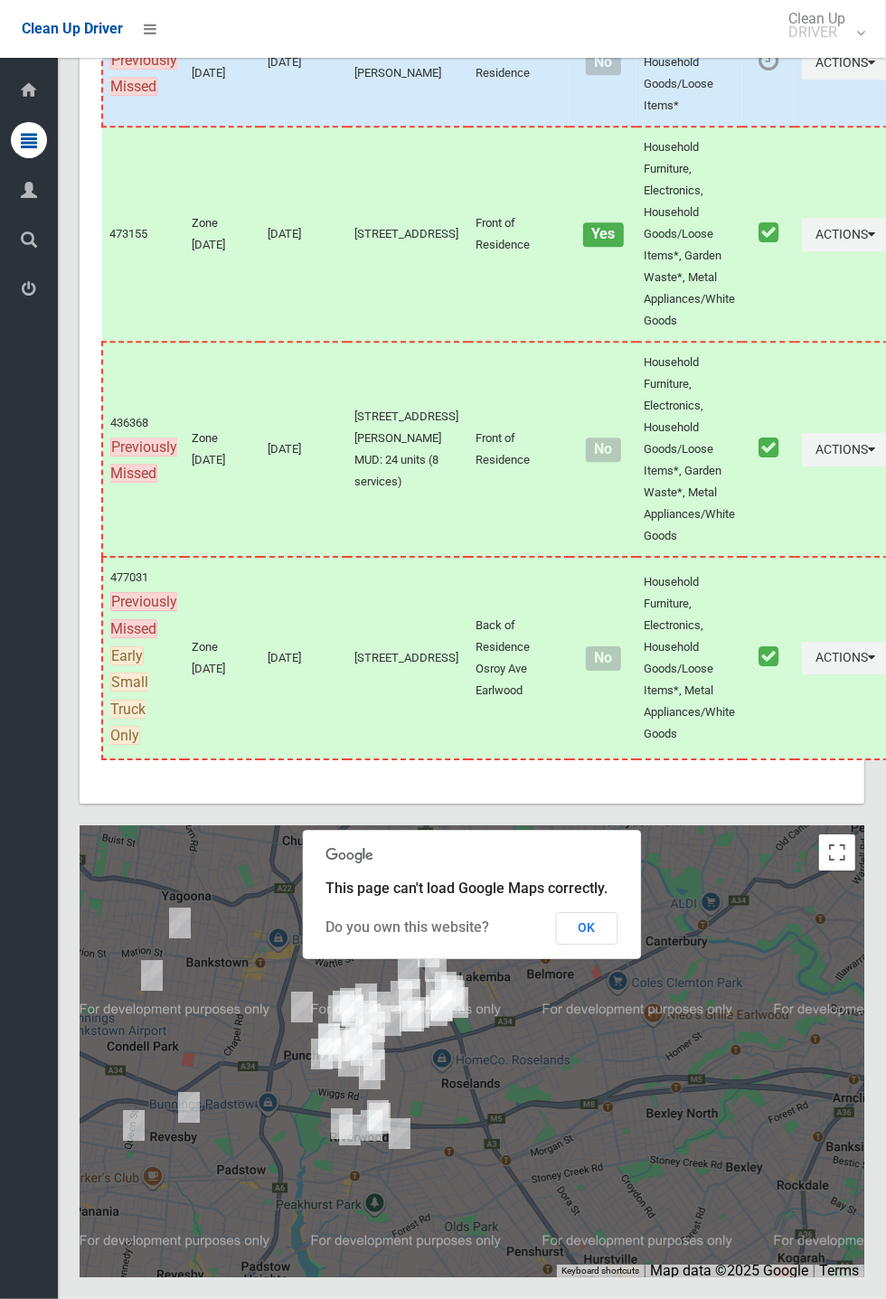
click at [618, 944] on button "OK" at bounding box center [587, 928] width 62 height 33
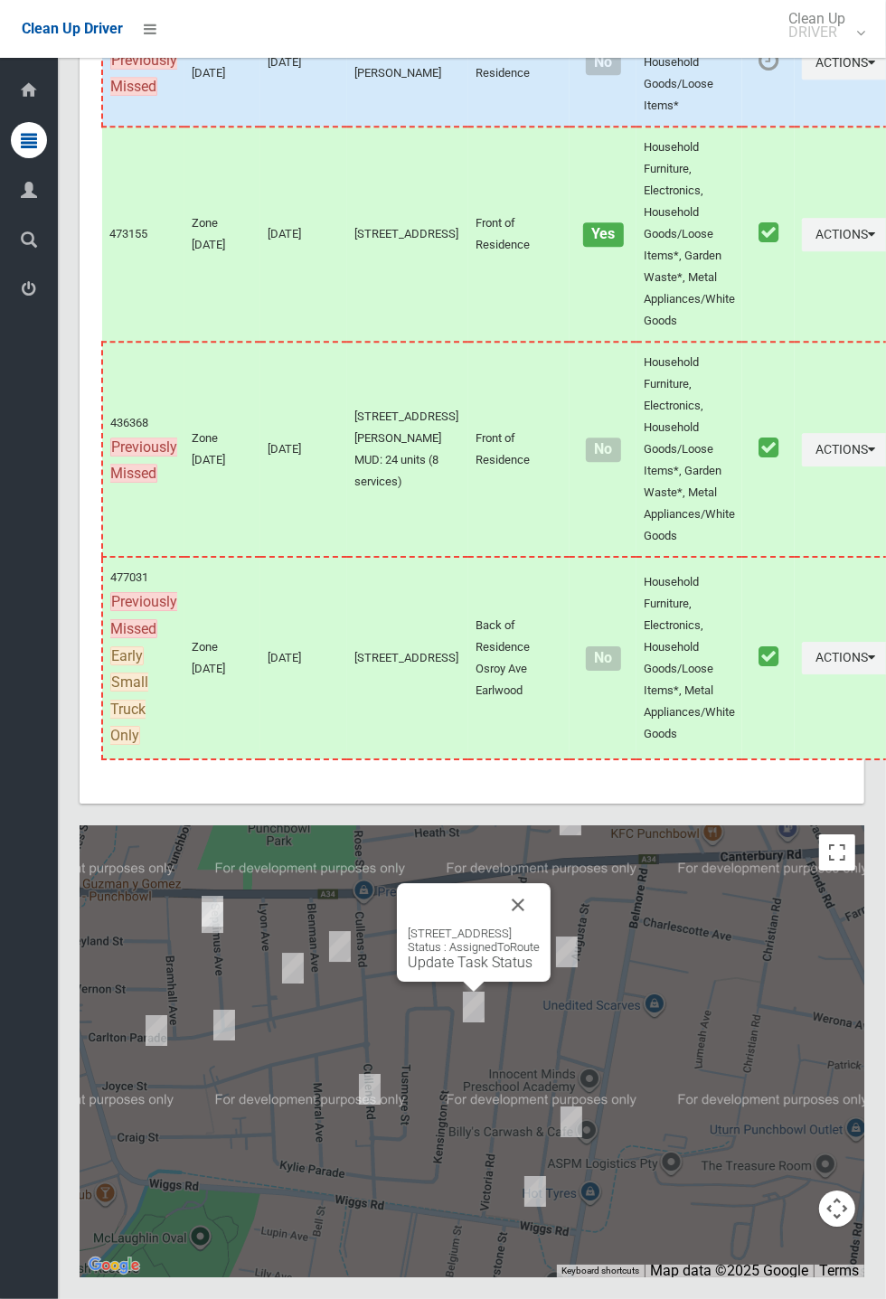
click at [456, 971] on link "Update Task Status" at bounding box center [470, 961] width 125 height 17
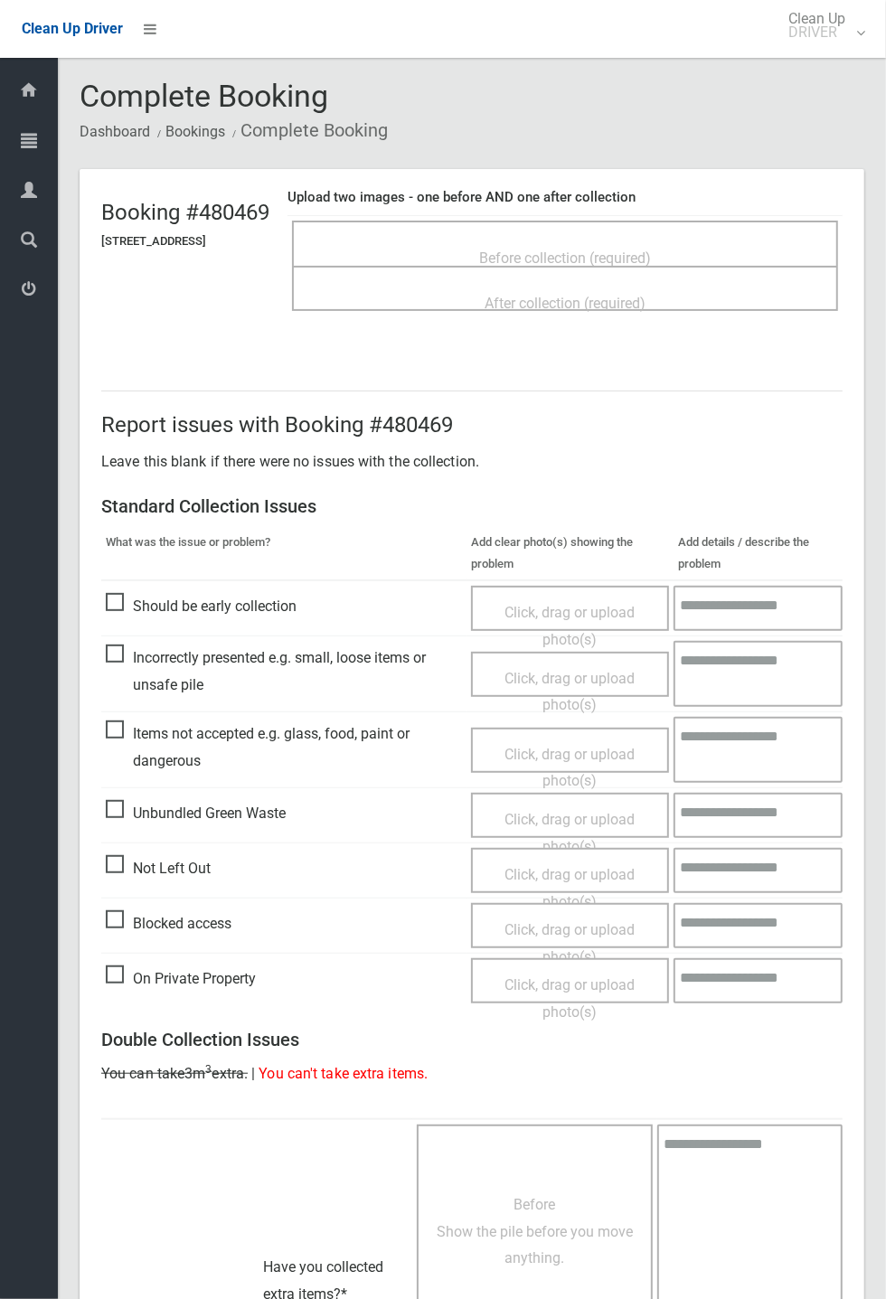
click at [579, 249] on span "Before collection (required)" at bounding box center [565, 257] width 172 height 17
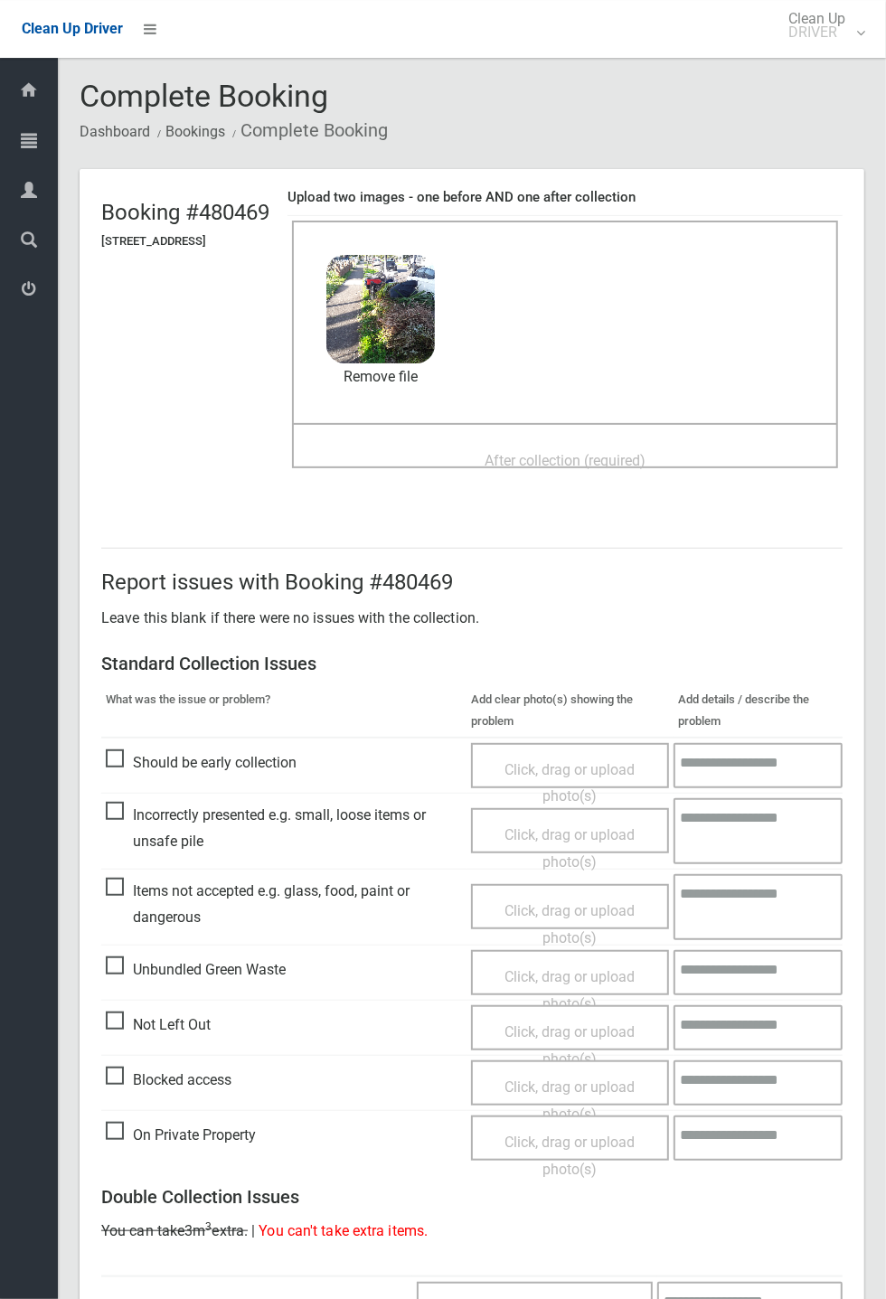
click at [575, 454] on span "After collection (required)" at bounding box center [564, 460] width 161 height 17
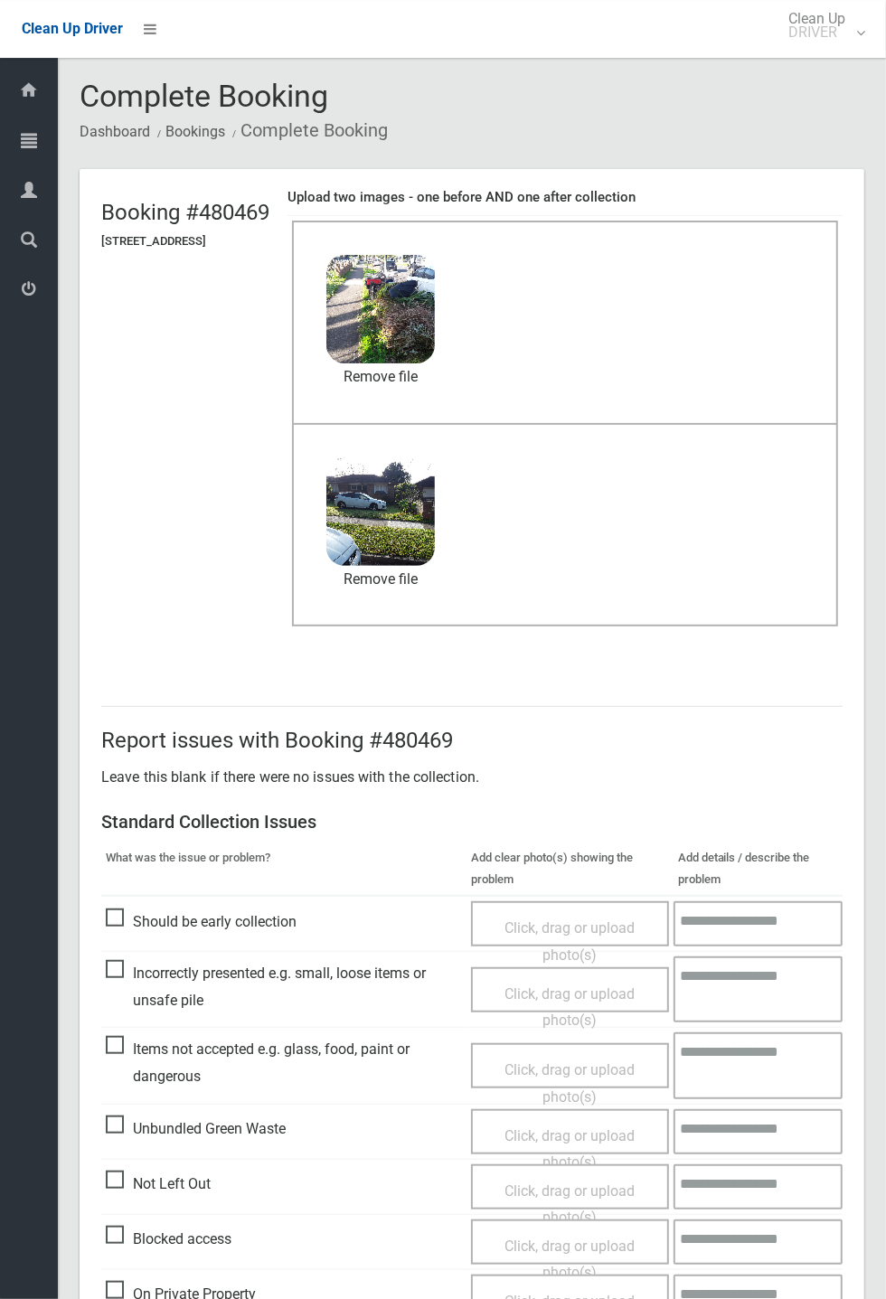
scroll to position [627, 0]
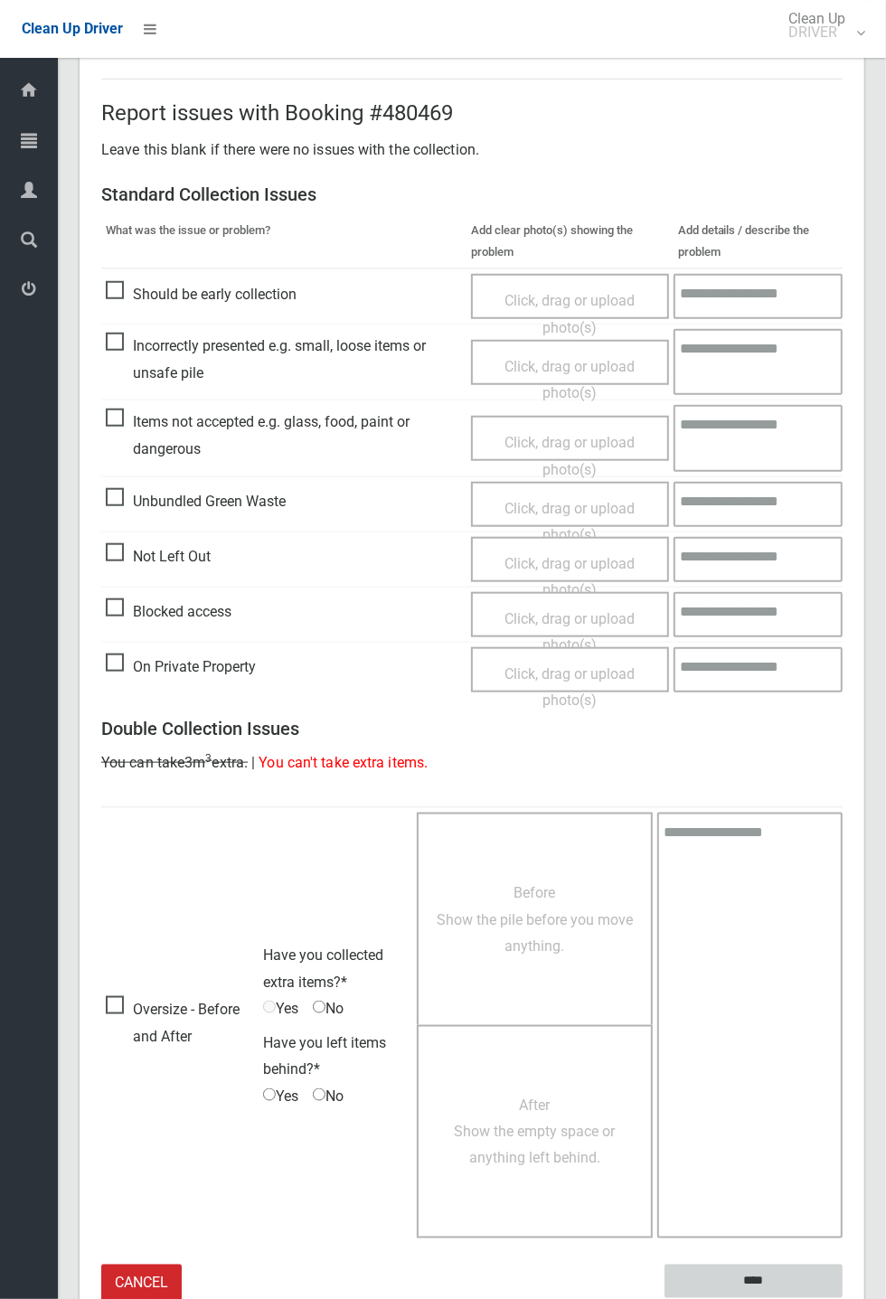
click at [842, 1298] on input "****" at bounding box center [753, 1280] width 178 height 33
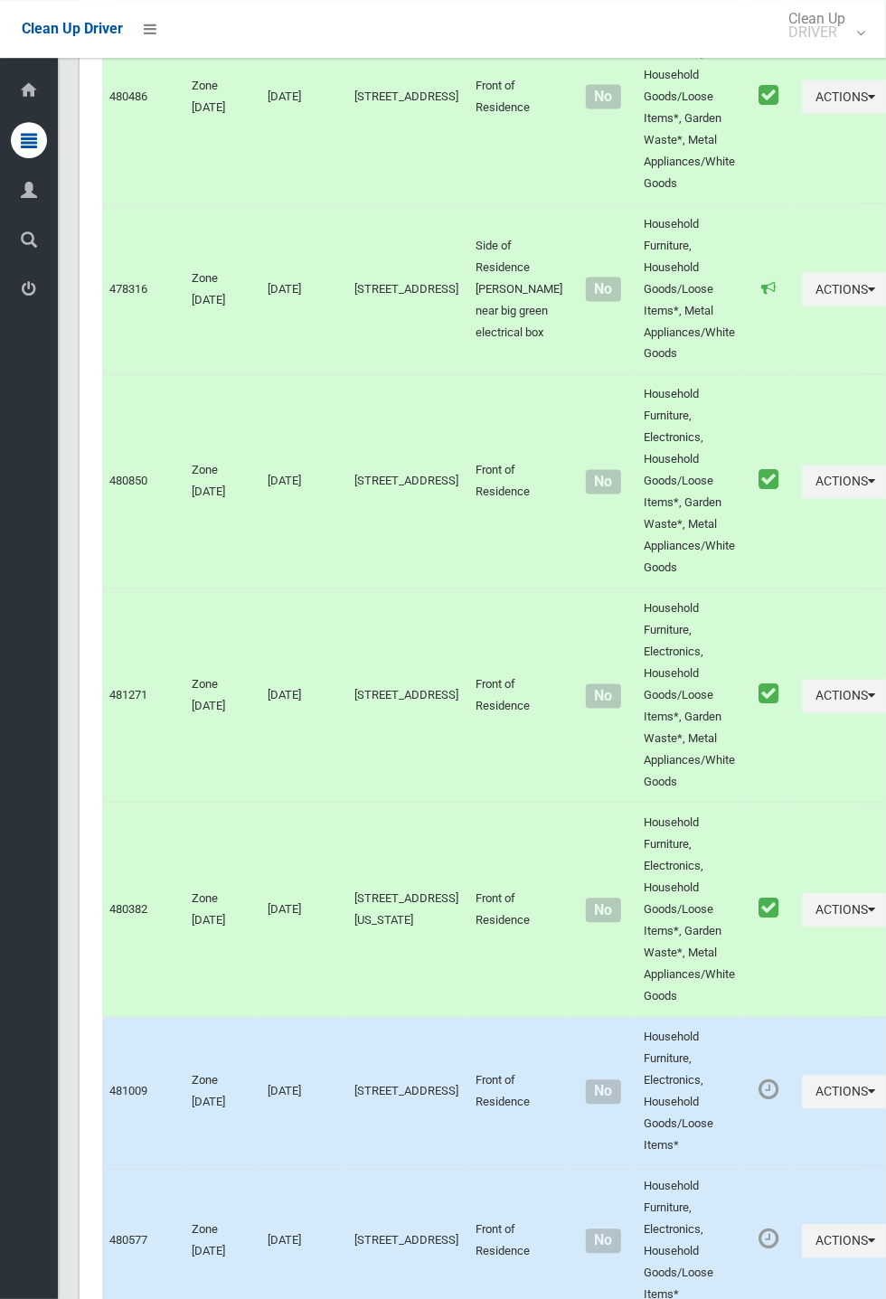
scroll to position [10324, 0]
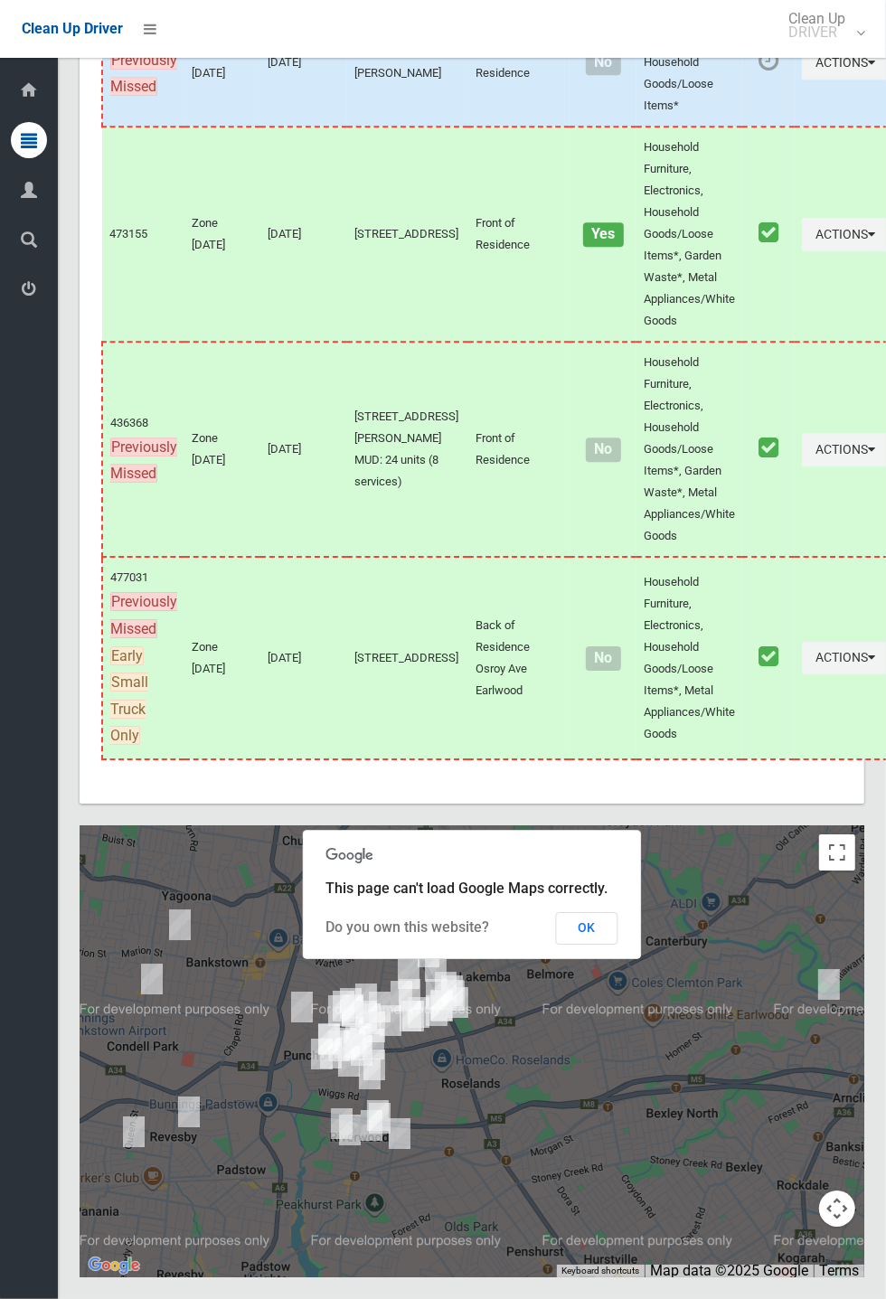
click at [618, 944] on button "OK" at bounding box center [587, 928] width 62 height 33
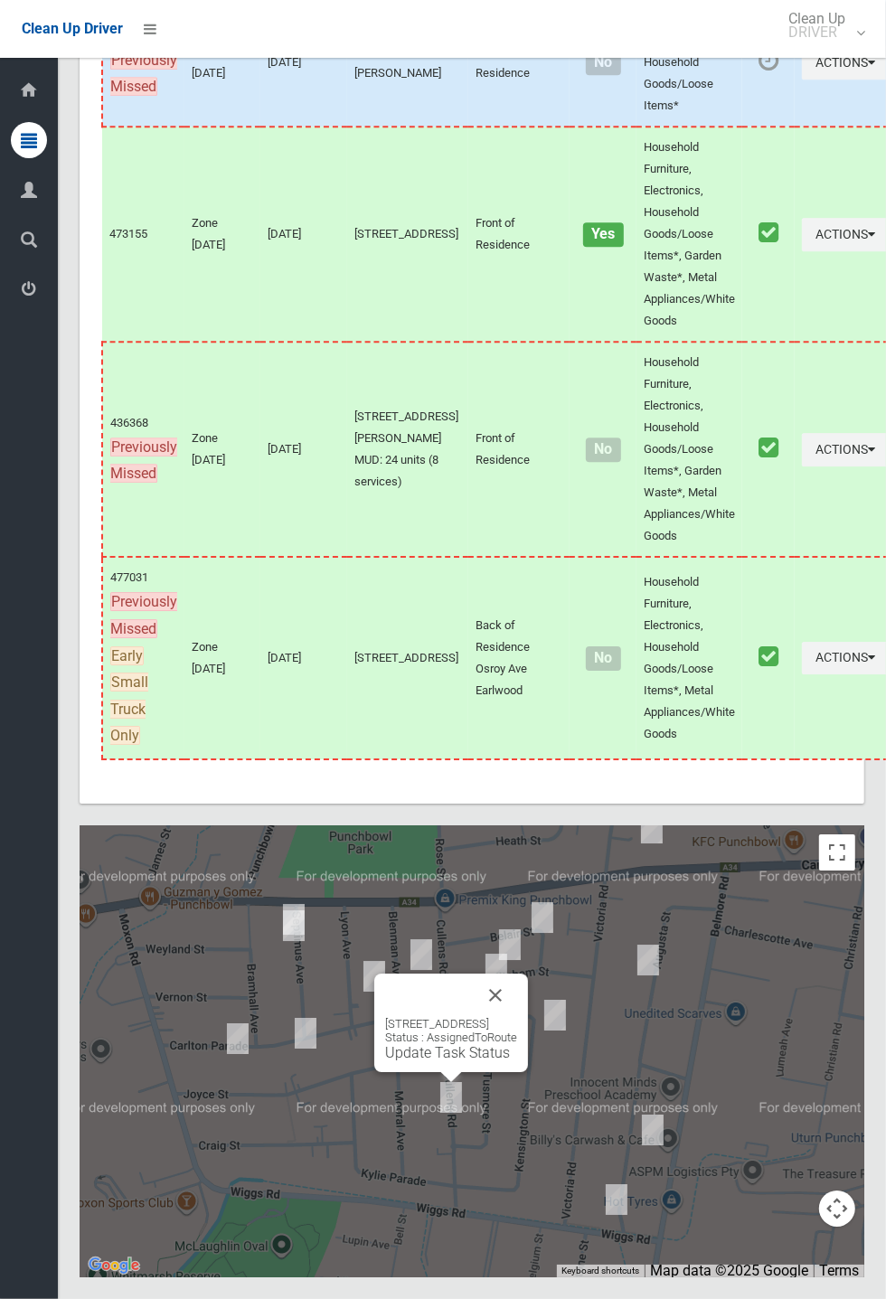
click at [517, 1017] on button "Close" at bounding box center [495, 994] width 43 height 43
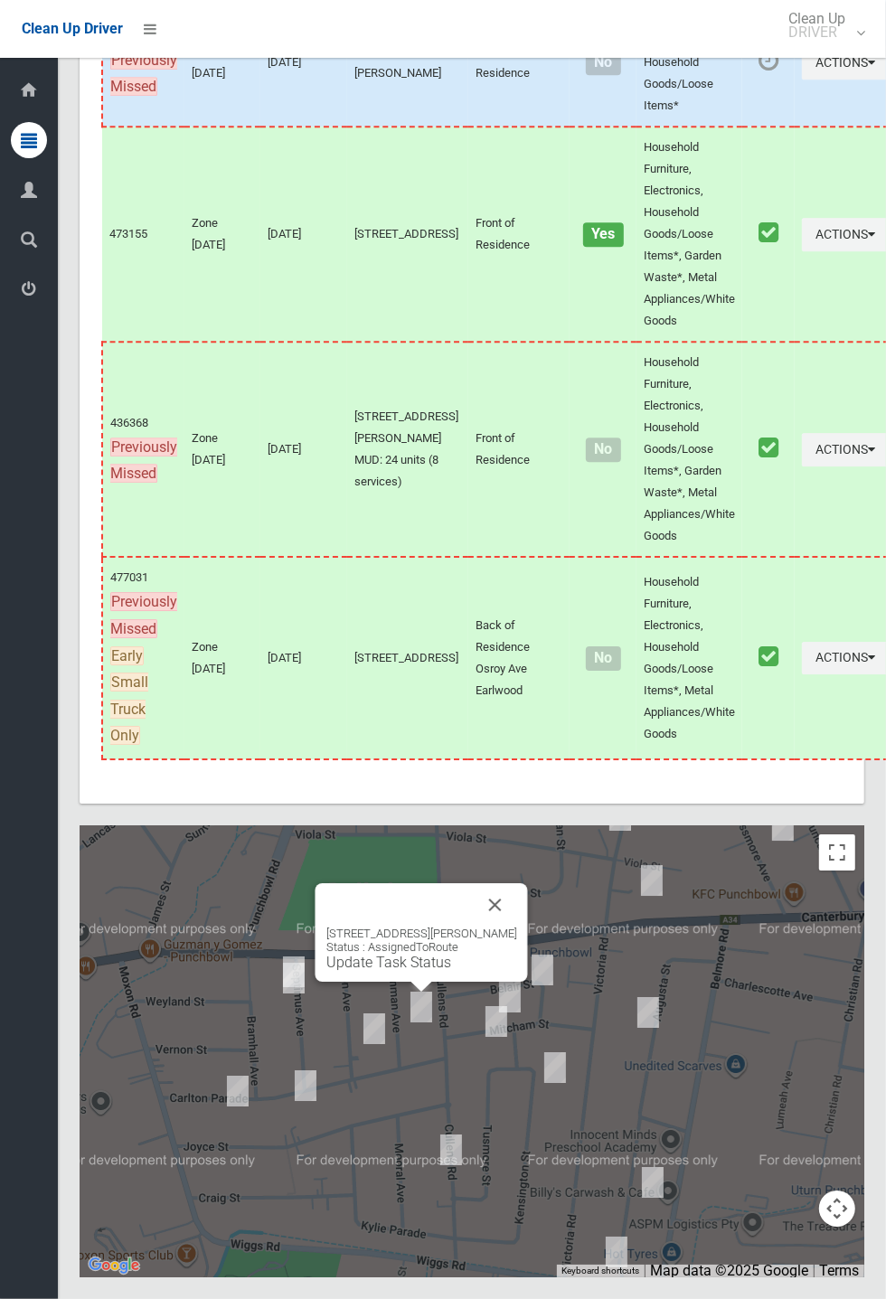
click at [517, 926] on button "Close" at bounding box center [495, 904] width 43 height 43
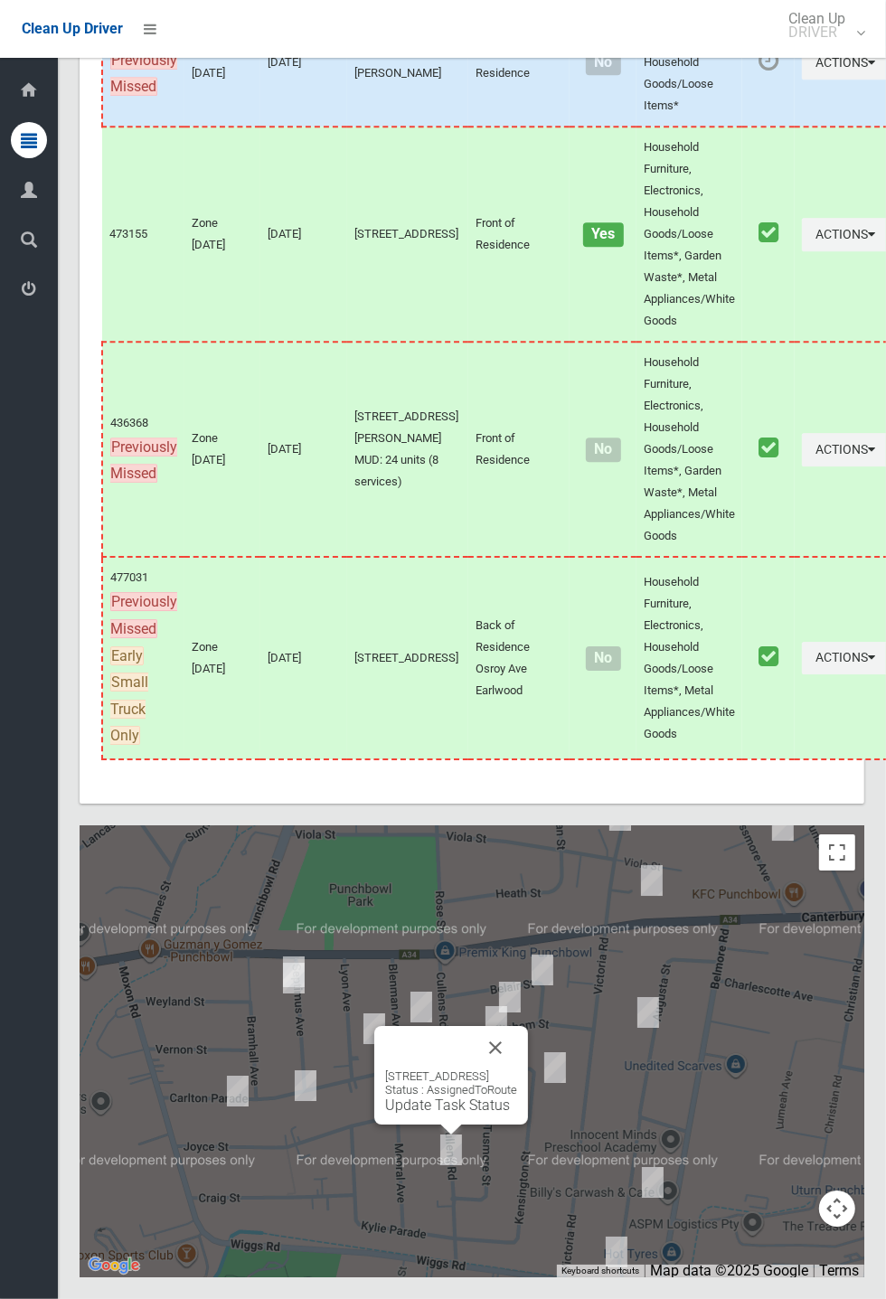
click at [517, 1069] on button "Close" at bounding box center [495, 1047] width 43 height 43
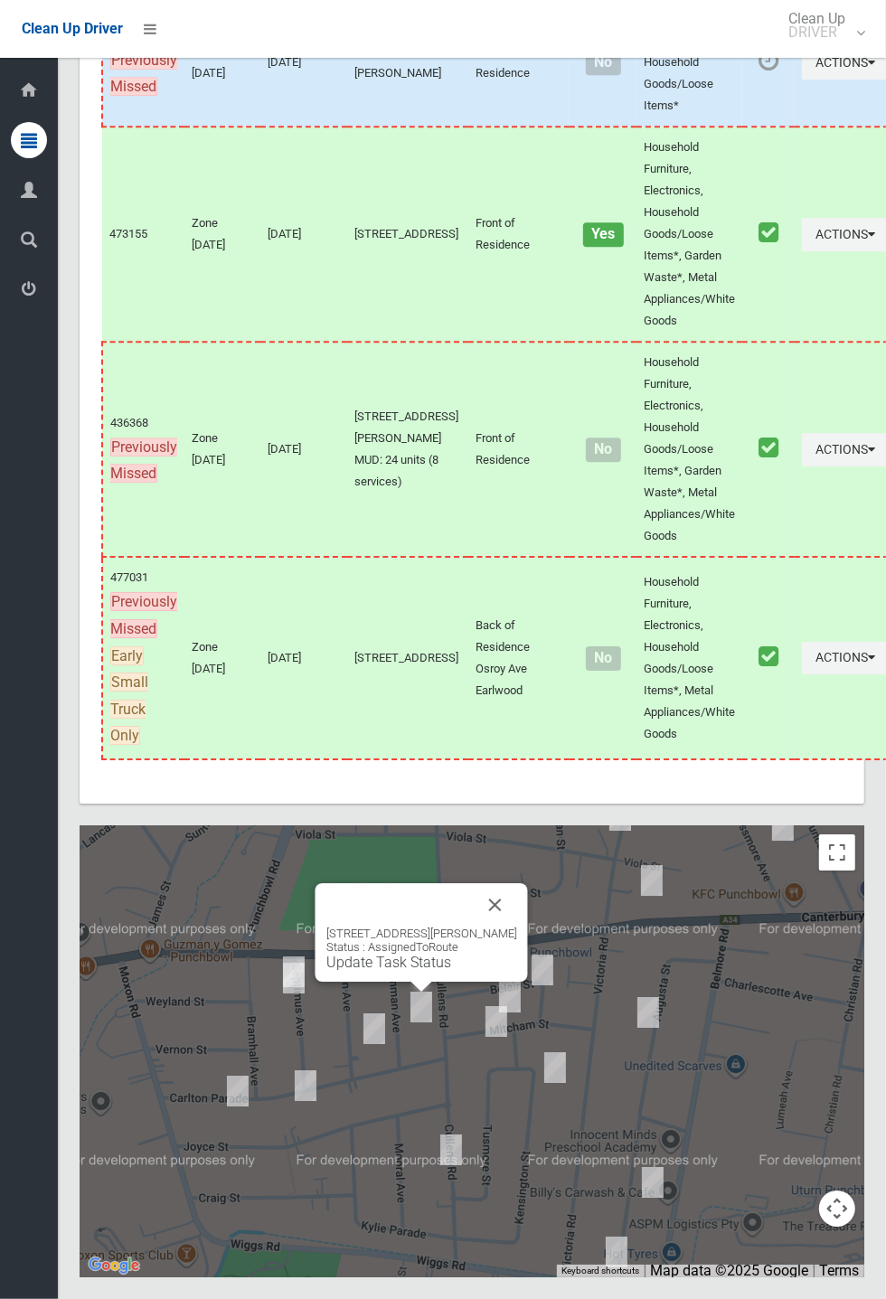
click at [517, 926] on button "Close" at bounding box center [495, 904] width 43 height 43
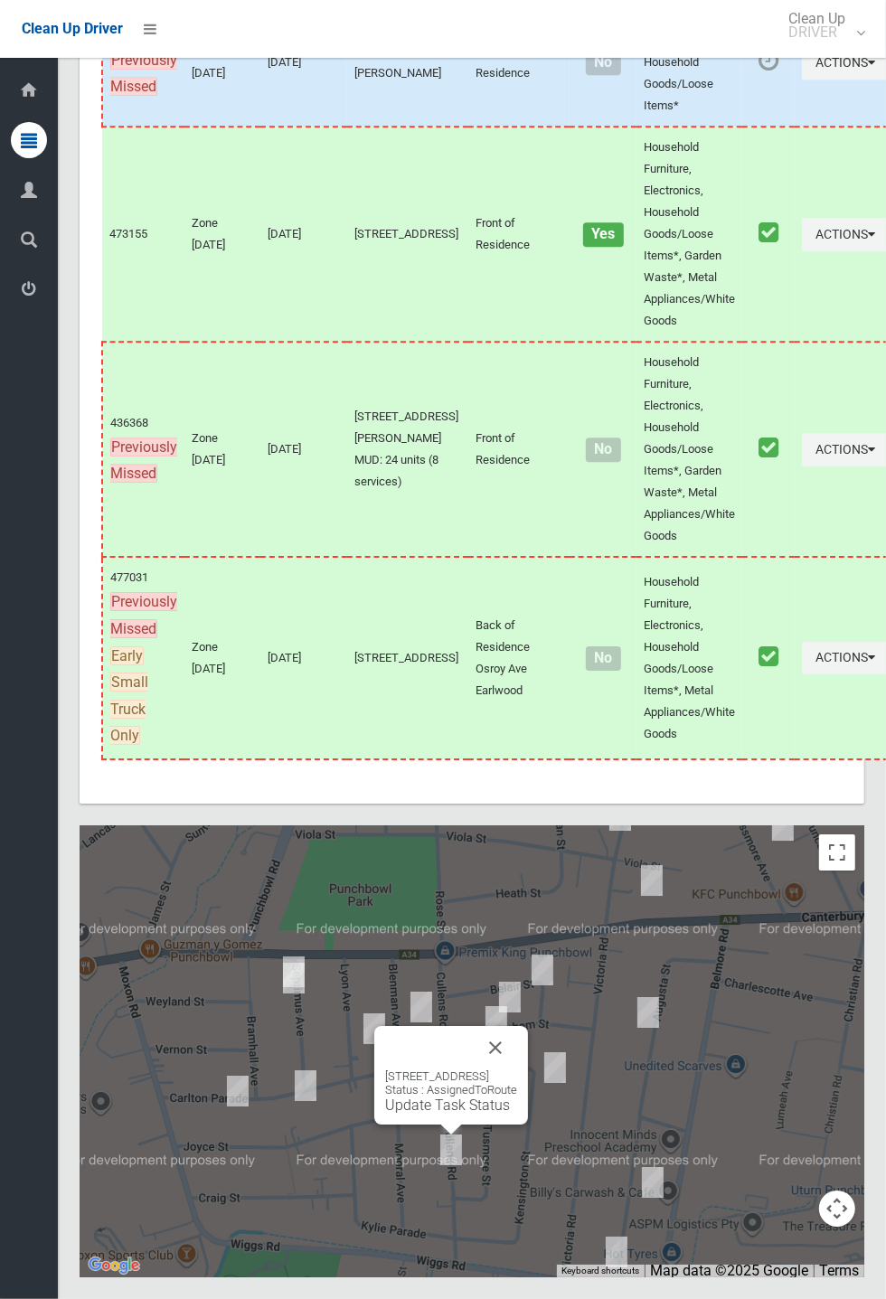
click at [460, 1113] on link "Update Task Status" at bounding box center [447, 1104] width 125 height 17
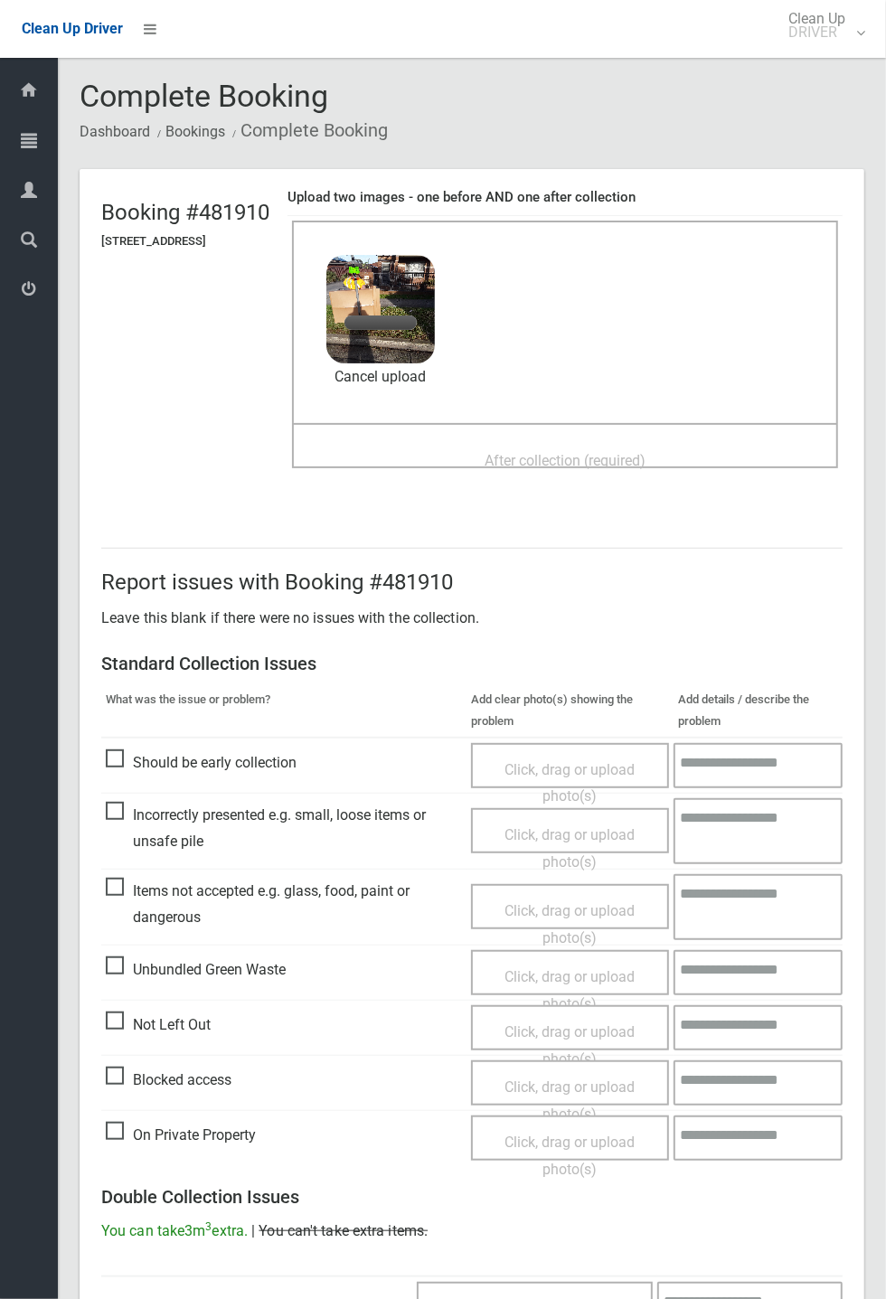
click at [581, 452] on span "After collection (required)" at bounding box center [564, 460] width 161 height 17
click at [542, 452] on span "After collection (required)" at bounding box center [564, 460] width 161 height 17
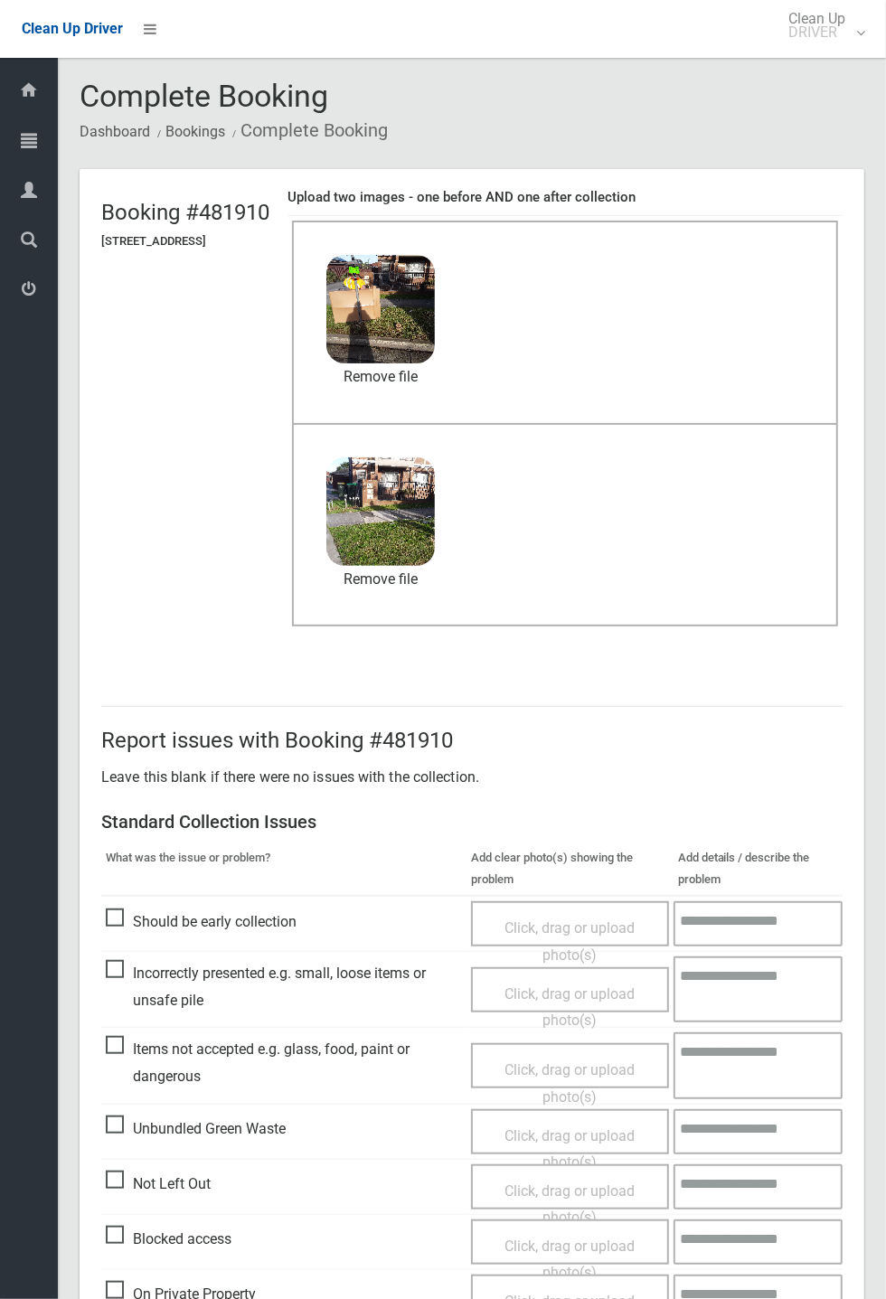
scroll to position [627, 0]
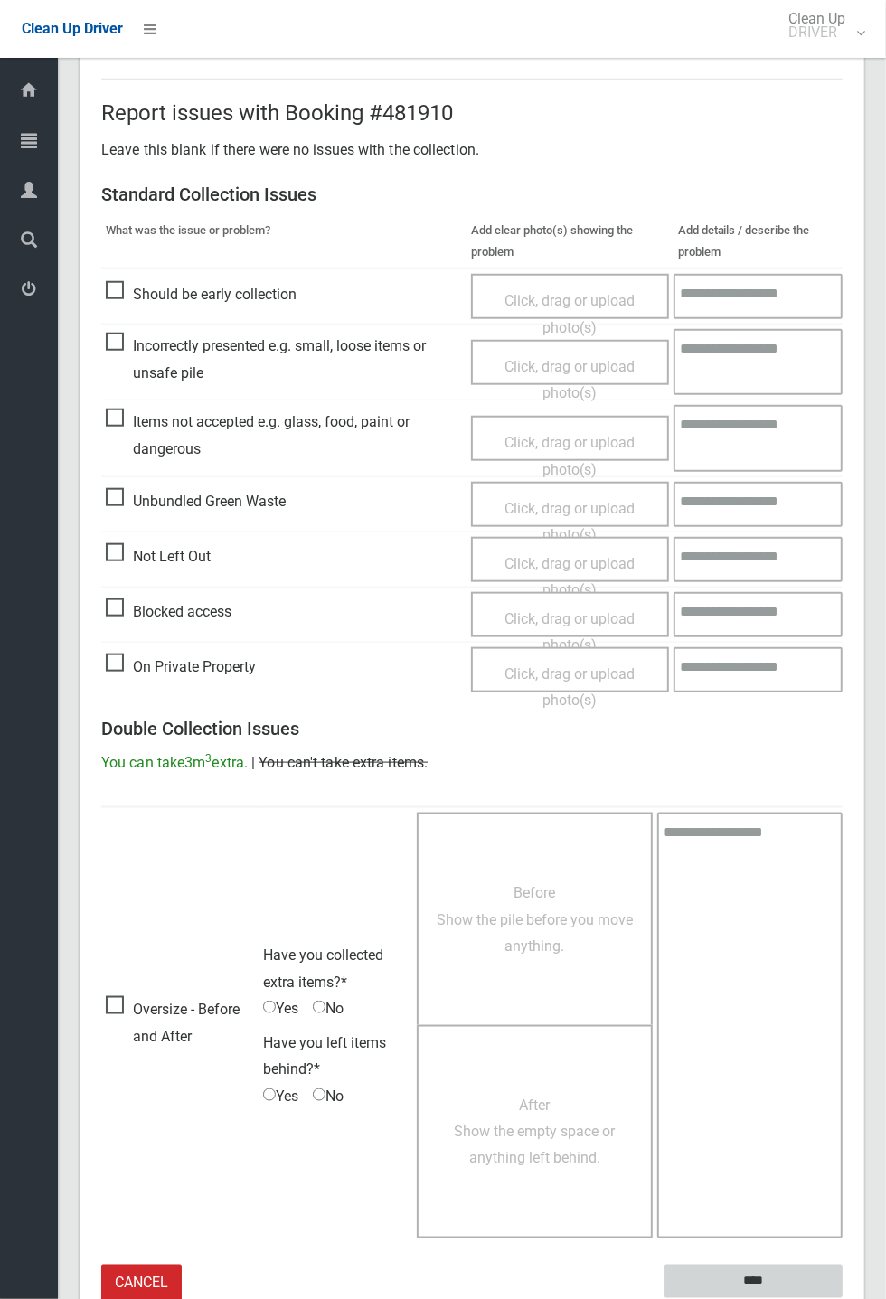
click at [842, 1298] on input "****" at bounding box center [753, 1280] width 178 height 33
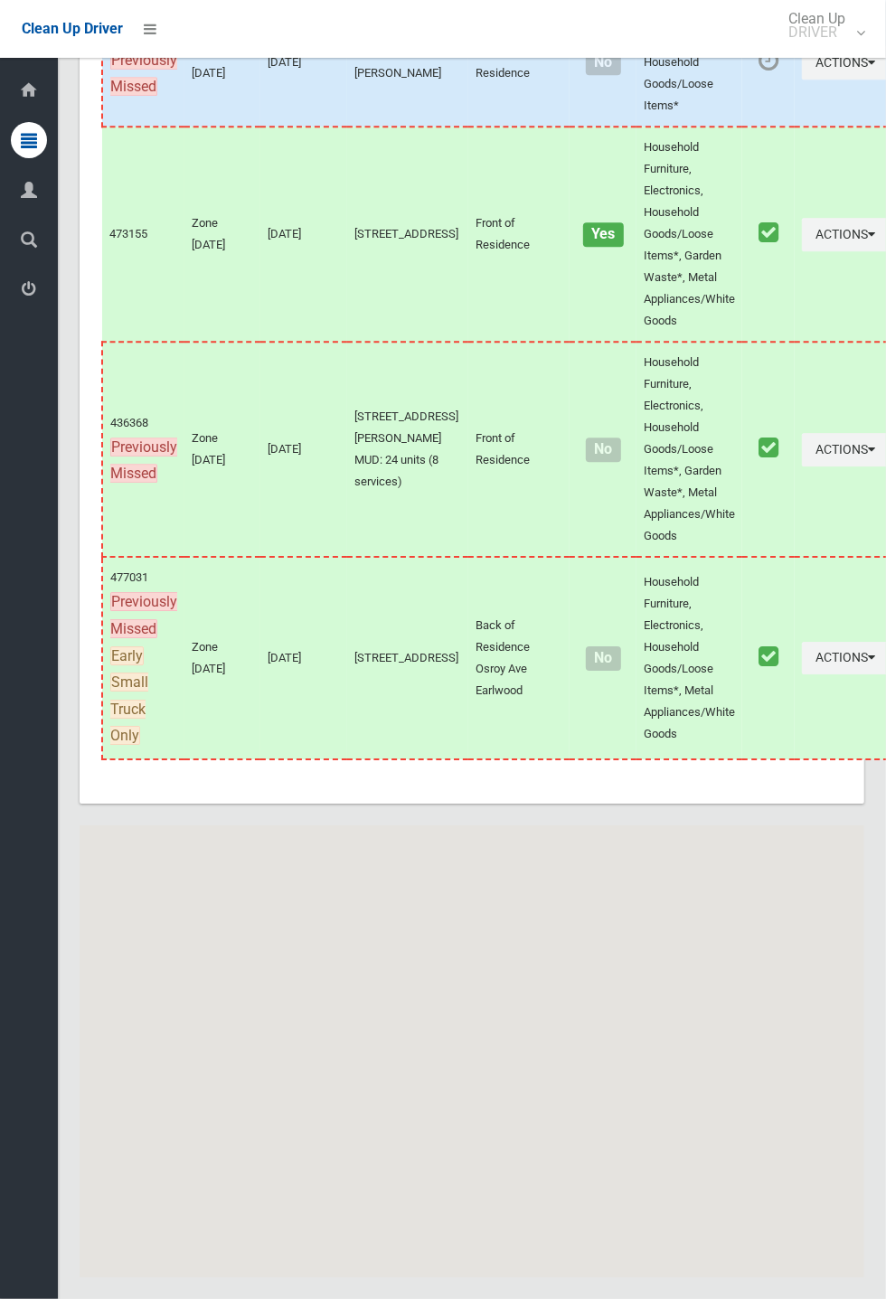
scroll to position [10324, 0]
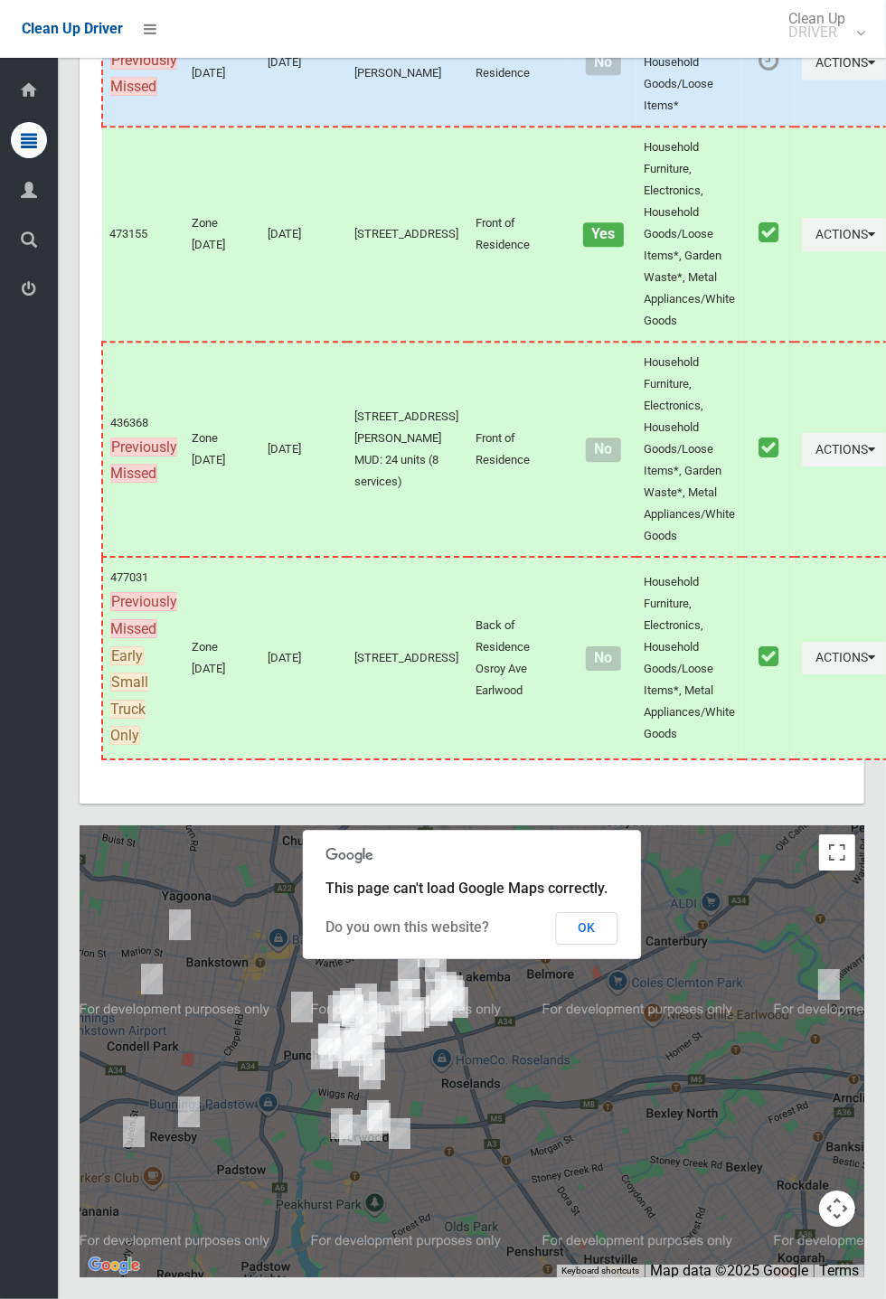
click at [618, 944] on button "OK" at bounding box center [587, 928] width 62 height 33
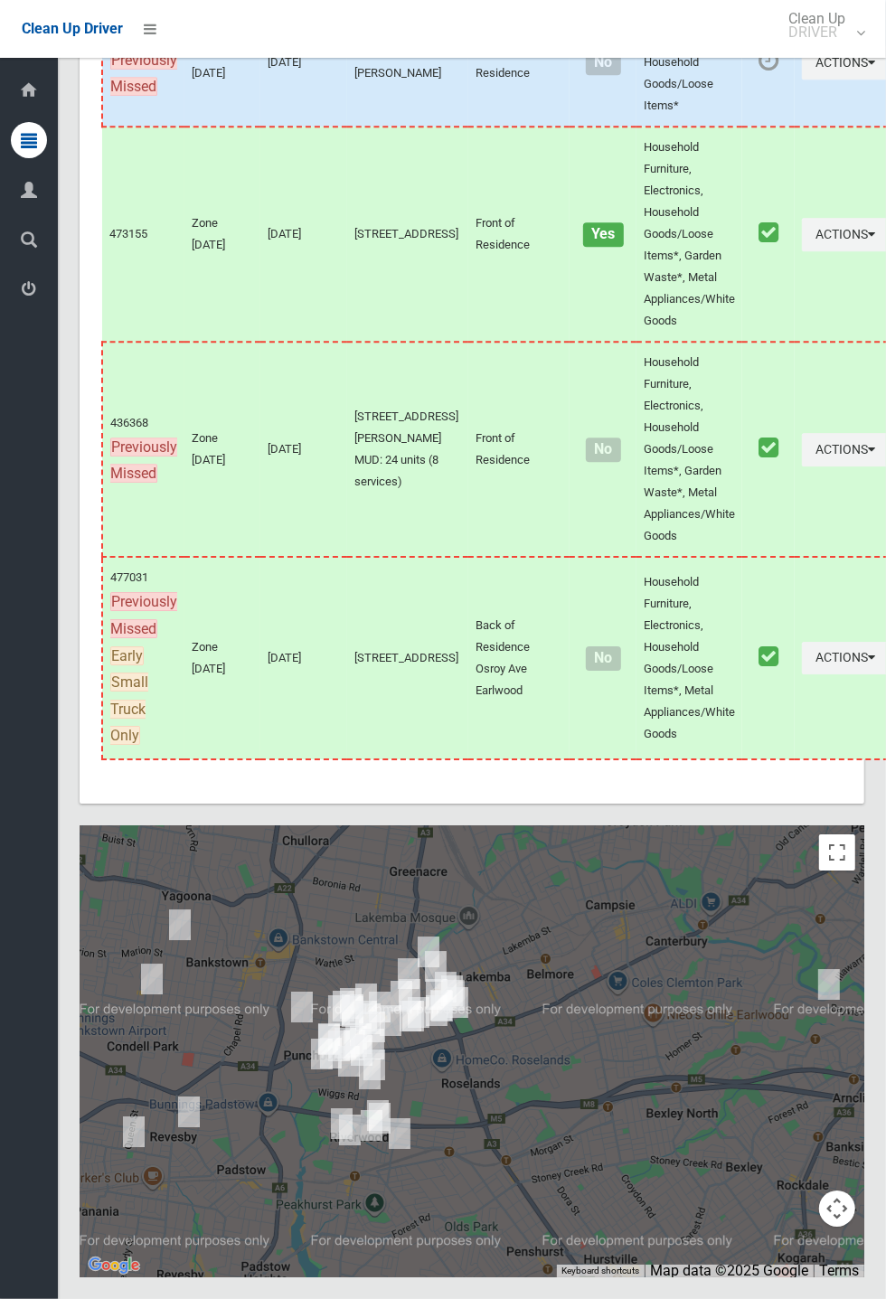
click at [590, 1007] on div at bounding box center [472, 1051] width 784 height 452
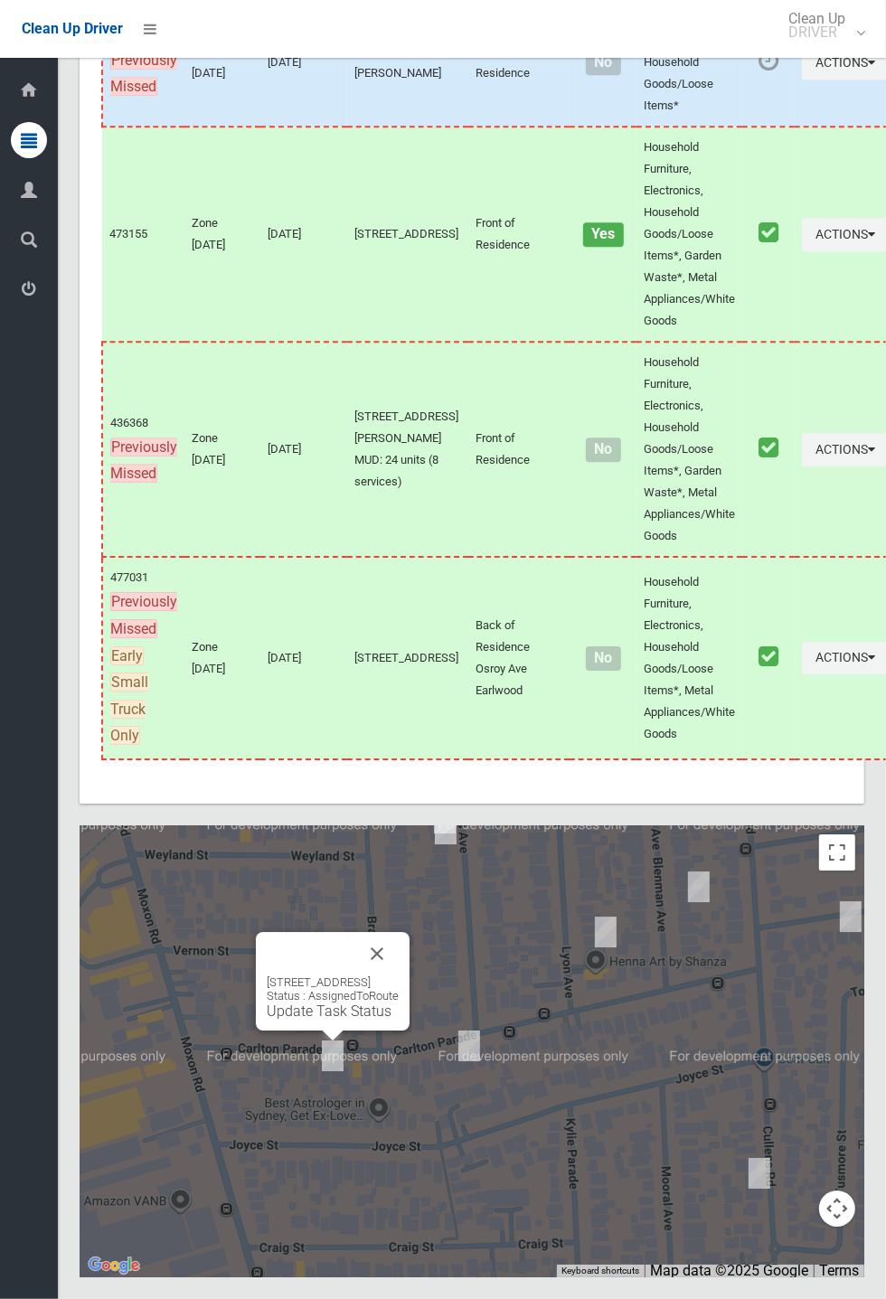
click at [399, 975] on button "Close" at bounding box center [376, 953] width 43 height 43
click at [324, 1019] on link "Update Task Status" at bounding box center [329, 1010] width 125 height 17
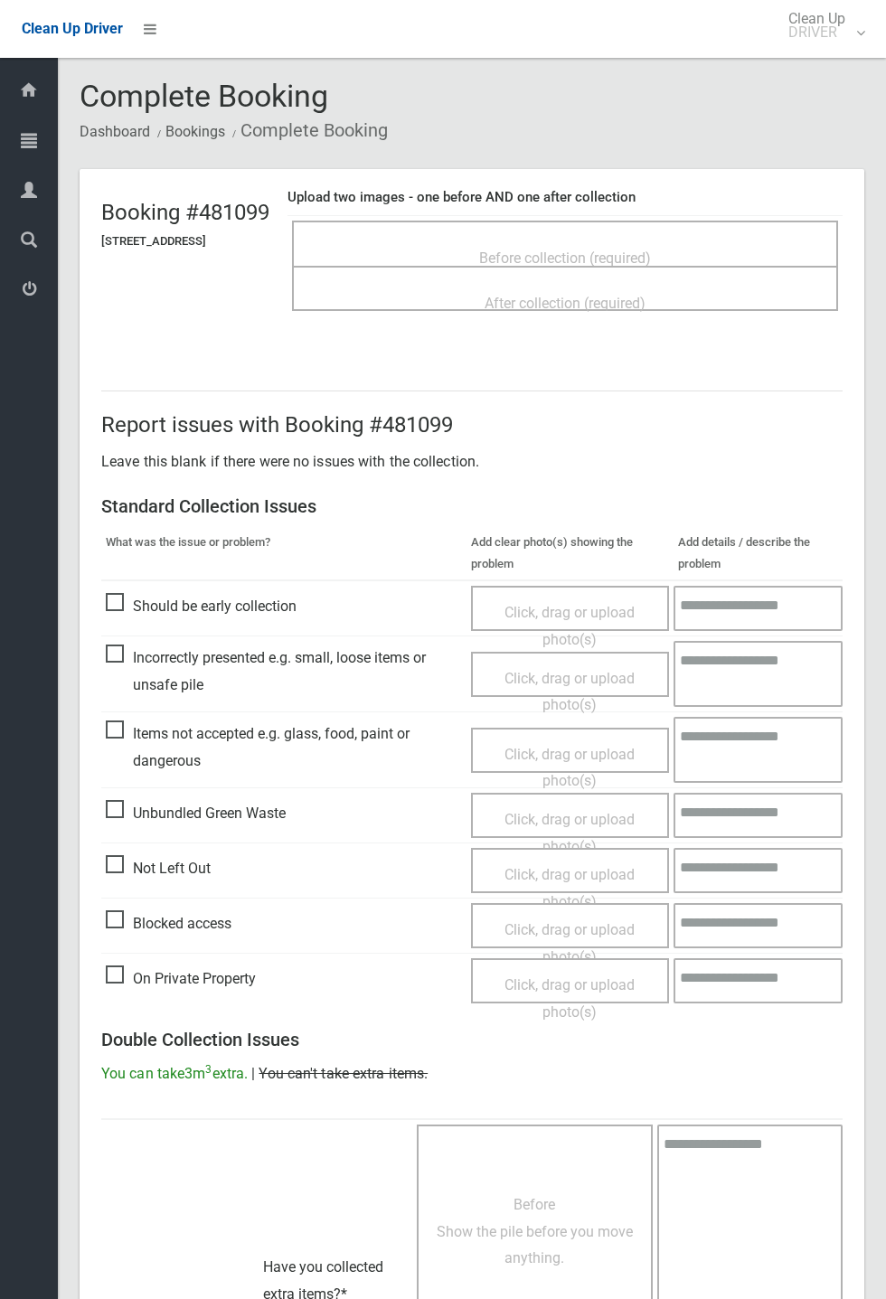
click at [564, 252] on span "Before collection (required)" at bounding box center [565, 257] width 172 height 17
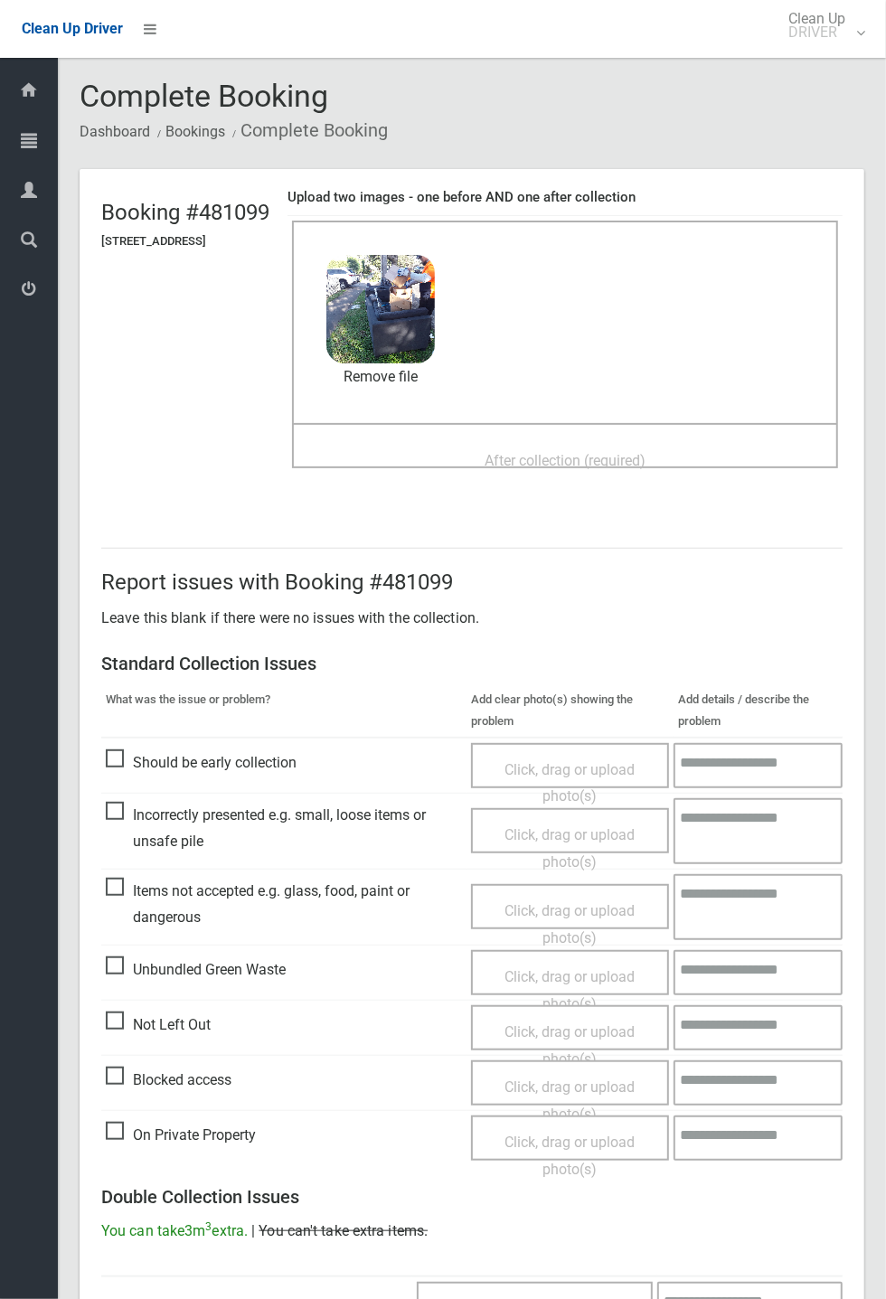
click at [595, 443] on div "After collection (required)" at bounding box center [565, 459] width 506 height 33
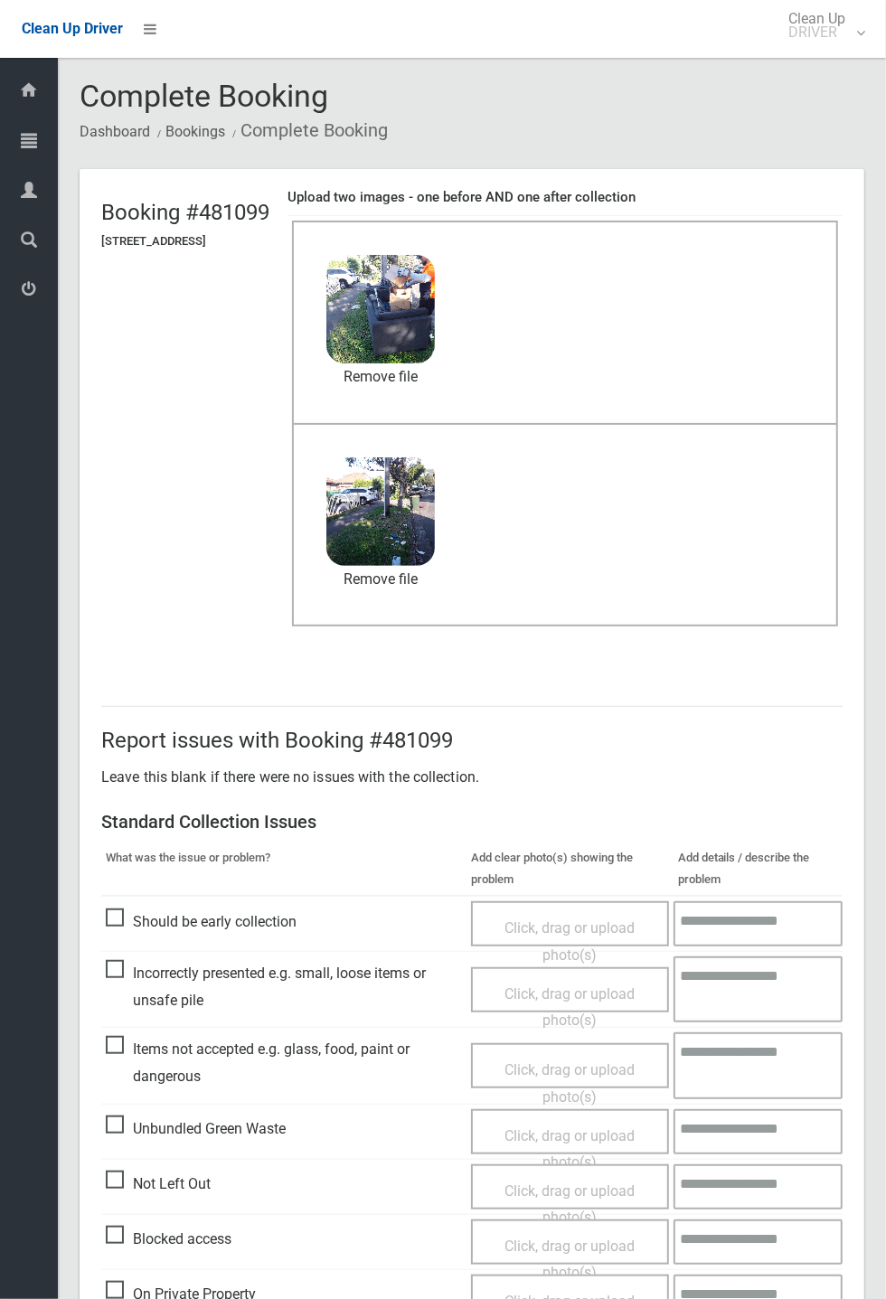
scroll to position [627, 0]
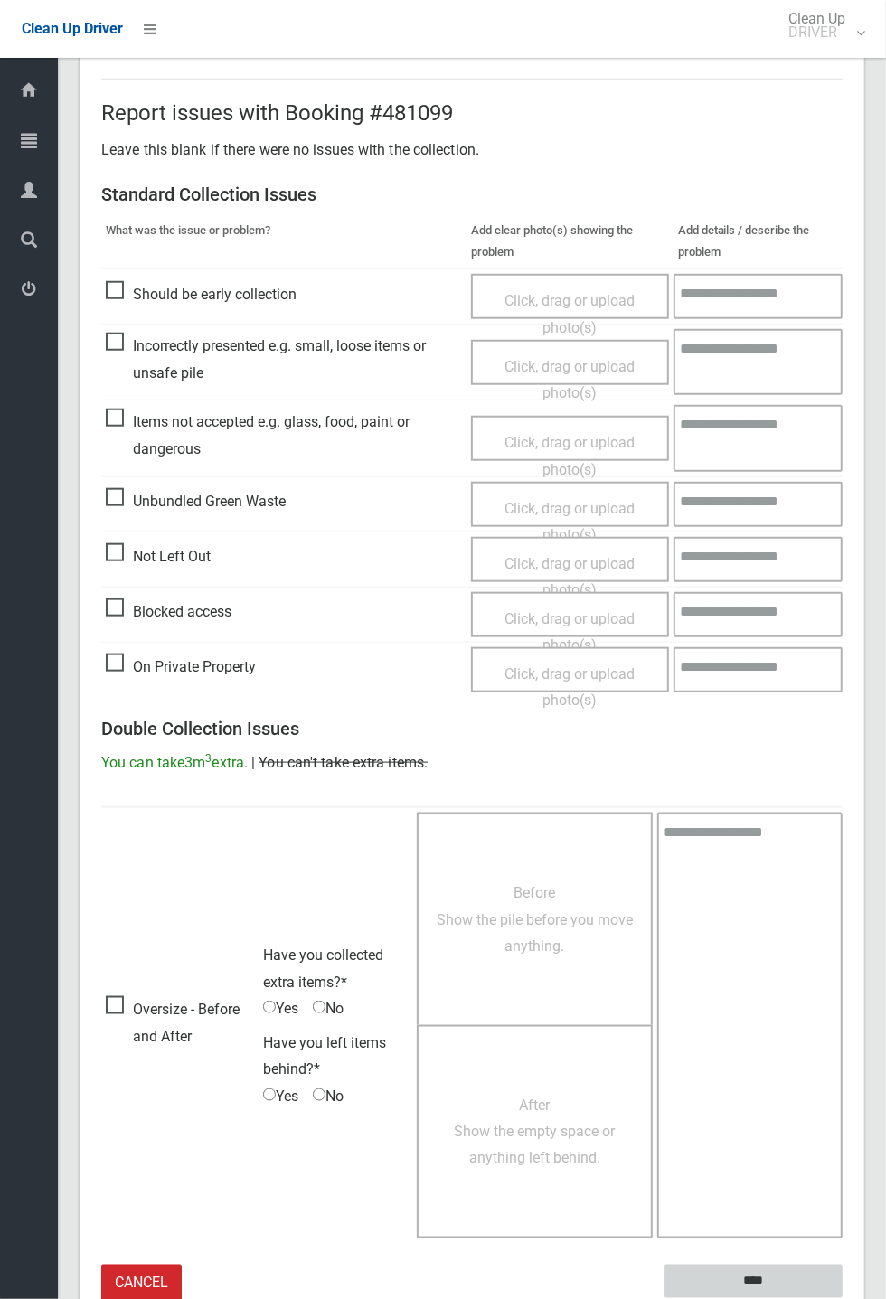
click at [842, 1298] on input "****" at bounding box center [753, 1280] width 178 height 33
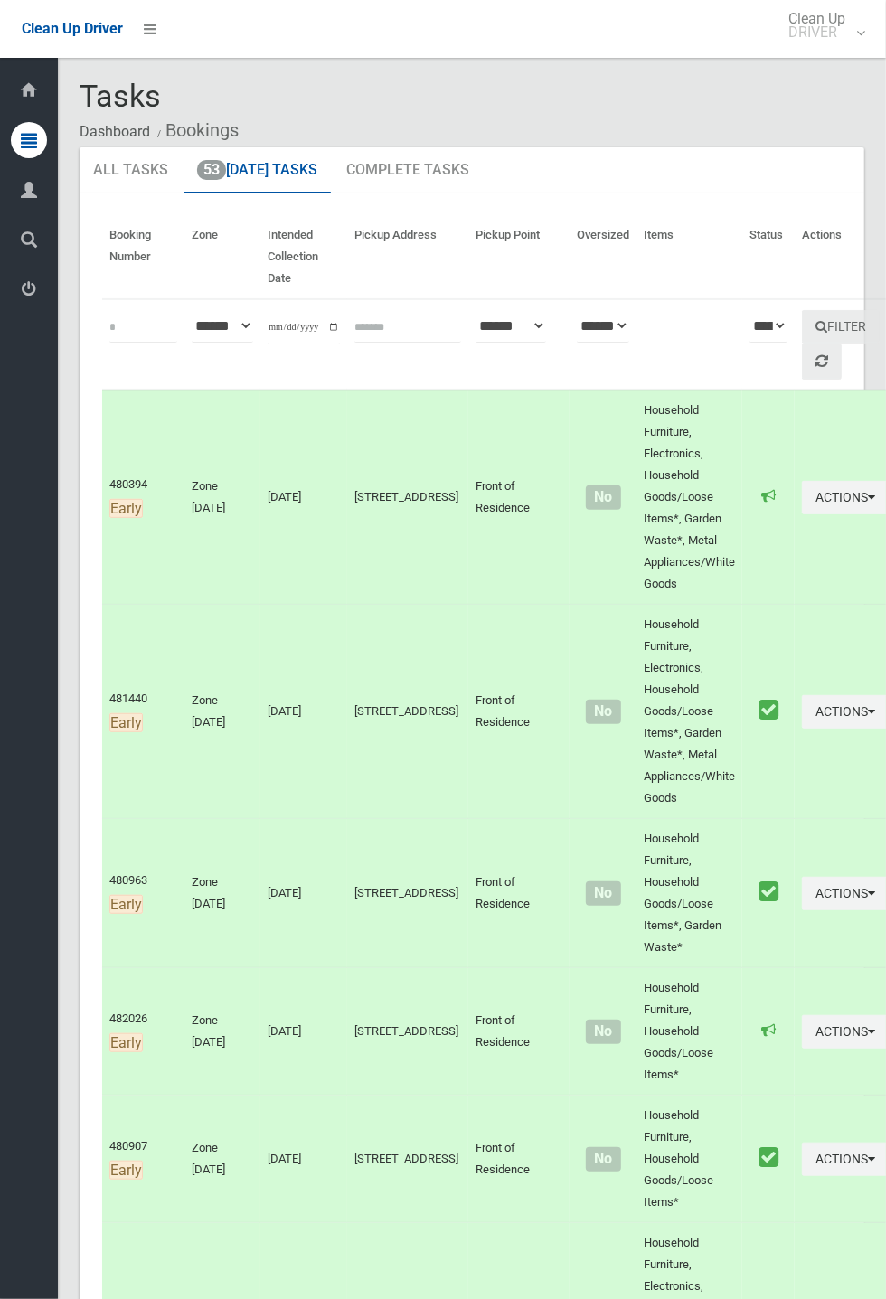
click at [841, 230] on th "Actions" at bounding box center [845, 257] width 102 height 84
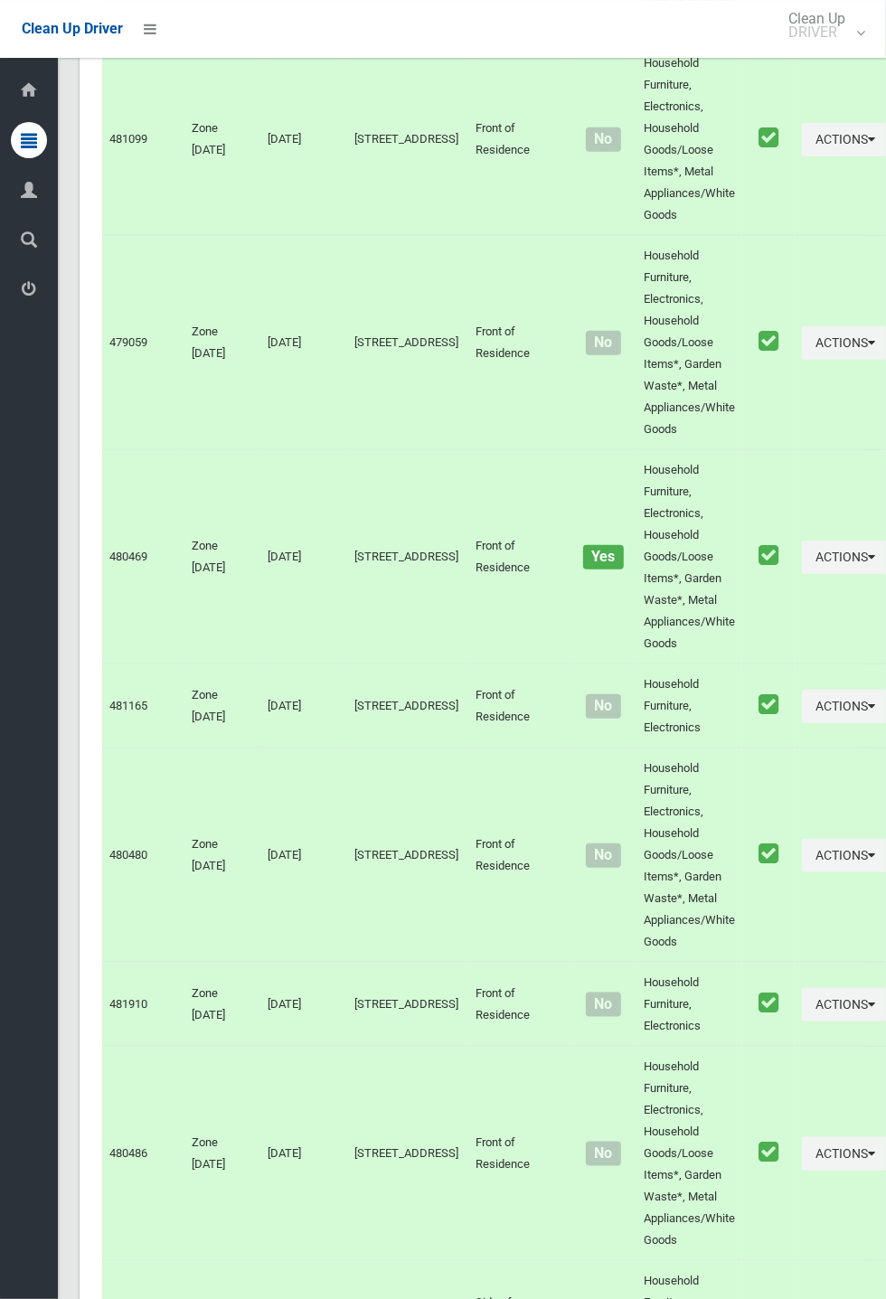
scroll to position [10324, 0]
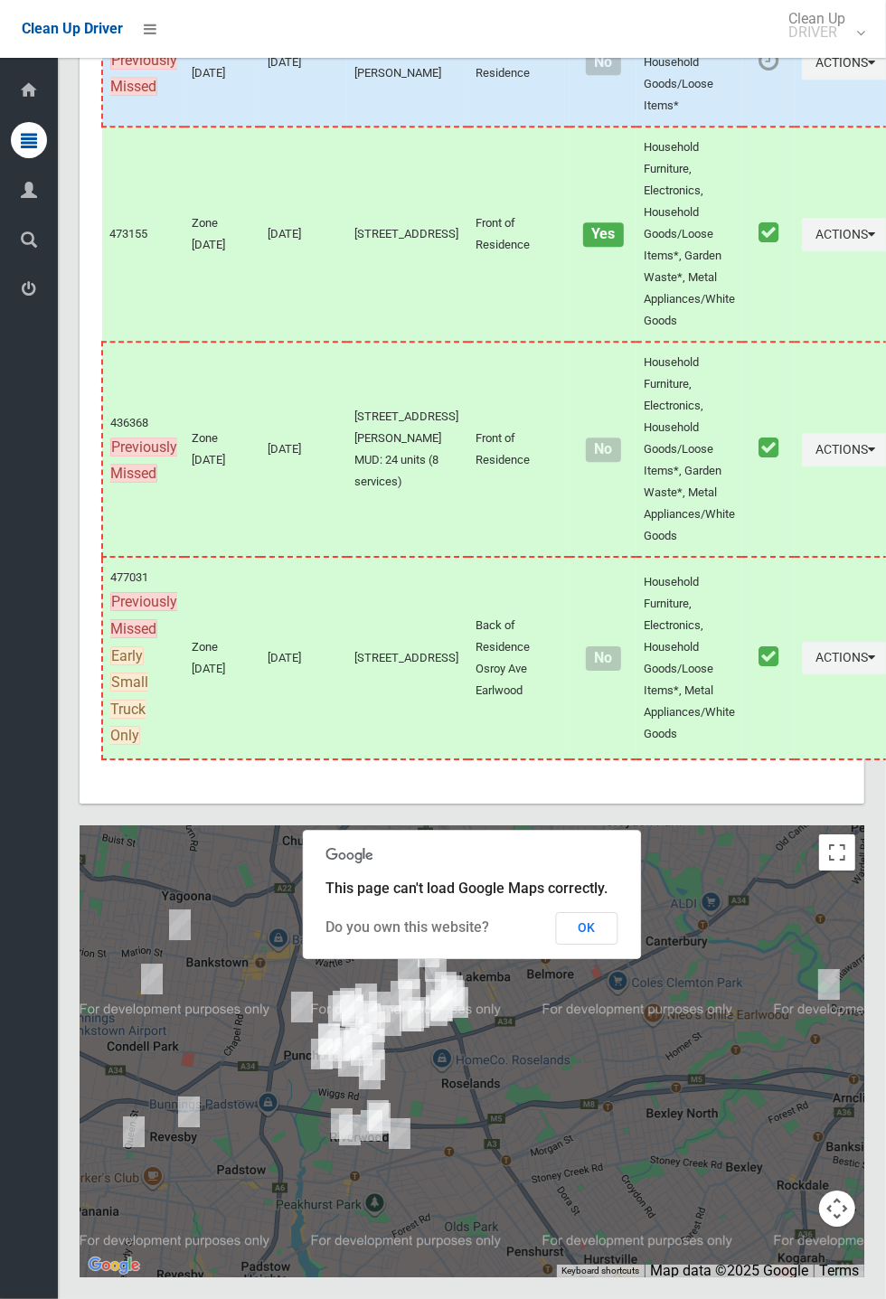
click at [618, 944] on button "OK" at bounding box center [587, 928] width 62 height 33
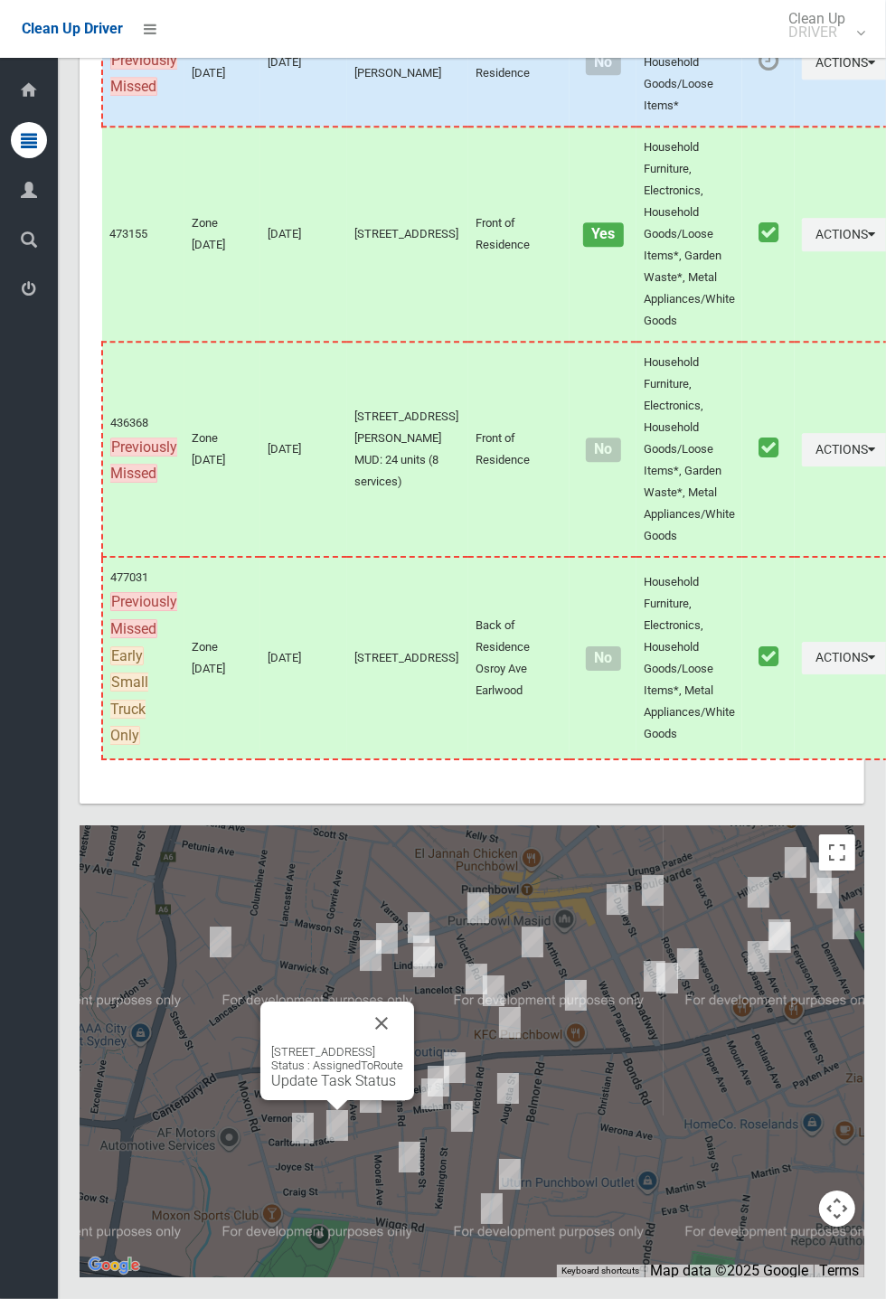
click at [348, 1089] on div "[STREET_ADDRESS] Status : AssignedToRoute Update Task Status" at bounding box center [337, 1067] width 132 height 44
click at [318, 1089] on link "Update Task Status" at bounding box center [333, 1080] width 125 height 17
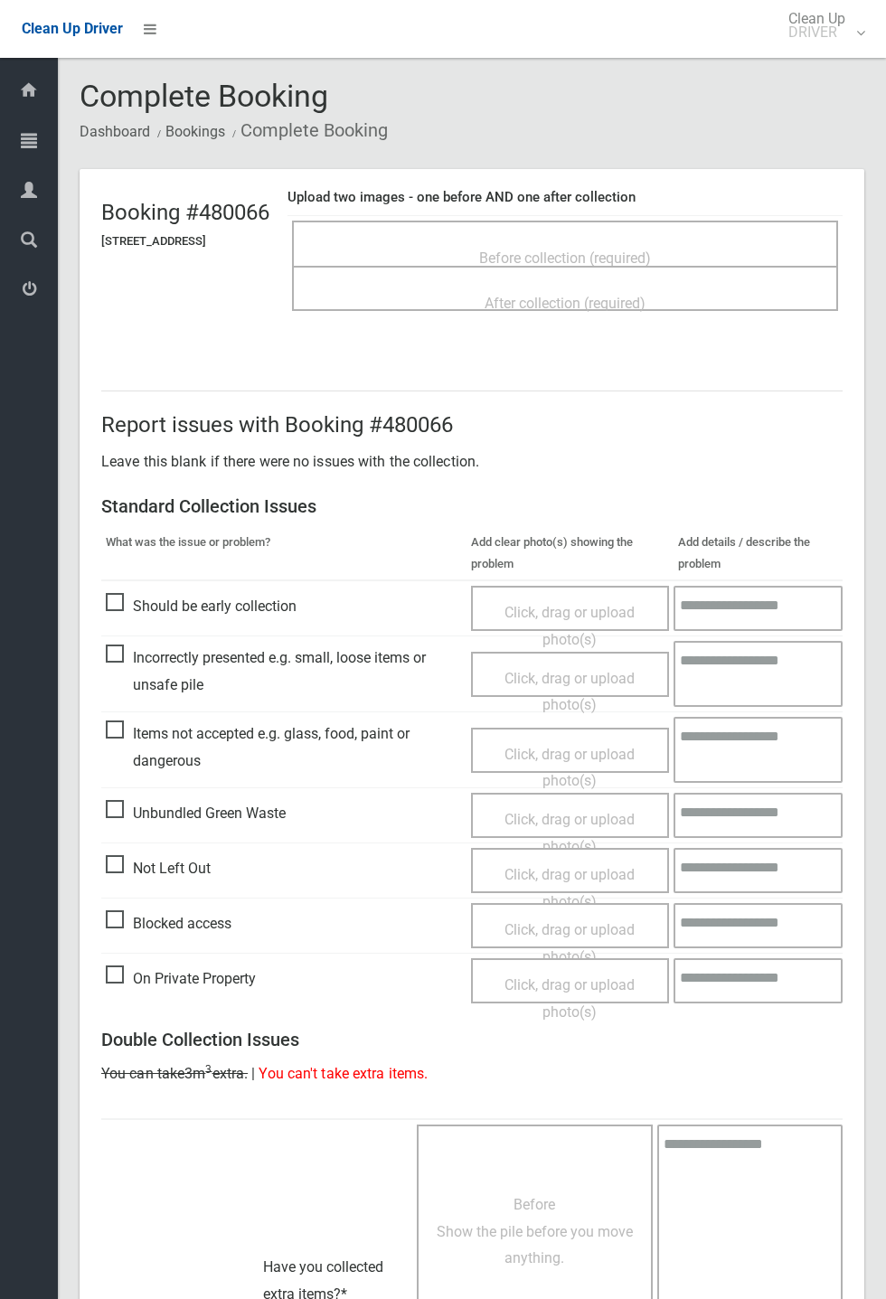
click at [599, 249] on span "Before collection (required)" at bounding box center [565, 257] width 172 height 17
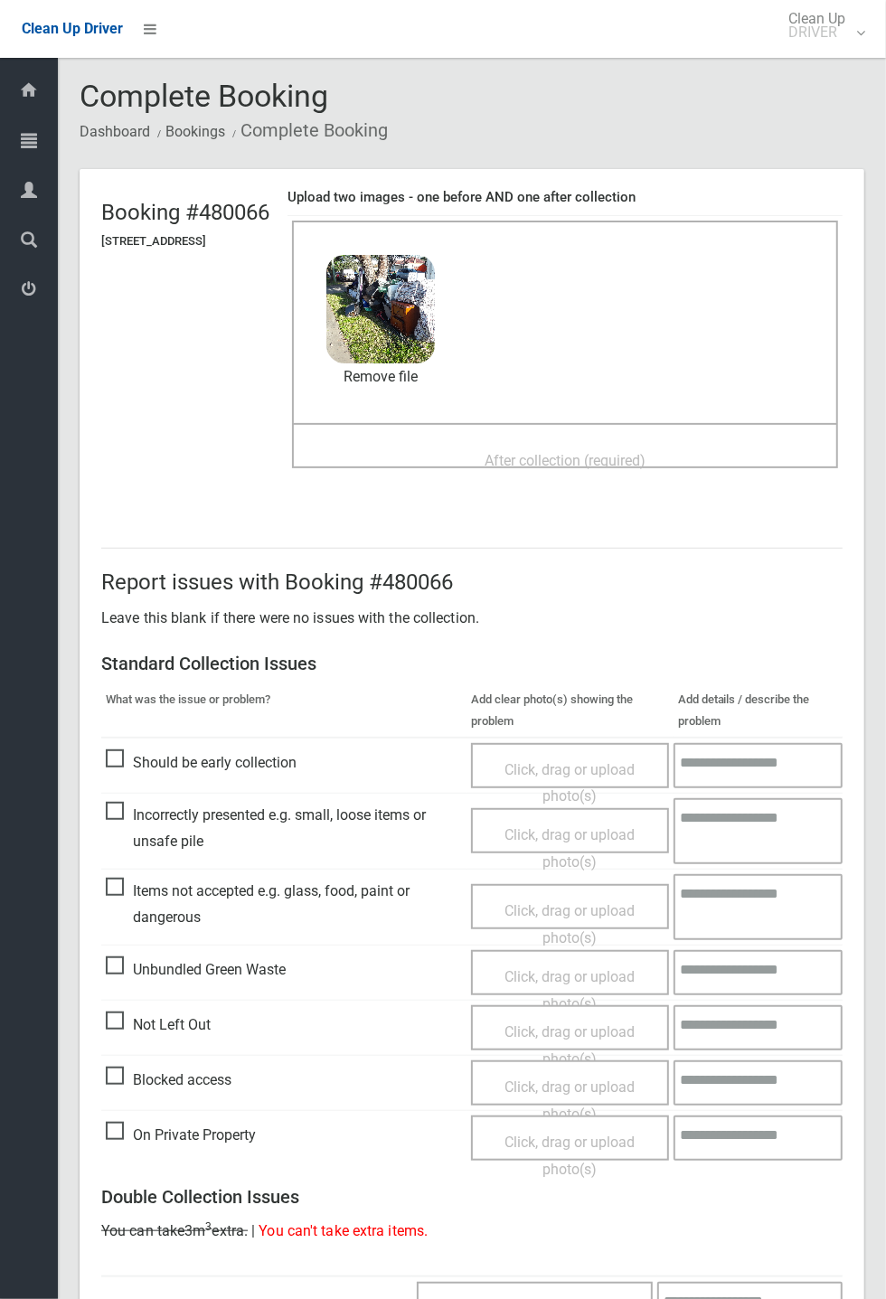
click at [594, 453] on span "After collection (required)" at bounding box center [564, 460] width 161 height 17
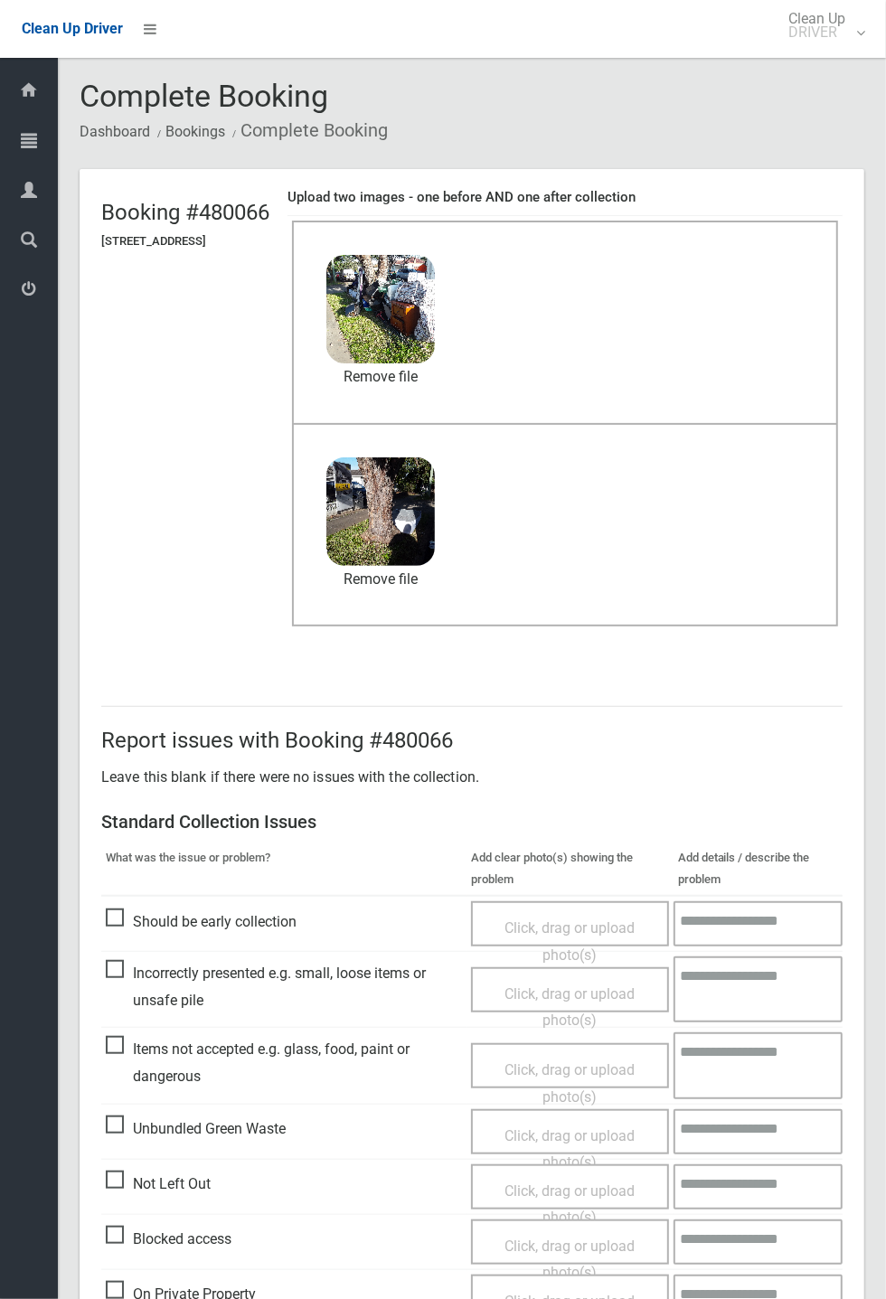
scroll to position [627, 0]
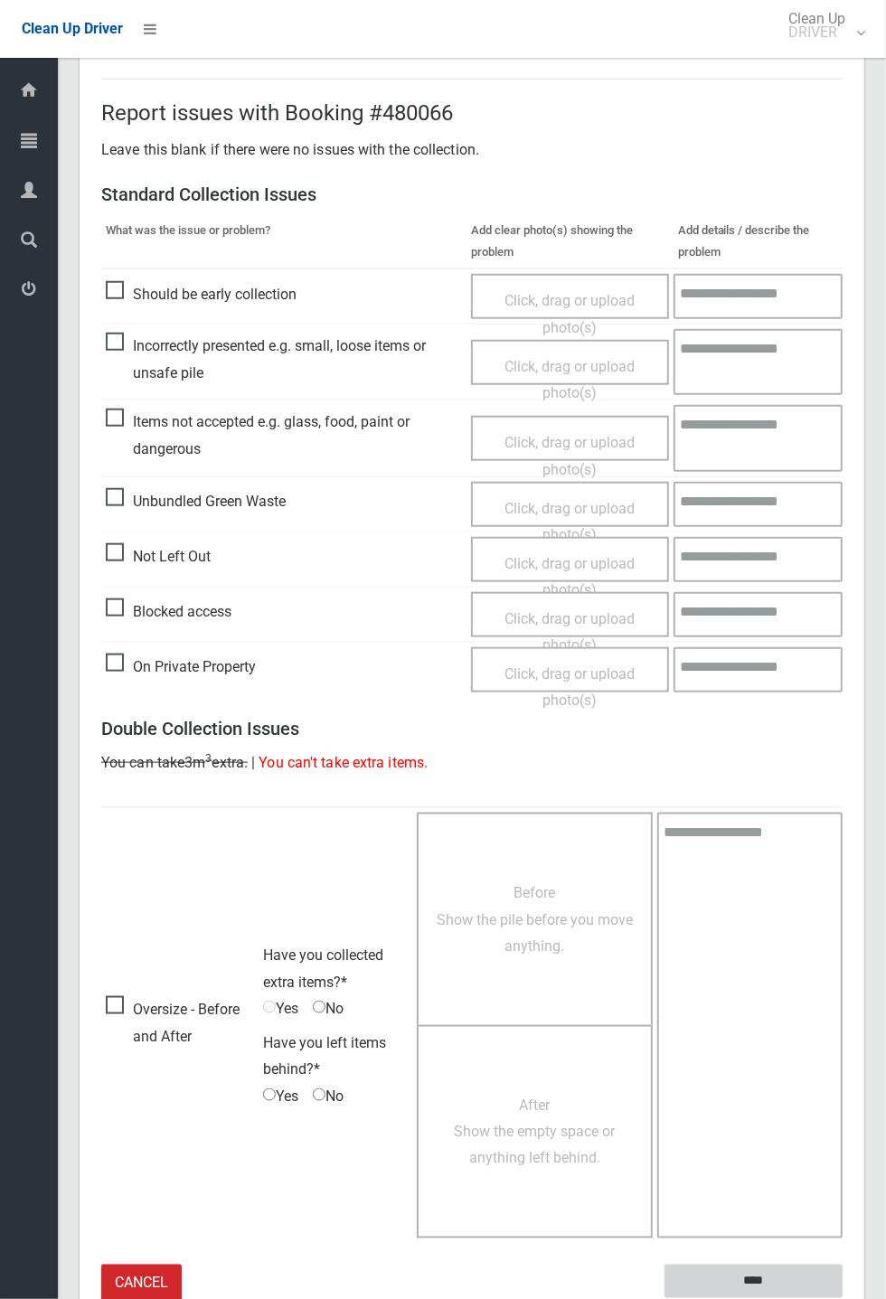
click at [842, 1298] on input "****" at bounding box center [753, 1280] width 178 height 33
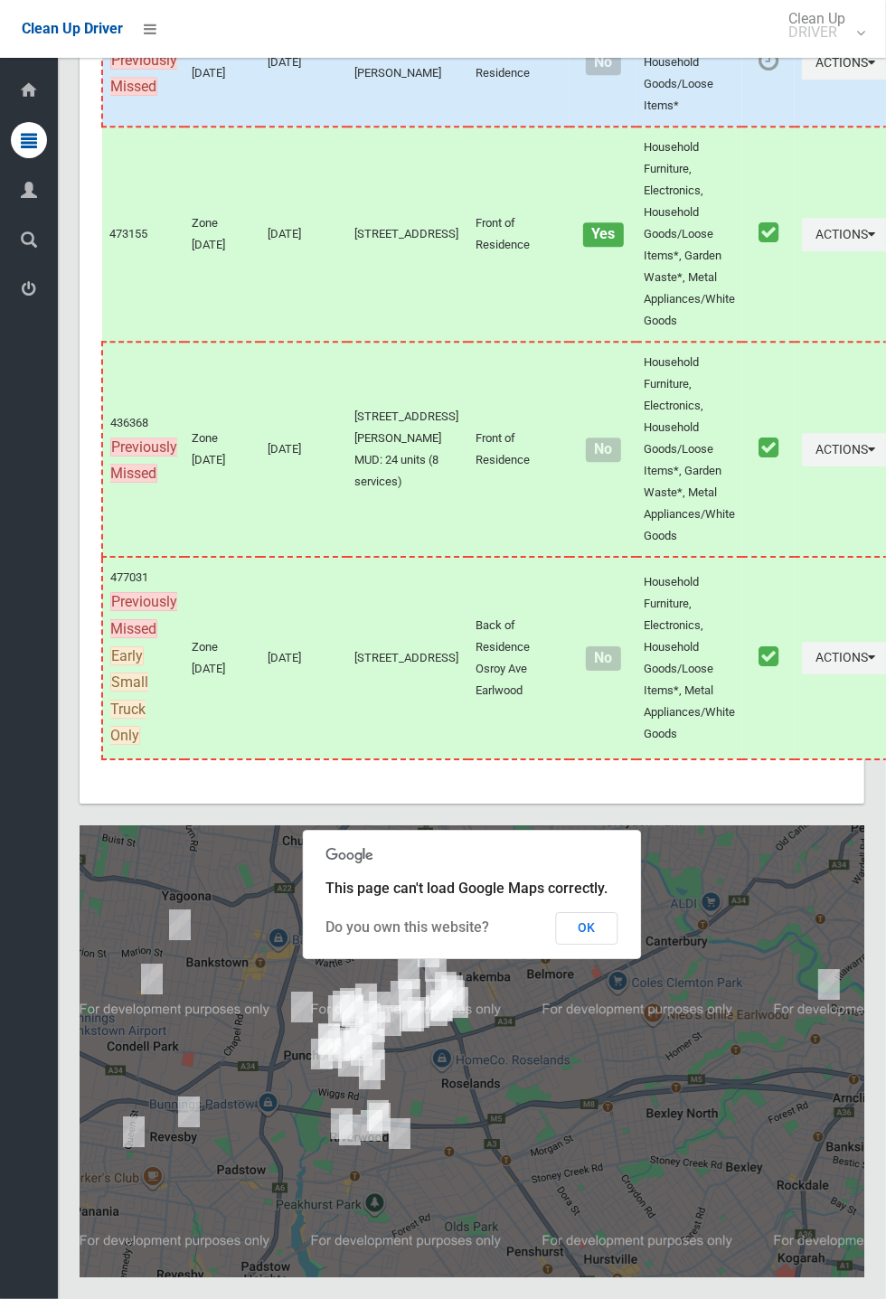
scroll to position [10324, 0]
click at [618, 944] on button "OK" at bounding box center [587, 928] width 62 height 33
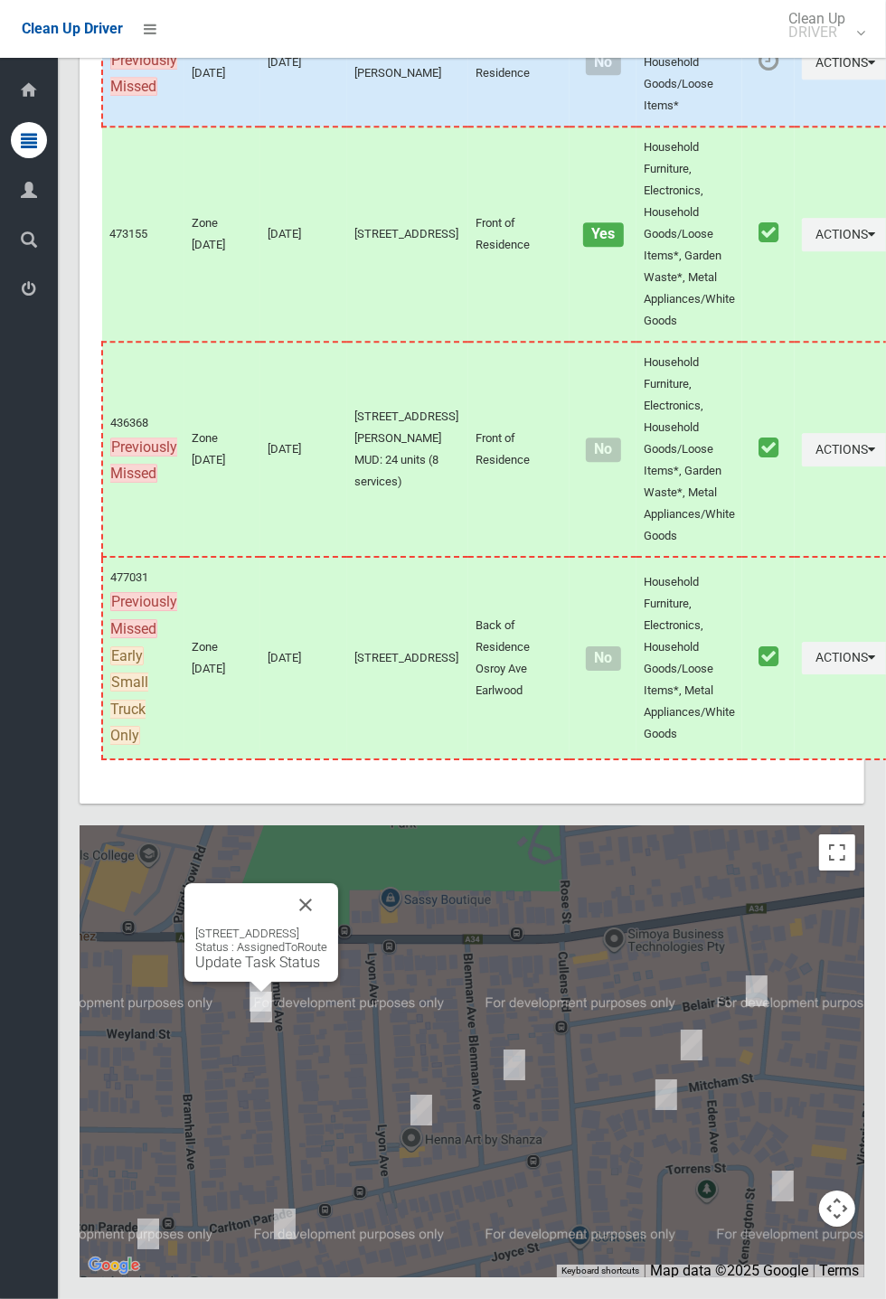
click at [327, 926] on button "Close" at bounding box center [305, 904] width 43 height 43
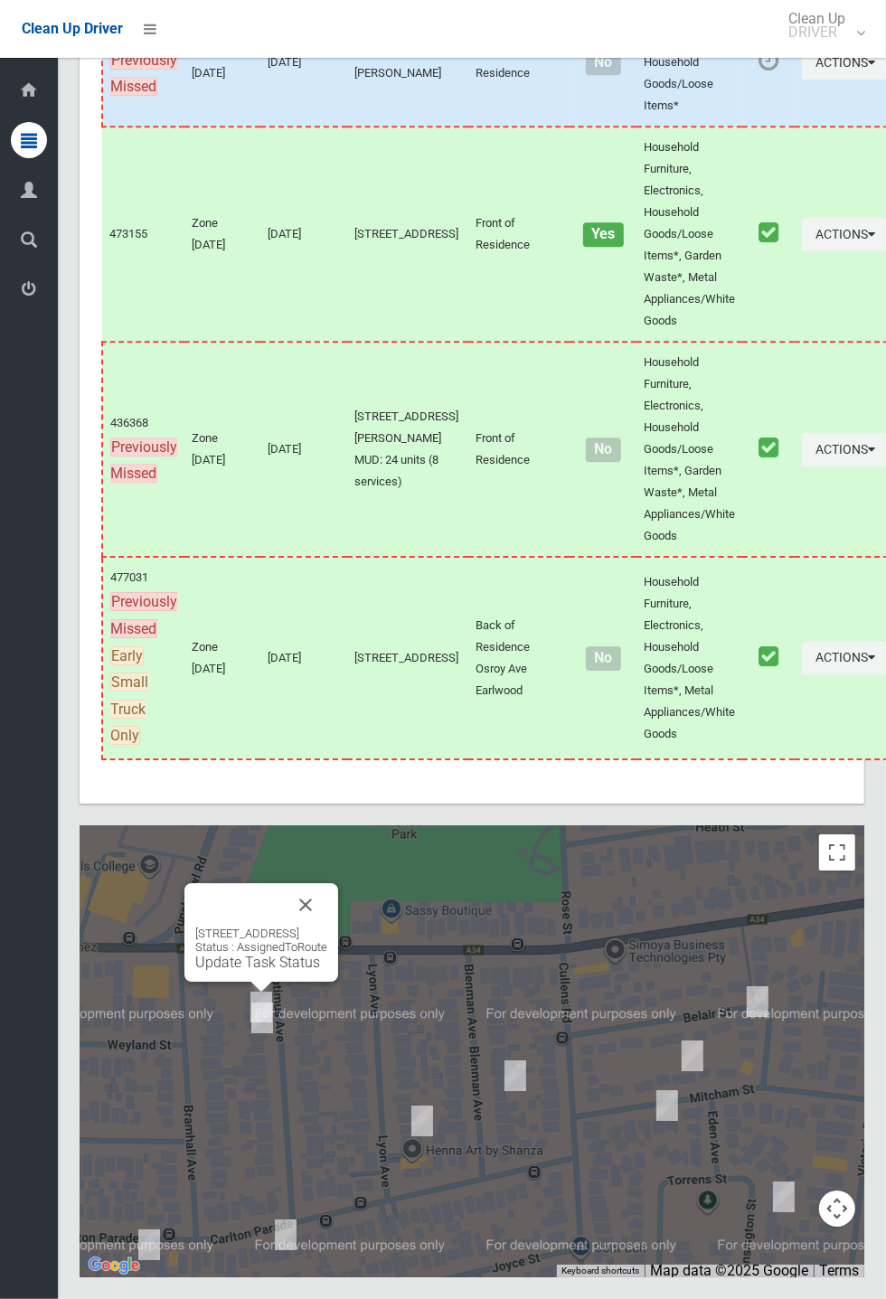
click at [327, 926] on button "Close" at bounding box center [305, 904] width 43 height 43
click at [244, 981] on link "Update Task Status" at bounding box center [258, 972] width 125 height 17
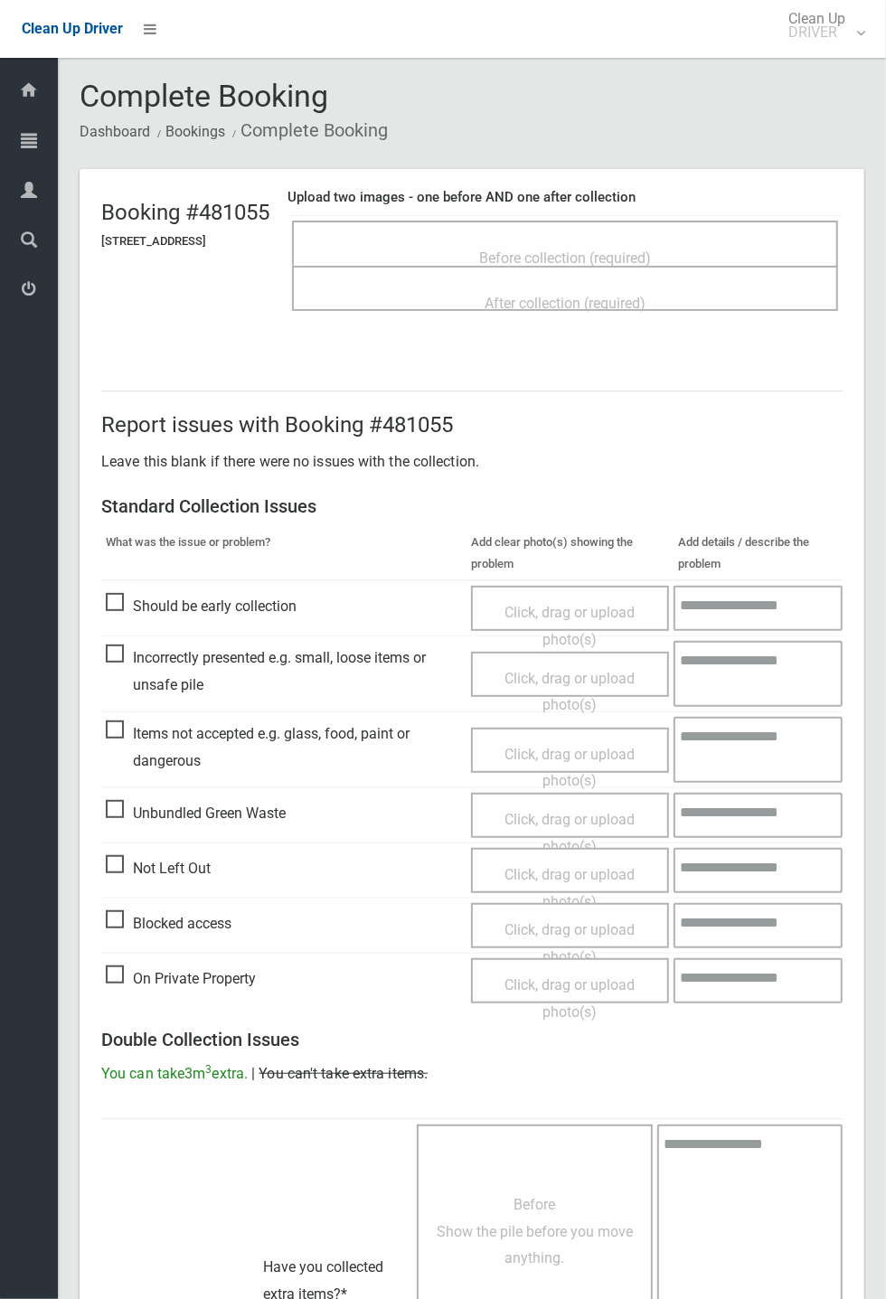
click at [585, 249] on span "Before collection (required)" at bounding box center [565, 257] width 172 height 17
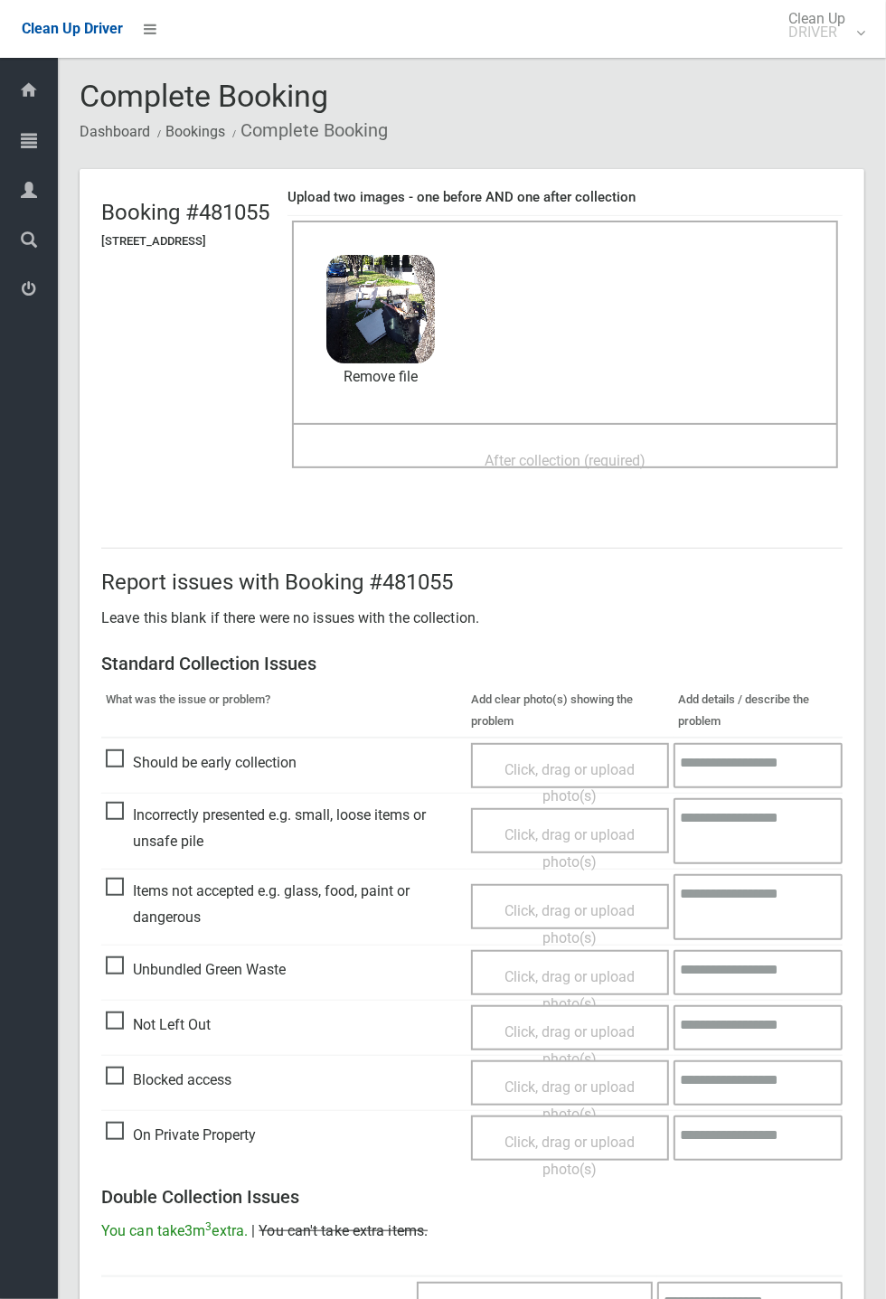
click at [596, 452] on span "After collection (required)" at bounding box center [564, 460] width 161 height 17
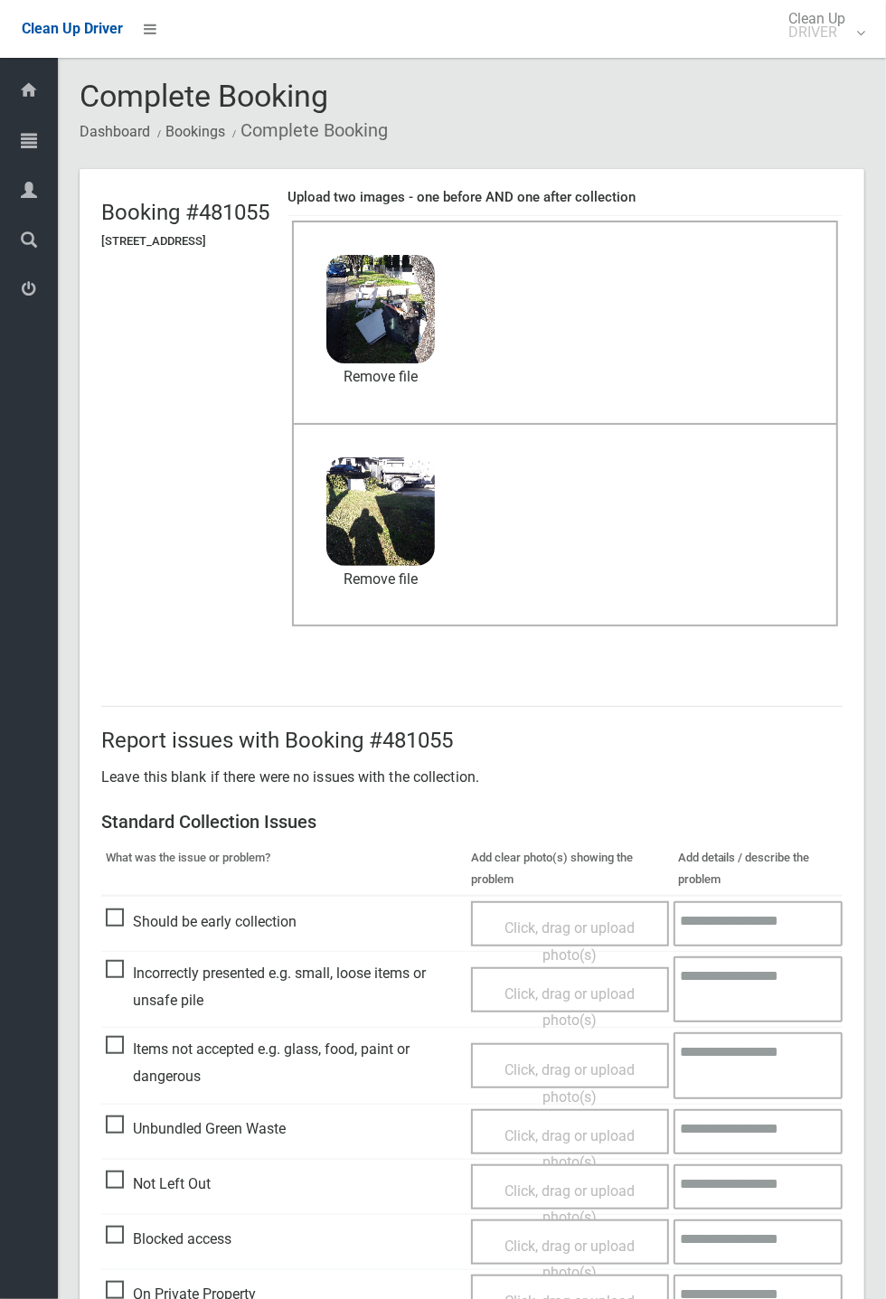
scroll to position [627, 0]
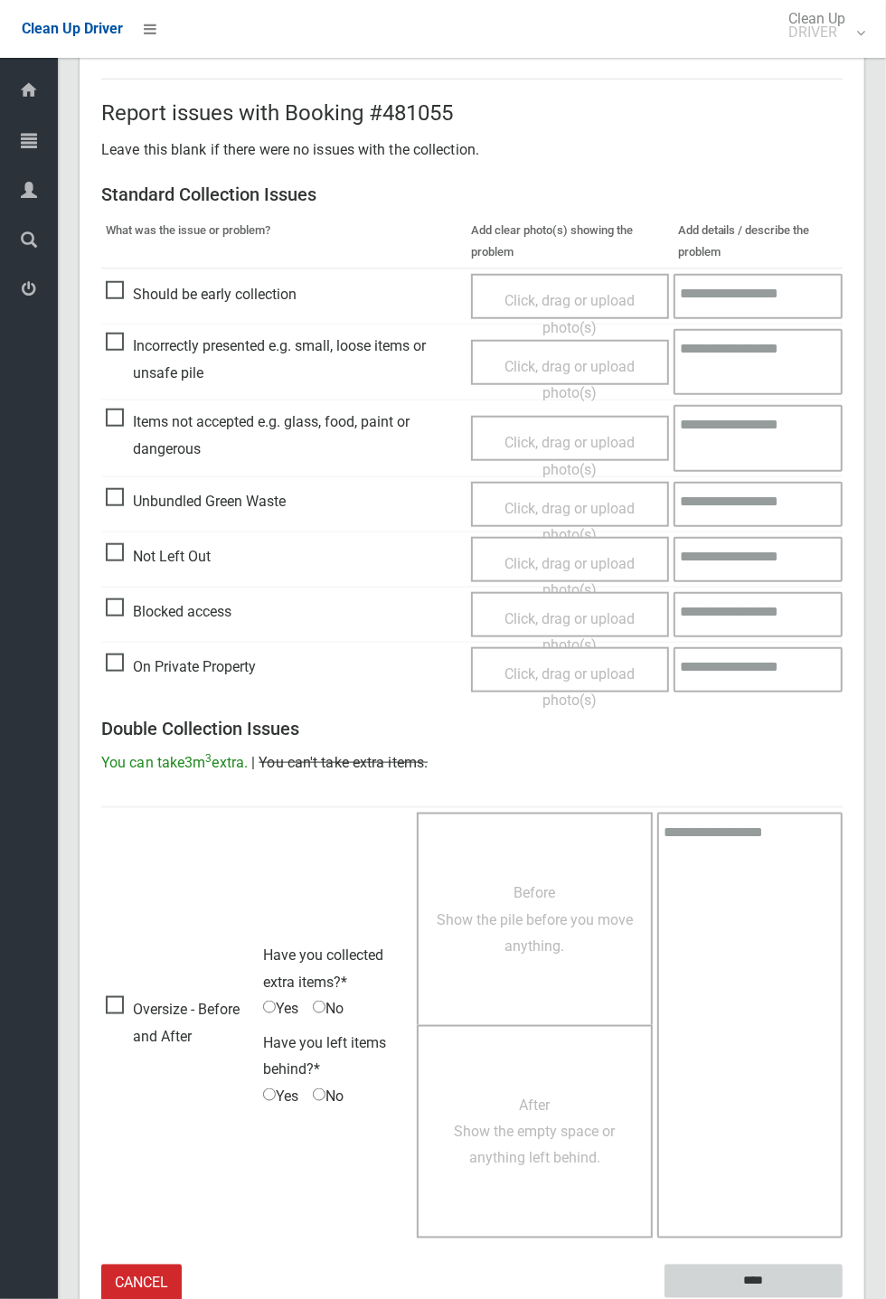
click at [842, 1298] on input "****" at bounding box center [753, 1280] width 178 height 33
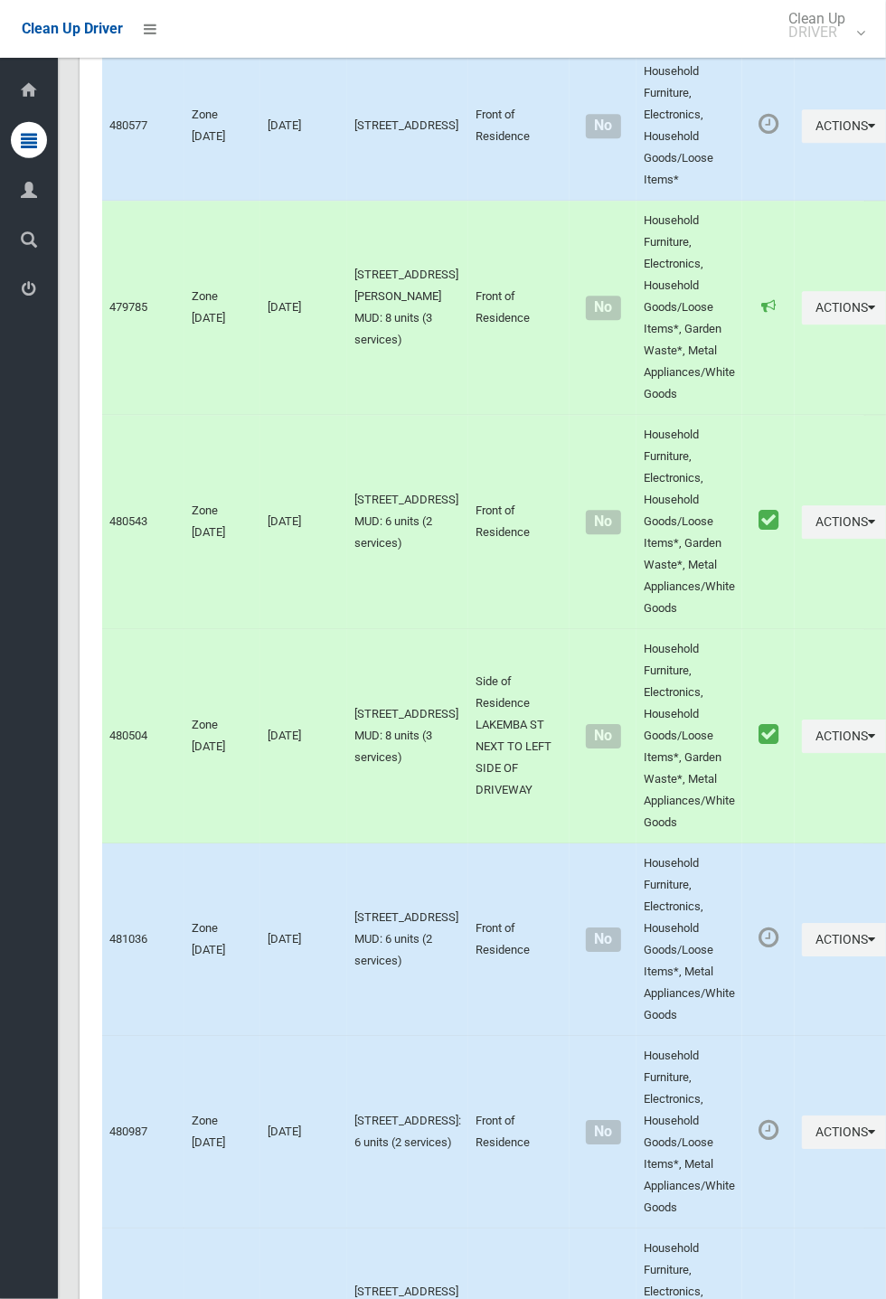
scroll to position [10324, 0]
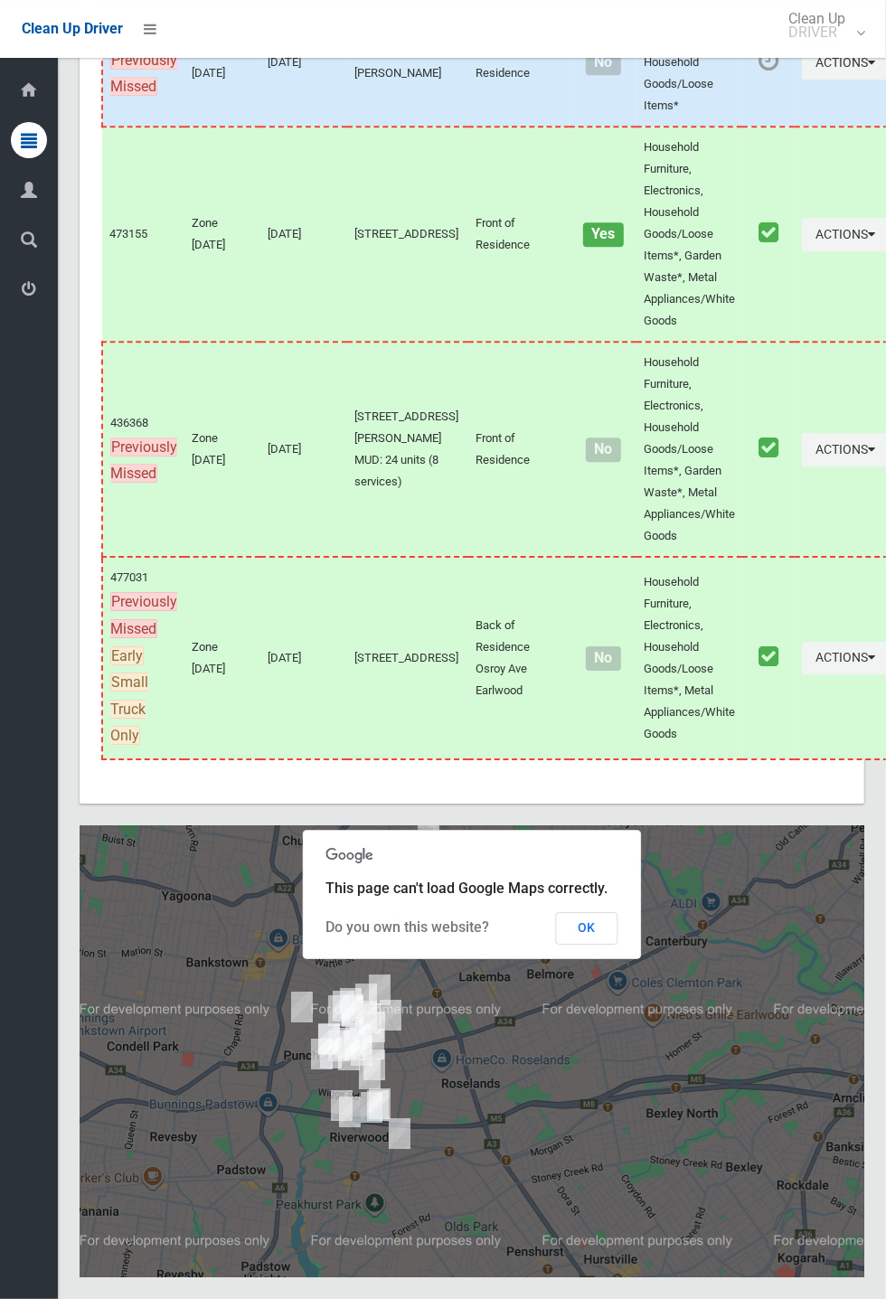
click at [606, 897] on span "This page can't load Google Maps correctly." at bounding box center [467, 887] width 282 height 17
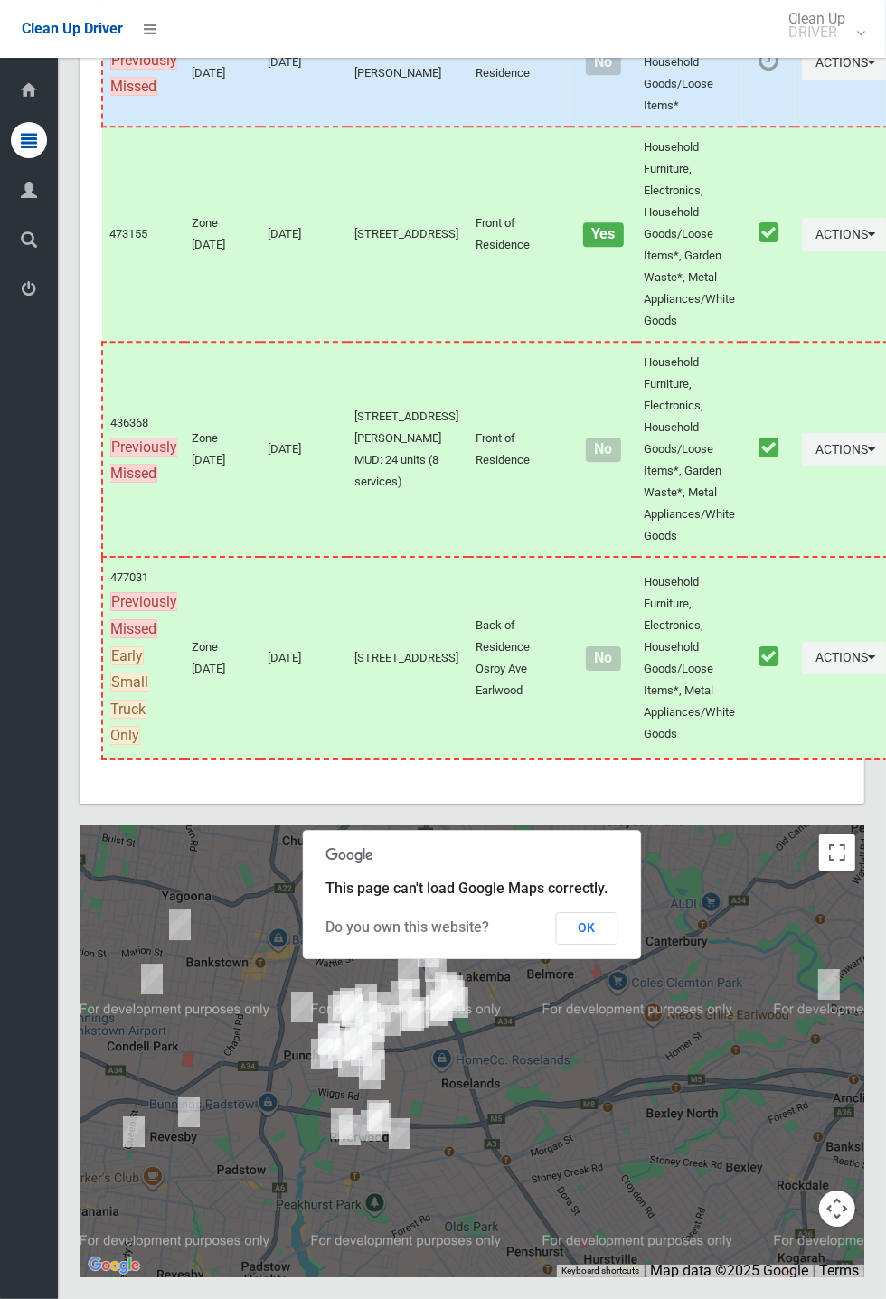
click at [618, 944] on button "OK" at bounding box center [587, 928] width 62 height 33
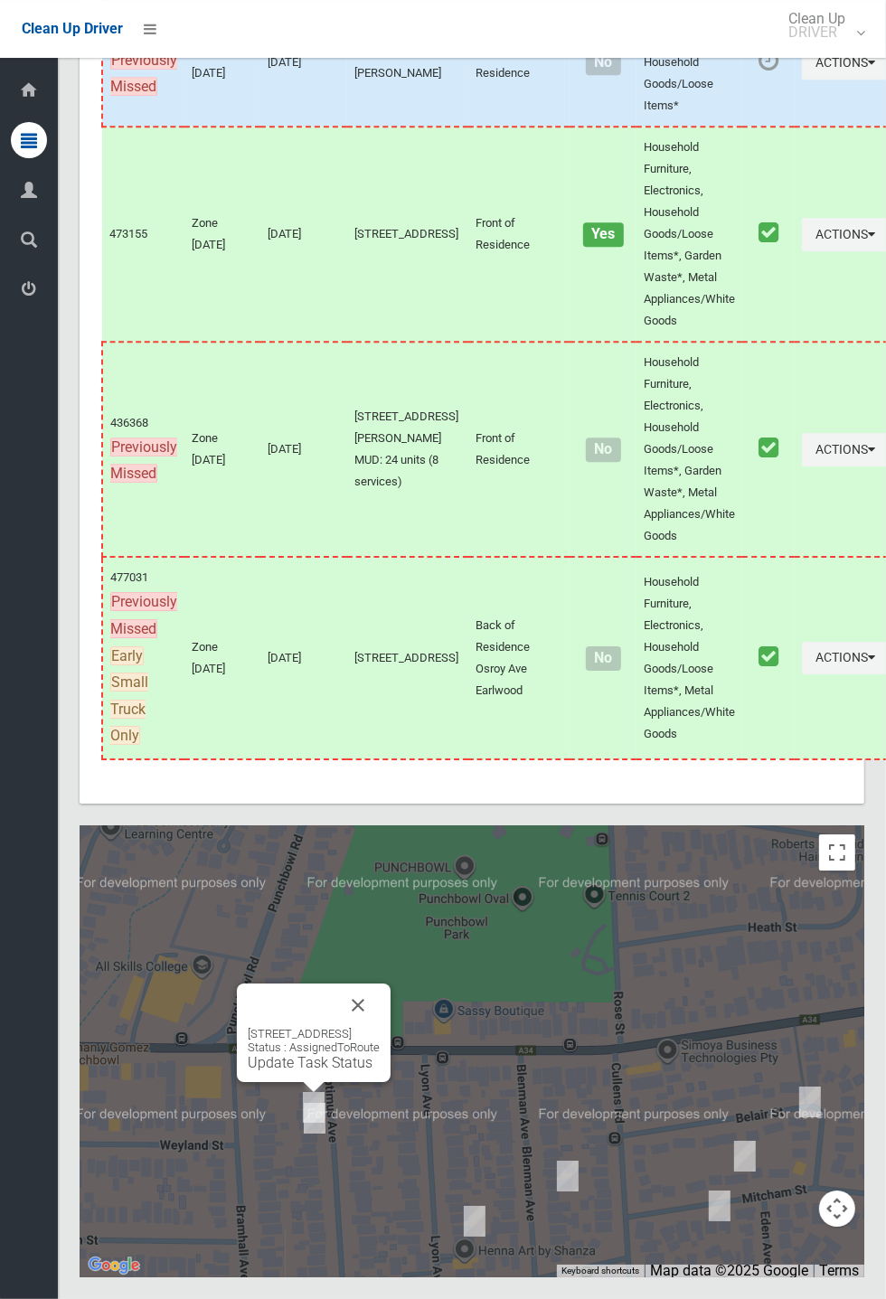
click at [315, 1071] on link "Update Task Status" at bounding box center [310, 1062] width 125 height 17
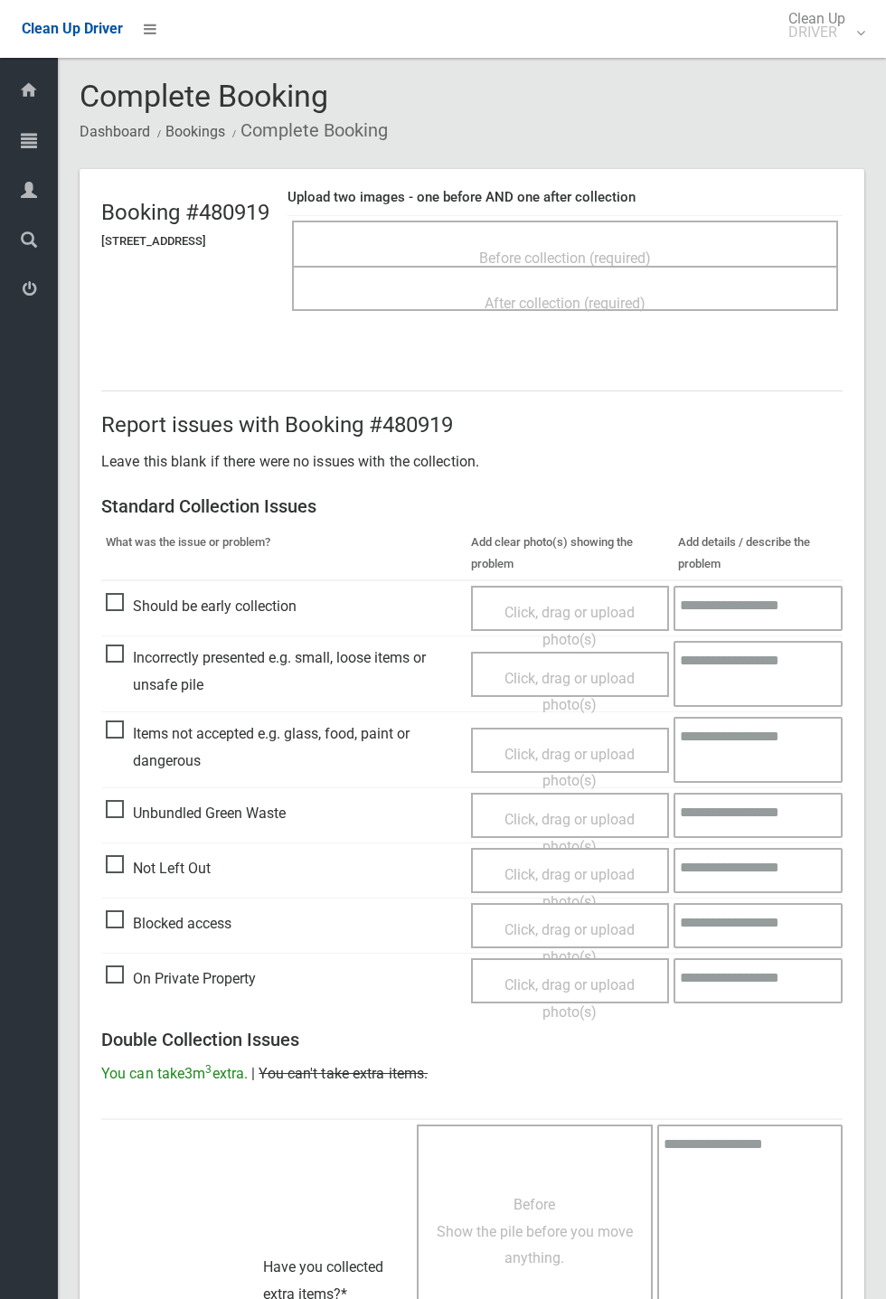
click at [643, 249] on span "Before collection (required)" at bounding box center [565, 257] width 172 height 17
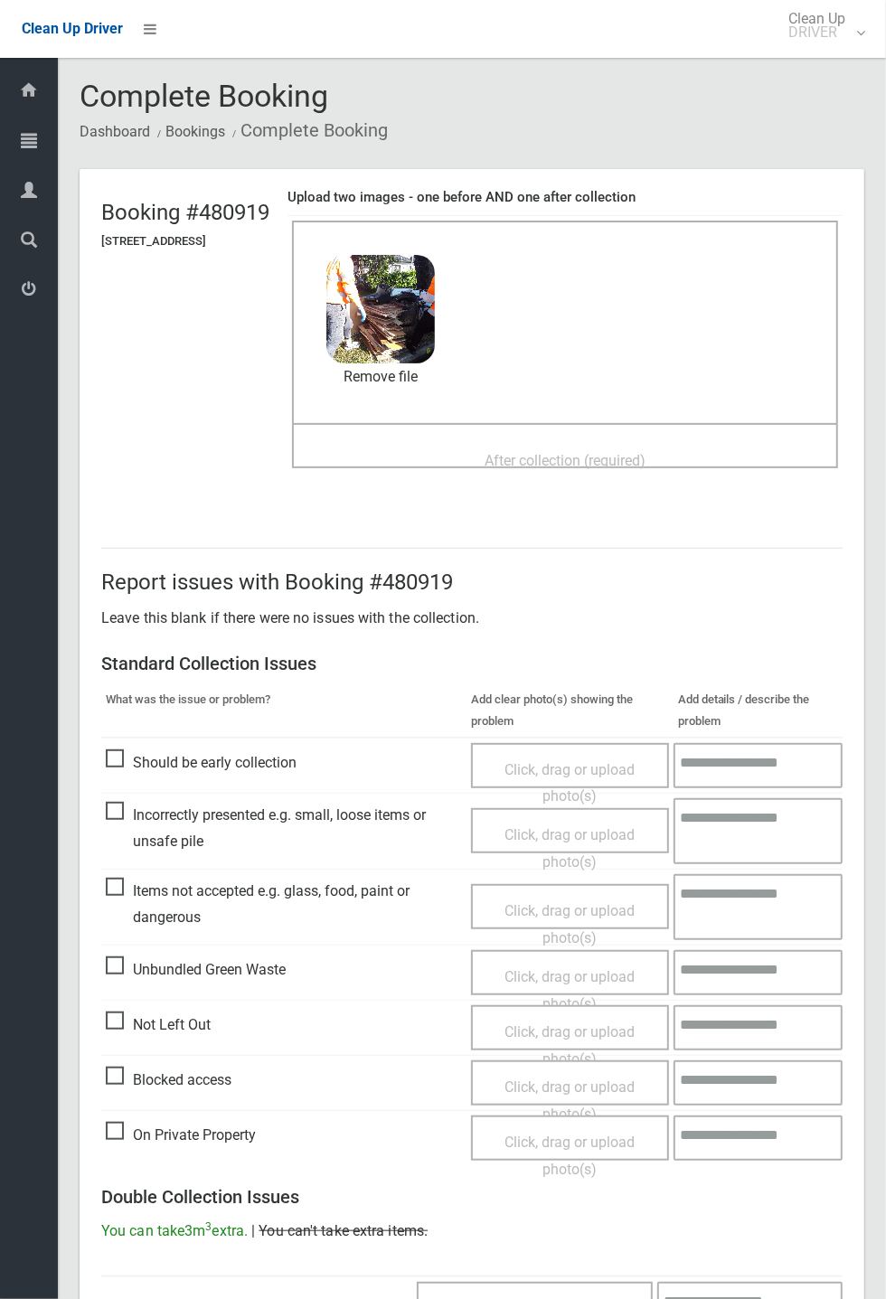
click at [578, 452] on span "After collection (required)" at bounding box center [564, 460] width 161 height 17
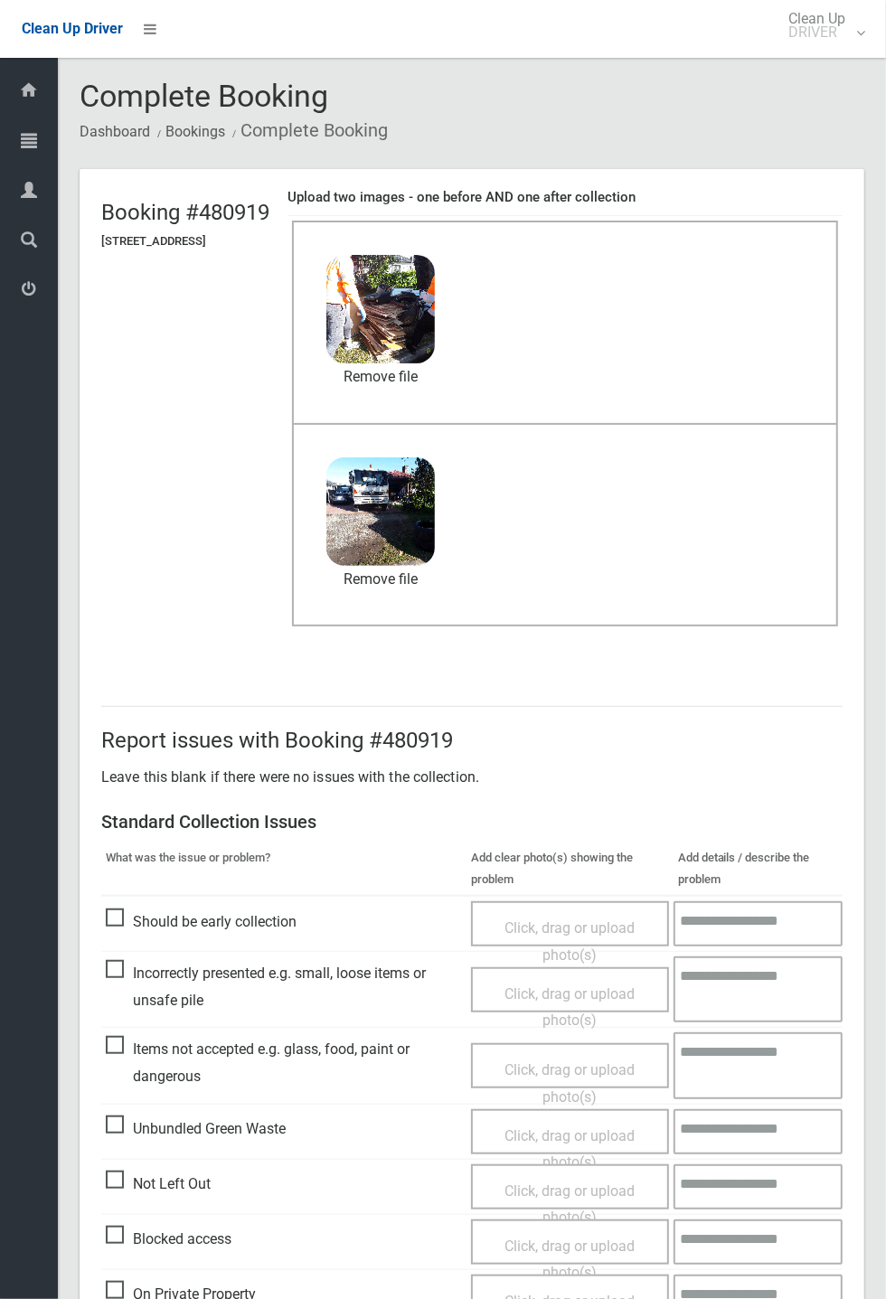
scroll to position [627, 0]
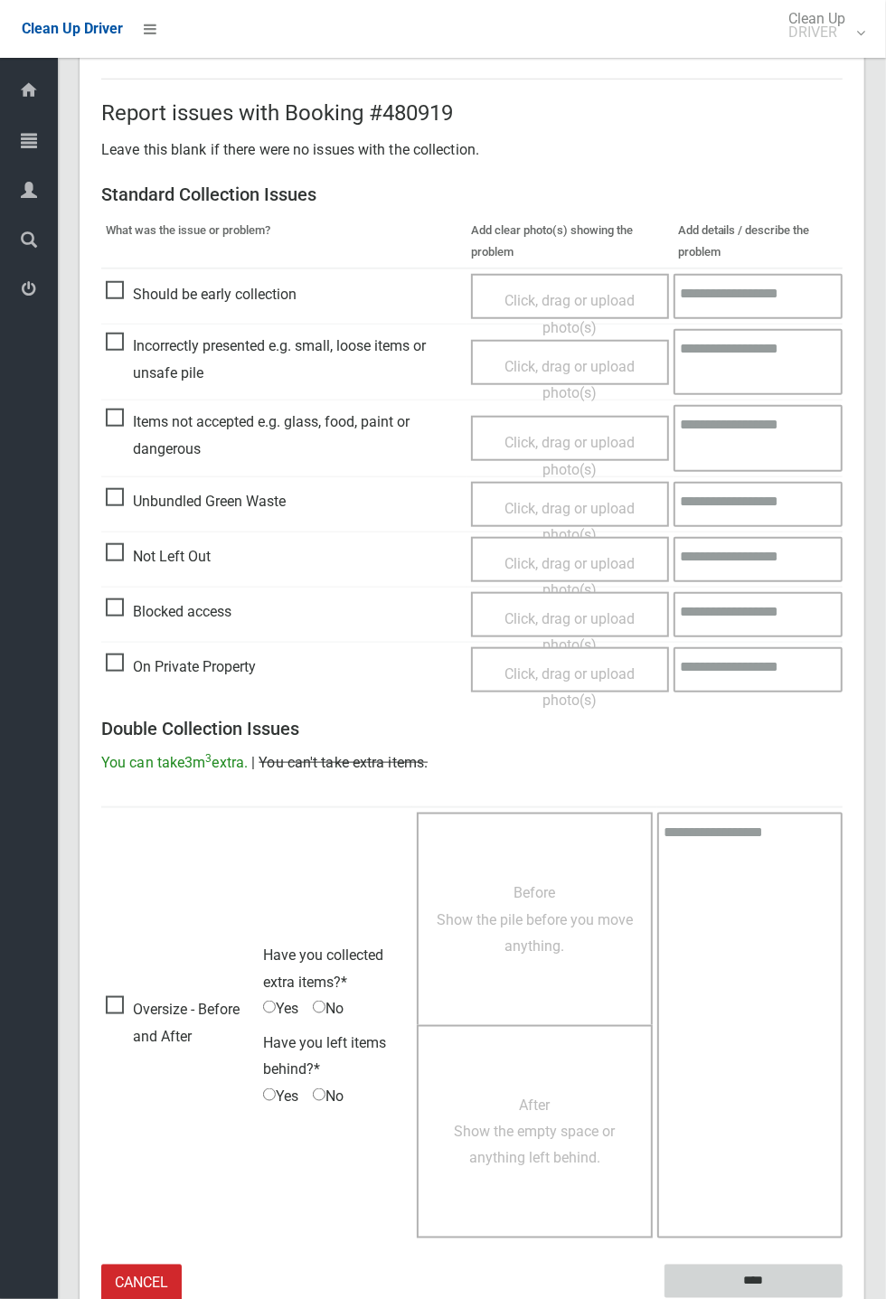
click at [842, 1298] on input "****" at bounding box center [753, 1280] width 178 height 33
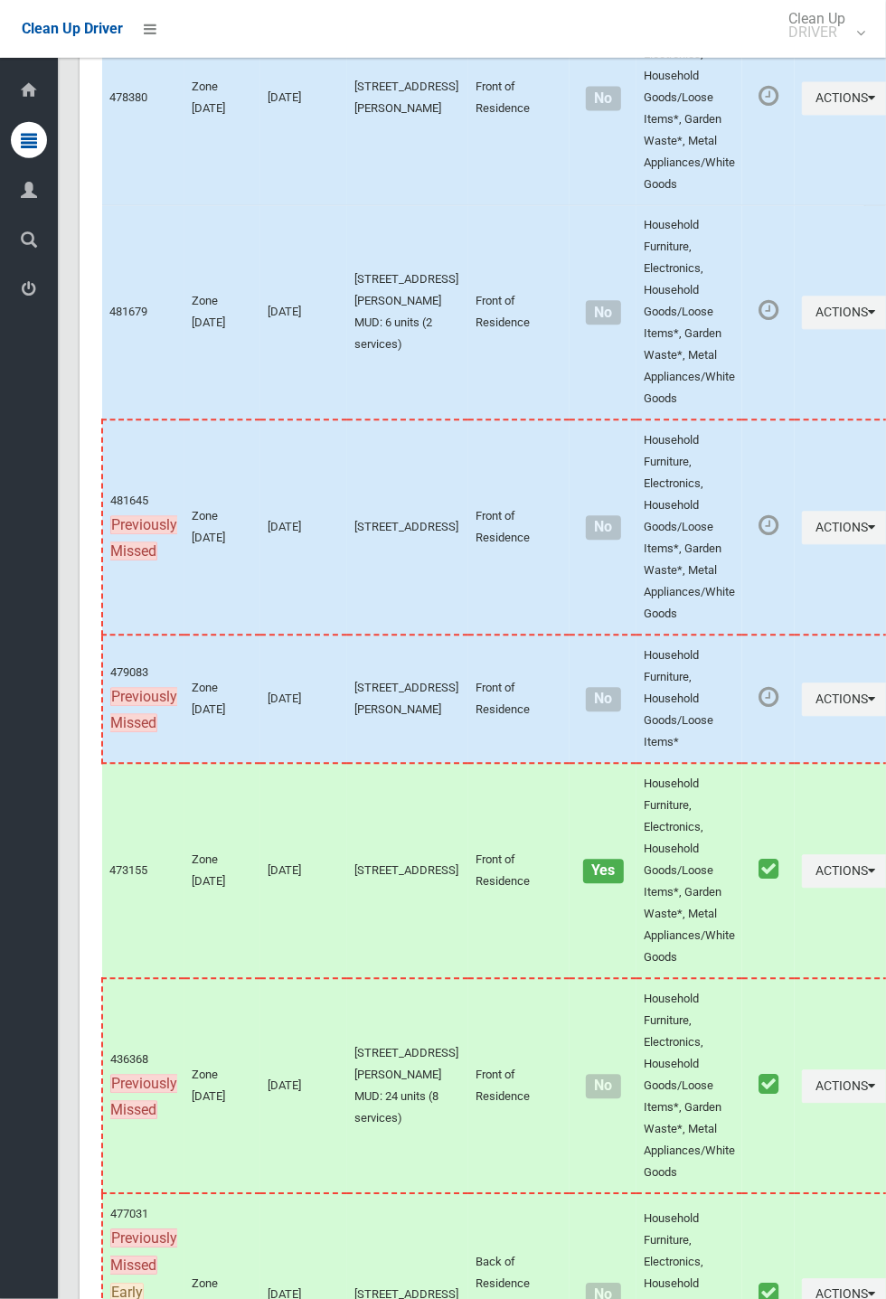
scroll to position [10324, 0]
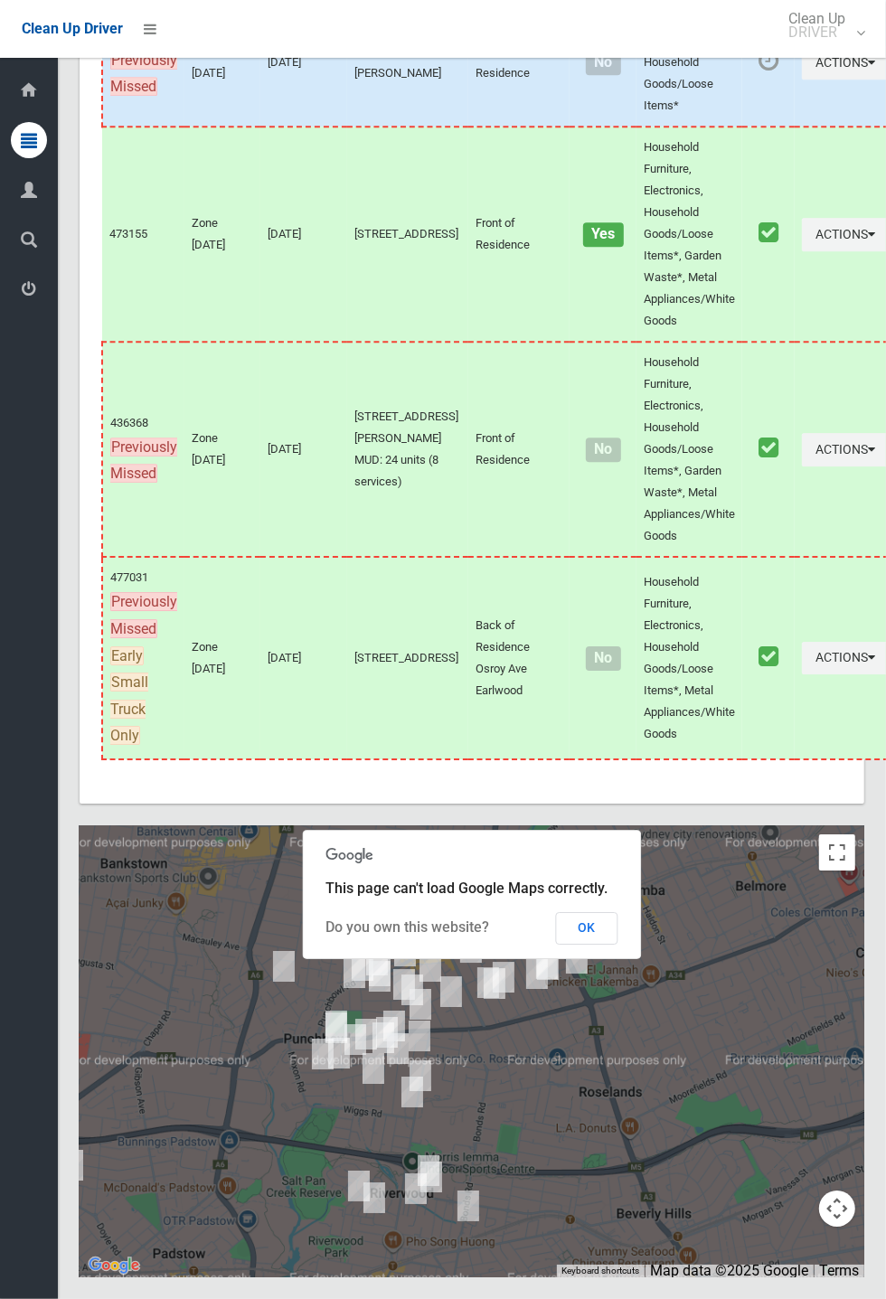
click at [618, 944] on button "OK" at bounding box center [587, 928] width 62 height 33
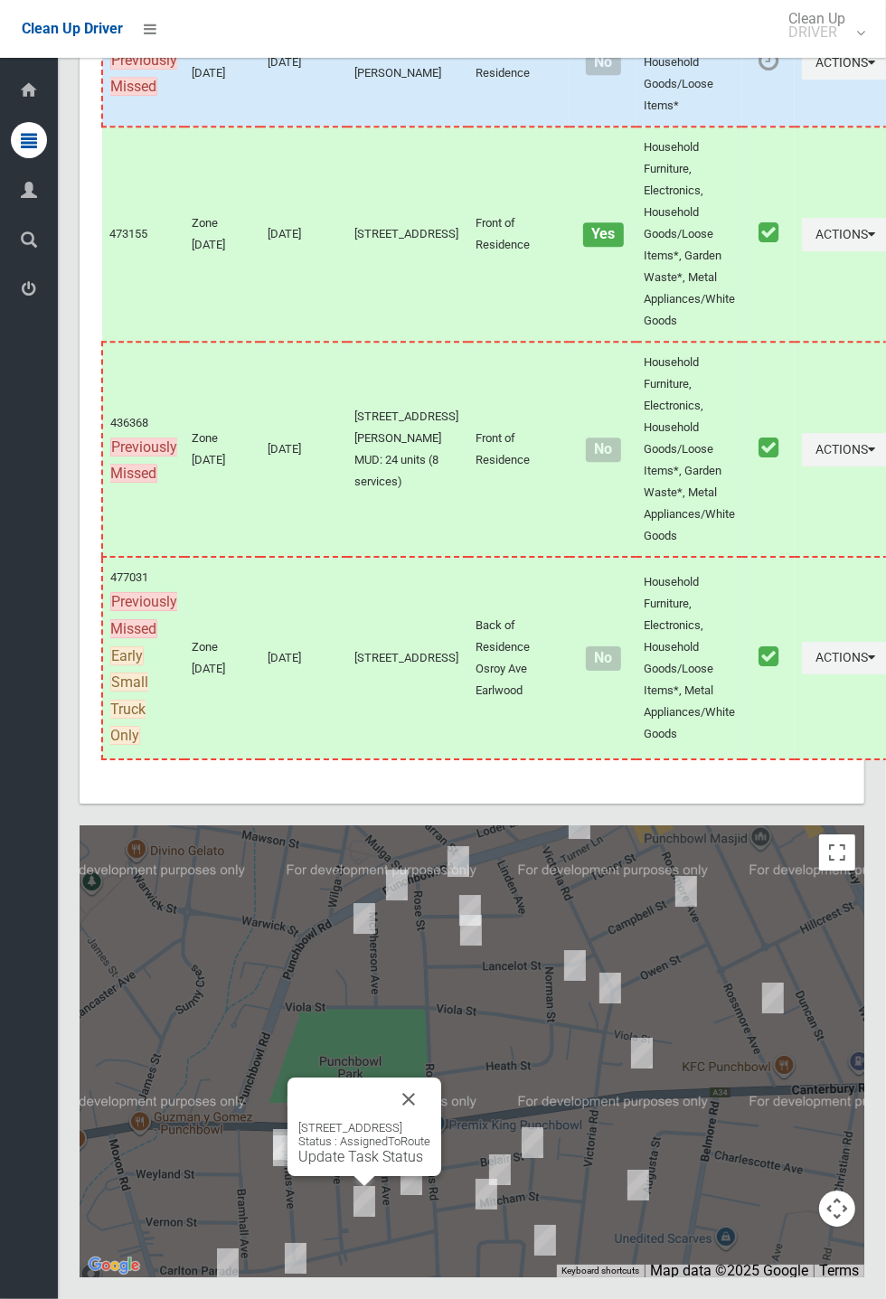
click at [430, 1121] on button "Close" at bounding box center [408, 1098] width 43 height 43
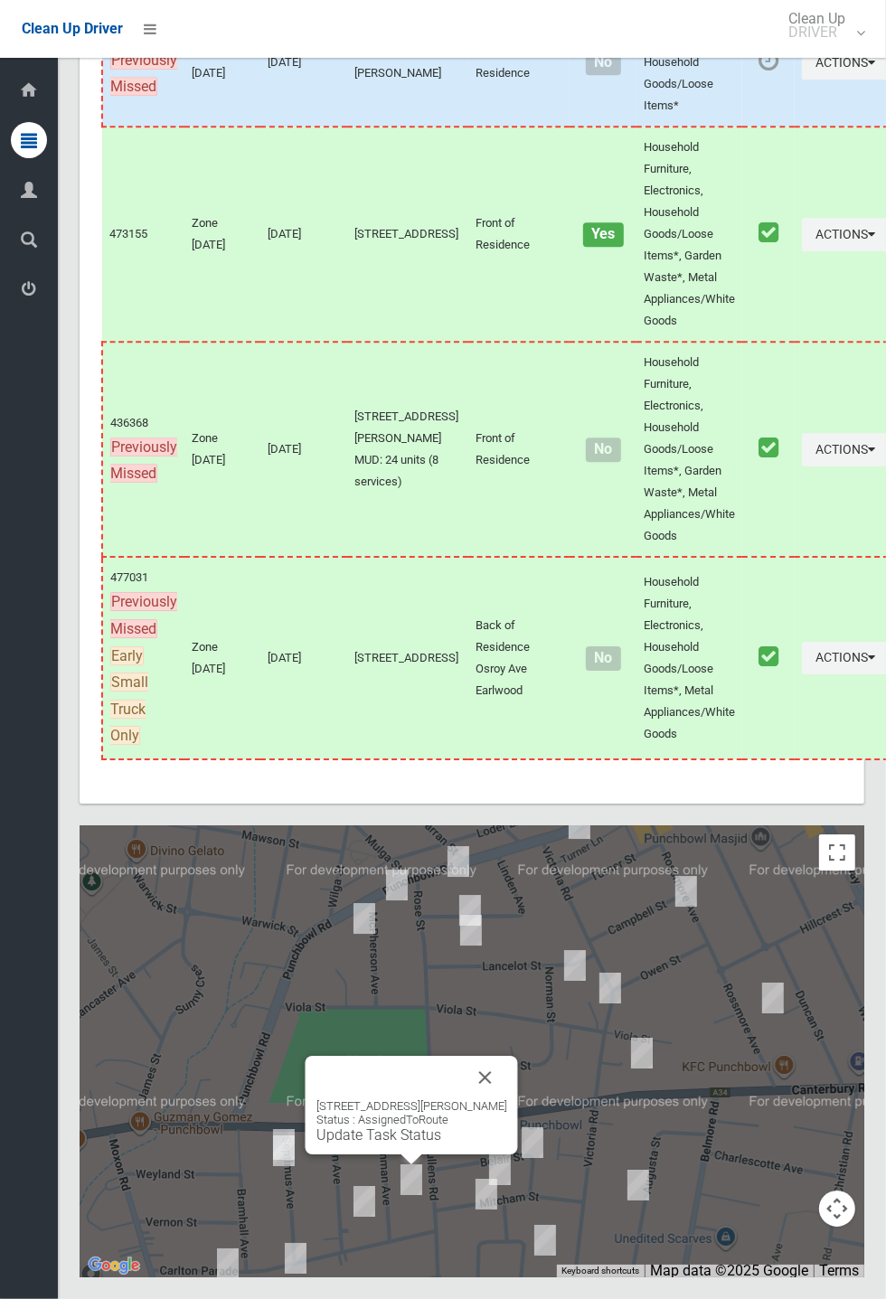
click at [507, 1099] on button "Close" at bounding box center [485, 1077] width 43 height 43
click at [500, 1154] on div "18 Blenman Avenue, PUNCHBOWL NSW 2196 Status : AssignedToRoute Update Task Stat…" at bounding box center [411, 1105] width 212 height 99
click at [507, 1099] on button "Close" at bounding box center [485, 1077] width 43 height 43
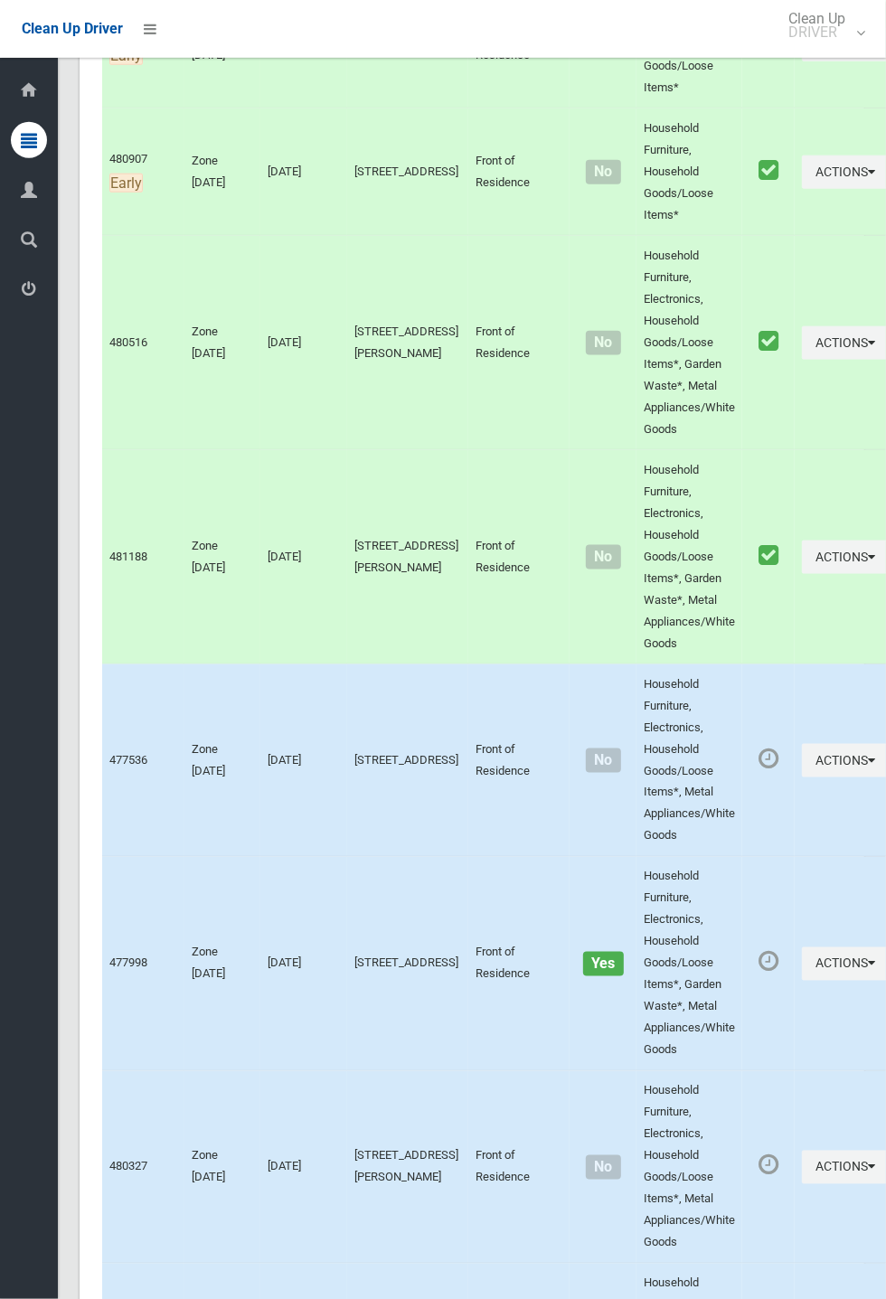
scroll to position [0, 0]
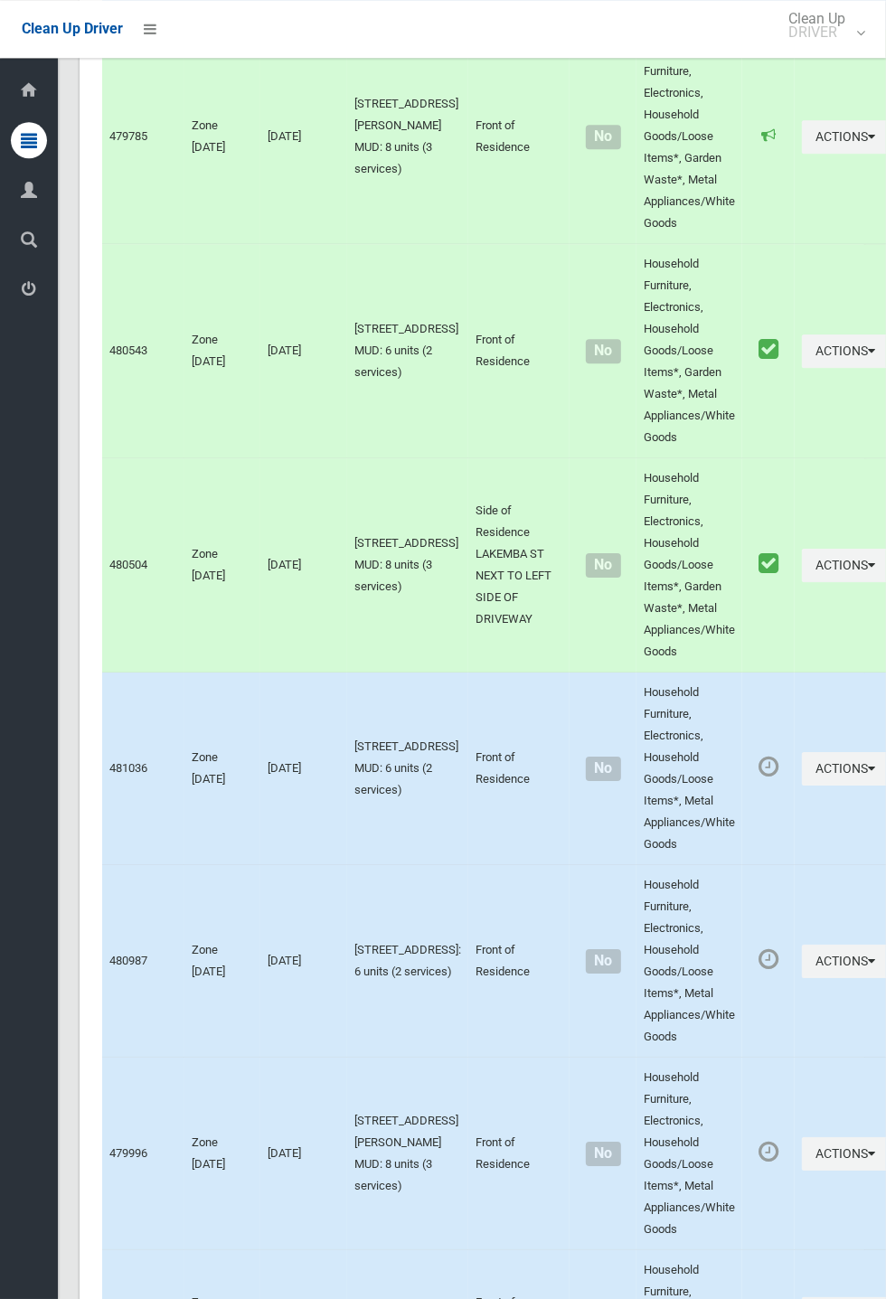
scroll to position [10324, 0]
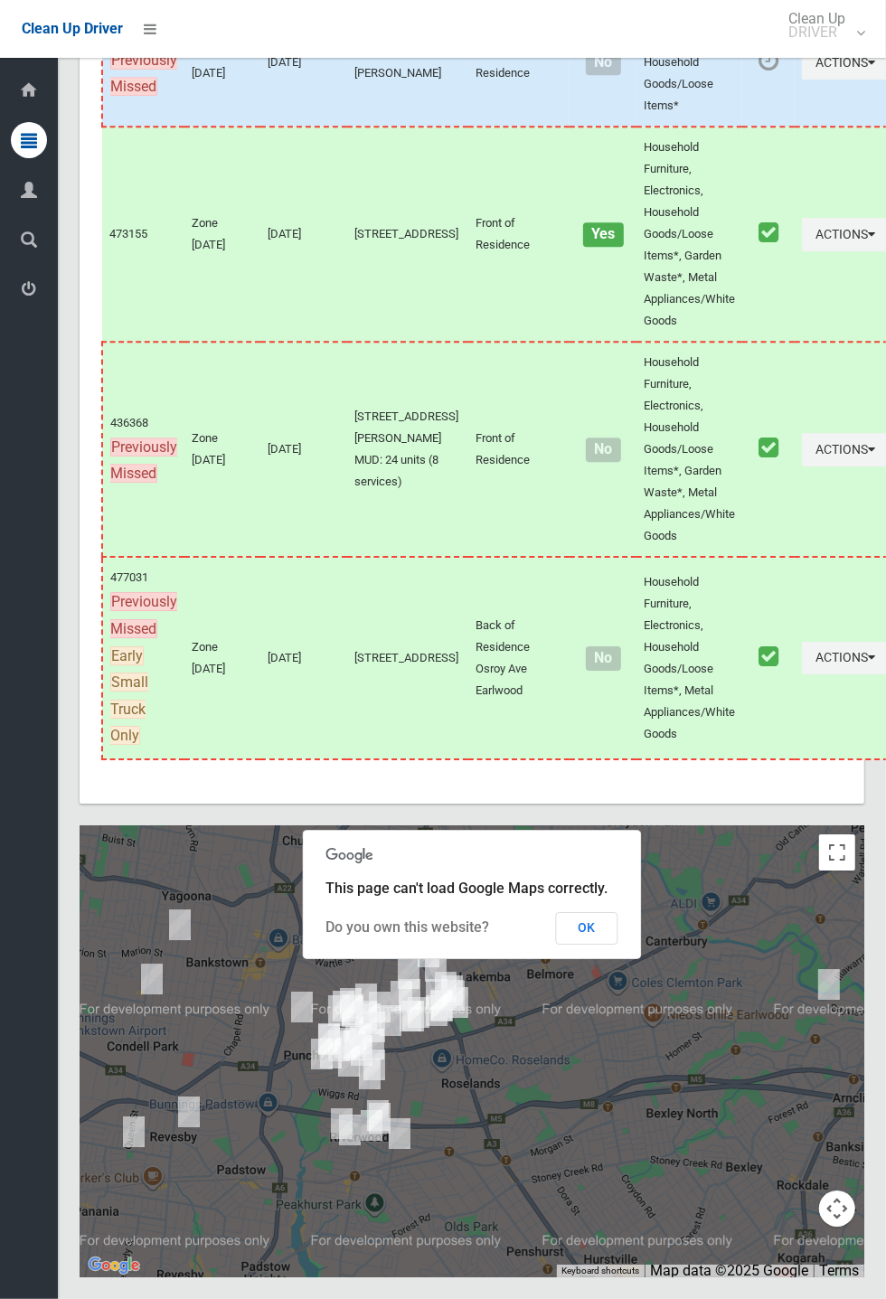
click at [618, 944] on button "OK" at bounding box center [587, 928] width 62 height 33
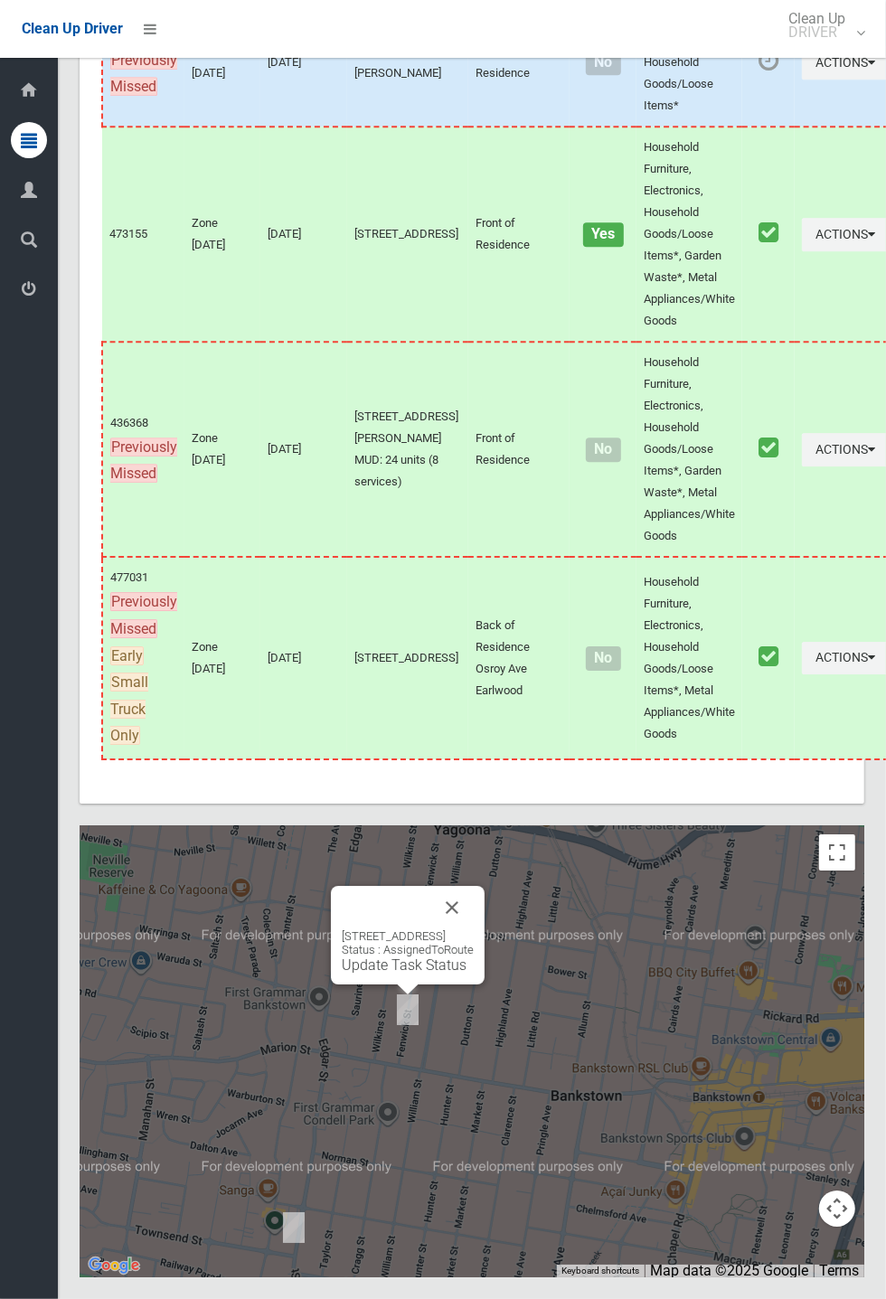
click at [484, 977] on div "[STREET_ADDRESS] Status : AssignedToRoute Update Task Status" at bounding box center [408, 935] width 154 height 99
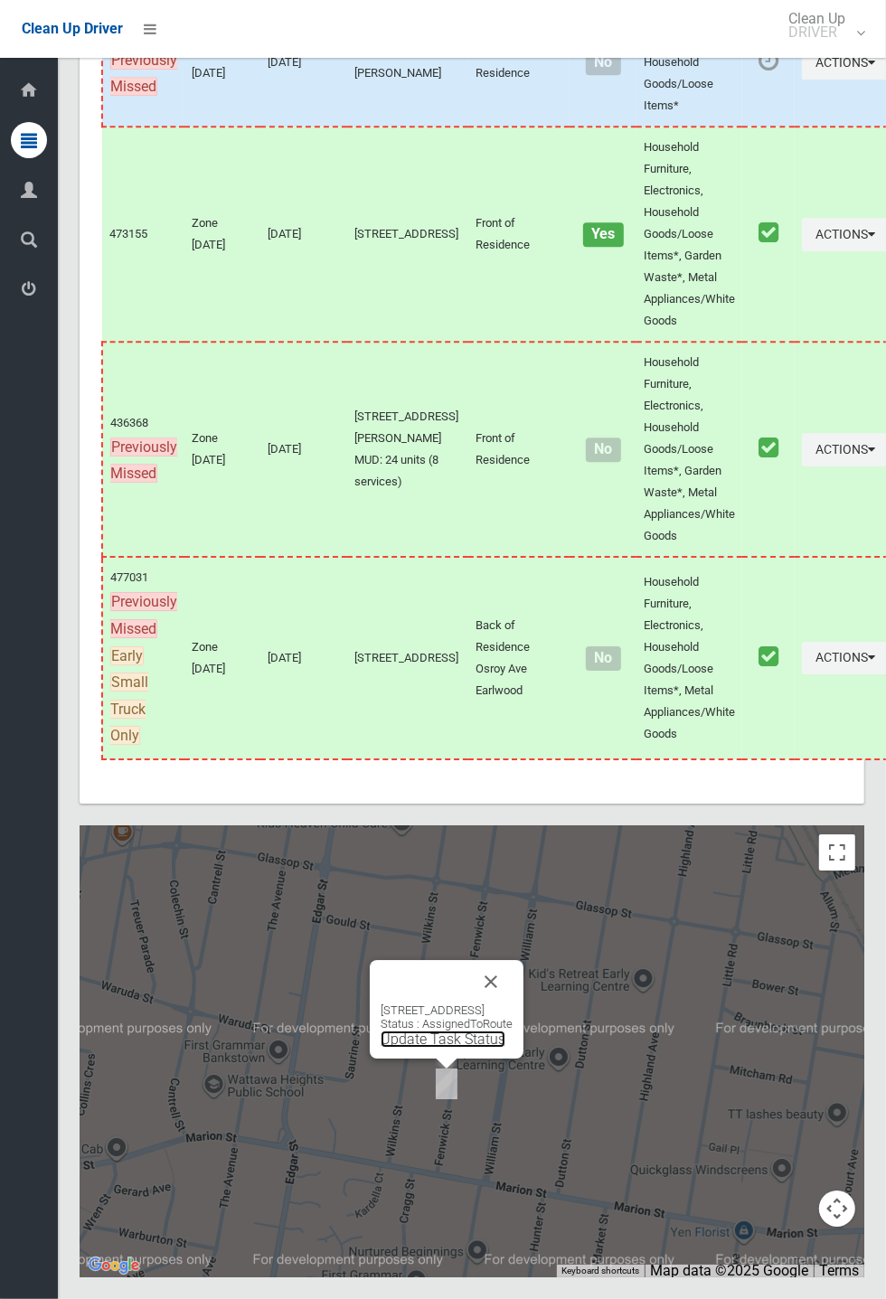
click at [426, 1047] on link "Update Task Status" at bounding box center [442, 1038] width 125 height 17
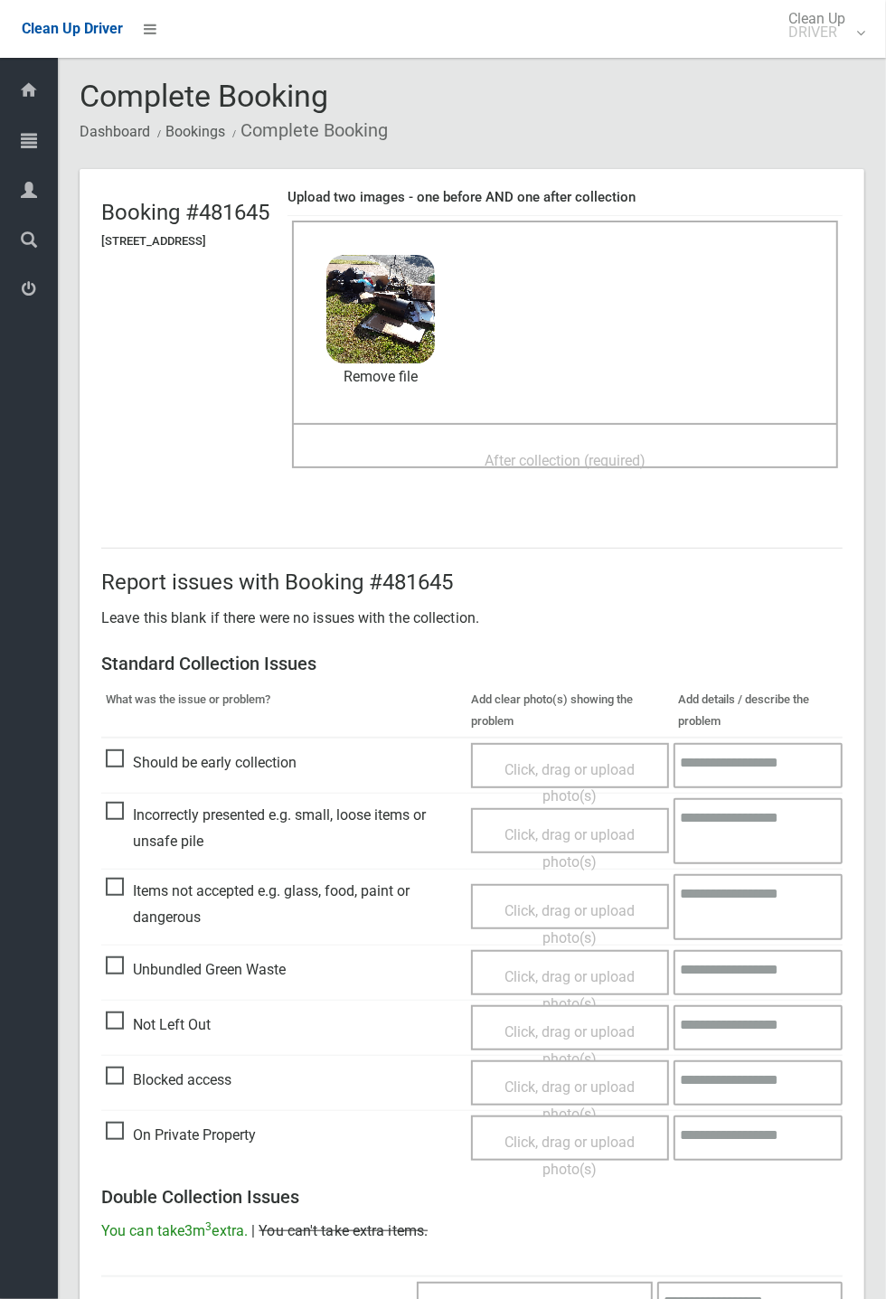
click at [534, 454] on span "After collection (required)" at bounding box center [564, 460] width 161 height 17
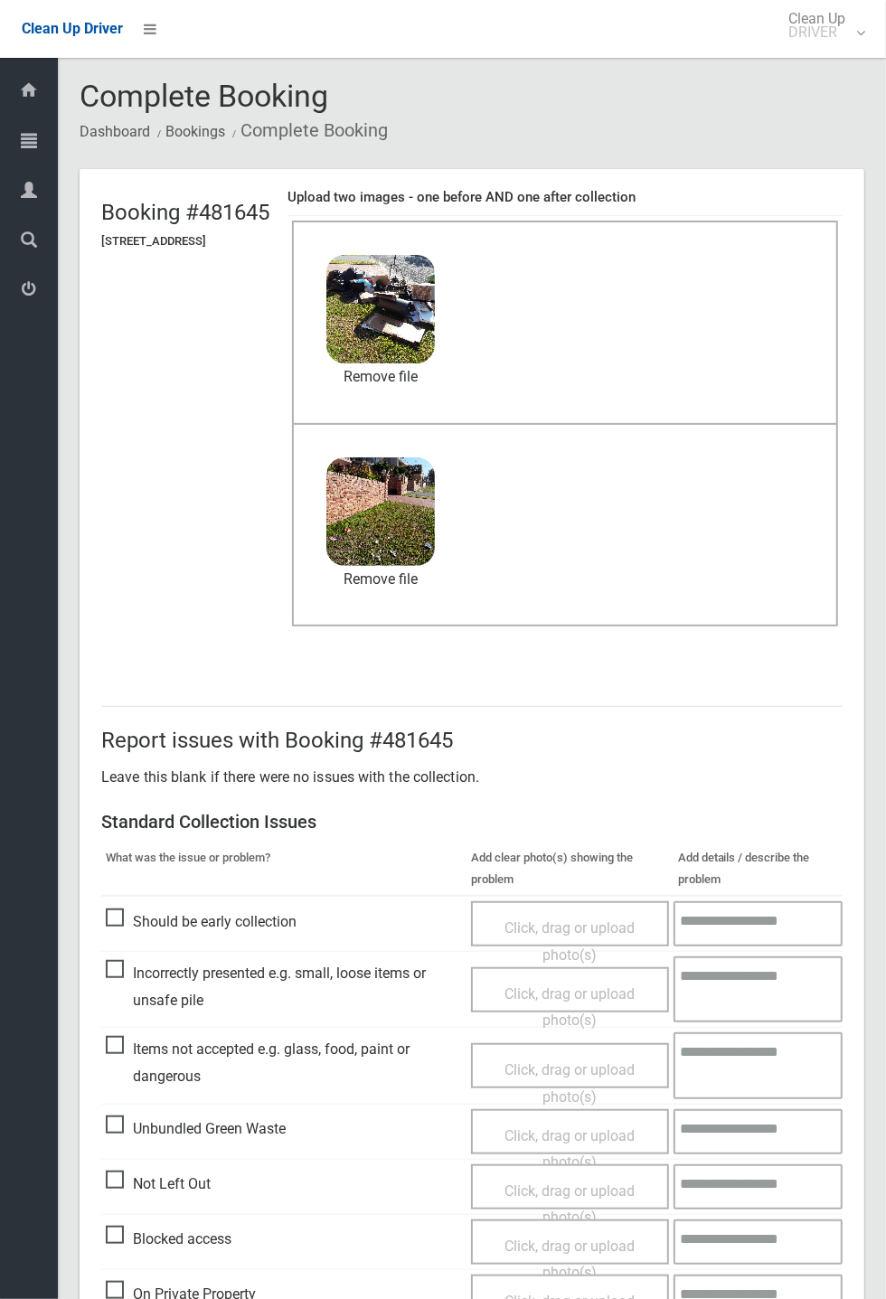
scroll to position [627, 0]
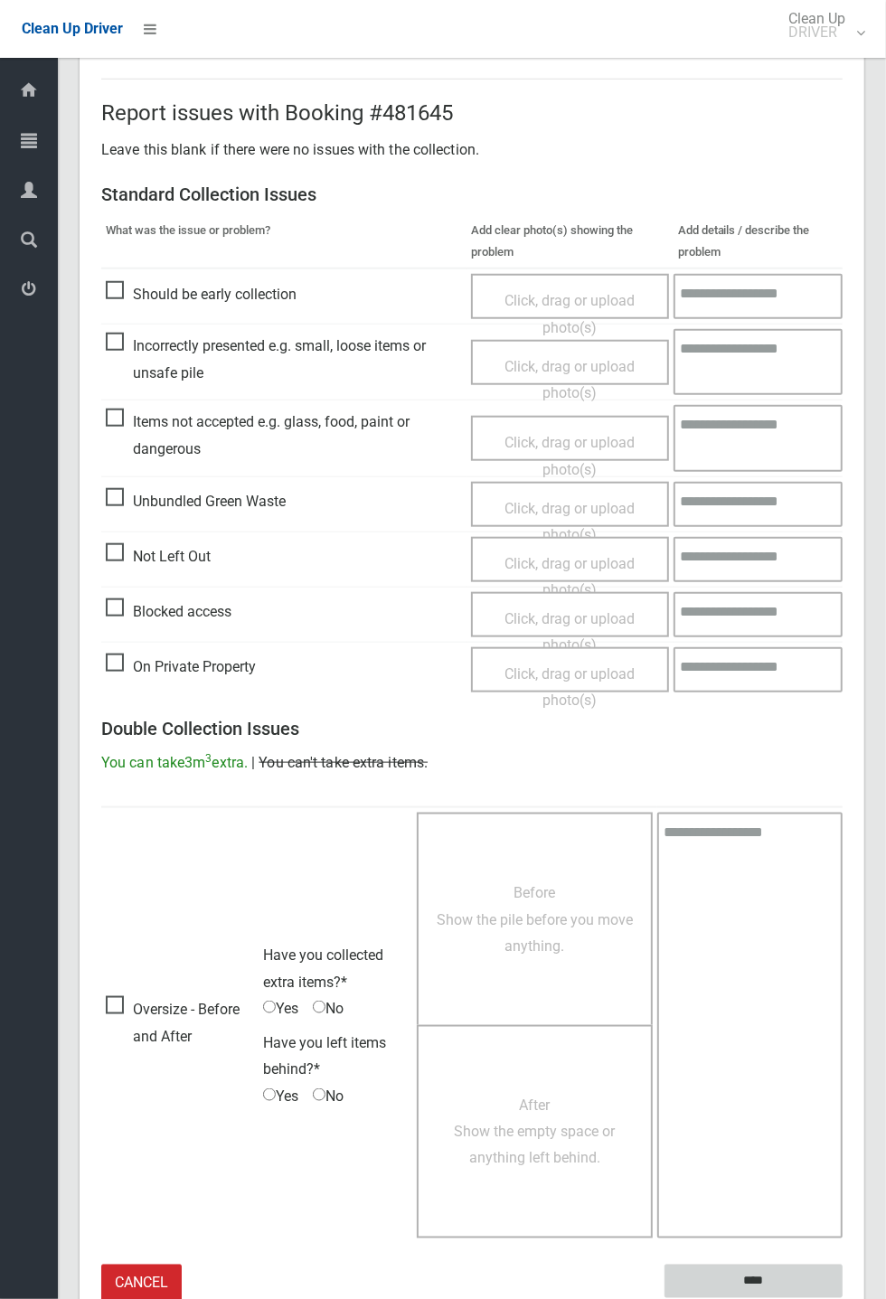
click at [803, 1268] on input "****" at bounding box center [753, 1280] width 178 height 33
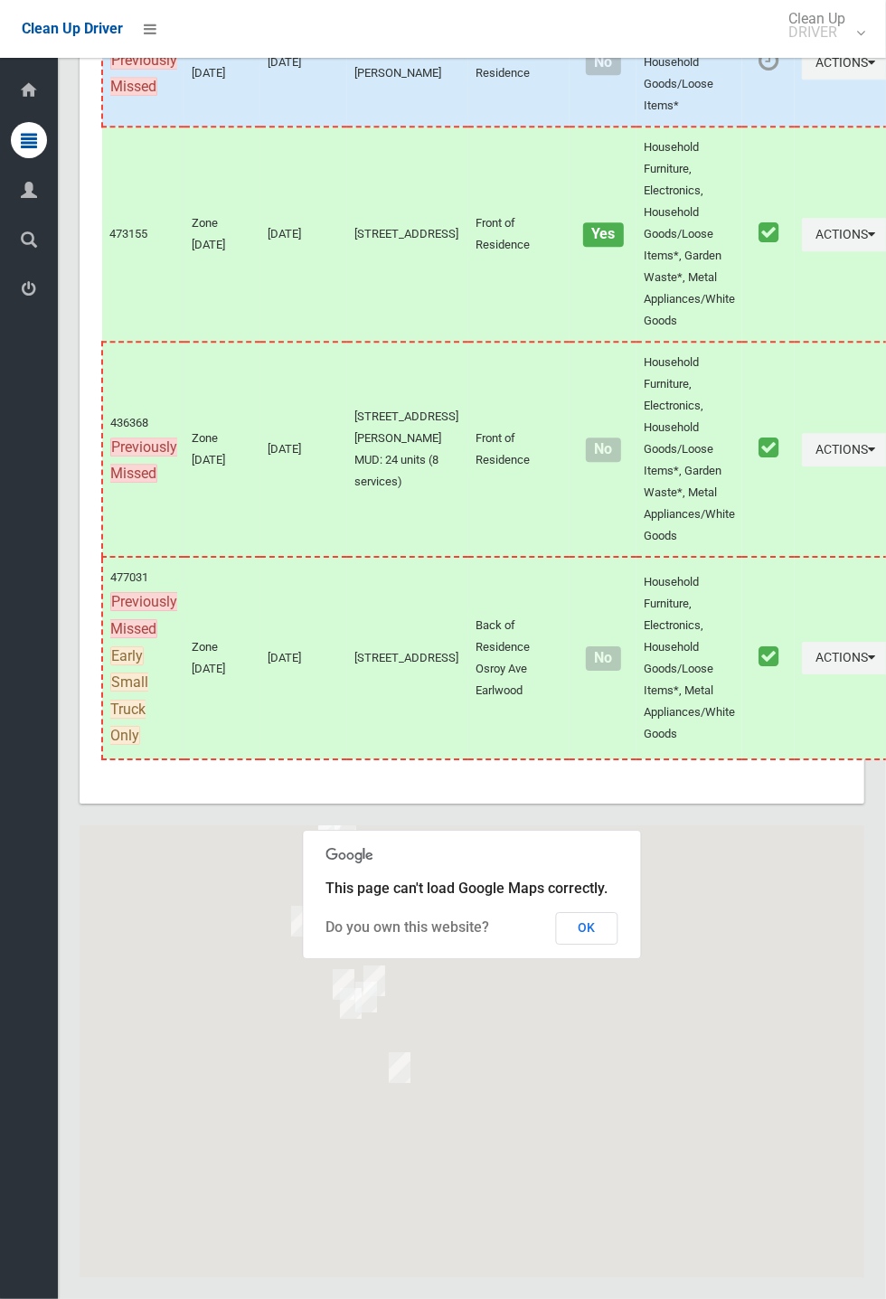
scroll to position [9533, 0]
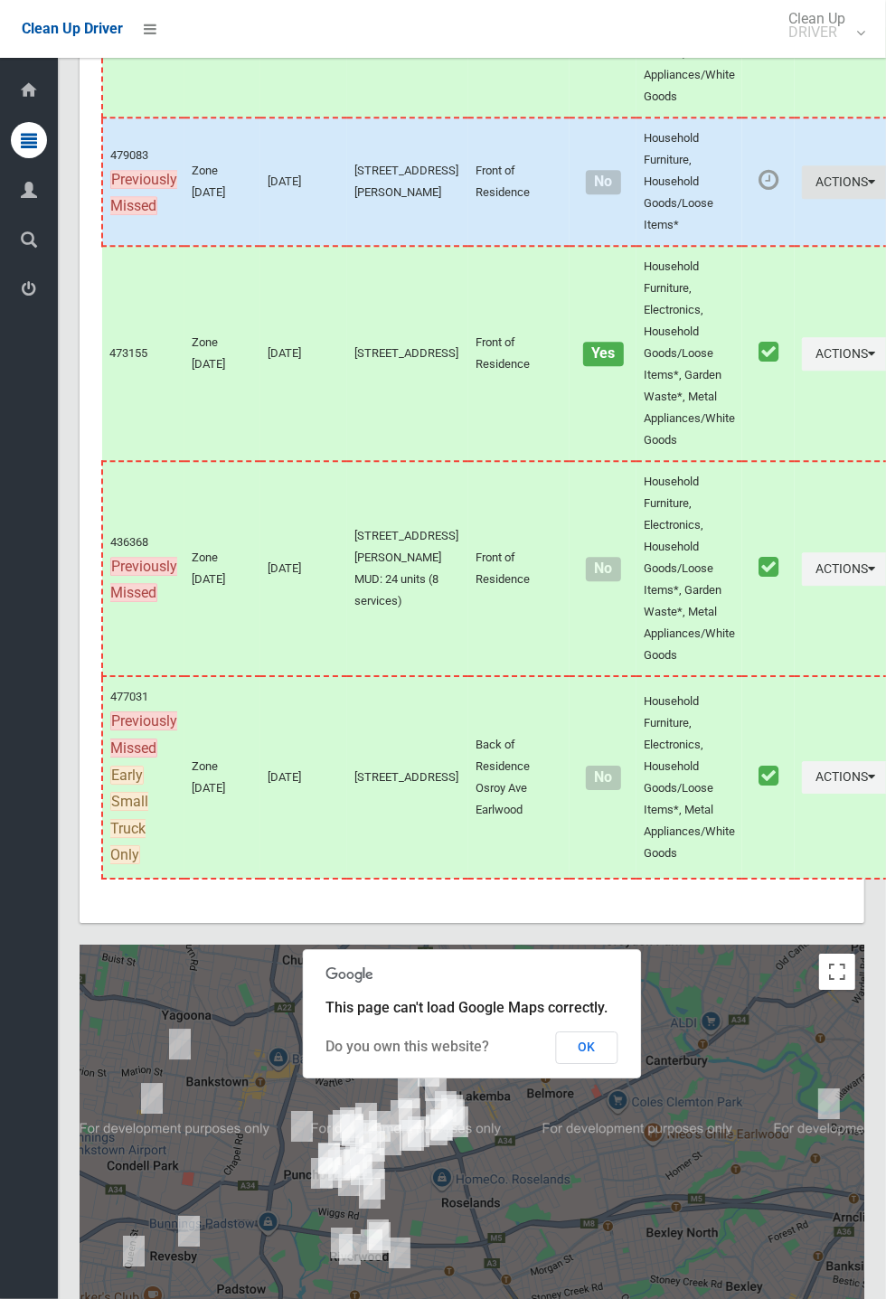
click at [802, 199] on button "Actions" at bounding box center [845, 181] width 87 height 33
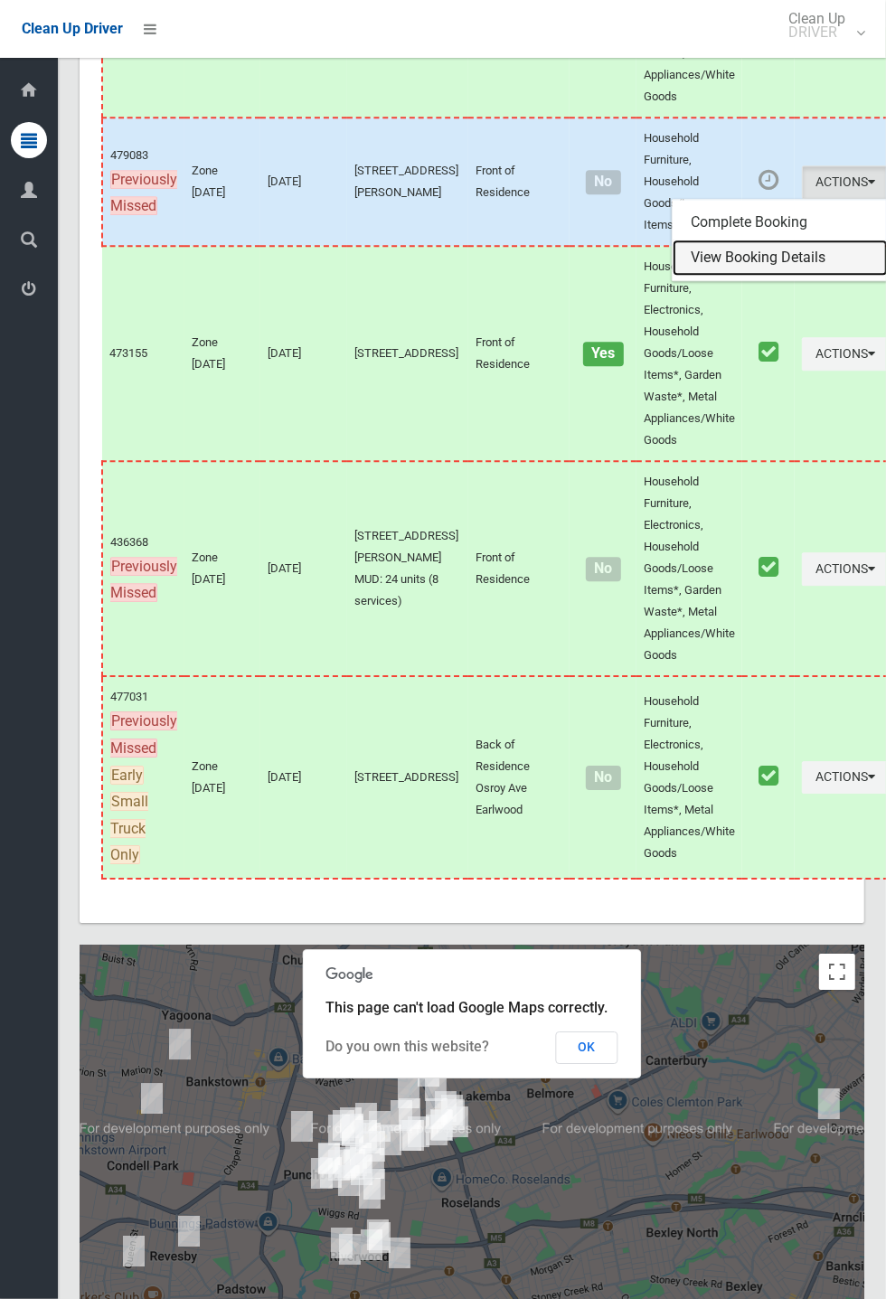
click at [744, 276] on link "View Booking Details" at bounding box center [779, 257] width 215 height 36
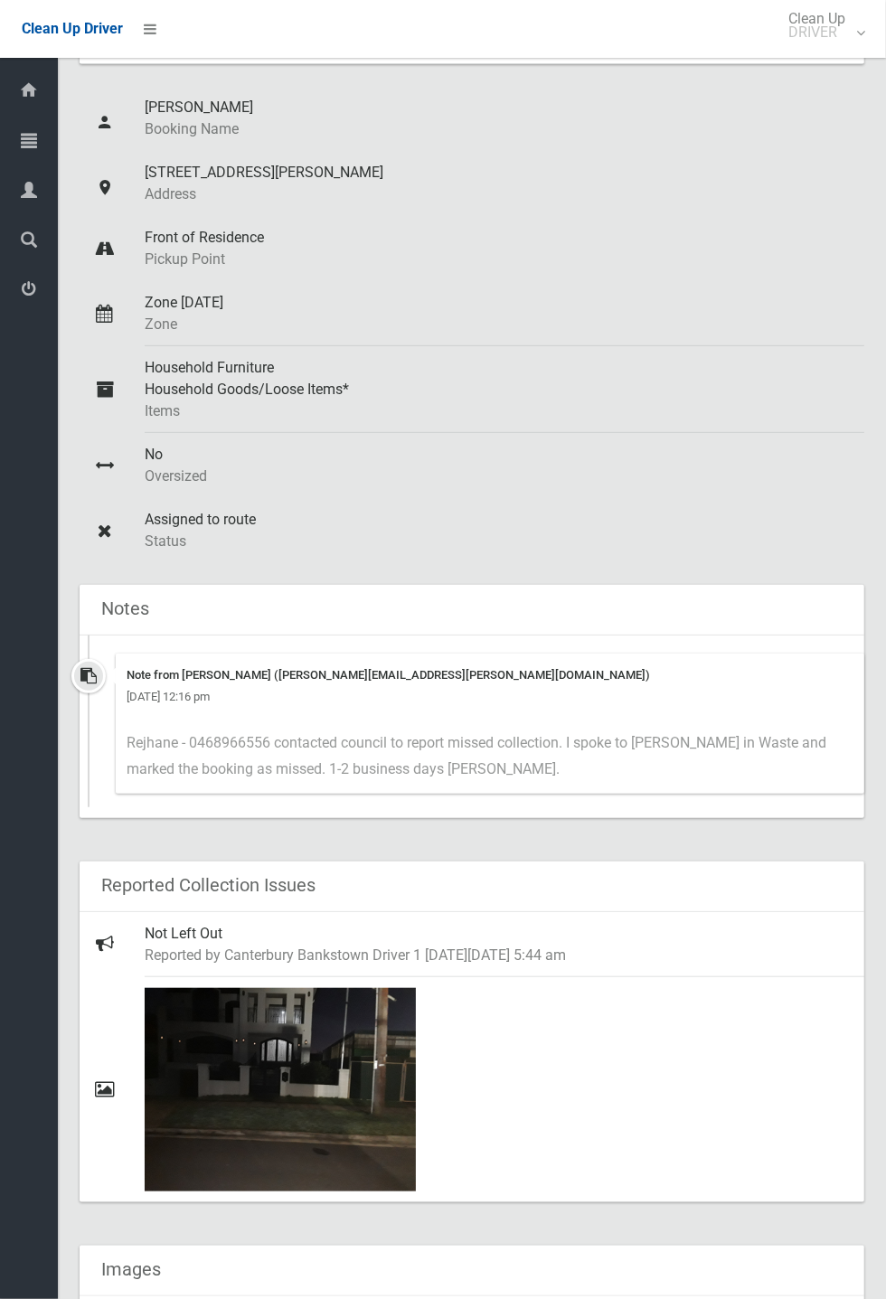
scroll to position [133, 0]
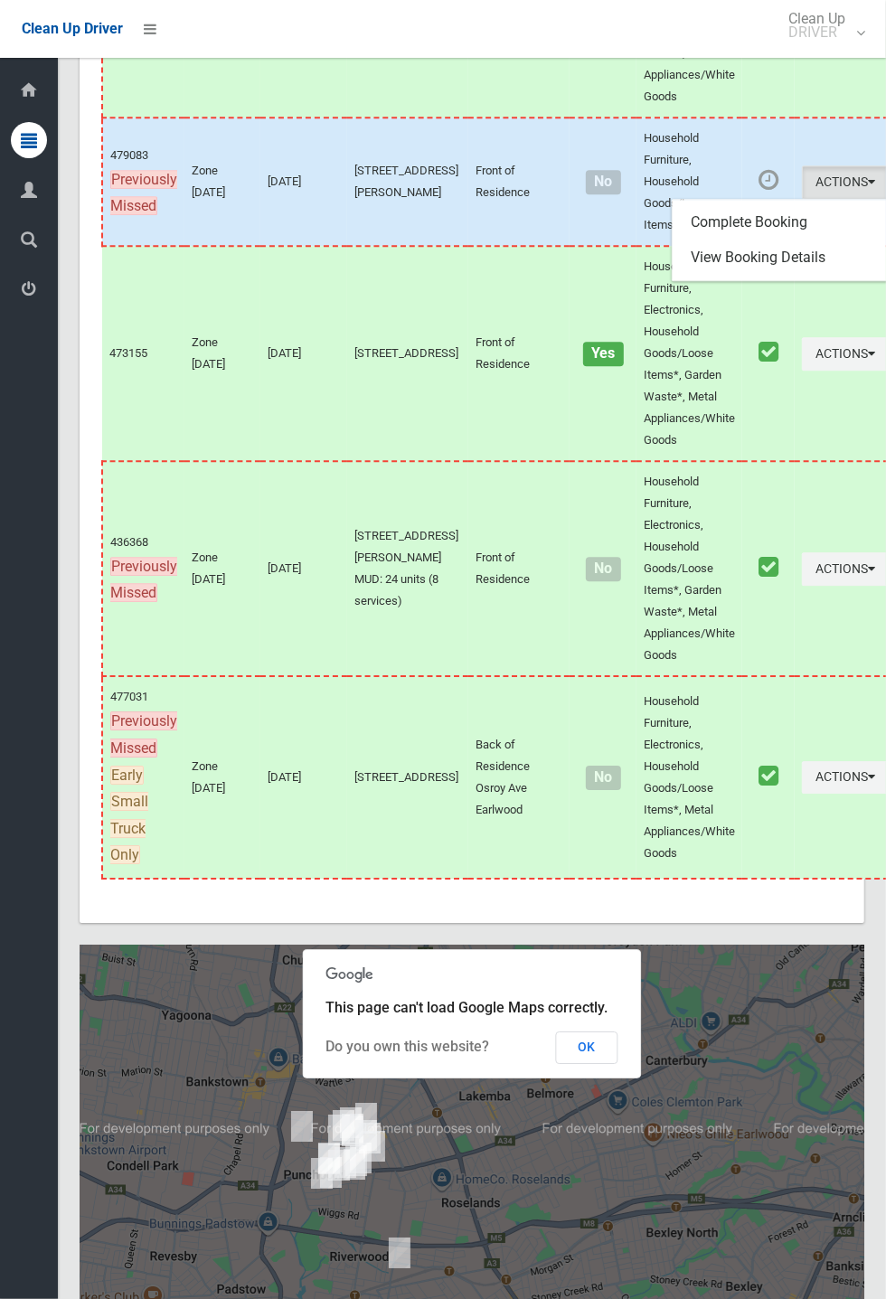
scroll to position [9533, 0]
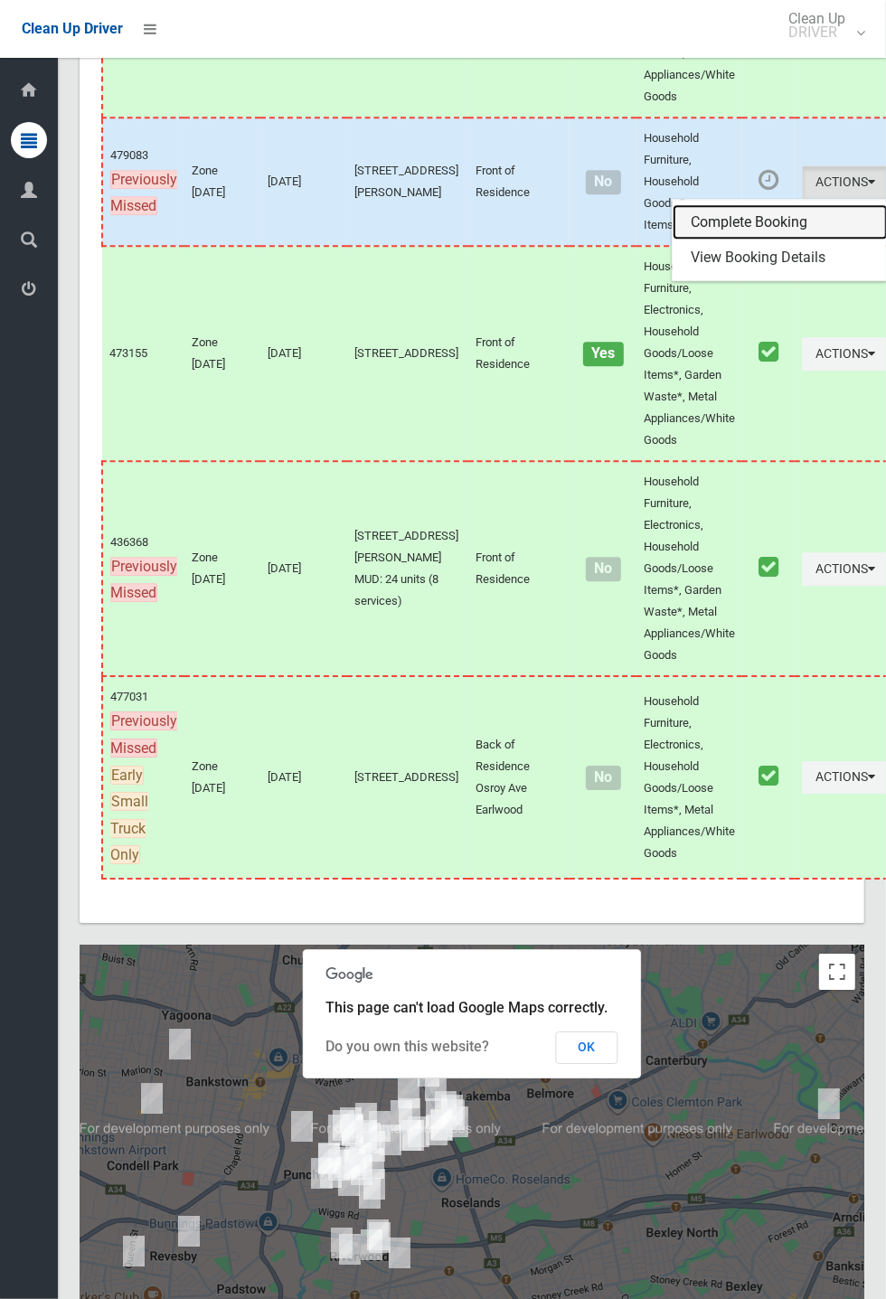
click at [737, 240] on link "Complete Booking" at bounding box center [779, 222] width 215 height 36
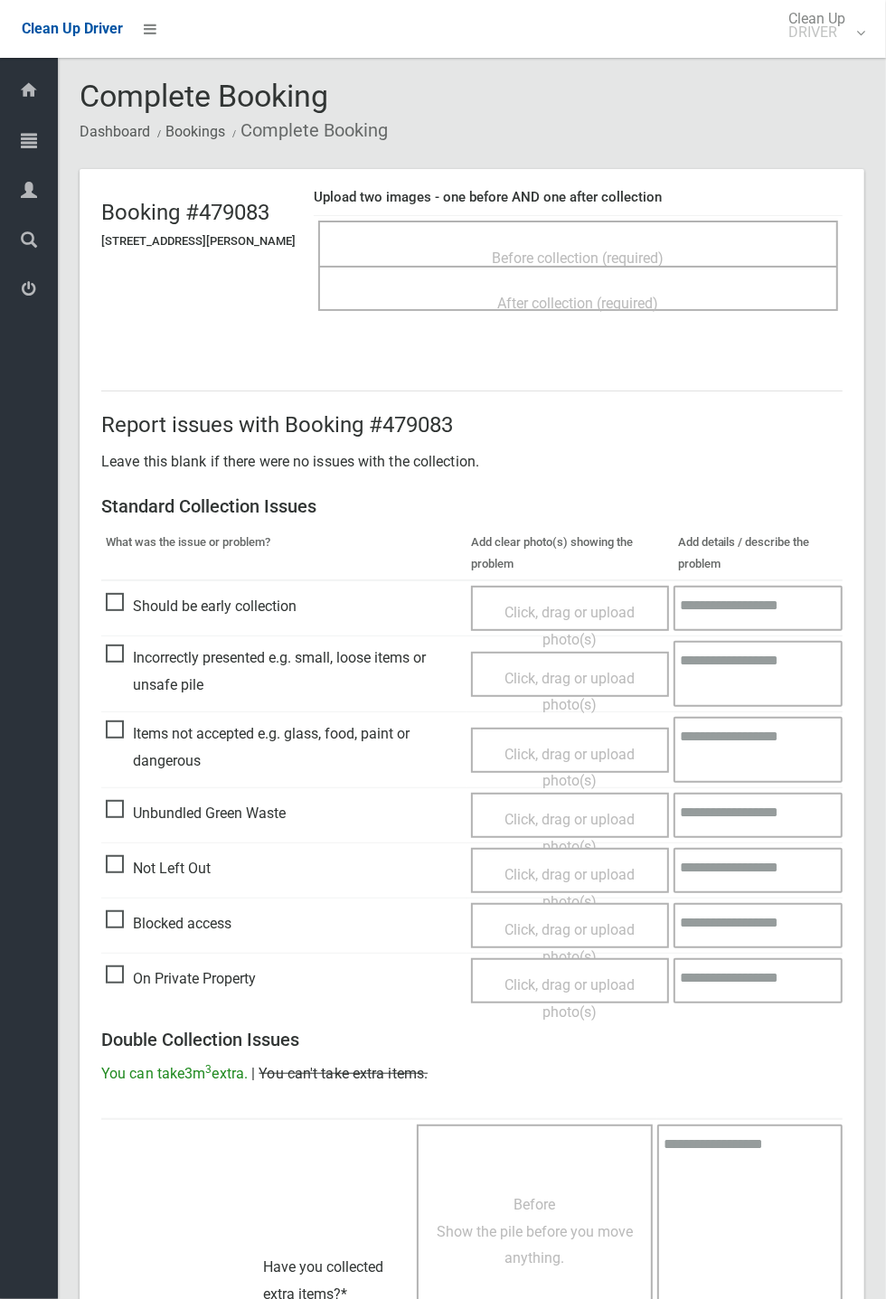
click at [596, 746] on span "Click, drag or upload photo(s)" at bounding box center [569, 768] width 130 height 44
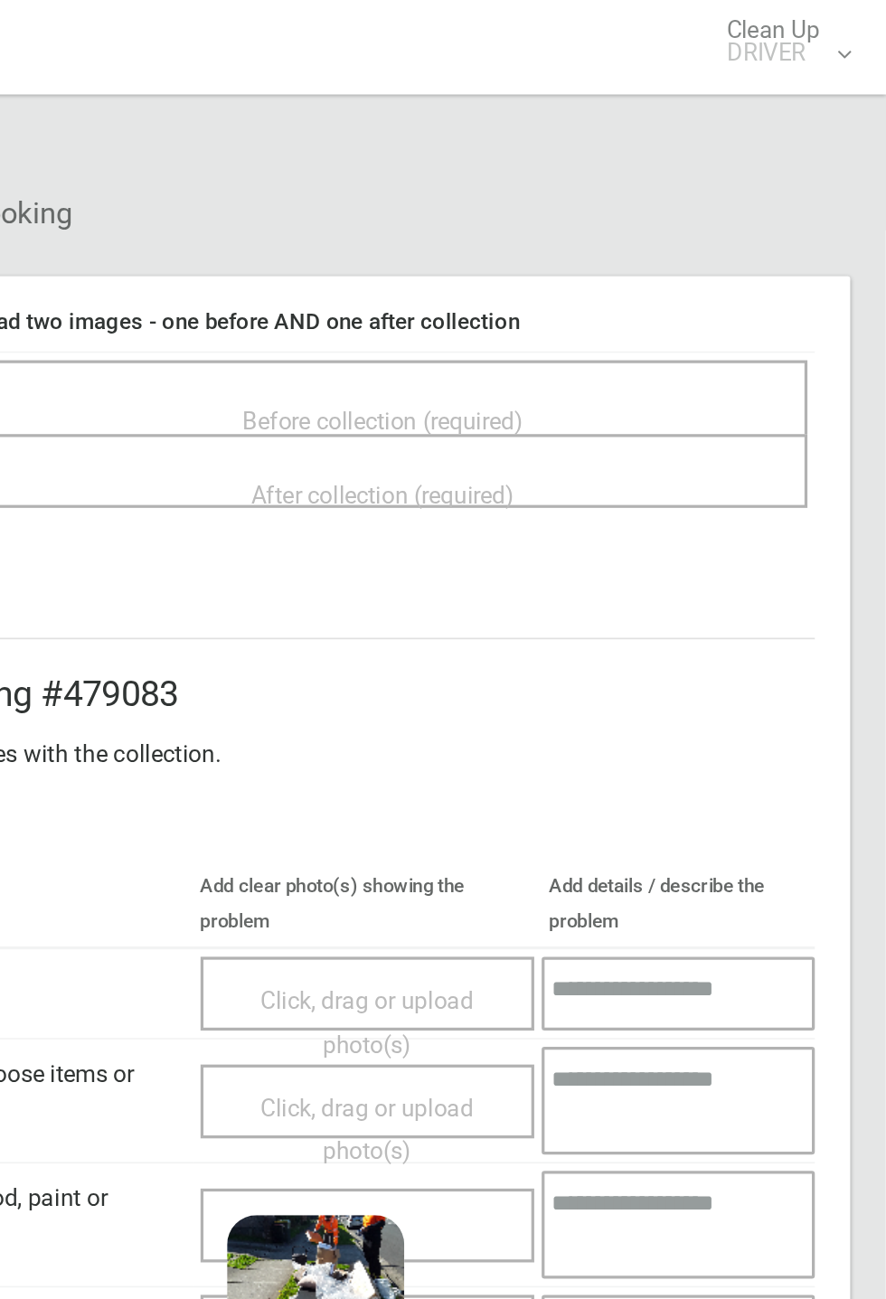
click at [664, 249] on span "Before collection (required)" at bounding box center [579, 257] width 172 height 17
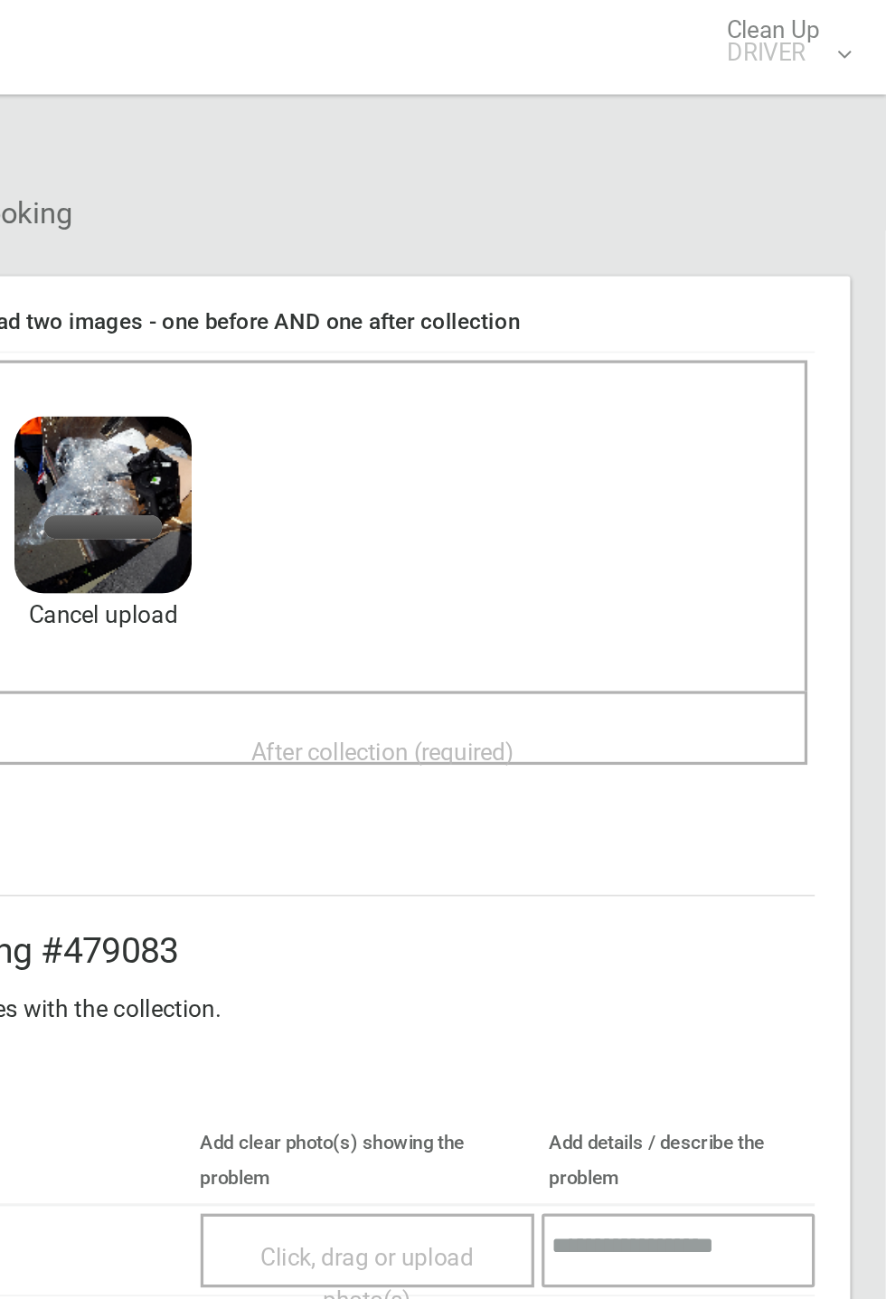
click at [619, 452] on span "After collection (required)" at bounding box center [578, 460] width 161 height 17
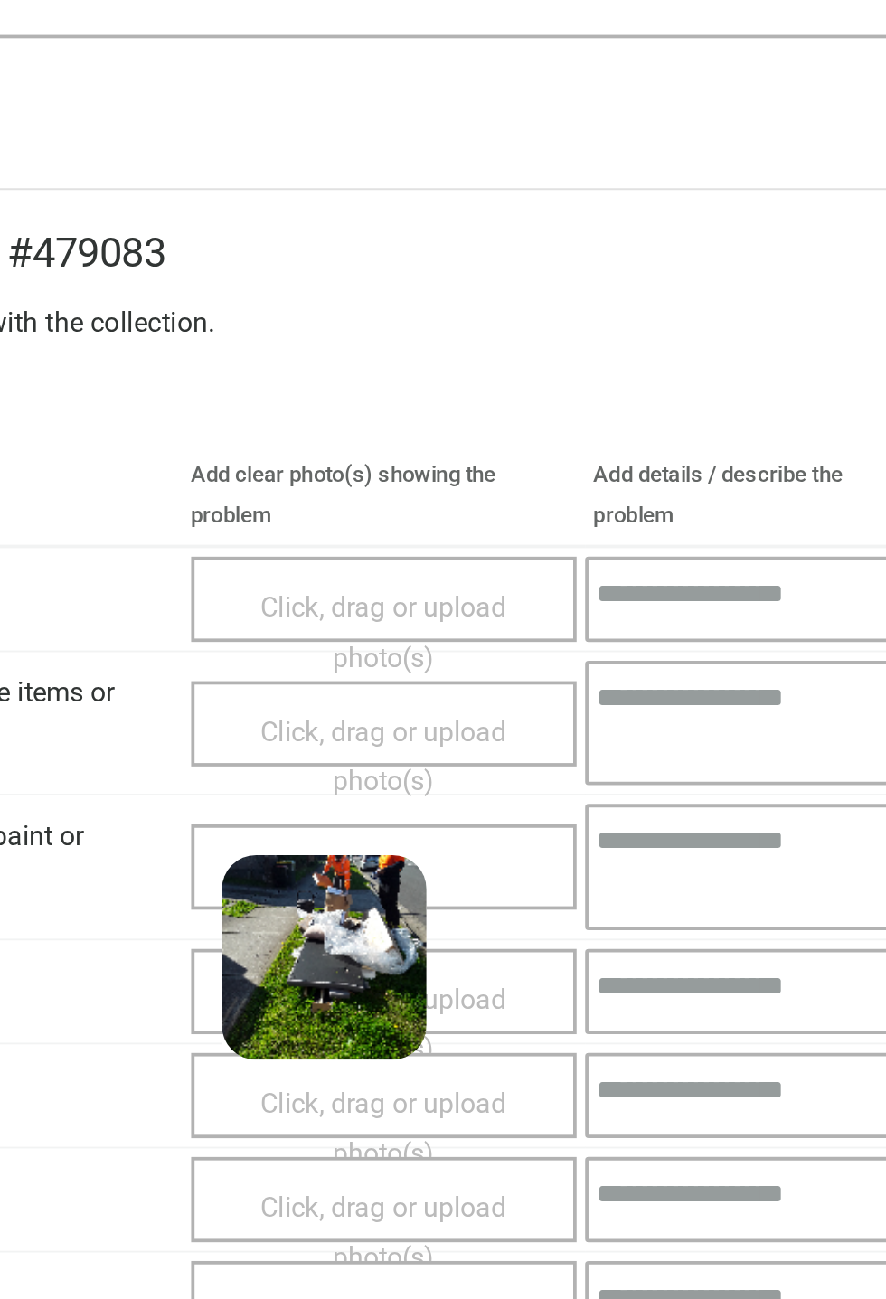
click at [551, 1153] on div "3.9 MB 2025-09-0309.16.219113471785542831140.jpg" at bounding box center [537, 1108] width 108 height 98
click at [559, 1178] on link "Remove file" at bounding box center [537, 1181] width 108 height 27
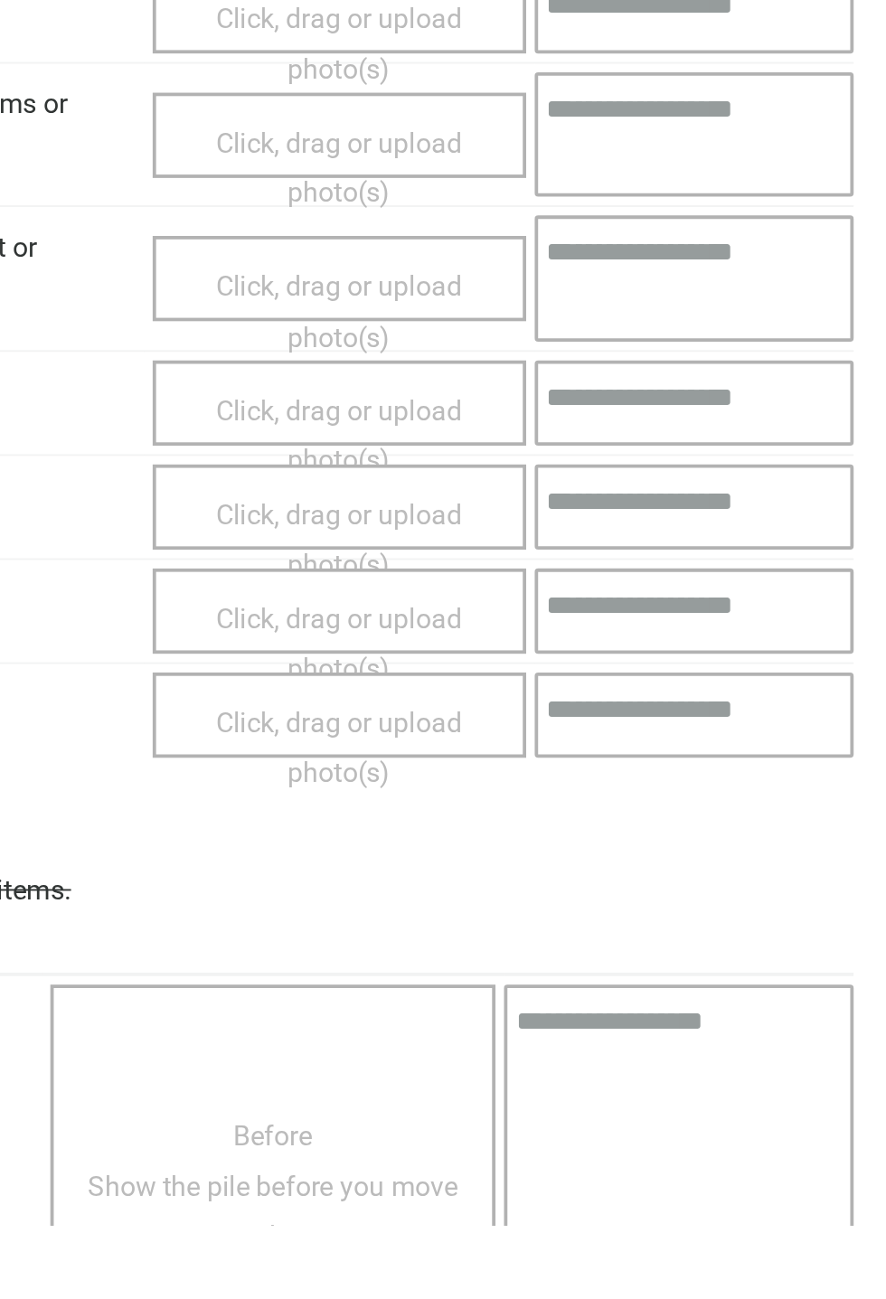
scroll to position [629, 0]
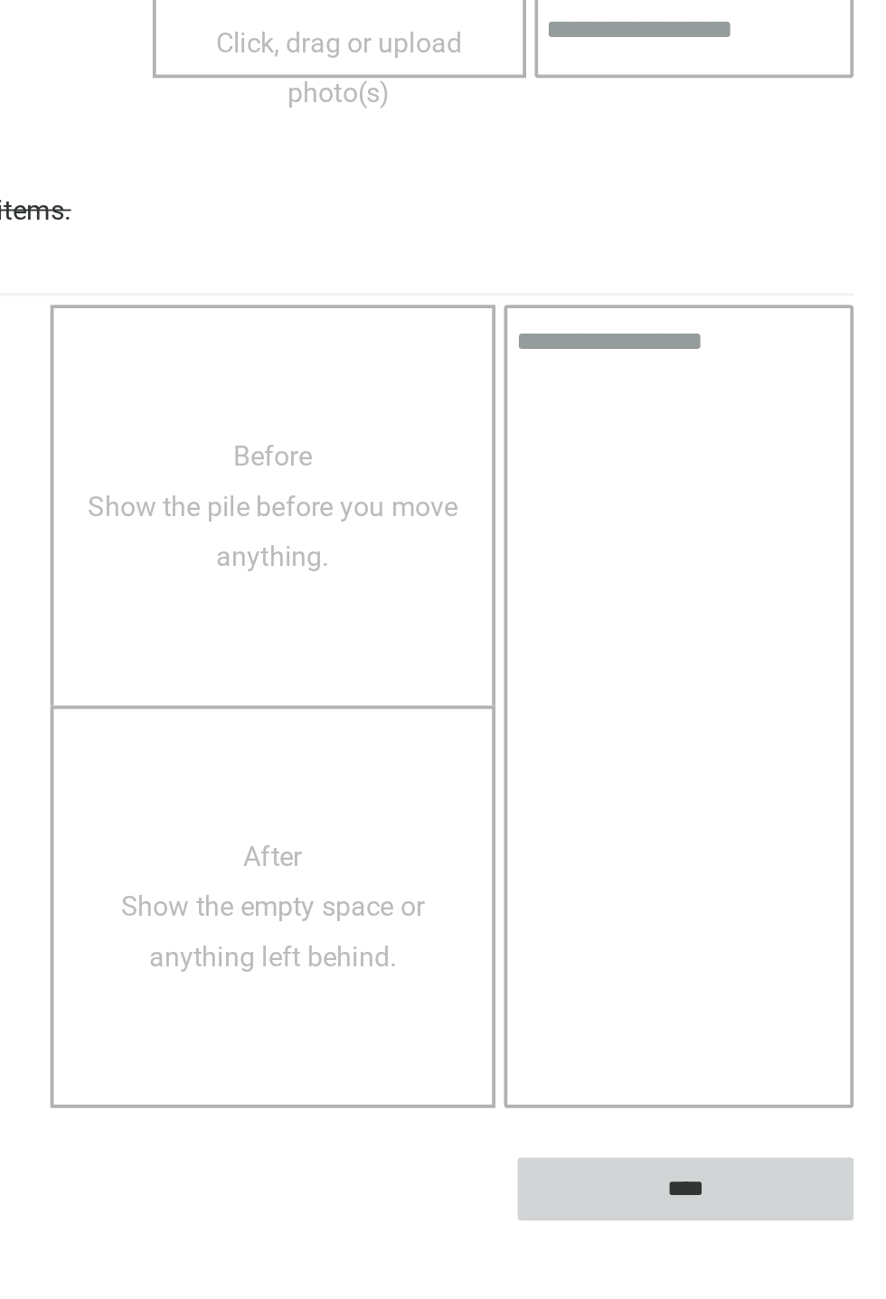
click at [842, 1296] on input "****" at bounding box center [753, 1279] width 178 height 33
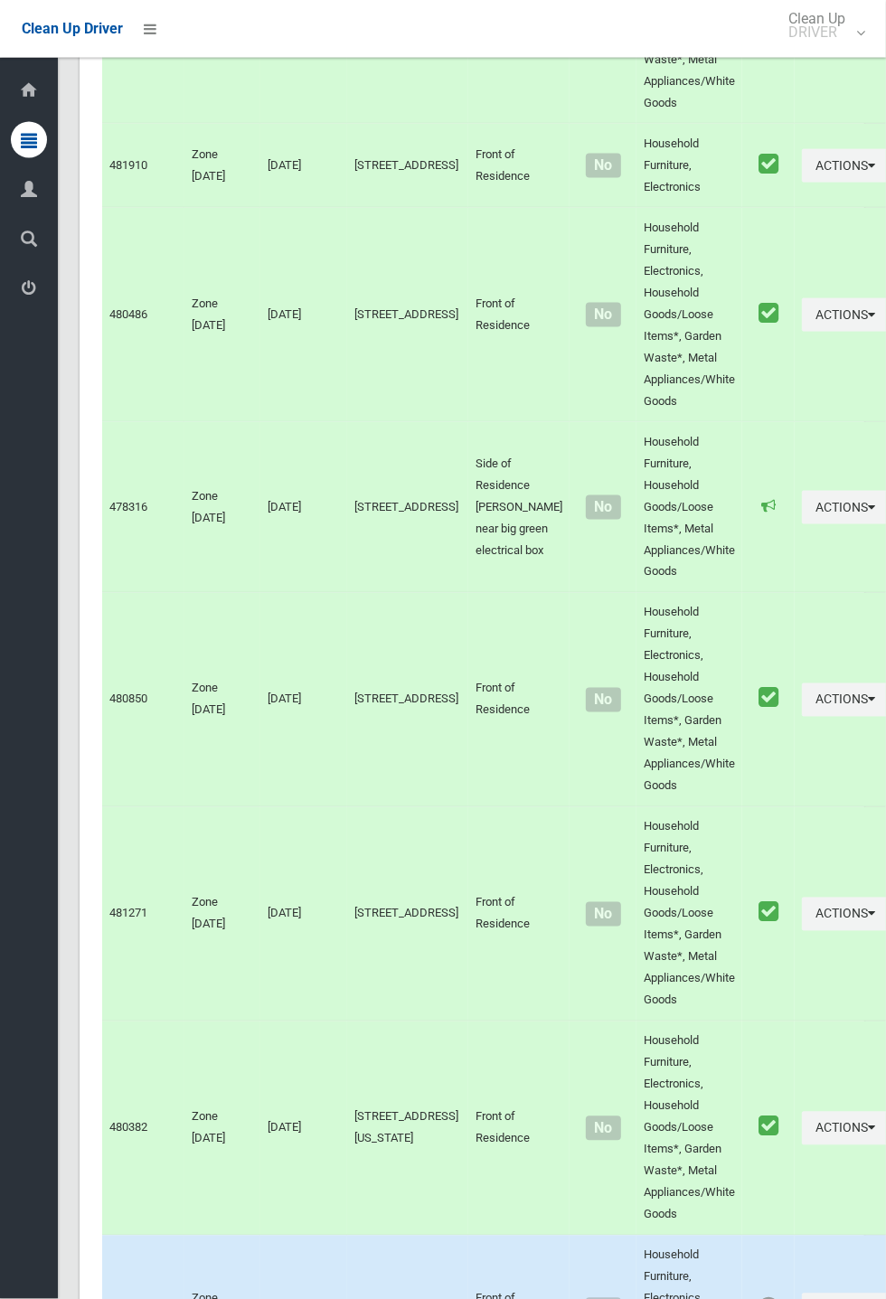
scroll to position [10324, 0]
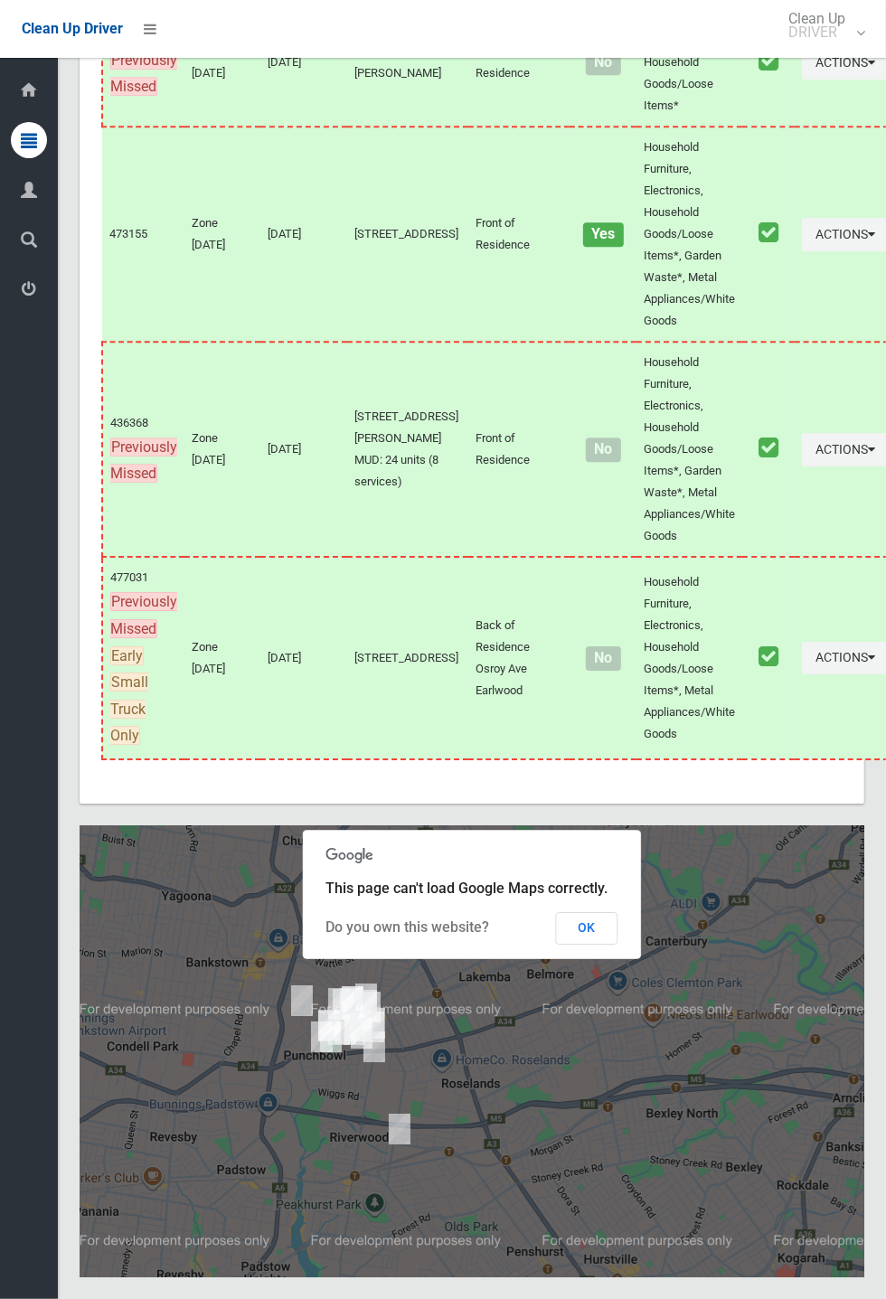
click at [618, 944] on button "OK" at bounding box center [587, 928] width 62 height 33
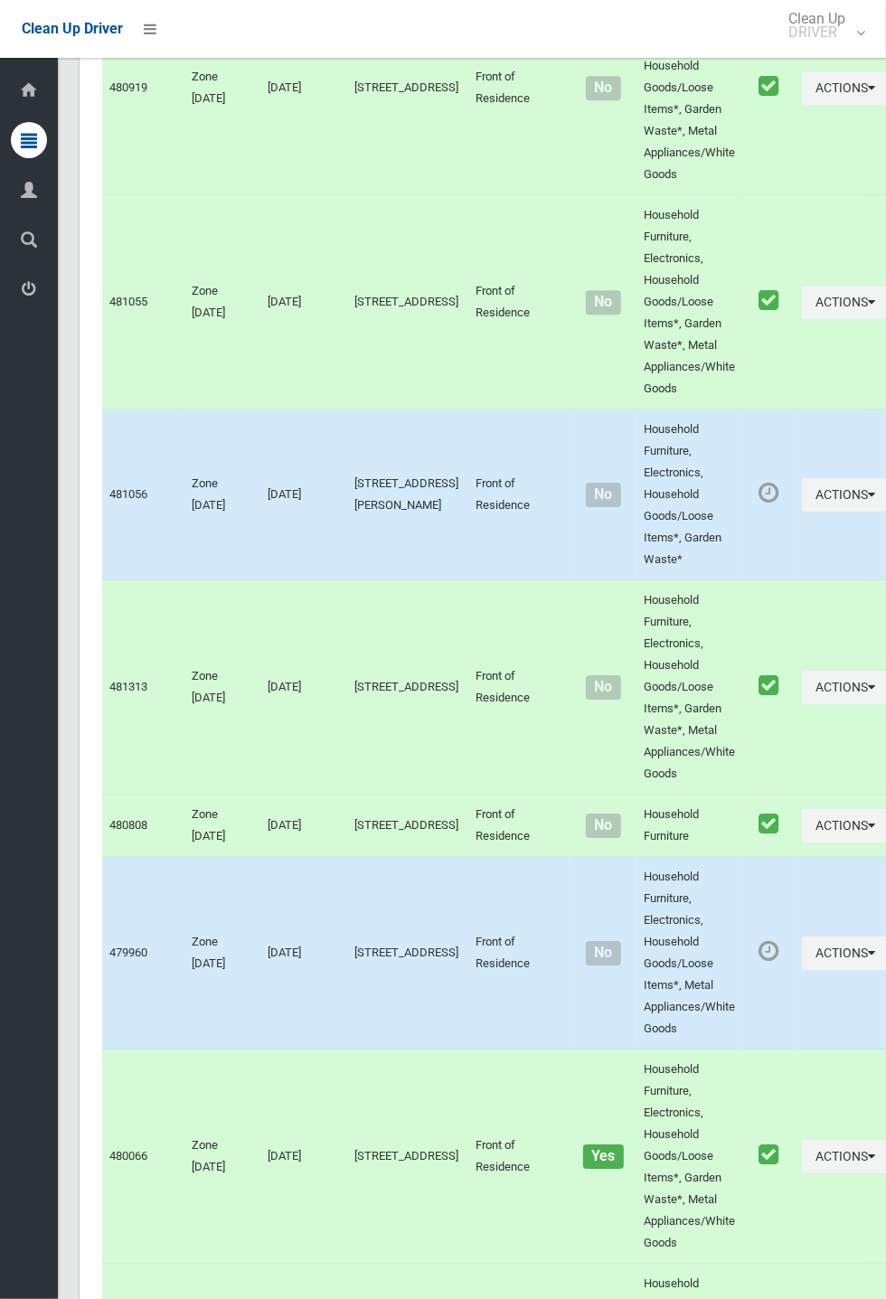
scroll to position [2697, 0]
click at [885, 512] on button "Actions" at bounding box center [845, 495] width 87 height 33
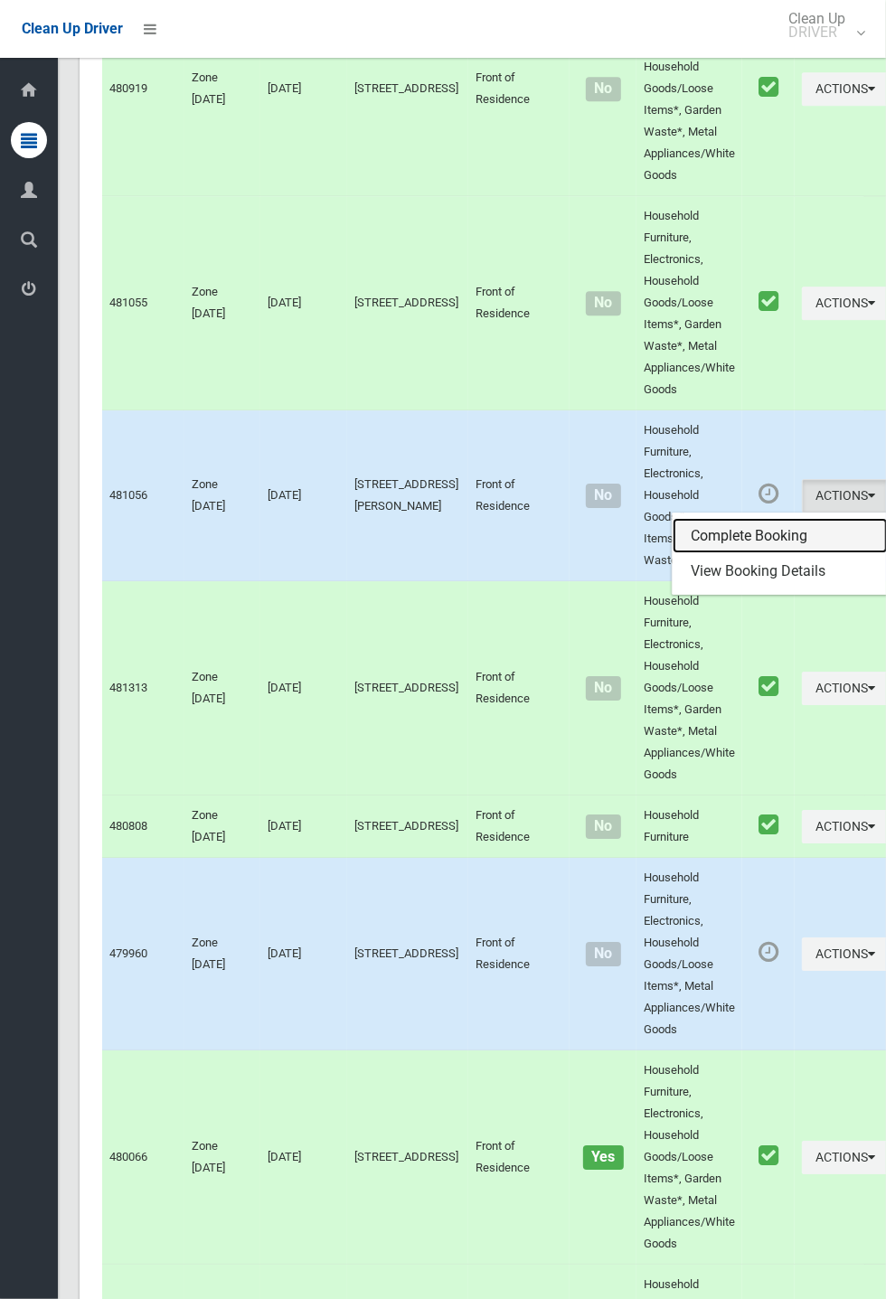
click at [722, 554] on link "Complete Booking" at bounding box center [779, 536] width 215 height 36
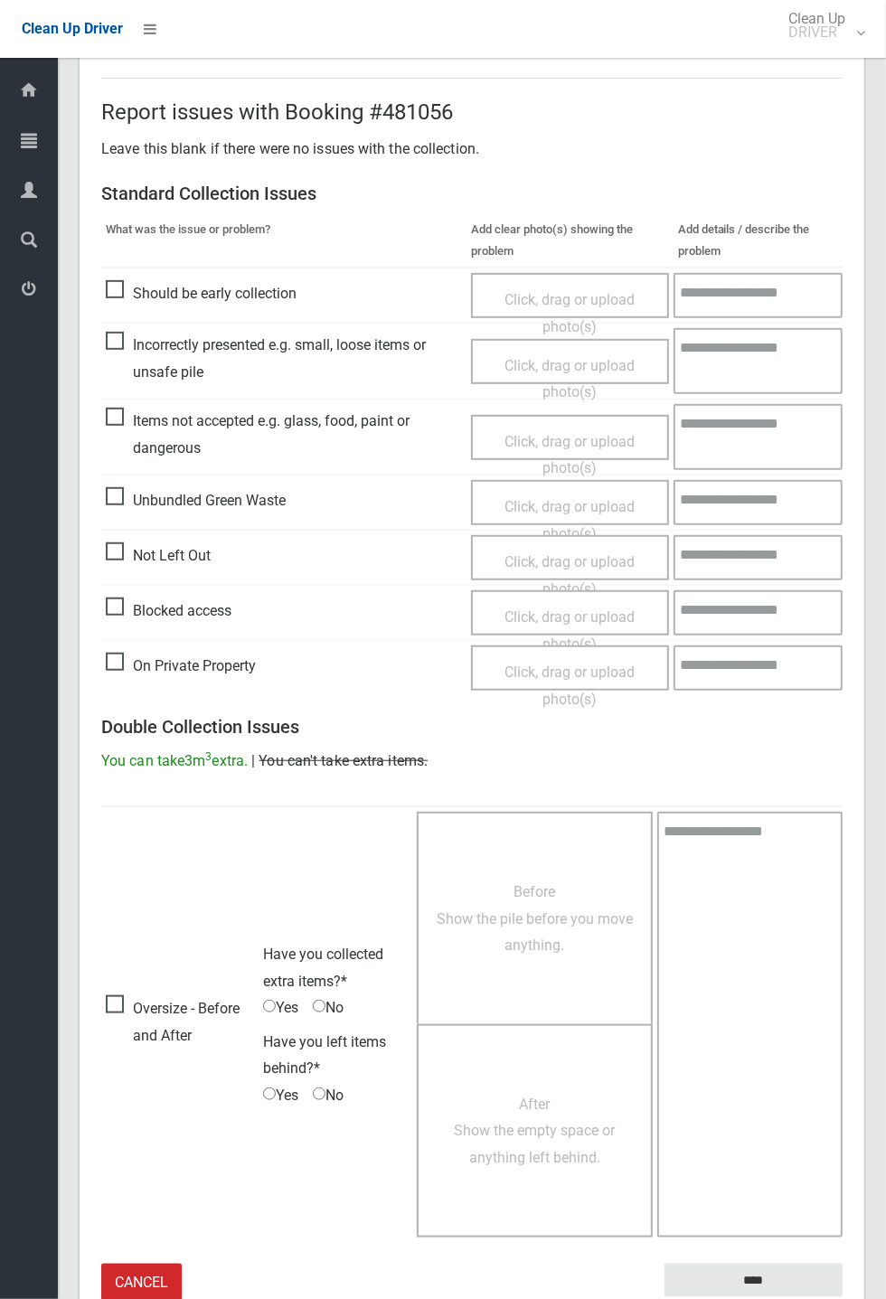
scroll to position [313, 0]
click at [133, 1007] on span "Oversize - Before and After" at bounding box center [180, 1021] width 148 height 53
click at [197, 1048] on span "Oversize - Before and After" at bounding box center [180, 1021] width 148 height 53
click at [556, 923] on span "Before Show the pile before you move anything." at bounding box center [535, 918] width 196 height 70
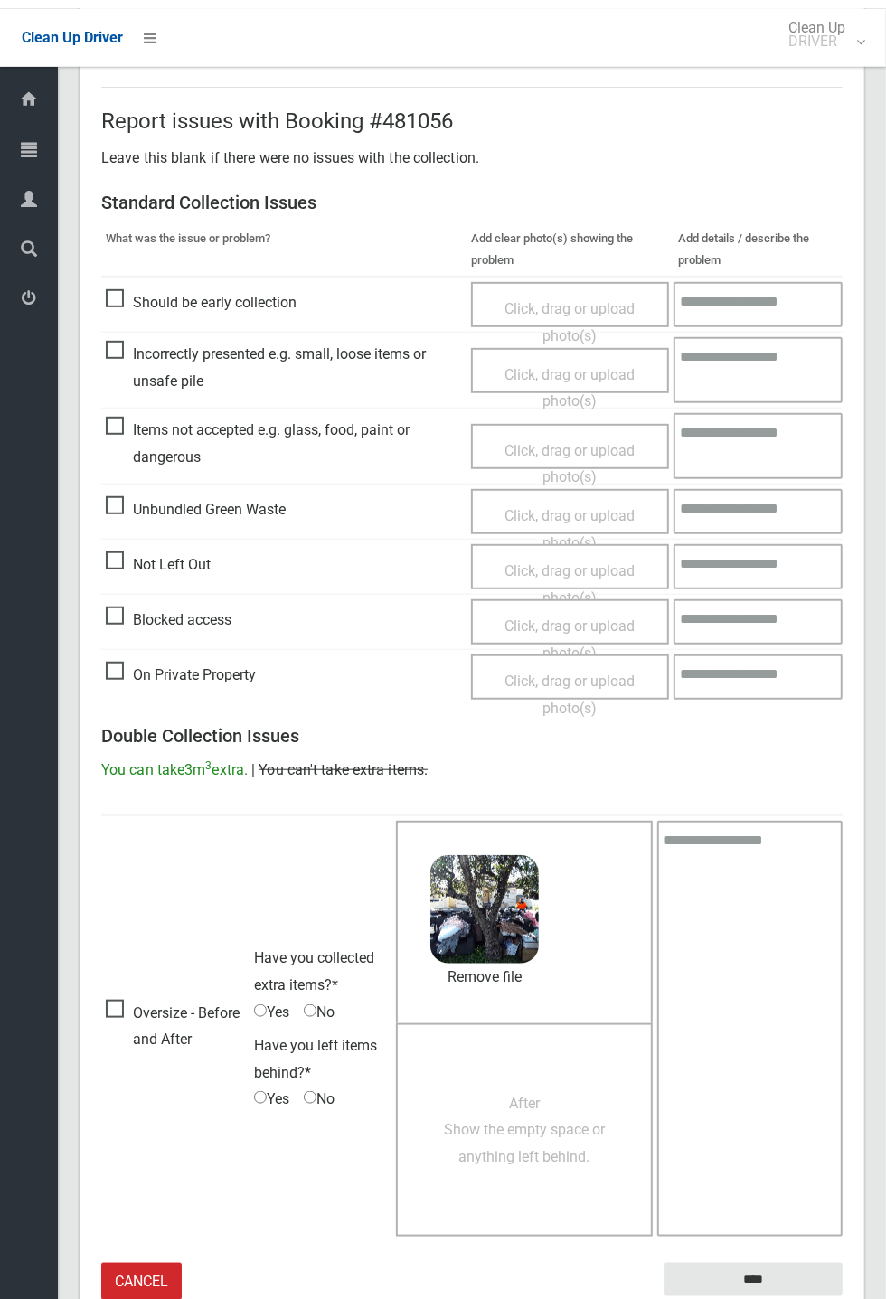
scroll to position [304, 0]
click at [504, 1126] on span "After Show the empty space or anything left behind." at bounding box center [524, 1129] width 161 height 70
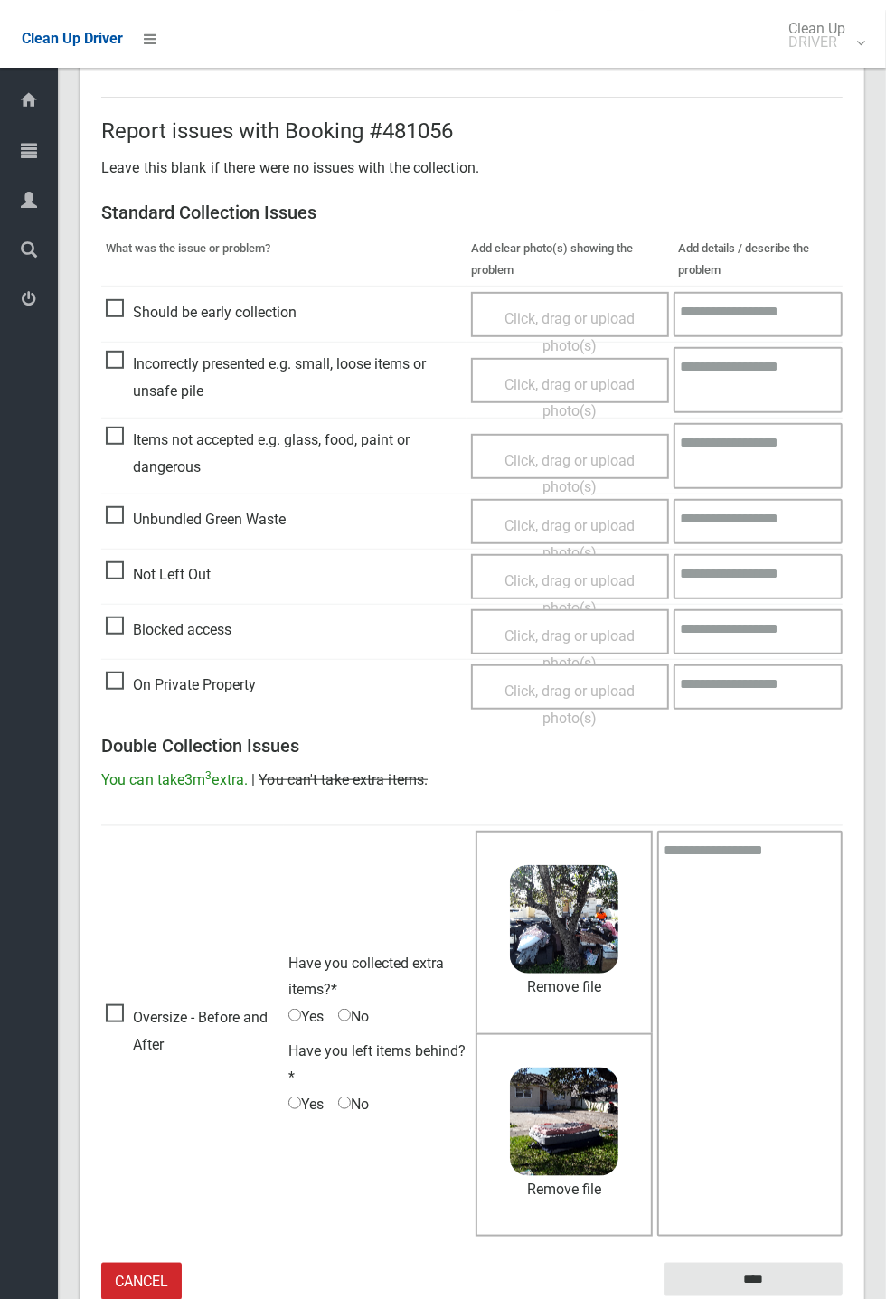
scroll to position [294, 0]
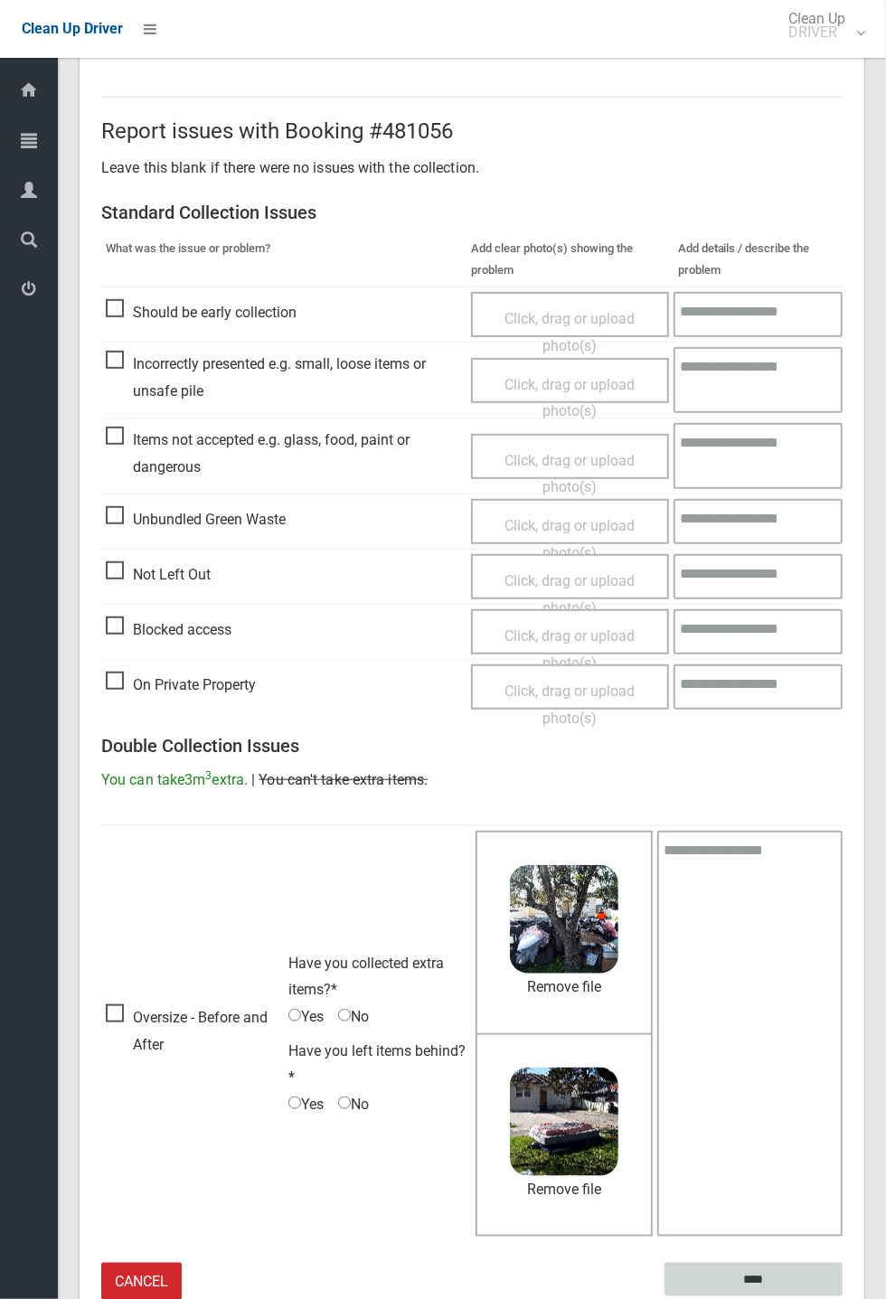
click at [815, 1267] on input "****" at bounding box center [753, 1279] width 178 height 33
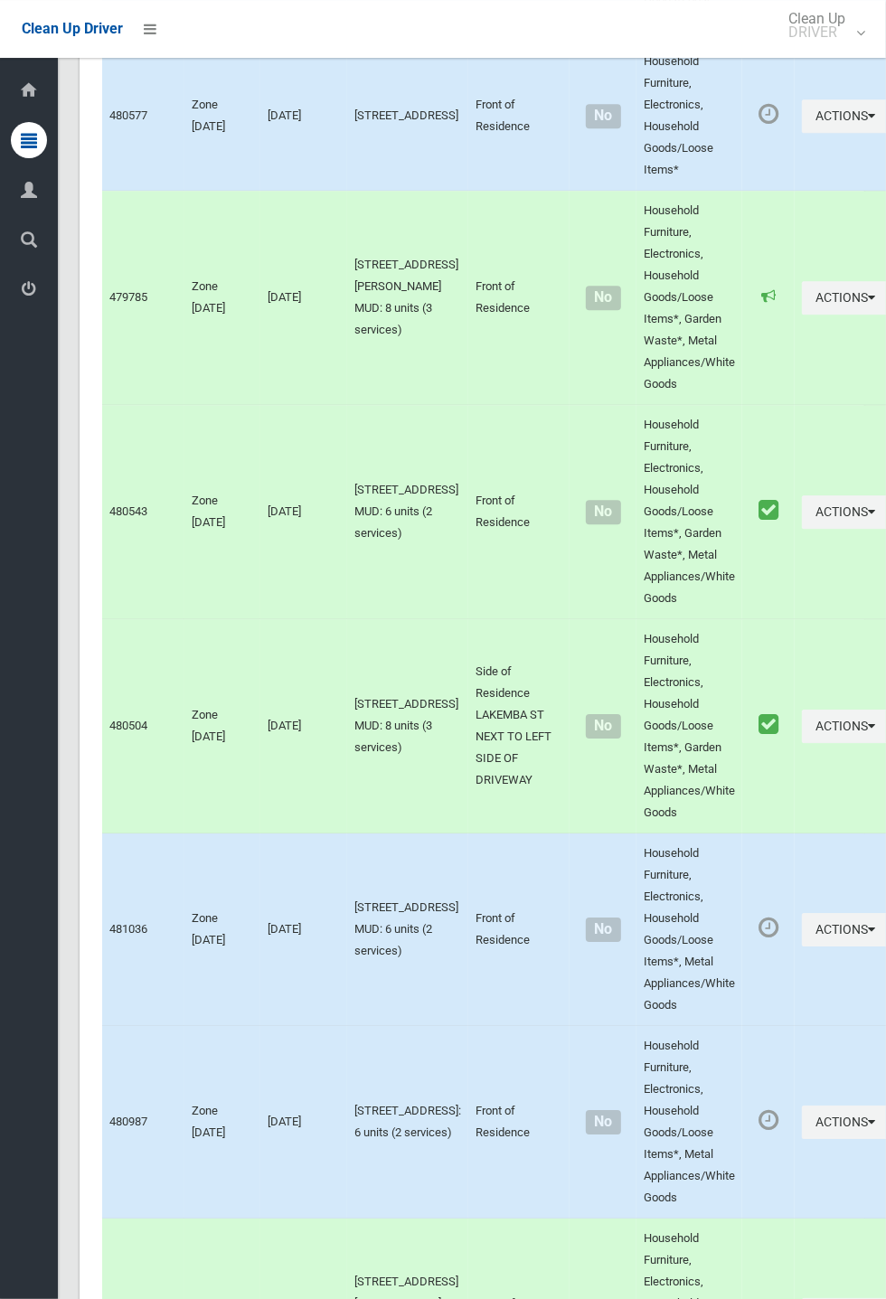
scroll to position [10324, 0]
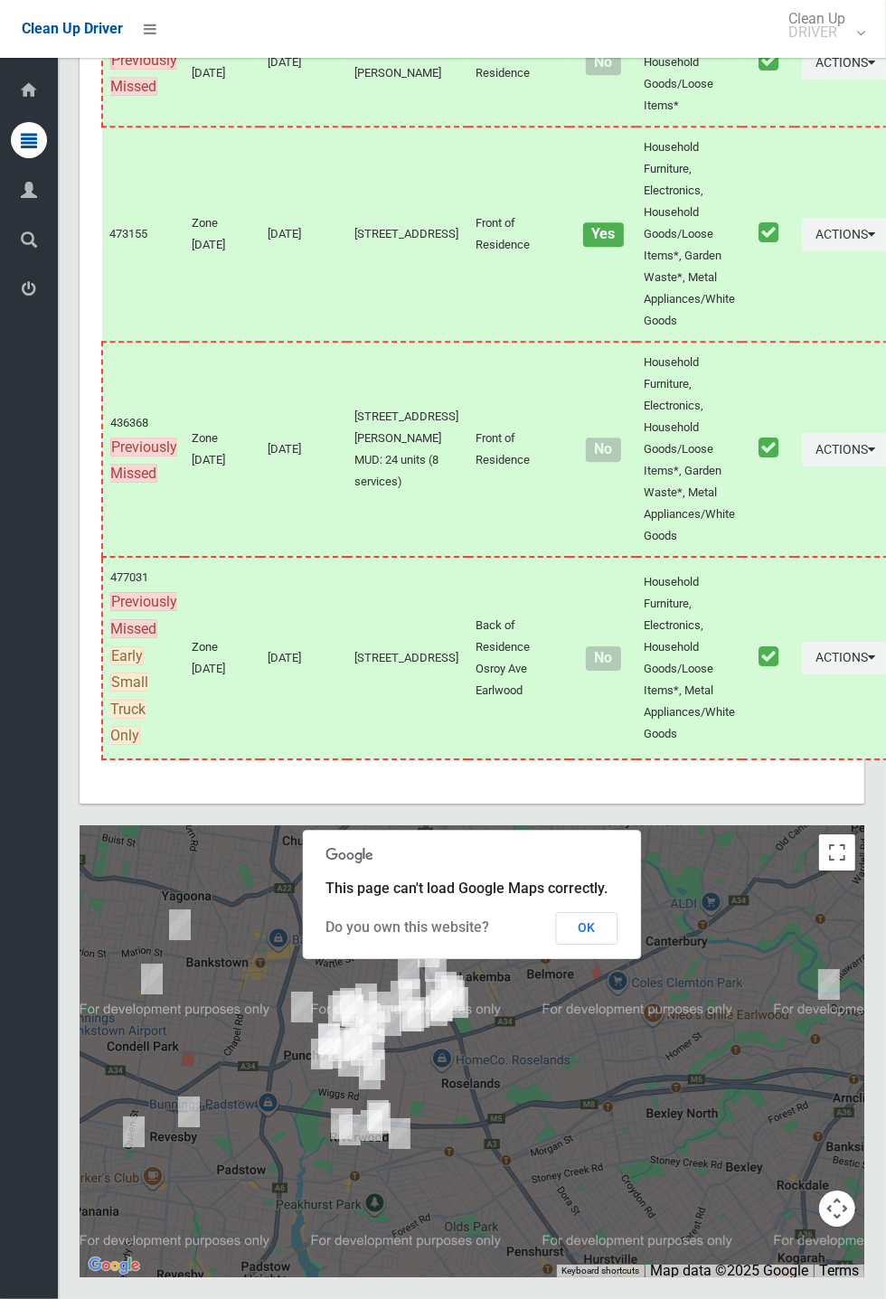
click at [618, 944] on button "OK" at bounding box center [587, 928] width 62 height 33
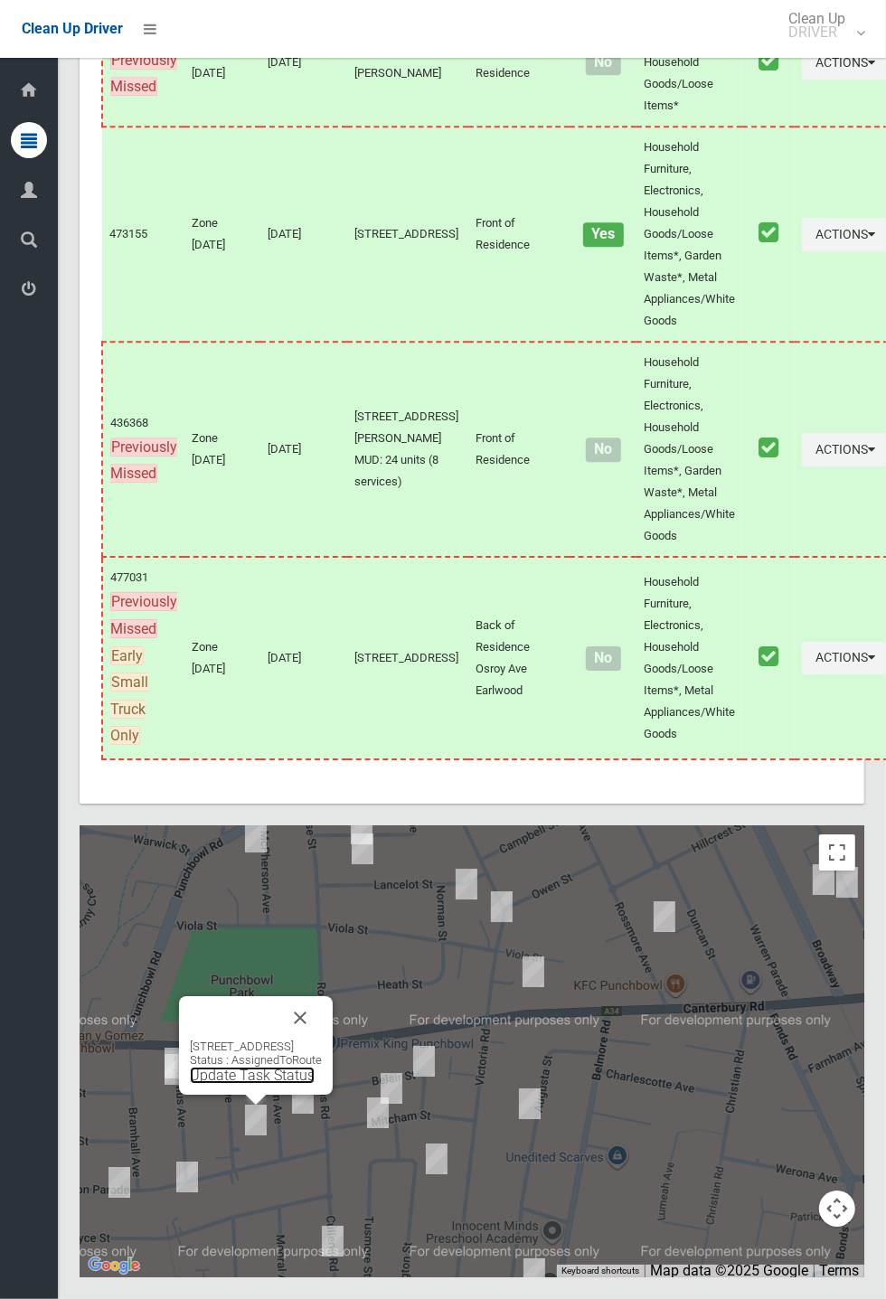
click at [260, 1084] on link "Update Task Status" at bounding box center [252, 1074] width 125 height 17
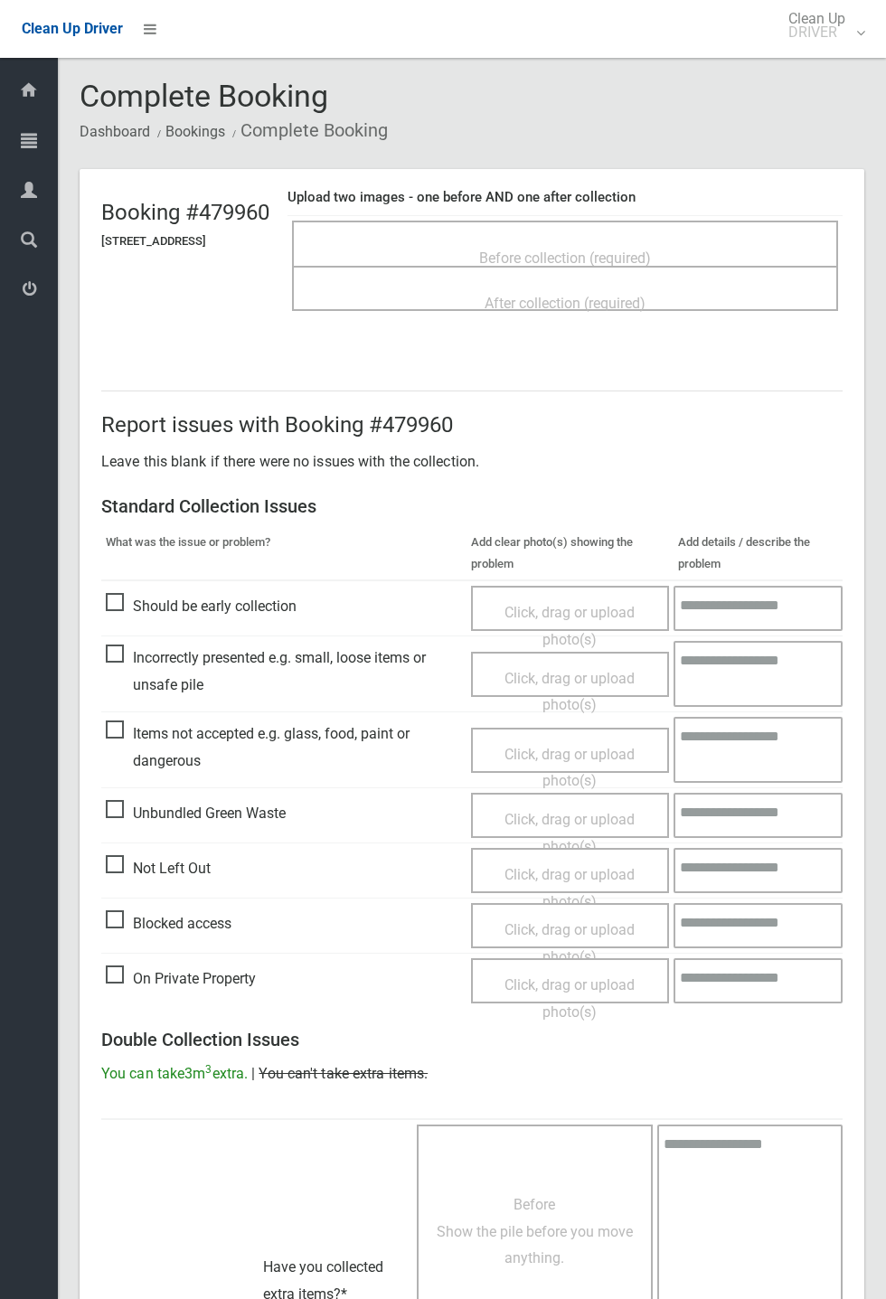
click at [624, 249] on span "Before collection (required)" at bounding box center [565, 257] width 172 height 17
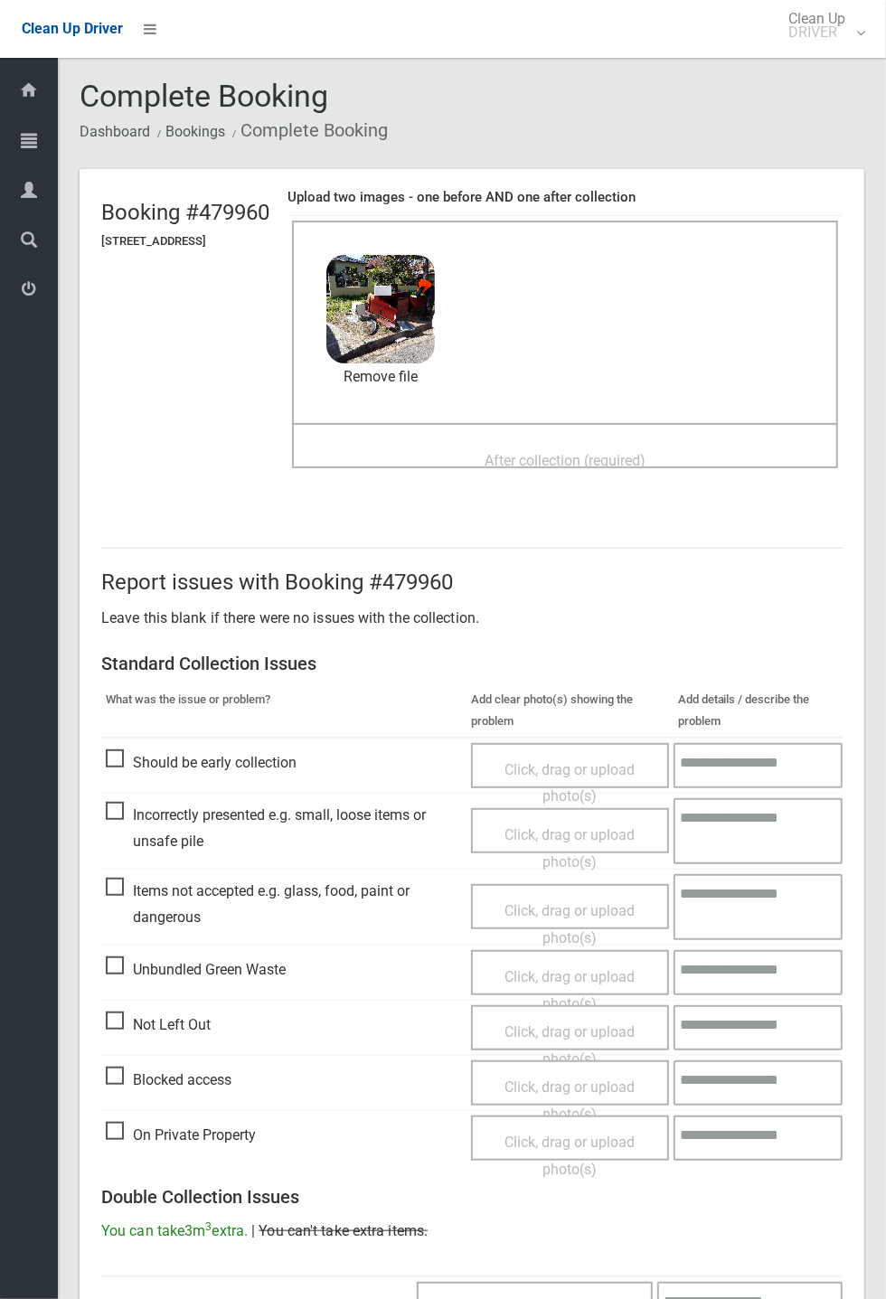
click at [584, 453] on span "After collection (required)" at bounding box center [564, 460] width 161 height 17
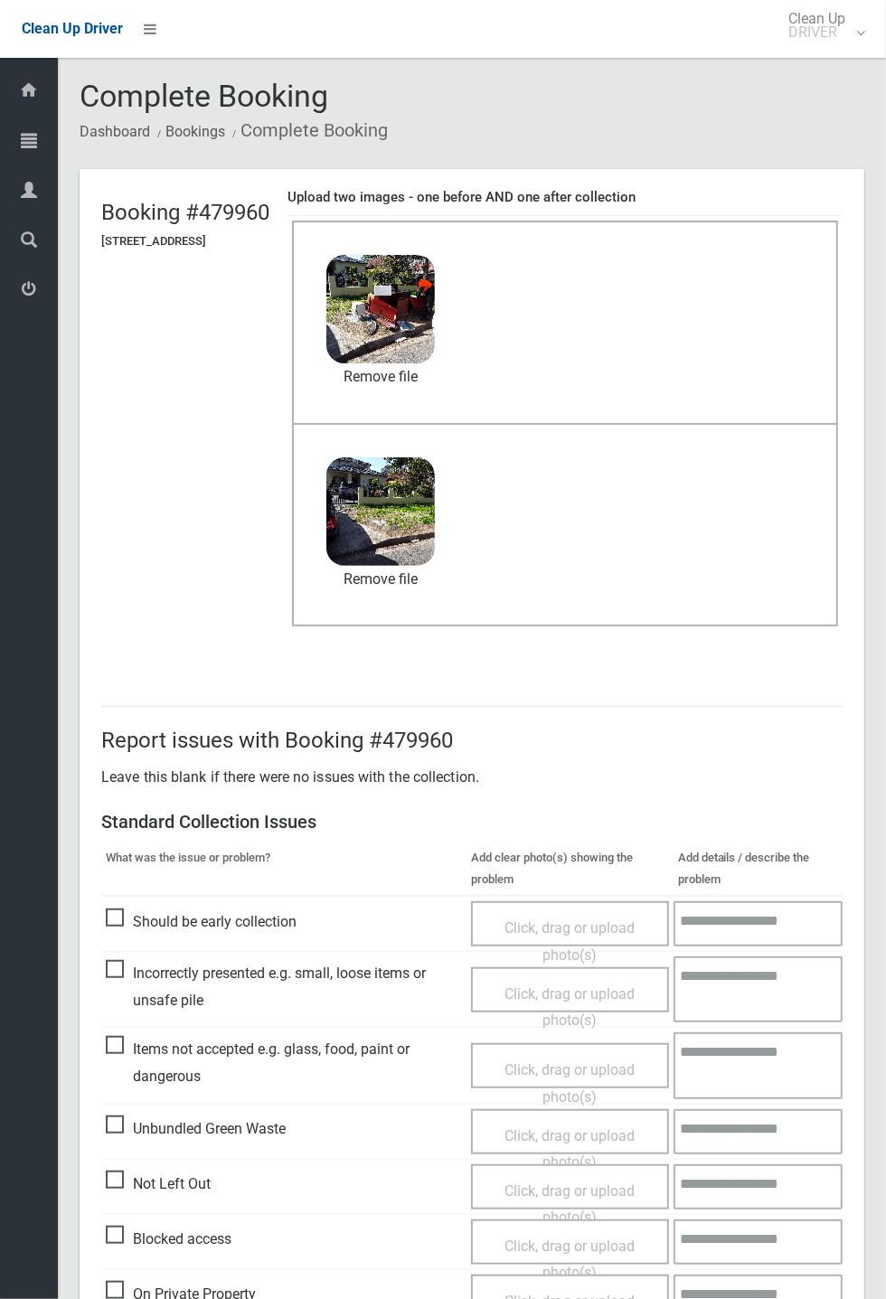
scroll to position [627, 0]
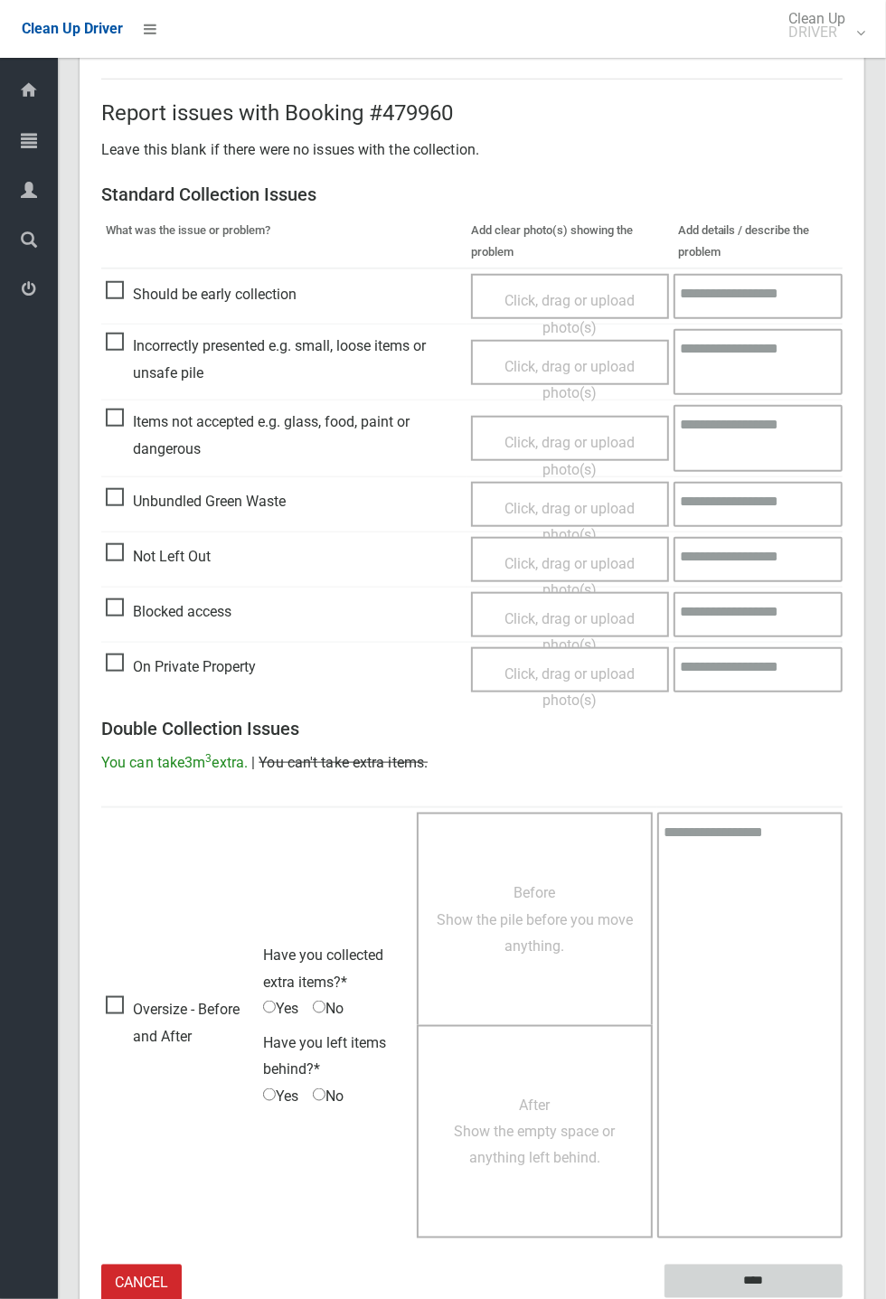
click at [753, 1273] on input "****" at bounding box center [753, 1280] width 178 height 33
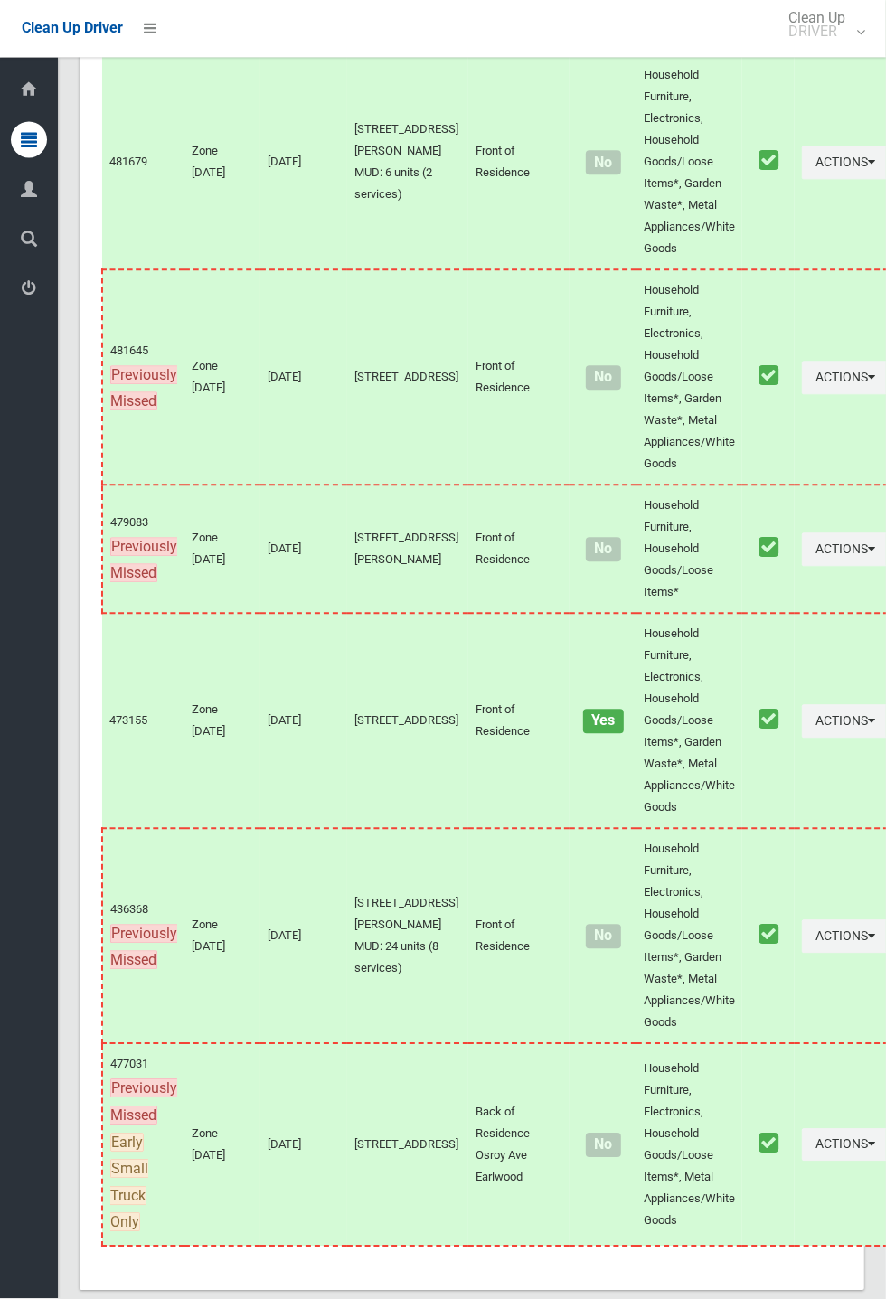
scroll to position [10324, 0]
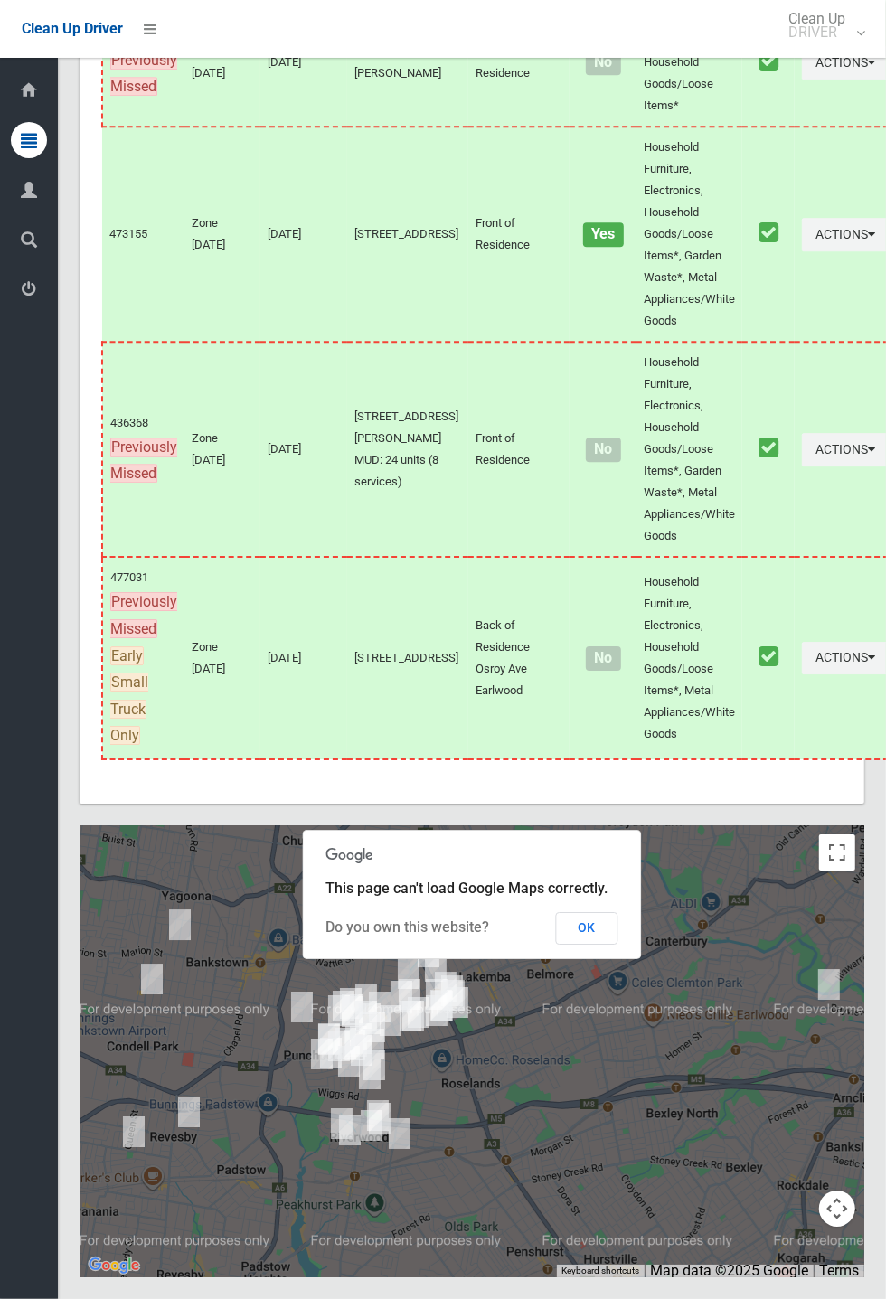
click at [618, 944] on button "OK" at bounding box center [587, 928] width 62 height 33
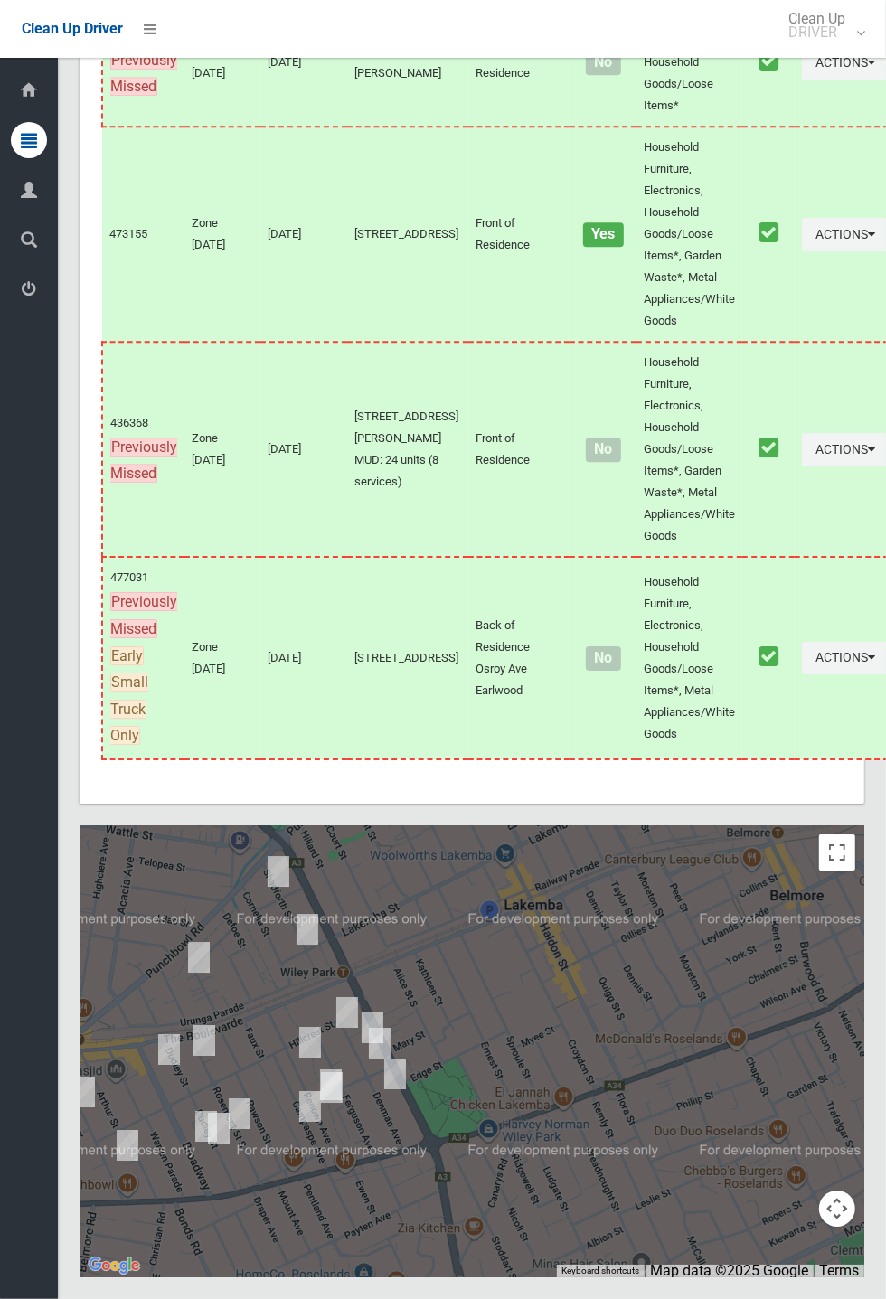
scroll to position [10319, 0]
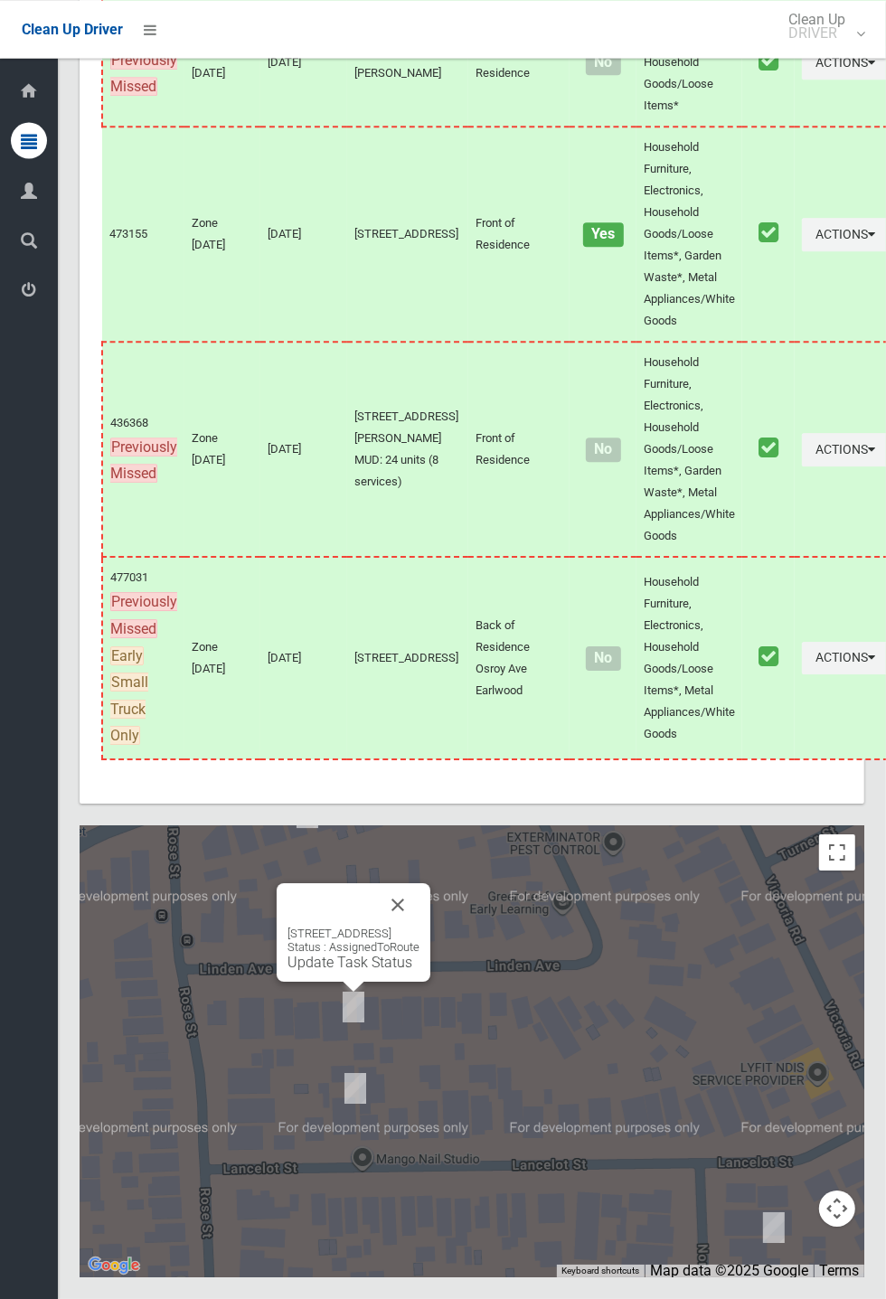
click at [419, 926] on button "Close" at bounding box center [397, 904] width 43 height 43
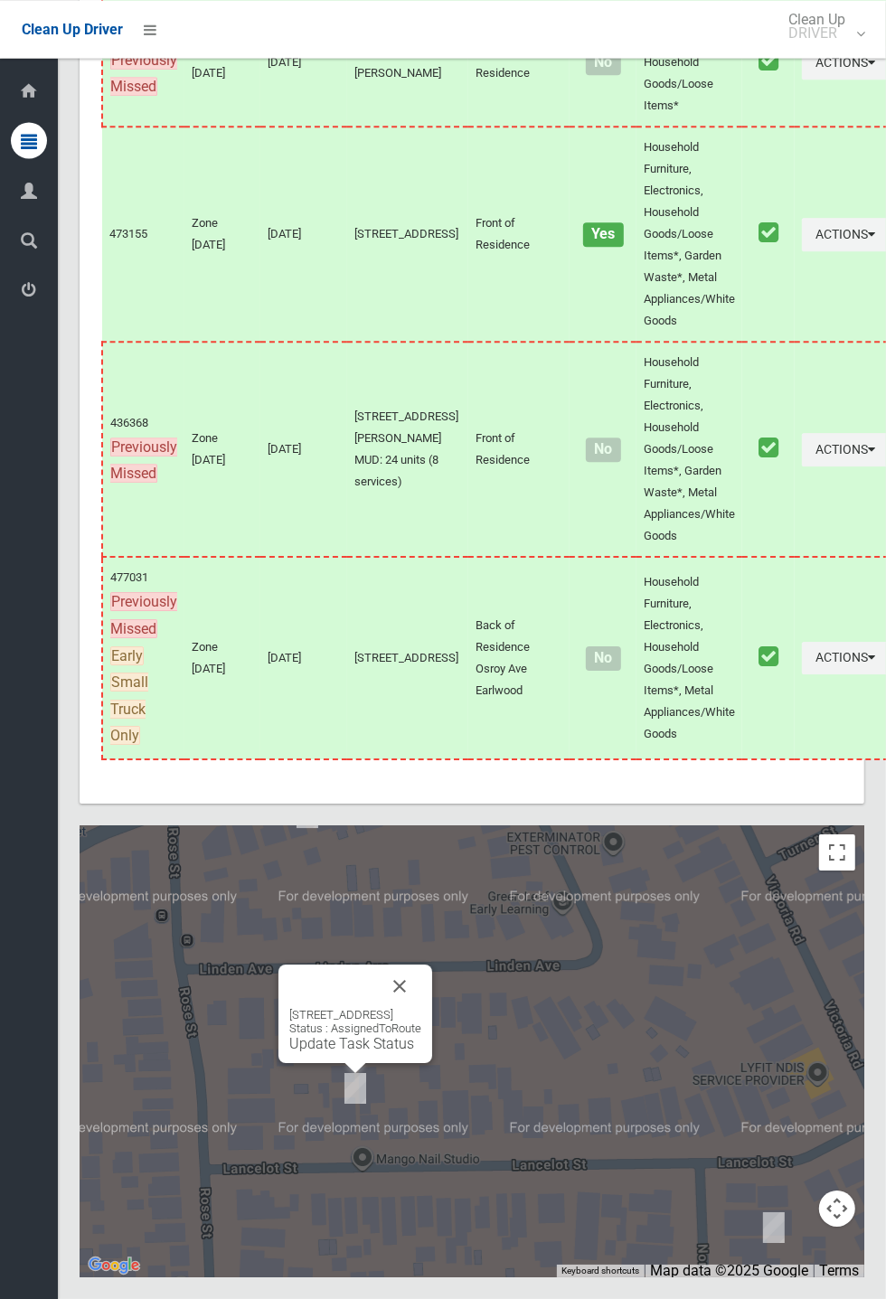
click at [421, 1008] on button "Close" at bounding box center [399, 985] width 43 height 43
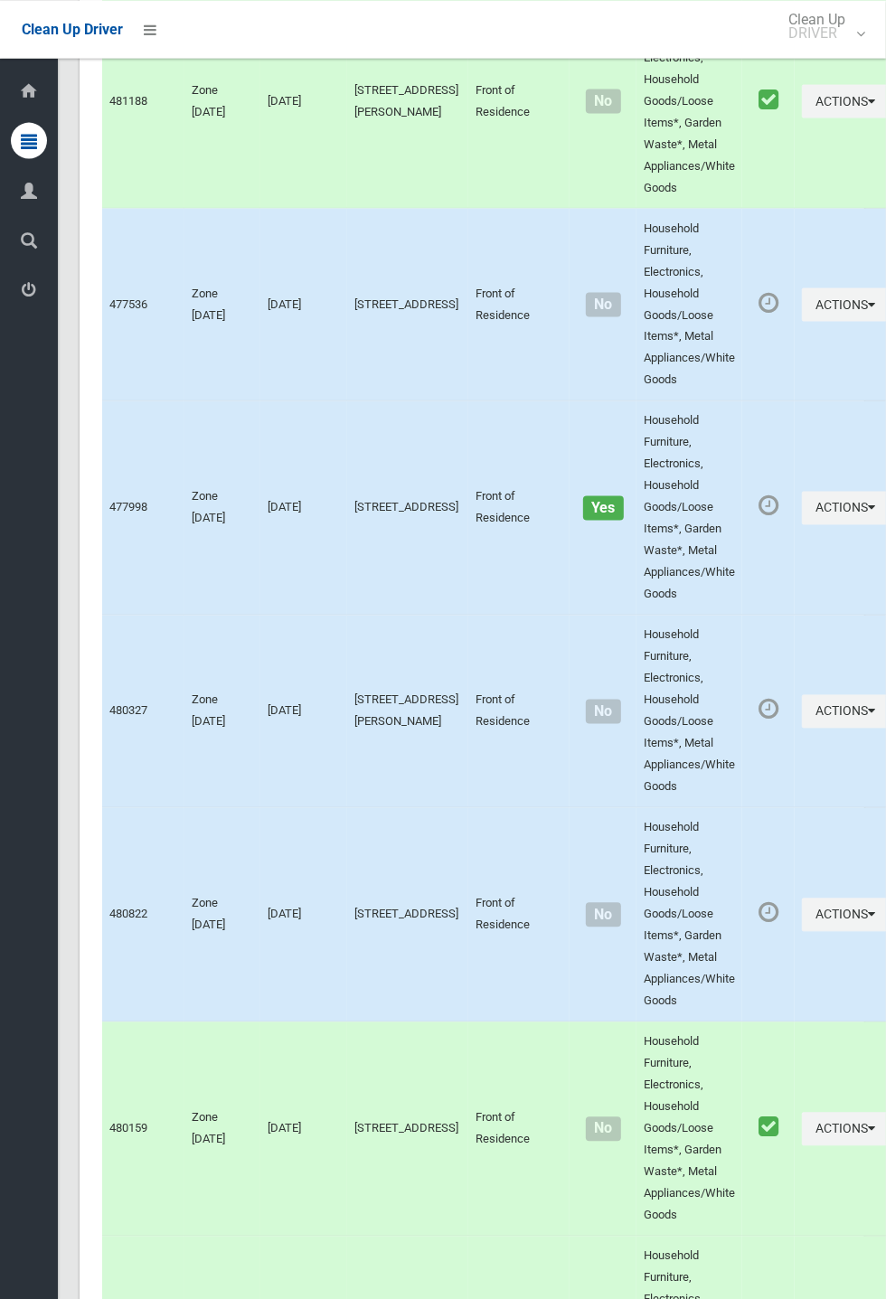
scroll to position [1442, 0]
click at [808, 525] on button "Actions" at bounding box center [845, 508] width 87 height 33
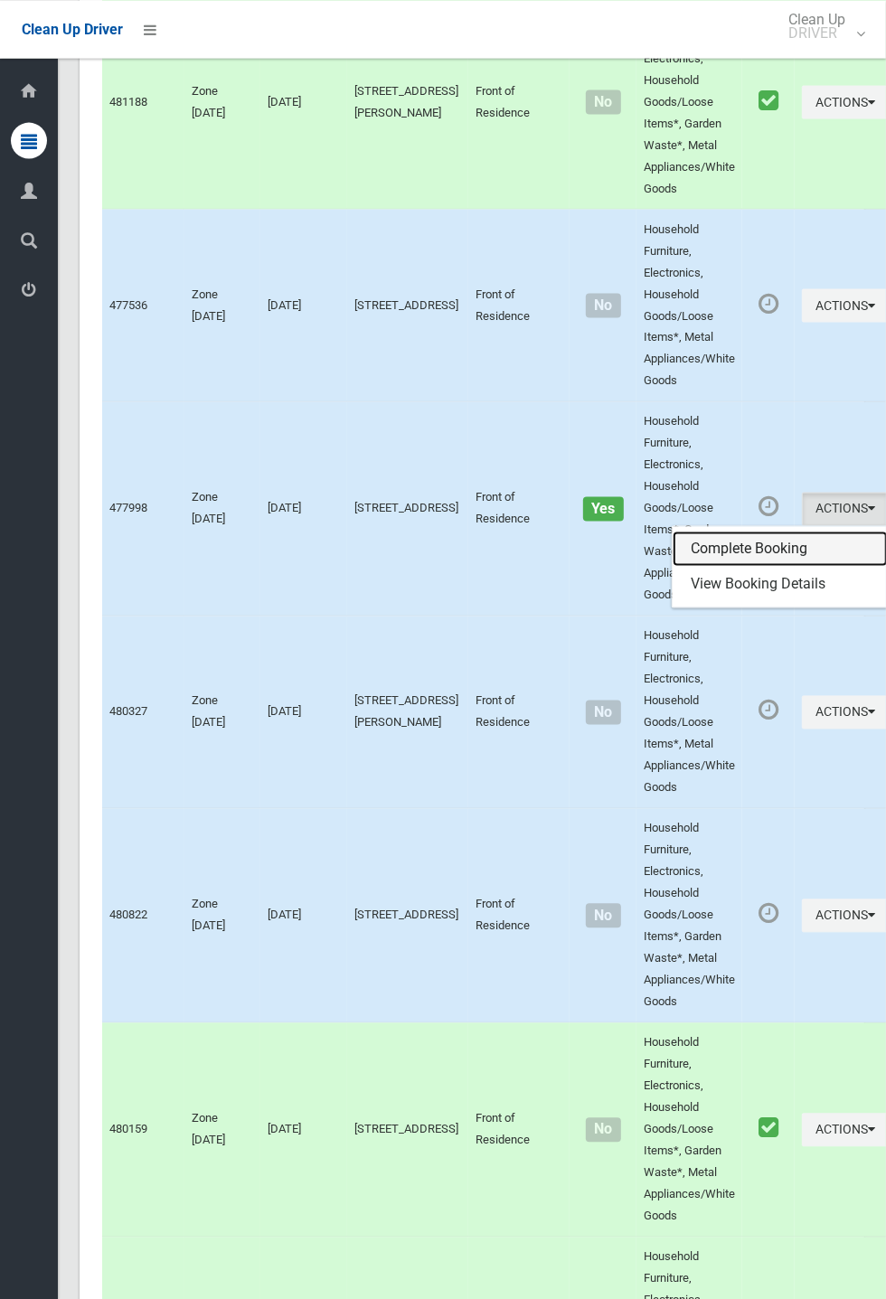
click at [709, 567] on link "Complete Booking" at bounding box center [779, 549] width 215 height 36
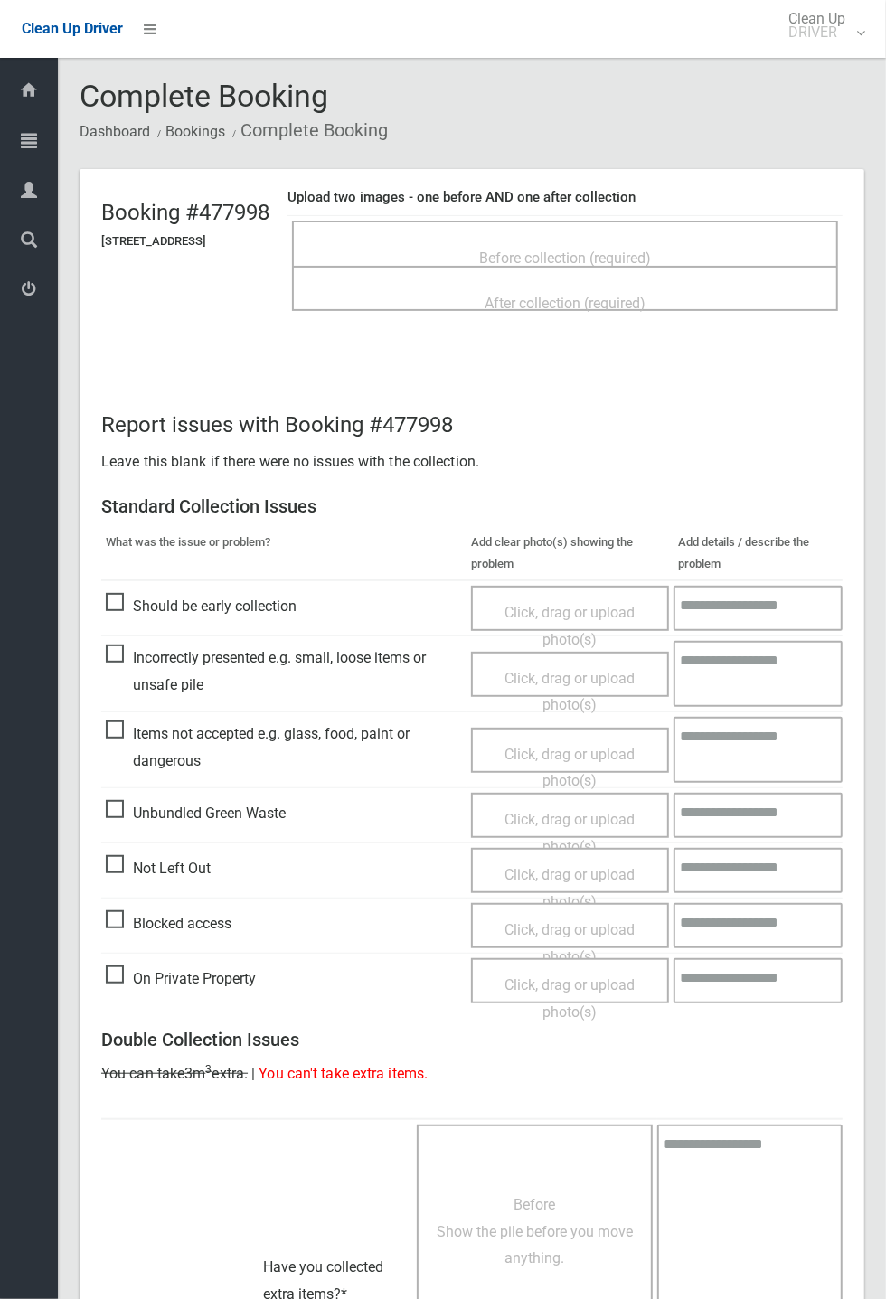
click at [651, 249] on span "Before collection (required)" at bounding box center [565, 257] width 172 height 17
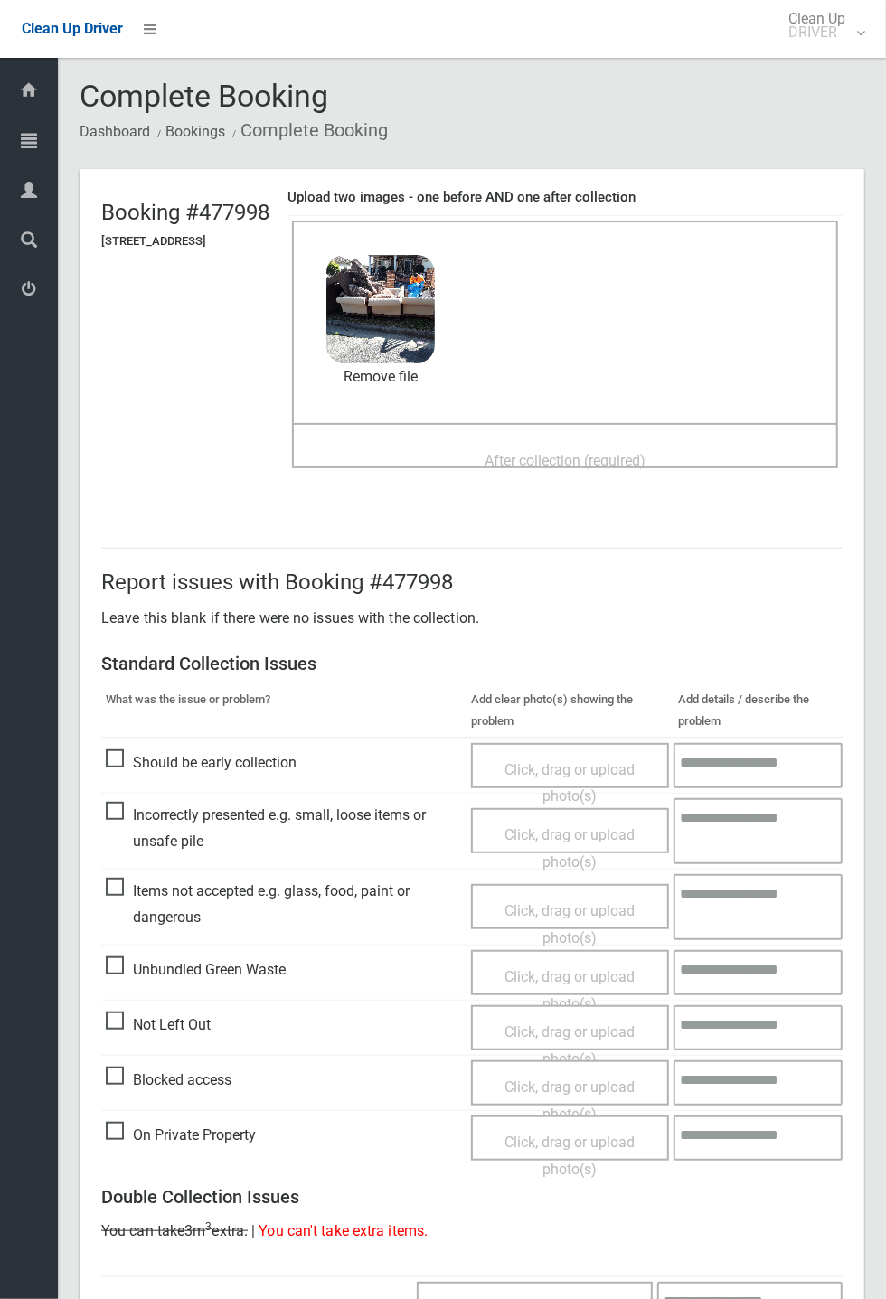
click at [633, 461] on span "After collection (required)" at bounding box center [564, 460] width 161 height 17
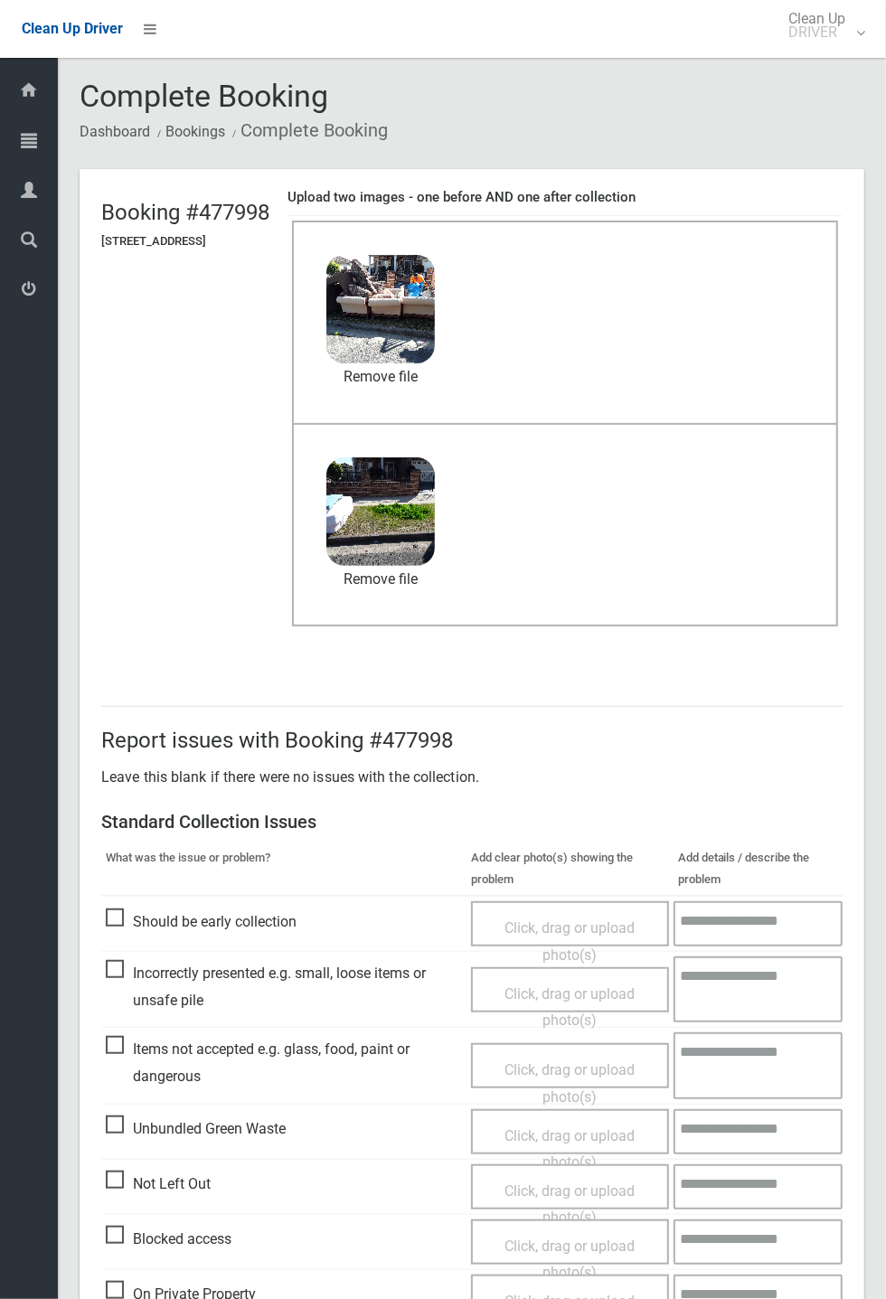
scroll to position [627, 0]
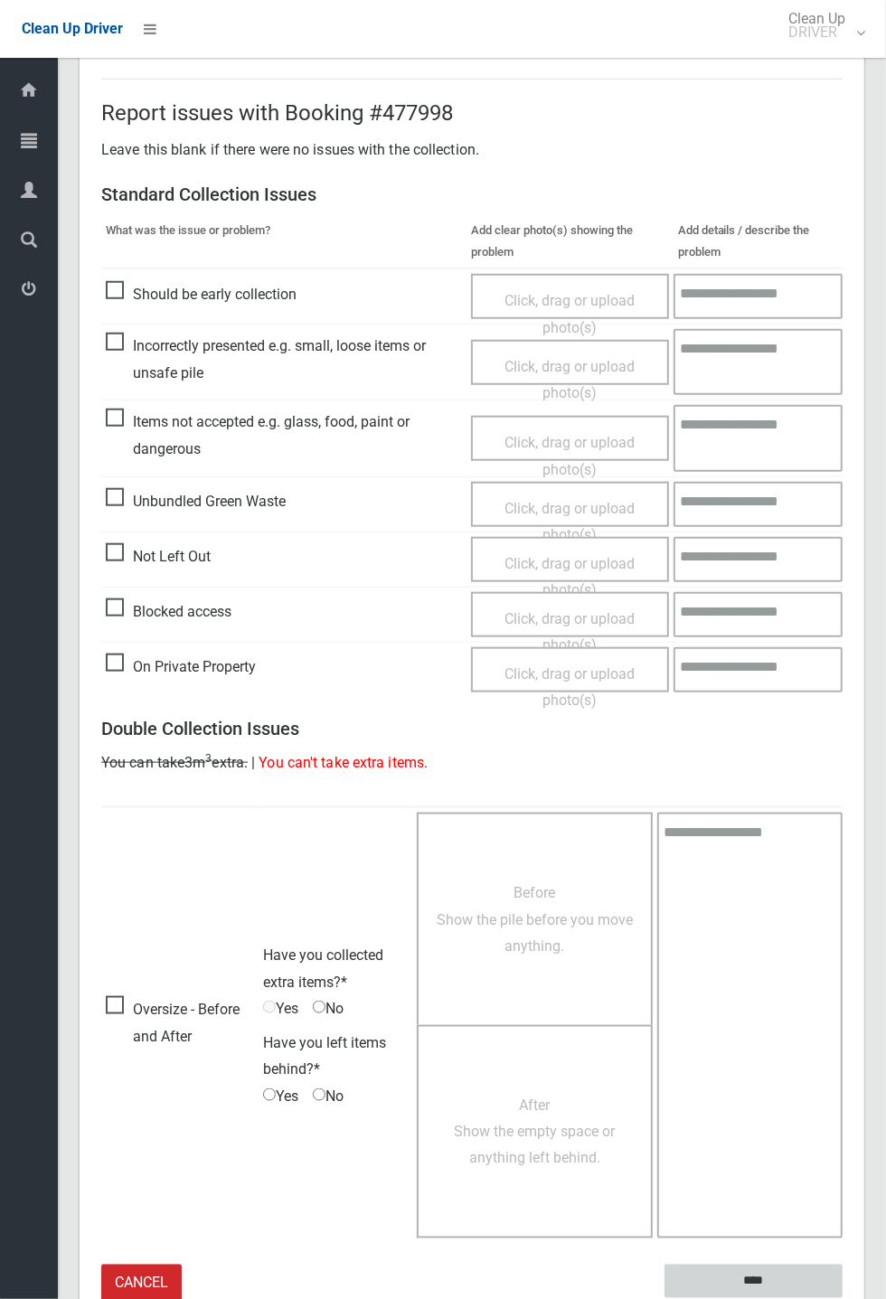
click at [842, 1298] on input "****" at bounding box center [753, 1280] width 178 height 33
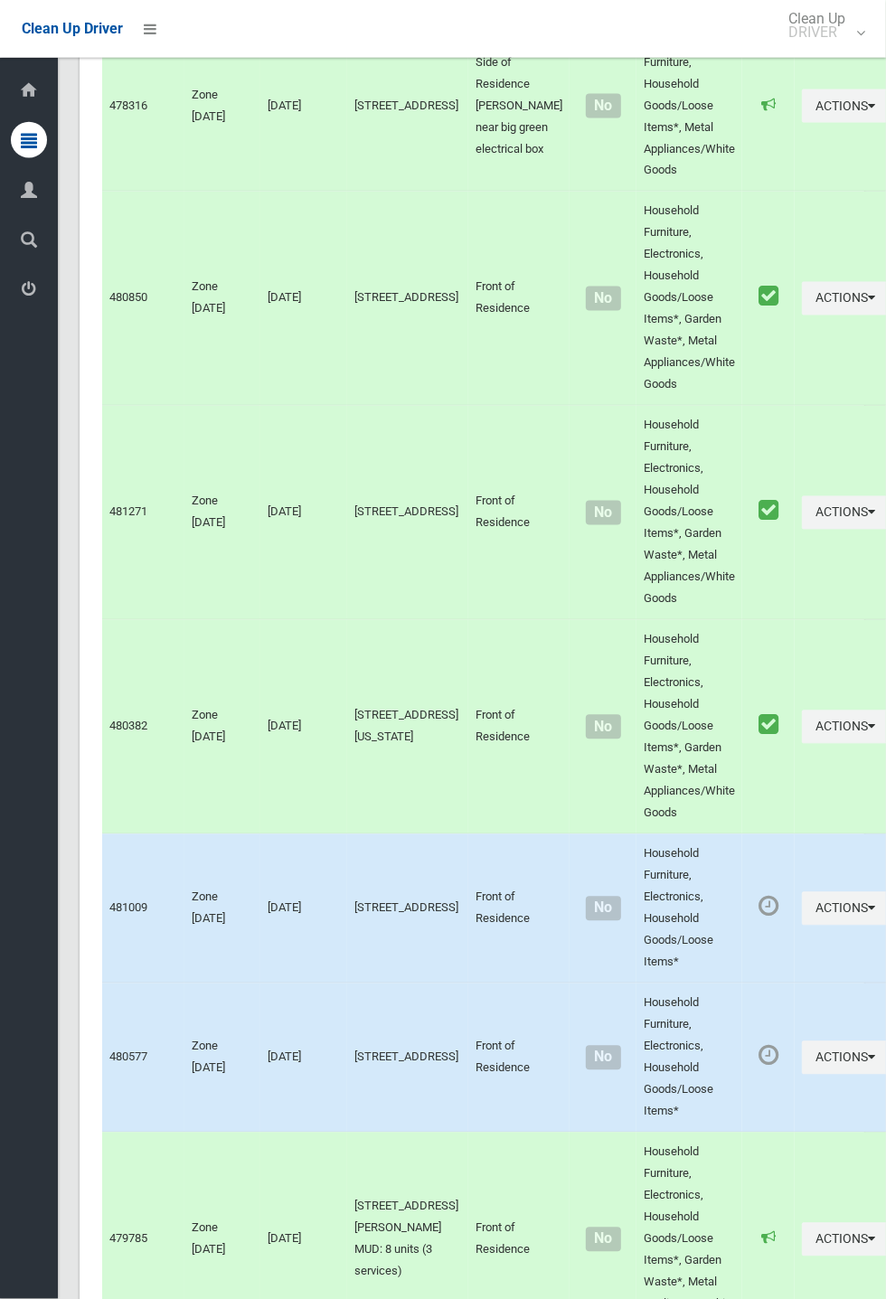
scroll to position [10324, 0]
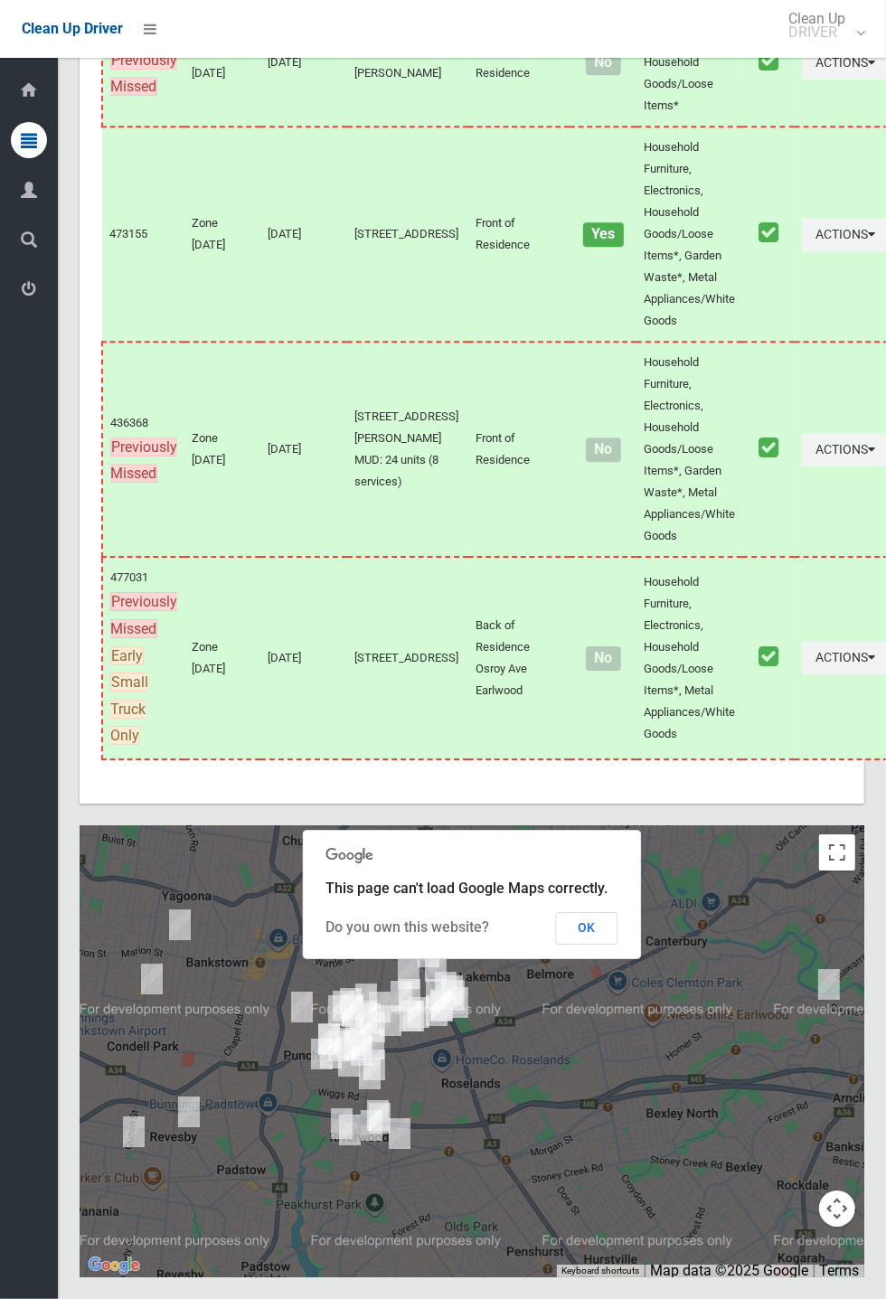
click at [603, 897] on span "This page can't load Google Maps correctly." at bounding box center [467, 887] width 282 height 17
click at [591, 944] on button "OK" at bounding box center [587, 928] width 62 height 33
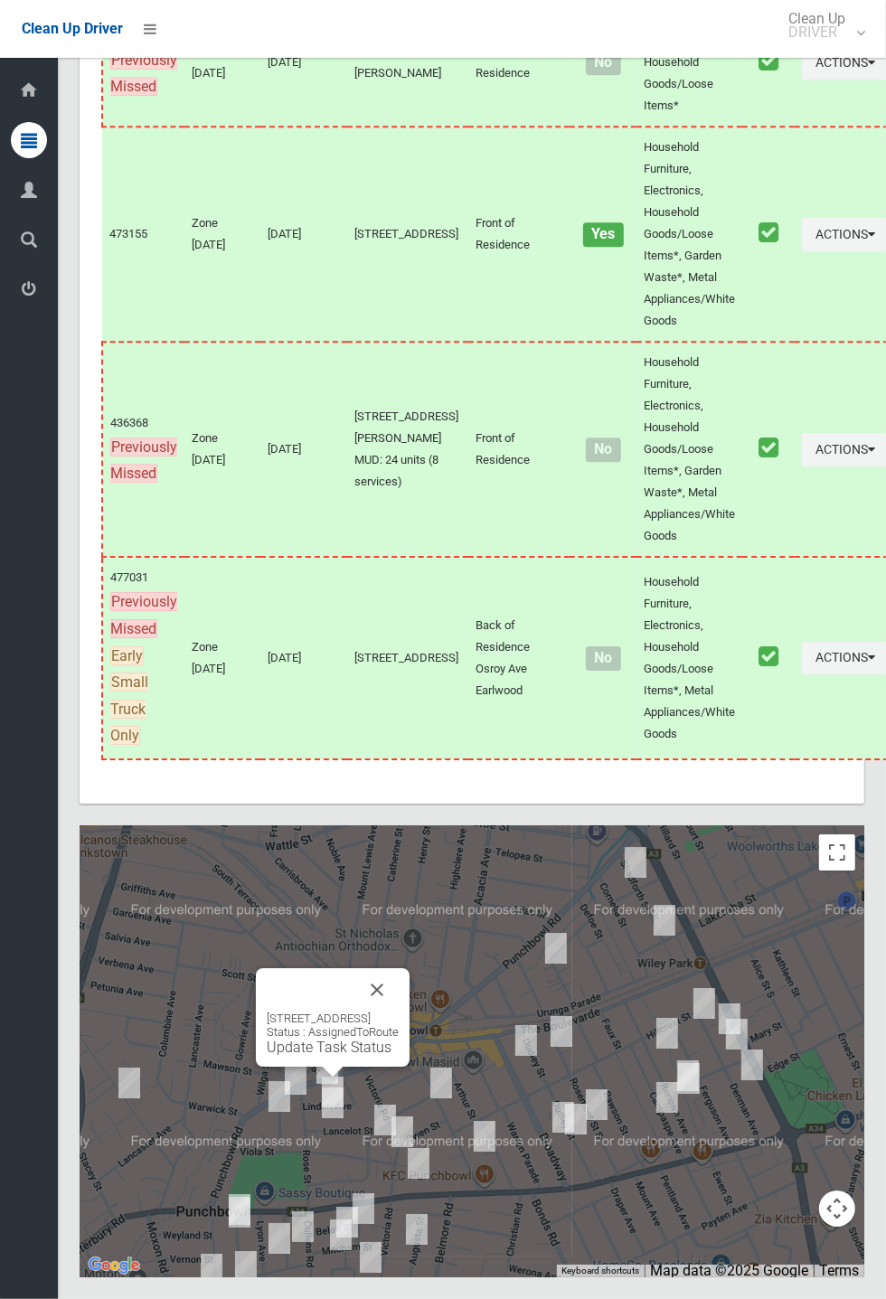
click at [399, 1011] on button "Close" at bounding box center [376, 989] width 43 height 43
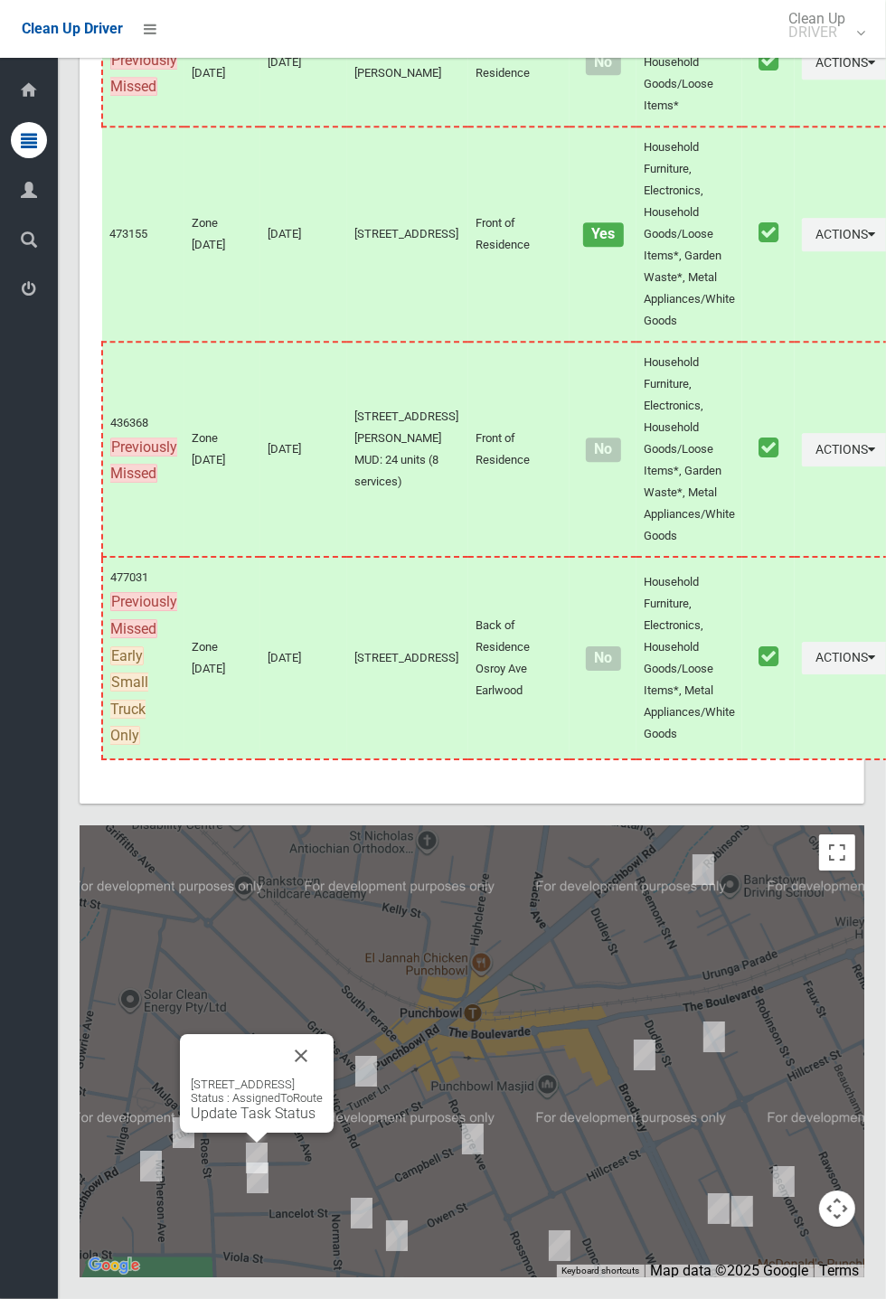
click at [277, 1122] on div "46 Linden Avenue, PUNCHBOWL NSW 2196 Status : AssignedToRoute Update Task Status" at bounding box center [257, 1099] width 132 height 44
click at [274, 1122] on div "46 Linden Avenue, PUNCHBOWL NSW 2196 Status : AssignedToRoute Update Task Status" at bounding box center [257, 1099] width 132 height 44
click at [249, 1122] on link "Update Task Status" at bounding box center [253, 1112] width 125 height 17
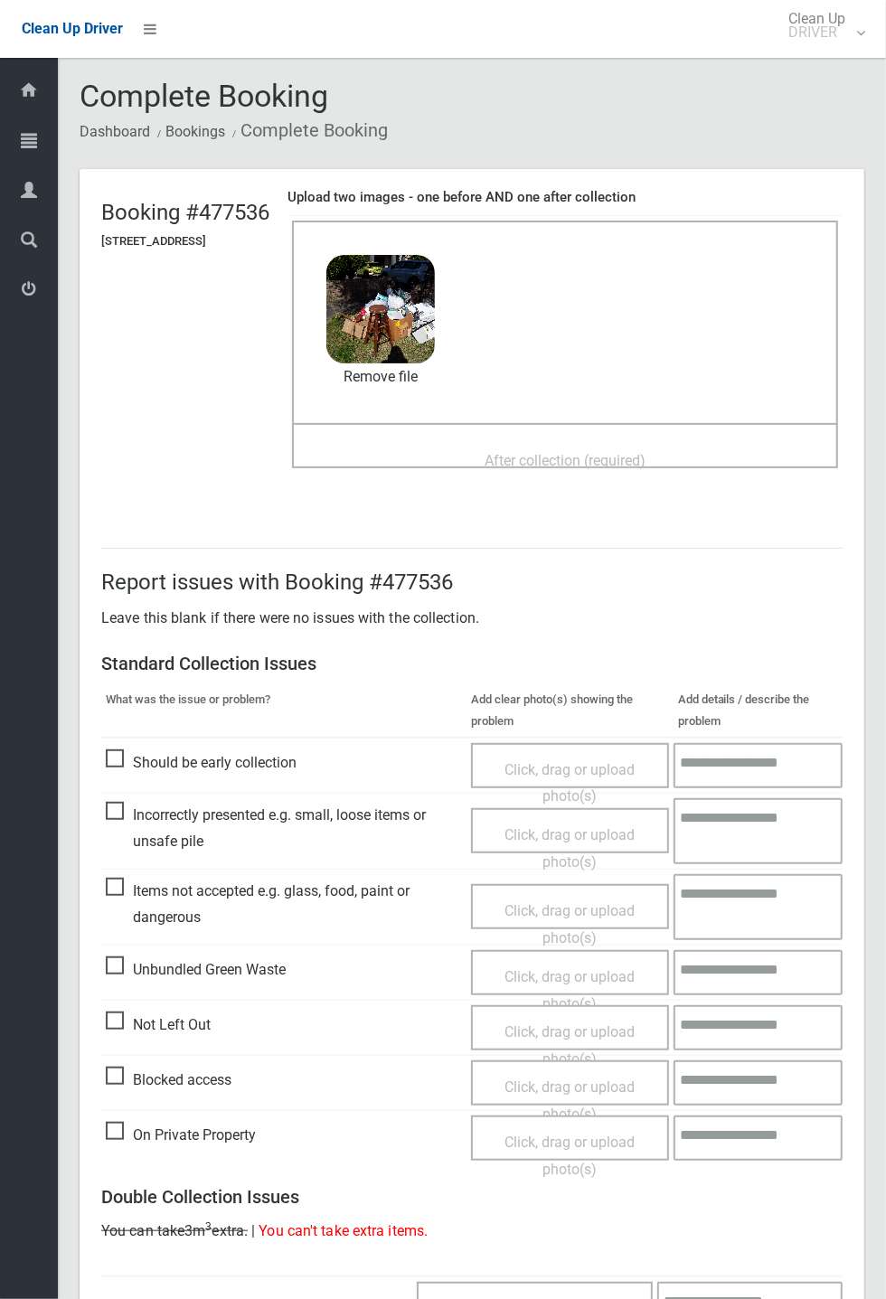
click at [542, 452] on span "After collection (required)" at bounding box center [564, 460] width 161 height 17
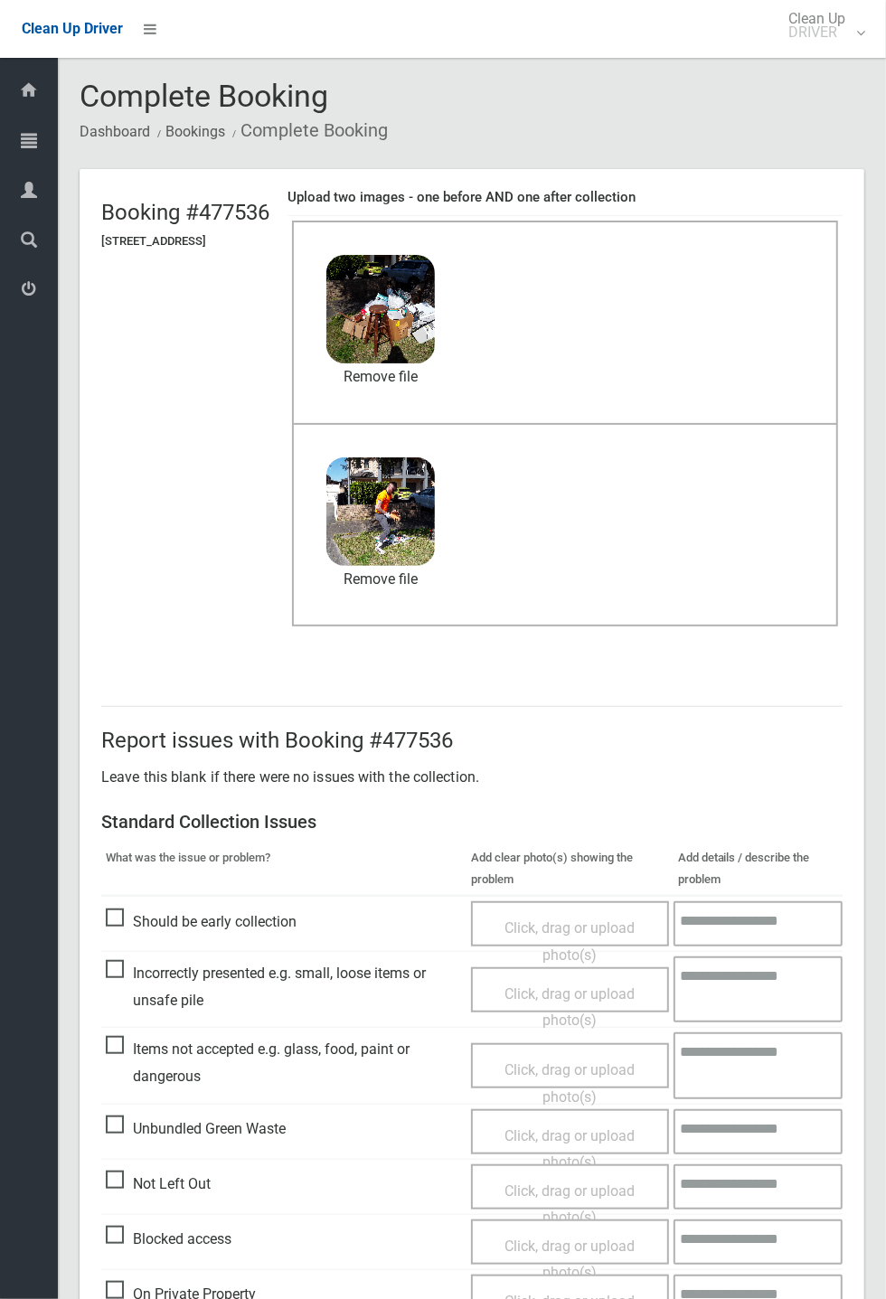
scroll to position [627, 0]
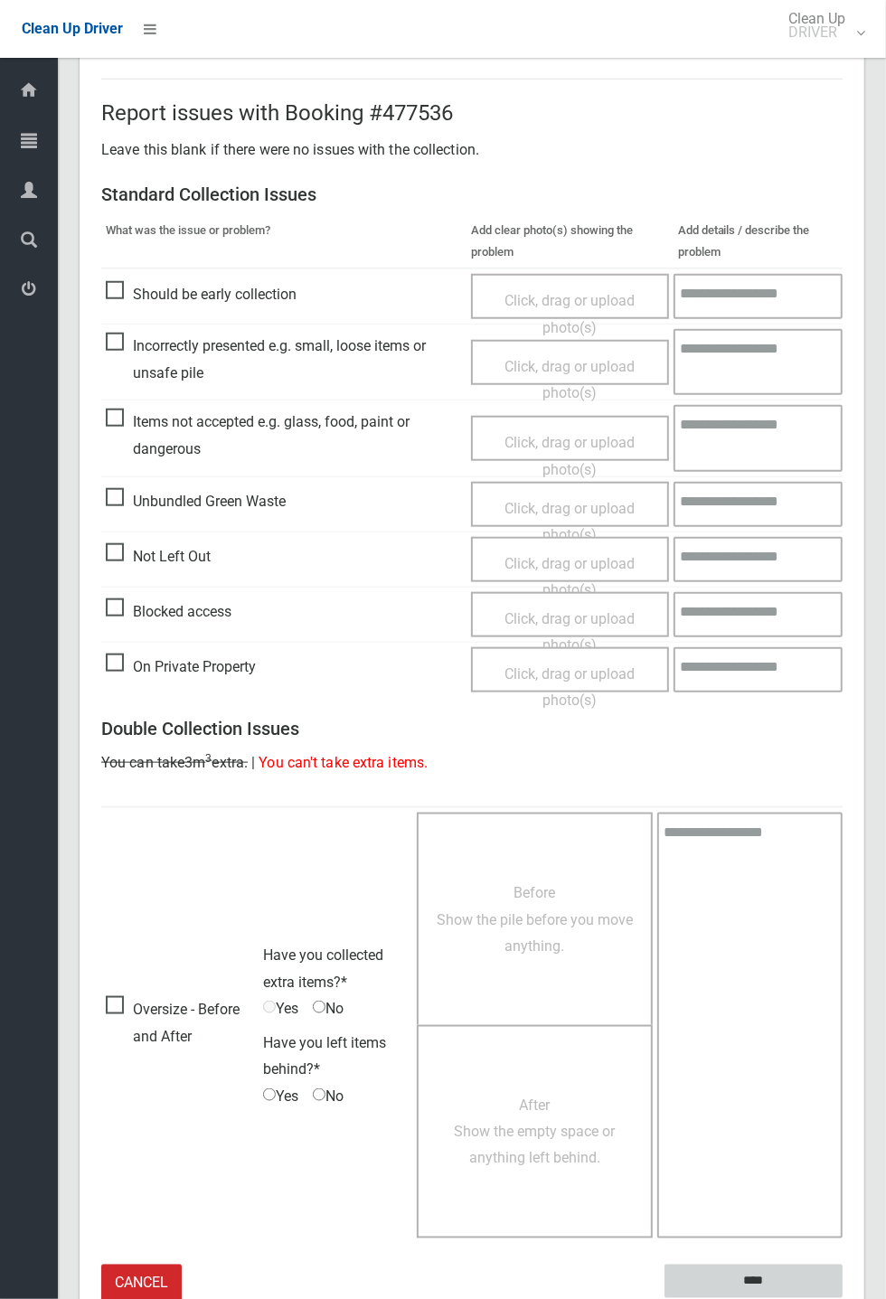
click at [842, 1298] on input "****" at bounding box center [753, 1280] width 178 height 33
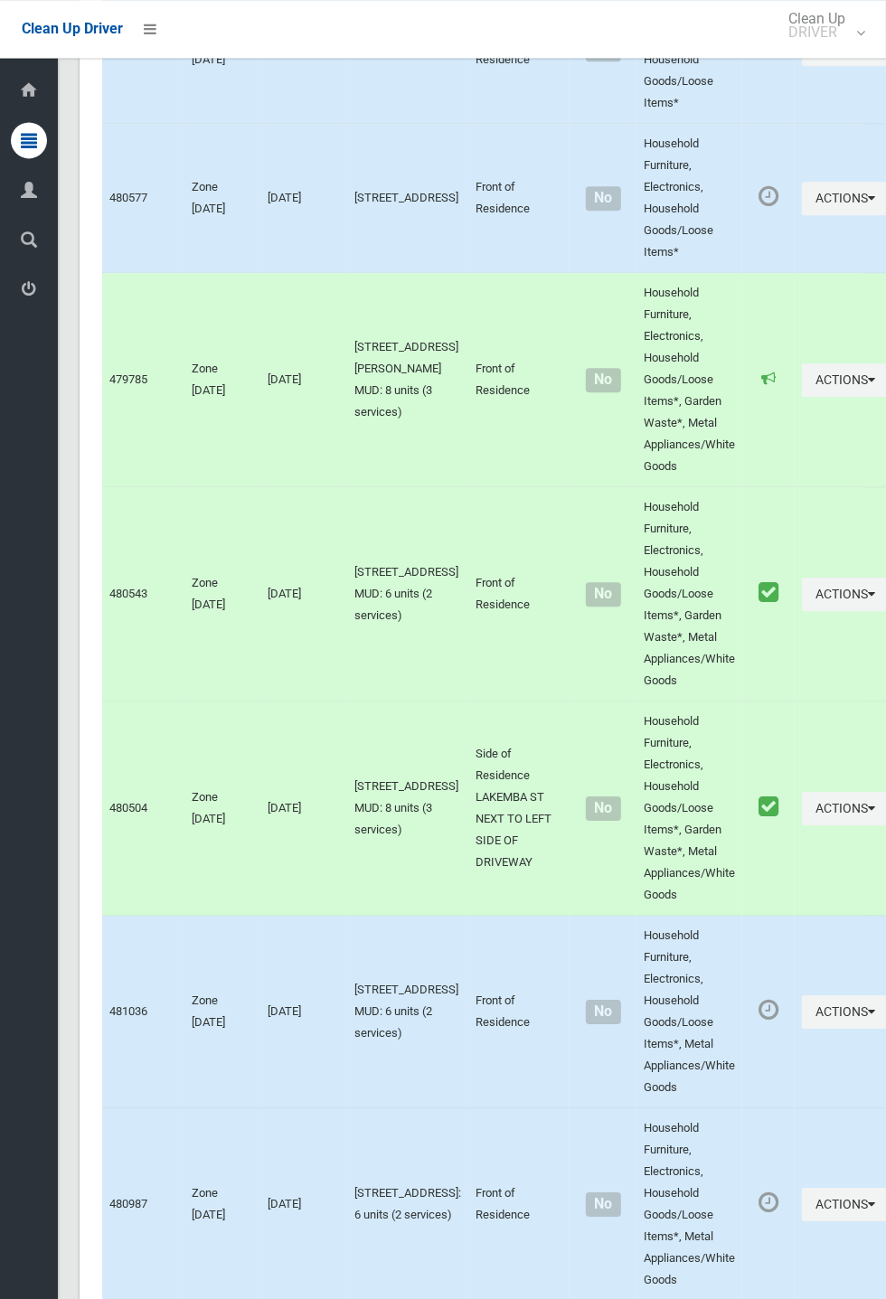
scroll to position [10324, 0]
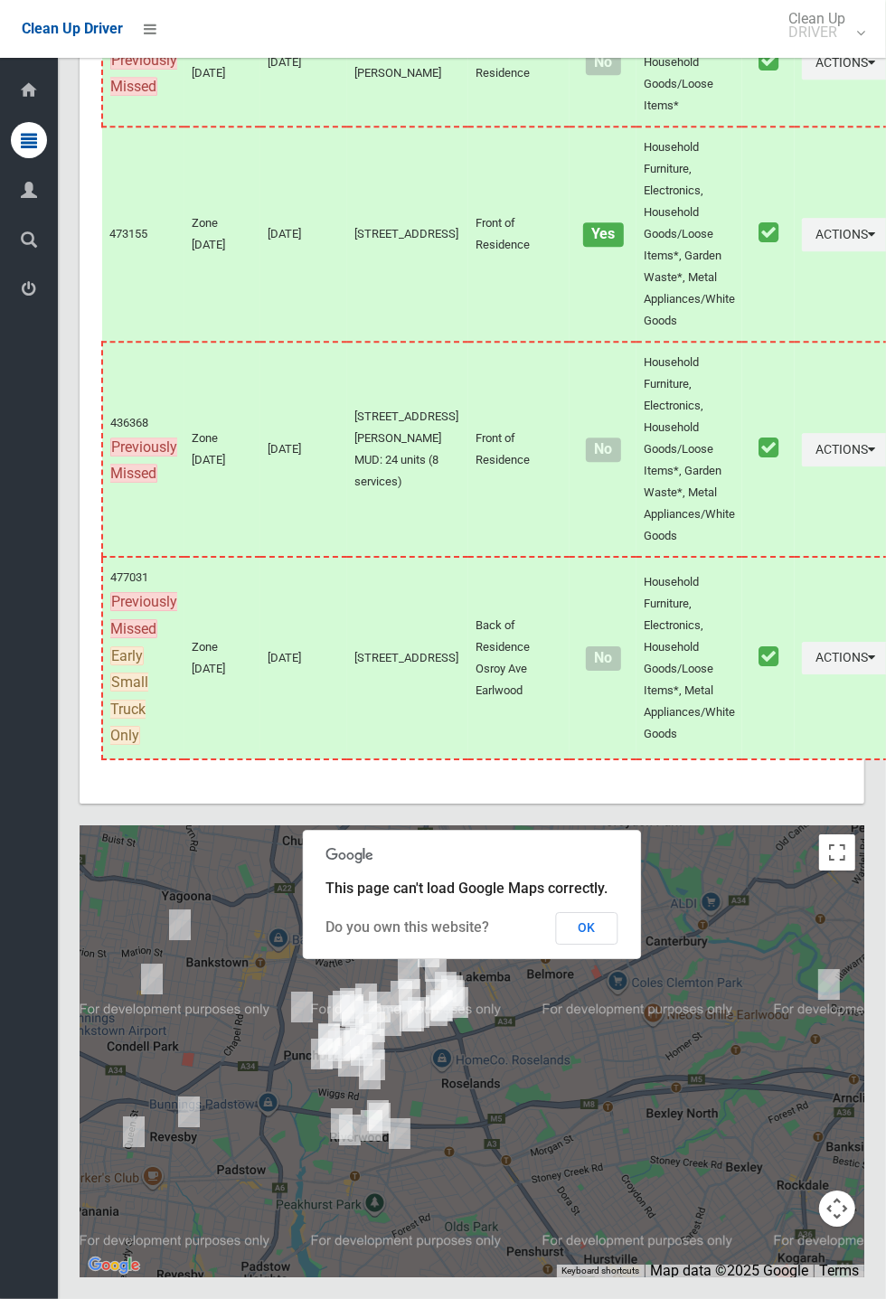
click at [618, 944] on button "OK" at bounding box center [587, 928] width 62 height 33
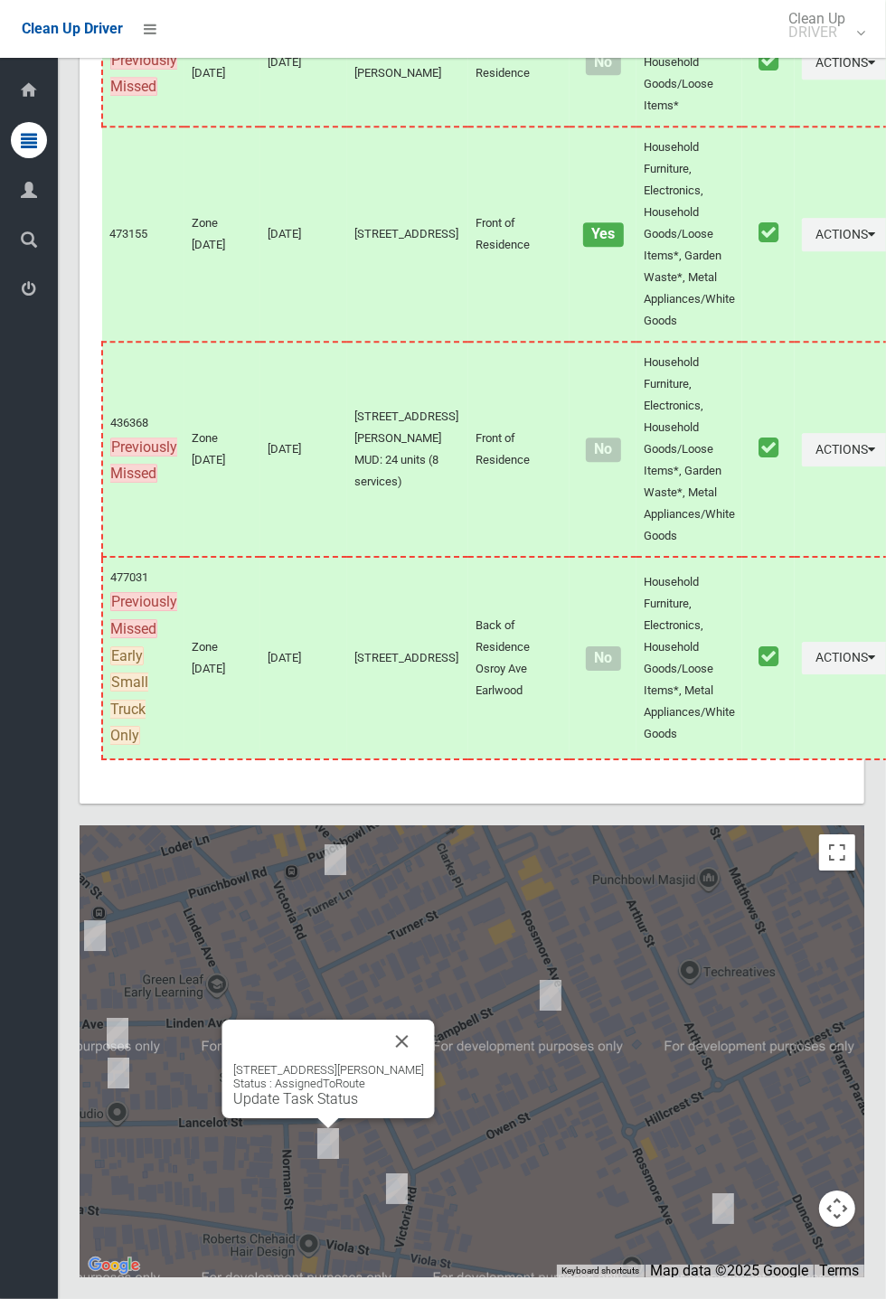
click at [435, 1115] on div "6a Norman Street, PUNCHBOWL NSW 2196 Status : AssignedToRoute Update Task Status" at bounding box center [328, 1068] width 212 height 99
click at [424, 1063] on button "Close" at bounding box center [401, 1040] width 43 height 43
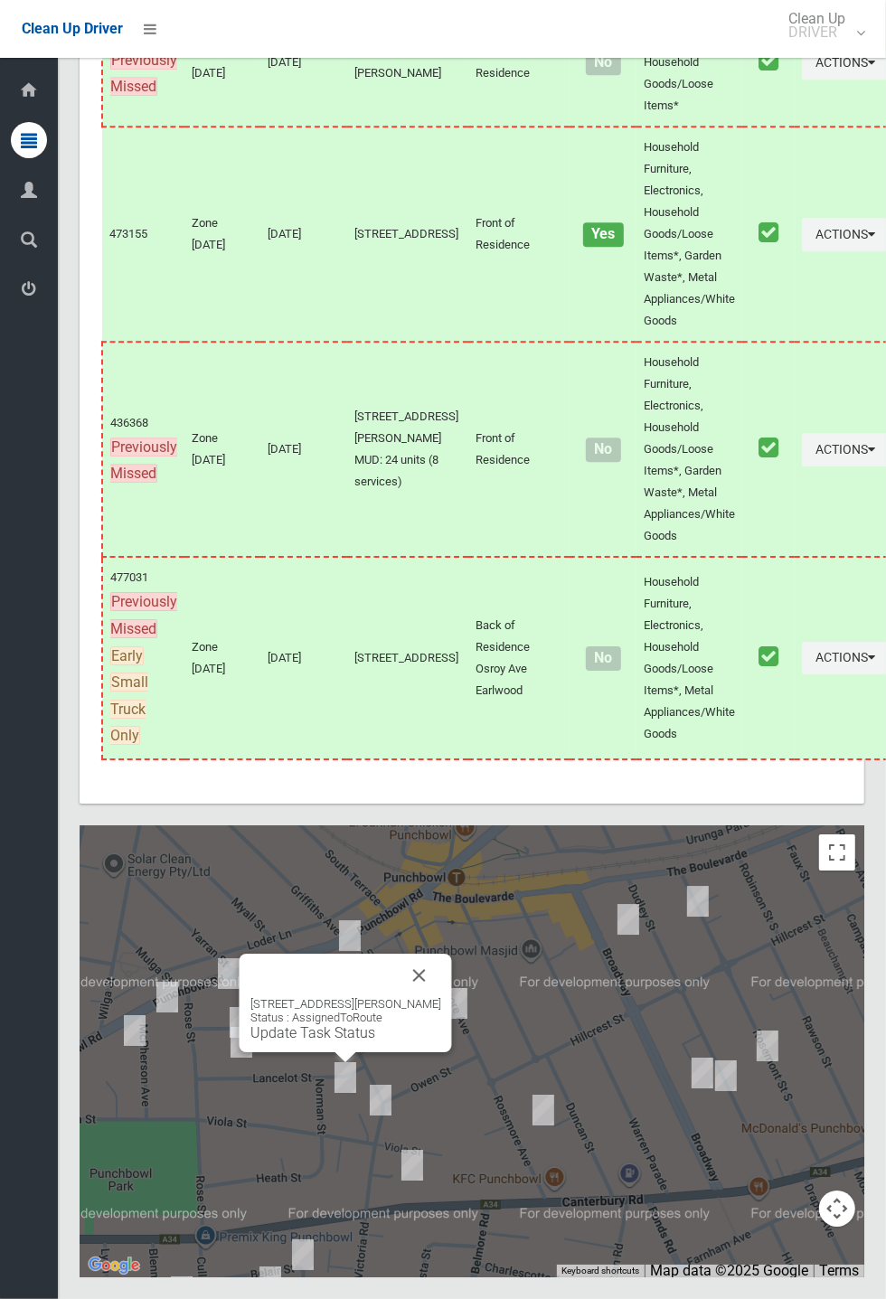
click at [357, 1041] on div "6a Norman Street, PUNCHBOWL NSW 2196 Status : AssignedToRoute Update Task Status" at bounding box center [345, 1019] width 191 height 44
click at [305, 1041] on link "Update Task Status" at bounding box center [312, 1032] width 125 height 17
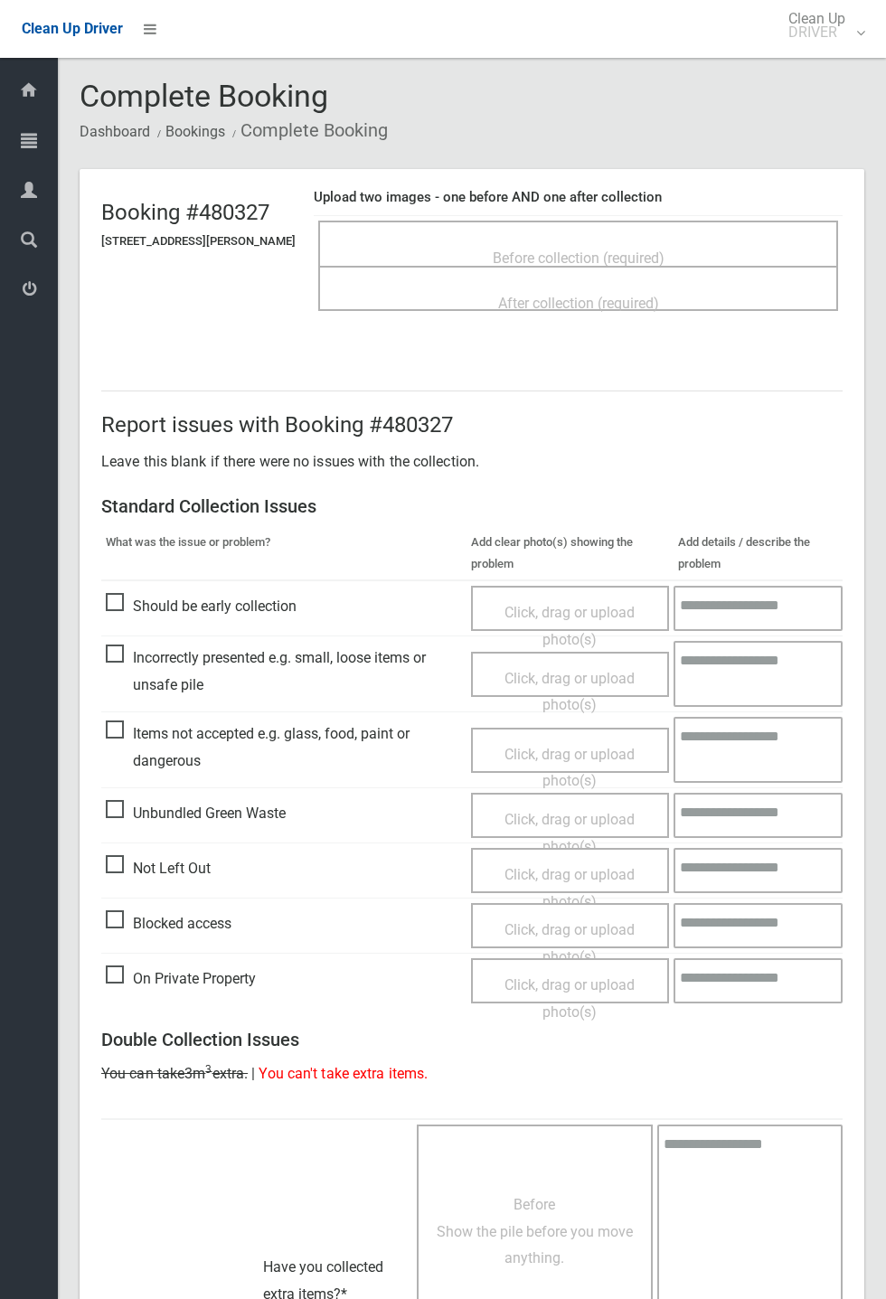
click at [641, 249] on span "Before collection (required)" at bounding box center [579, 257] width 172 height 17
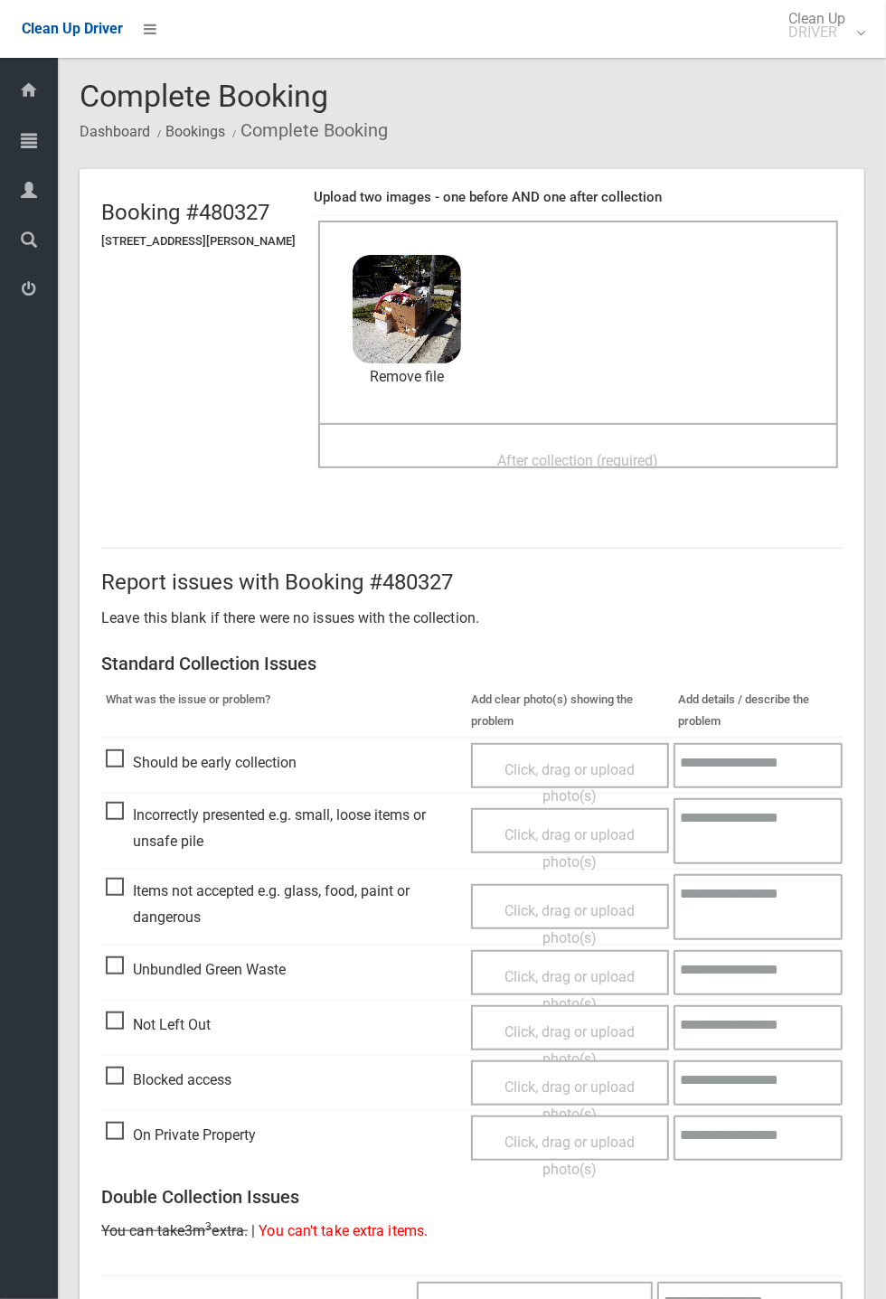
click at [549, 466] on span "After collection (required)" at bounding box center [578, 460] width 161 height 17
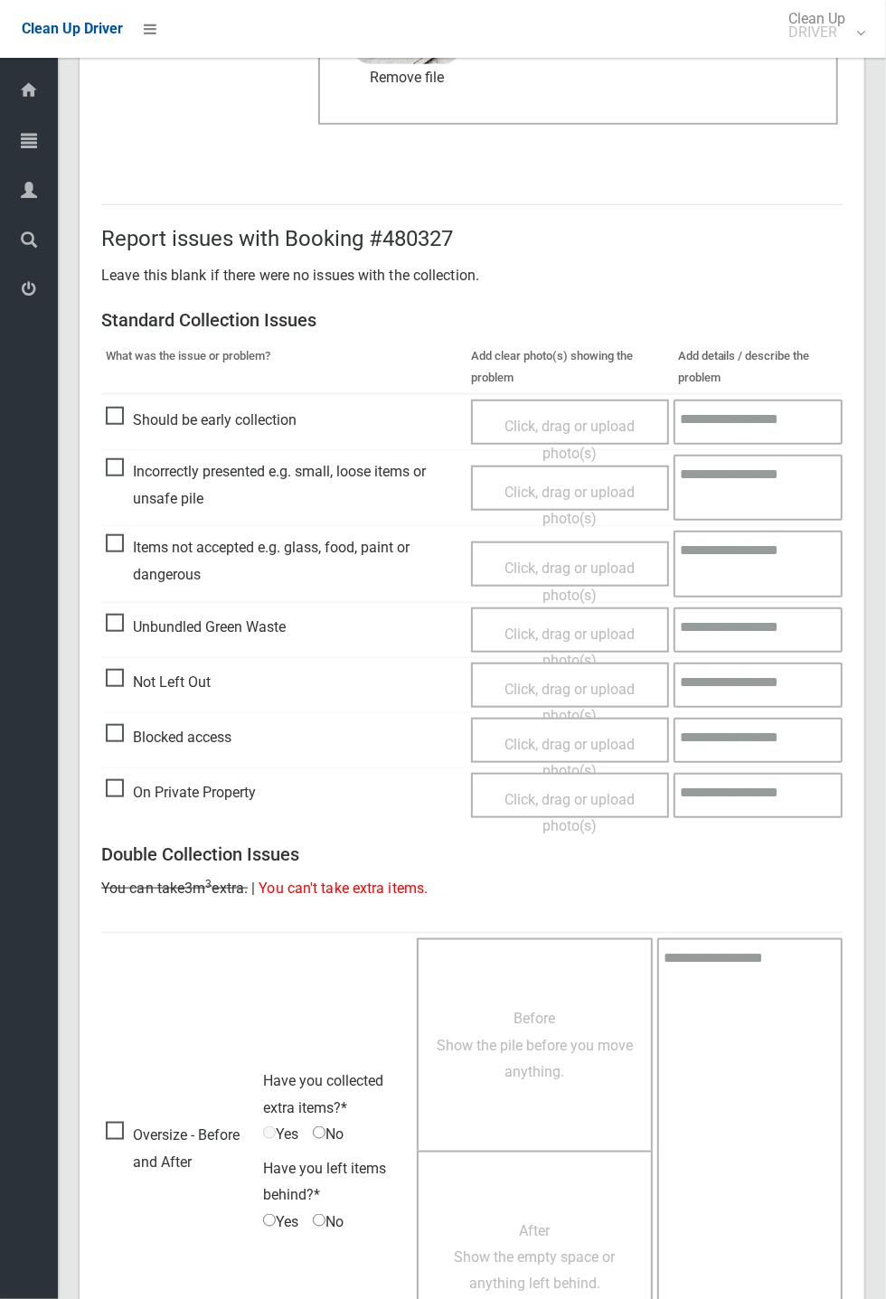
scroll to position [627, 0]
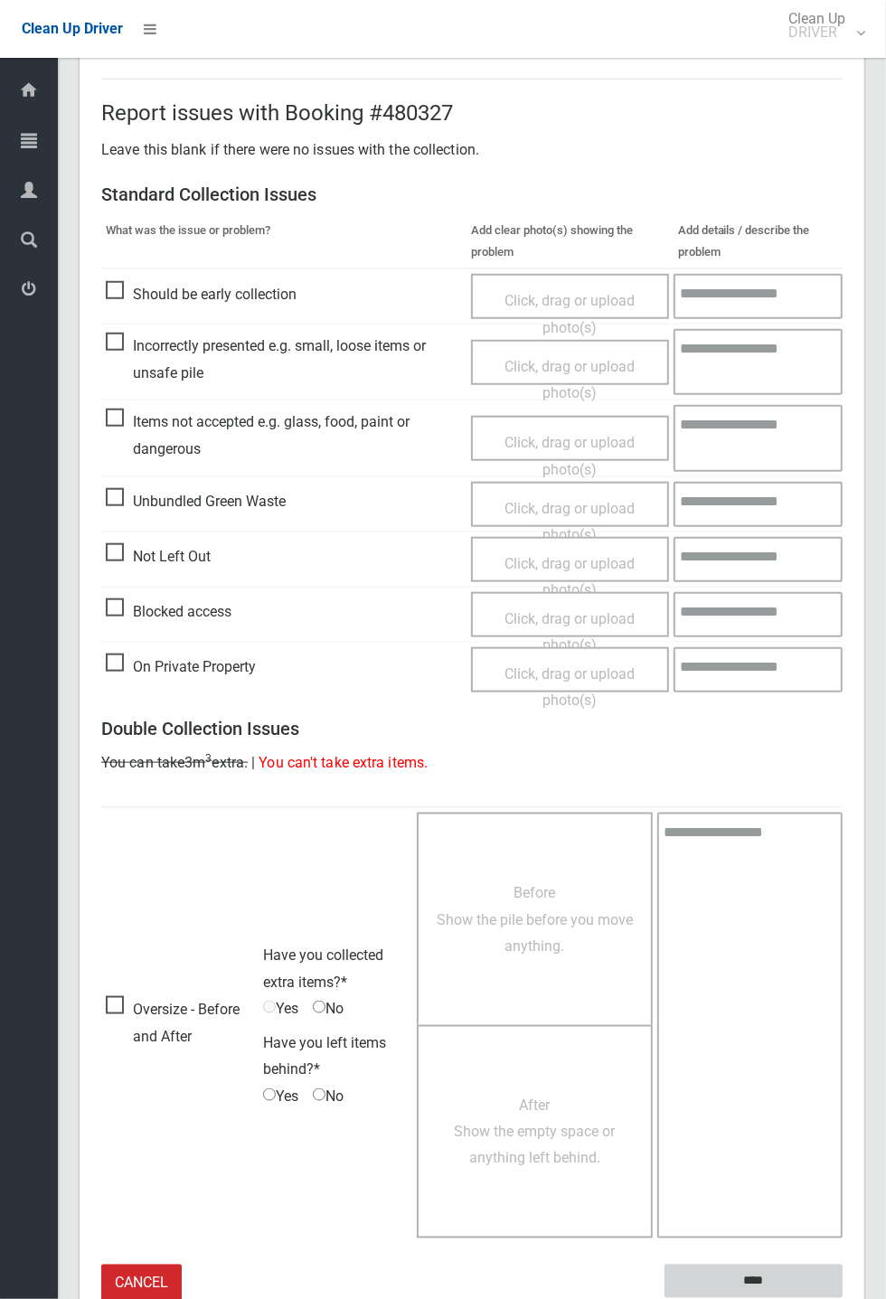
click at [842, 1298] on input "****" at bounding box center [753, 1280] width 178 height 33
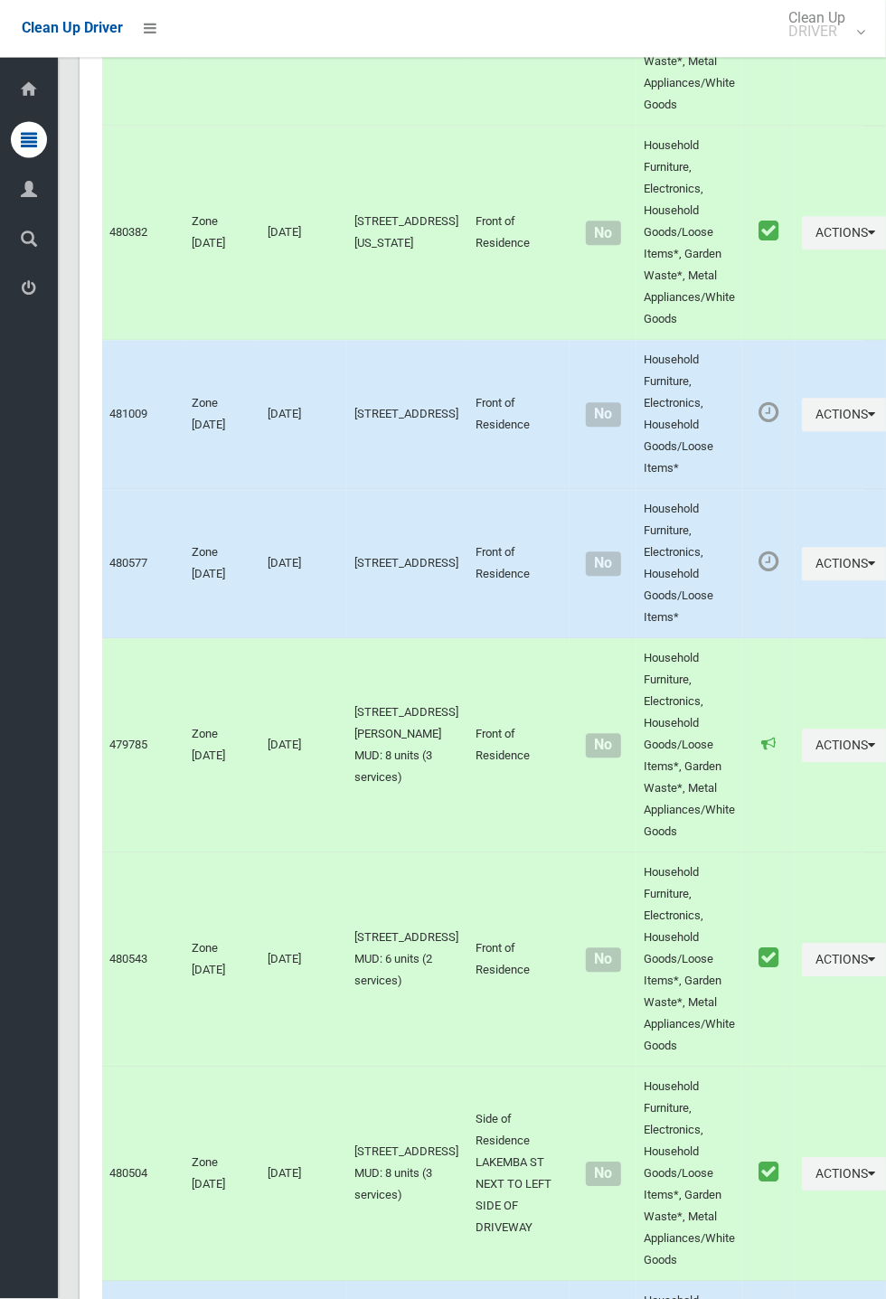
scroll to position [10324, 0]
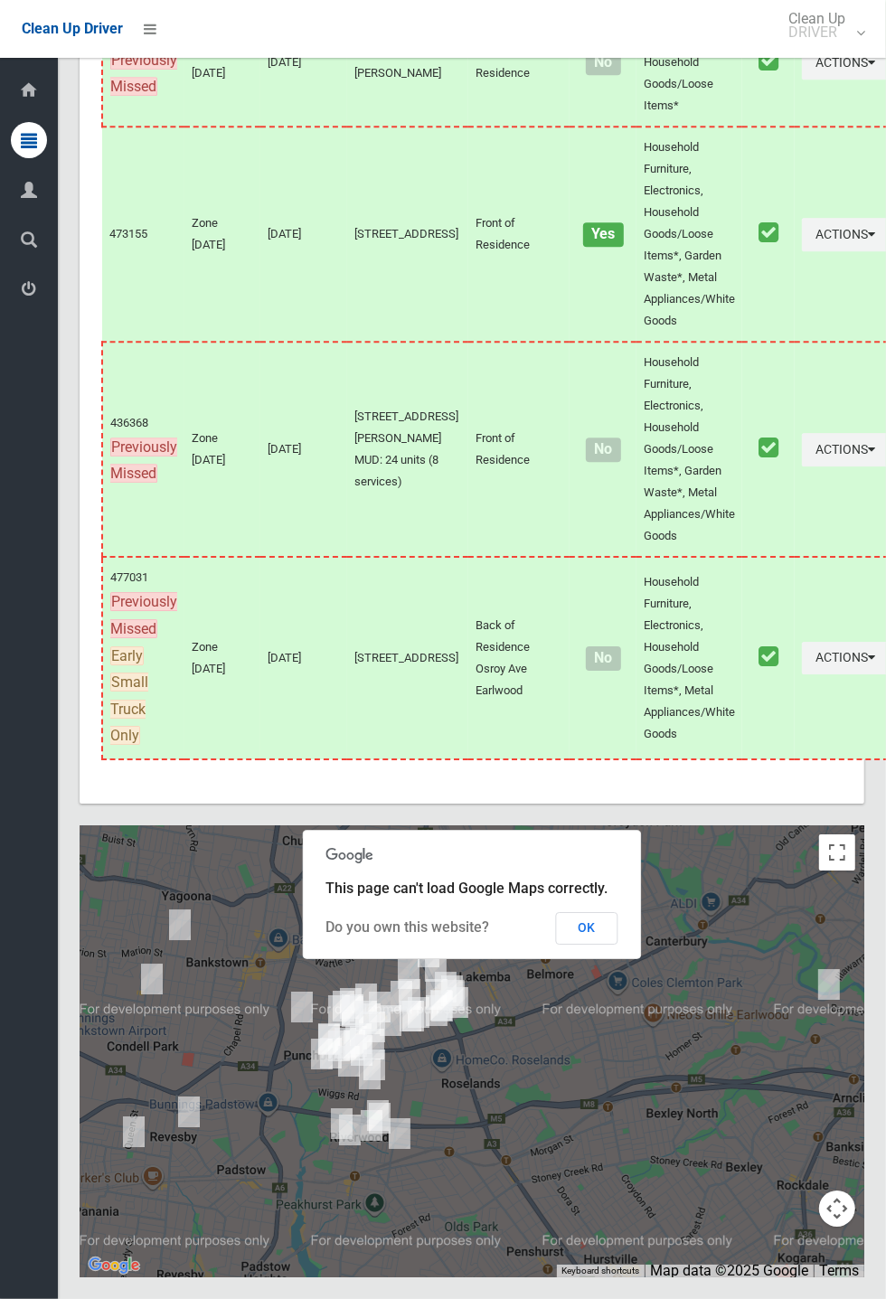
click at [618, 944] on button "OK" at bounding box center [587, 928] width 62 height 33
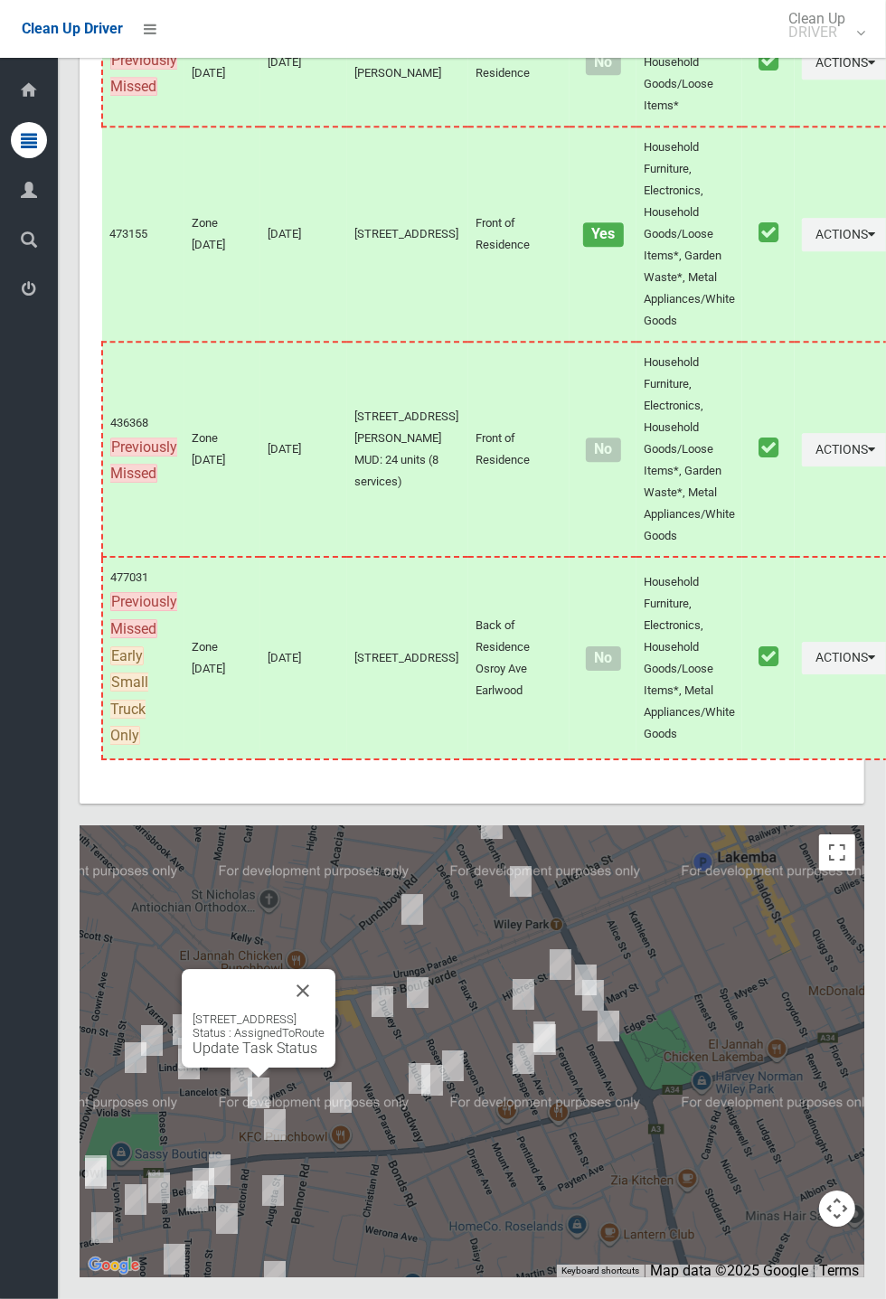
click at [272, 1056] on div "51 Victoria Road, PUNCHBOWL NSW 2196 Status : AssignedToRoute Update Task Status" at bounding box center [258, 1034] width 132 height 44
click at [236, 1056] on div "51 Victoria Road, PUNCHBOWL NSW 2196 Status : AssignedToRoute Update Task Status" at bounding box center [258, 1034] width 132 height 44
click at [231, 1056] on link "Update Task Status" at bounding box center [254, 1047] width 125 height 17
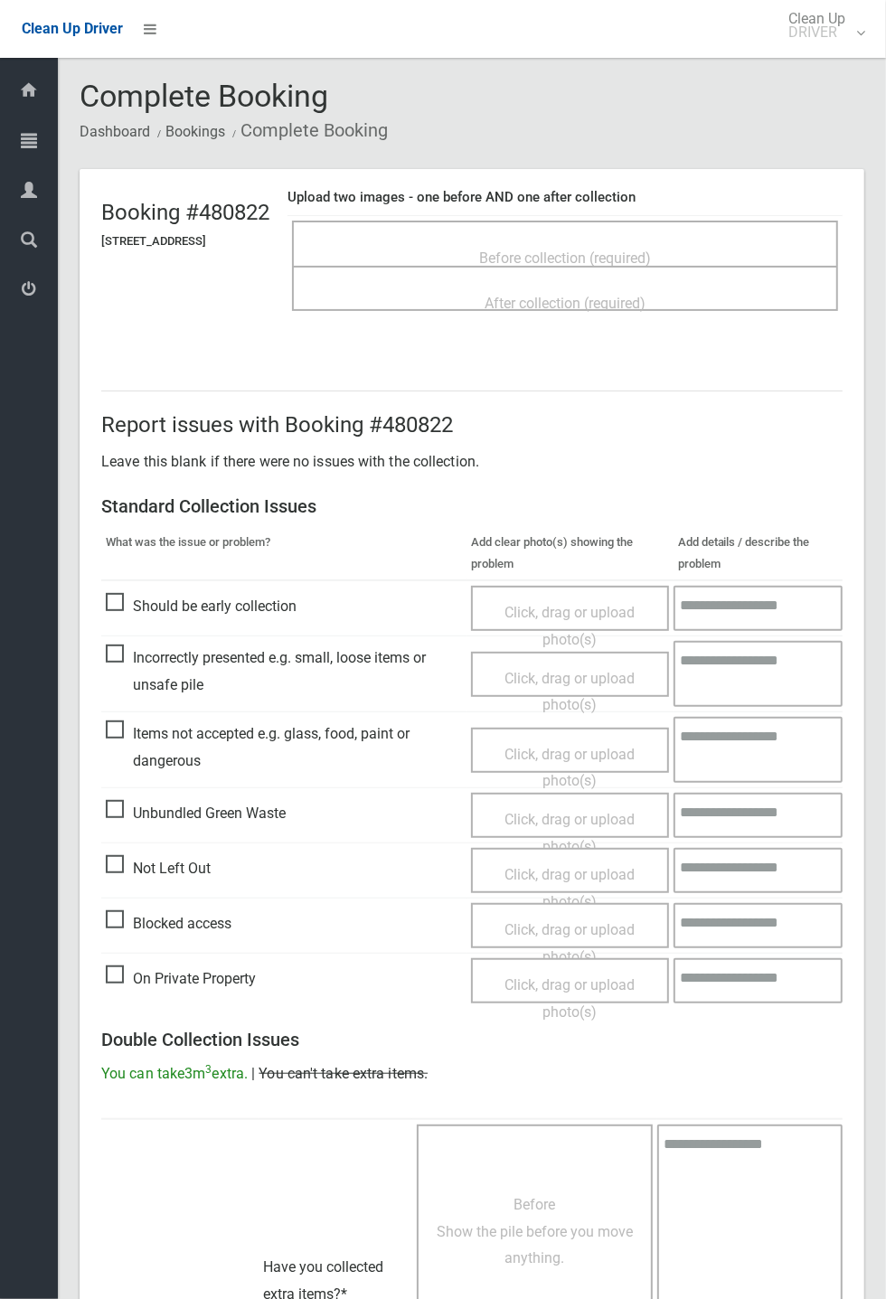
click at [580, 251] on span "Before collection (required)" at bounding box center [565, 257] width 172 height 17
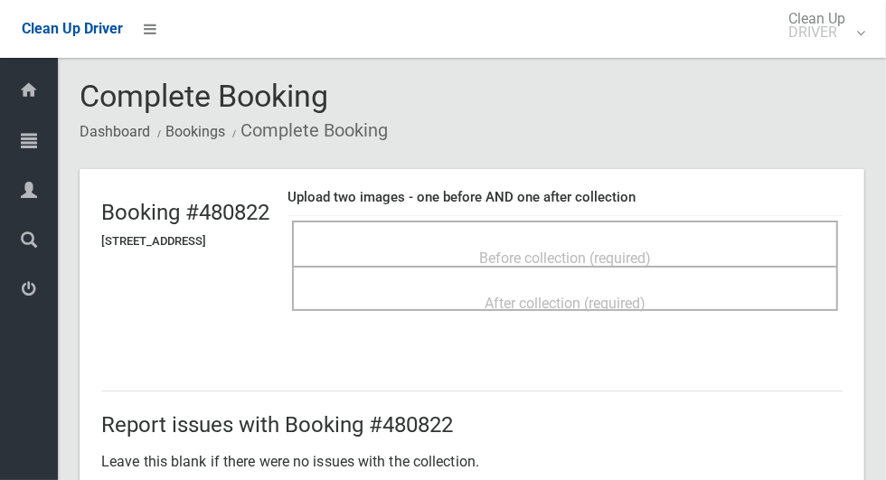
click at [599, 249] on span "Before collection (required)" at bounding box center [565, 257] width 172 height 17
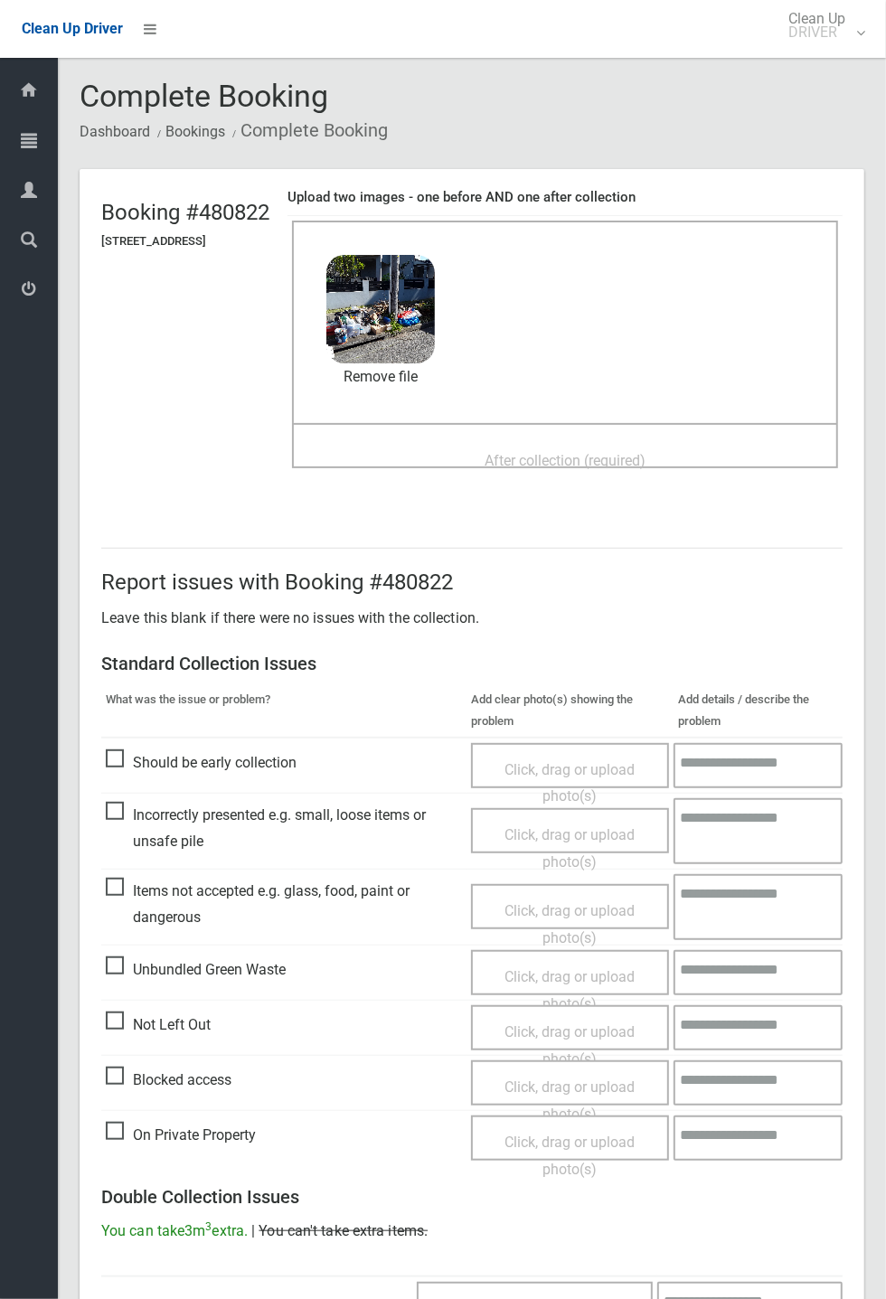
click at [579, 452] on span "After collection (required)" at bounding box center [564, 460] width 161 height 17
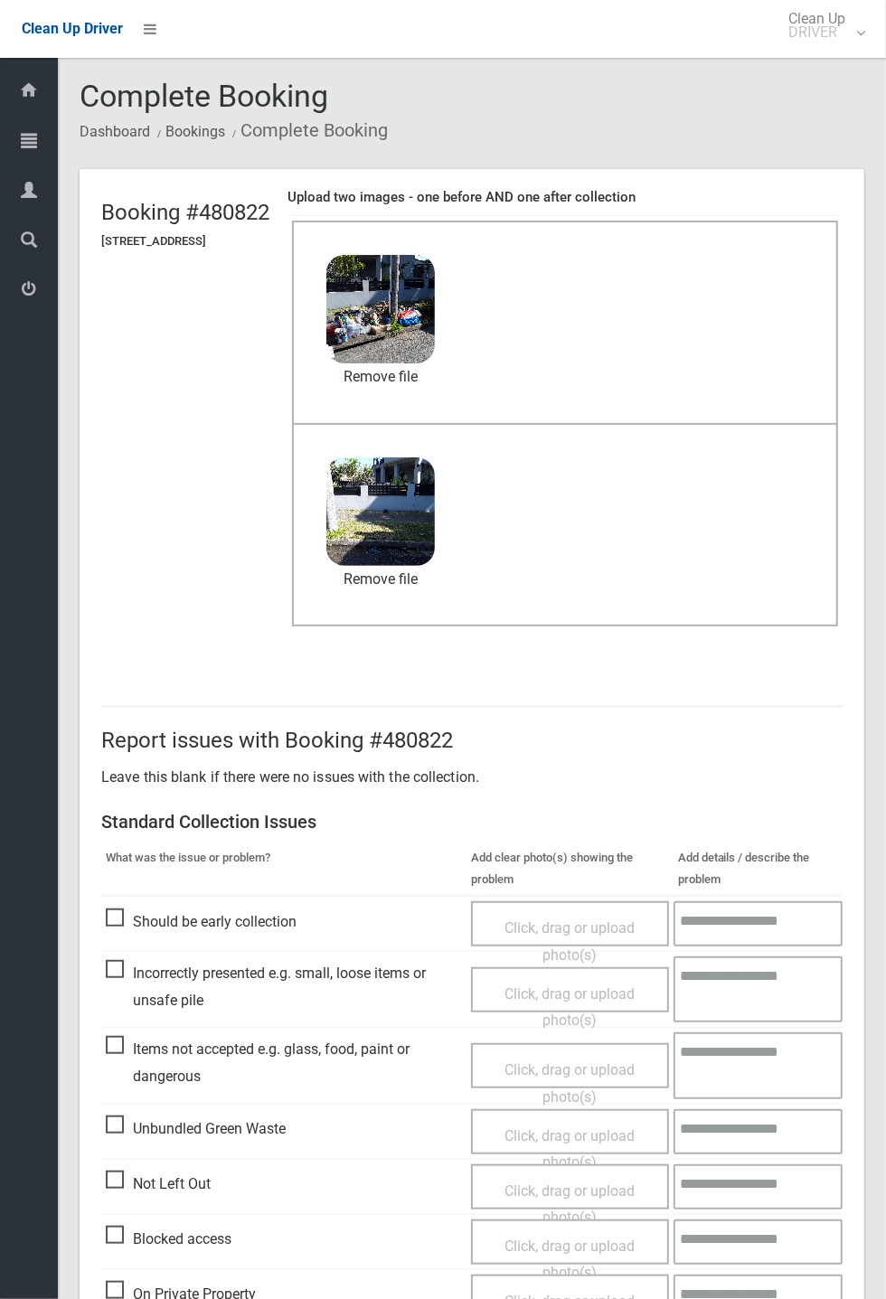
scroll to position [627, 0]
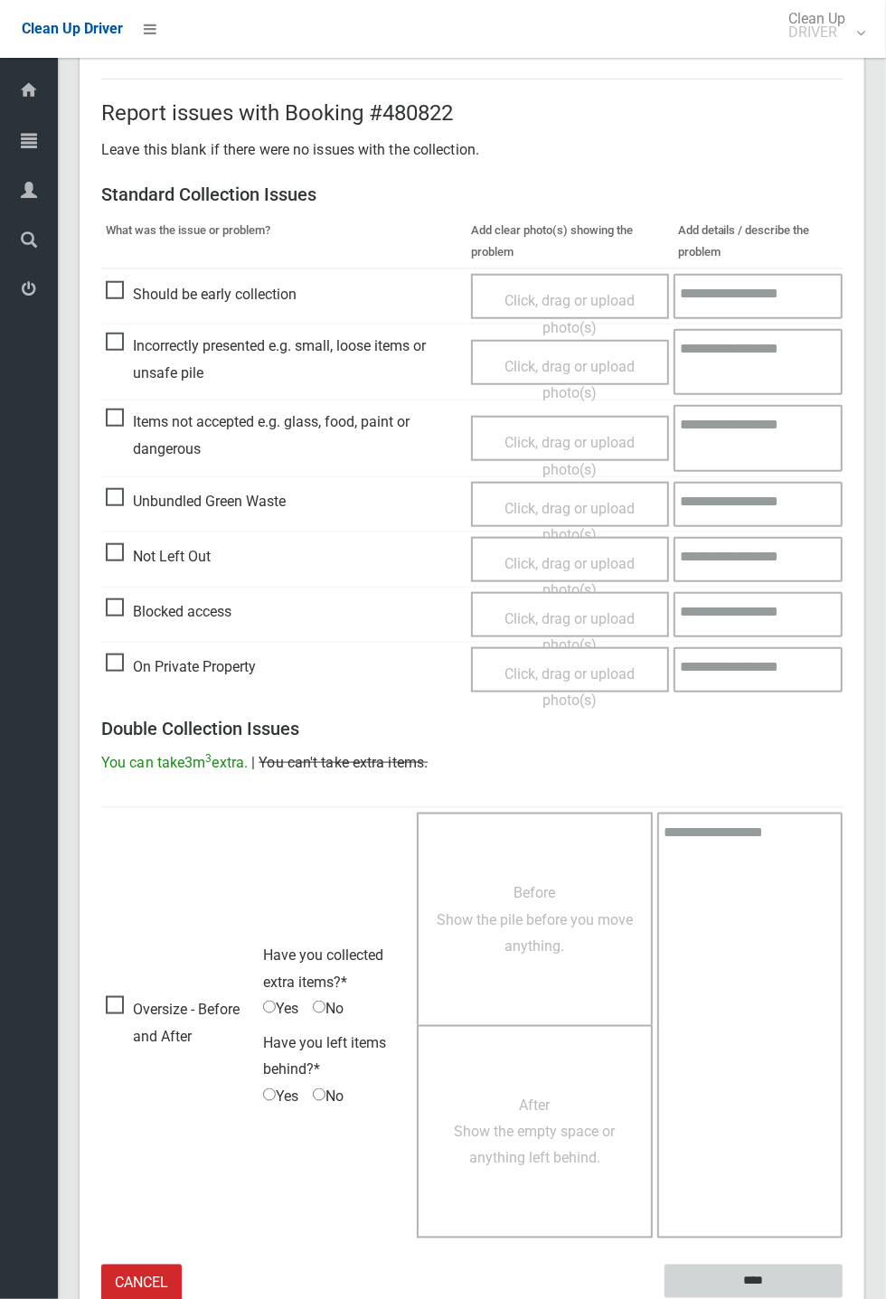
click at [842, 1298] on input "****" at bounding box center [753, 1280] width 178 height 33
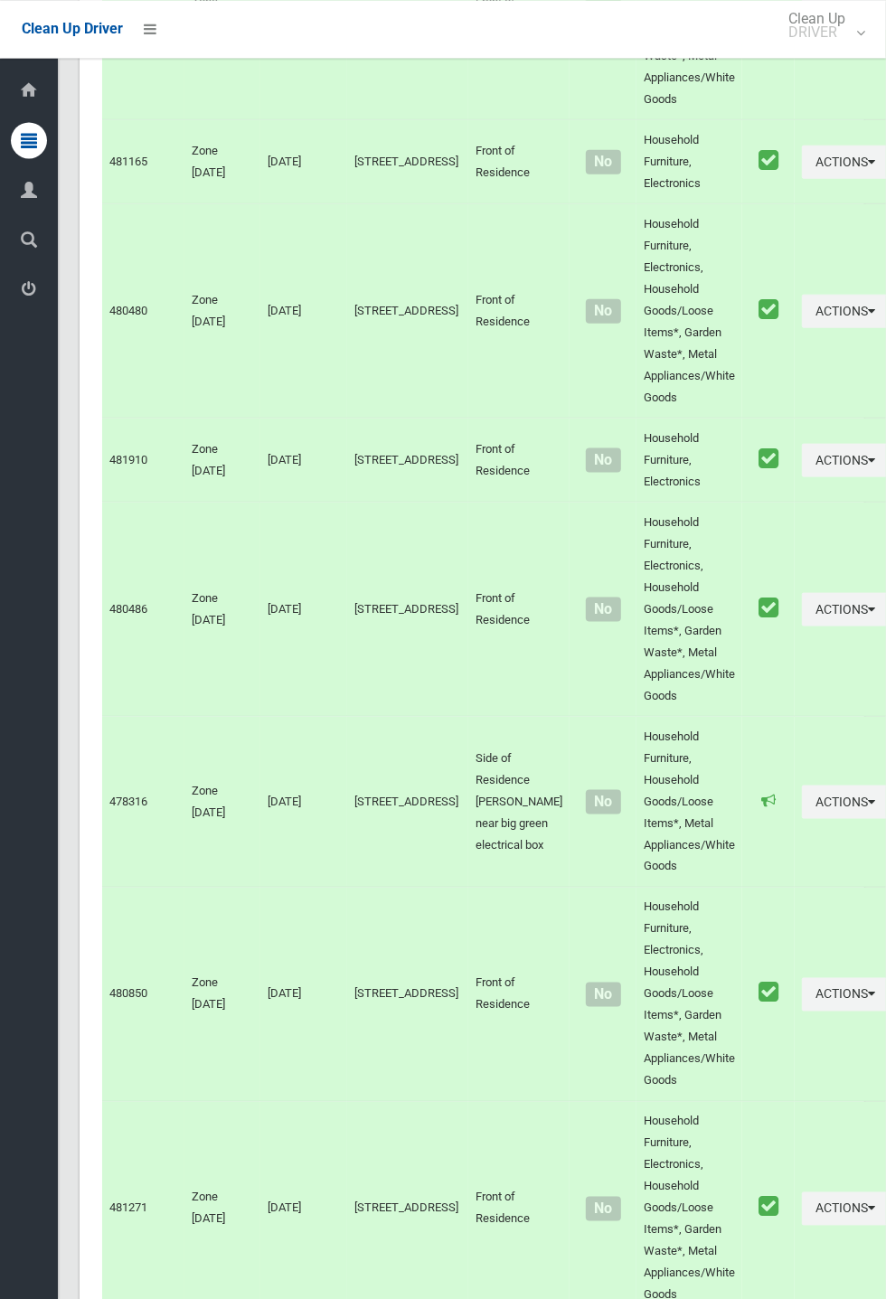
scroll to position [10324, 0]
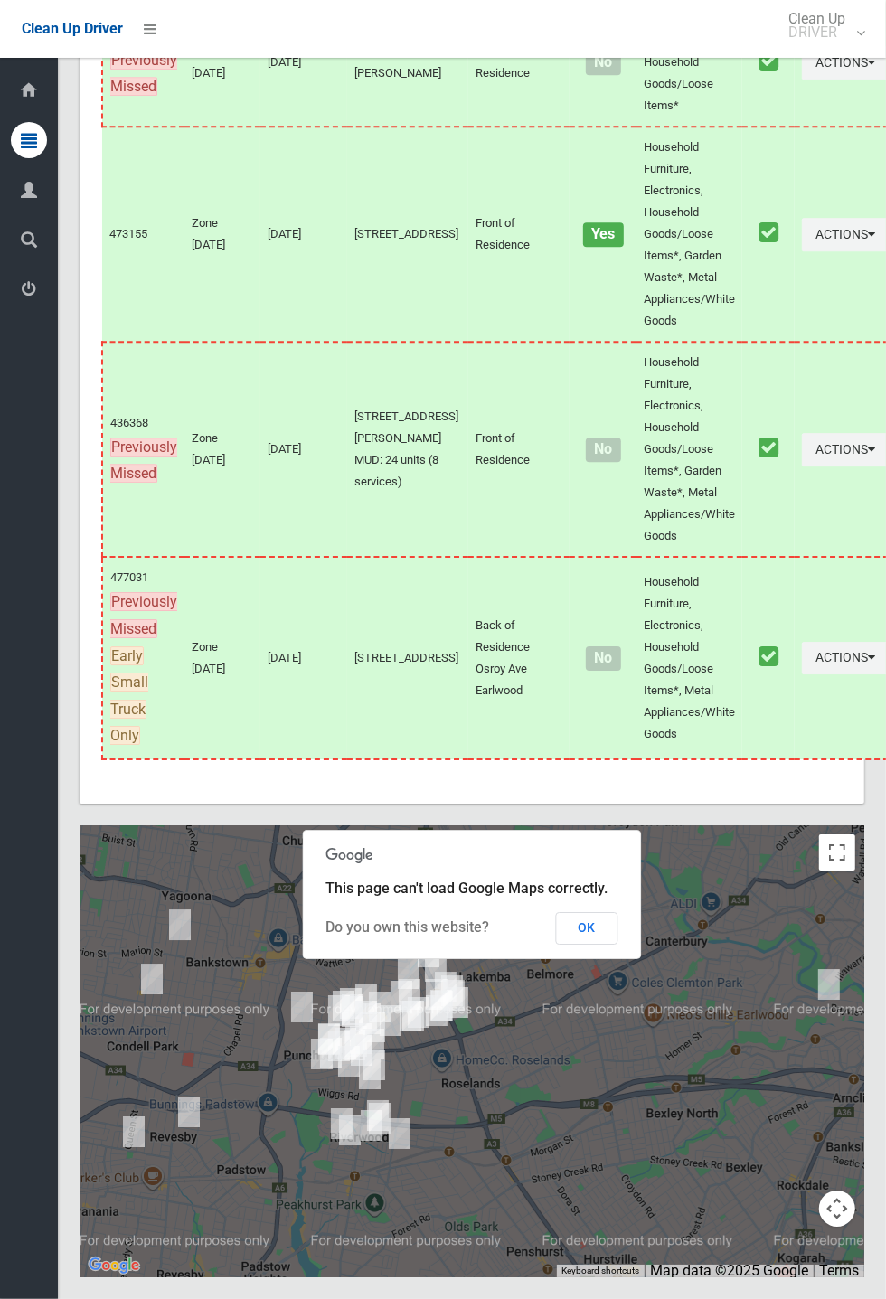
click at [589, 944] on button "OK" at bounding box center [587, 928] width 62 height 33
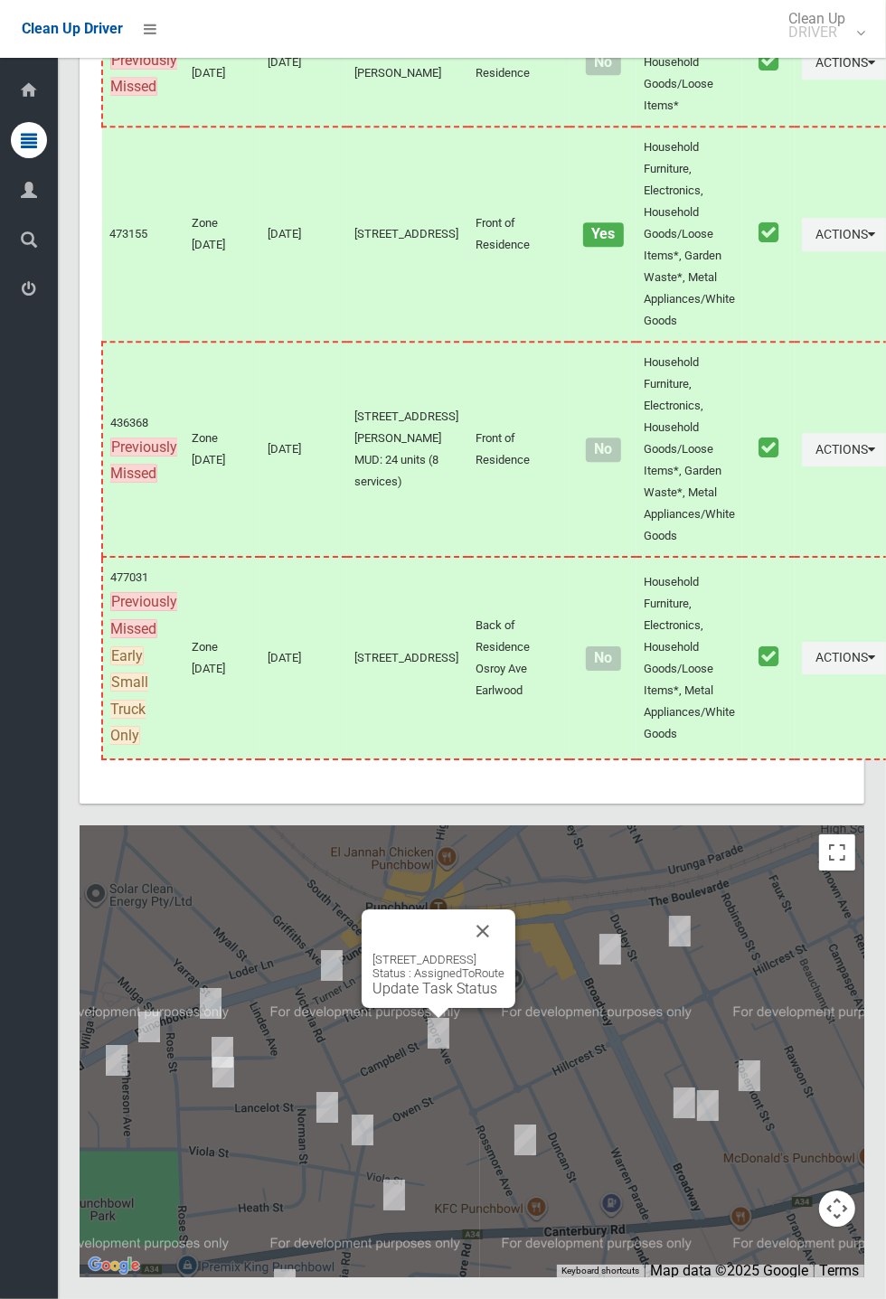
click at [515, 1007] on div "[STREET_ADDRESS] Status : AssignedToRoute Update Task Status" at bounding box center [438, 958] width 154 height 99
click at [515, 1008] on div "[STREET_ADDRESS] Status : AssignedToRoute Update Task Status" at bounding box center [438, 958] width 154 height 99
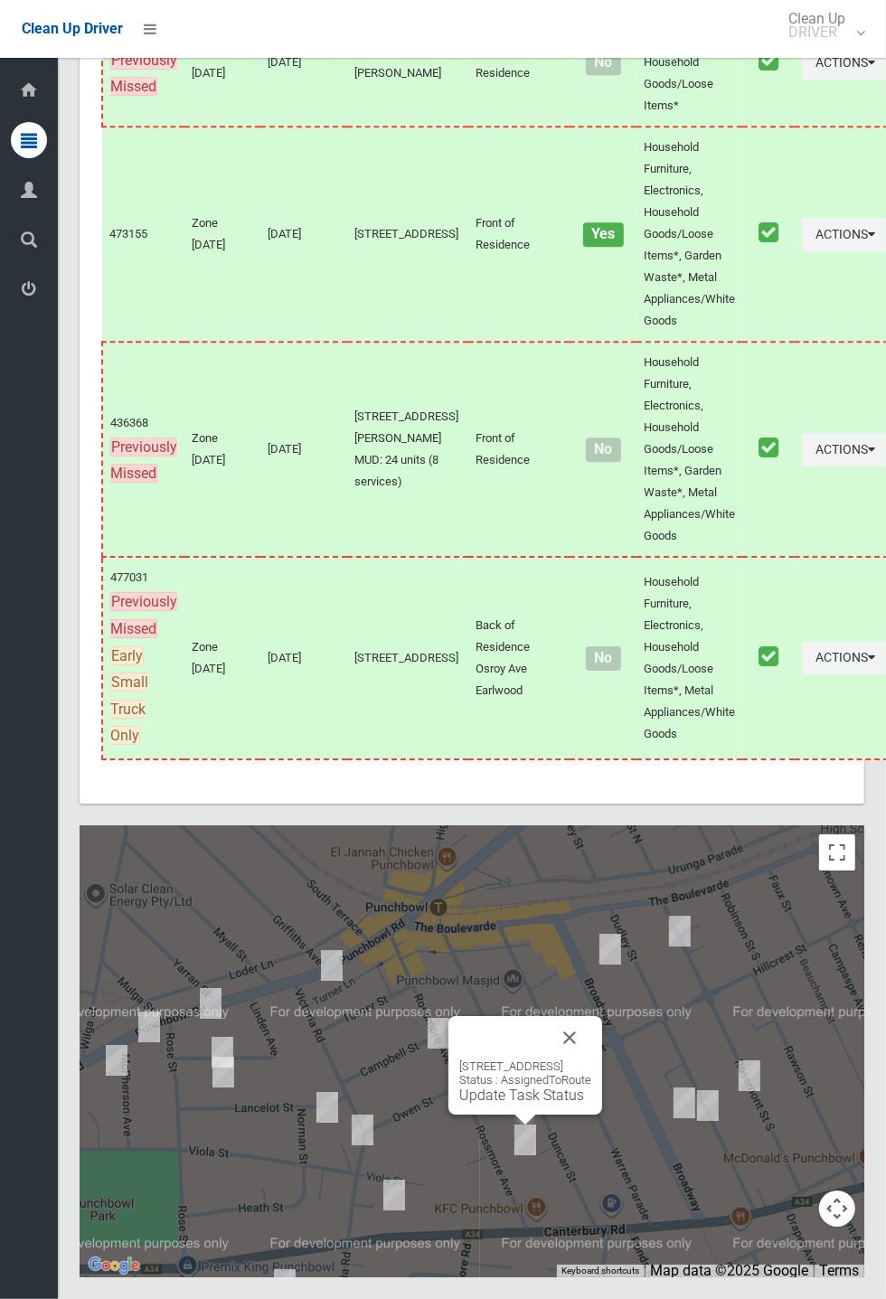
click at [591, 1059] on button "Close" at bounding box center [569, 1037] width 43 height 43
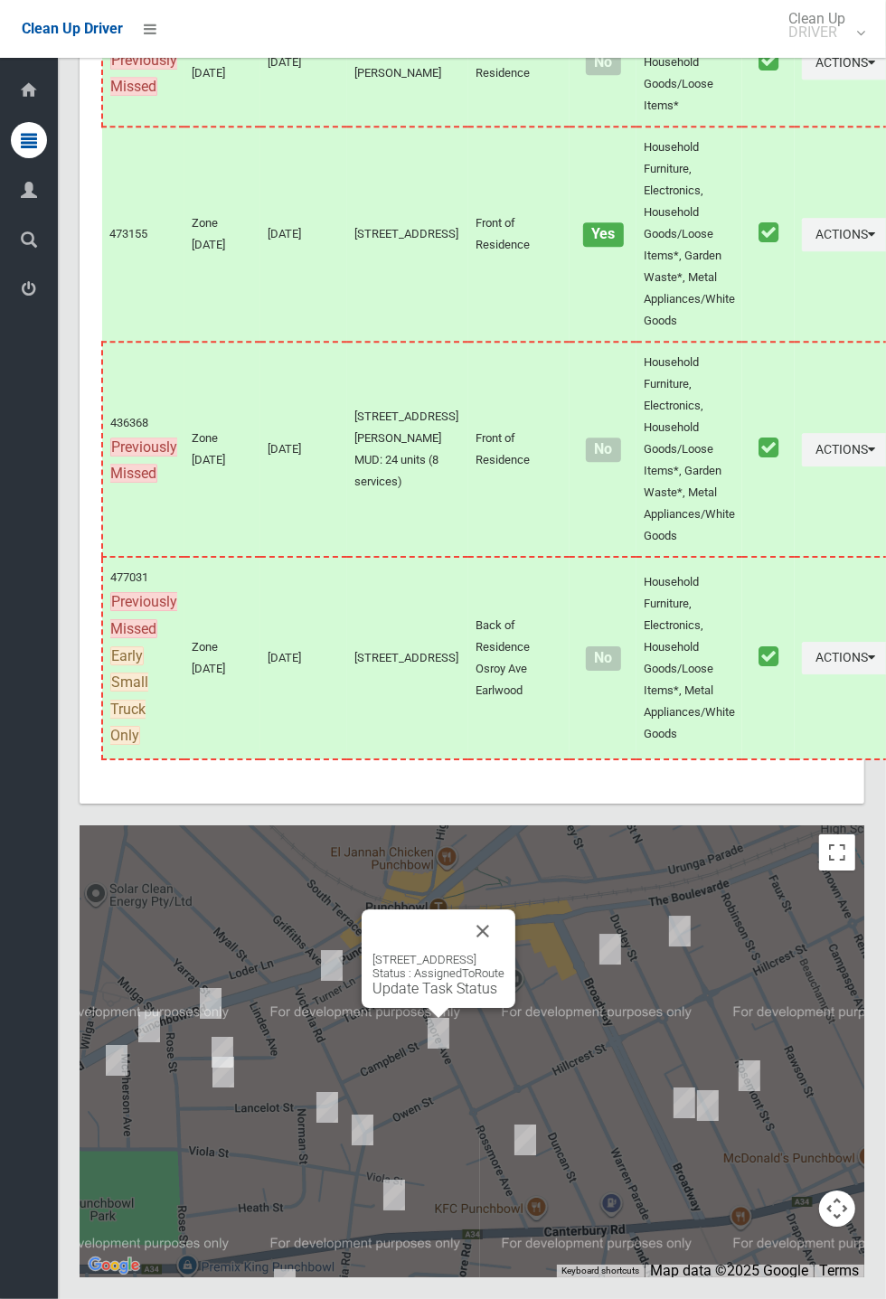
click at [423, 997] on link "Update Task Status" at bounding box center [434, 988] width 125 height 17
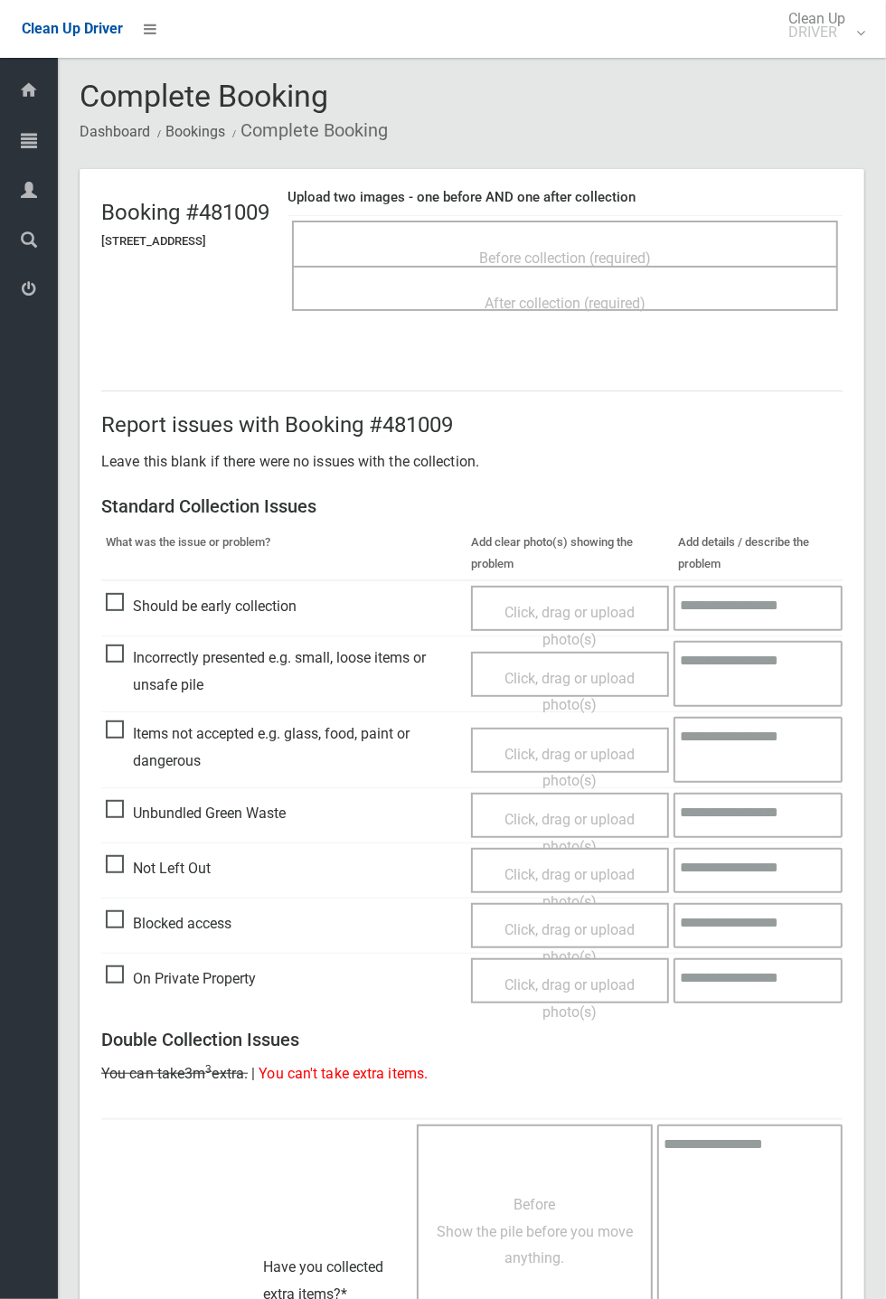
click at [611, 249] on span "Before collection (required)" at bounding box center [565, 257] width 172 height 17
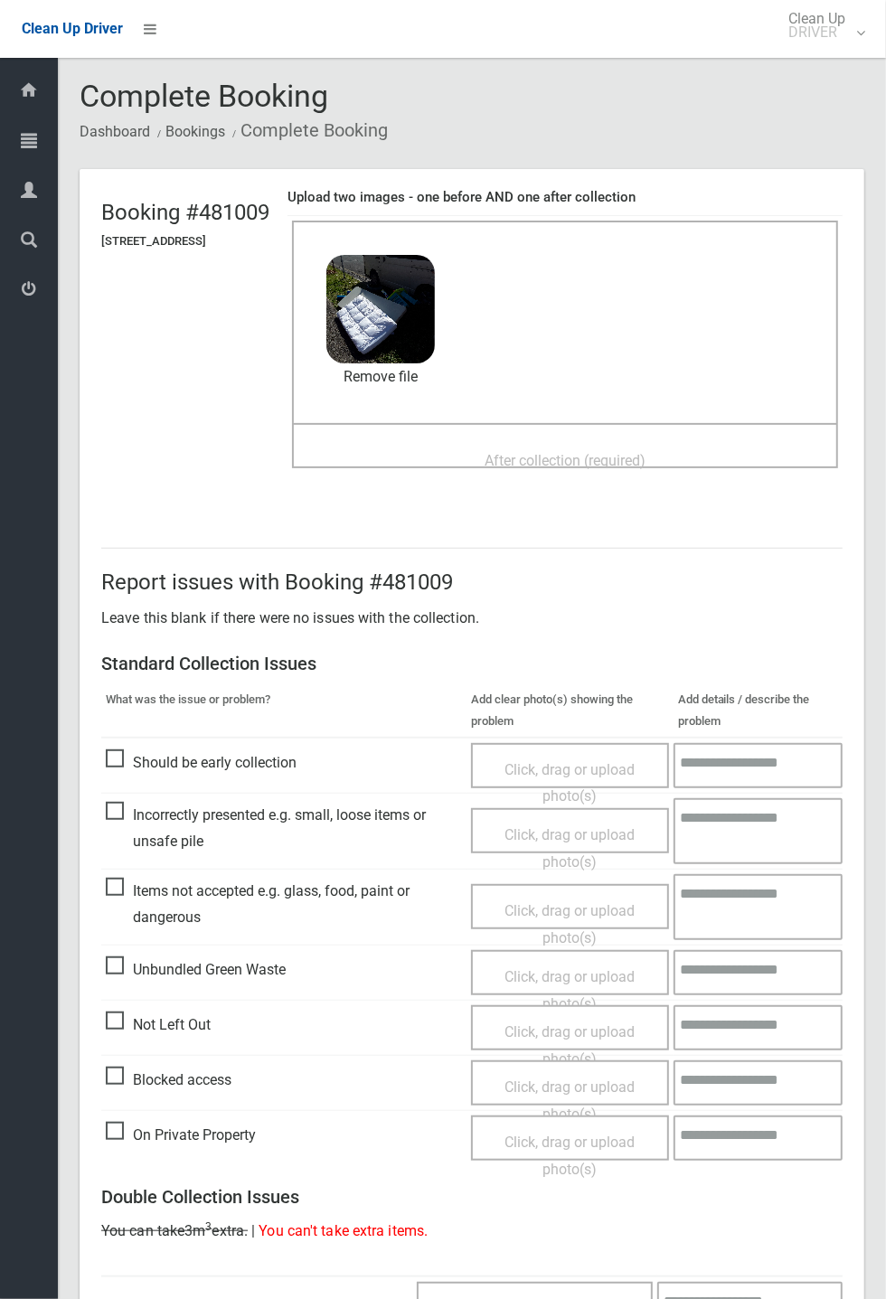
click at [525, 452] on span "After collection (required)" at bounding box center [564, 460] width 161 height 17
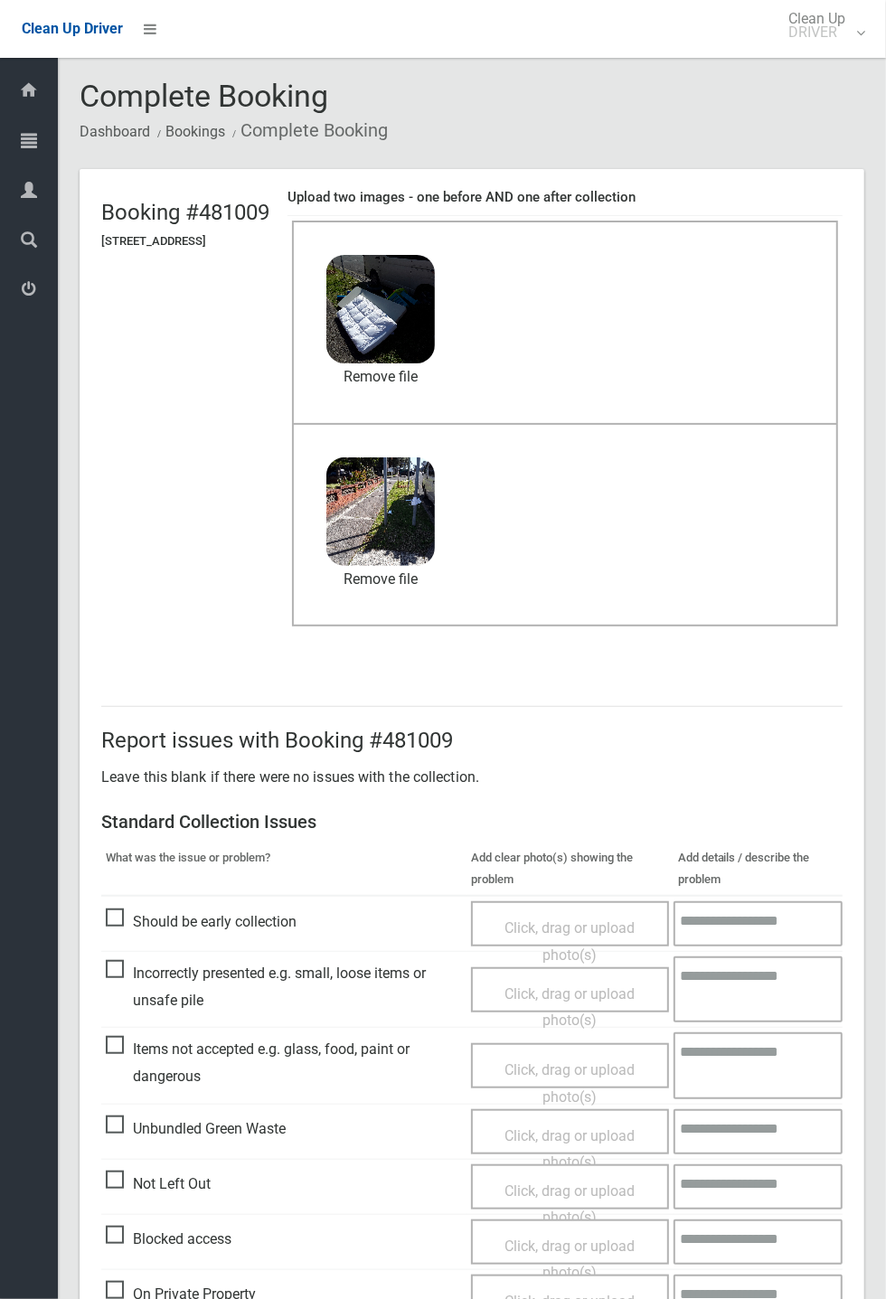
scroll to position [627, 0]
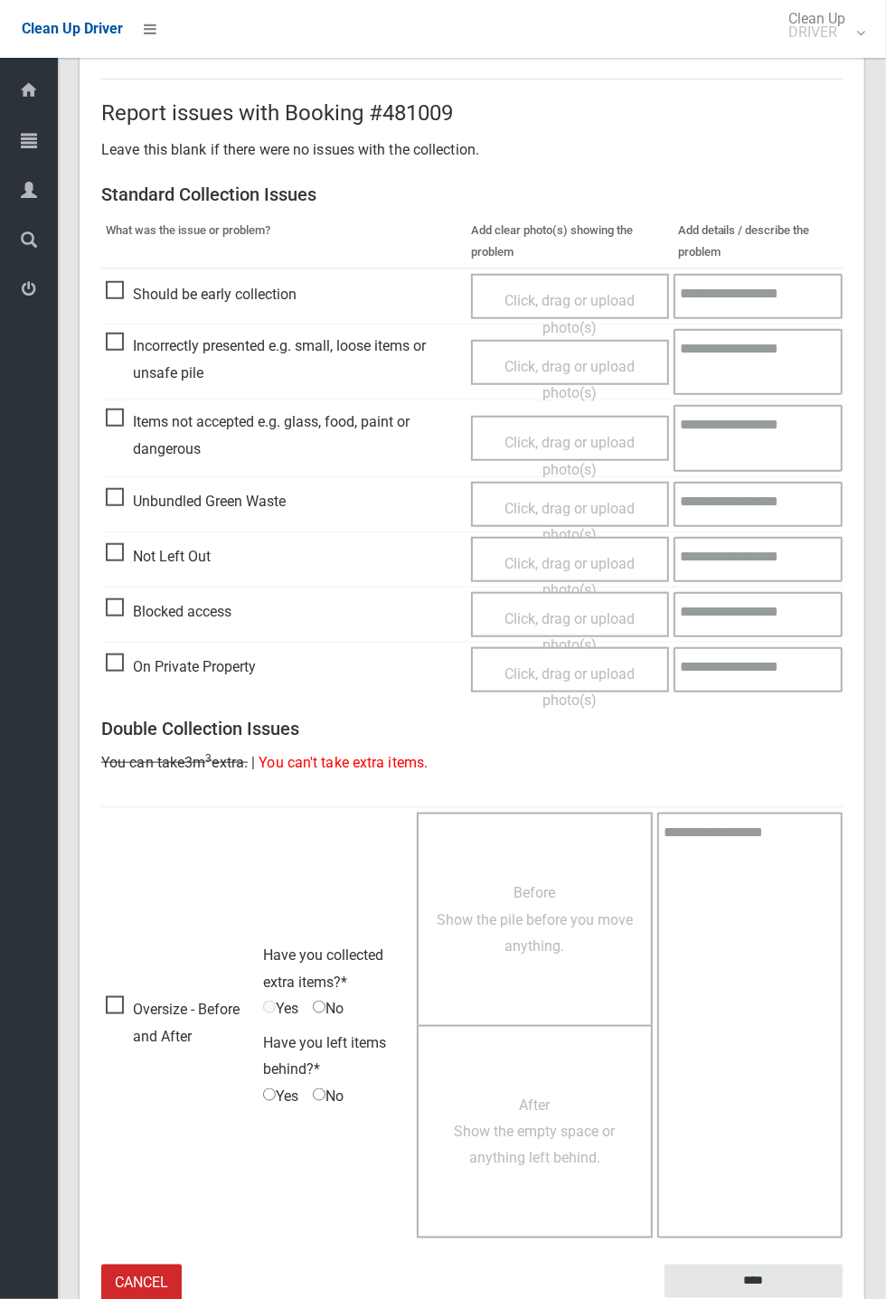
click at [795, 1298] on small "The resident will be notified." at bounding box center [753, 1311] width 178 height 27
click at [842, 1298] on input "****" at bounding box center [753, 1280] width 178 height 33
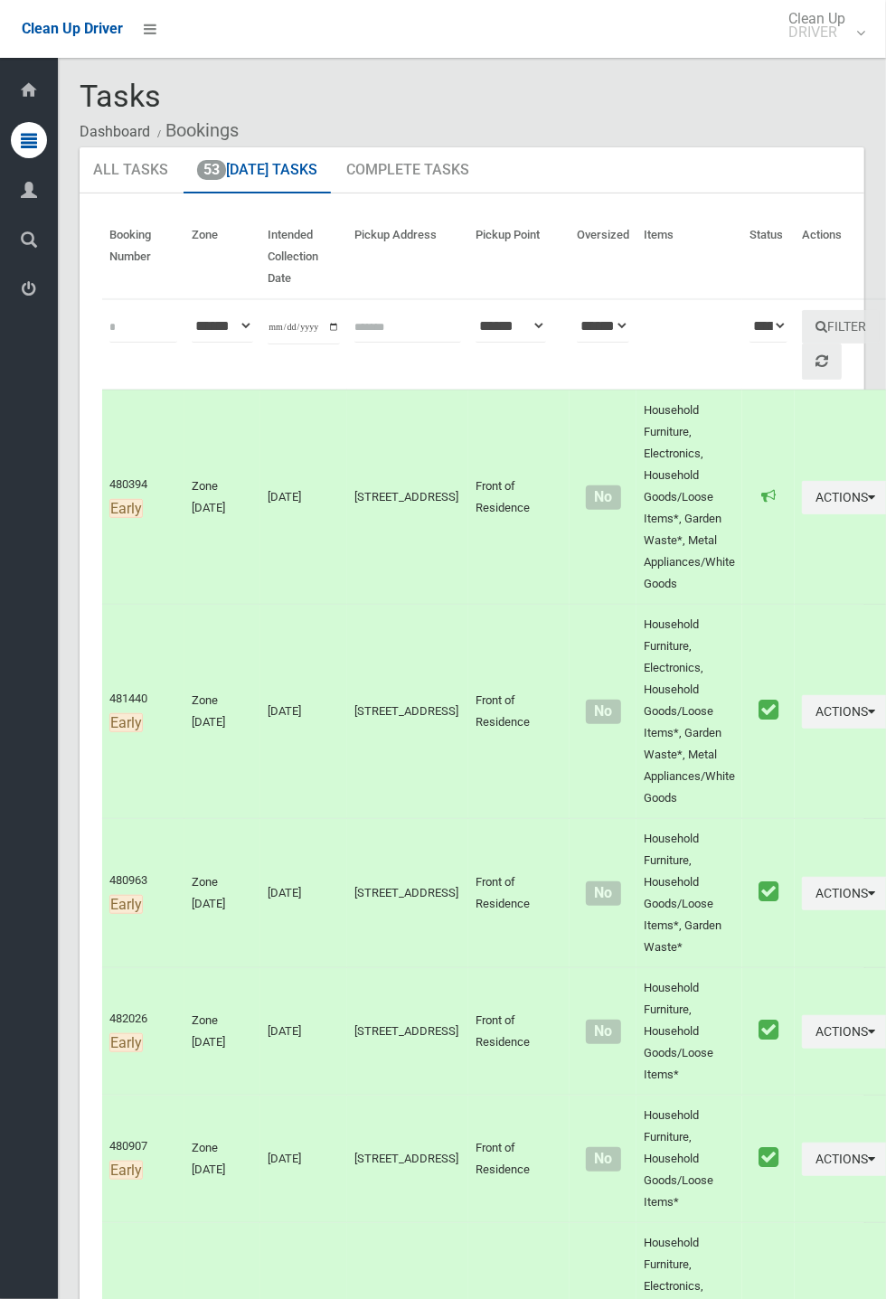
click at [0, 1095] on div "Dashboard Tasks All Tasks Todays Tasks Overdue Tasks Complete Tasks Profile Sea…" at bounding box center [29, 678] width 58 height 1241
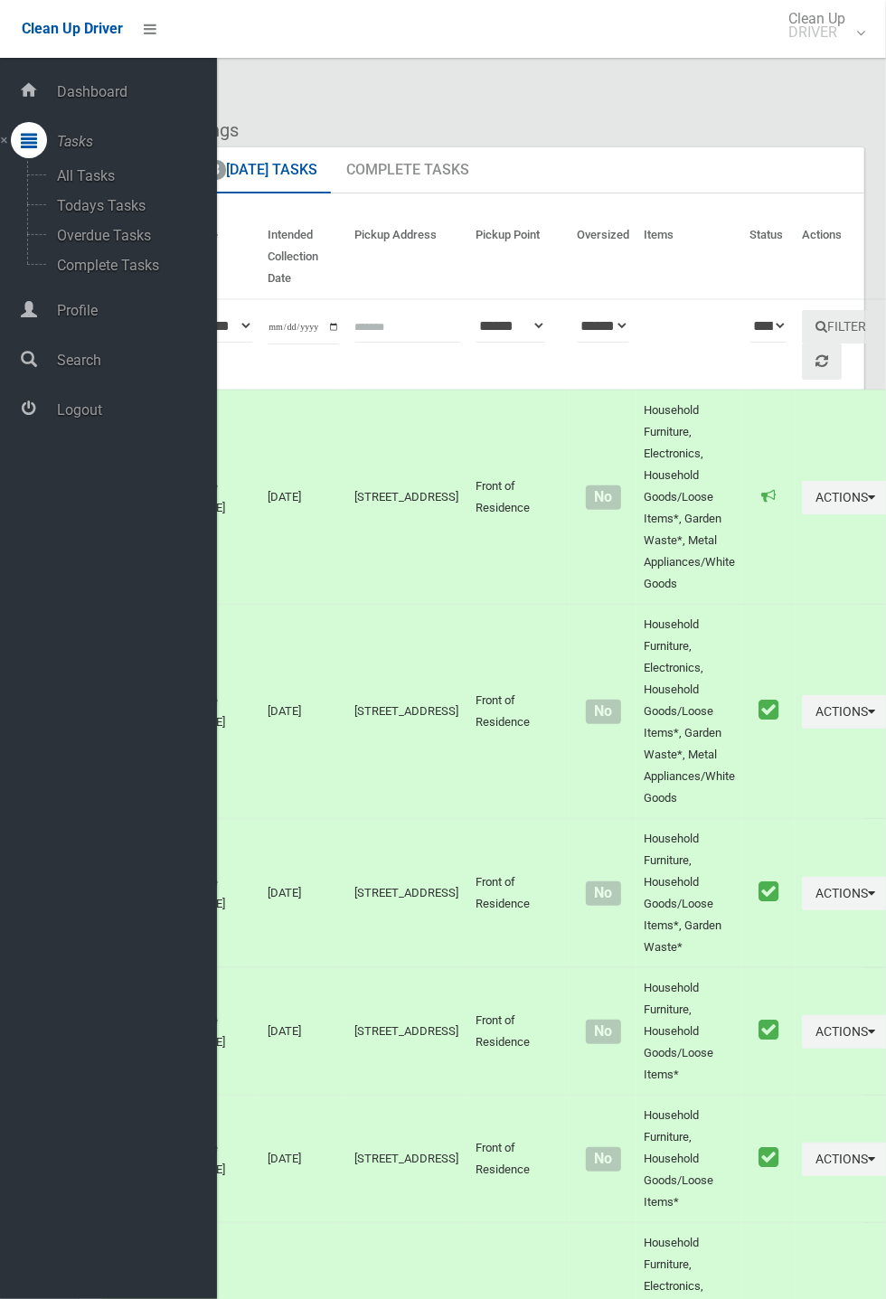
click at [658, 89] on div "Tasks Dashboard Bookings" at bounding box center [472, 114] width 784 height 68
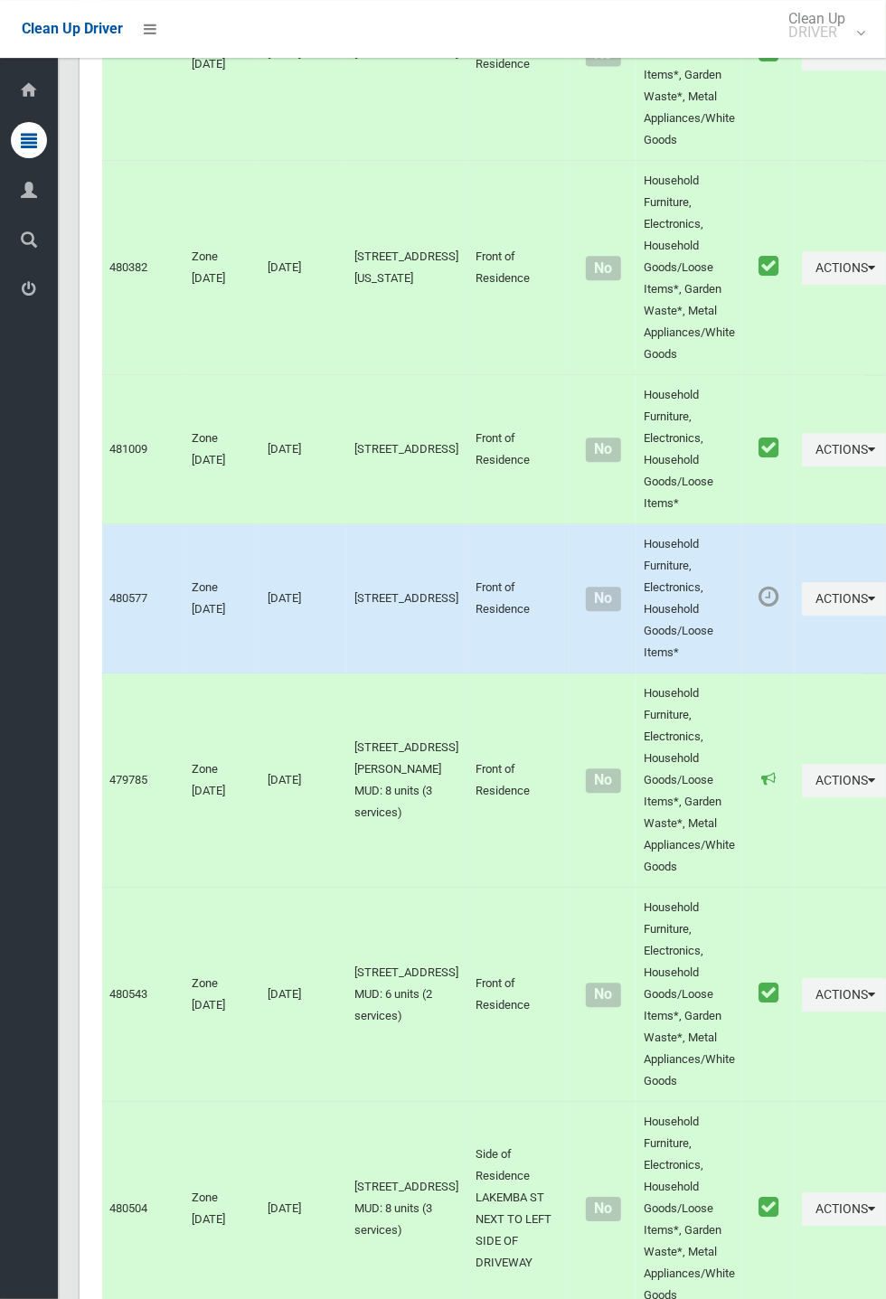
scroll to position [10324, 0]
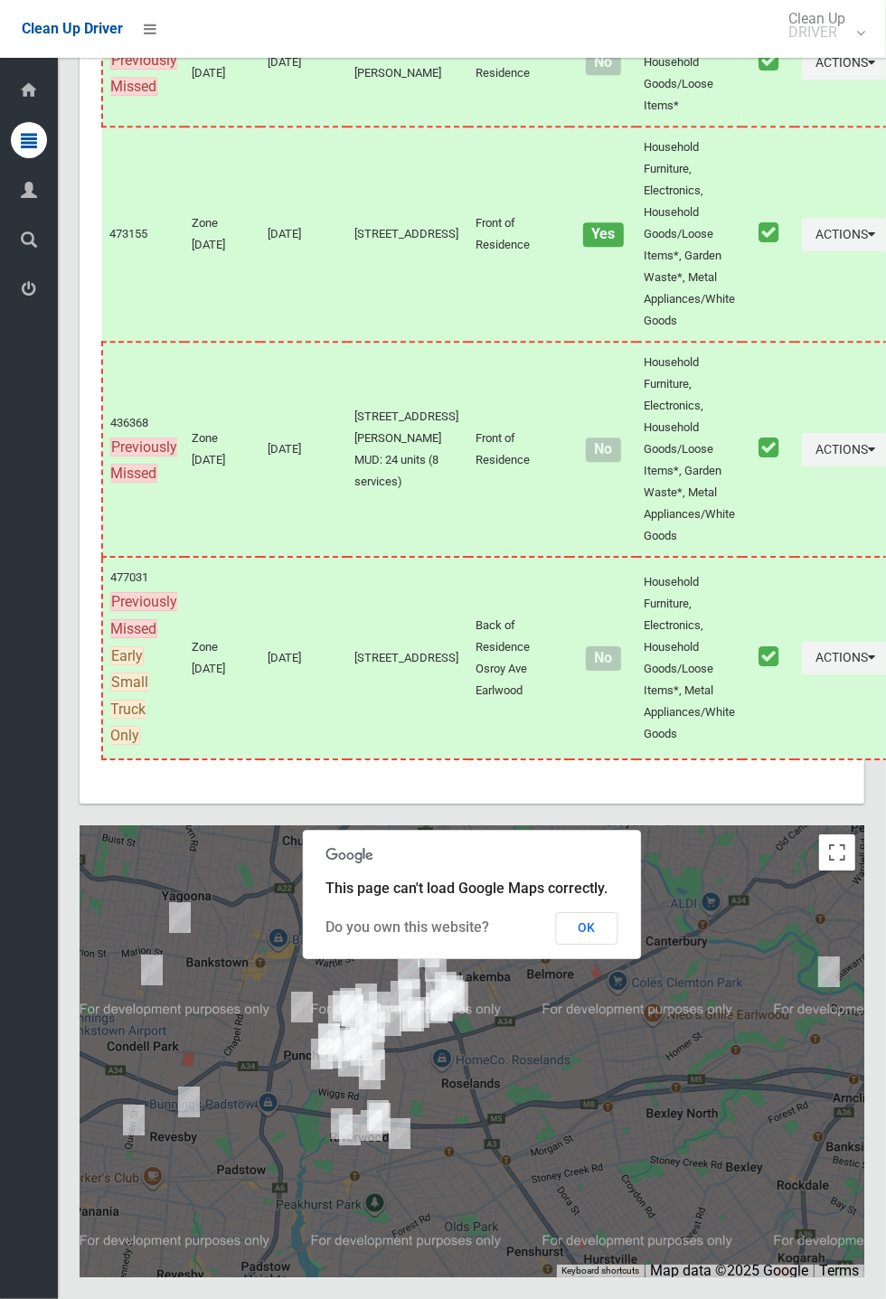
click at [618, 944] on button "OK" at bounding box center [587, 928] width 62 height 33
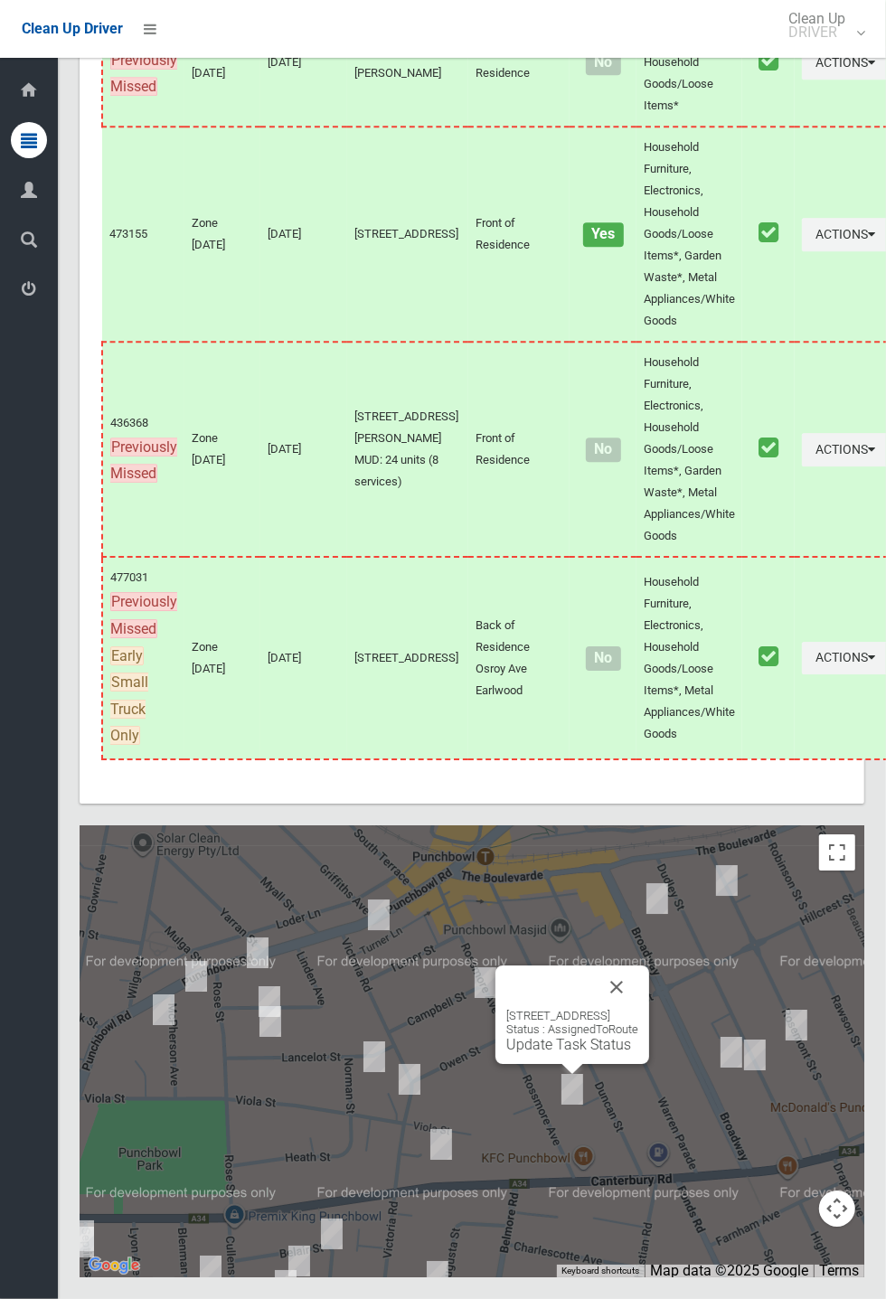
click at [556, 1053] on link "Update Task Status" at bounding box center [568, 1044] width 125 height 17
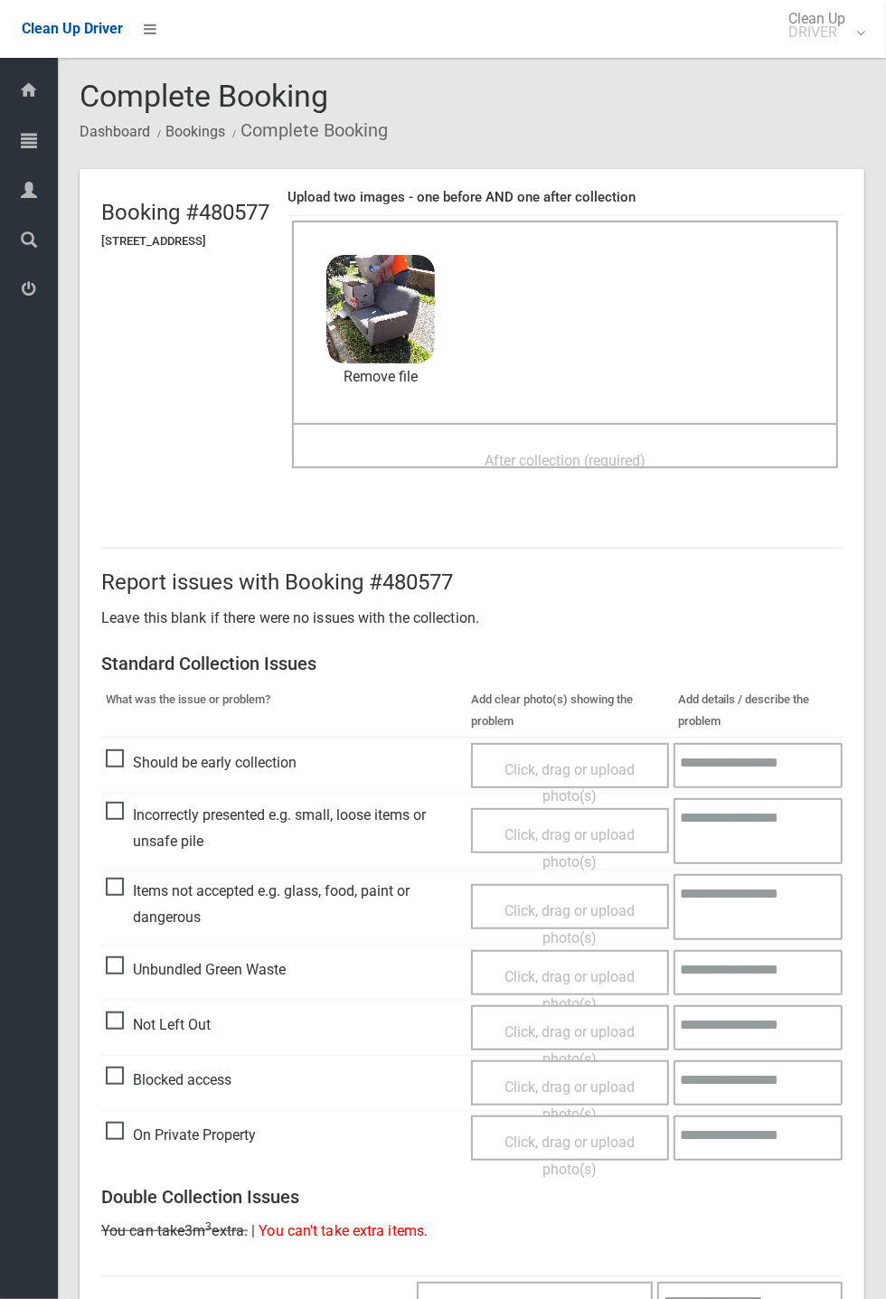
click at [634, 452] on span "After collection (required)" at bounding box center [564, 460] width 161 height 17
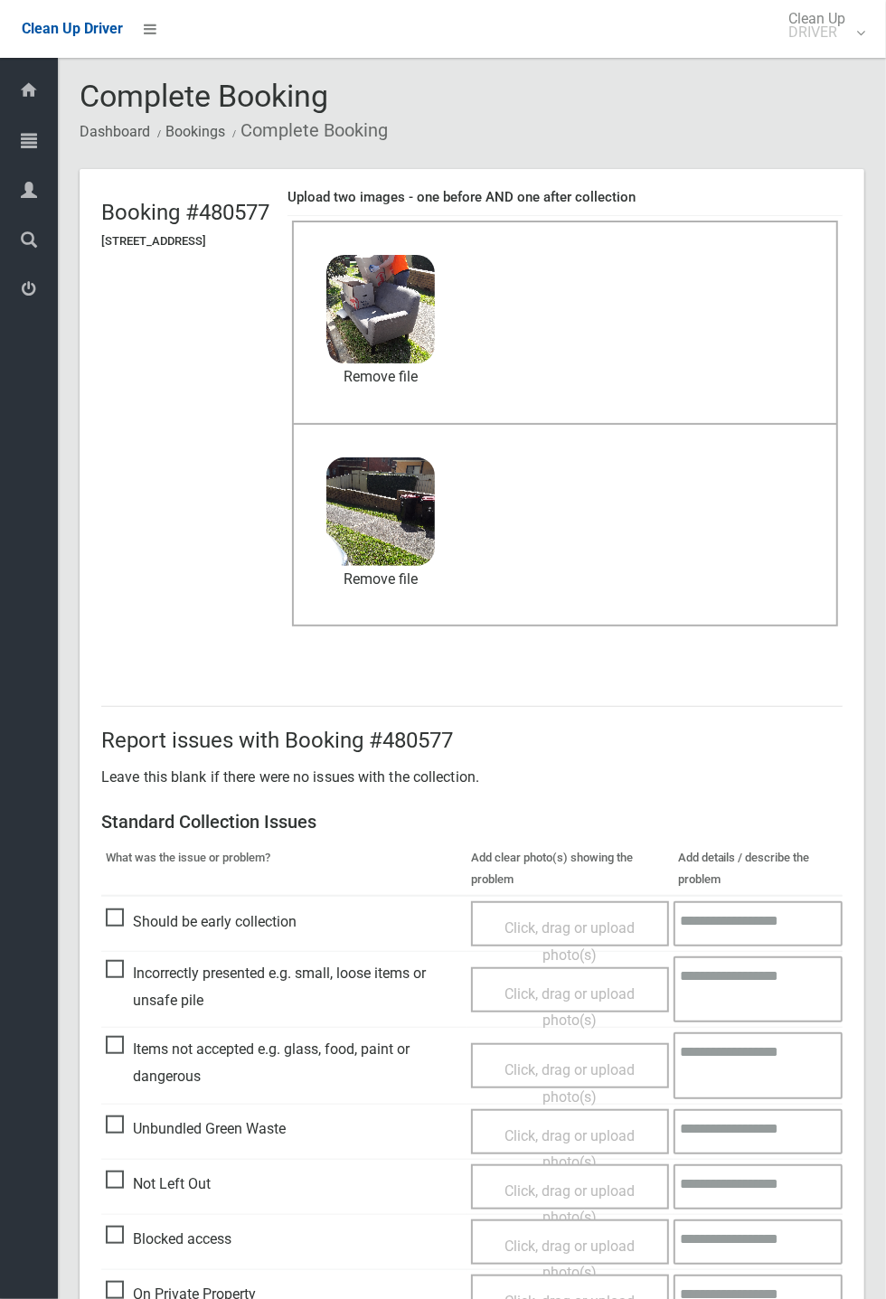
scroll to position [627, 0]
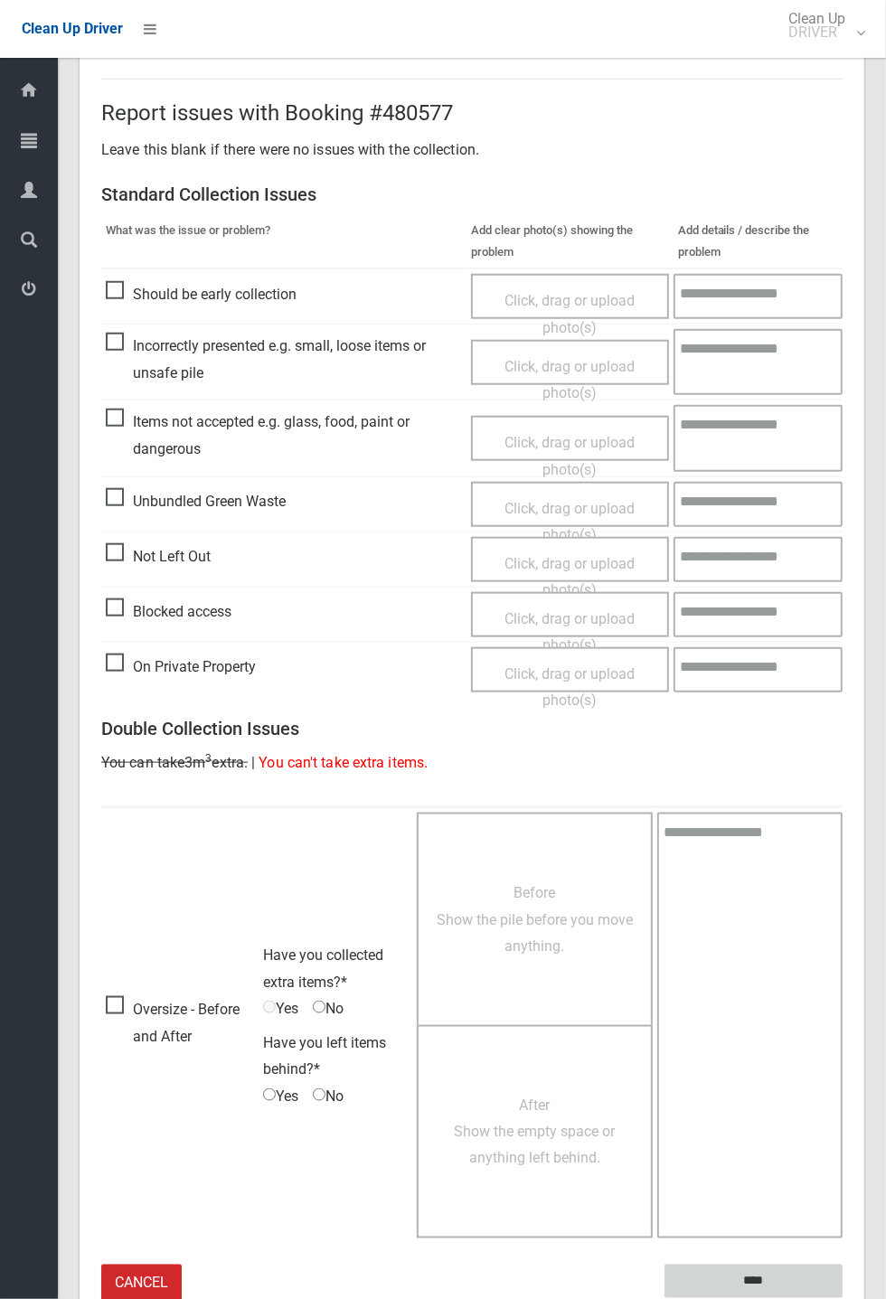
click at [842, 1298] on input "****" at bounding box center [753, 1280] width 178 height 33
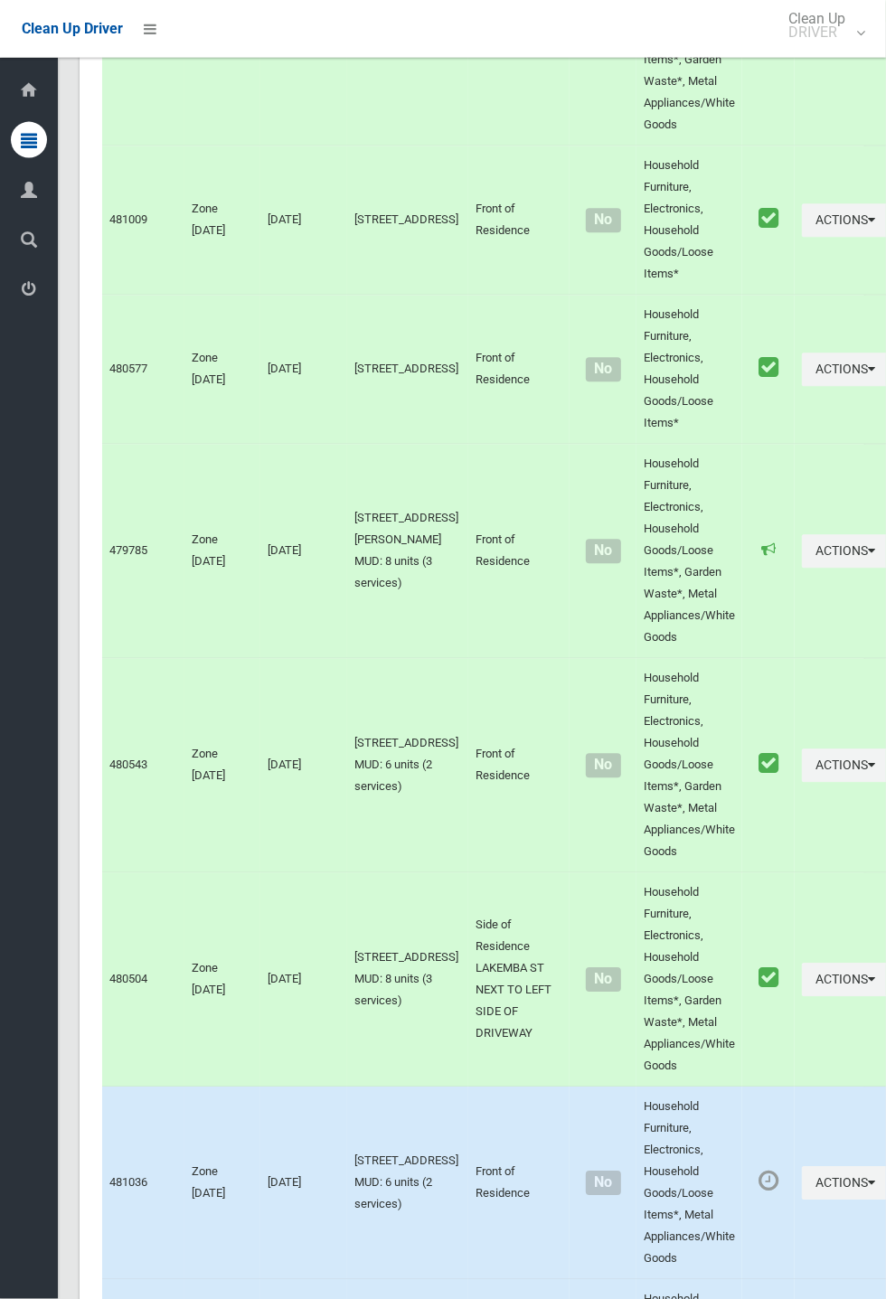
scroll to position [10324, 0]
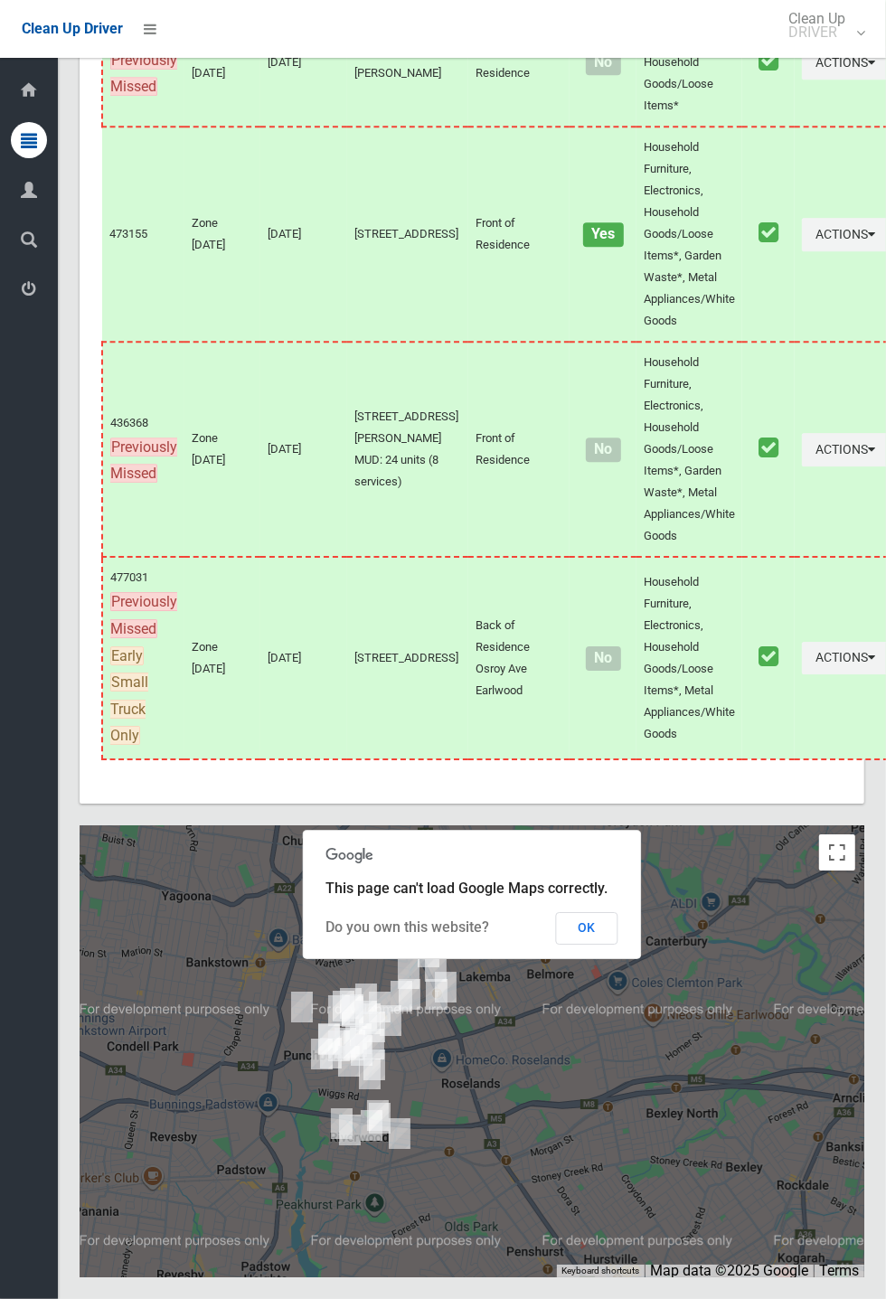
click at [598, 1048] on div at bounding box center [472, 1051] width 784 height 452
click at [618, 944] on button "OK" at bounding box center [587, 928] width 62 height 33
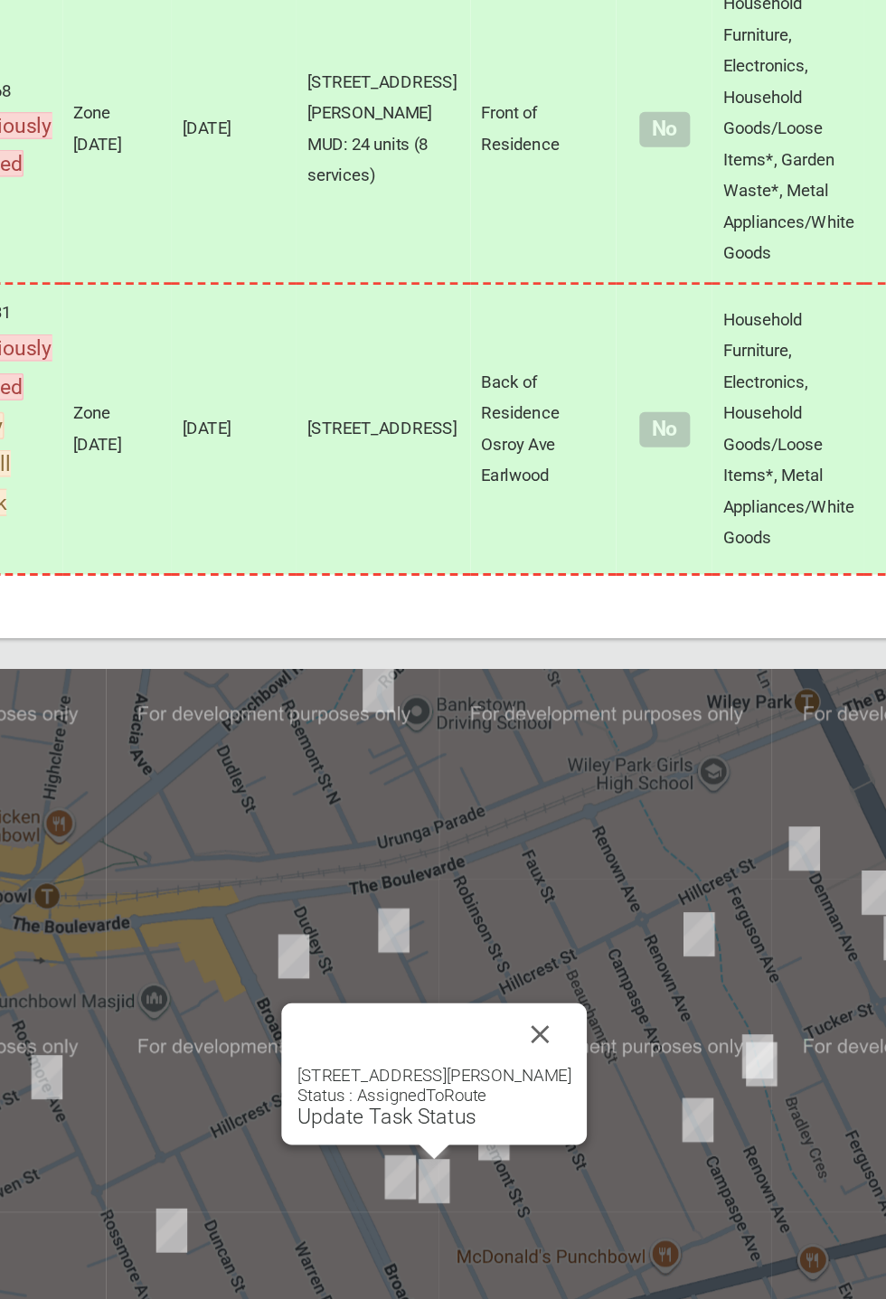
click at [408, 1156] on div "[STREET_ADDRESS][PERSON_NAME] Status : AssignedToRoute Update Task Status" at bounding box center [443, 1106] width 212 height 99
click at [409, 1156] on div "[STREET_ADDRESS][PERSON_NAME] Status : AssignedToRoute Update Task Status" at bounding box center [443, 1106] width 212 height 99
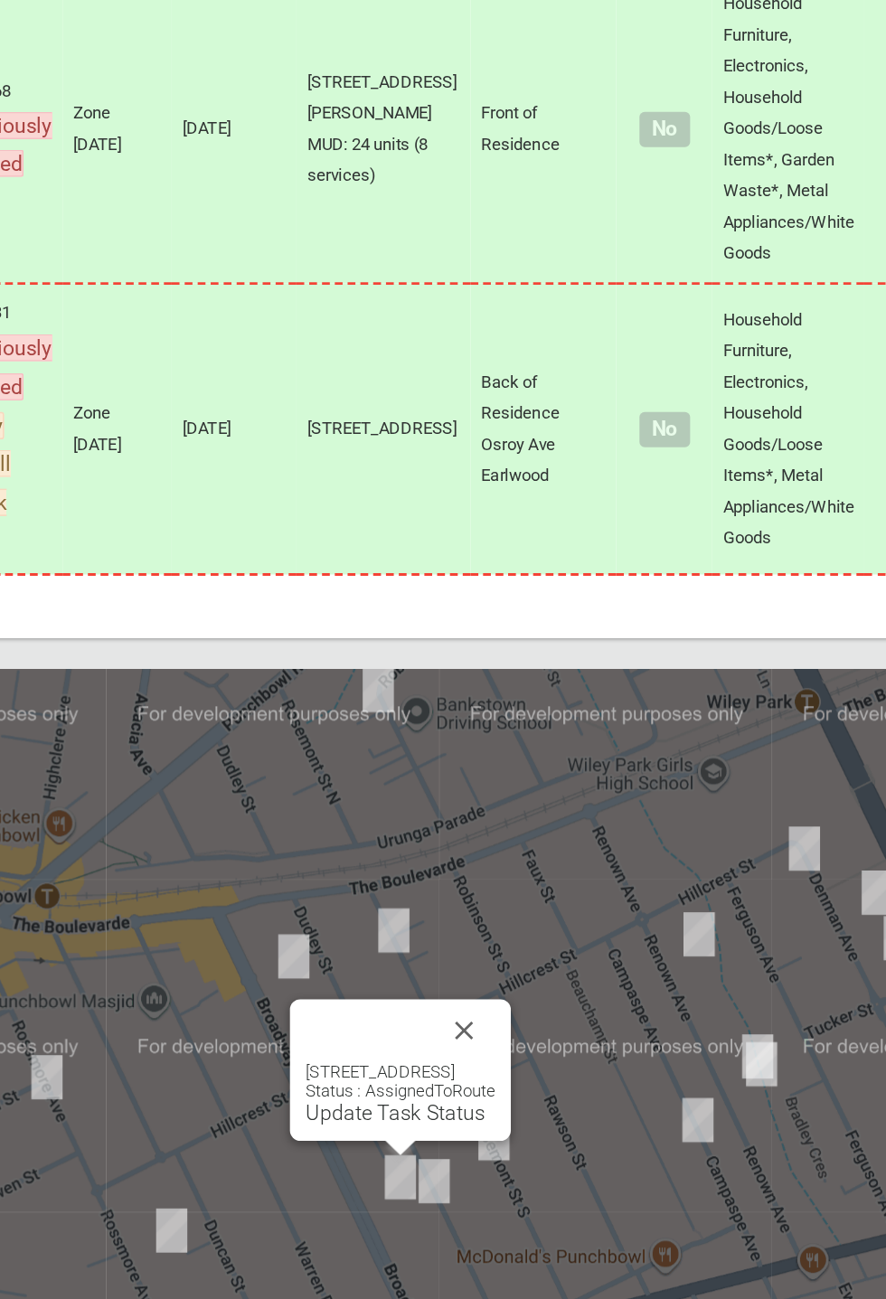
click at [485, 1098] on button "Close" at bounding box center [463, 1076] width 43 height 43
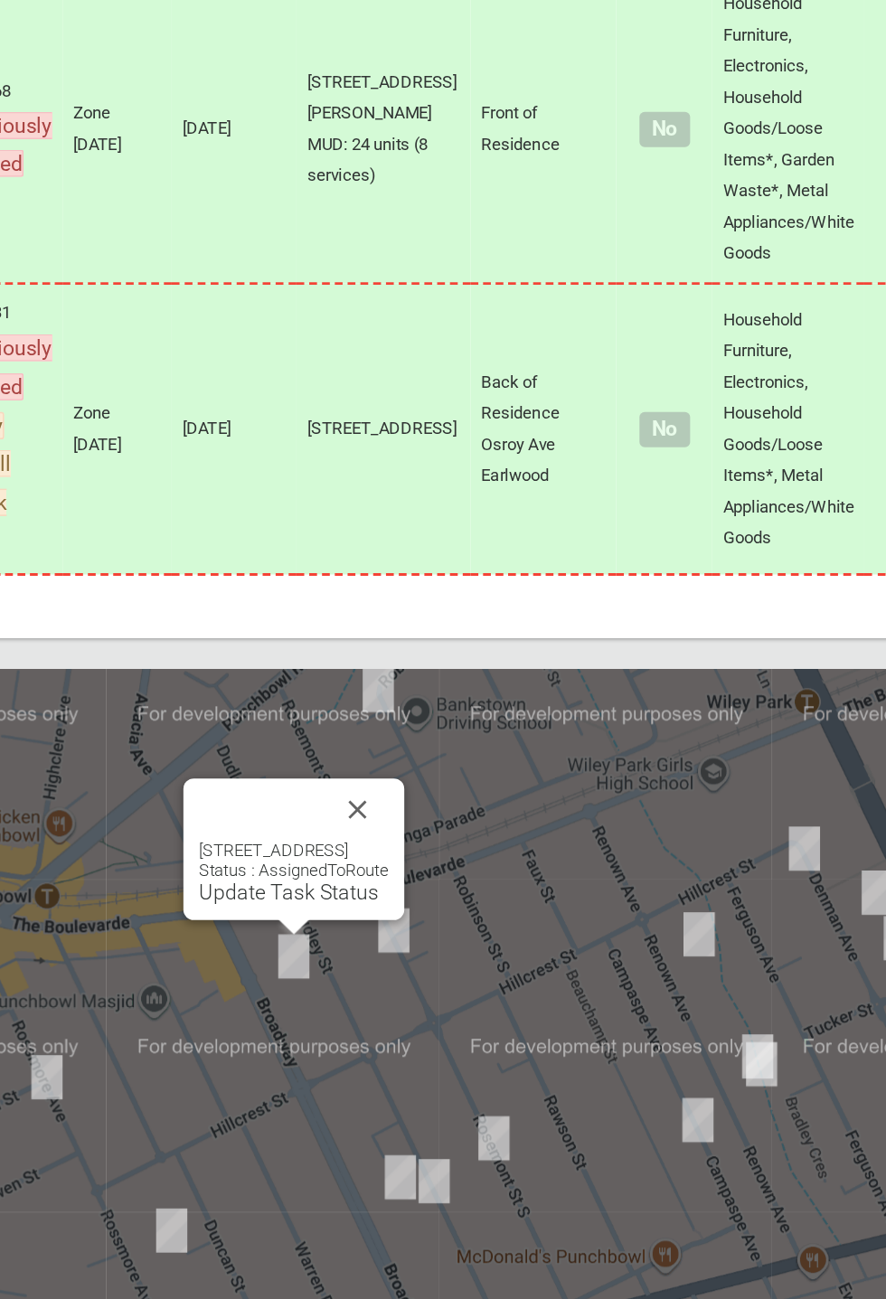
click at [348, 1000] on div "12 Broadway, PUNCHBOWL NSW 2196 Status : AssignedToRoute Update Task Status" at bounding box center [345, 950] width 154 height 99
click at [346, 989] on link "Update Task Status" at bounding box center [341, 980] width 125 height 17
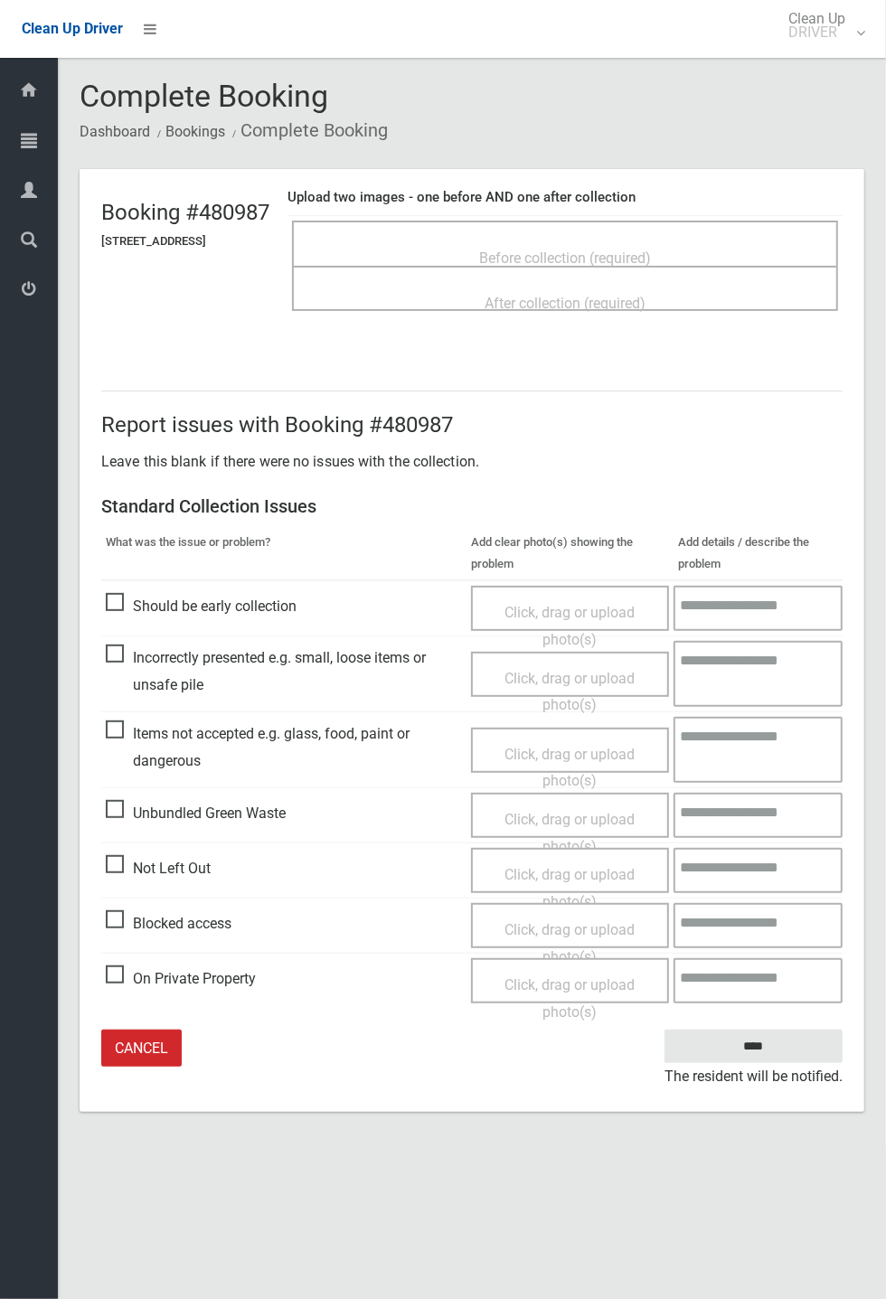
click at [559, 249] on span "Before collection (required)" at bounding box center [565, 257] width 172 height 17
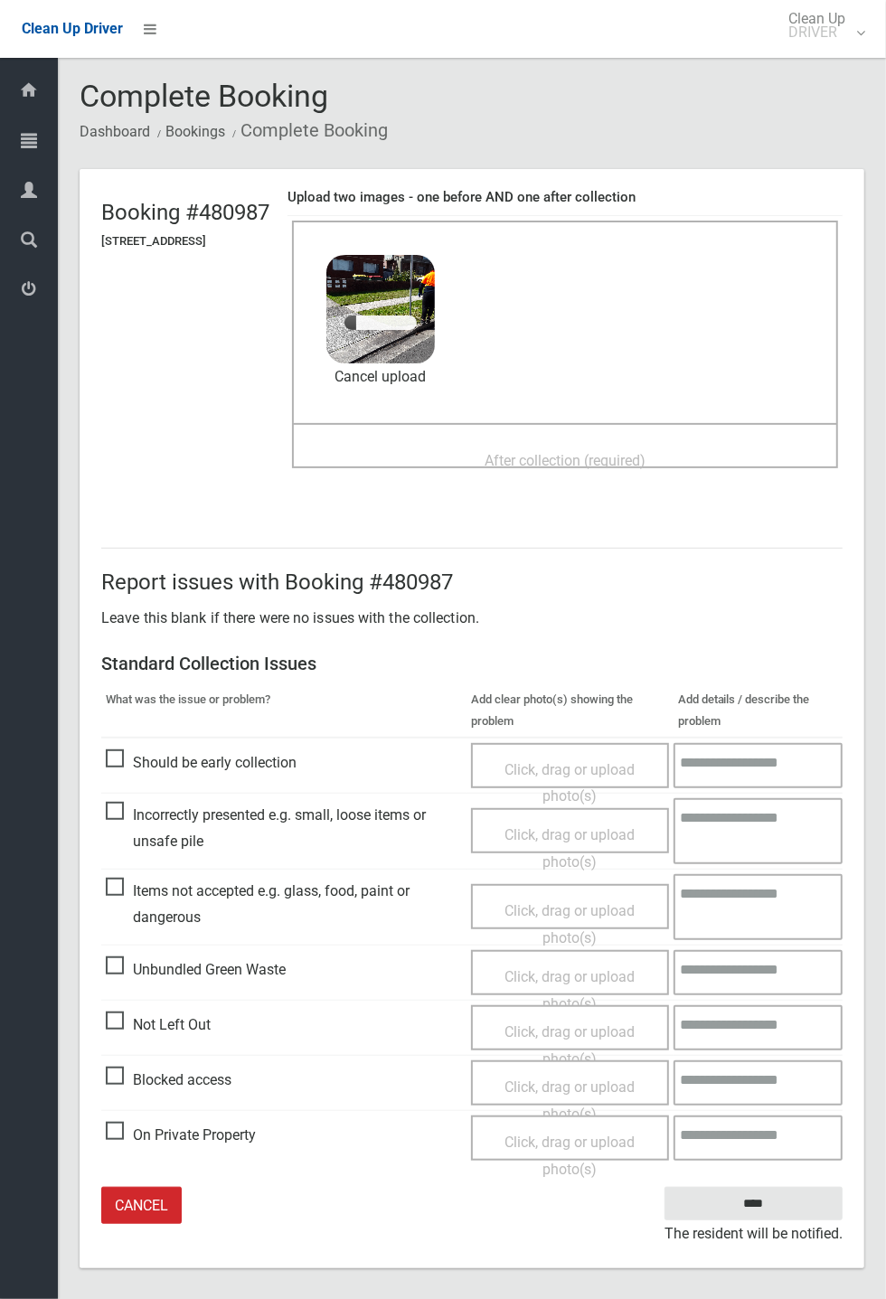
click at [580, 452] on span "After collection (required)" at bounding box center [564, 460] width 161 height 17
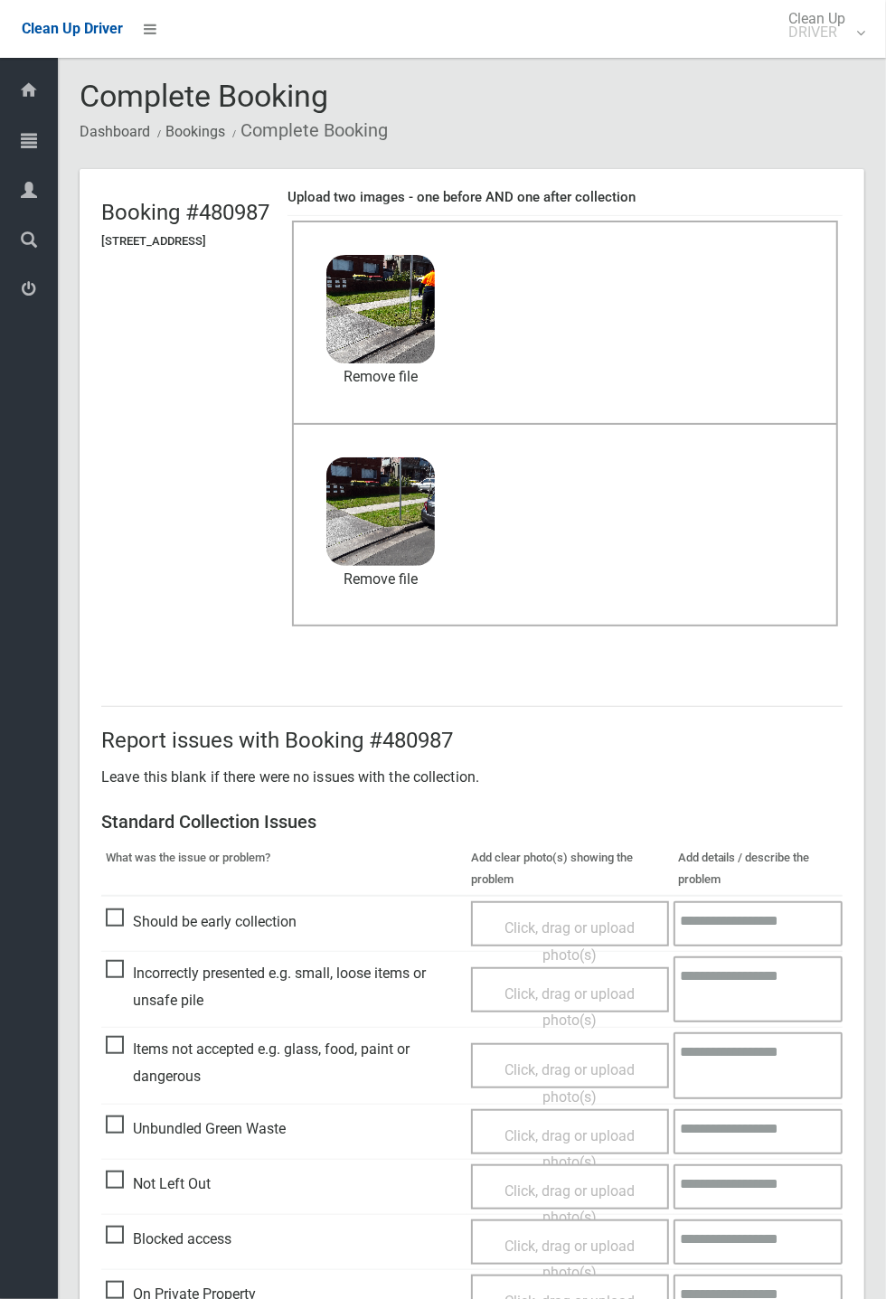
scroll to position [84, 0]
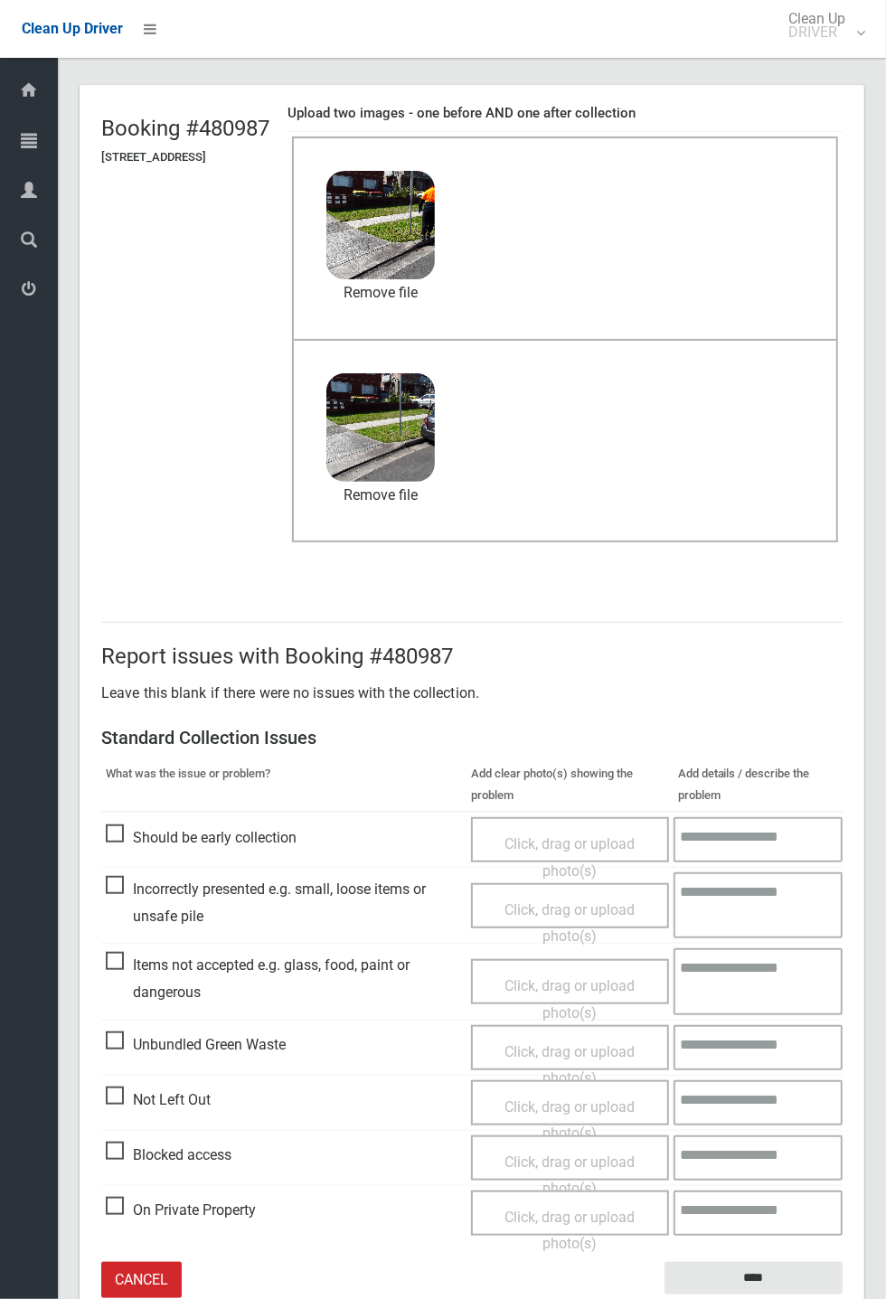
click at [133, 980] on span "Items not accepted e.g. glass, food, paint or dangerous" at bounding box center [284, 978] width 356 height 53
click at [133, 962] on span "Items not accepted e.g. glass, food, paint or dangerous" at bounding box center [284, 978] width 356 height 53
click at [560, 979] on span "Click, drag or upload photo(s)" at bounding box center [569, 999] width 130 height 44
click at [181, 1005] on span "Items not accepted e.g. glass, food, paint or dangerous" at bounding box center [284, 978] width 356 height 53
click at [562, 979] on span "Click, drag or upload photo(s)" at bounding box center [569, 999] width 130 height 44
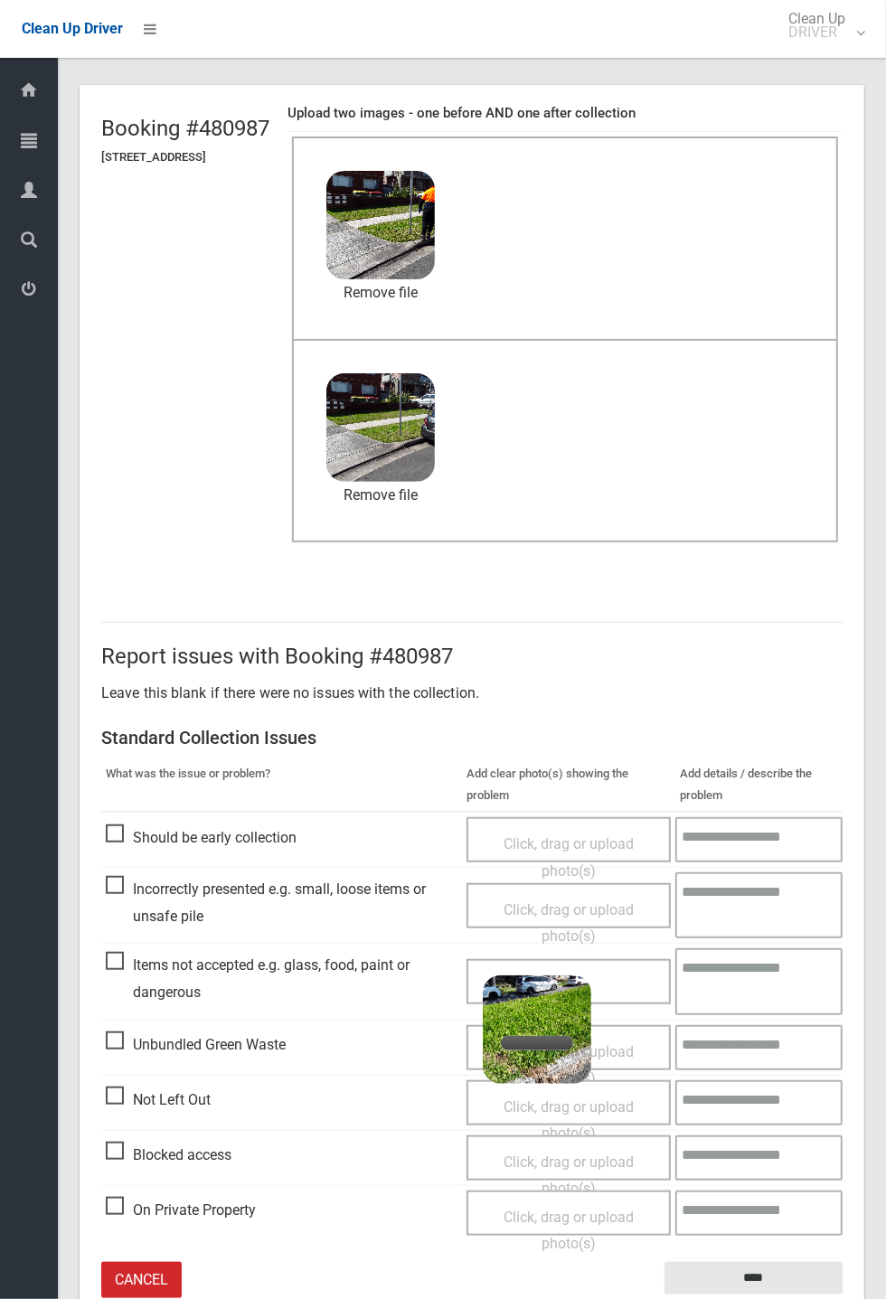
click at [741, 969] on textarea at bounding box center [758, 981] width 167 height 66
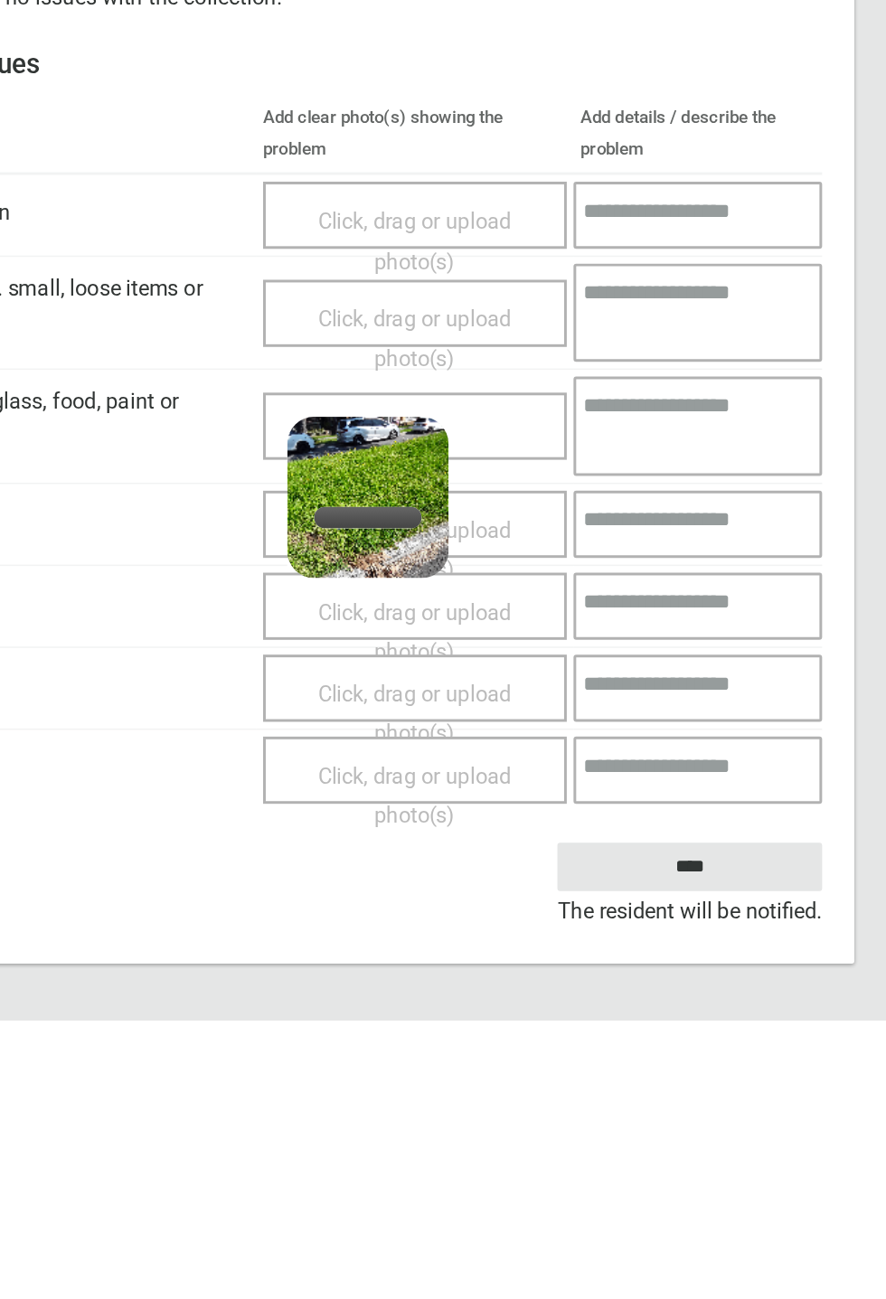
scroll to position [166, 0]
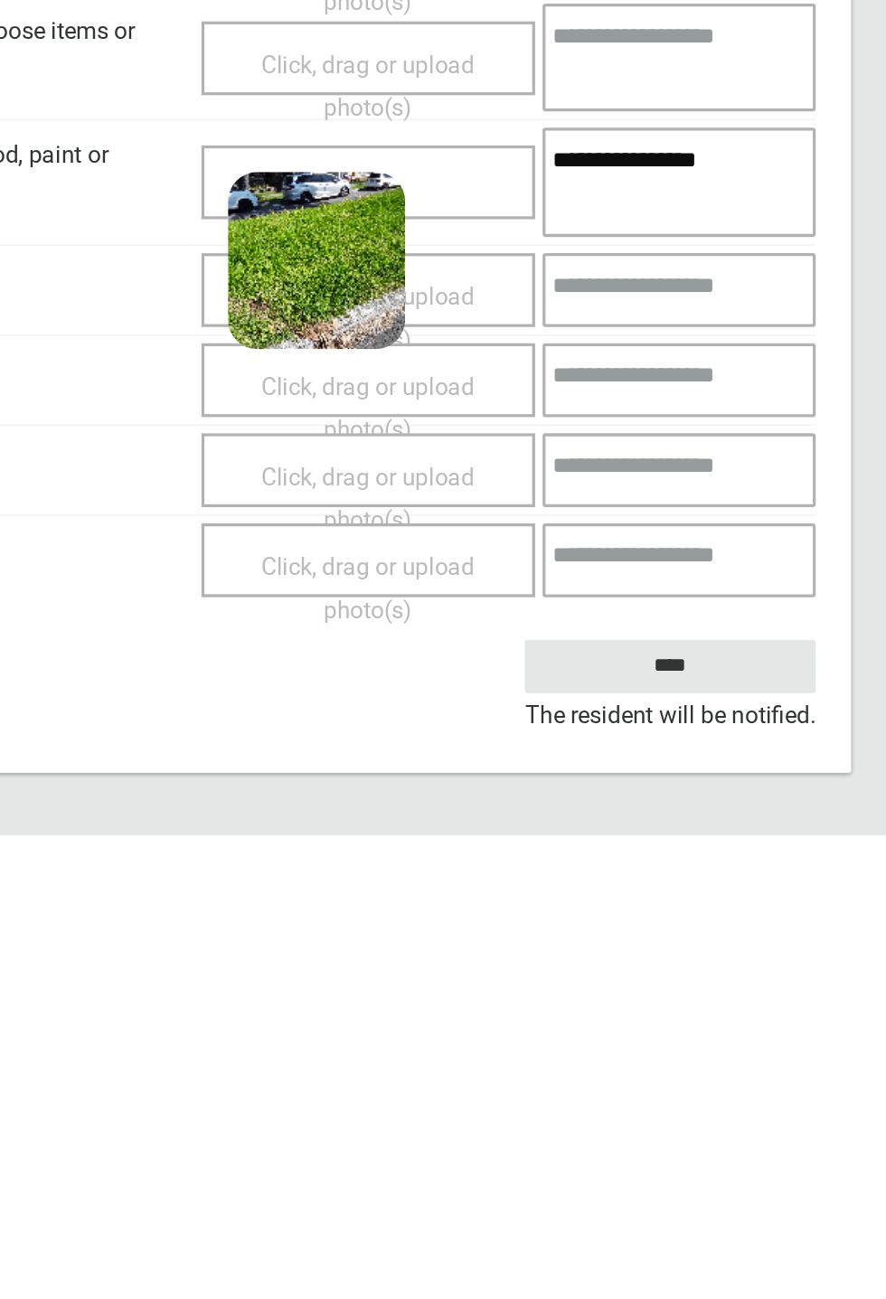
type textarea "**********"
click at [803, 1187] on input "****" at bounding box center [753, 1195] width 178 height 33
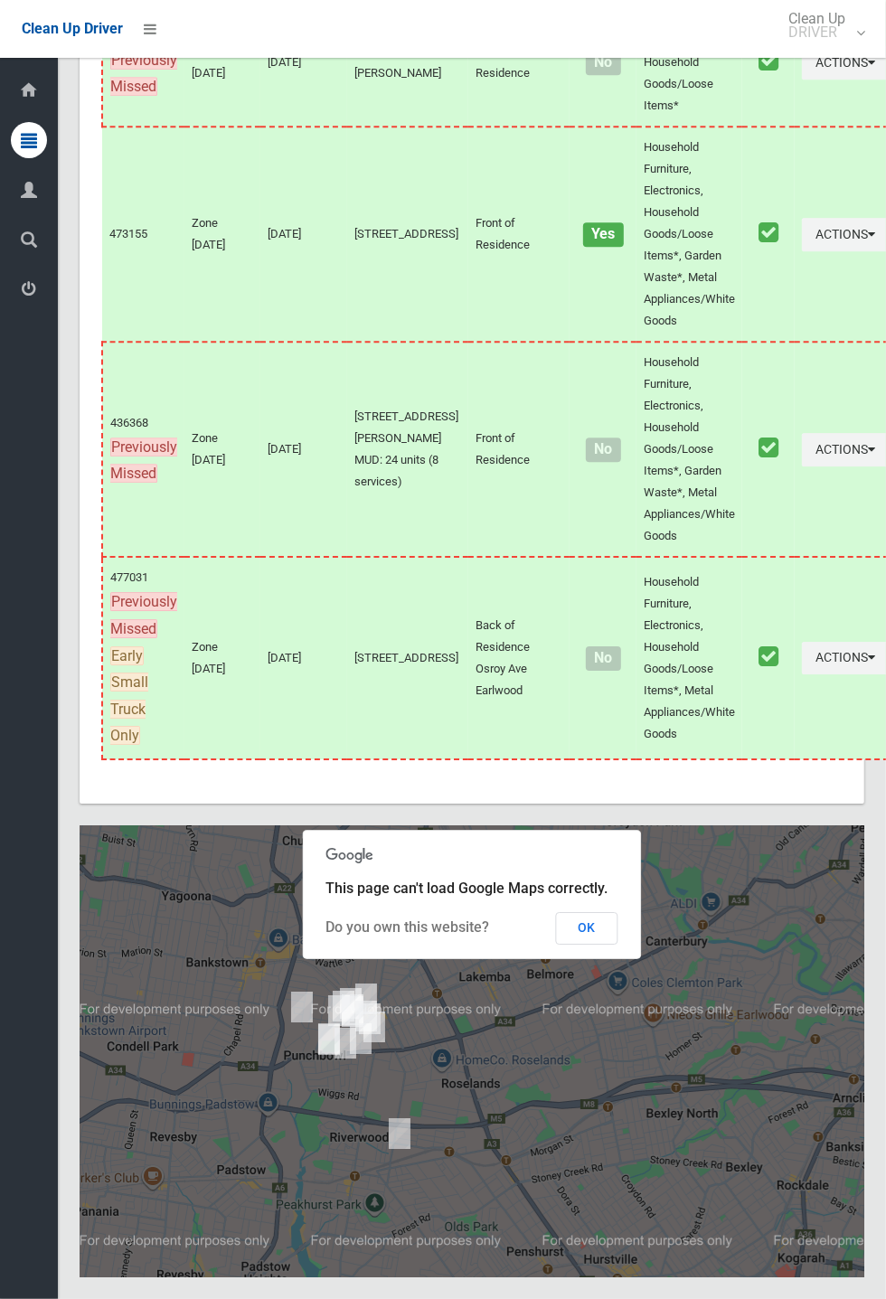
scroll to position [10324, 0]
click at [606, 897] on span "This page can't load Google Maps correctly." at bounding box center [467, 887] width 282 height 17
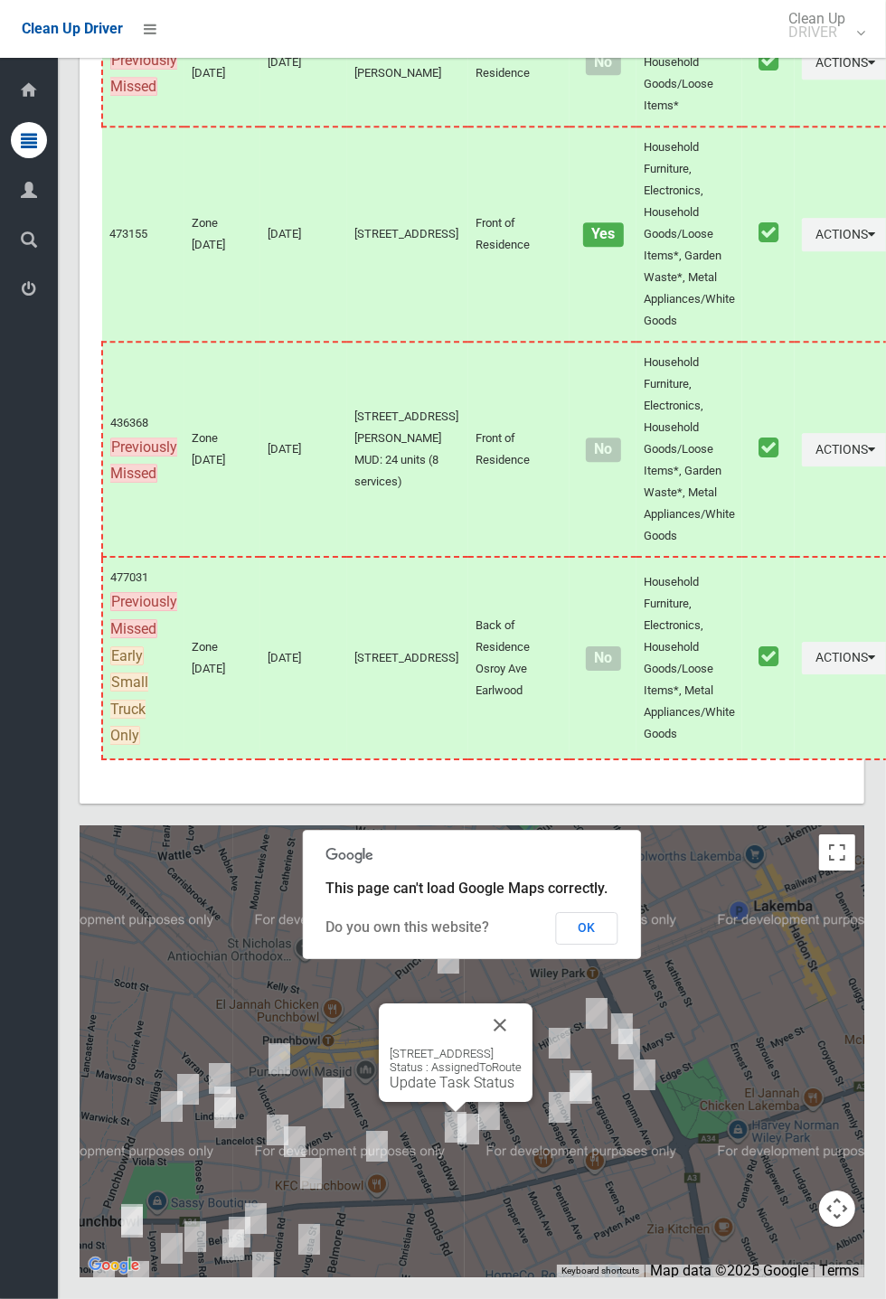
click at [443, 1091] on link "Update Task Status" at bounding box center [452, 1082] width 125 height 17
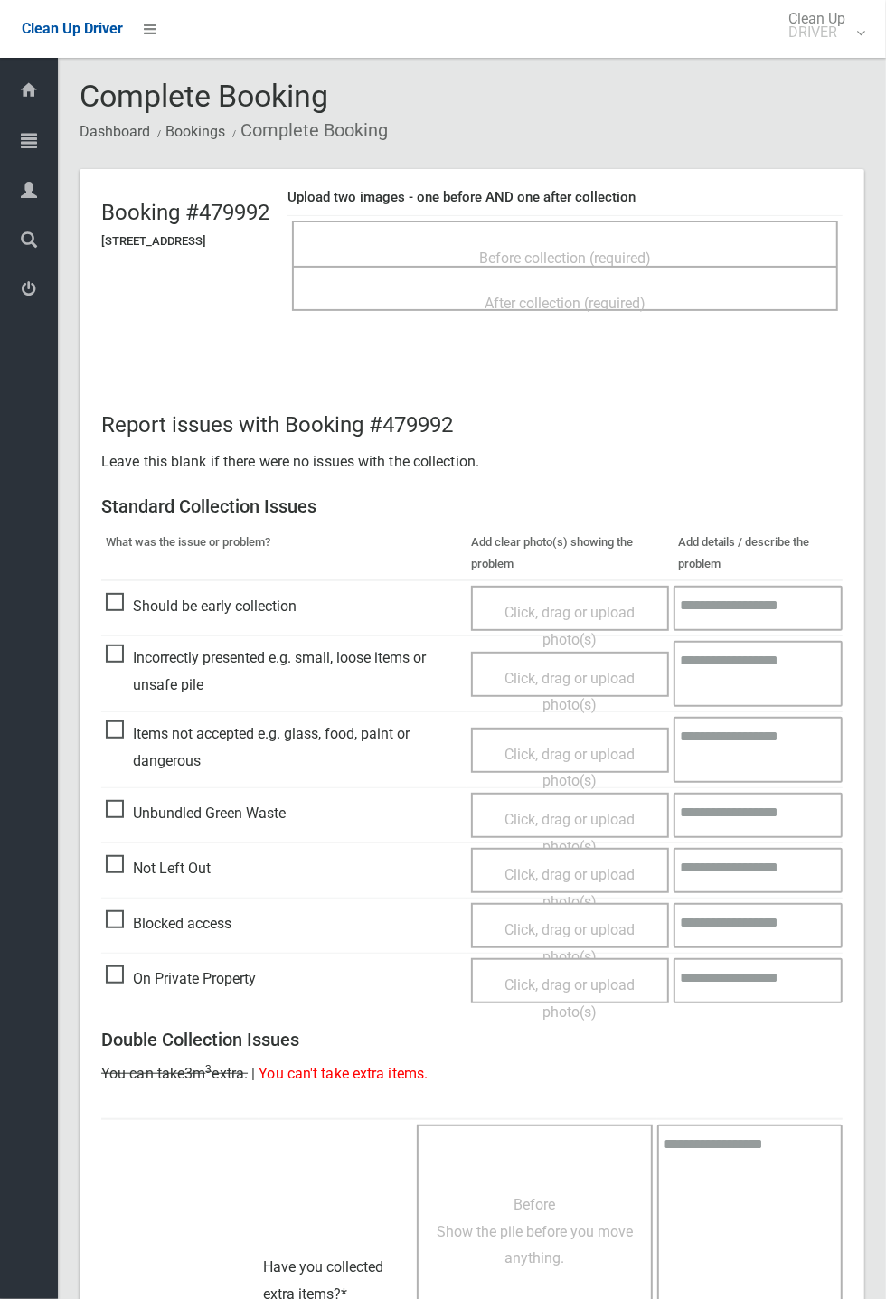
click at [606, 249] on span "Before collection (required)" at bounding box center [565, 257] width 172 height 17
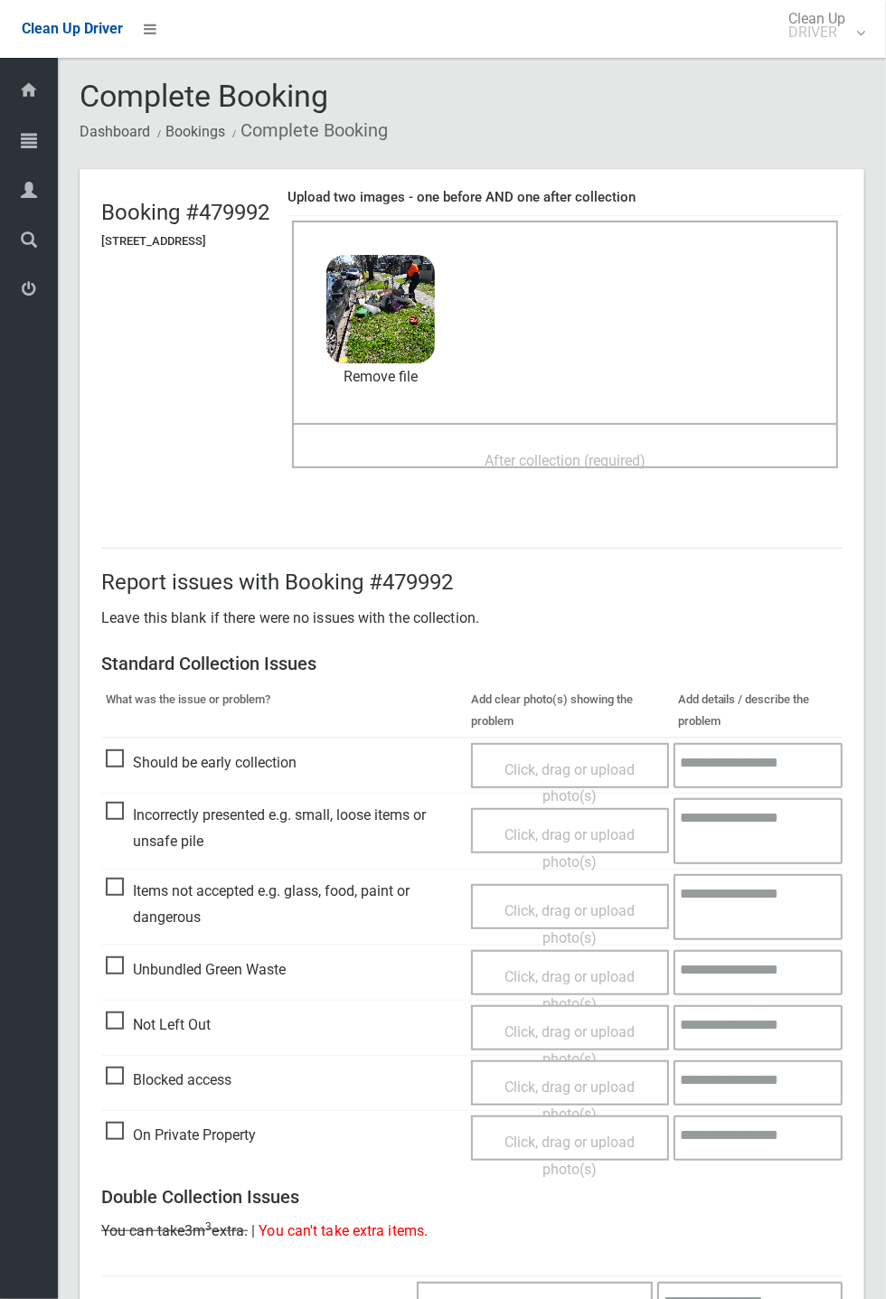
click at [557, 453] on span "After collection (required)" at bounding box center [564, 460] width 161 height 17
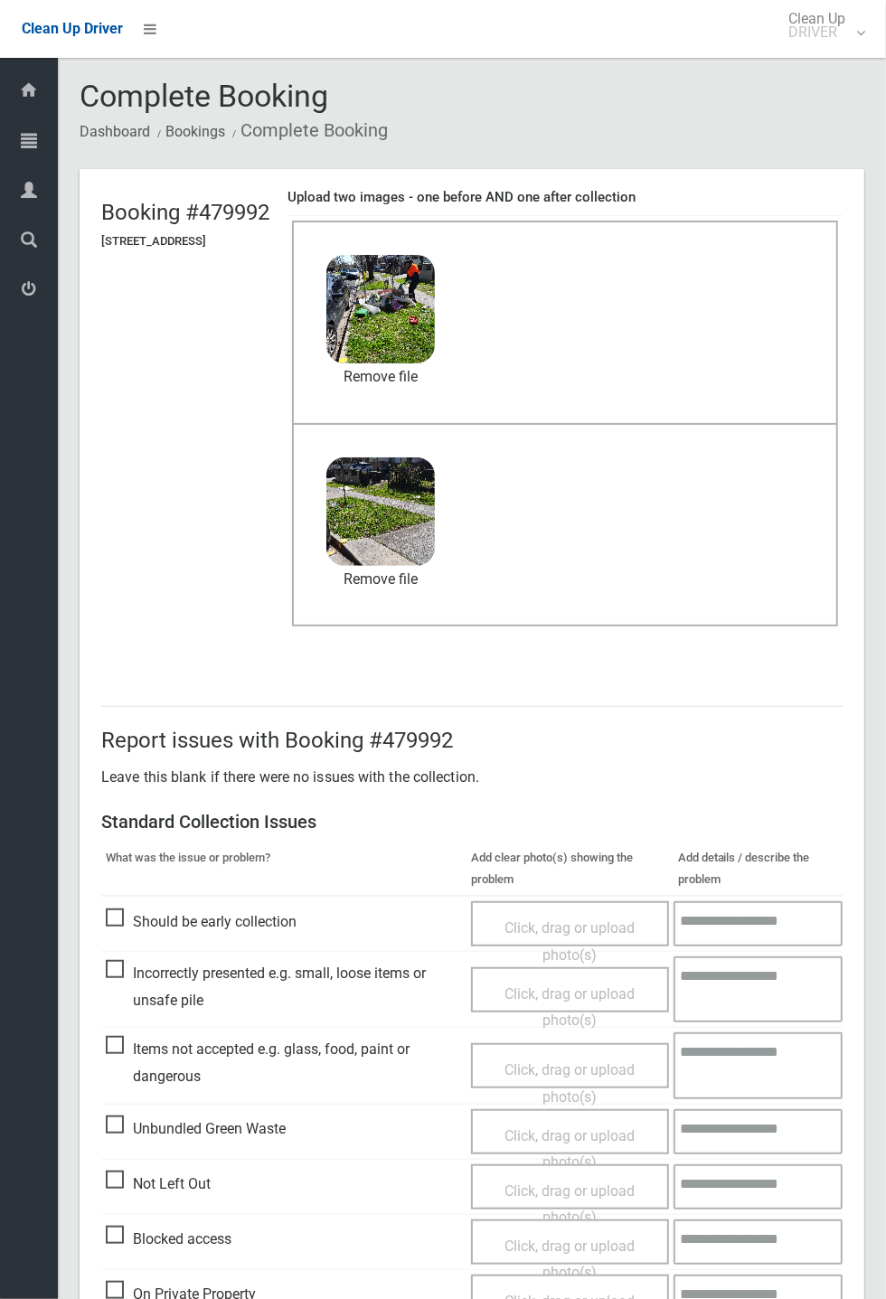
scroll to position [627, 0]
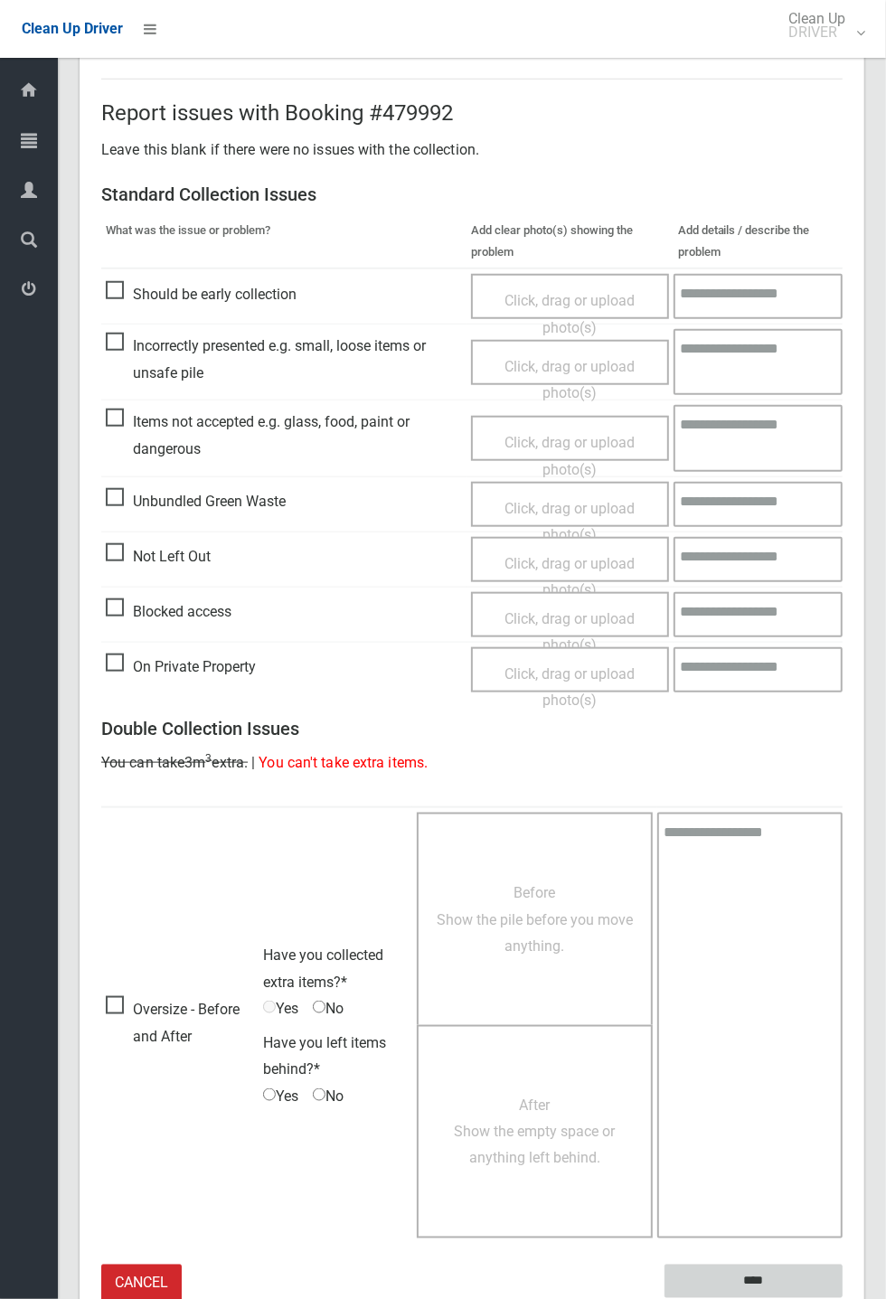
click at [842, 1298] on input "****" at bounding box center [753, 1280] width 178 height 33
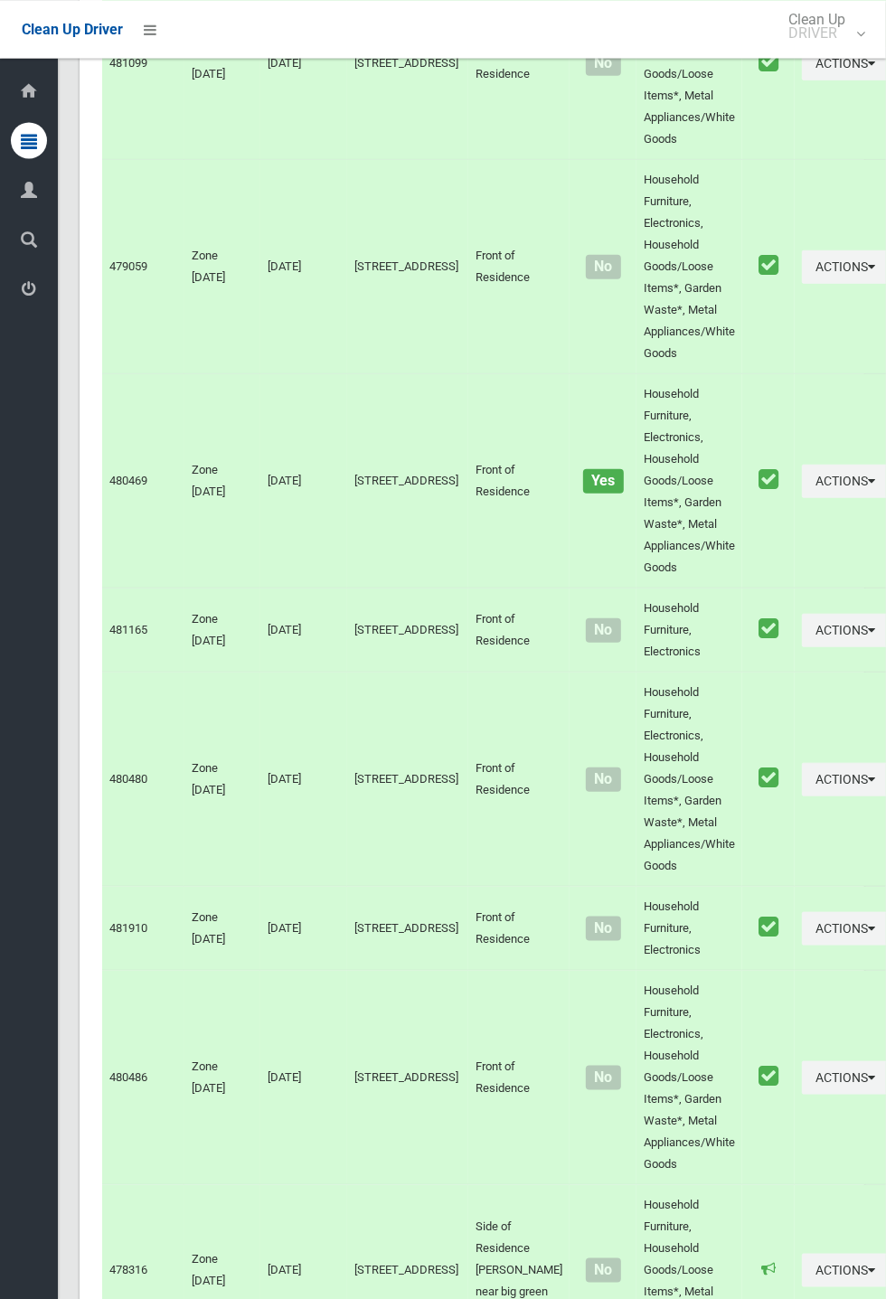
scroll to position [10324, 0]
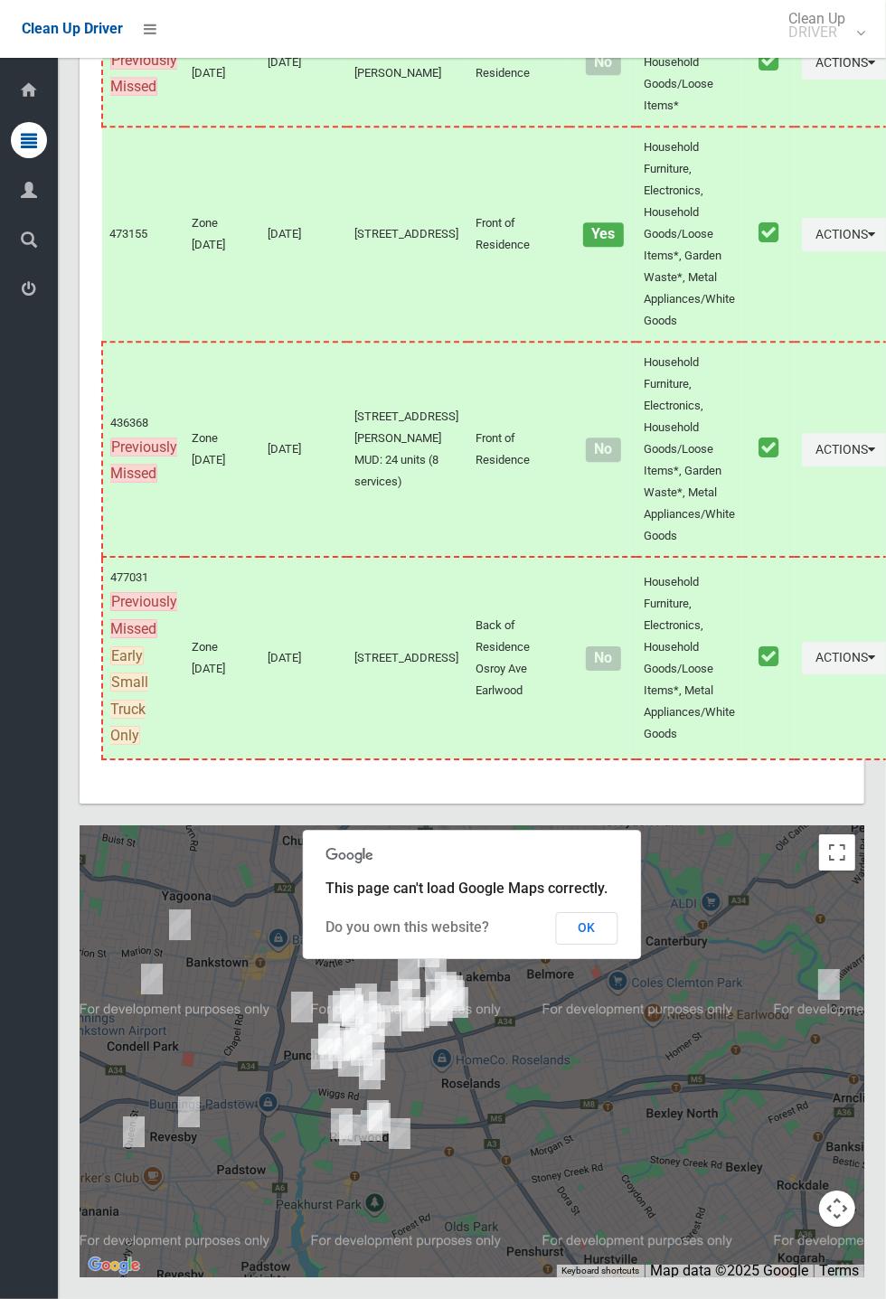
click at [618, 944] on button "OK" at bounding box center [587, 928] width 62 height 33
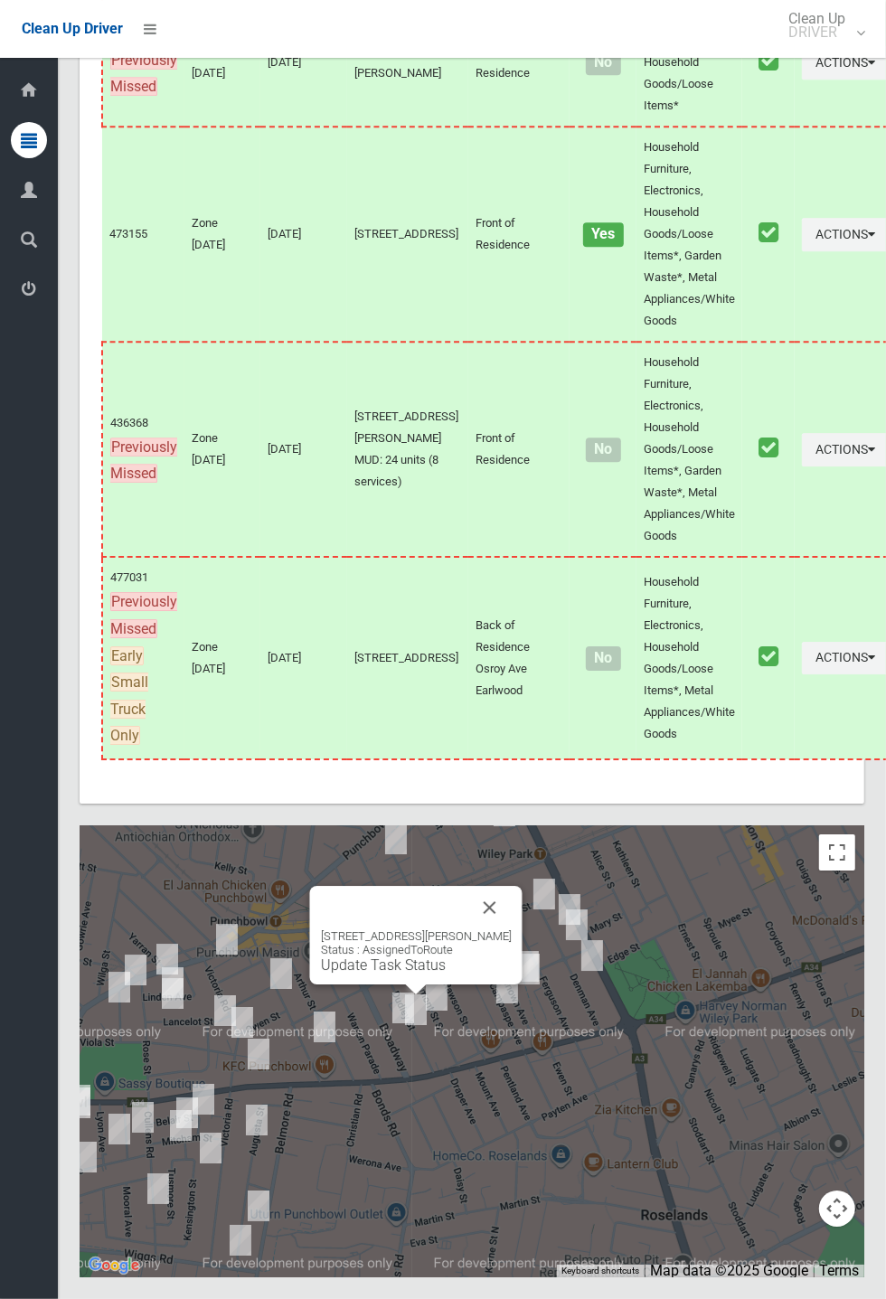
click at [512, 929] on button "Close" at bounding box center [489, 907] width 43 height 43
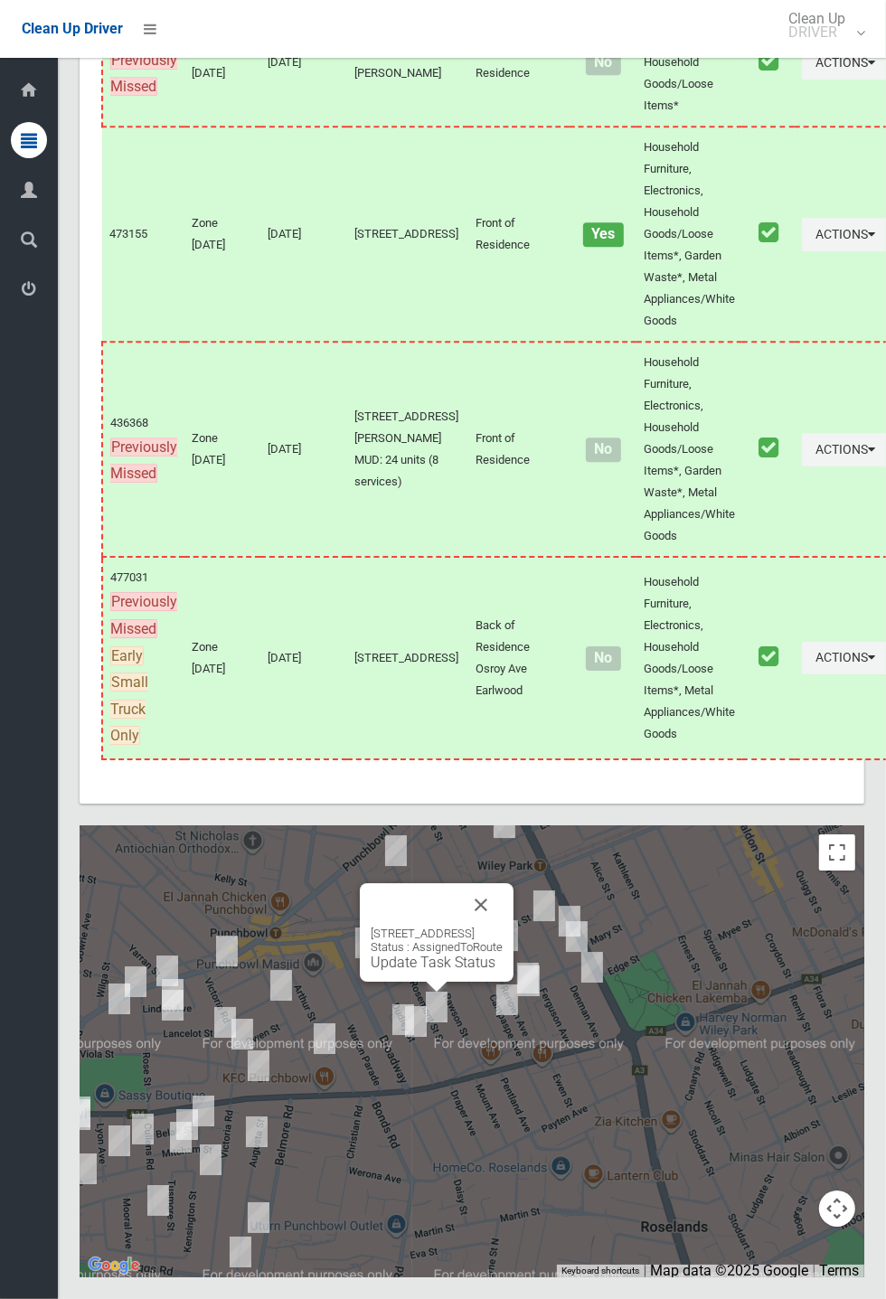
click at [502, 926] on button "Close" at bounding box center [480, 904] width 43 height 43
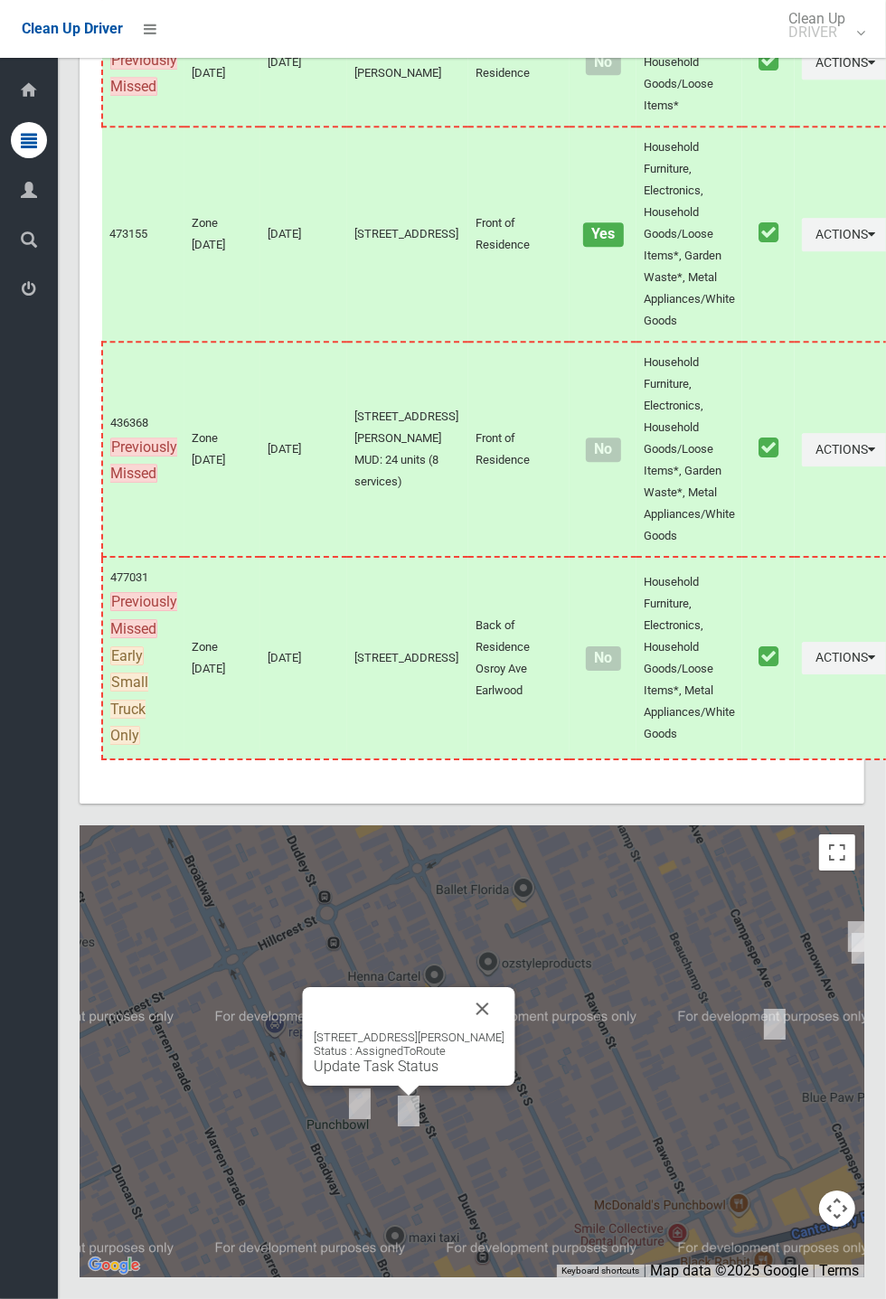
click at [504, 1030] on button "Close" at bounding box center [482, 1008] width 43 height 43
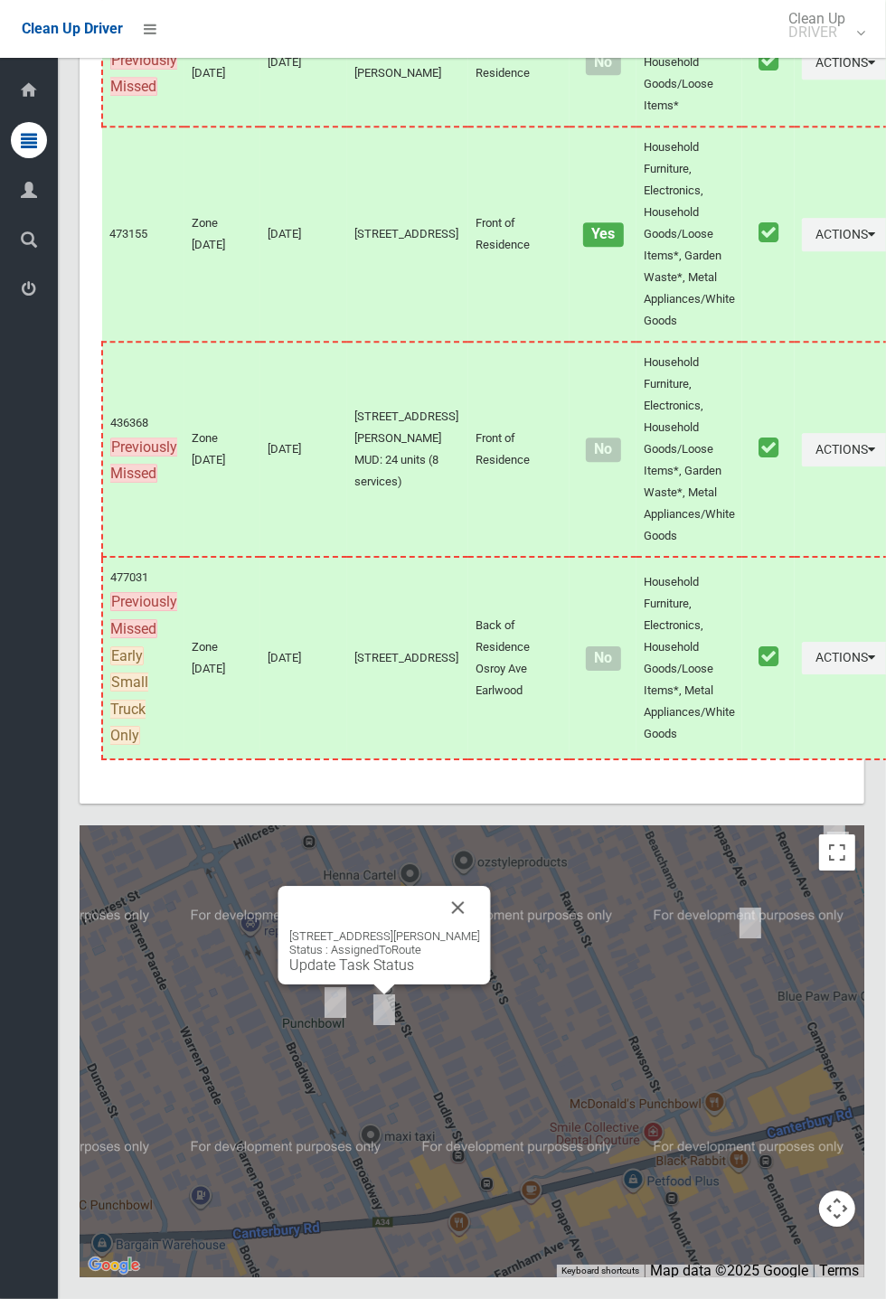
click at [399, 973] on div "95 Dudley Street, PUNCHBOWL NSW 2196 Status : AssignedToRoute Update Task Status" at bounding box center [384, 951] width 191 height 44
click at [374, 973] on link "Update Task Status" at bounding box center [351, 964] width 125 height 17
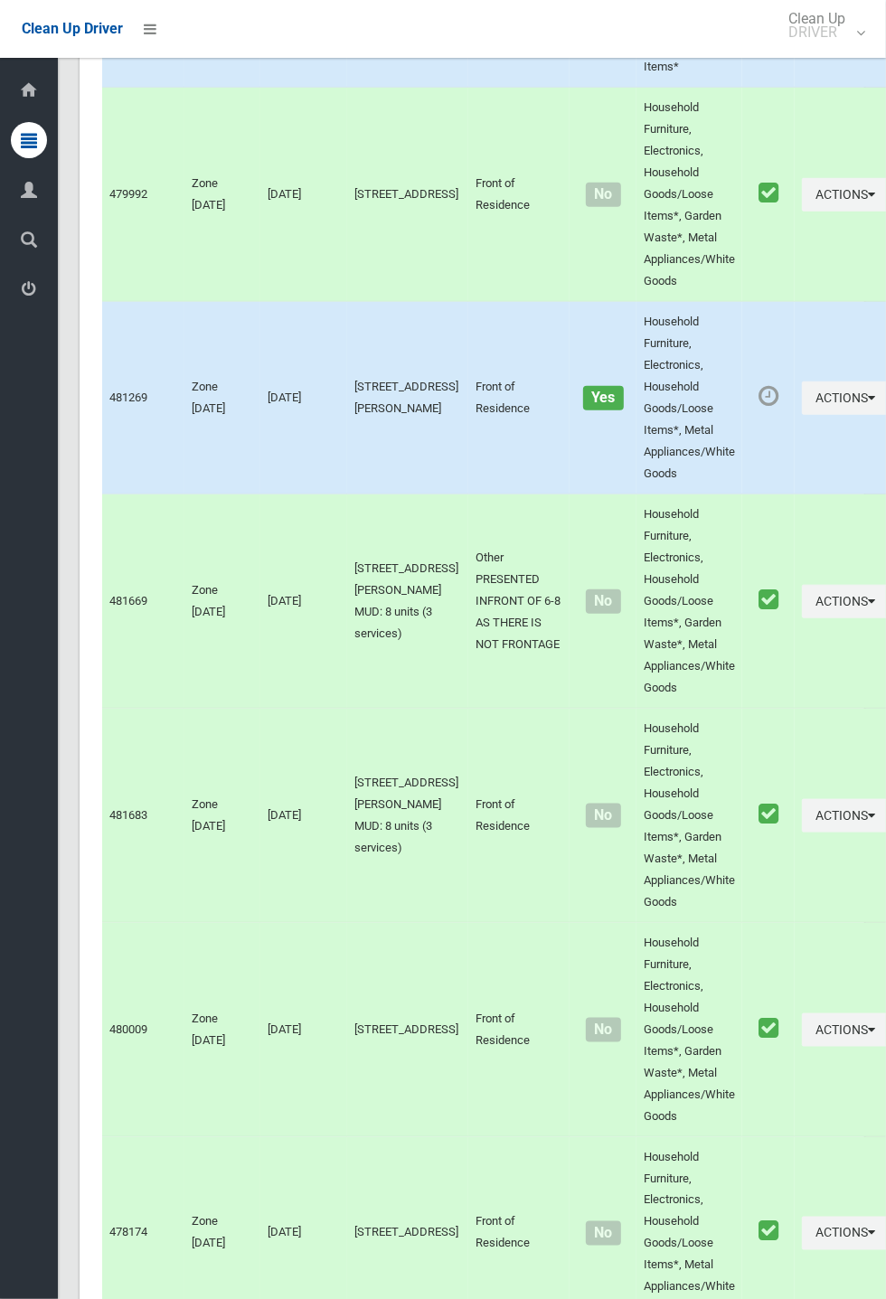
scroll to position [7682, 0]
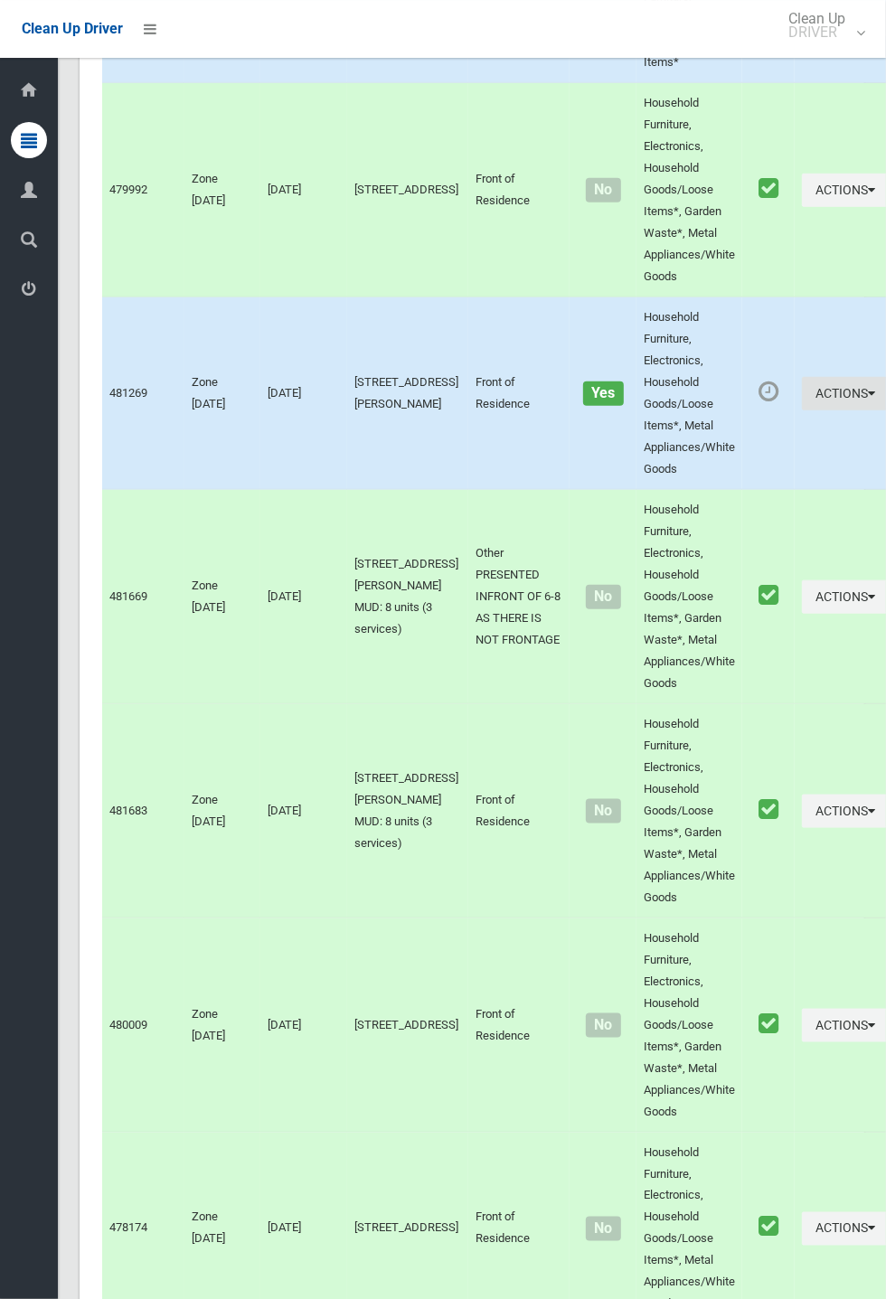
click at [802, 410] on button "Actions" at bounding box center [845, 393] width 87 height 33
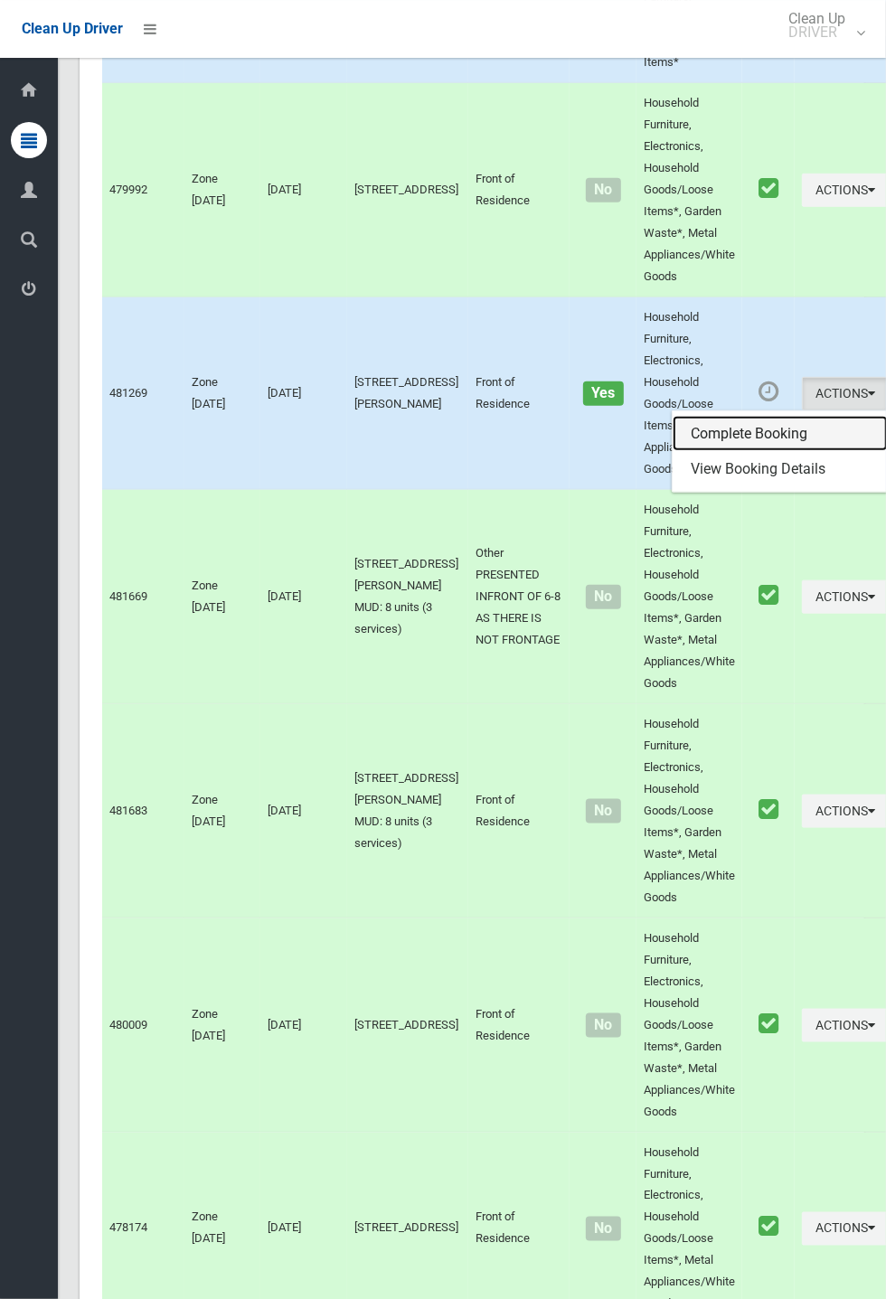
click at [708, 452] on link "Complete Booking" at bounding box center [779, 434] width 215 height 36
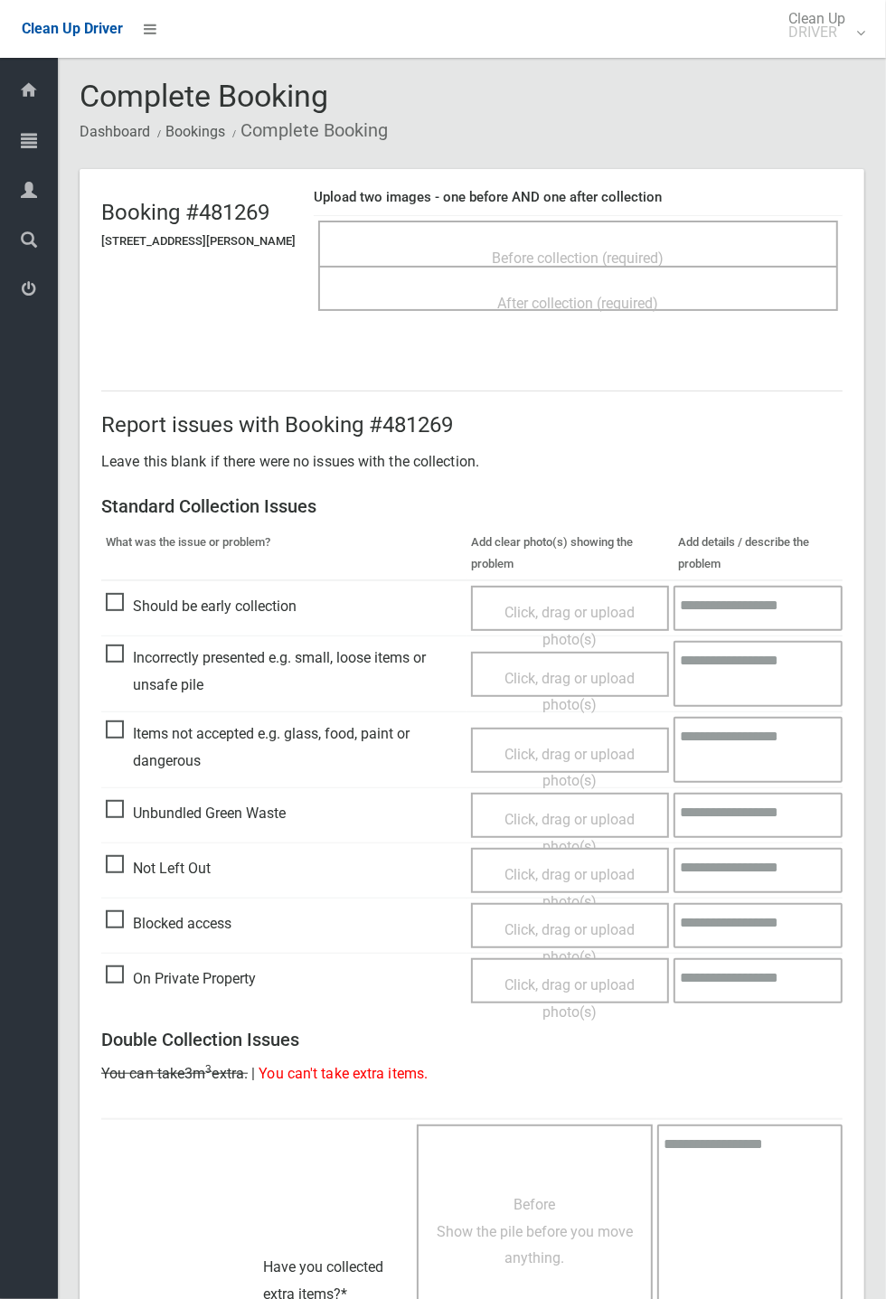
click at [619, 249] on span "Before collection (required)" at bounding box center [579, 257] width 172 height 17
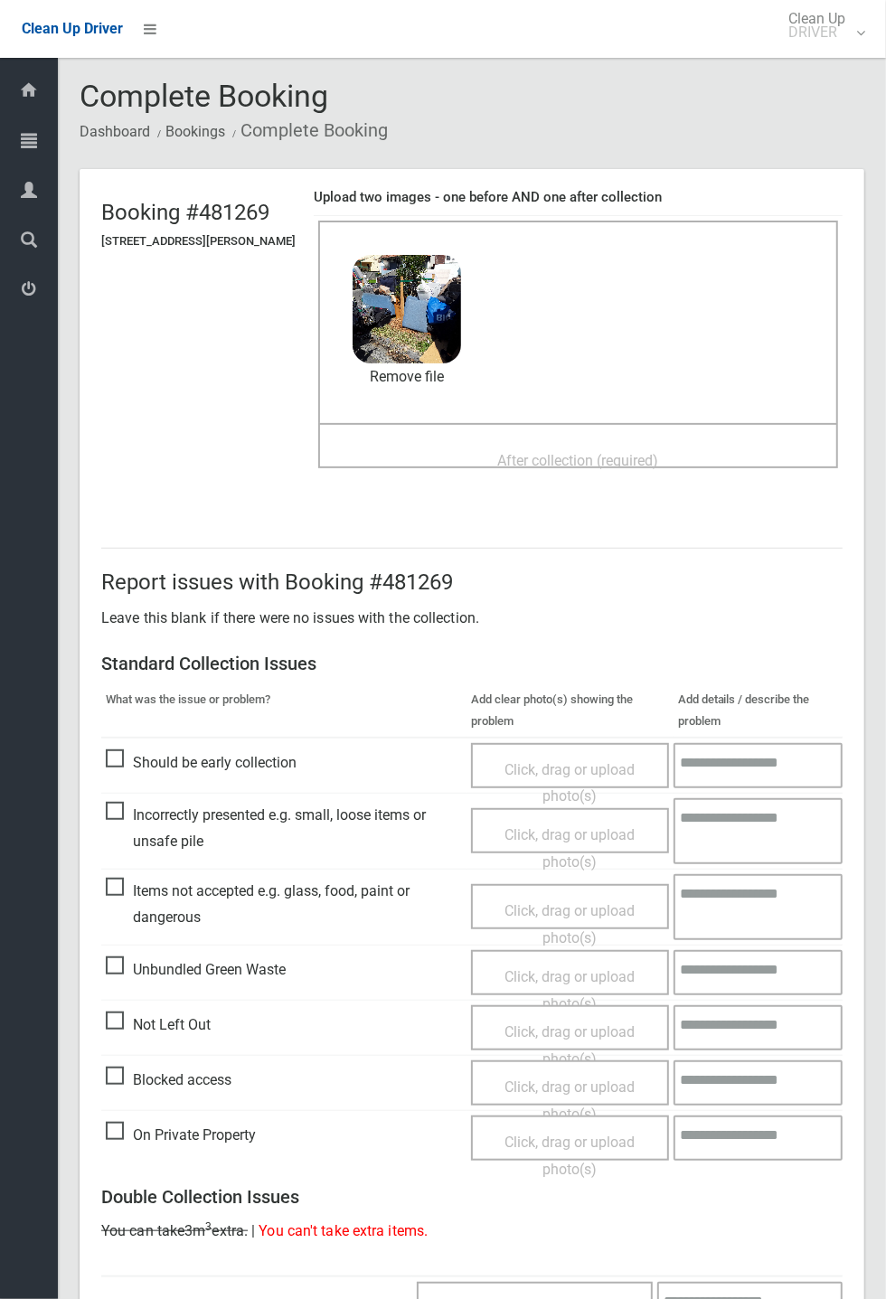
click at [630, 417] on div "Before collection (required) 3.8 MB 2025-09-0310.51.354651419126717782966.jpg C…" at bounding box center [578, 322] width 520 height 202
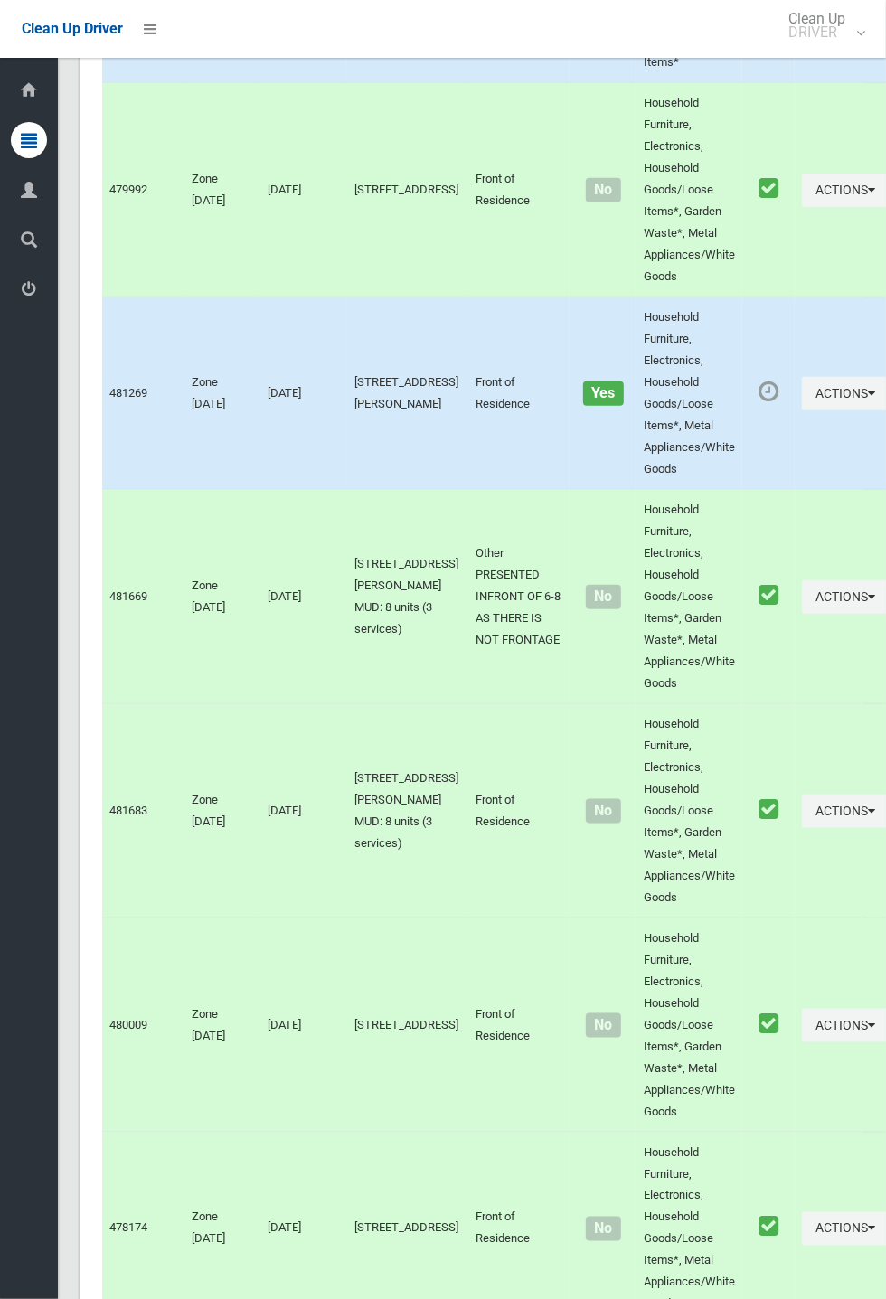
scroll to position [7682, 0]
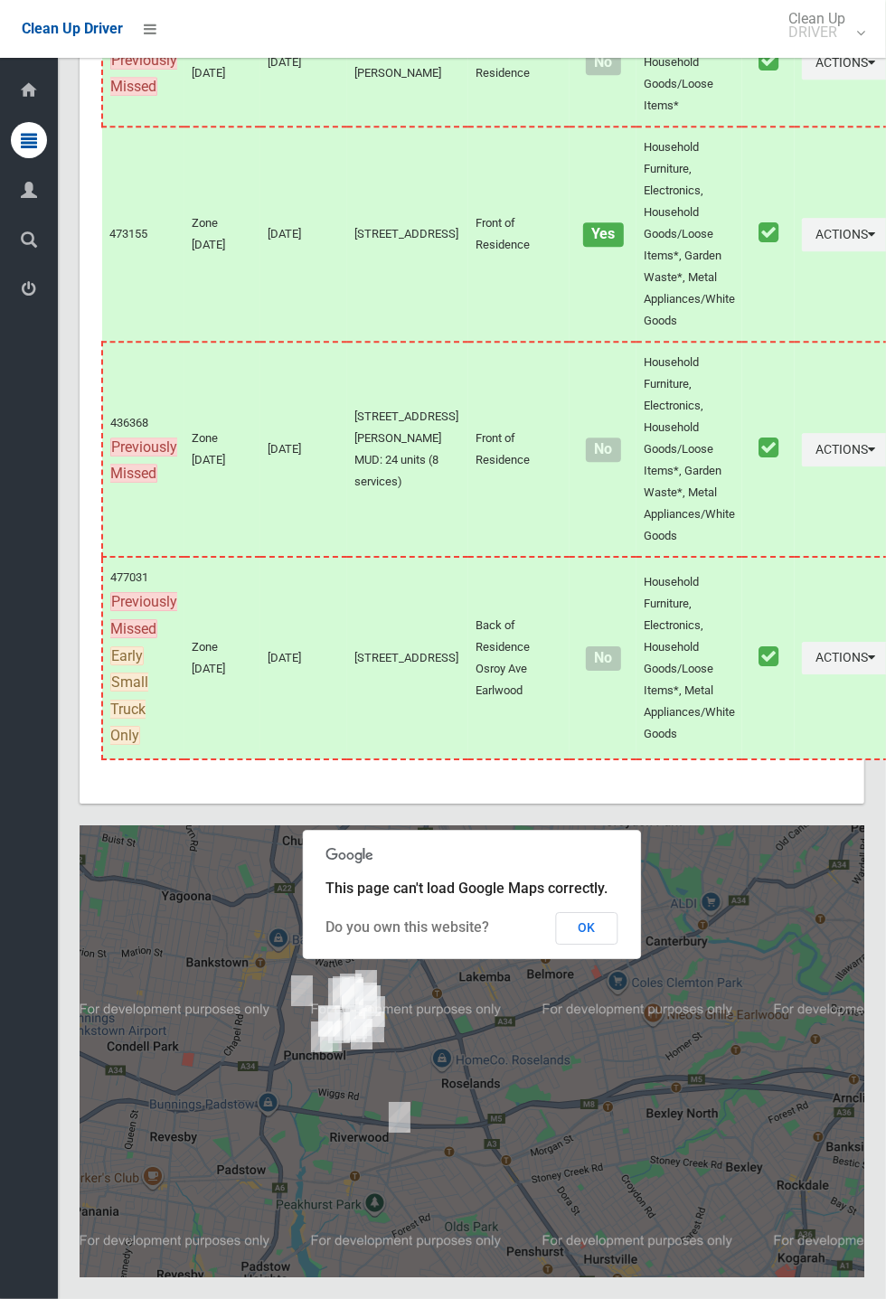
click at [618, 944] on button "OK" at bounding box center [587, 928] width 62 height 33
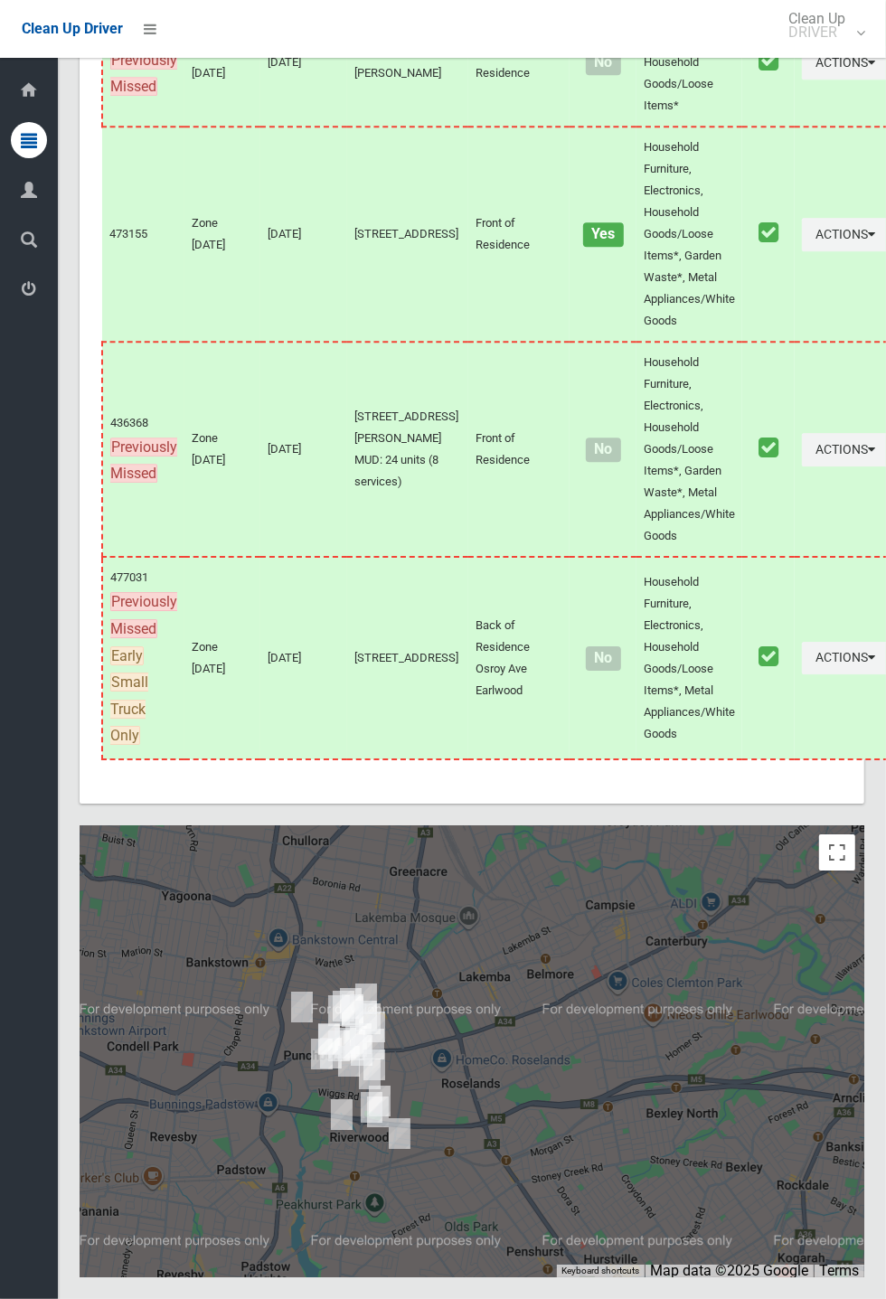
scroll to position [10324, 0]
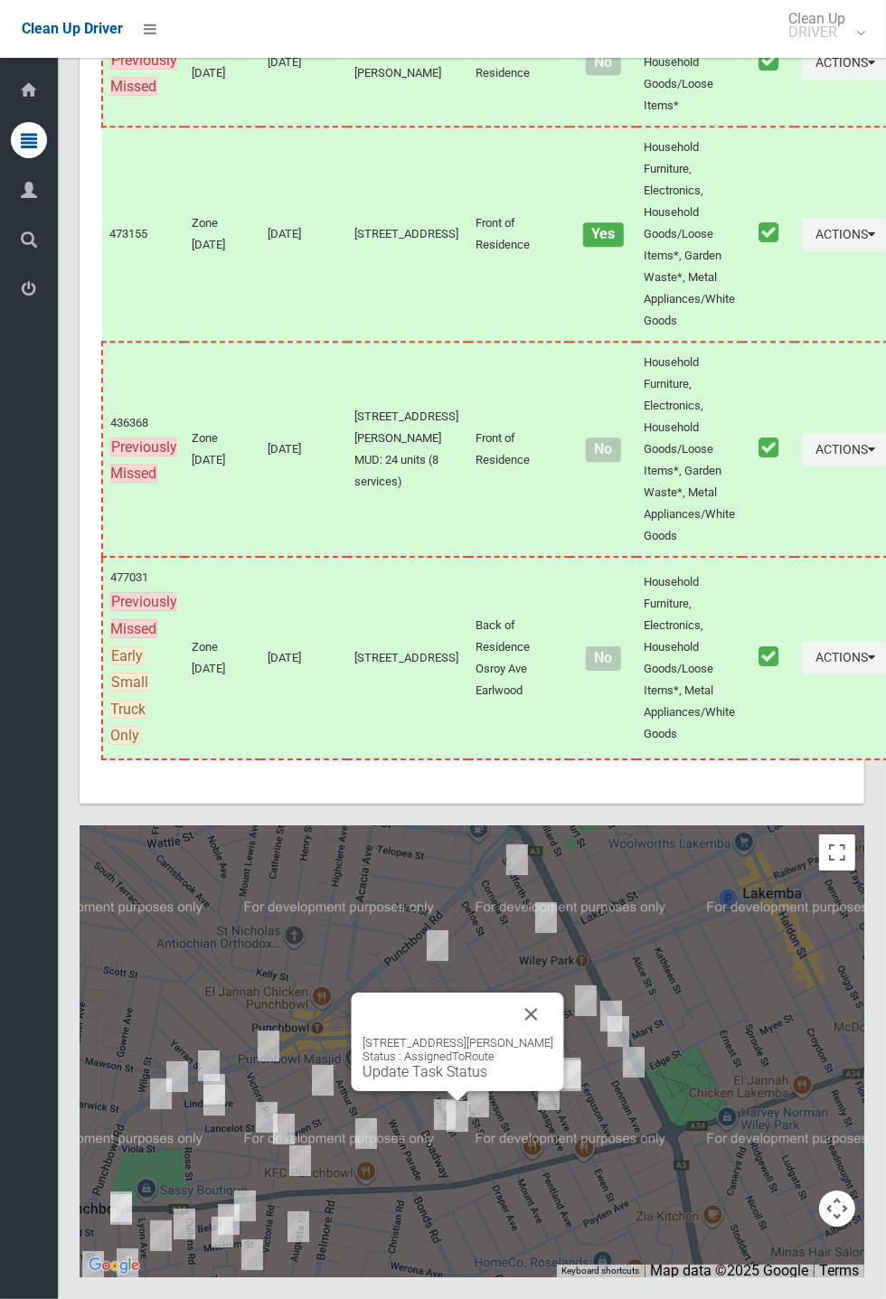
click at [453, 1080] on link "Update Task Status" at bounding box center [424, 1071] width 125 height 17
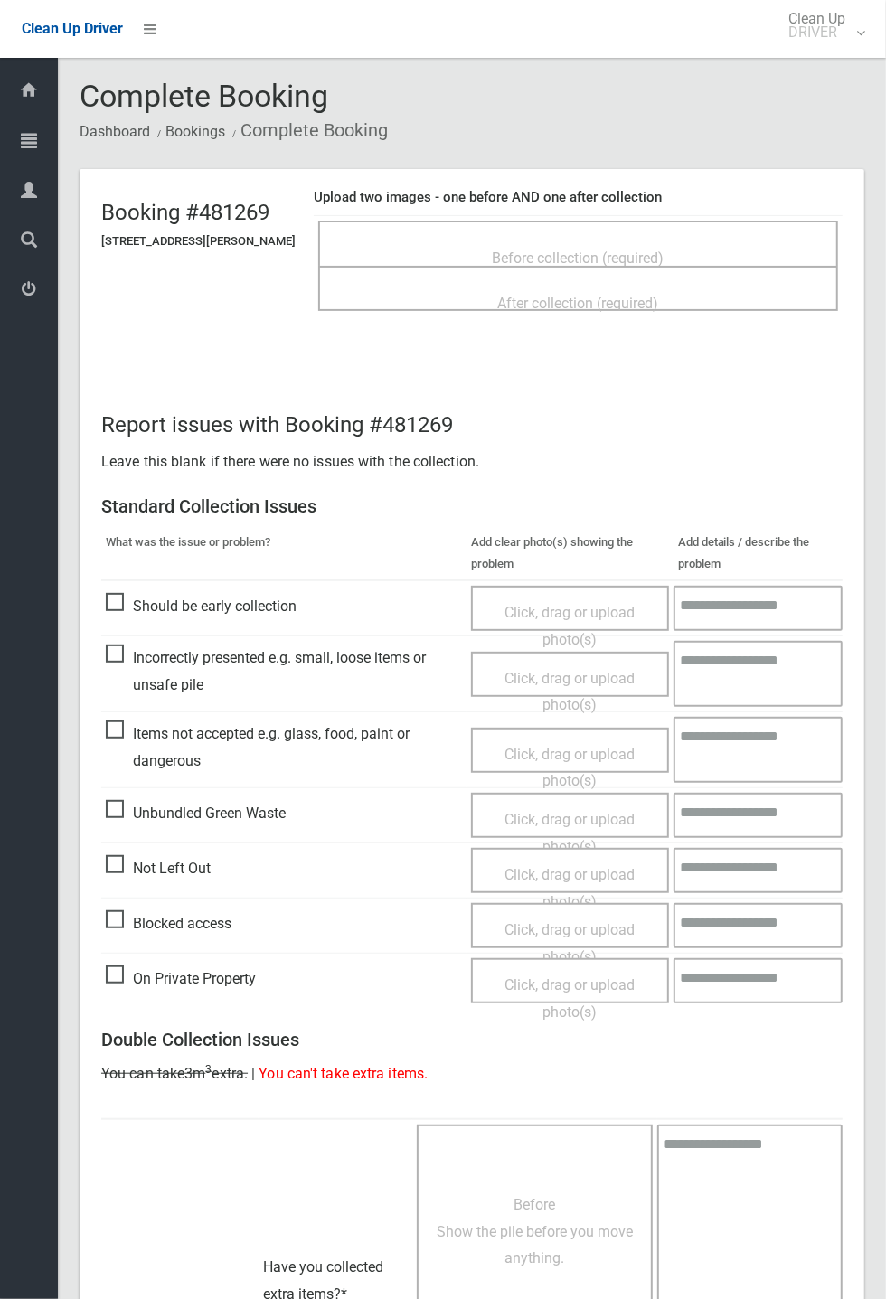
click at [565, 249] on span "Before collection (required)" at bounding box center [579, 257] width 172 height 17
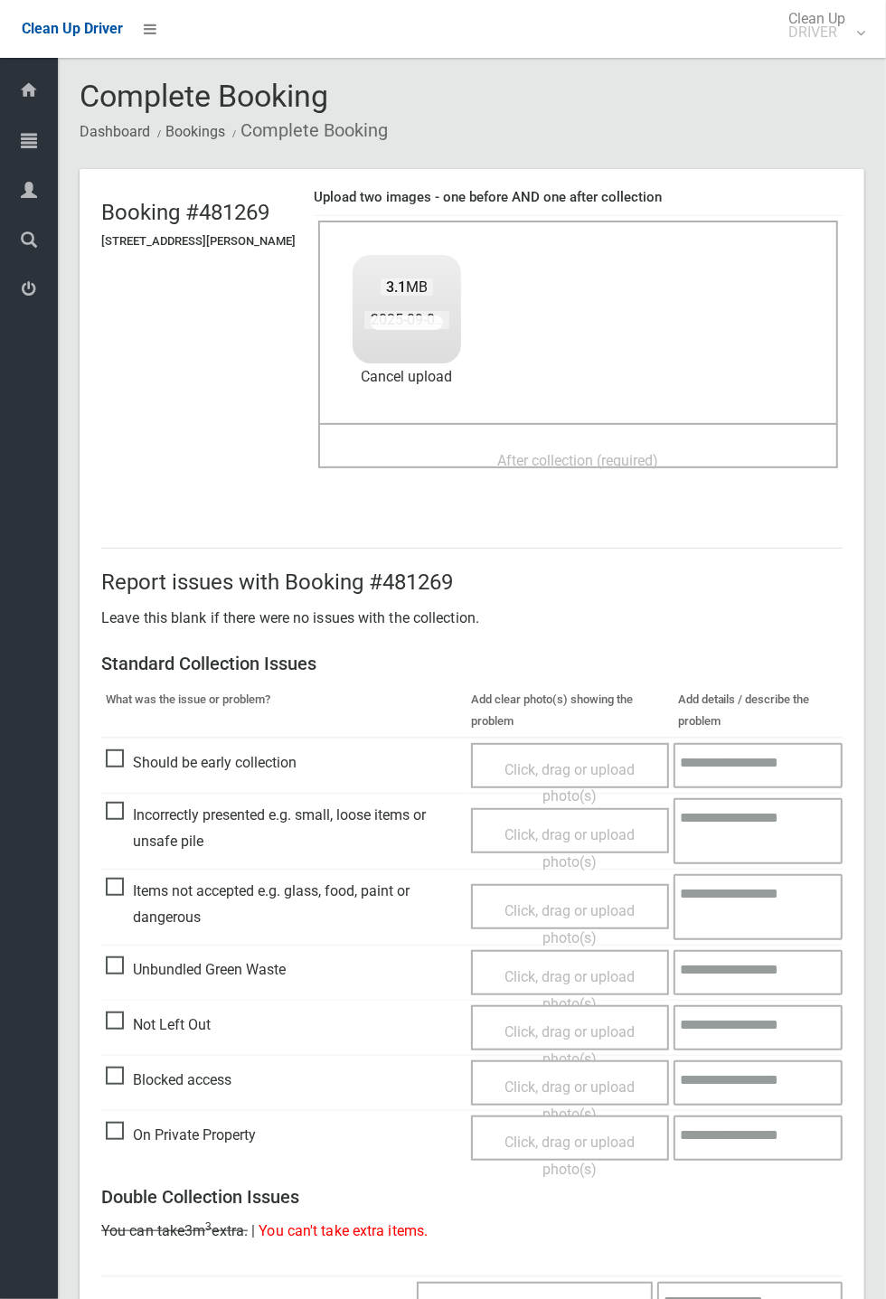
click at [598, 455] on span "After collection (required)" at bounding box center [578, 460] width 161 height 17
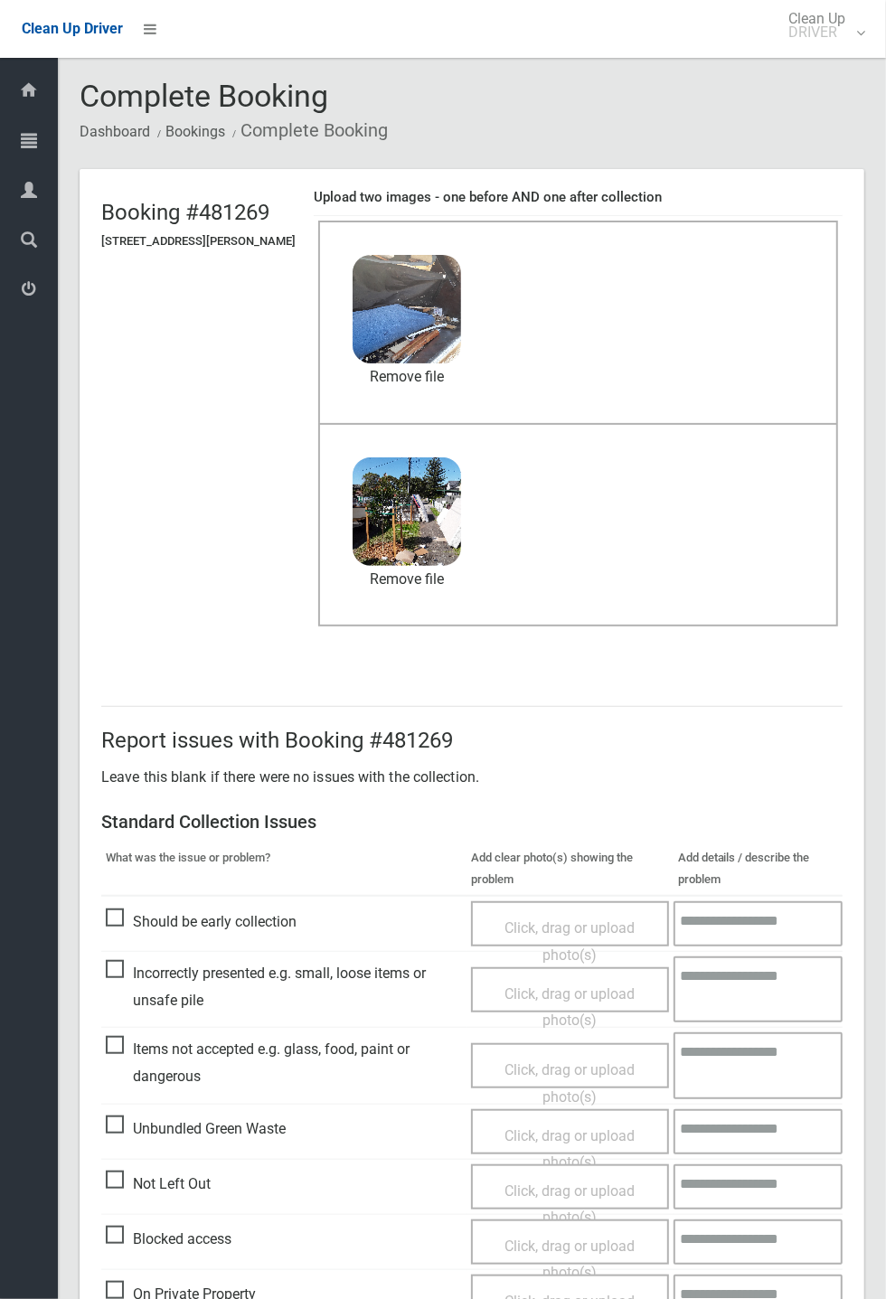
scroll to position [627, 0]
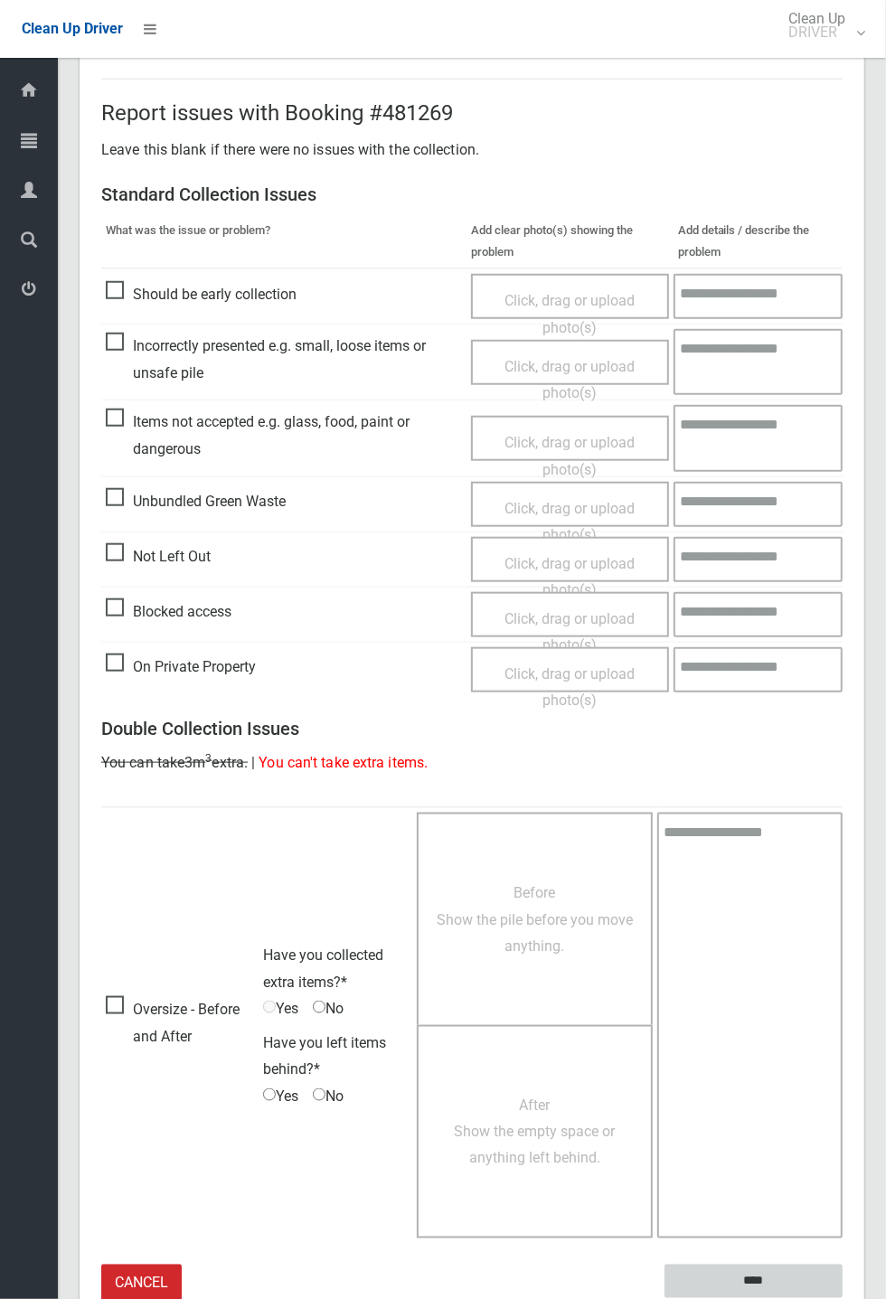
click at [842, 1298] on input "****" at bounding box center [753, 1280] width 178 height 33
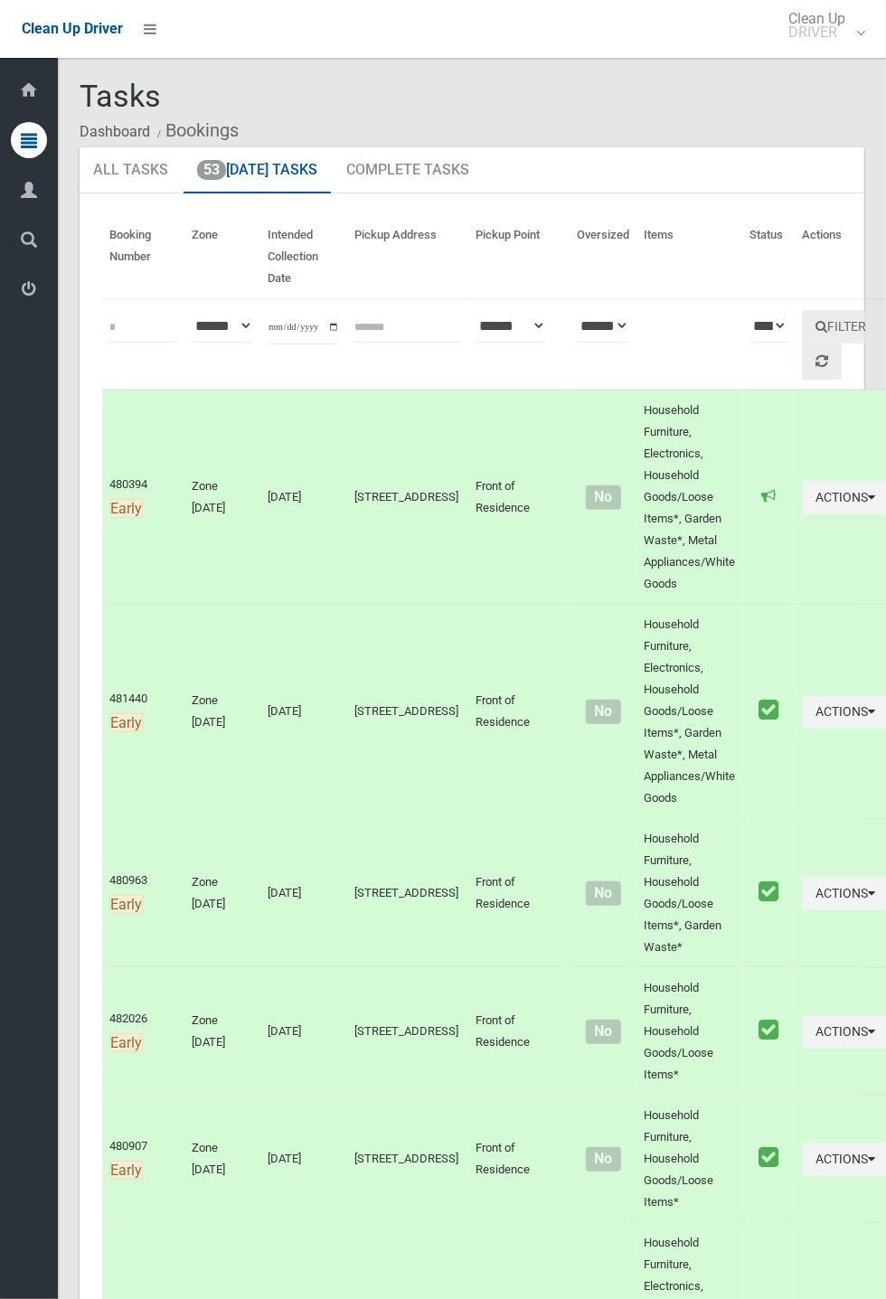
click at [864, 174] on ul "All Tasks 53 Today's Tasks Complete Tasks" at bounding box center [472, 170] width 784 height 47
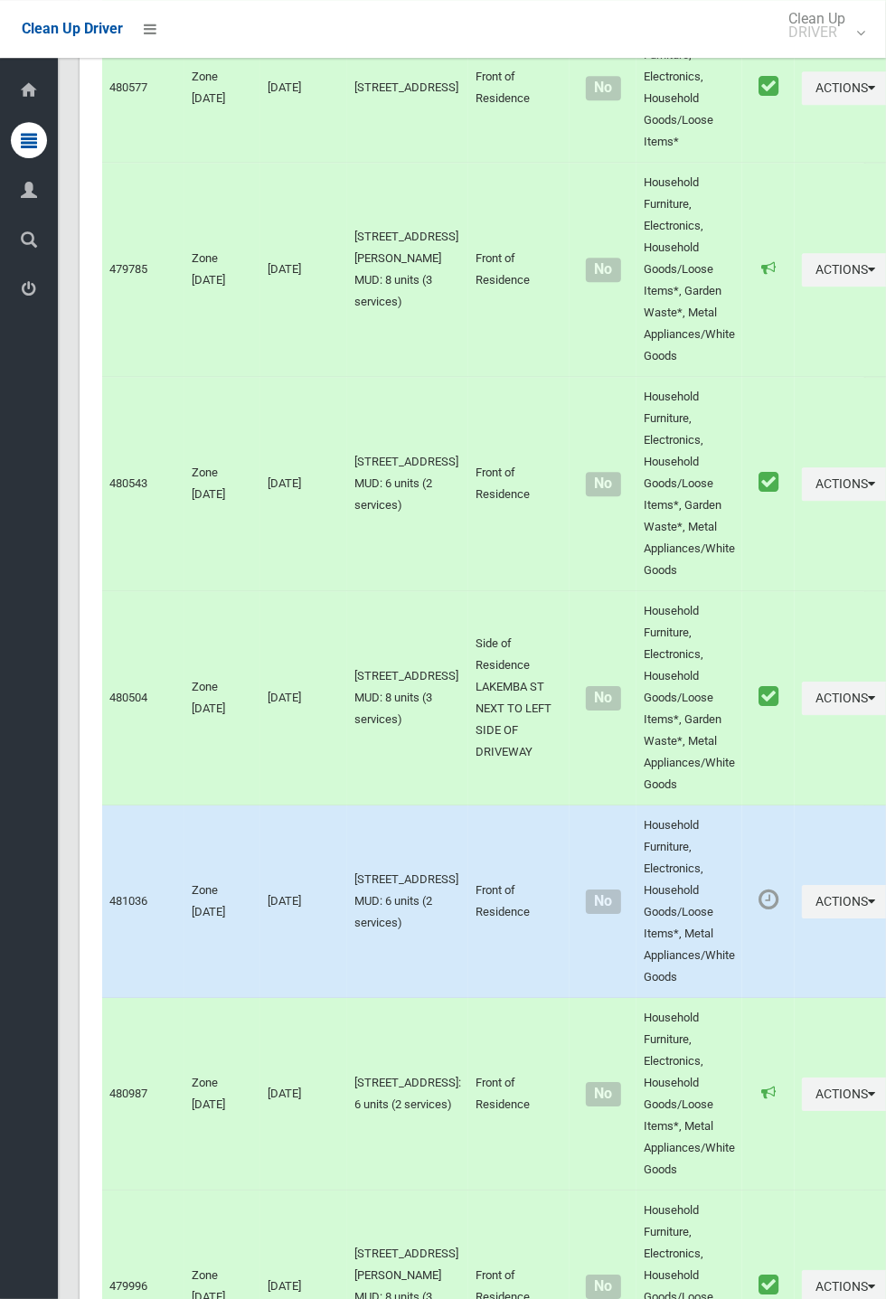
scroll to position [10324, 0]
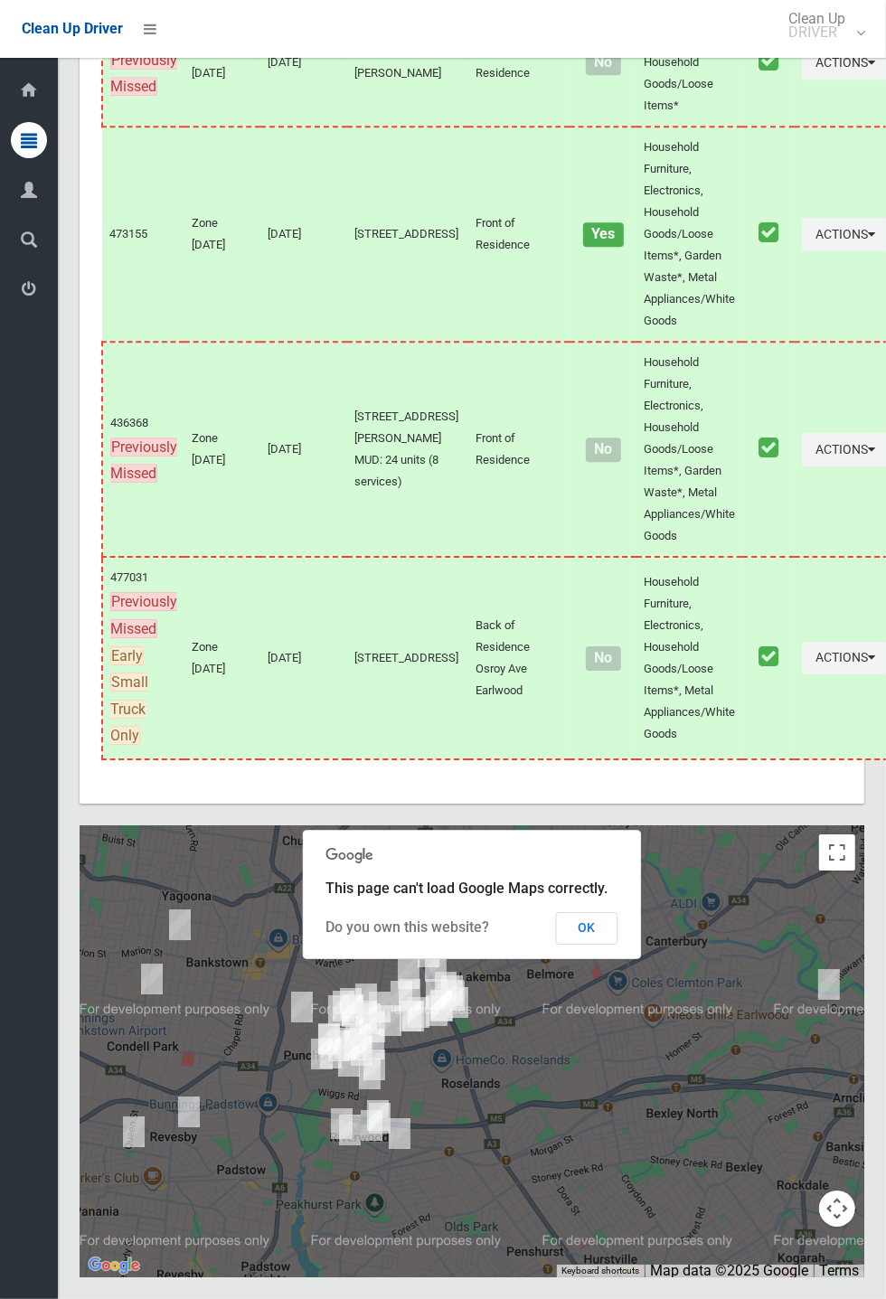
click at [618, 944] on button "OK" at bounding box center [587, 928] width 62 height 33
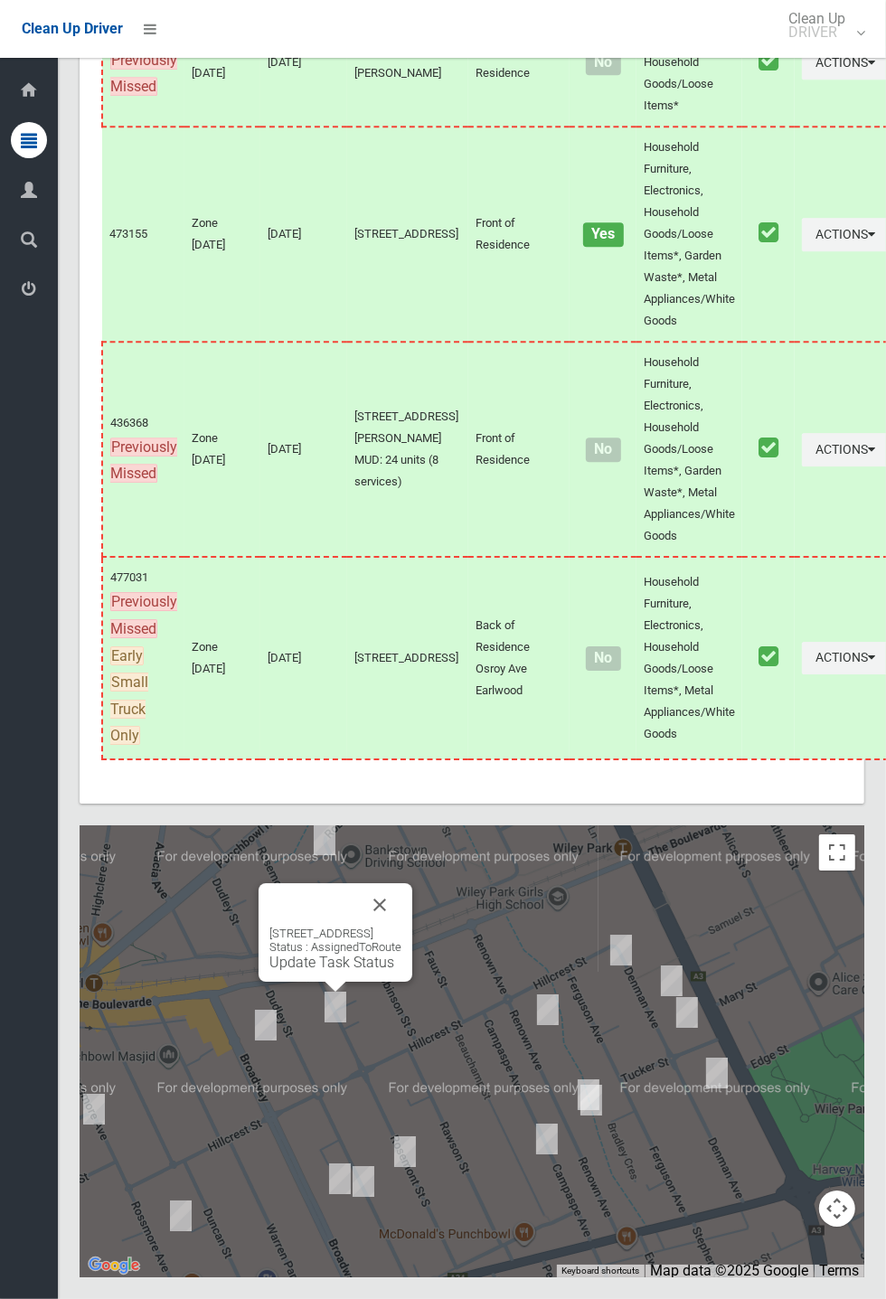
click at [401, 926] on button "Close" at bounding box center [379, 904] width 43 height 43
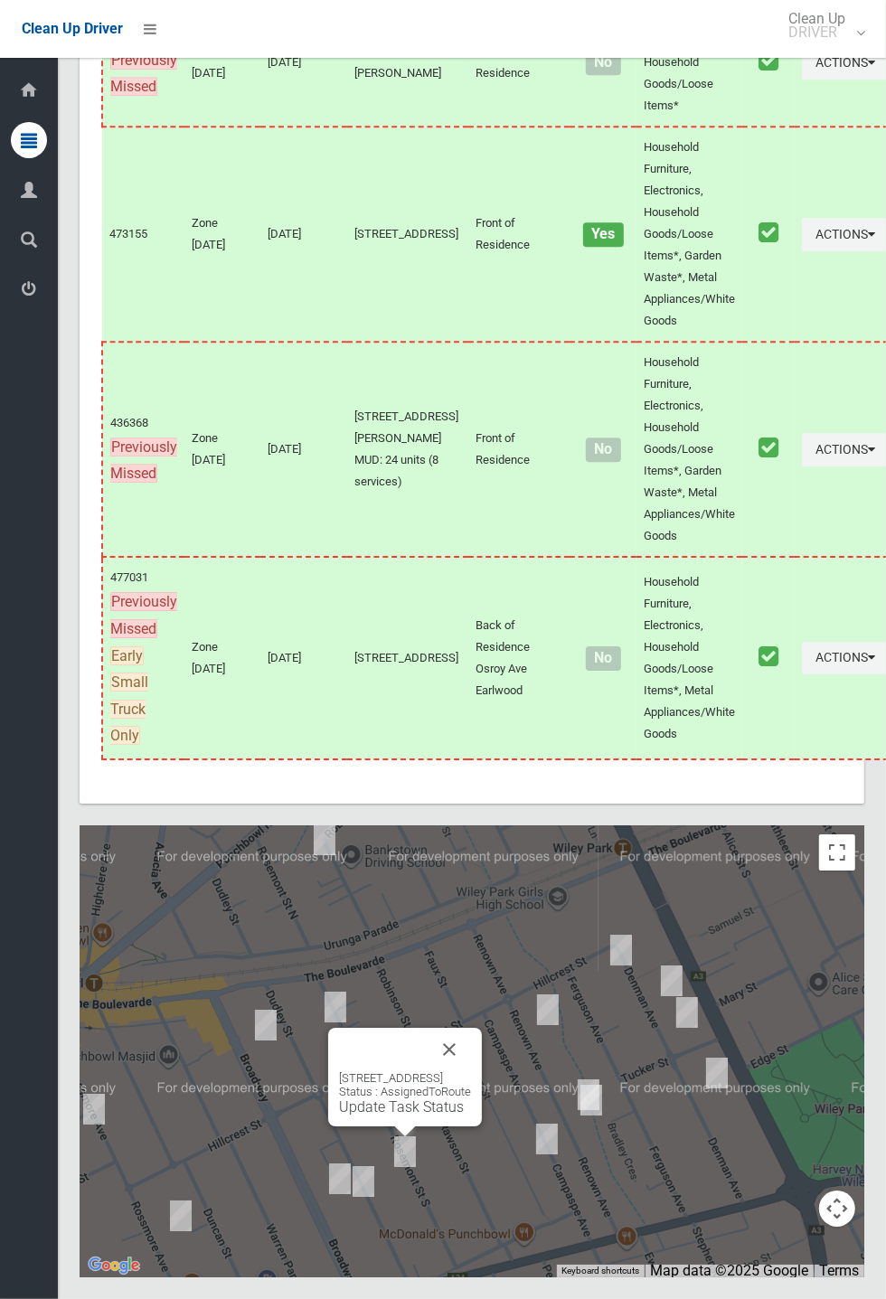
click at [384, 1115] on link "Update Task Status" at bounding box center [401, 1106] width 125 height 17
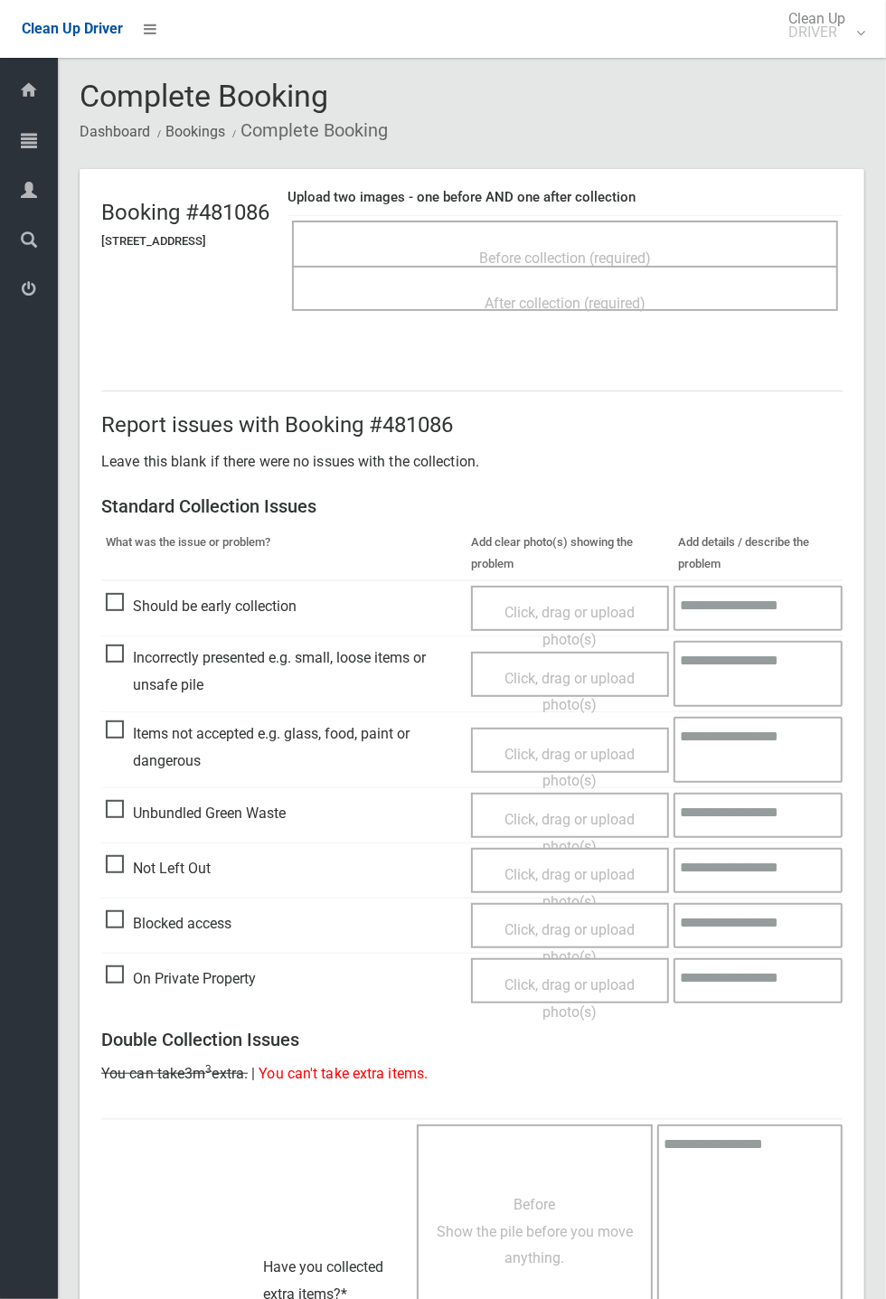
click at [613, 249] on span "Before collection (required)" at bounding box center [565, 257] width 172 height 17
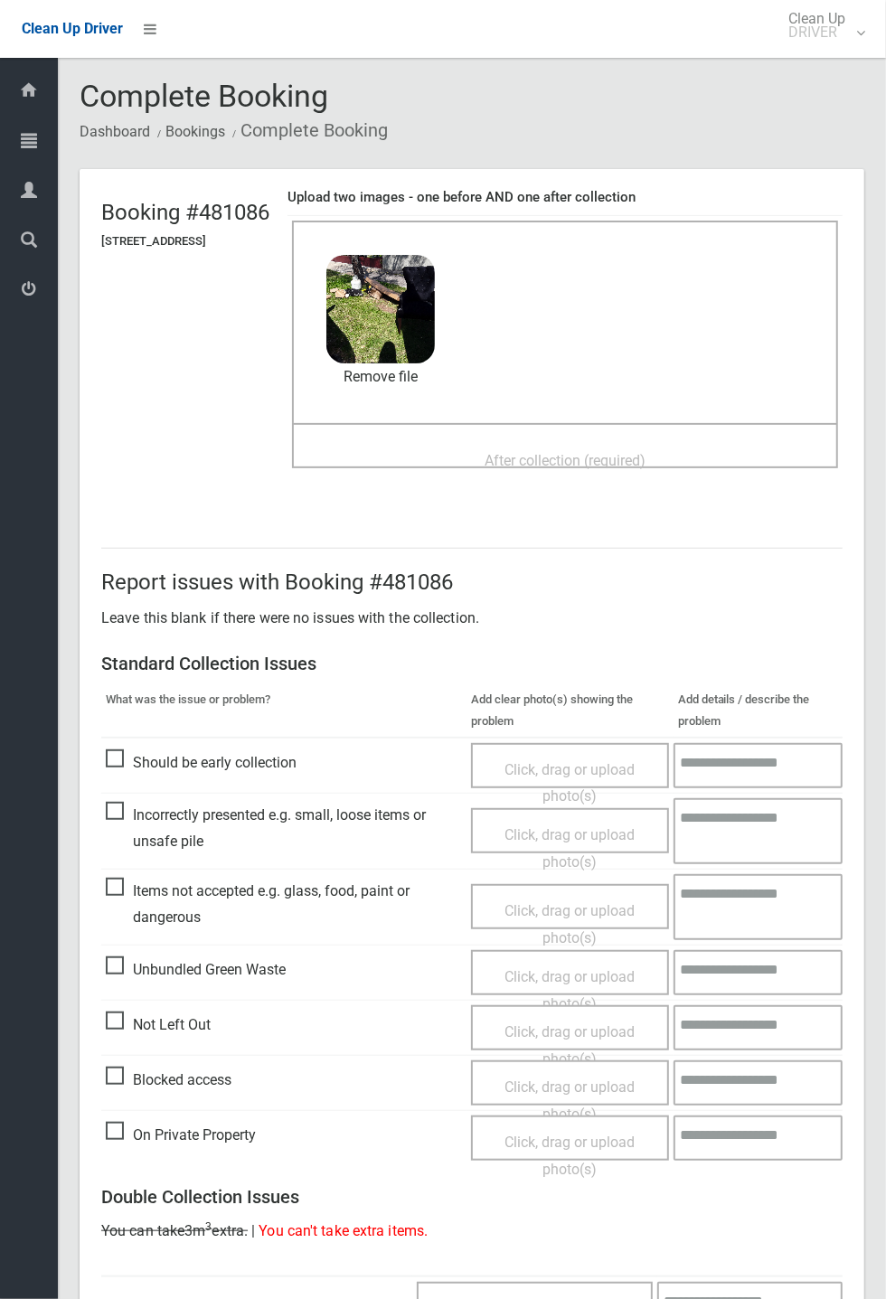
click at [569, 452] on span "After collection (required)" at bounding box center [564, 460] width 161 height 17
click at [588, 452] on span "After collection (required)" at bounding box center [564, 460] width 161 height 17
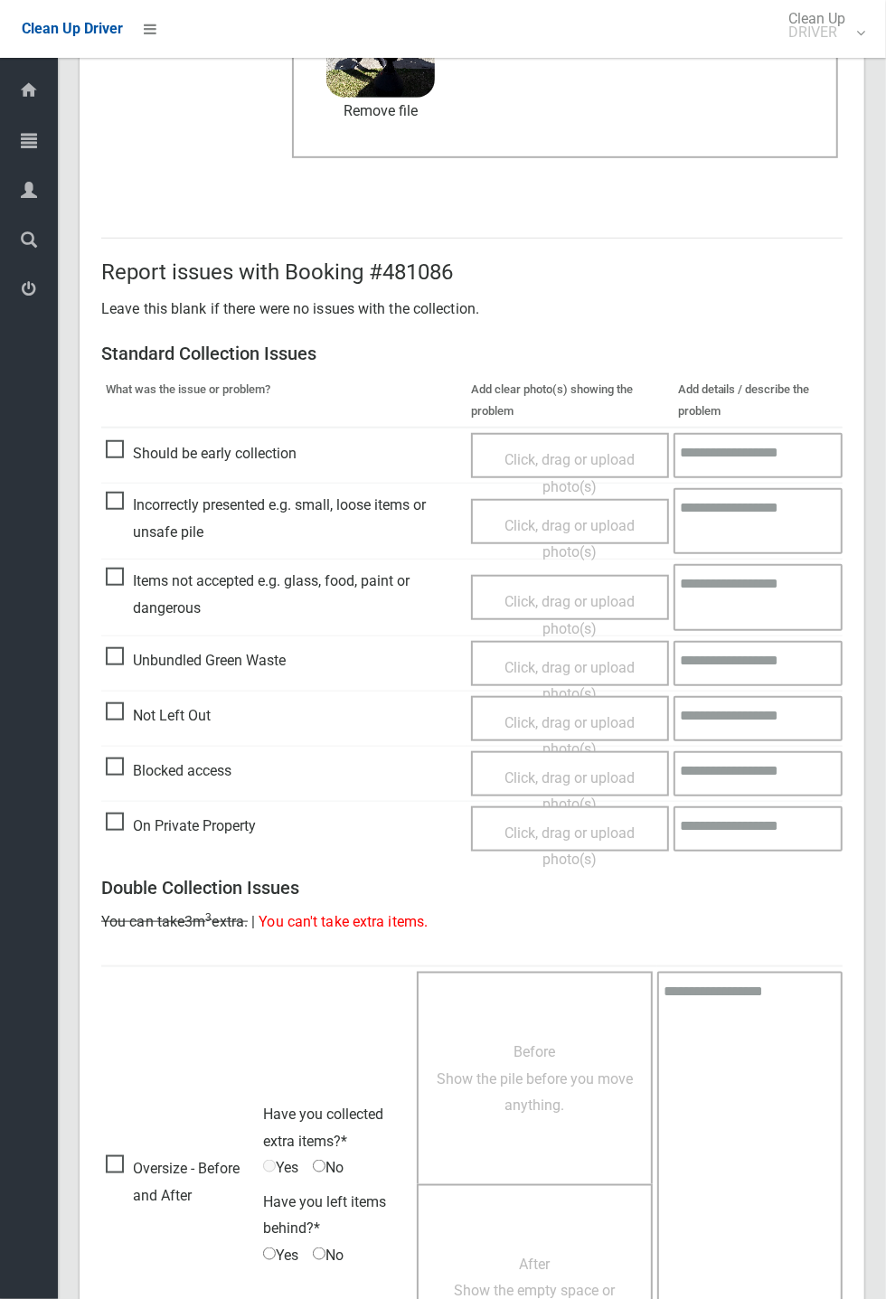
scroll to position [627, 0]
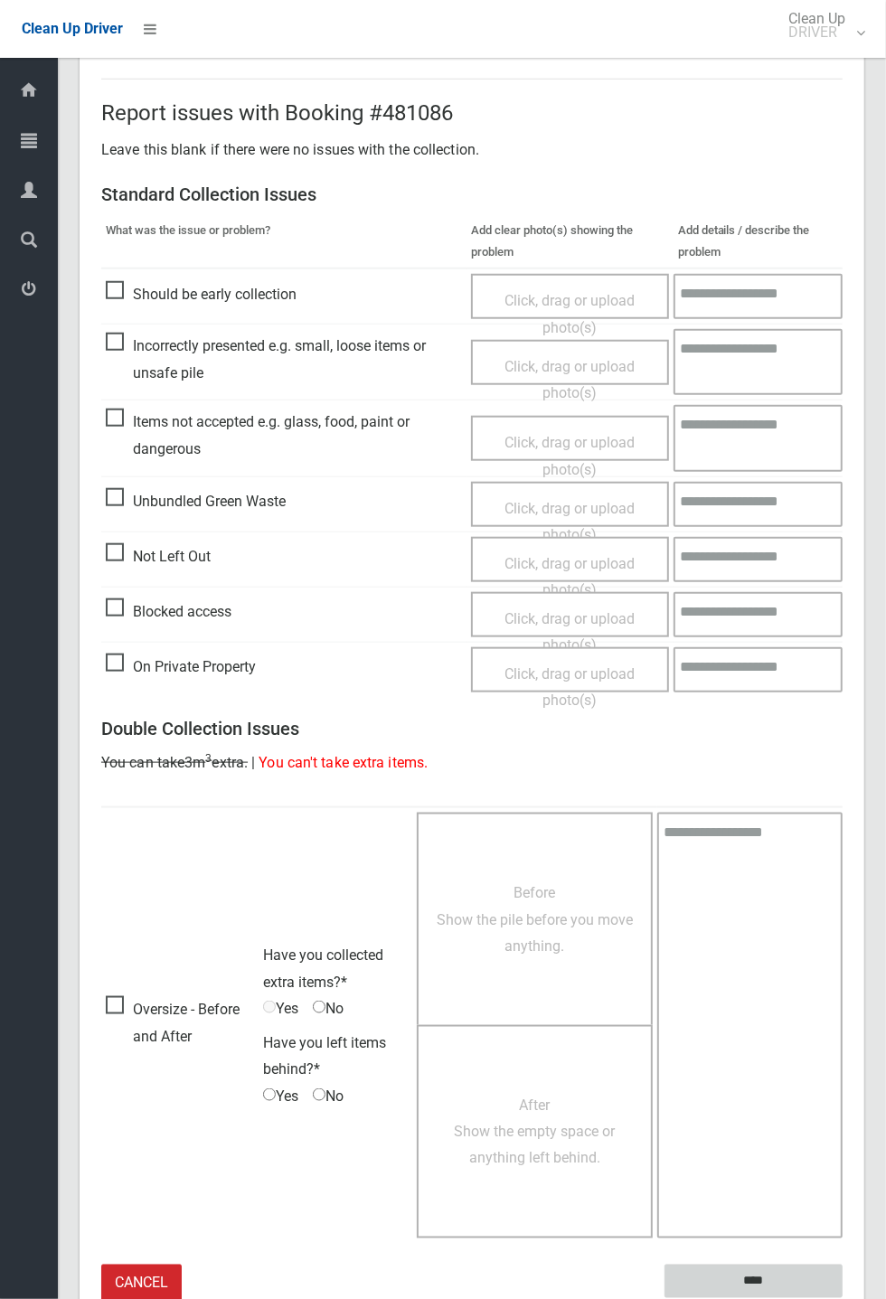
click at [842, 1298] on input "****" at bounding box center [753, 1280] width 178 height 33
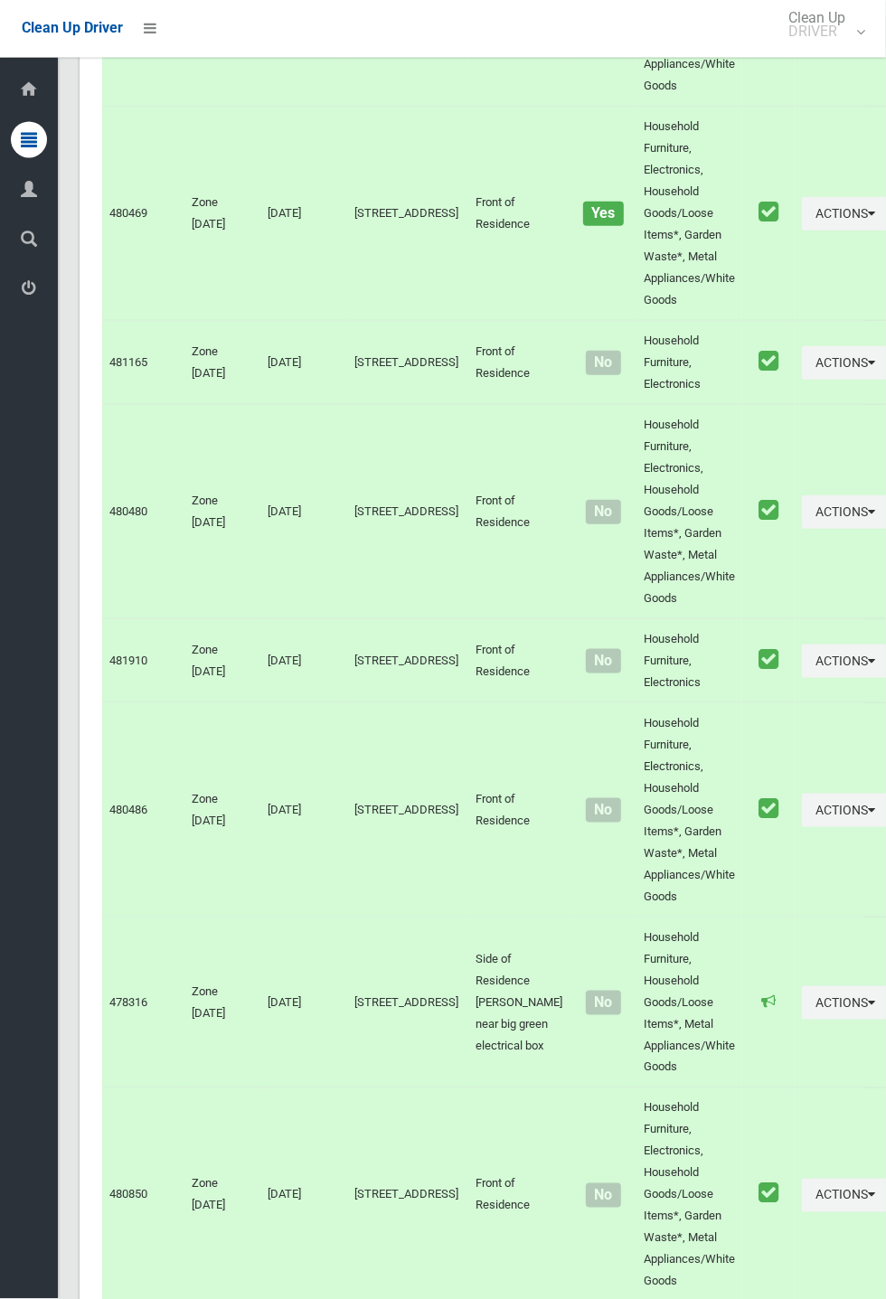
scroll to position [10324, 0]
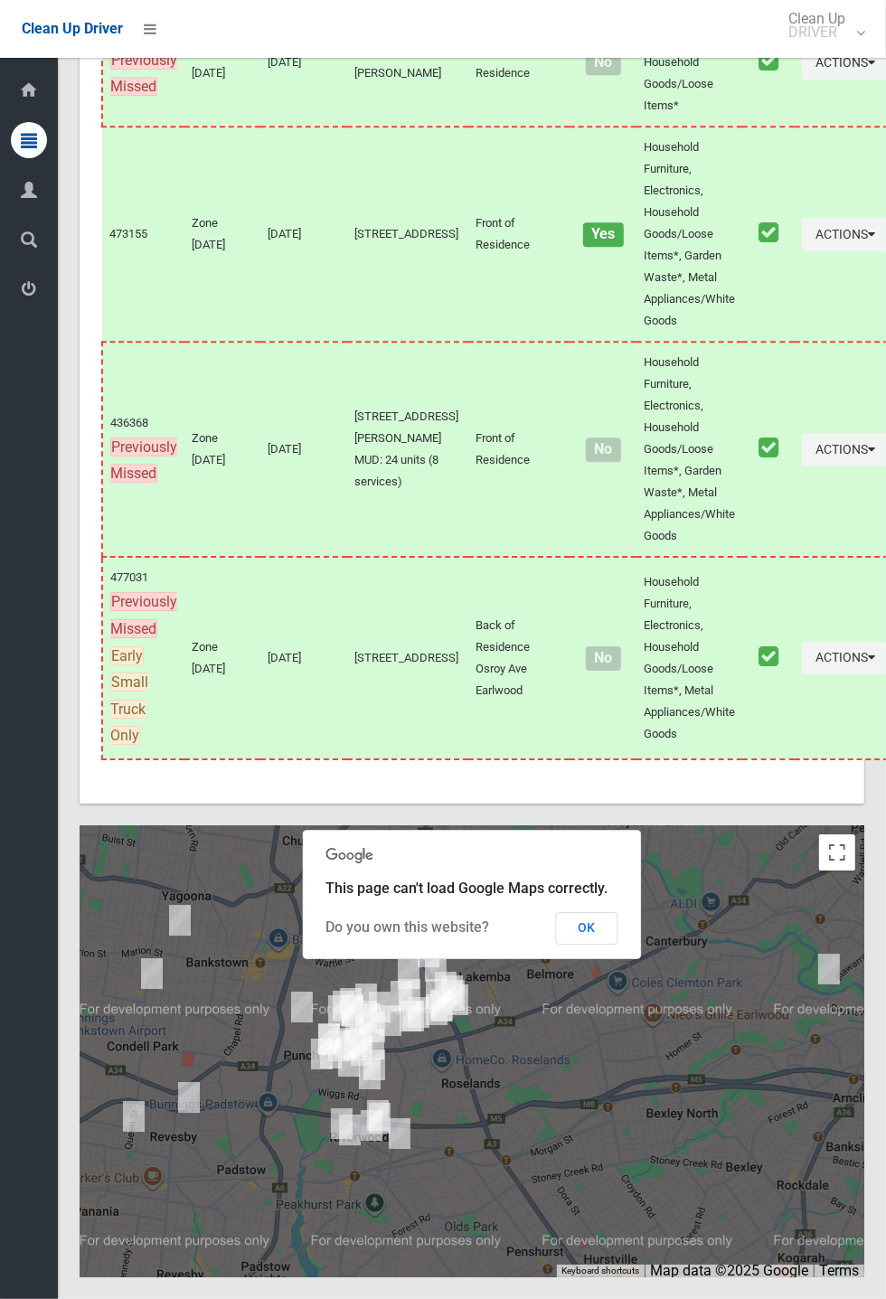
click at [618, 944] on button "OK" at bounding box center [587, 928] width 62 height 33
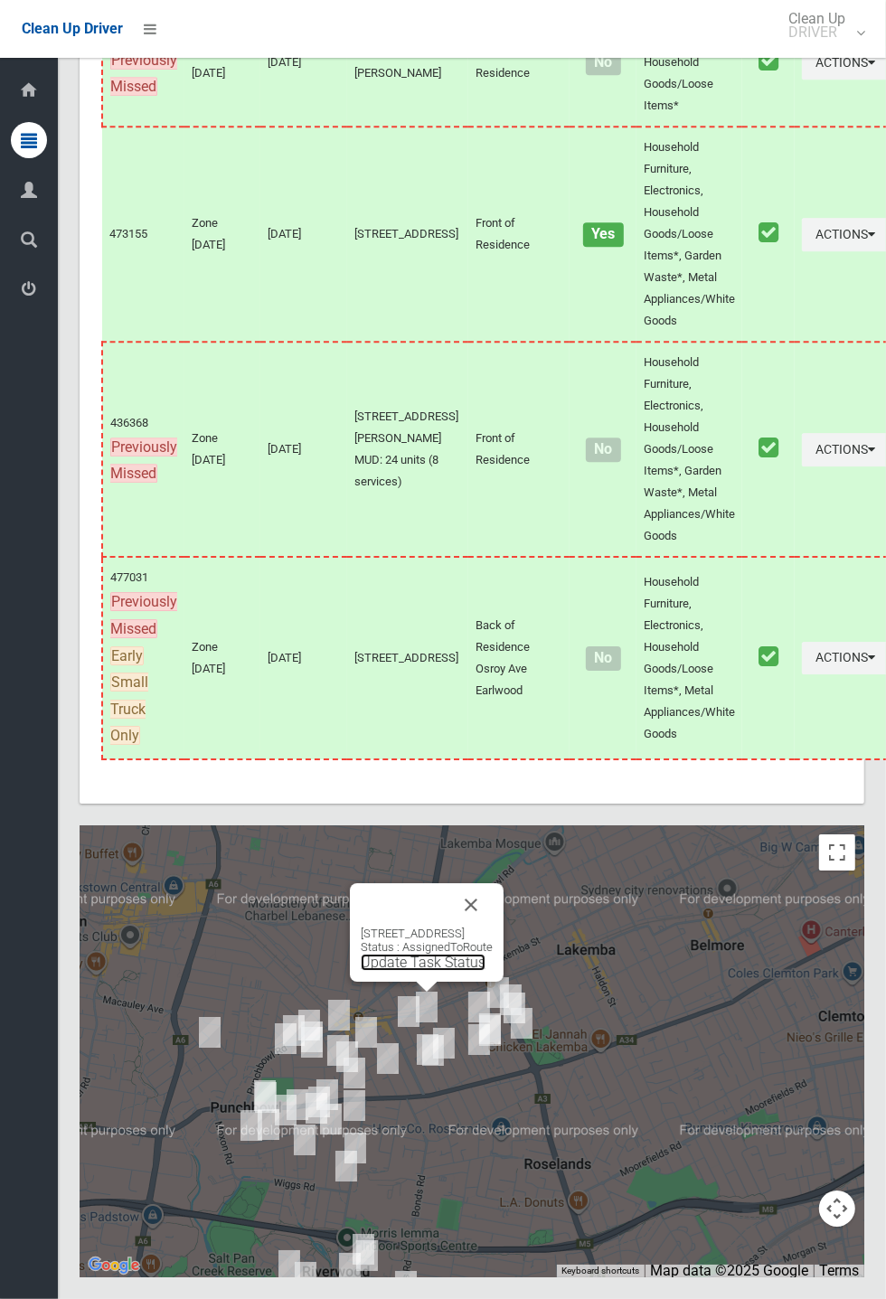
click at [398, 971] on link "Update Task Status" at bounding box center [423, 961] width 125 height 17
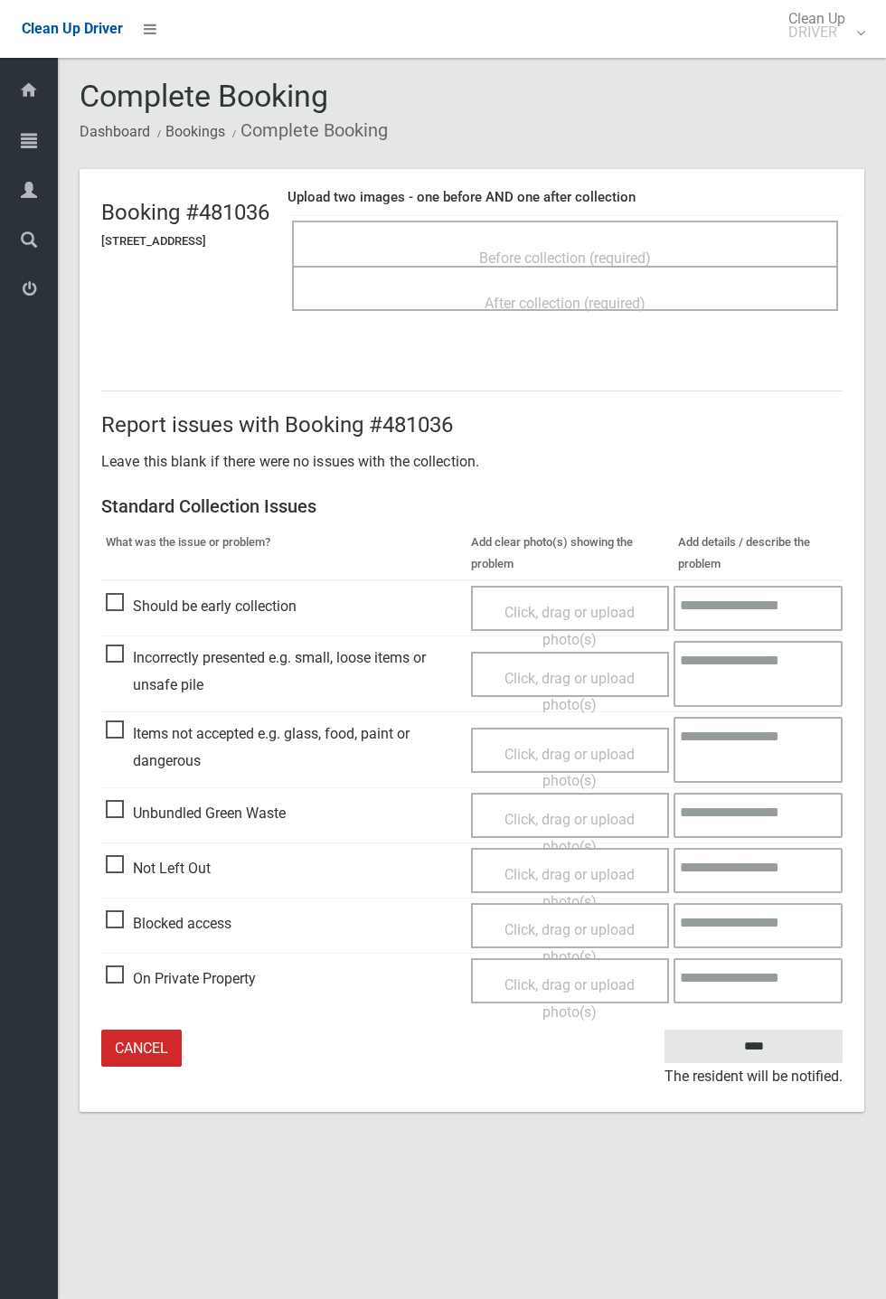
click at [645, 249] on span "Before collection (required)" at bounding box center [565, 257] width 172 height 17
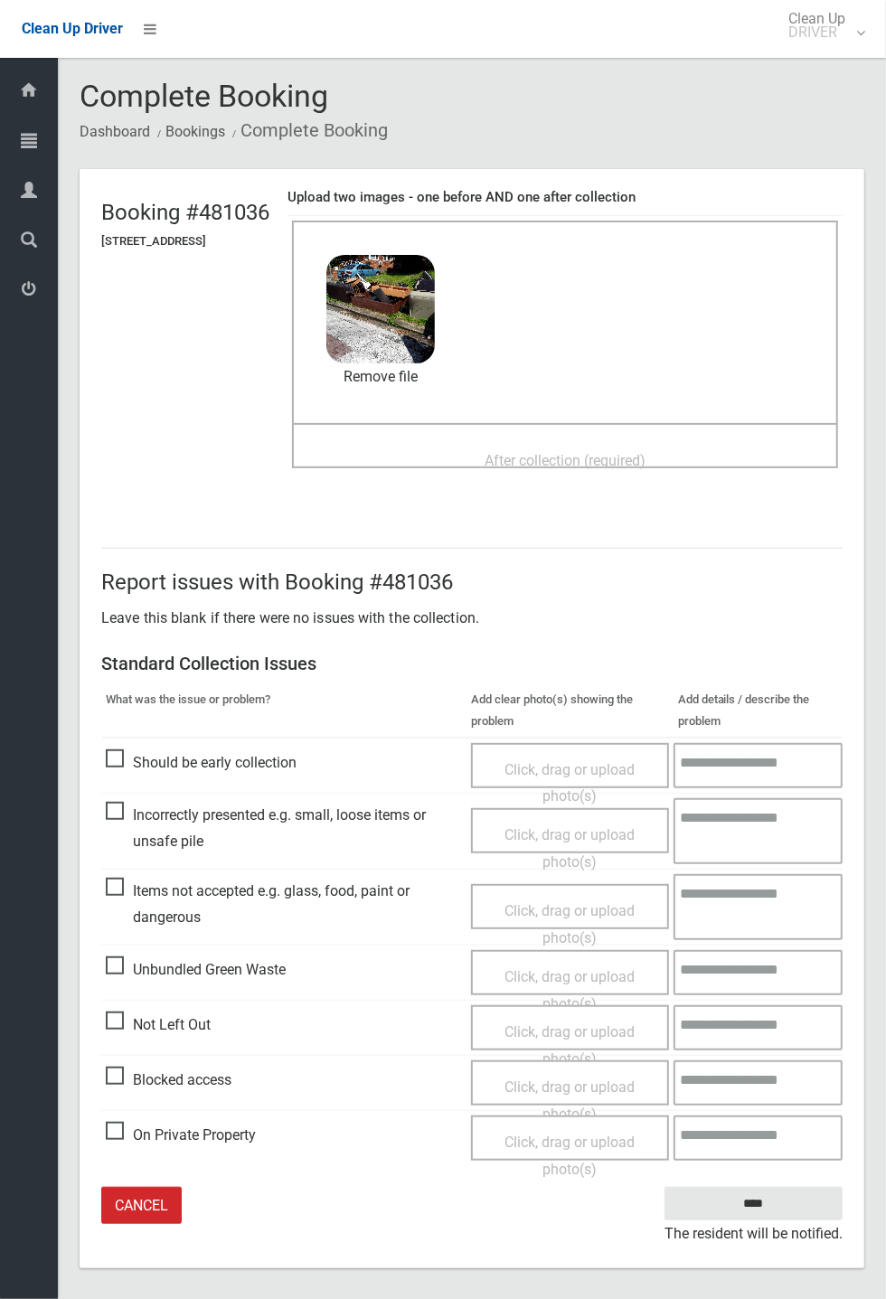
click at [640, 452] on span "After collection (required)" at bounding box center [564, 460] width 161 height 17
